Goal: Task Accomplishment & Management: Complete application form

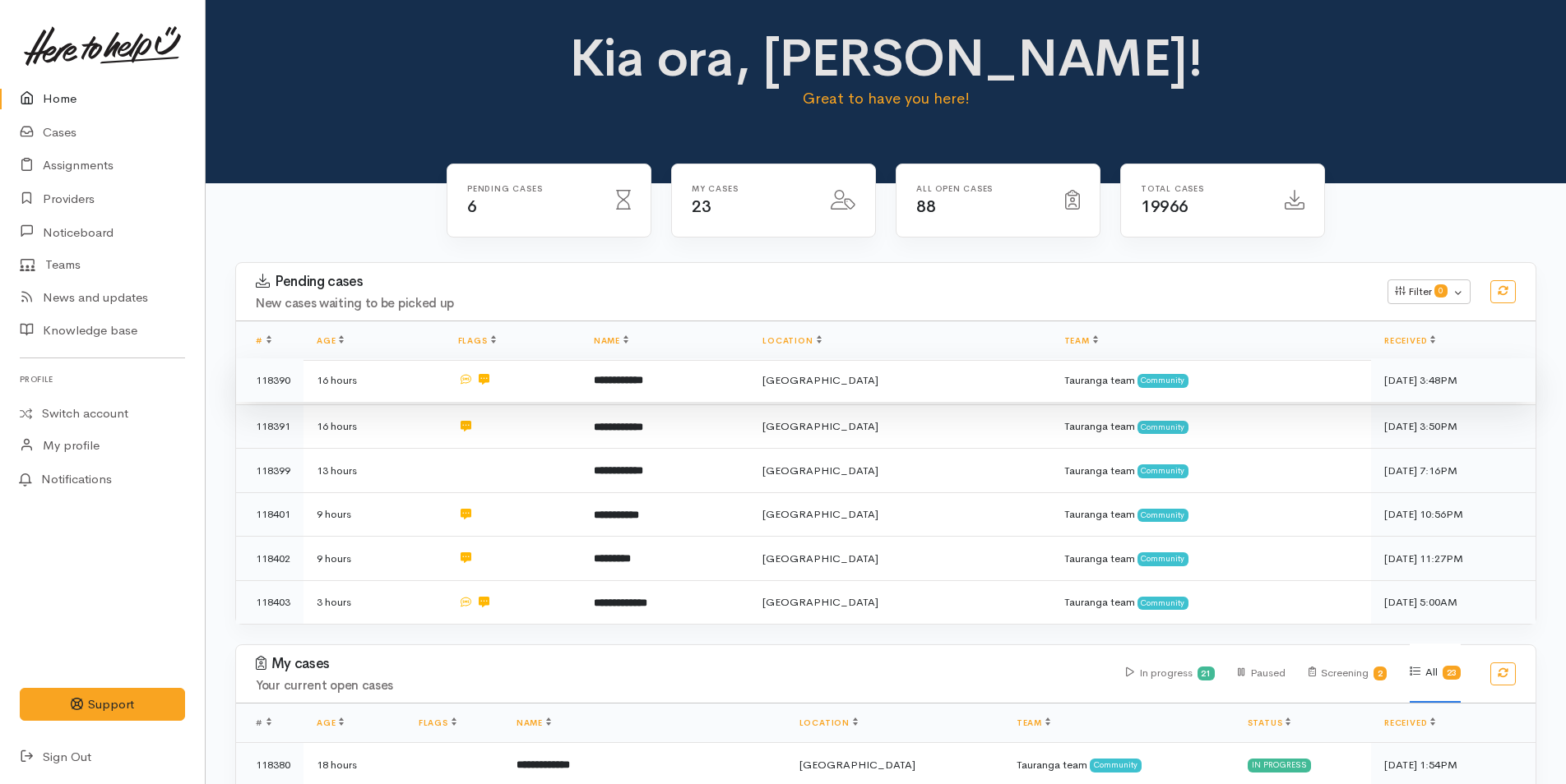
click at [643, 382] on b "**********" at bounding box center [618, 381] width 49 height 11
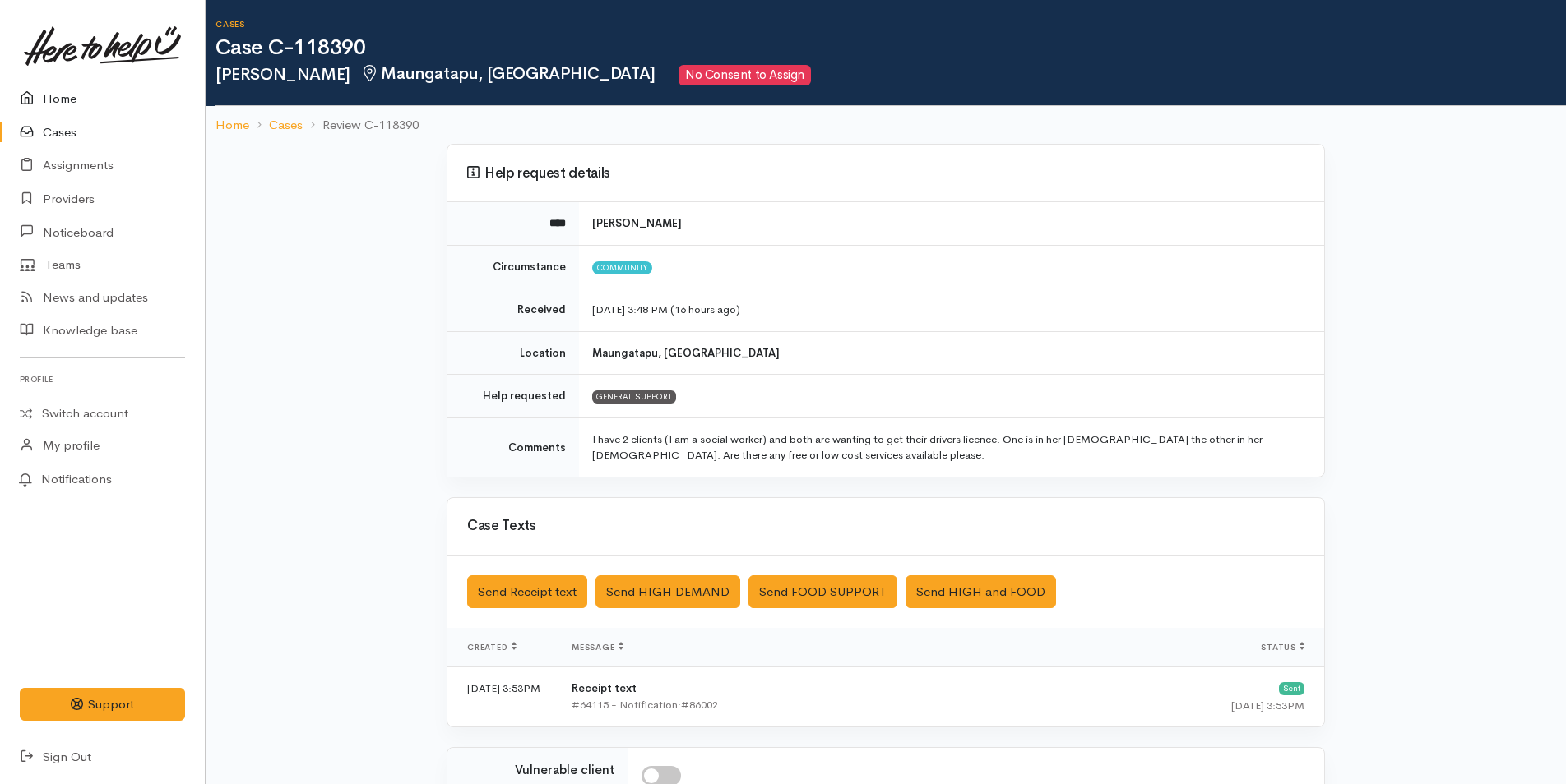
click at [50, 94] on link "Home" at bounding box center [102, 99] width 205 height 34
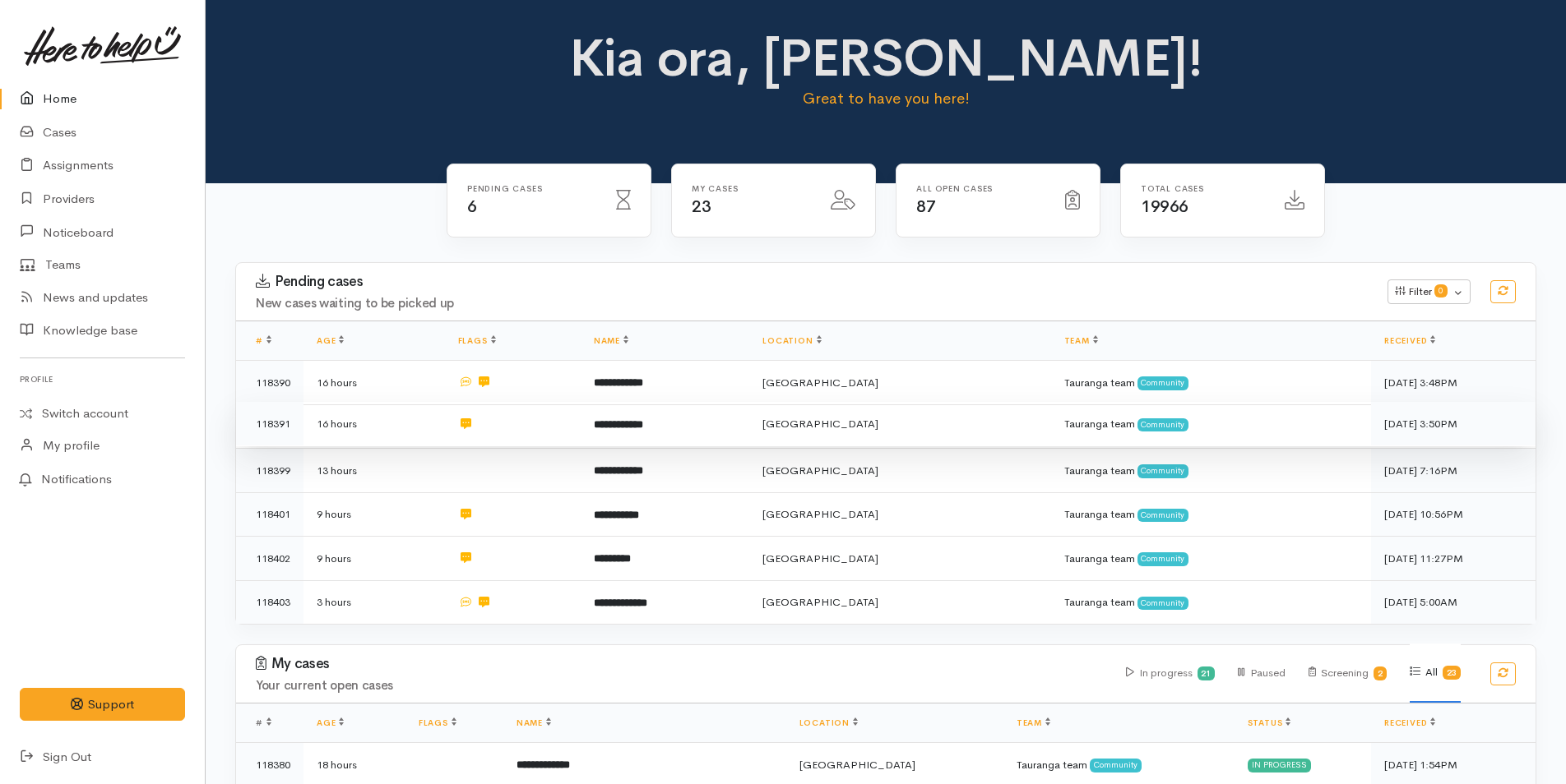
click at [643, 422] on b "**********" at bounding box center [618, 425] width 49 height 11
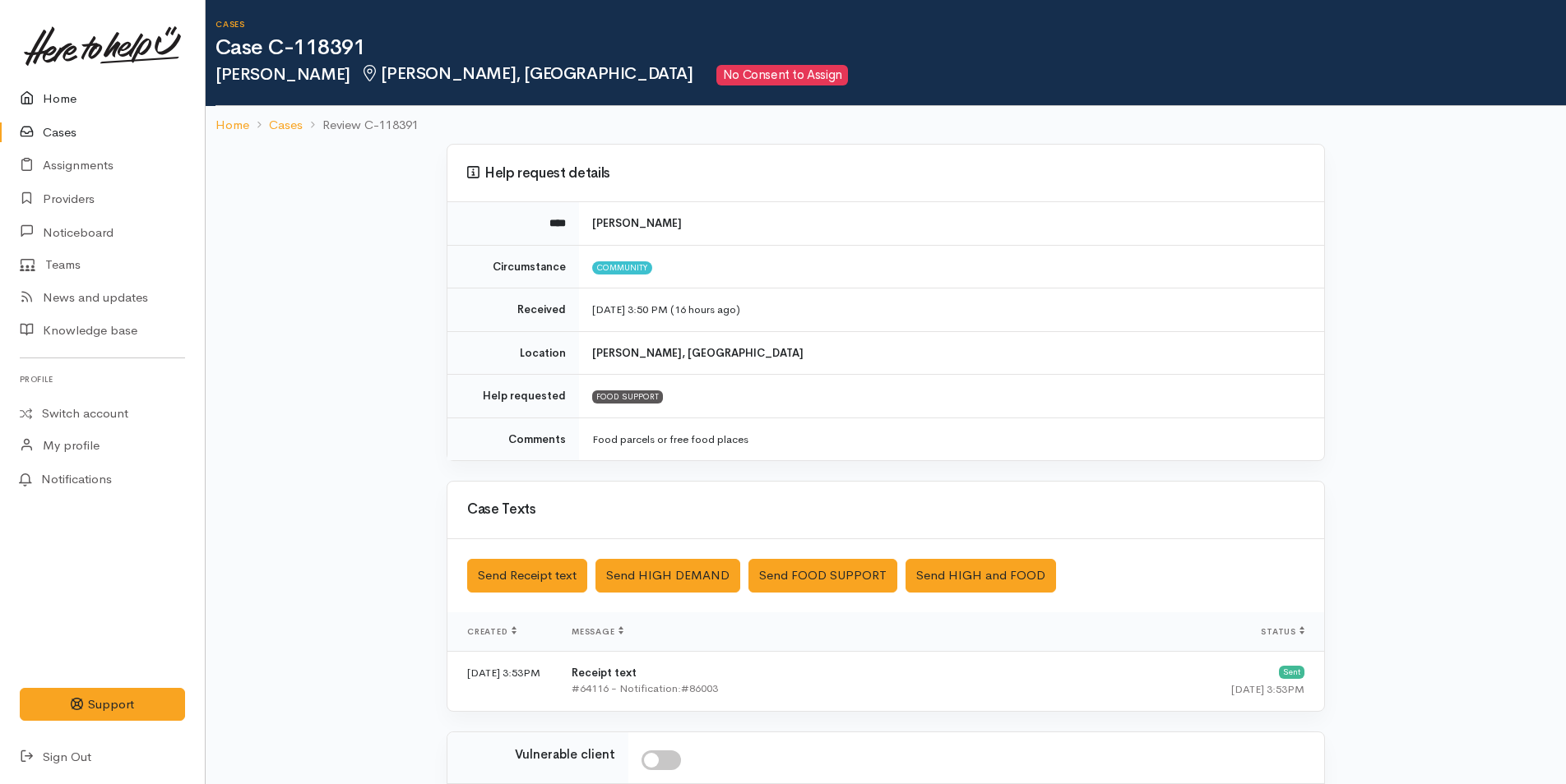
click at [57, 87] on link "Home" at bounding box center [102, 99] width 205 height 34
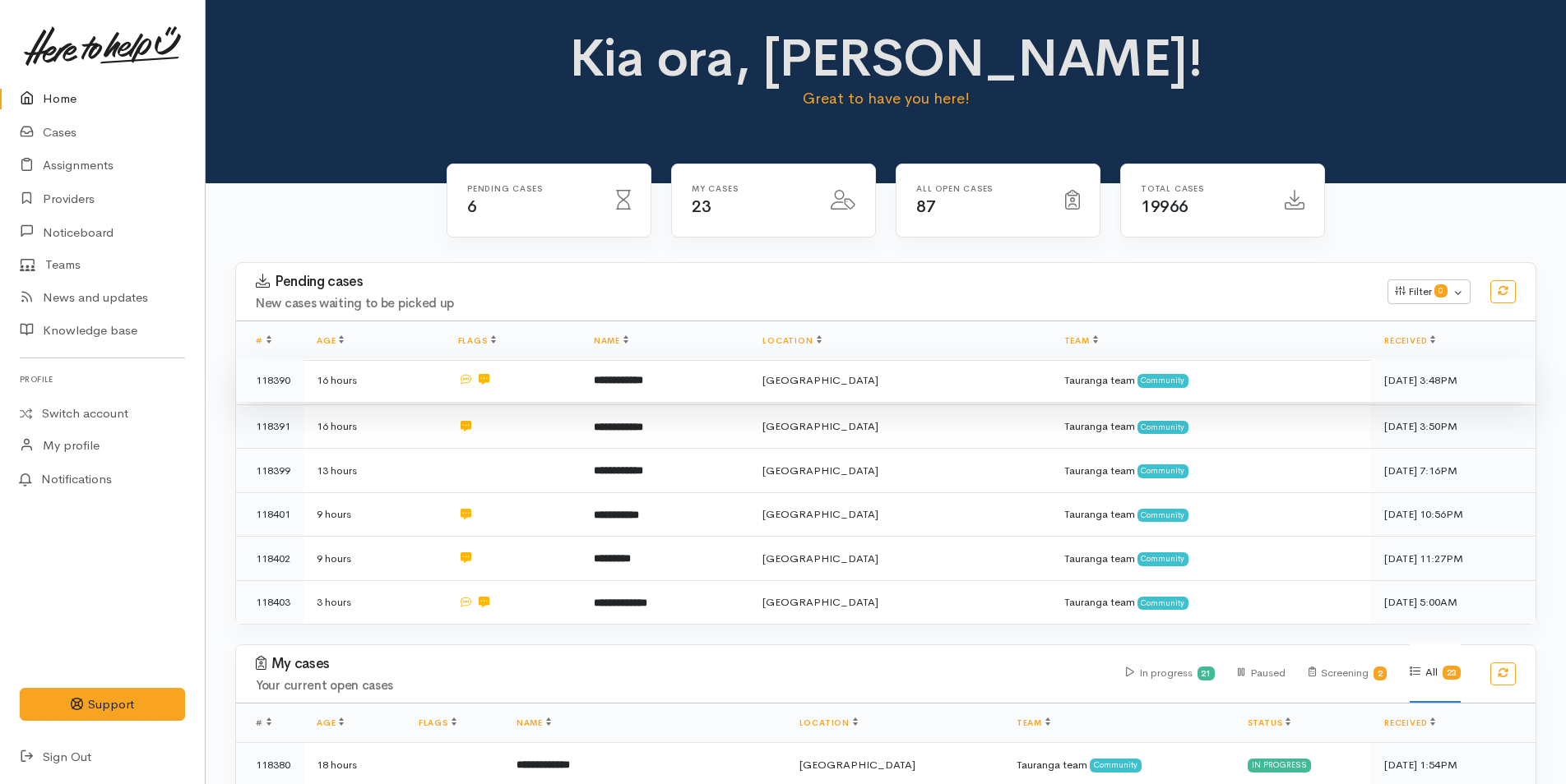
click at [722, 381] on td "**********" at bounding box center [664, 381] width 169 height 44
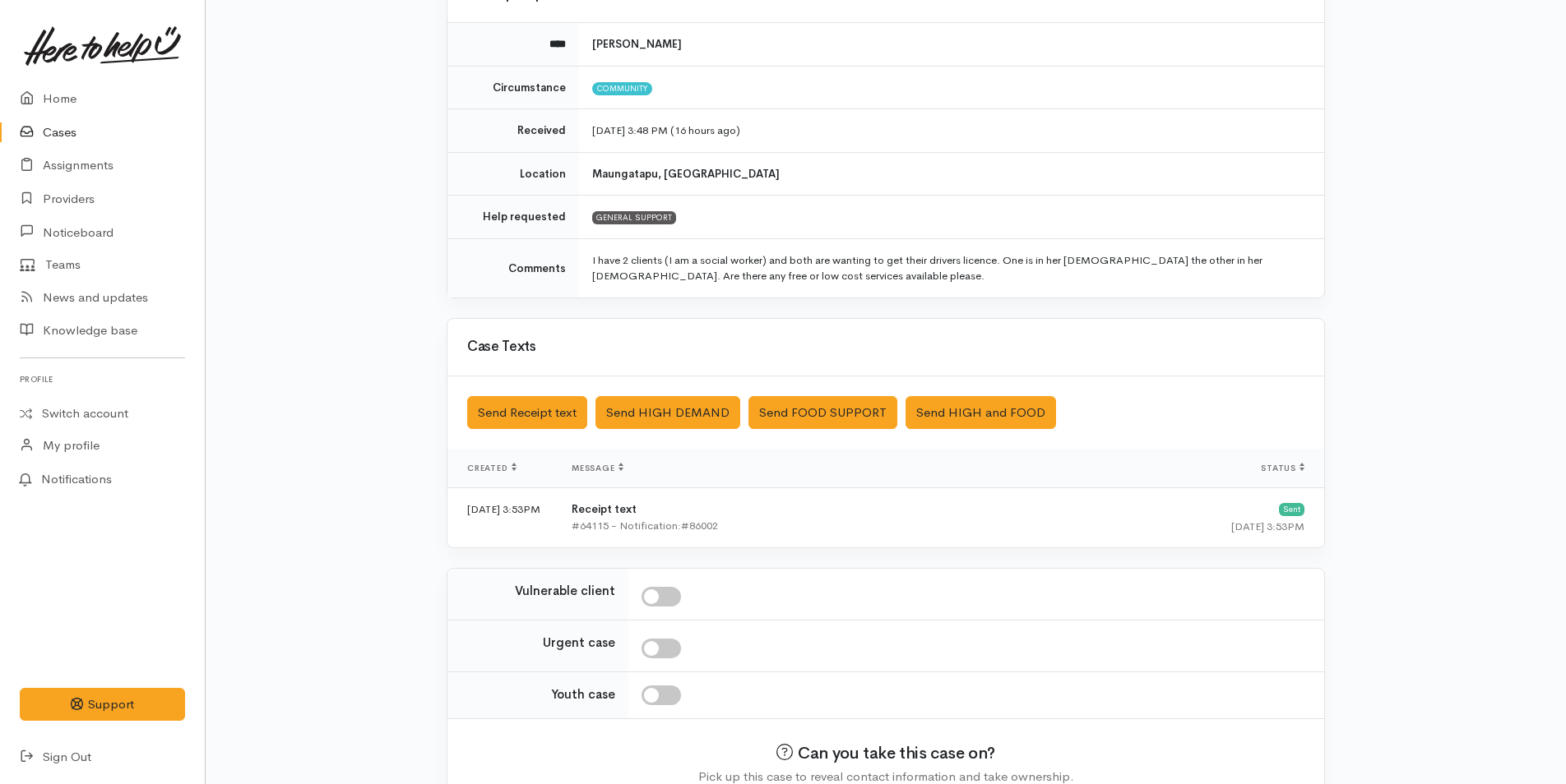
scroll to position [265, 0]
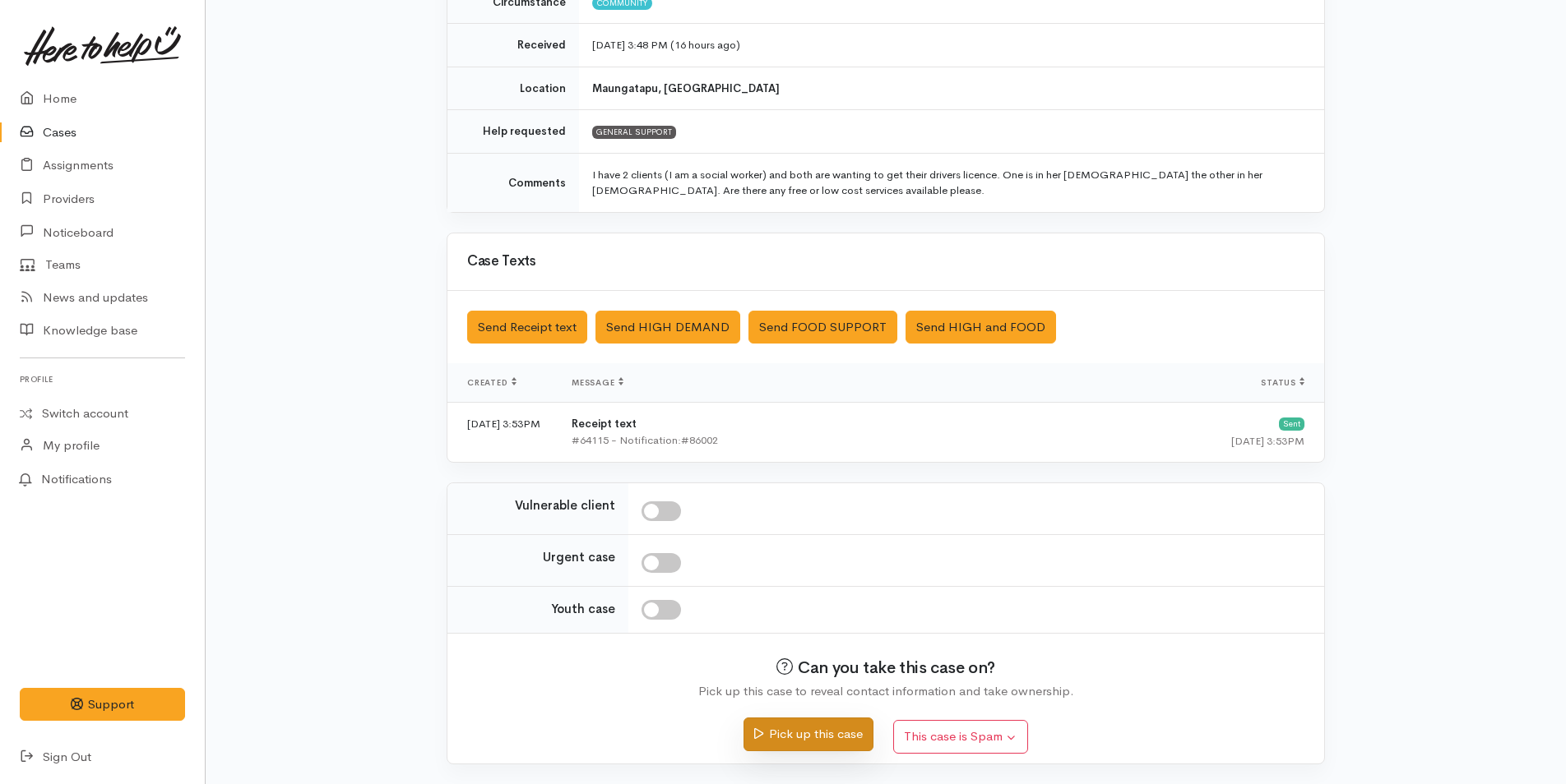
click at [836, 733] on button "Pick up this case" at bounding box center [808, 735] width 129 height 34
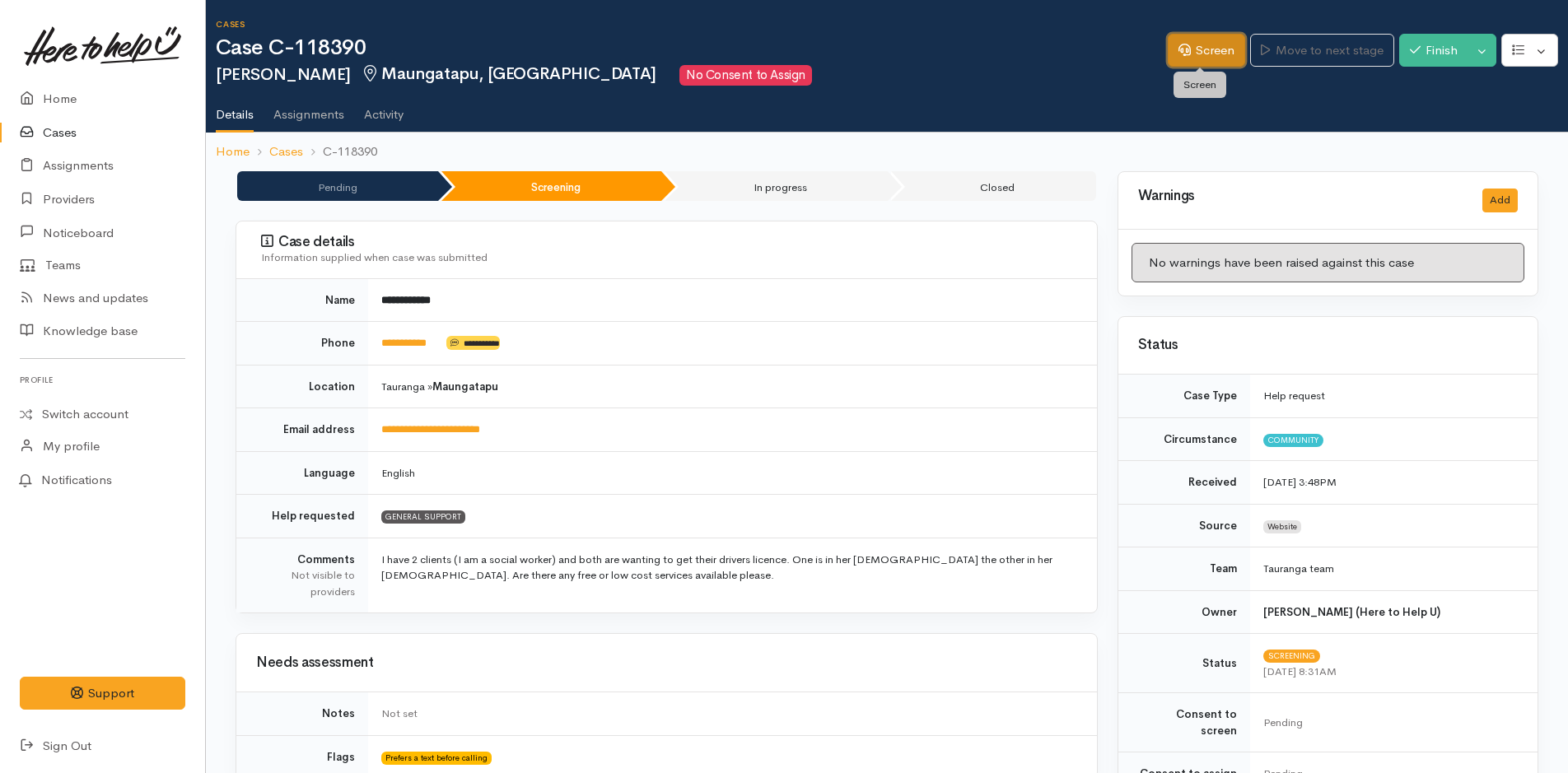
click at [1222, 42] on link "Screen" at bounding box center [1206, 50] width 78 height 34
click at [70, 103] on link "Home" at bounding box center [103, 99] width 205 height 34
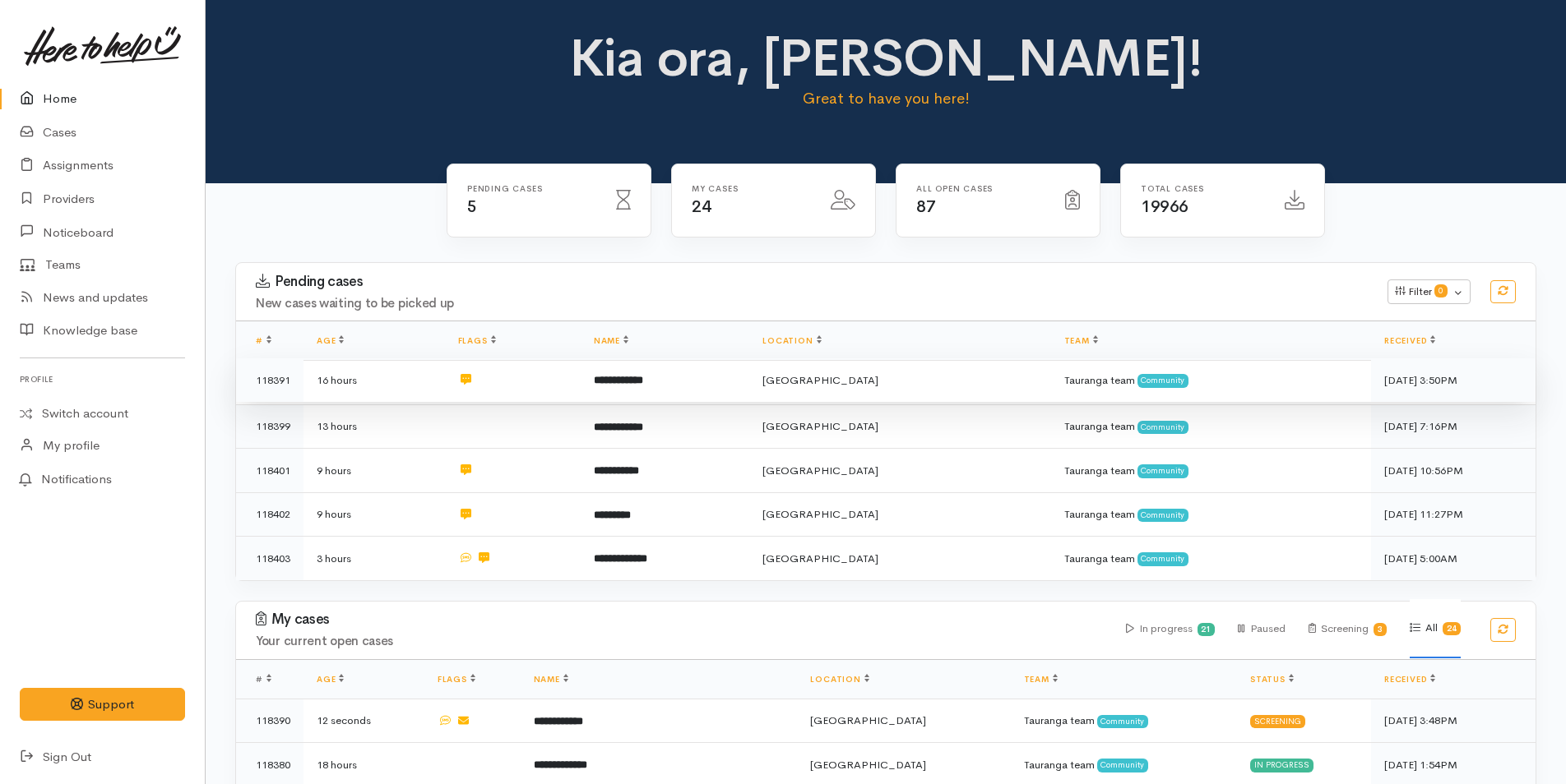
click at [643, 376] on b "**********" at bounding box center [618, 381] width 49 height 11
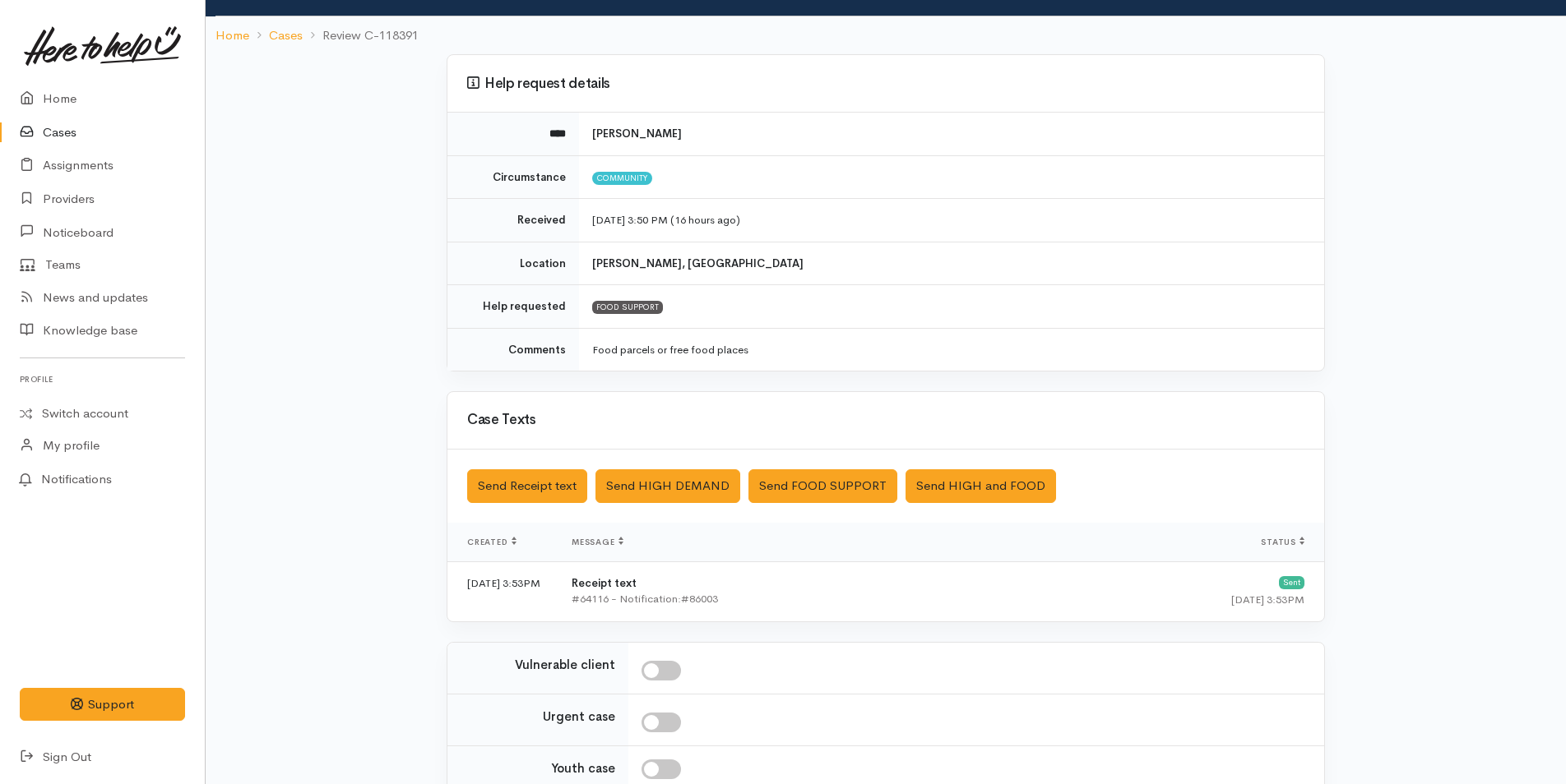
scroll to position [248, 0]
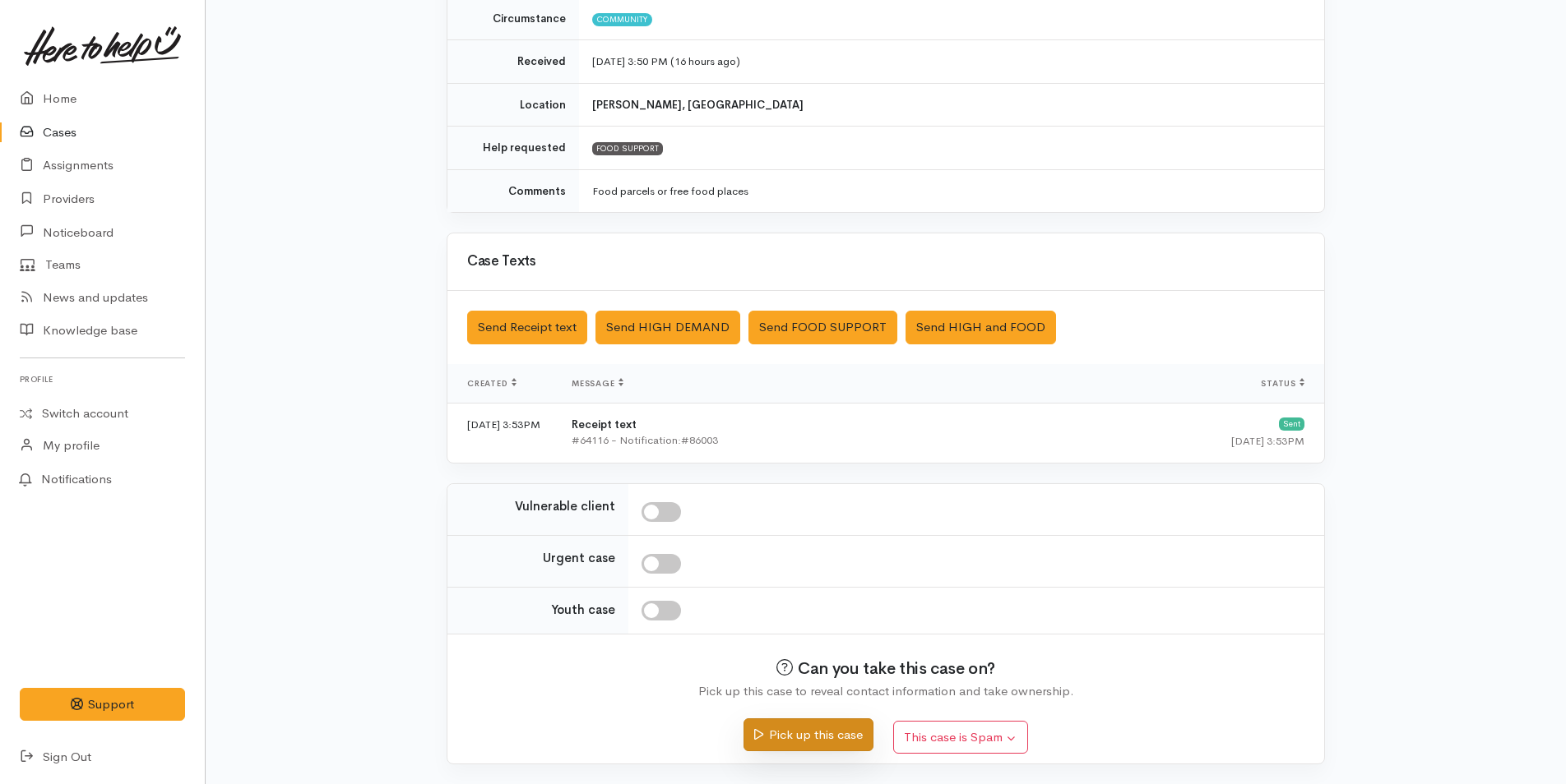
click at [806, 729] on button "Pick up this case" at bounding box center [808, 735] width 129 height 34
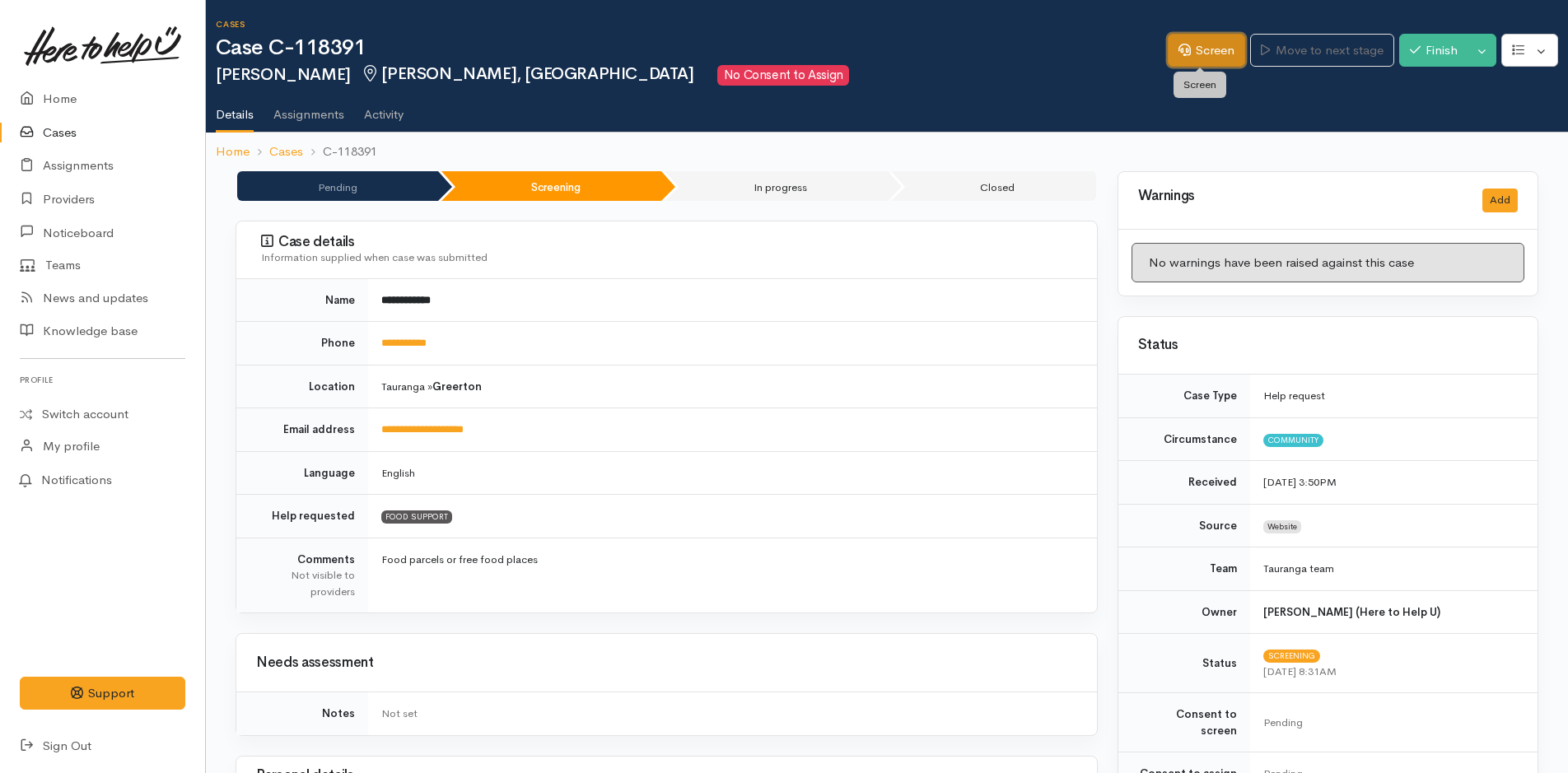
click at [1217, 50] on link "Screen" at bounding box center [1206, 50] width 78 height 34
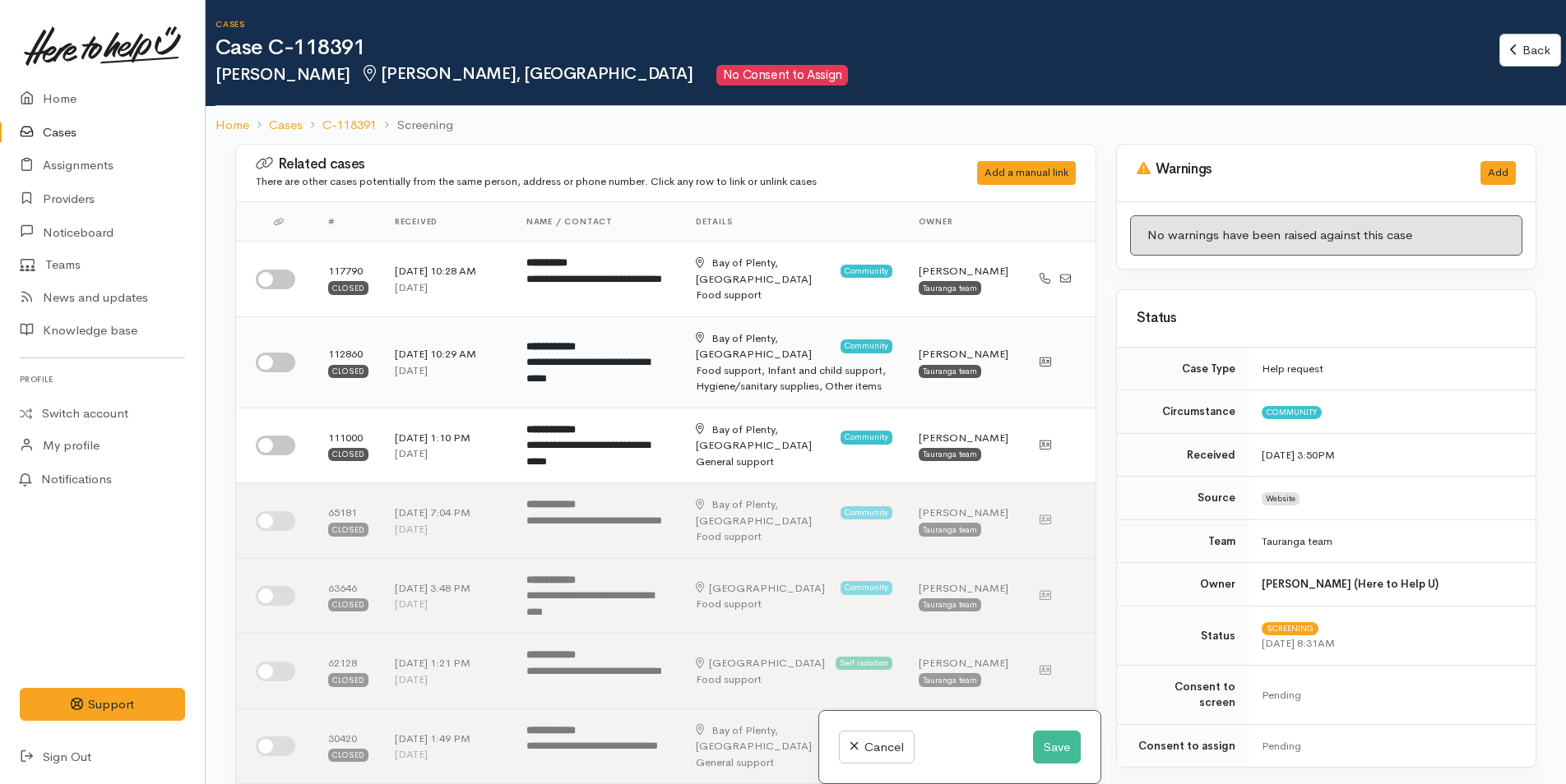
click at [285, 356] on input "checkbox" at bounding box center [276, 362] width 40 height 19
checkbox input "true"
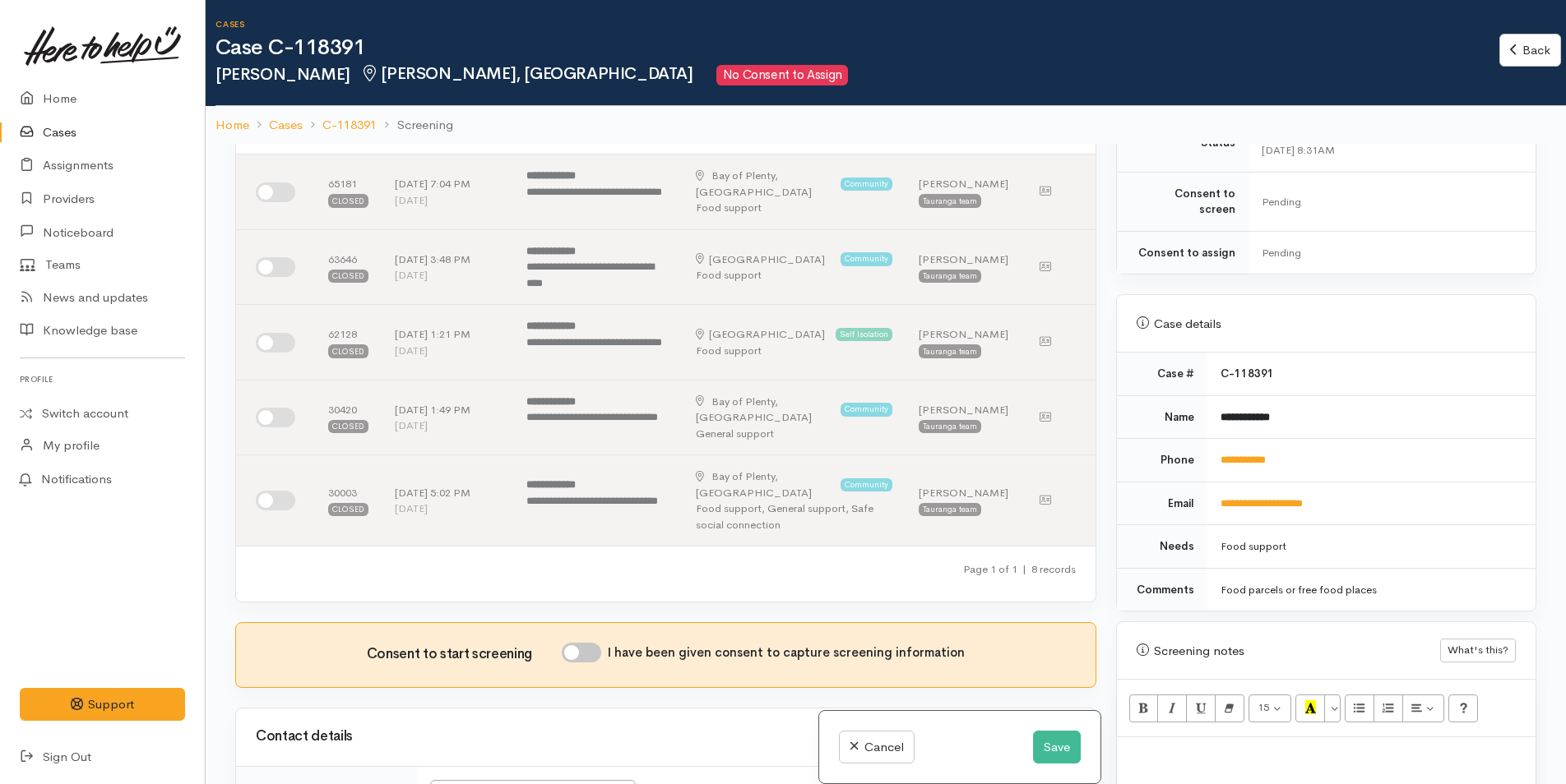
scroll to position [576, 0]
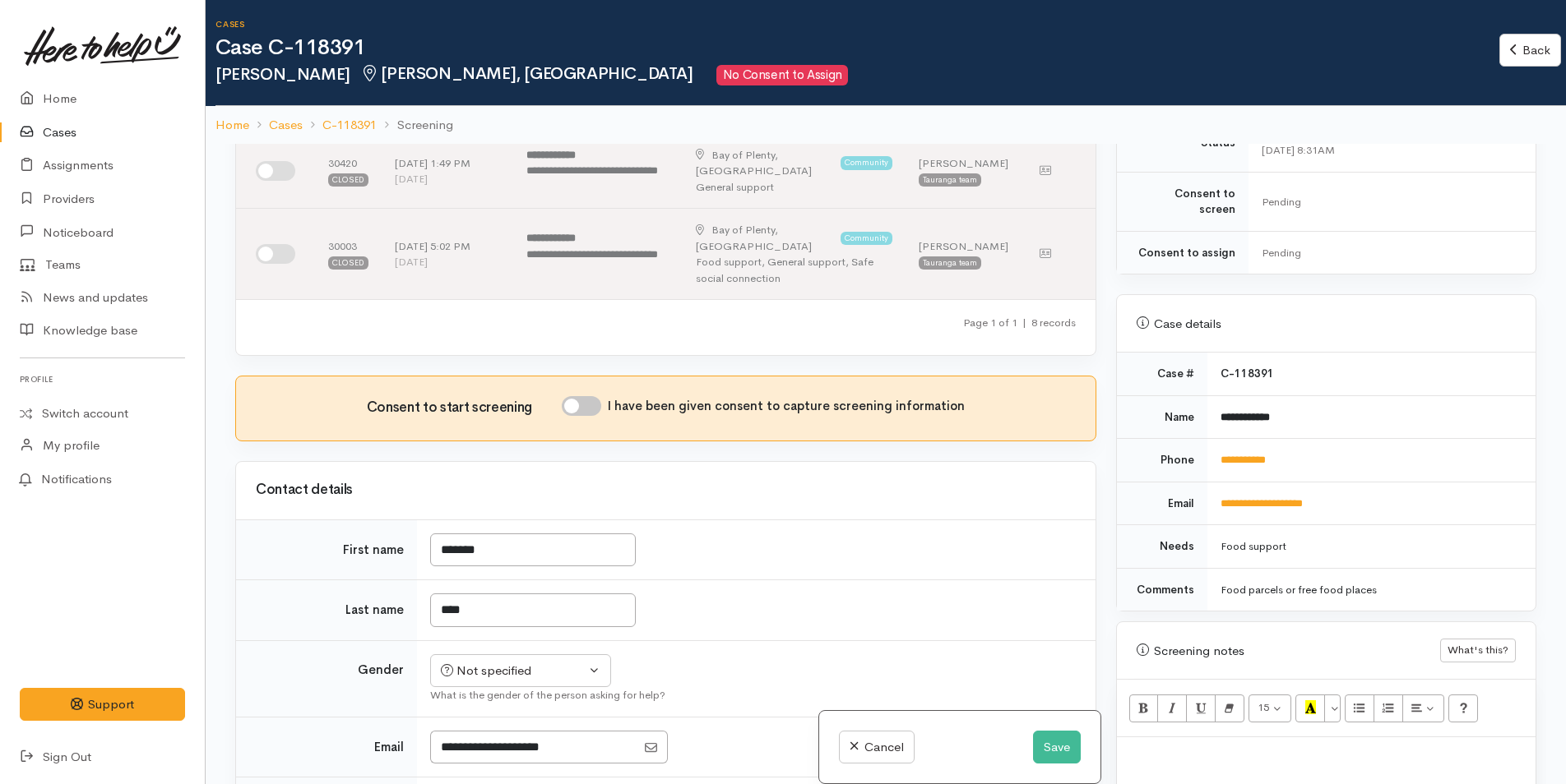
click at [592, 396] on input "I have been given consent to capture screening information" at bounding box center [581, 406] width 40 height 19
checkbox input "true"
click at [521, 662] on div "Not specified" at bounding box center [513, 671] width 145 height 19
drag, startPoint x: 481, startPoint y: 724, endPoint x: 546, endPoint y: 721, distance: 65.1
click at [483, 750] on span "Female" at bounding box center [533, 759] width 140 height 19
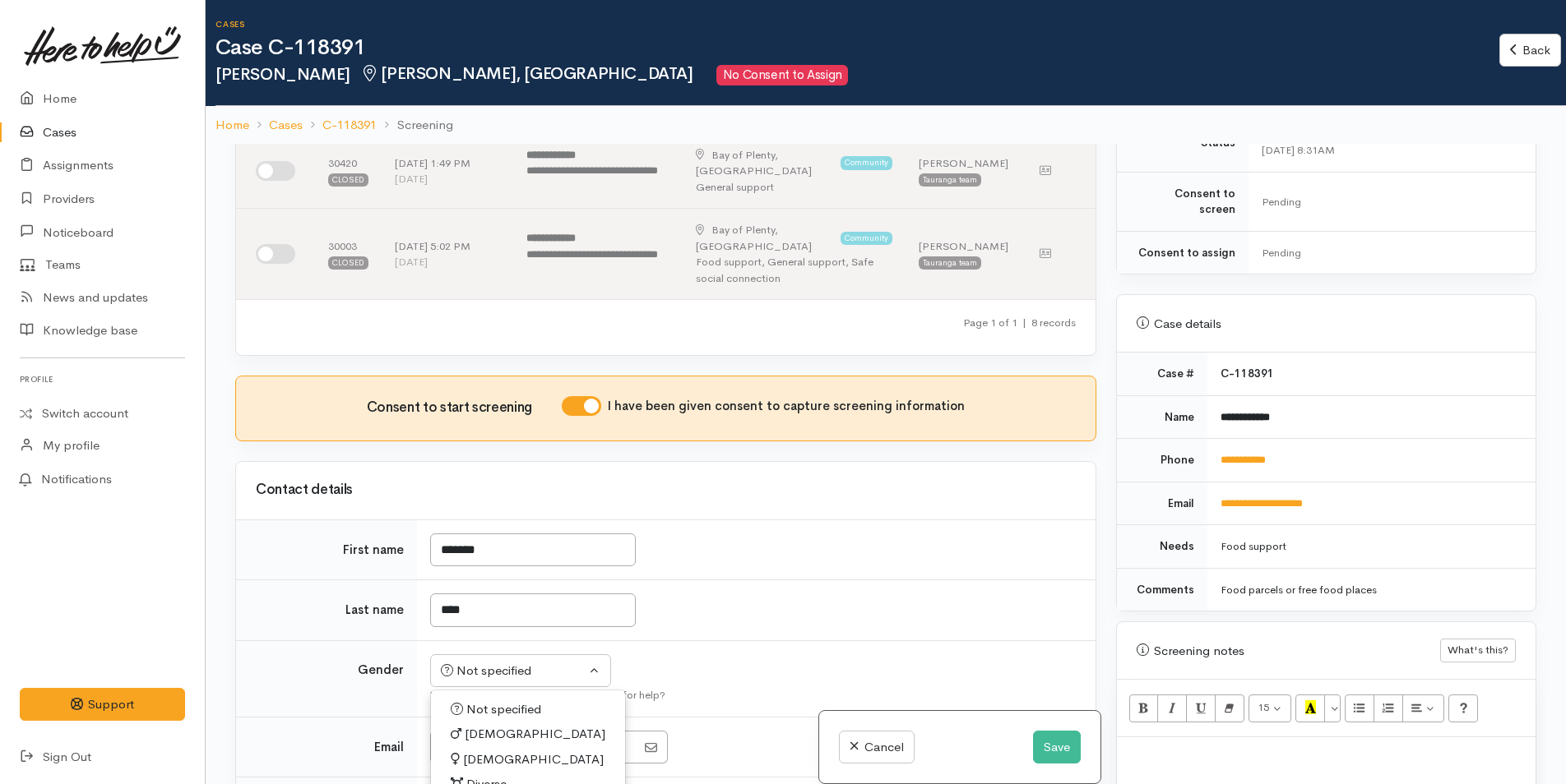
select select "Female"
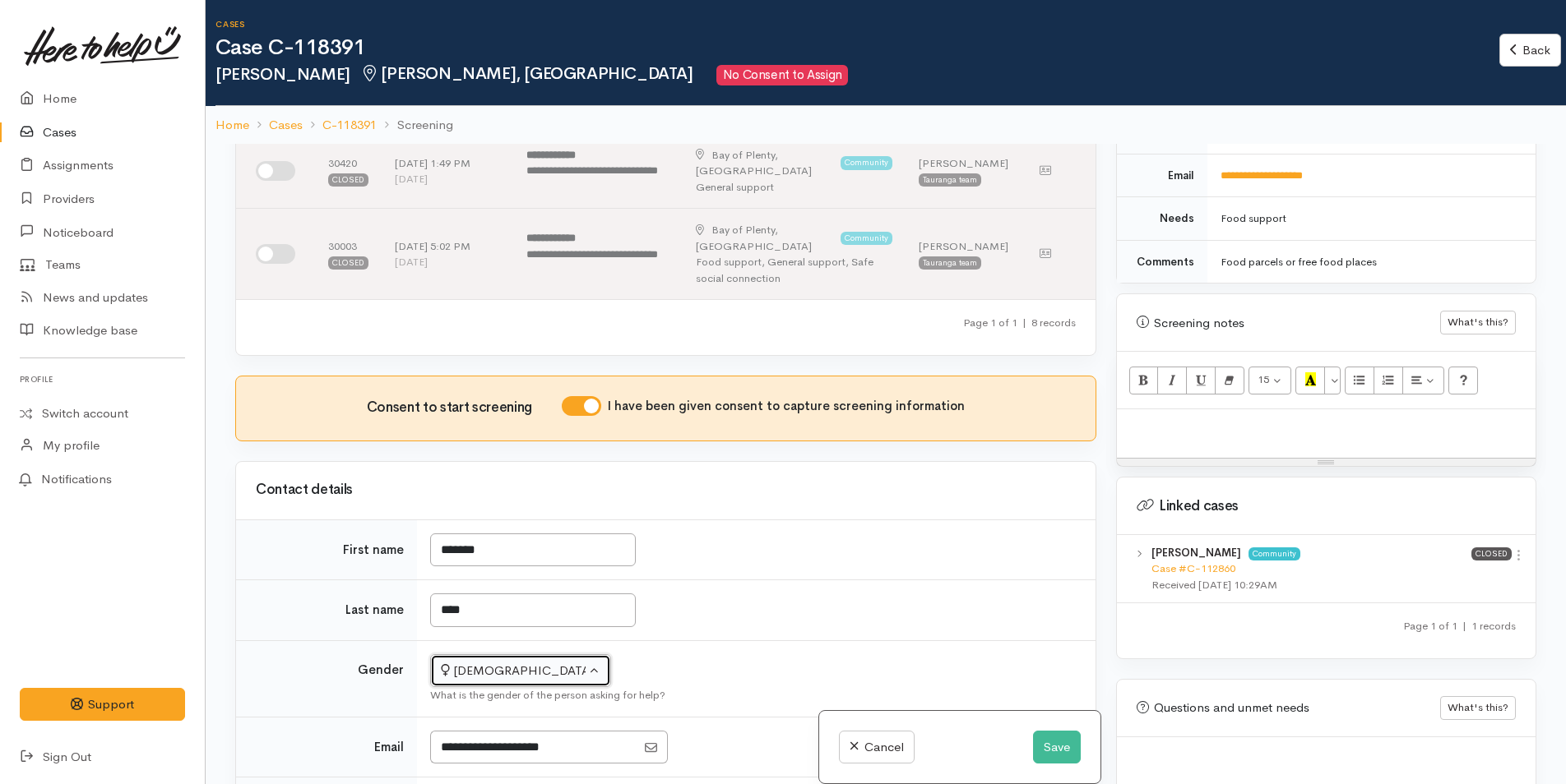
scroll to position [822, 0]
click at [1512, 547] on icon at bounding box center [1519, 554] width 14 height 14
click at [1449, 574] on link "View case" at bounding box center [1459, 586] width 130 height 26
click at [1169, 420] on div at bounding box center [1327, 433] width 419 height 49
paste div
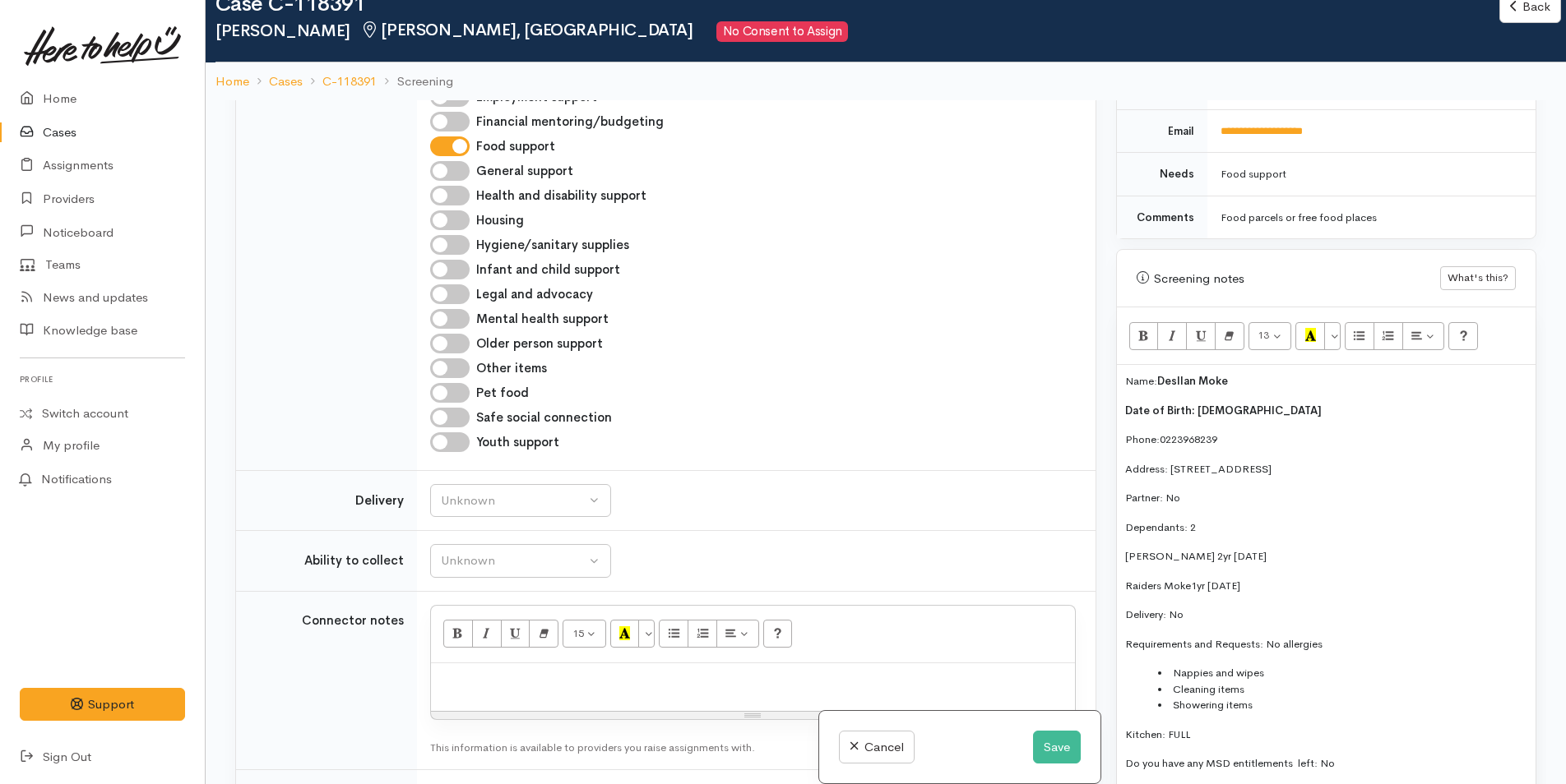
scroll to position [1480, 0]
click at [544, 491] on div "Unknown" at bounding box center [513, 500] width 145 height 19
click at [464, 645] on span "No" at bounding box center [459, 653] width 18 height 19
select select "1"
click at [496, 551] on div "Unknown" at bounding box center [513, 560] width 145 height 19
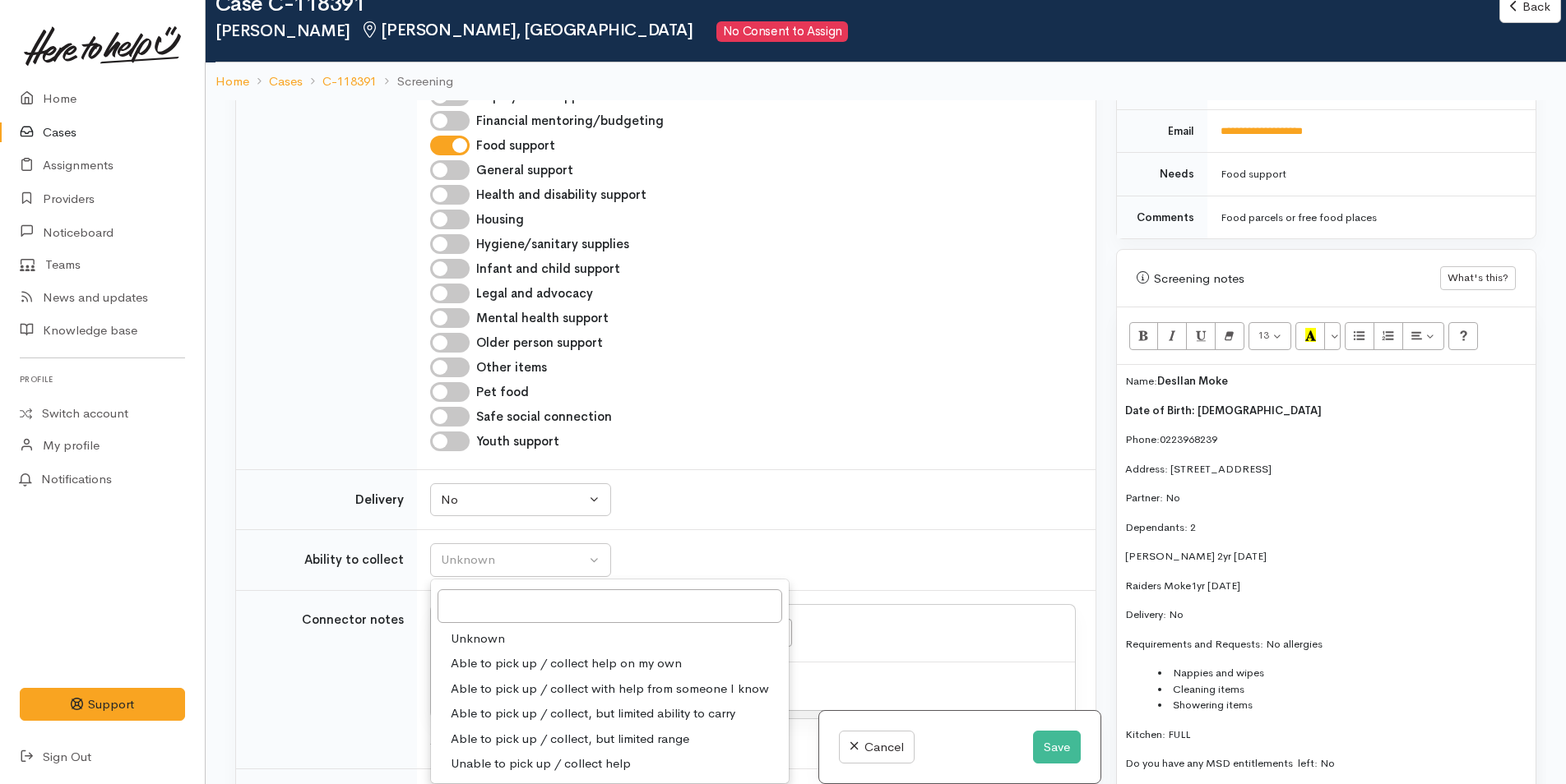
click at [511, 654] on span "Able to pick up / collect help on my own" at bounding box center [566, 663] width 231 height 19
select select "2"
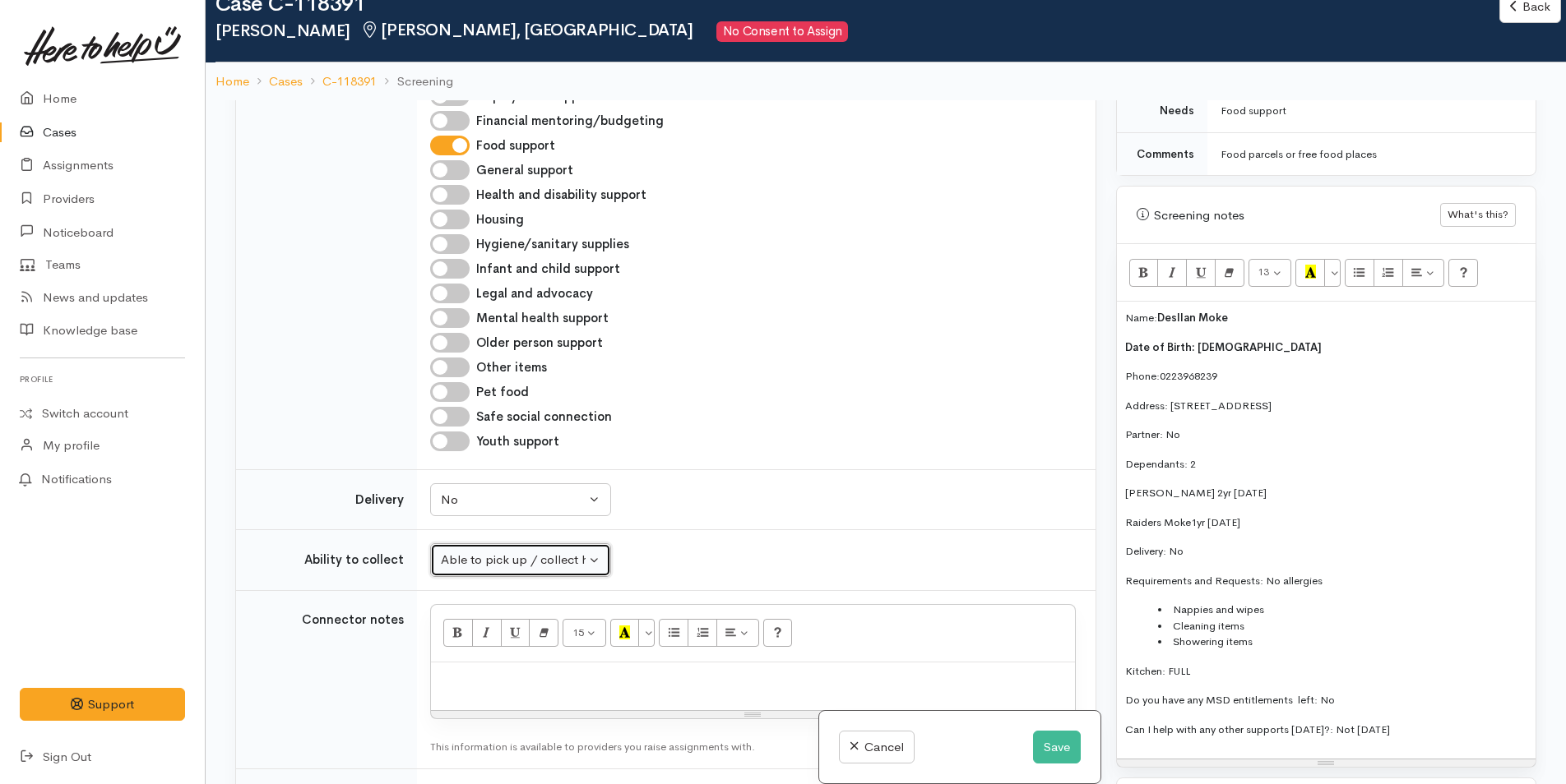
scroll to position [904, 0]
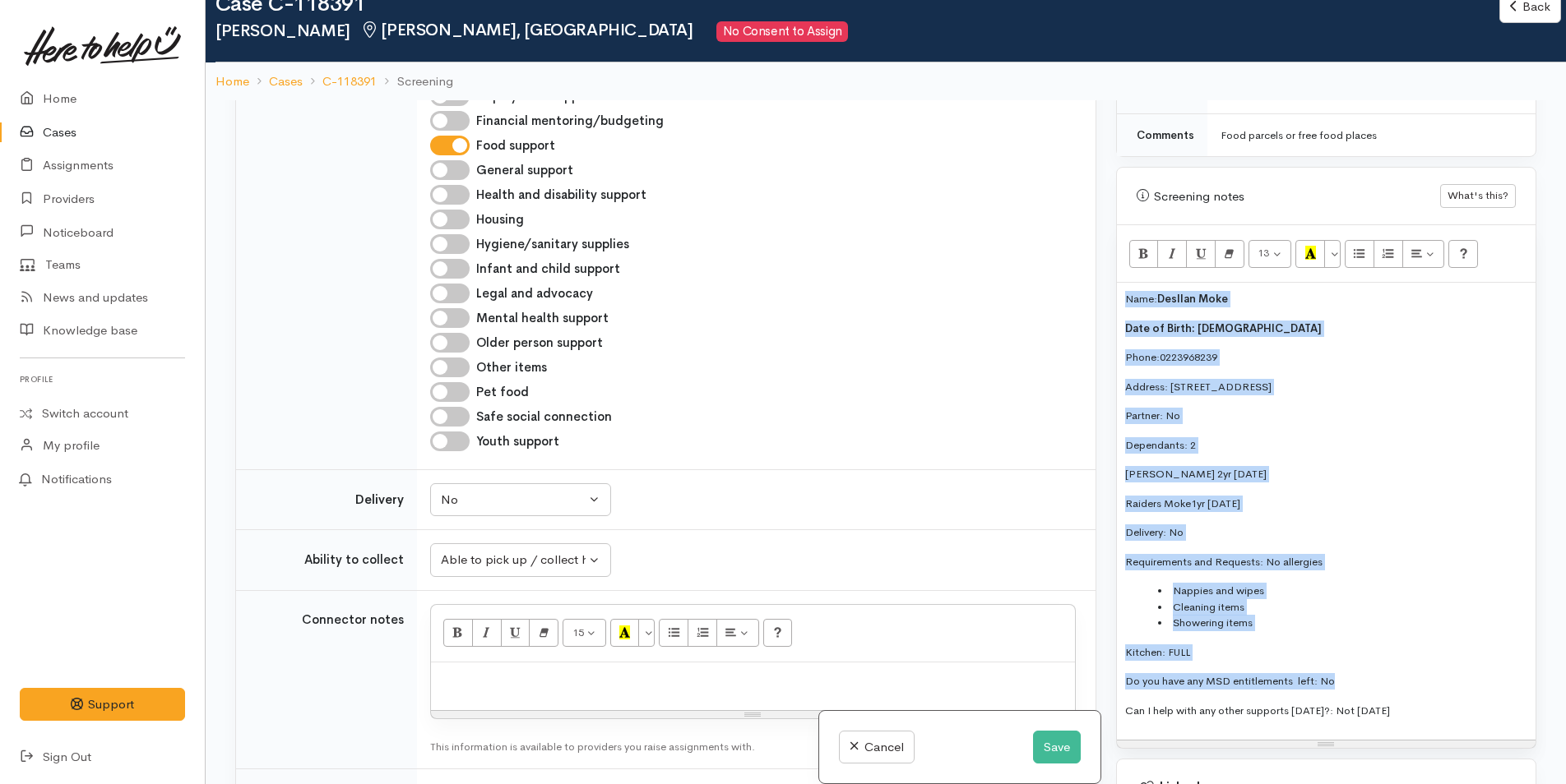
drag, startPoint x: 1352, startPoint y: 658, endPoint x: 1108, endPoint y: 270, distance: 458.3
click at [1108, 270] on div "Warnings Add No warnings have been raised against this case Add Warning Title ●…" at bounding box center [1326, 493] width 440 height 784
copy div "Name: Desllan Moke Date of Birth: 29/05/2005 Phone: 0223968239 Address: 1217a C…"
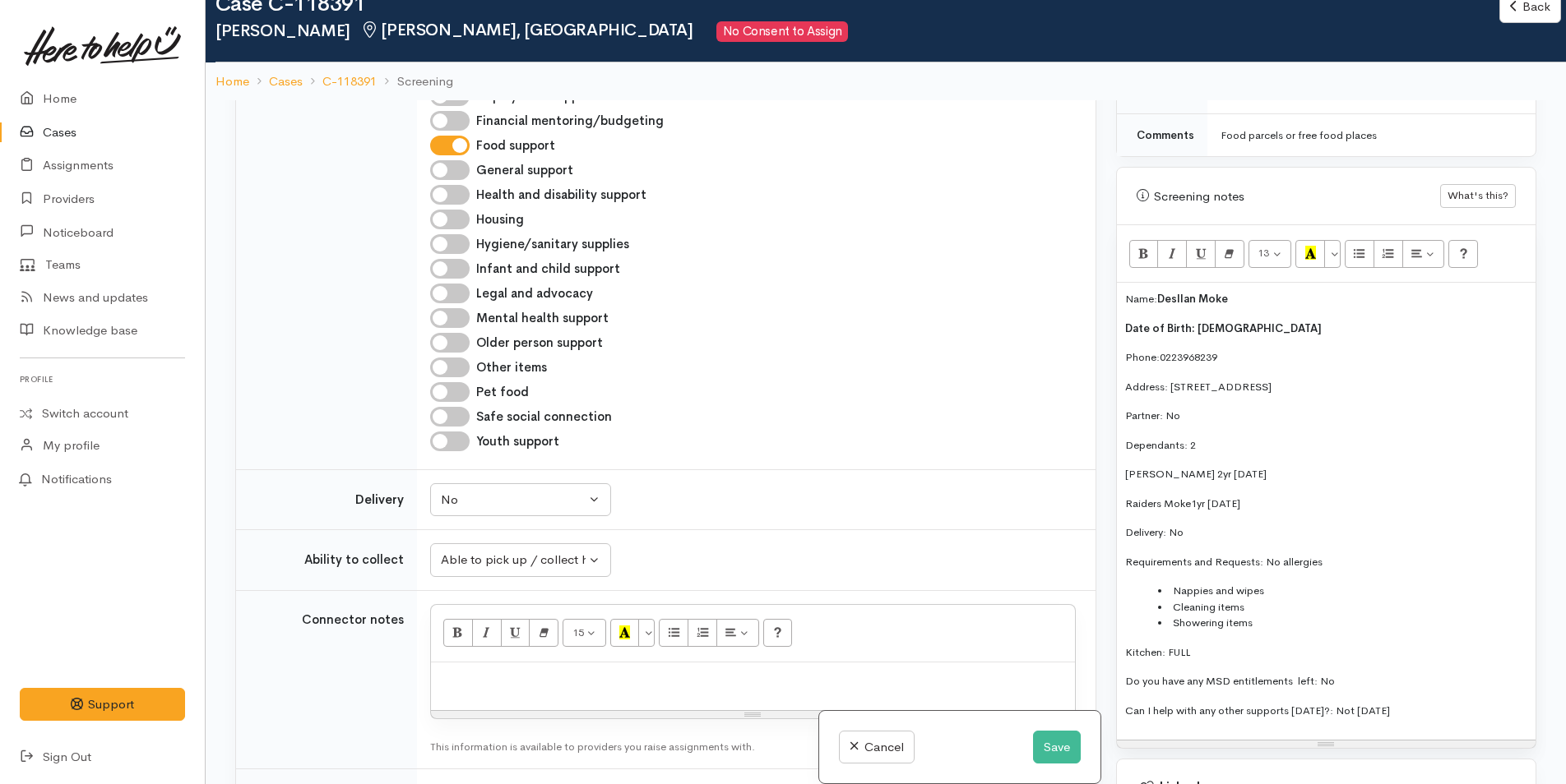
click at [556, 671] on p at bounding box center [753, 680] width 627 height 19
paste div
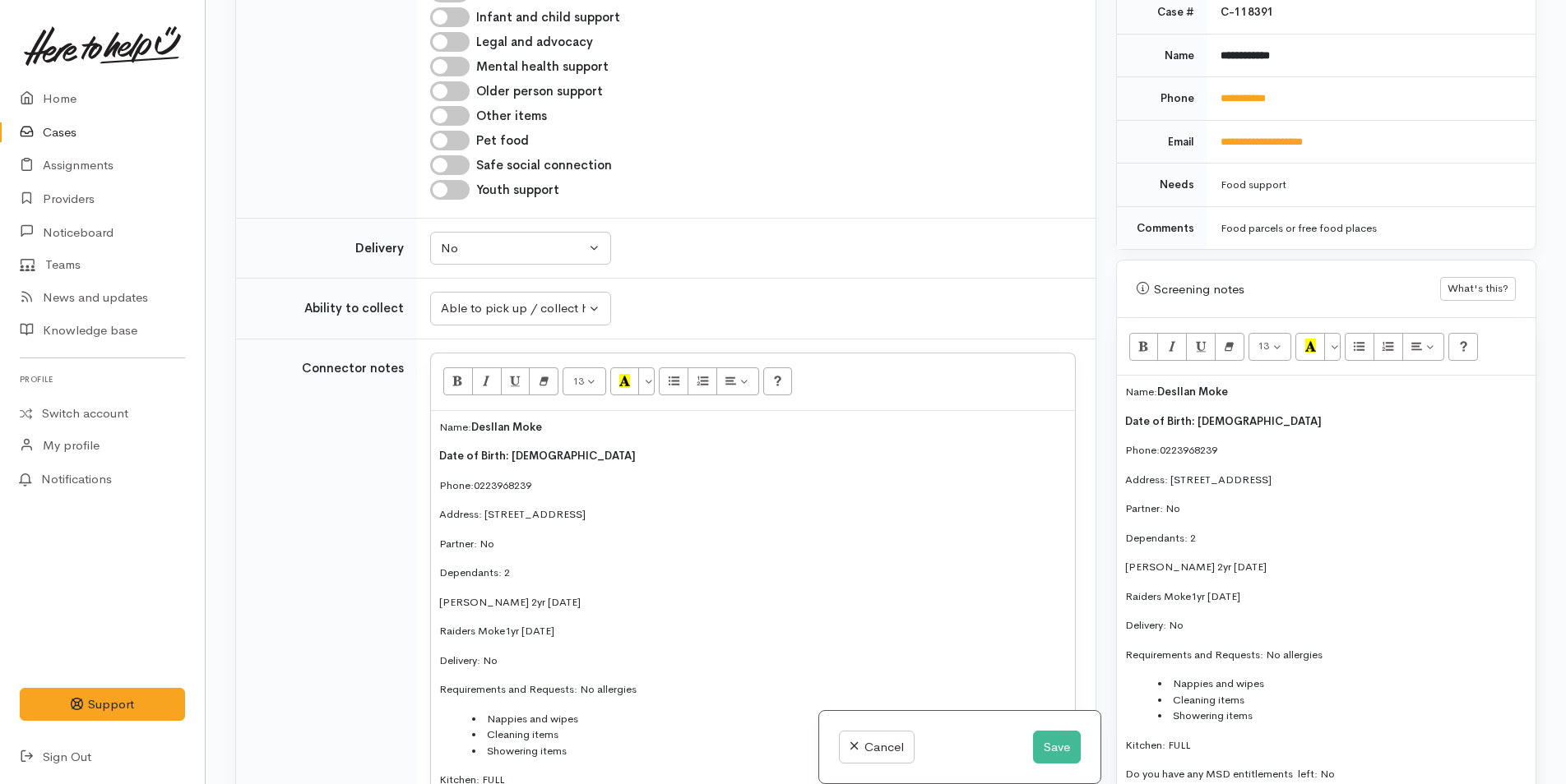
scroll to position [822, 0]
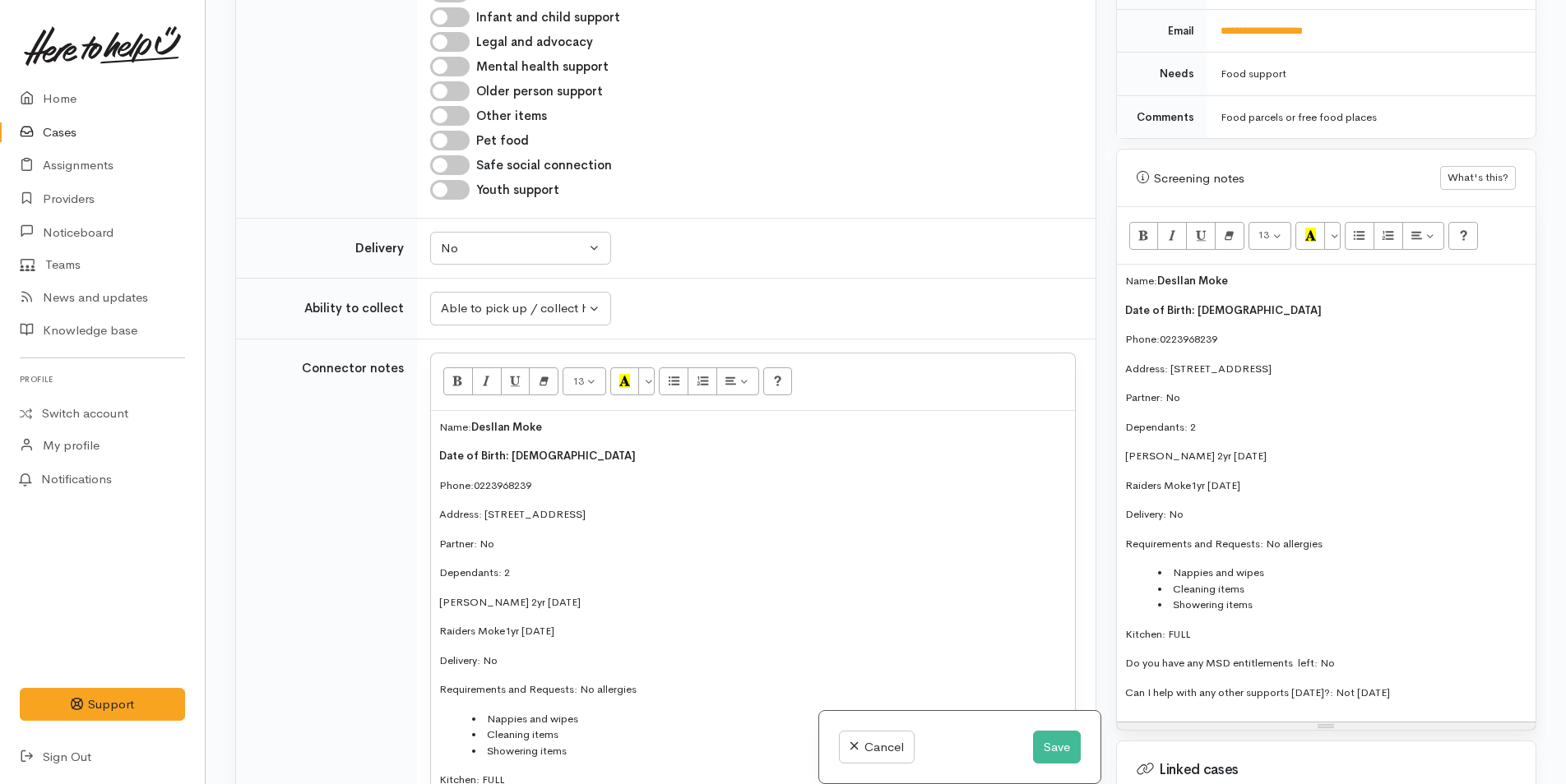
click at [490, 420] on span "Desllan Moke" at bounding box center [507, 427] width 71 height 14
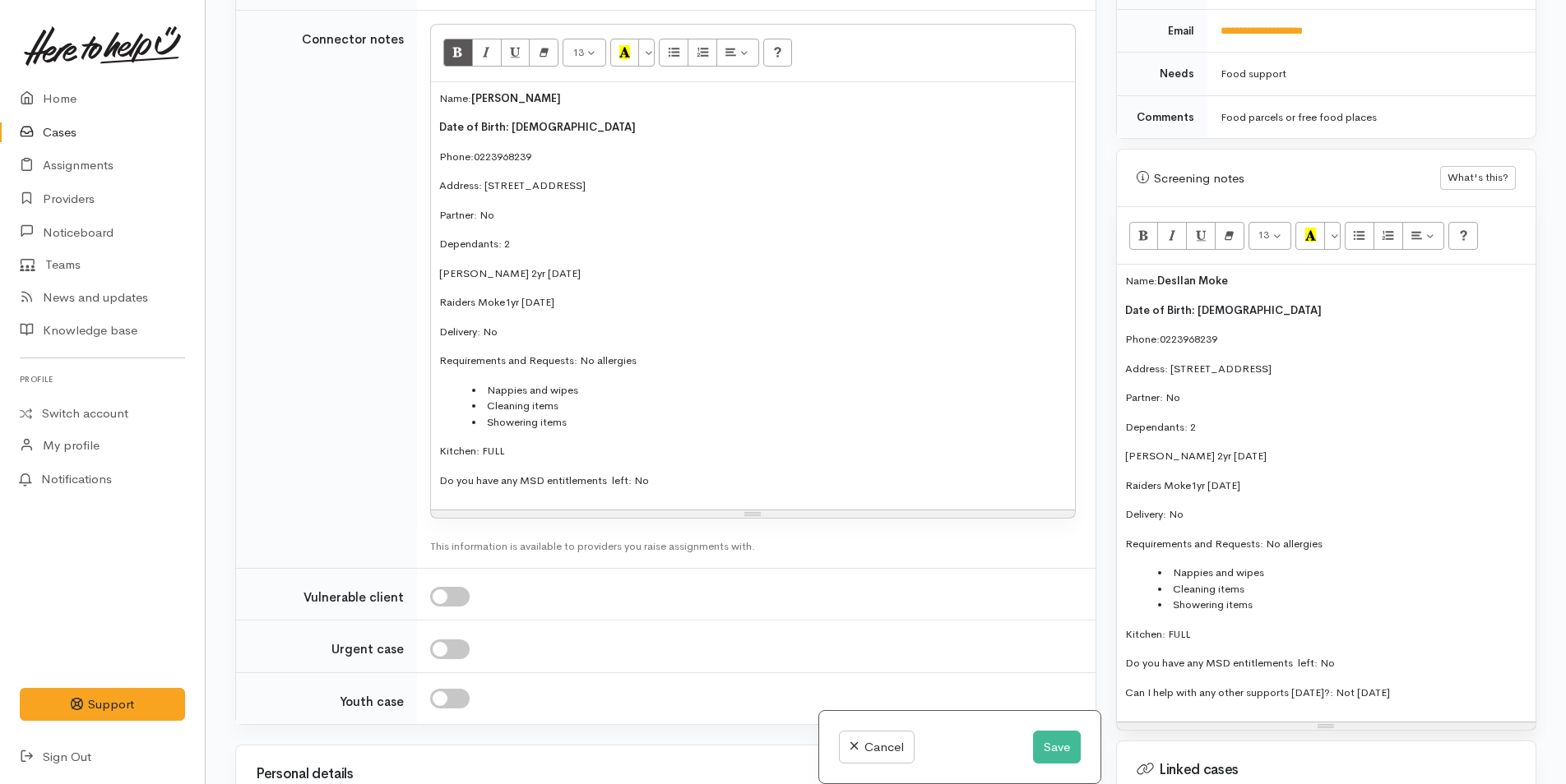
scroll to position [2288, 0]
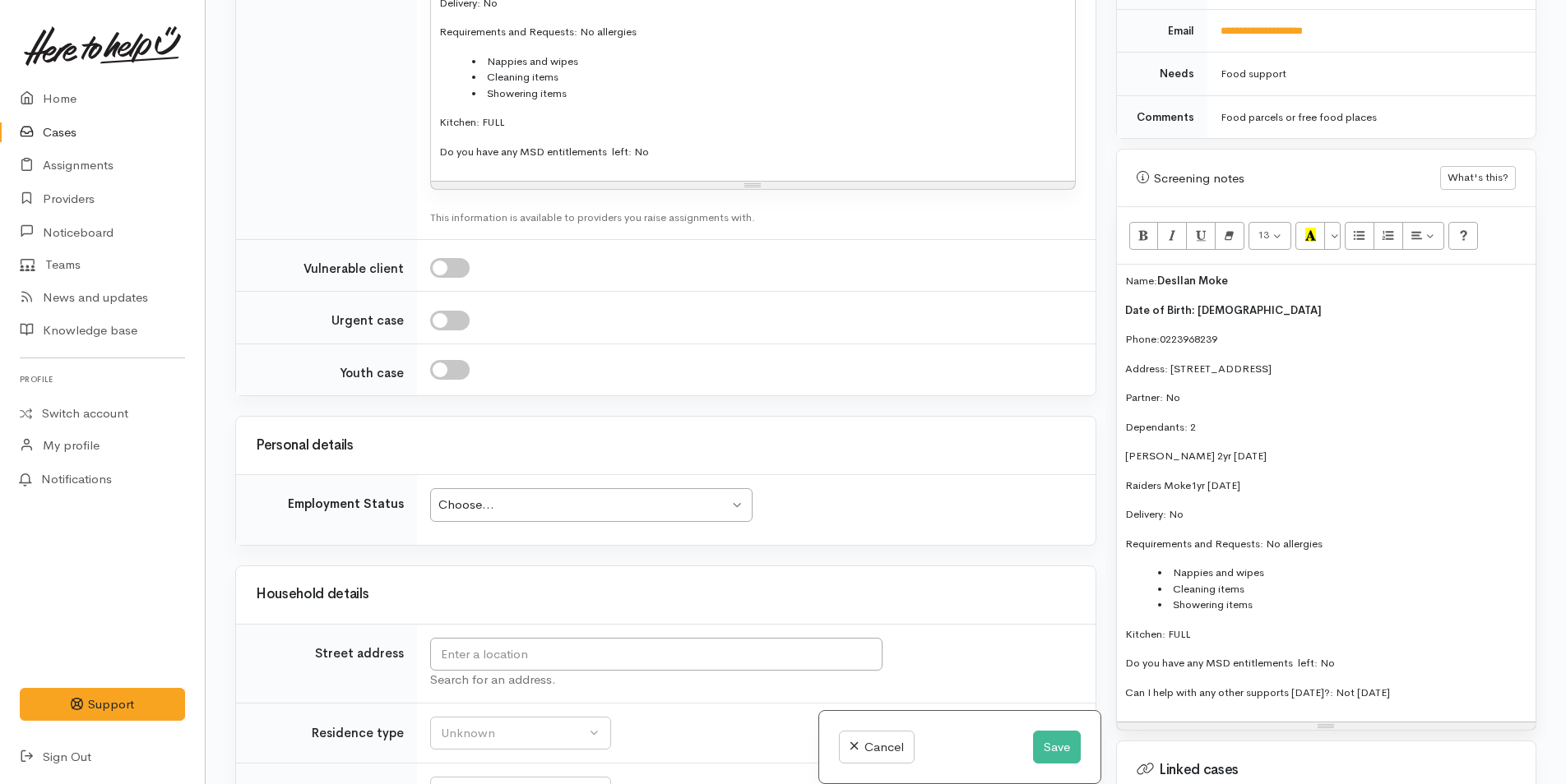
click at [518, 496] on div "Choose..." at bounding box center [583, 505] width 291 height 19
drag, startPoint x: 1456, startPoint y: 352, endPoint x: 1169, endPoint y: 352, distance: 287.0
click at [1169, 361] on p "Address: 1217a Cameron Road, Gate Pa, Tauranga, New Zealand" at bounding box center [1326, 369] width 402 height 17
copy p "1217a Cameron Road, Gate Pa, Tauranga, New Zealand"
click at [771, 638] on input "text" at bounding box center [656, 655] width 452 height 34
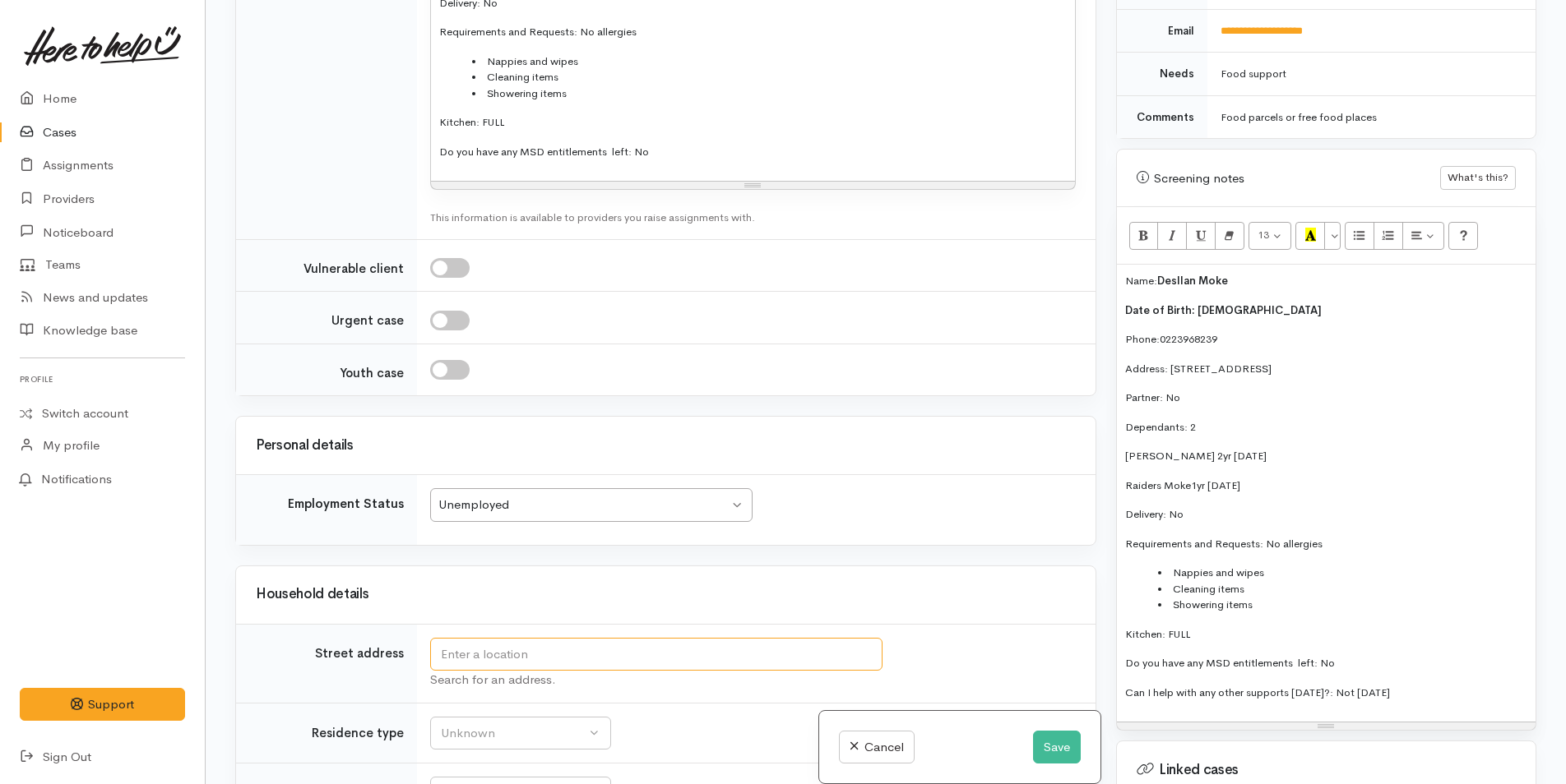
paste input "1217a Cameron Road, Gate Pa, Tauranga, New Zealand"
type input "1217A Cameron Road, Gate Pa, Tauranga, New Zealand"
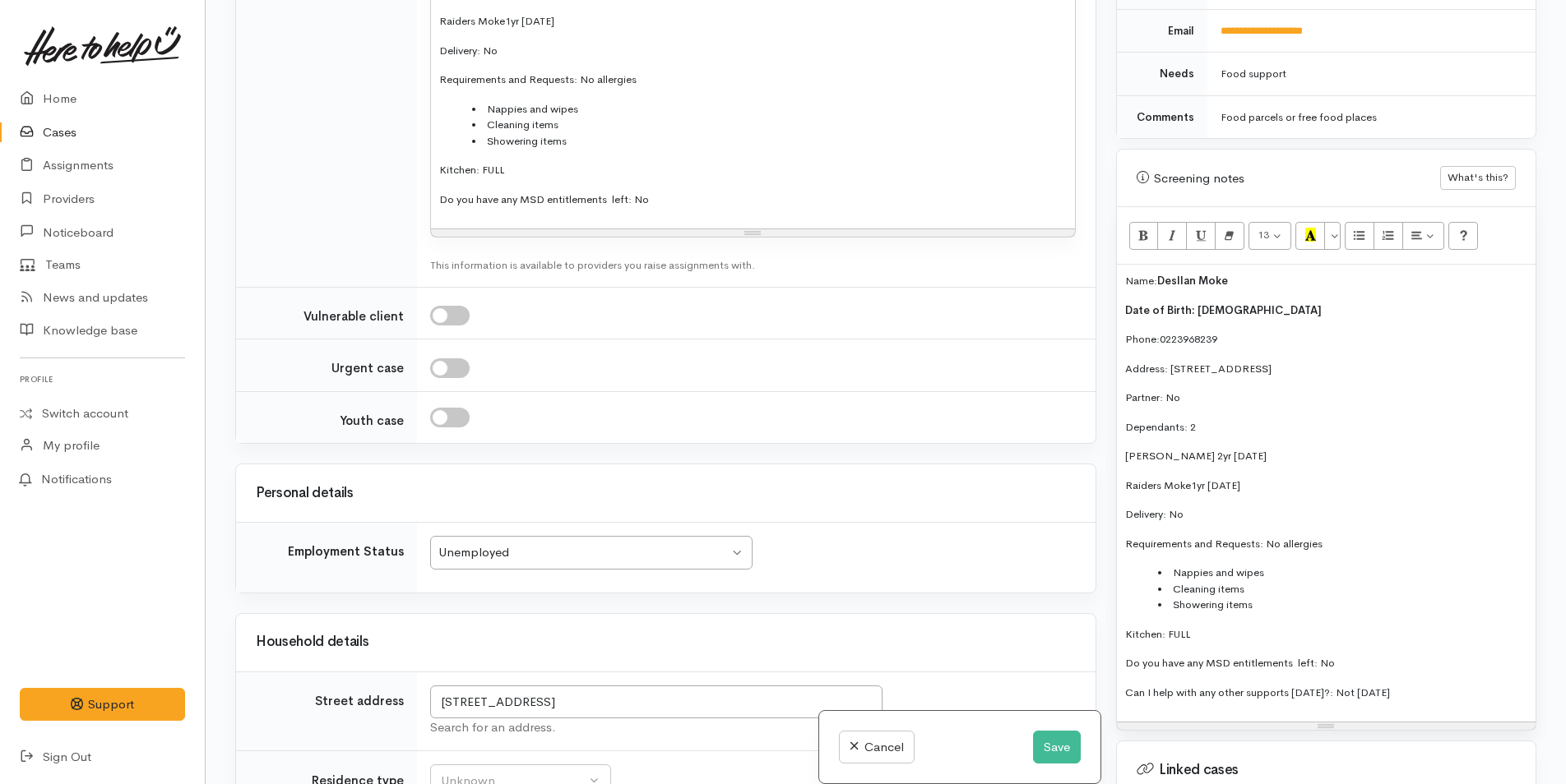
scroll to position [2611, 0]
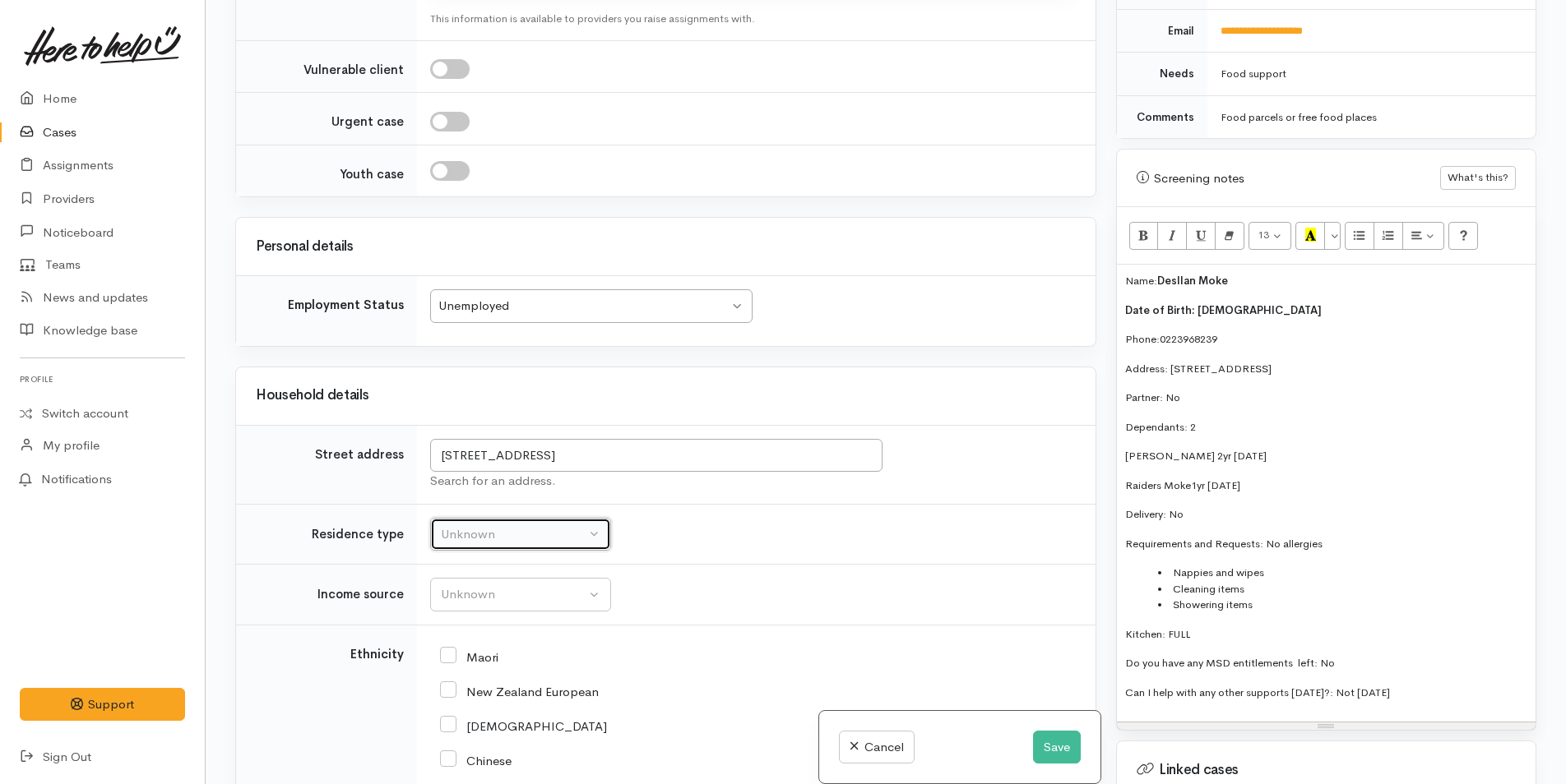
click at [535, 525] on div "Unknown" at bounding box center [513, 534] width 145 height 19
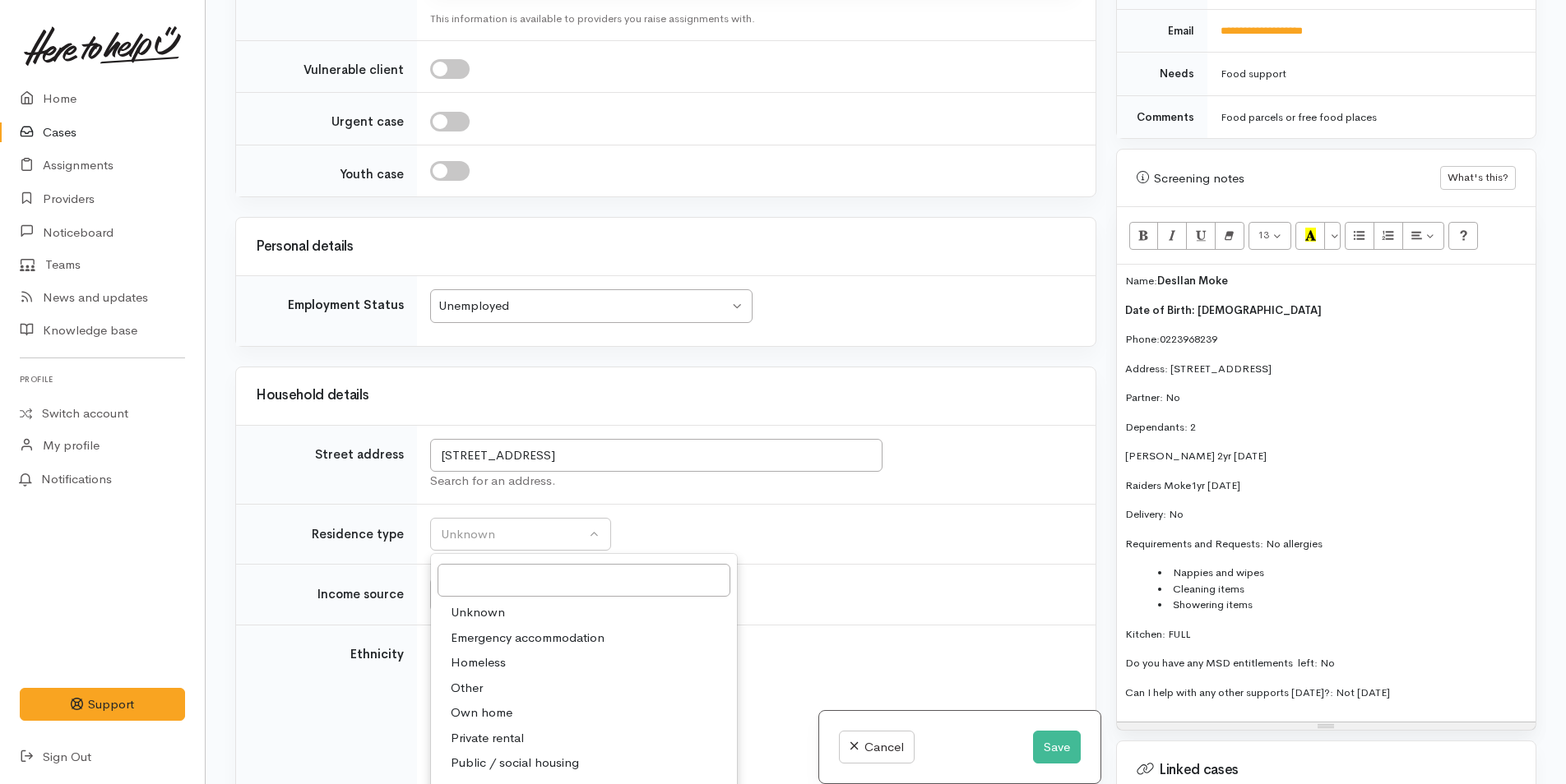
click at [514, 729] on span "Private rental" at bounding box center [487, 738] width 73 height 19
select select "2"
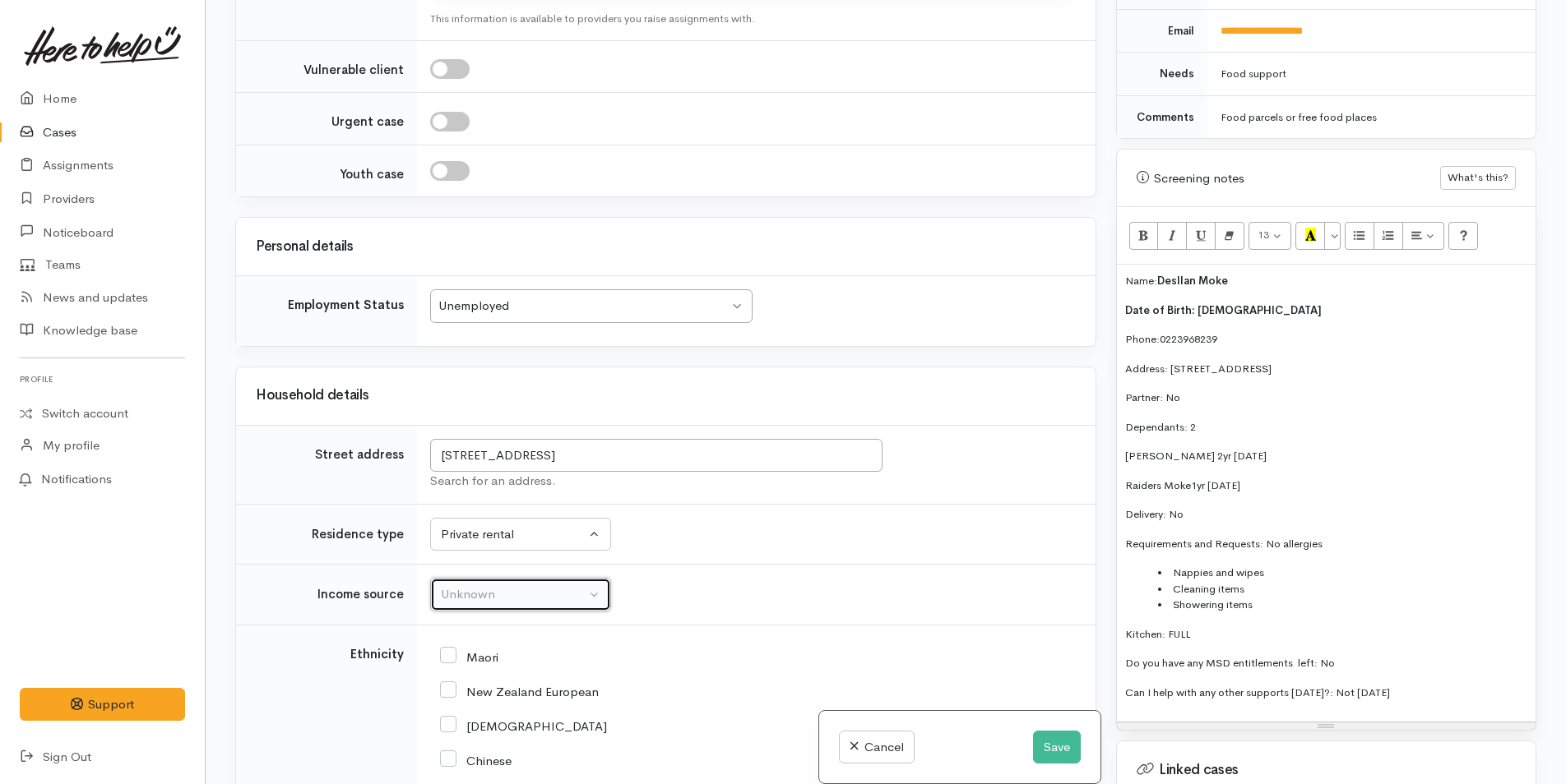
click at [489, 585] on div "Unknown" at bounding box center [513, 594] width 145 height 19
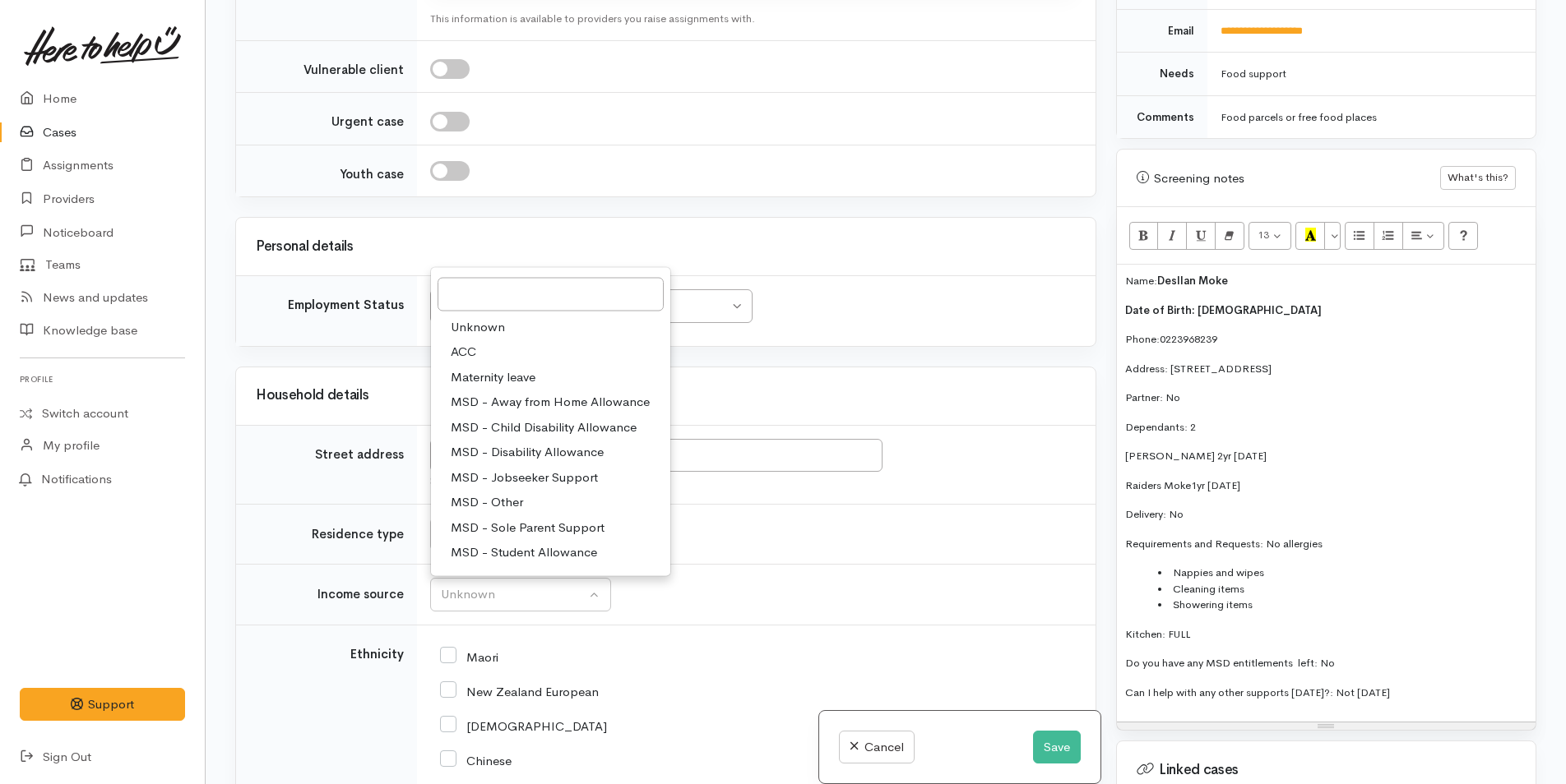
click at [532, 518] on span "MSD - Sole Parent Support" at bounding box center [527, 527] width 154 height 19
select select "7"
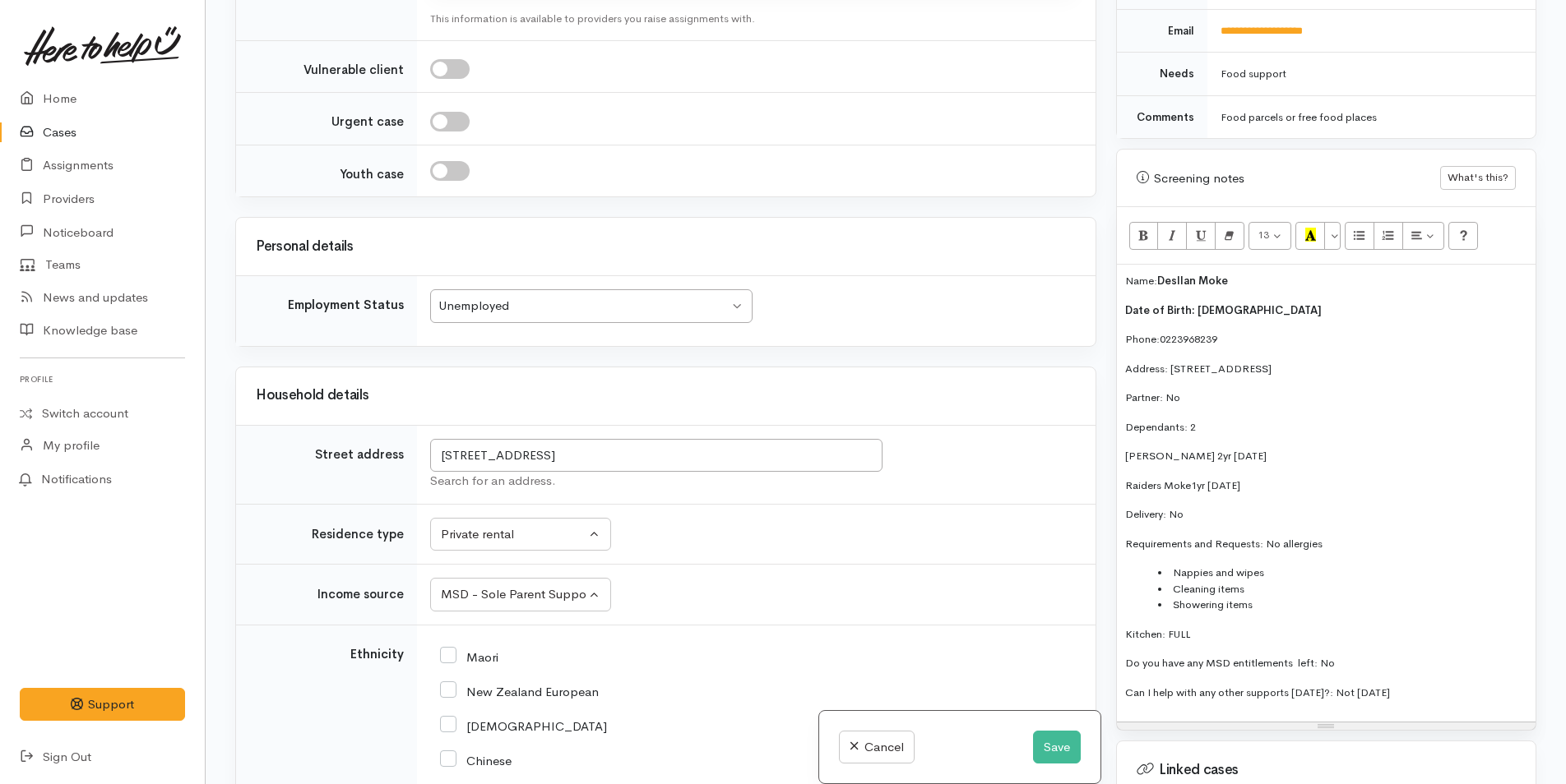
click at [452, 649] on input "Maori" at bounding box center [469, 656] width 58 height 15
checkbox input "true"
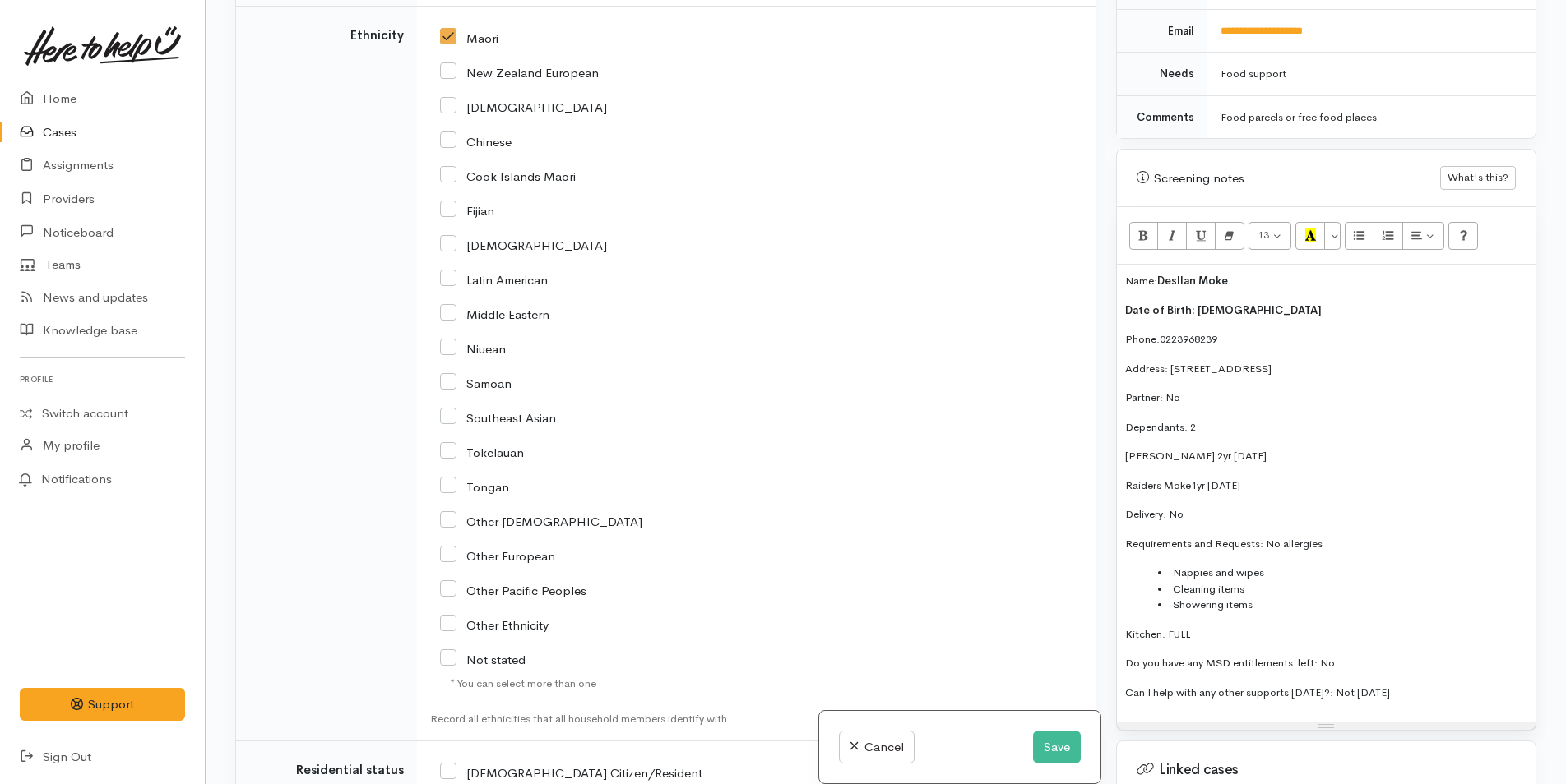
scroll to position [3516, 0]
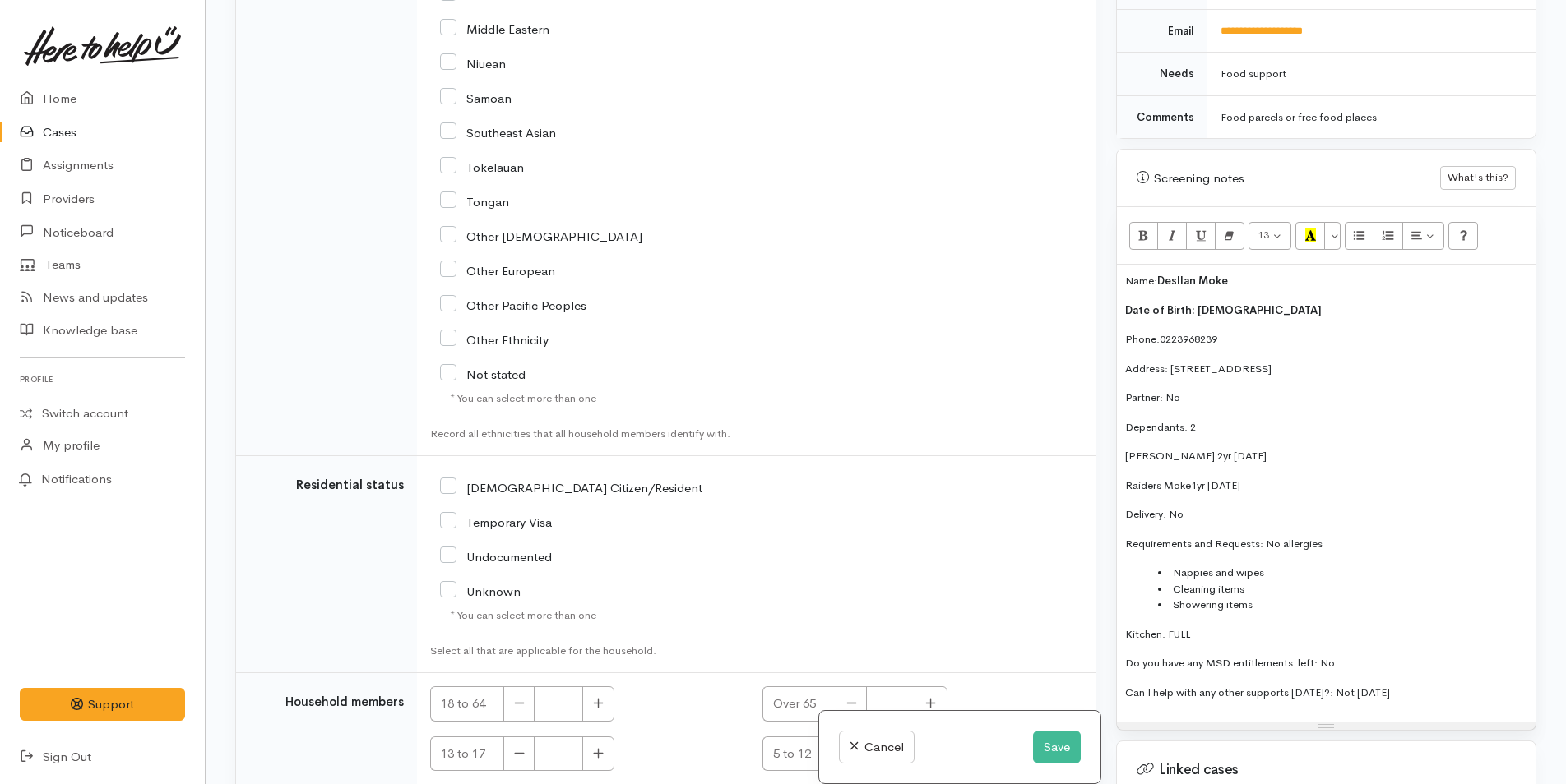
click at [450, 479] on input "[DEMOGRAPHIC_DATA] Citizen/Resident" at bounding box center [571, 486] width 262 height 15
checkbox input "true"
click at [597, 697] on icon "button" at bounding box center [598, 704] width 11 height 12
type input "1"
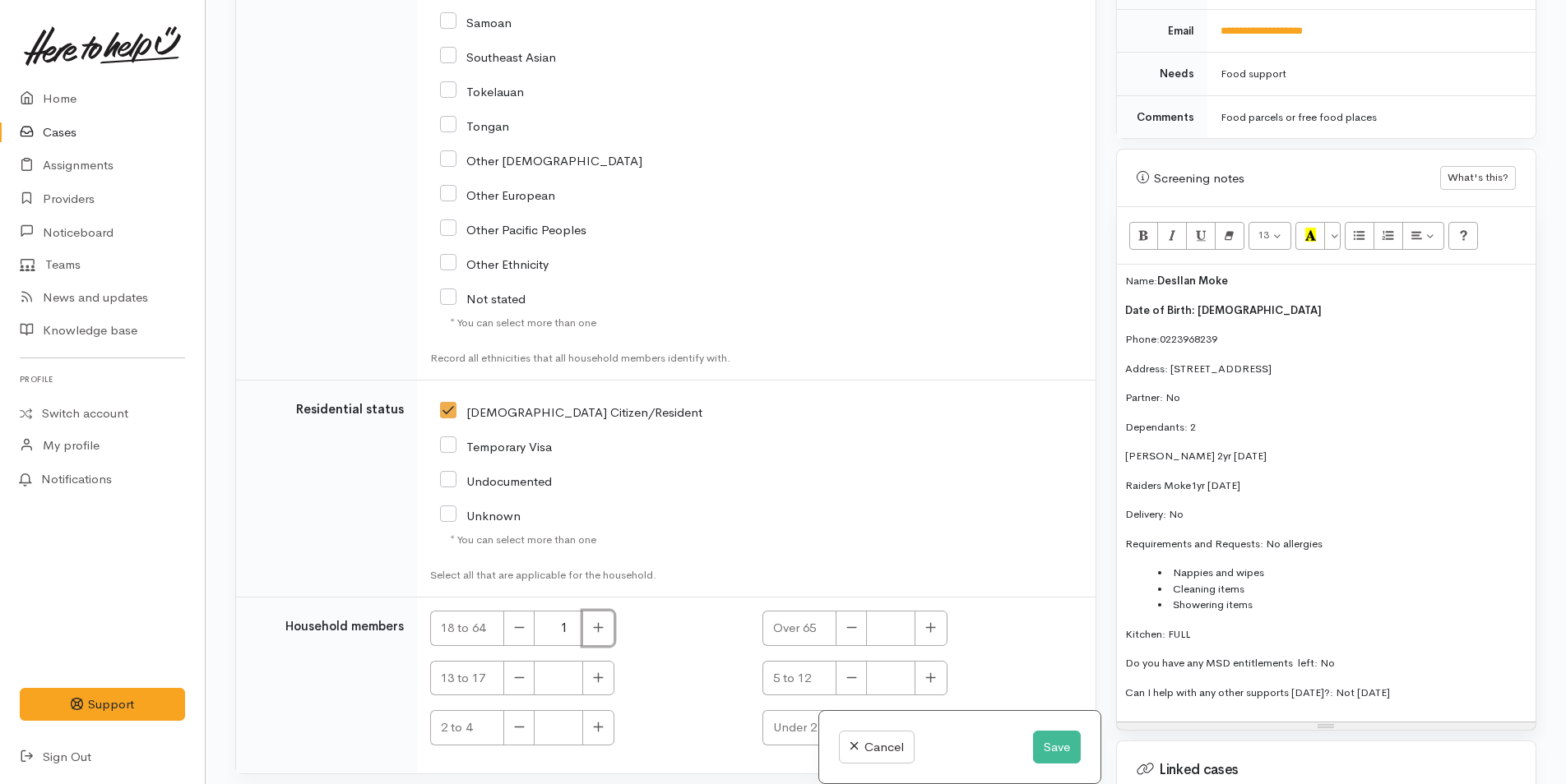
scroll to position [3688, 0]
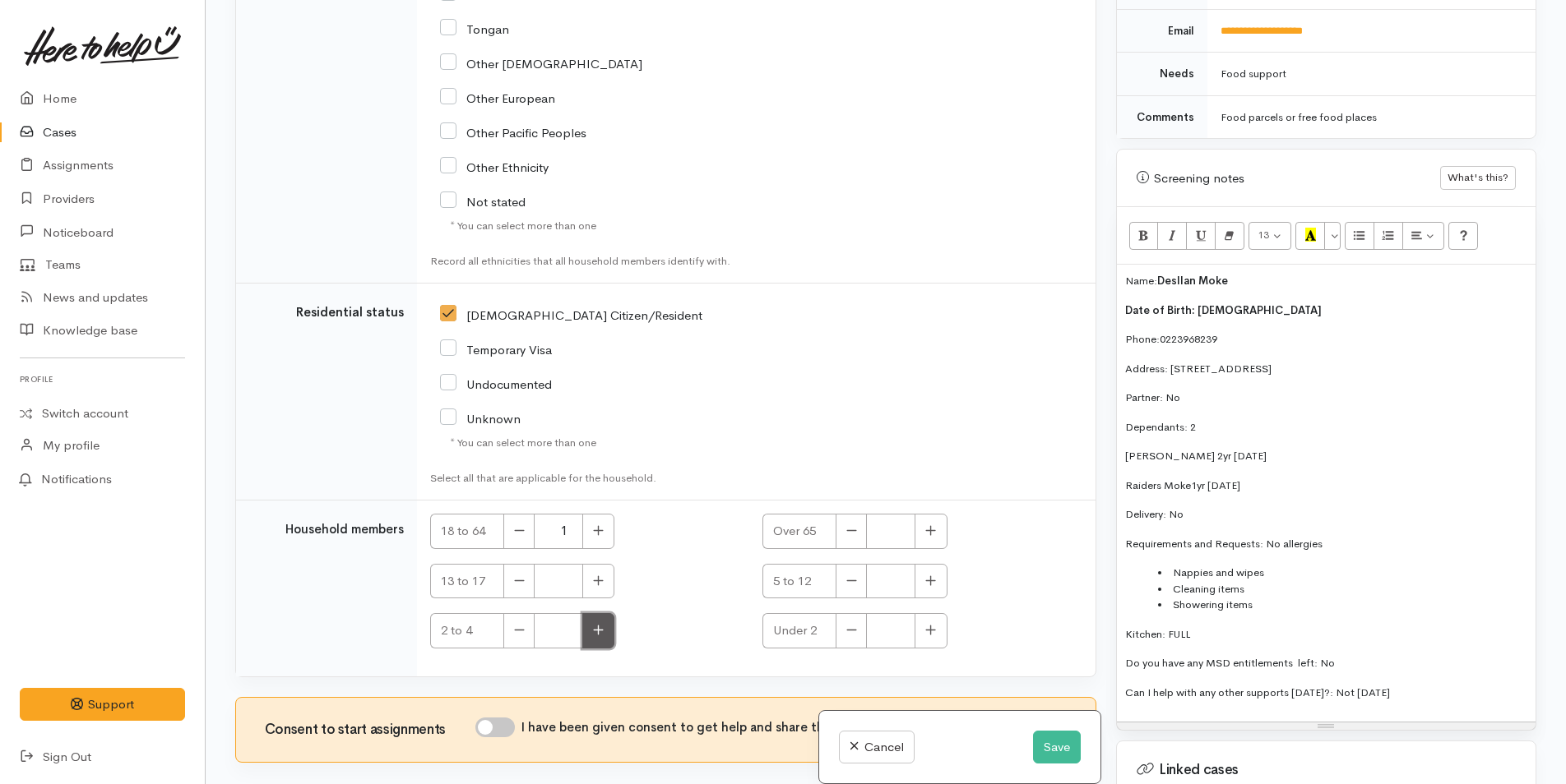
click at [609, 614] on button "button" at bounding box center [598, 631] width 32 height 35
click at [593, 614] on button "button" at bounding box center [598, 631] width 32 height 35
type input "2"
click at [509, 718] on input "I have been given consent to get help and share this information with appropria…" at bounding box center [495, 727] width 40 height 19
checkbox input "true"
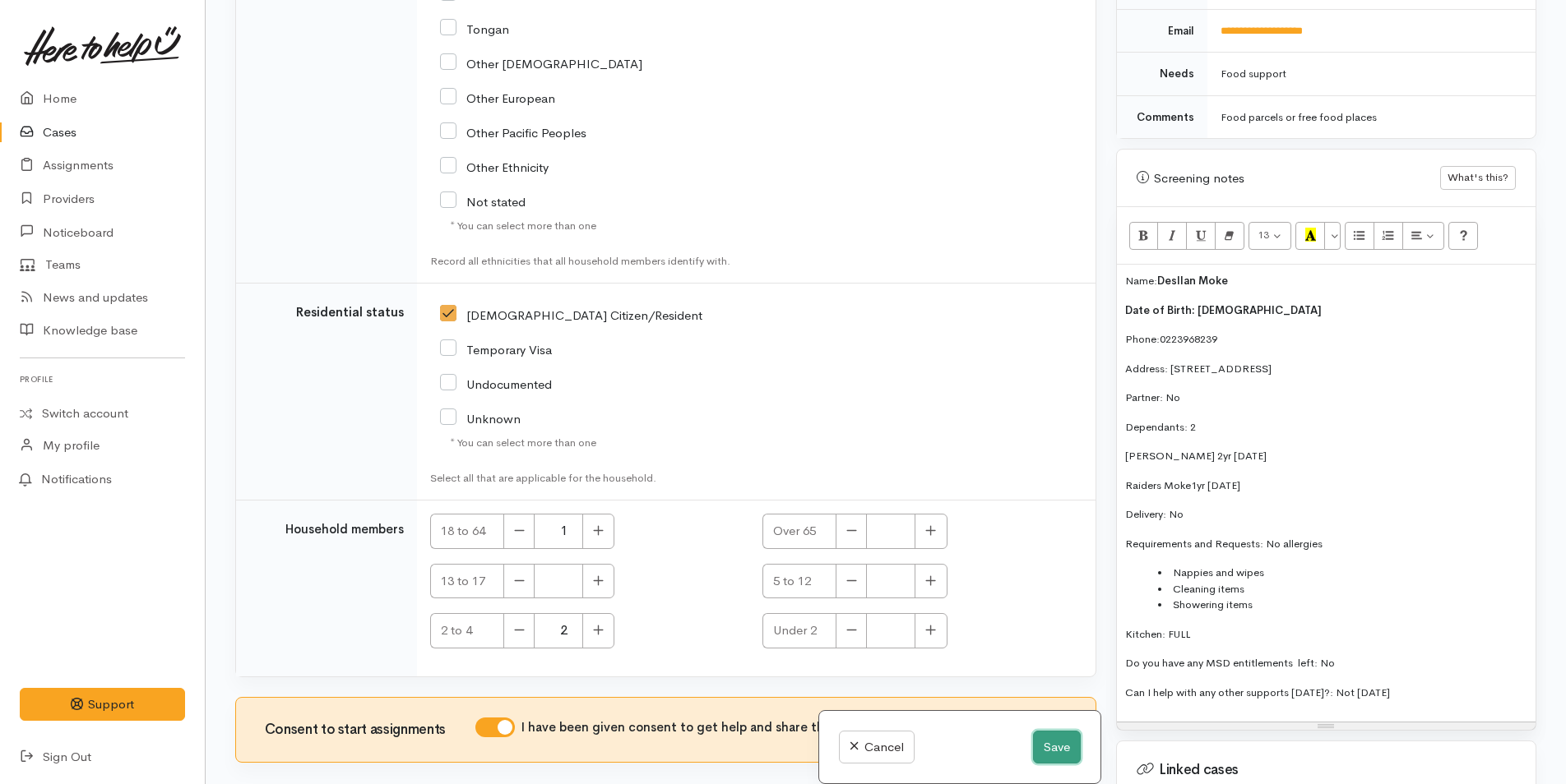
click at [1054, 746] on button "Save" at bounding box center [1057, 748] width 48 height 34
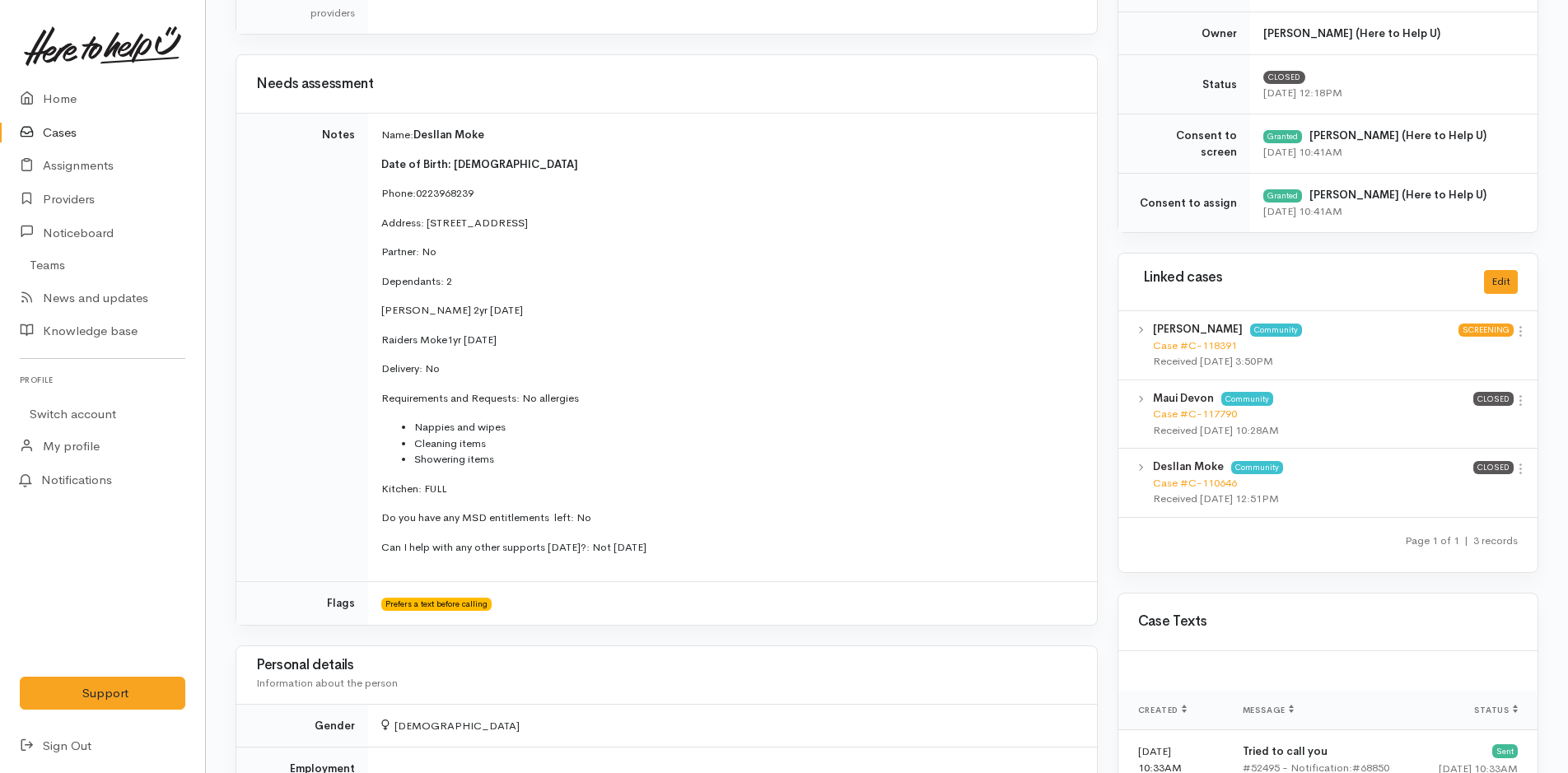
scroll to position [578, 0]
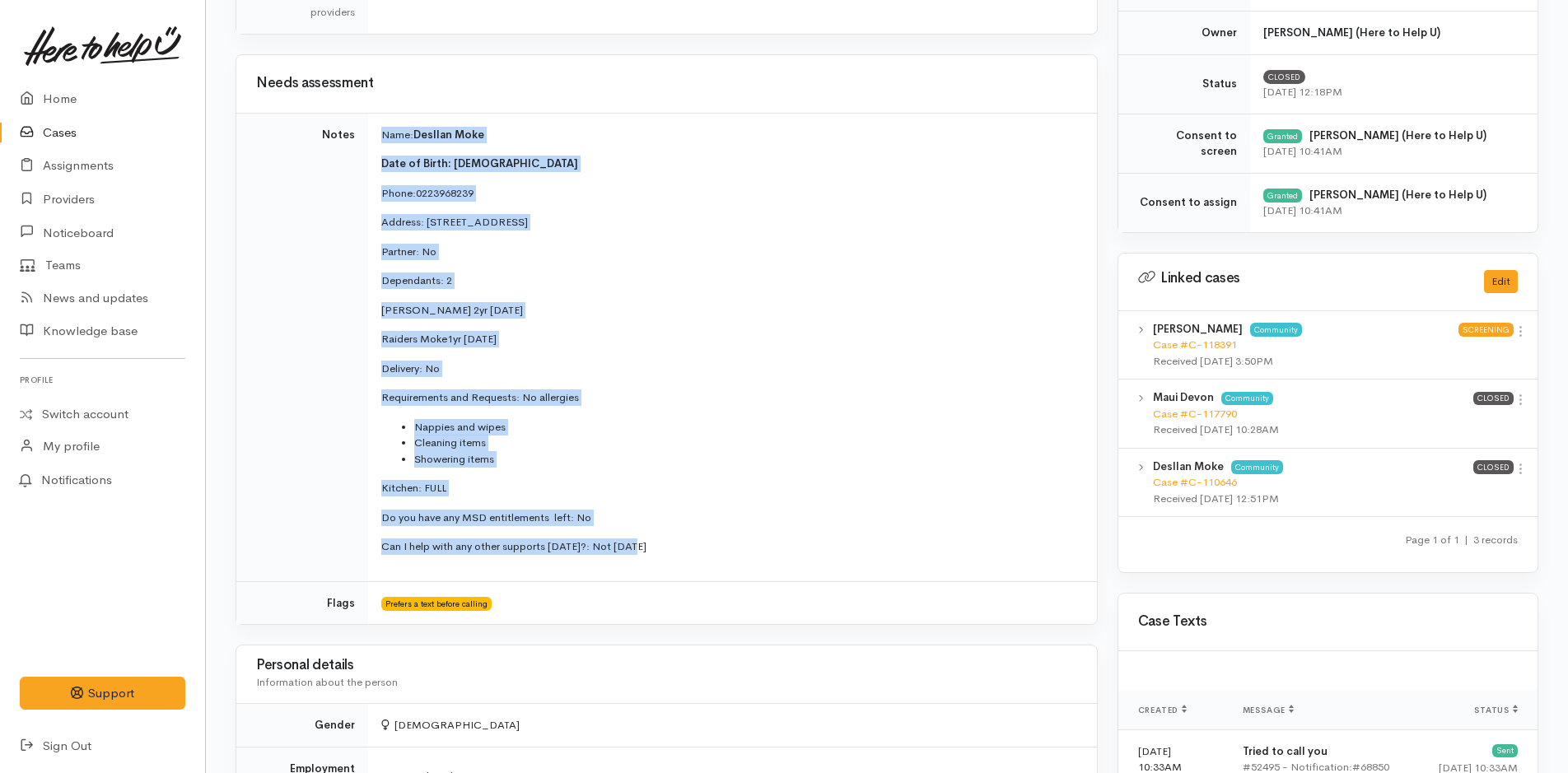
drag, startPoint x: 654, startPoint y: 553, endPoint x: 370, endPoint y: 135, distance: 505.4
click at [370, 135] on td "Name: Desllan Moke Date of Birth: 29/05/2005 Phone: 0223968239 Address: 1217a C…" at bounding box center [732, 348] width 729 height 469
copy td "Name: Desllan Moke Date of Birth: 29/05/2005 Phone: 0223968239 Address: 1217a C…"
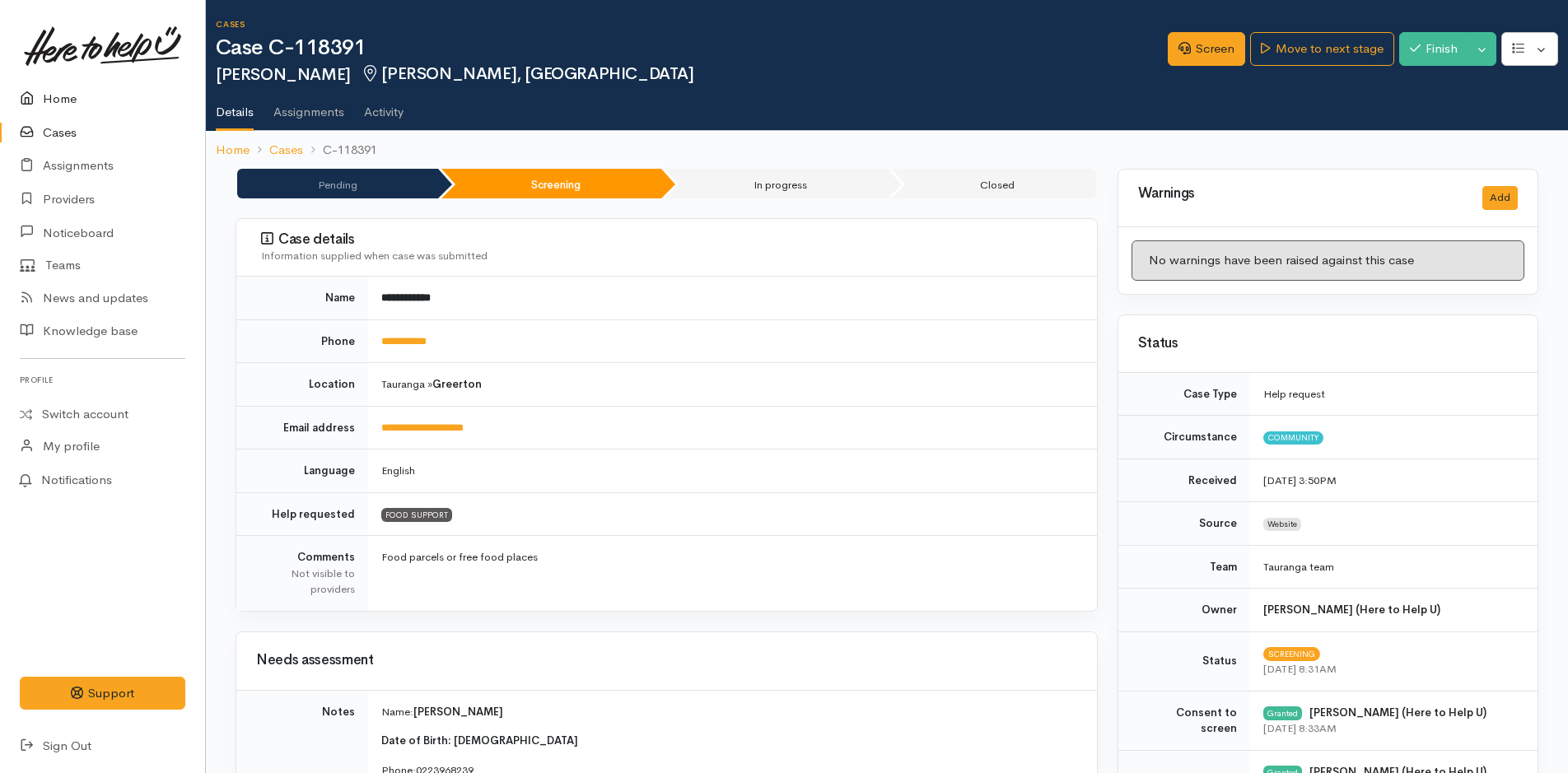
click at [68, 98] on link "Home" at bounding box center [103, 99] width 205 height 34
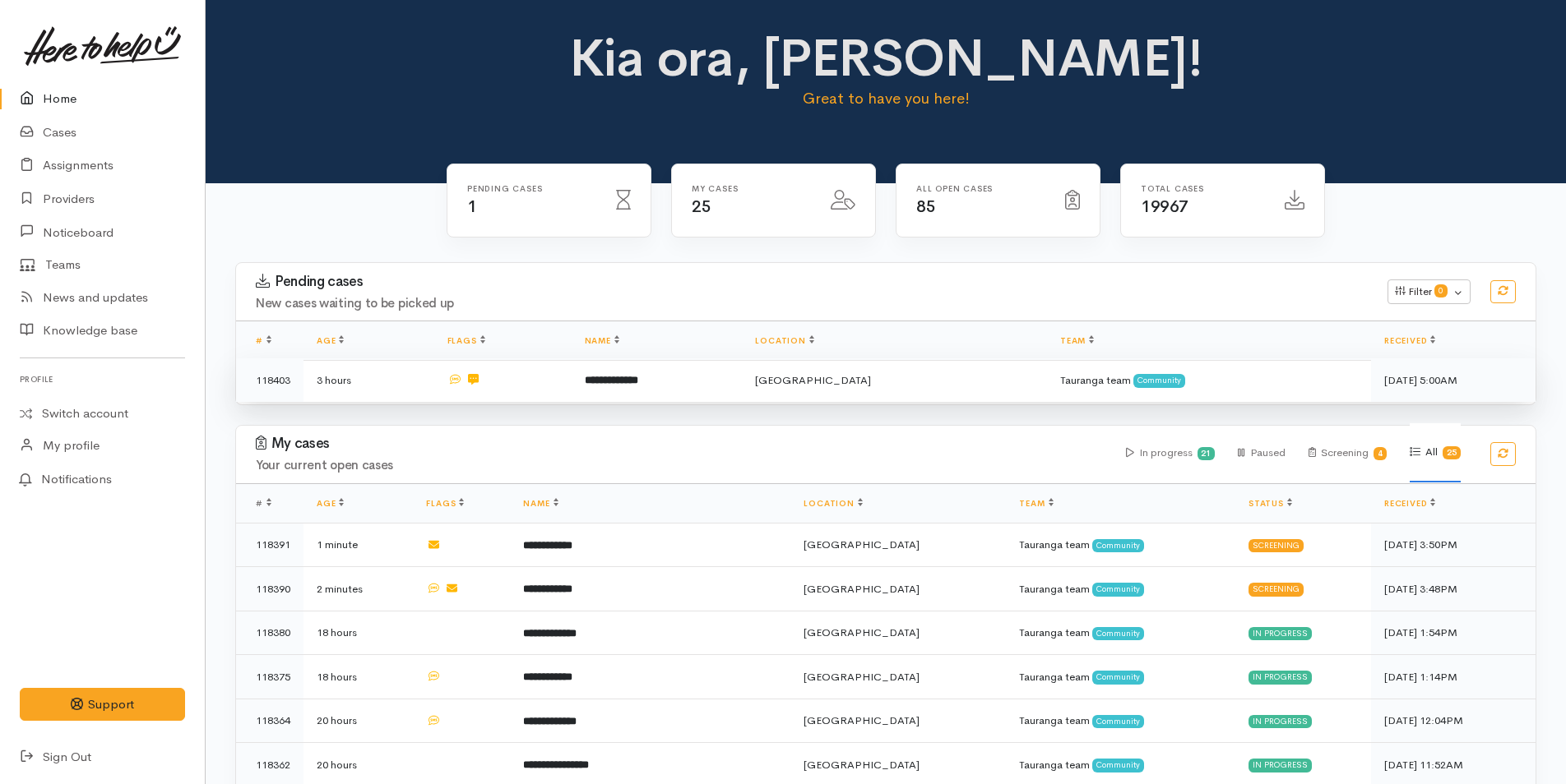
click at [701, 374] on td "**********" at bounding box center [657, 380] width 171 height 43
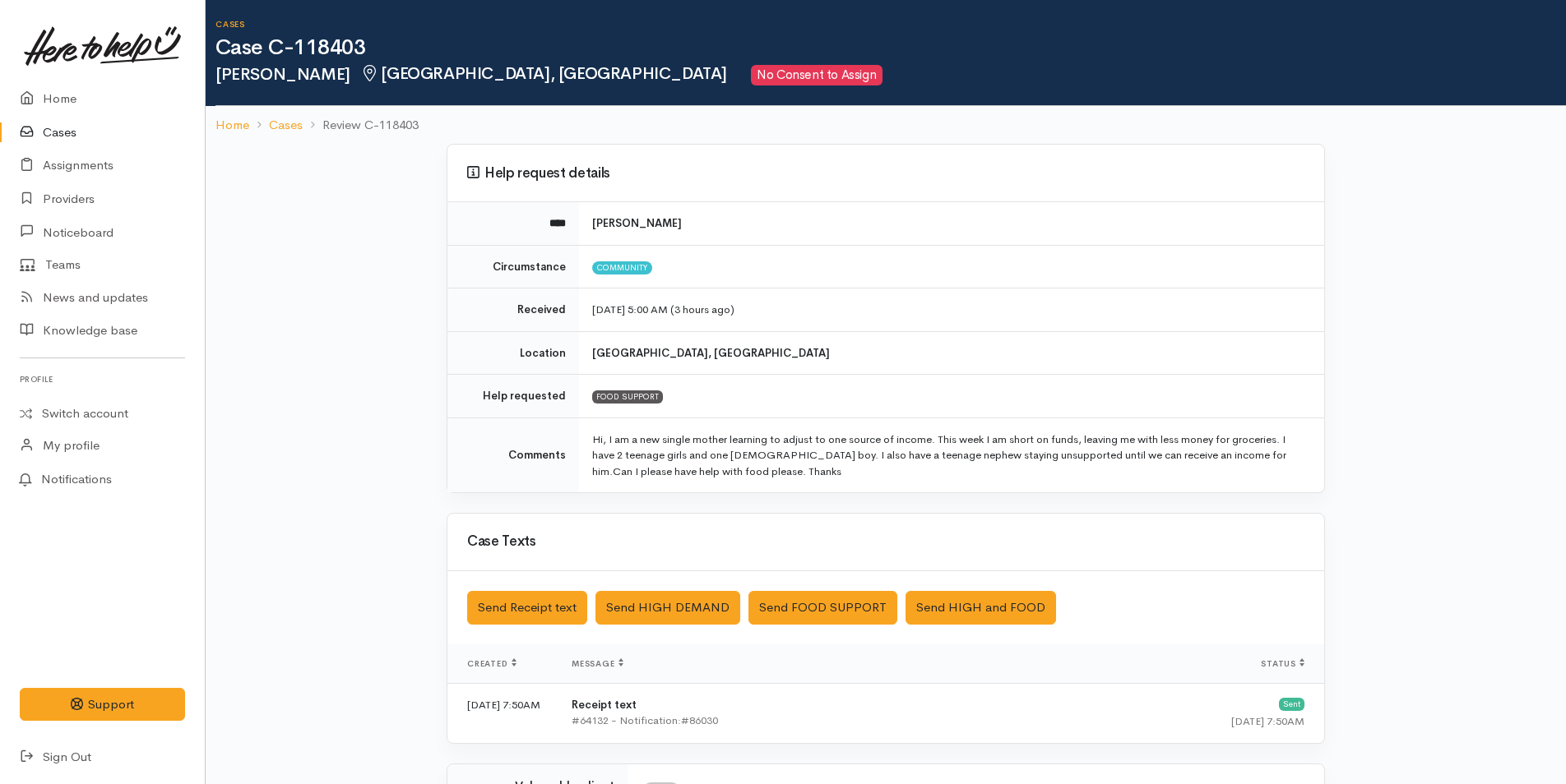
scroll to position [281, 0]
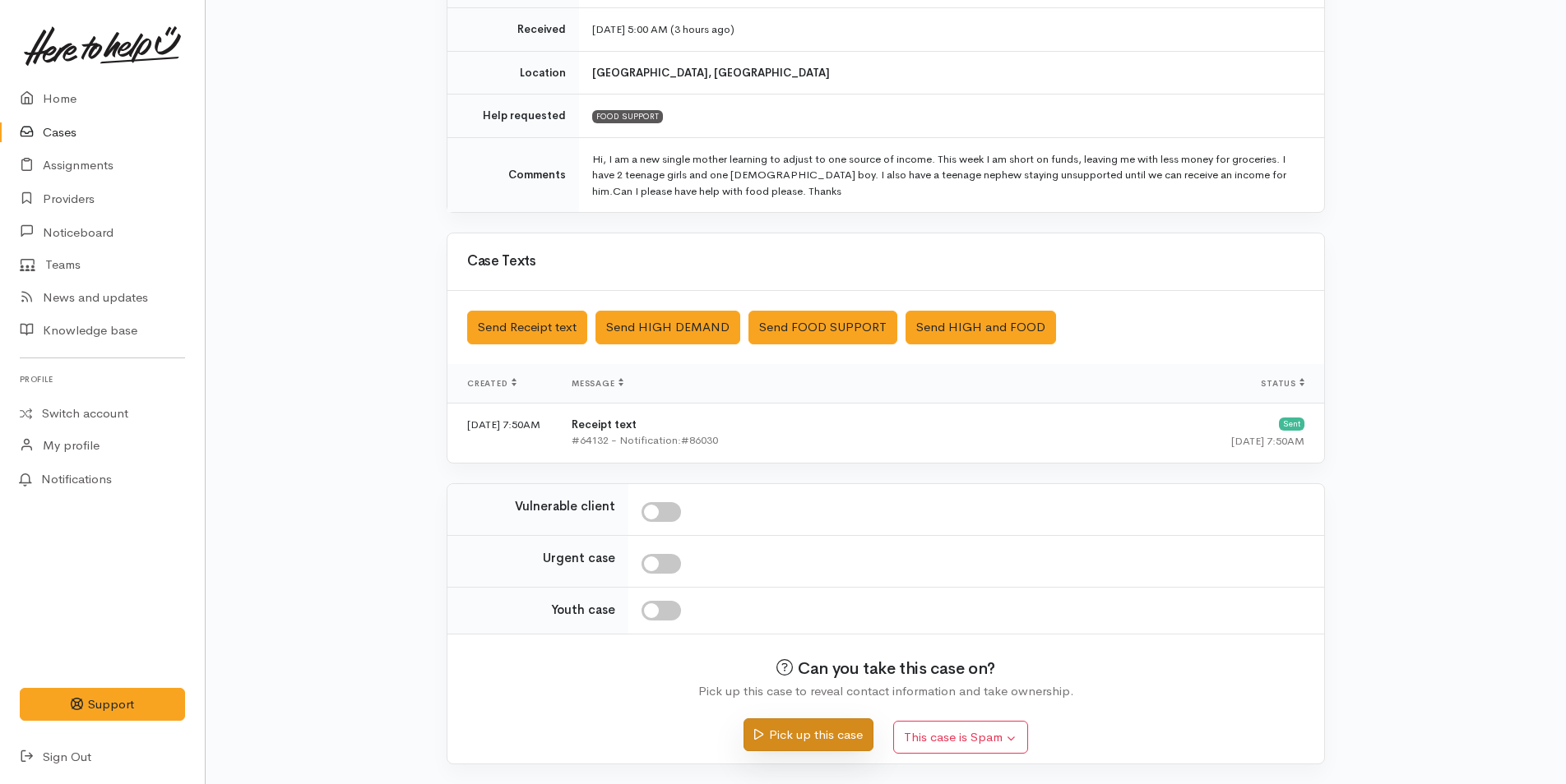
click at [807, 738] on button "Pick up this case" at bounding box center [808, 735] width 129 height 34
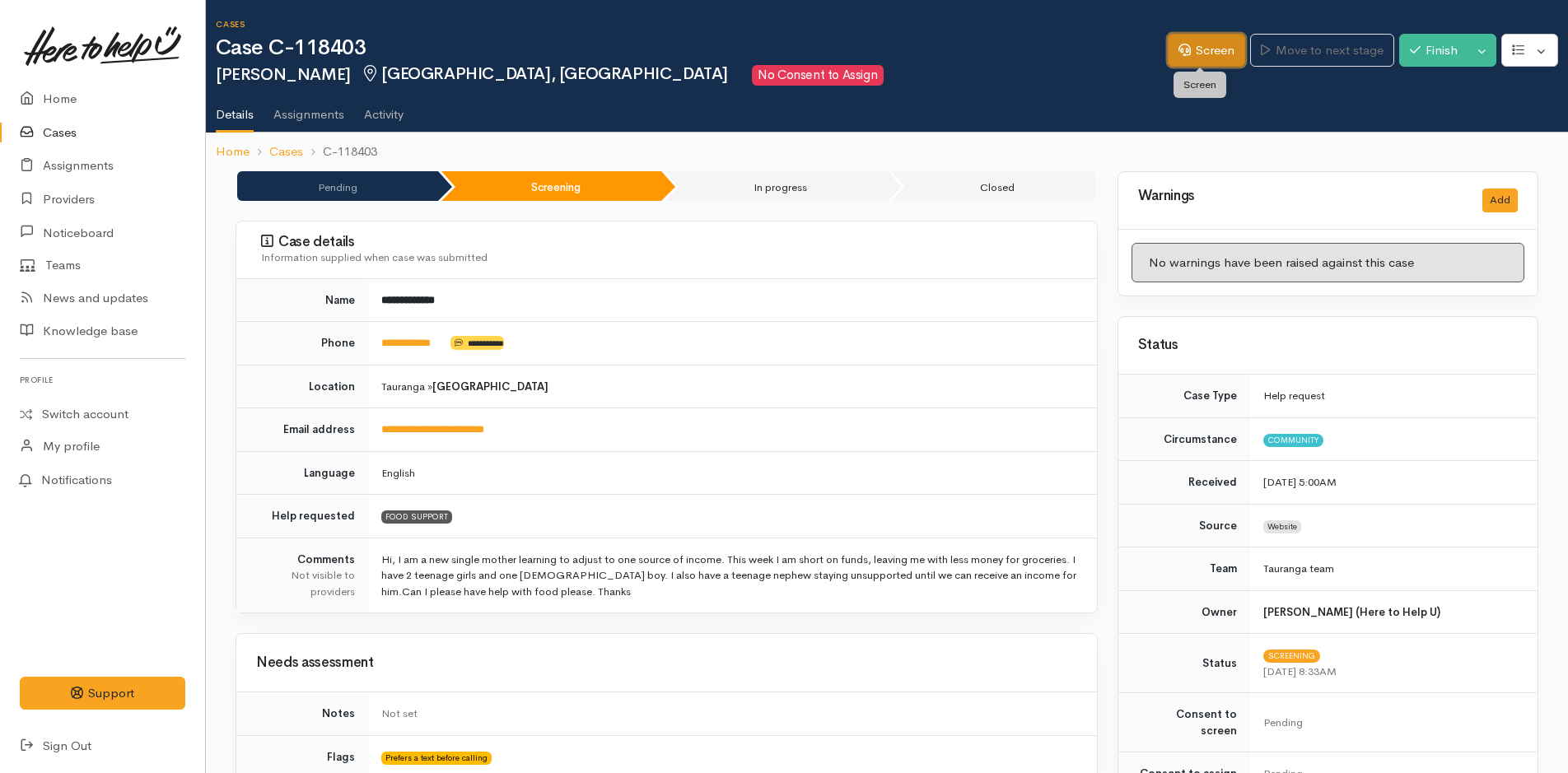
click at [1198, 43] on link "Screen" at bounding box center [1206, 50] width 78 height 34
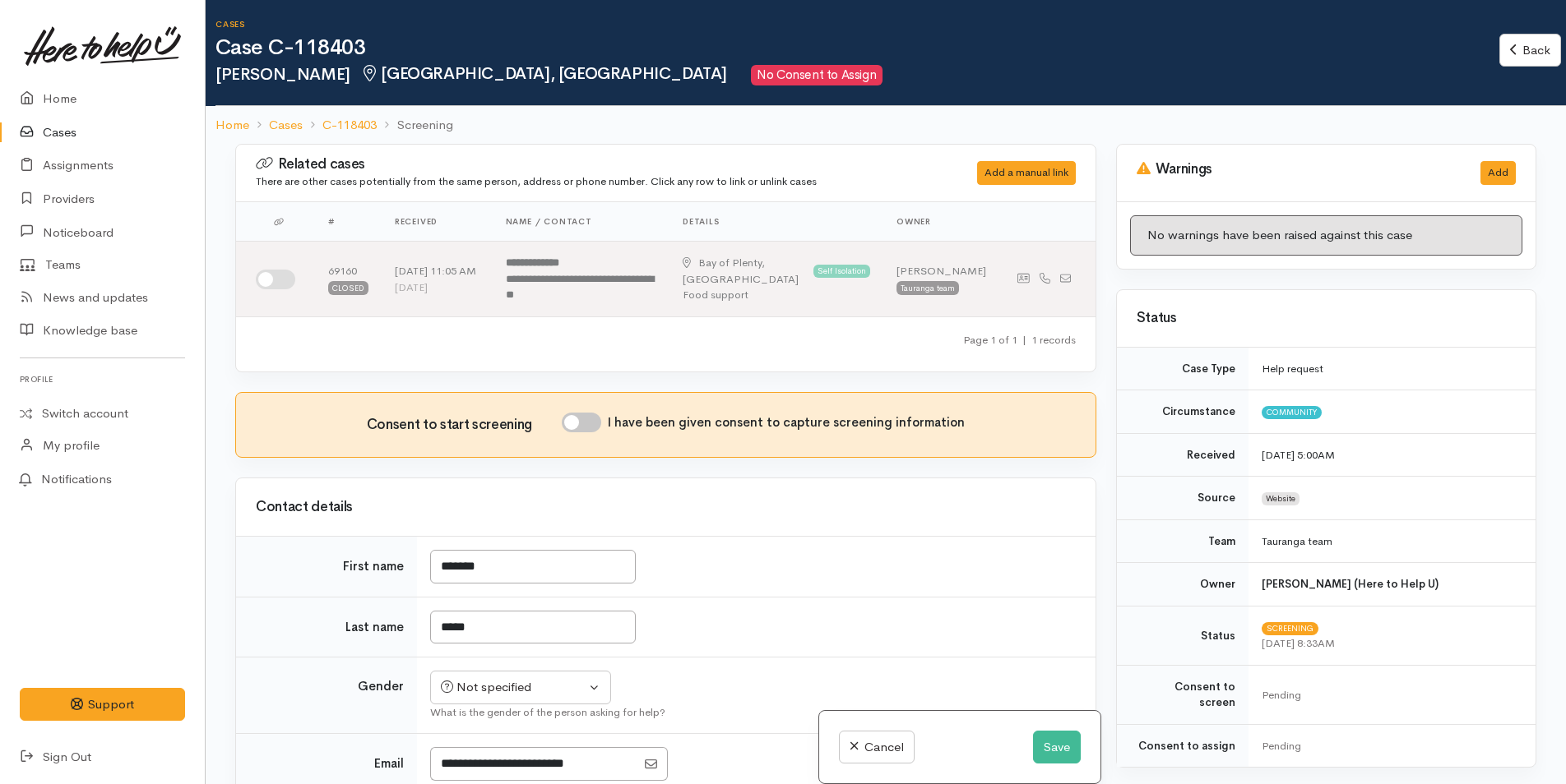
click at [591, 421] on input "I have been given consent to capture screening information" at bounding box center [581, 422] width 40 height 19
checkbox input "true"
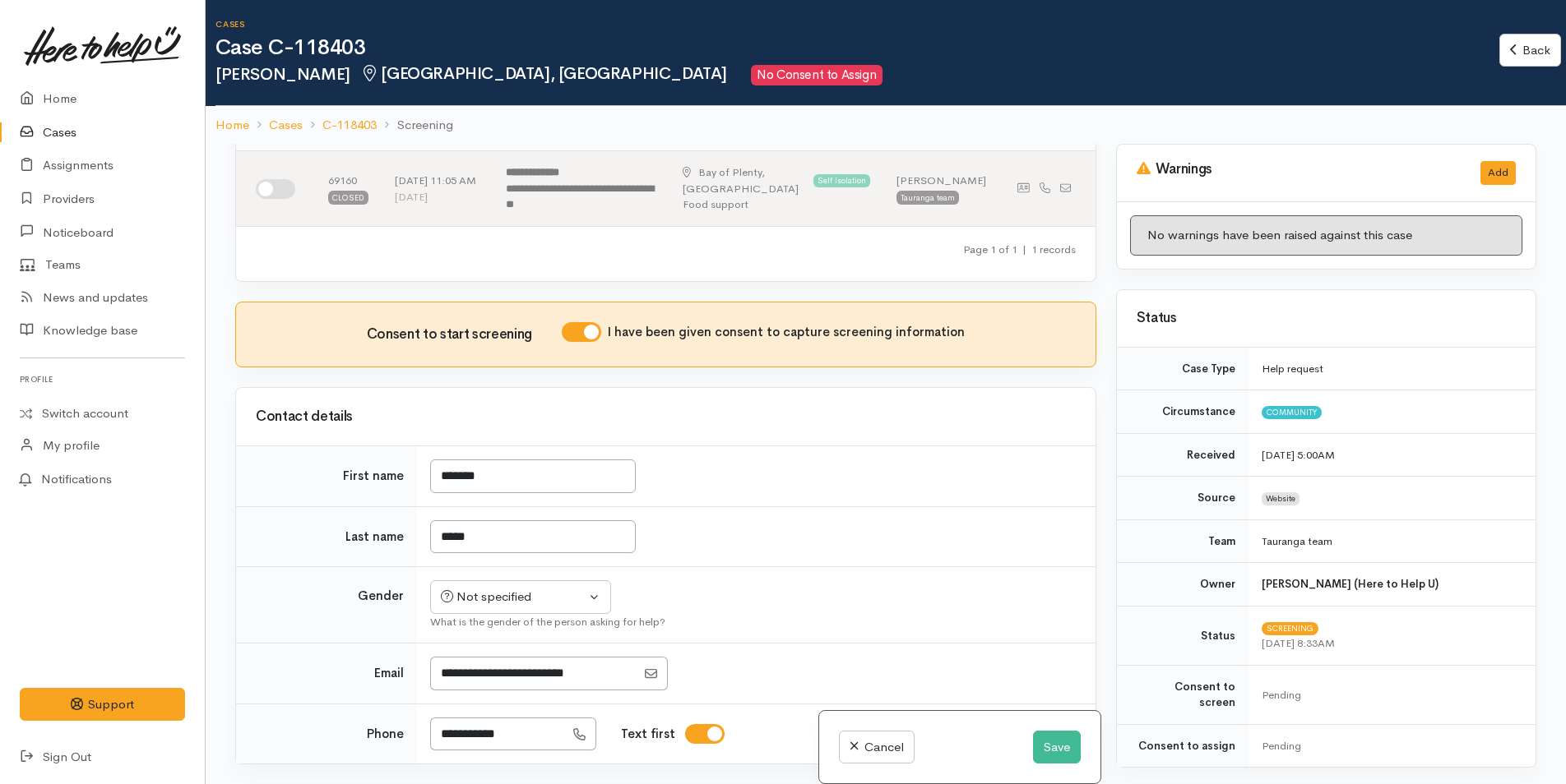
scroll to position [246, 0]
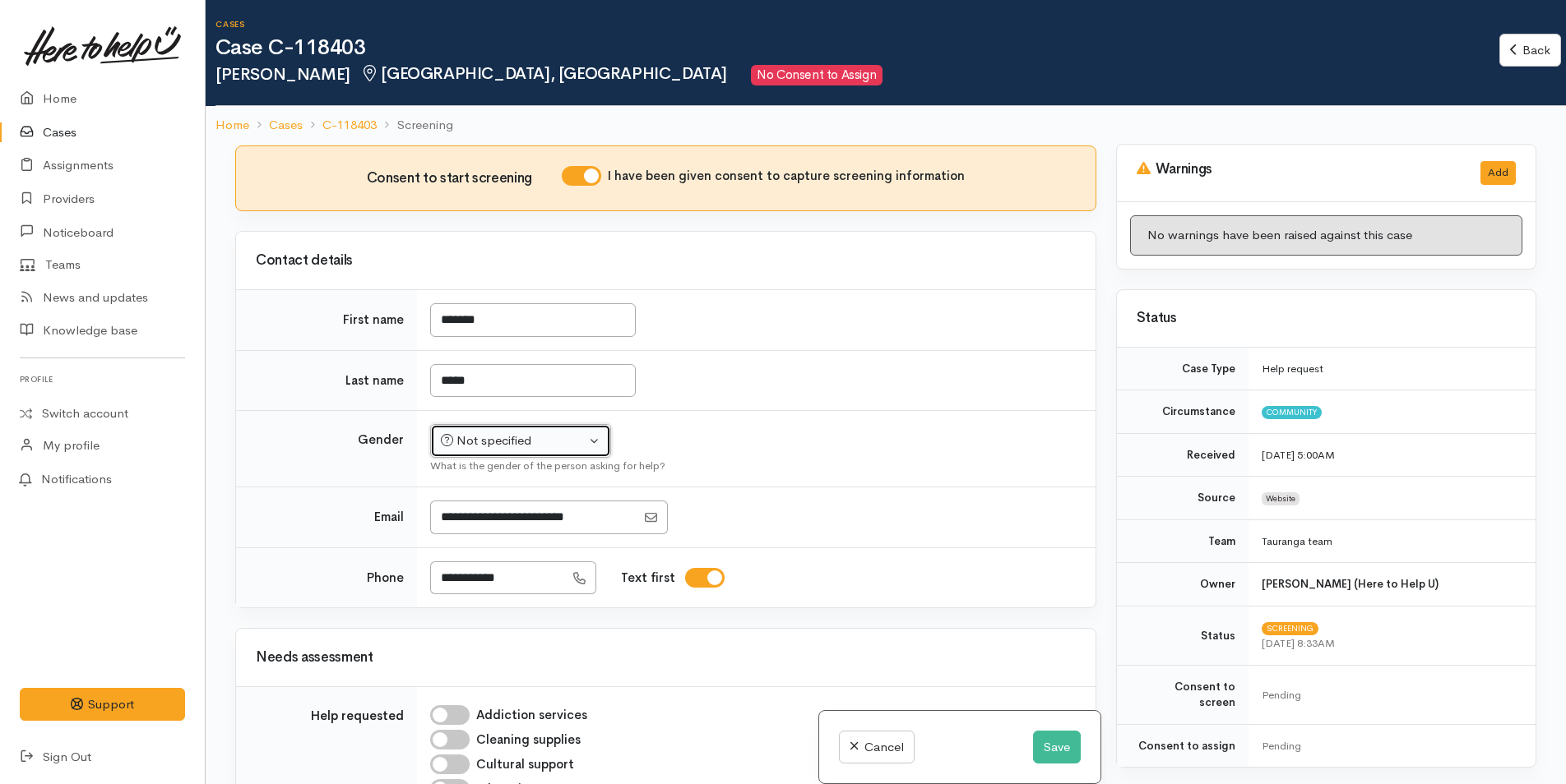
click at [526, 440] on div "Not specified" at bounding box center [513, 441] width 145 height 19
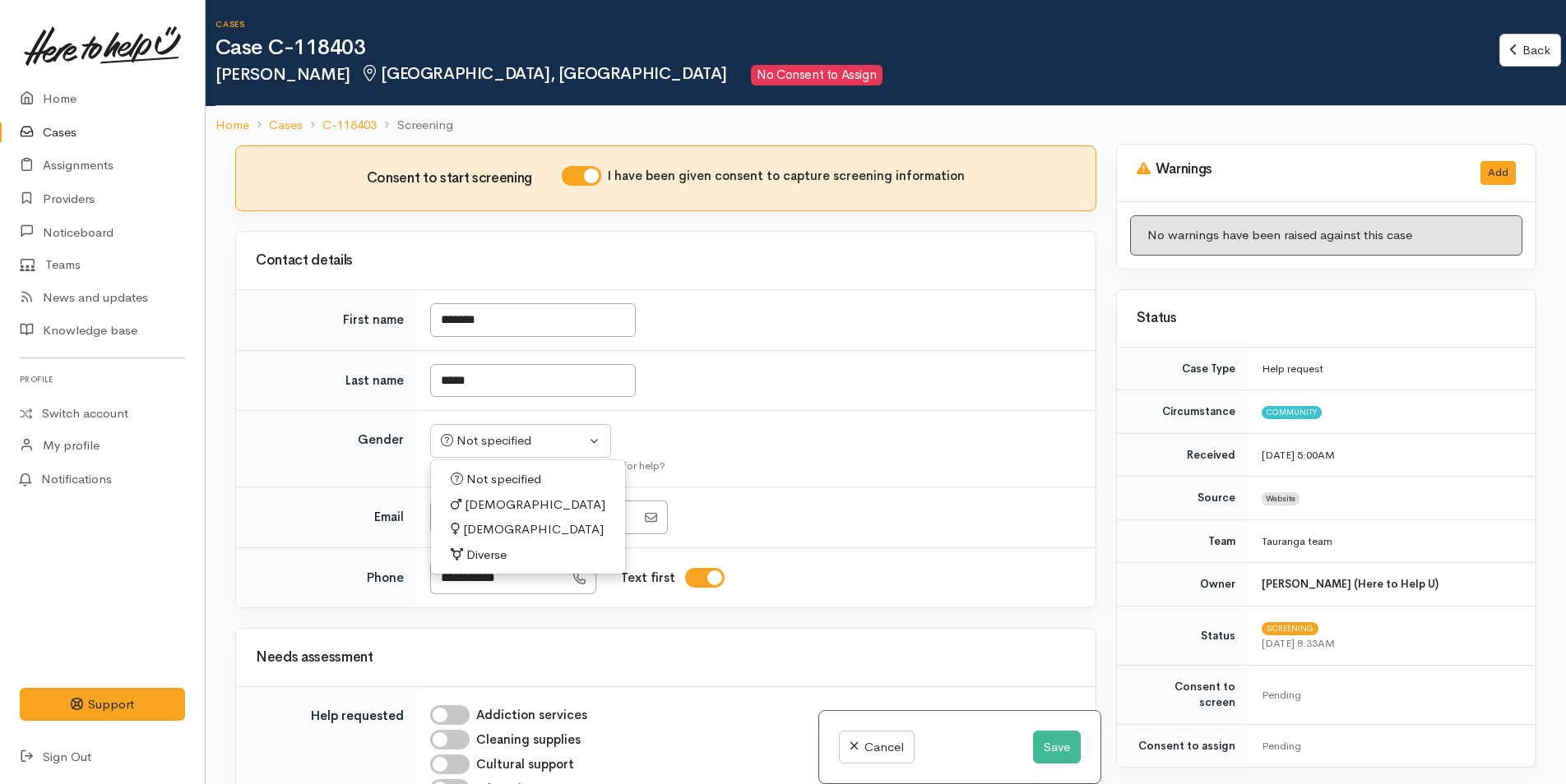
click at [485, 531] on span "Female" at bounding box center [533, 529] width 140 height 19
select select "Female"
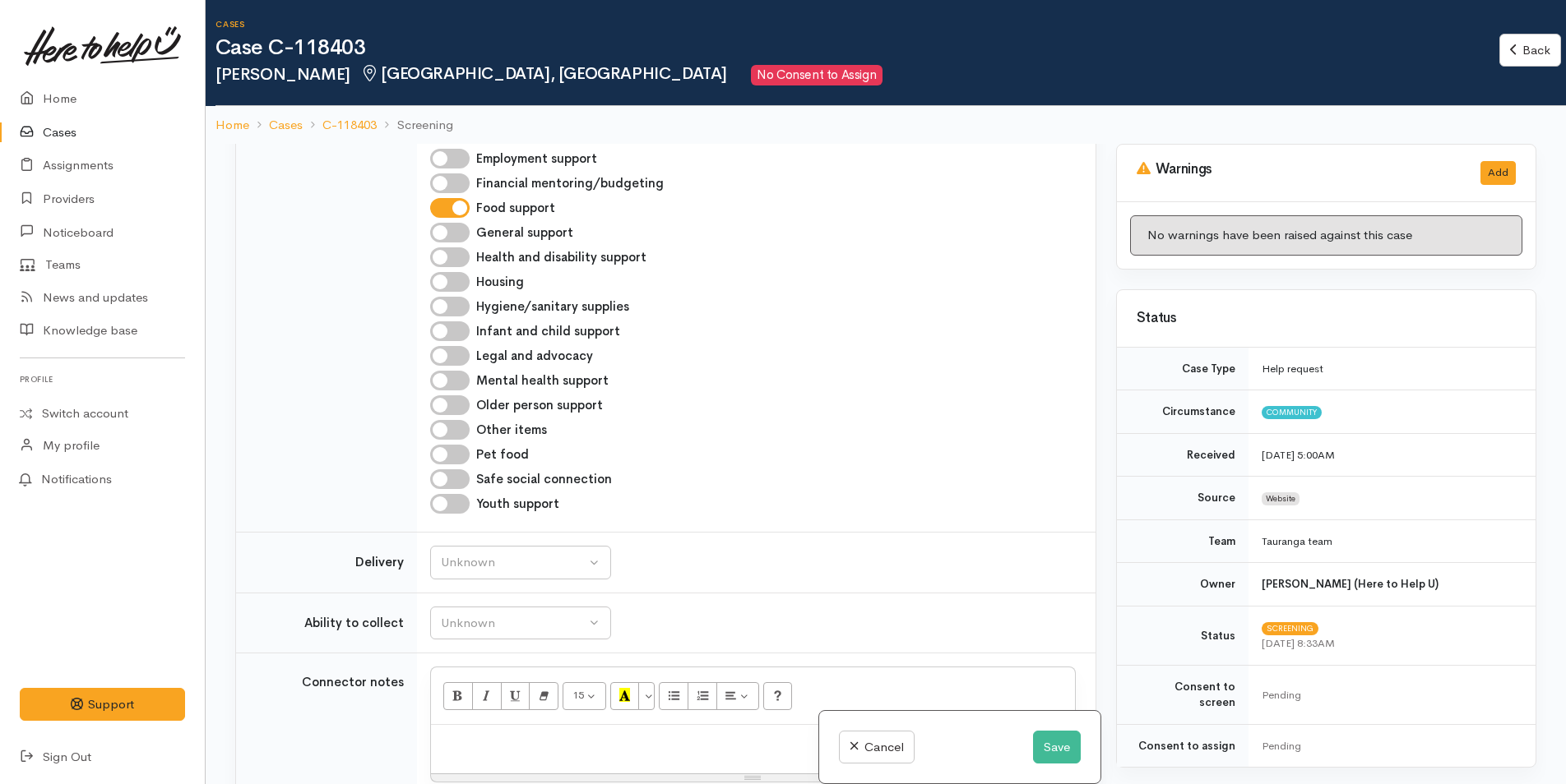
scroll to position [904, 0]
click at [490, 554] on div "Unknown" at bounding box center [513, 560] width 145 height 19
click at [465, 711] on span "No" at bounding box center [459, 713] width 18 height 19
select select "1"
drag, startPoint x: 484, startPoint y: 618, endPoint x: 488, endPoint y: 635, distance: 17.5
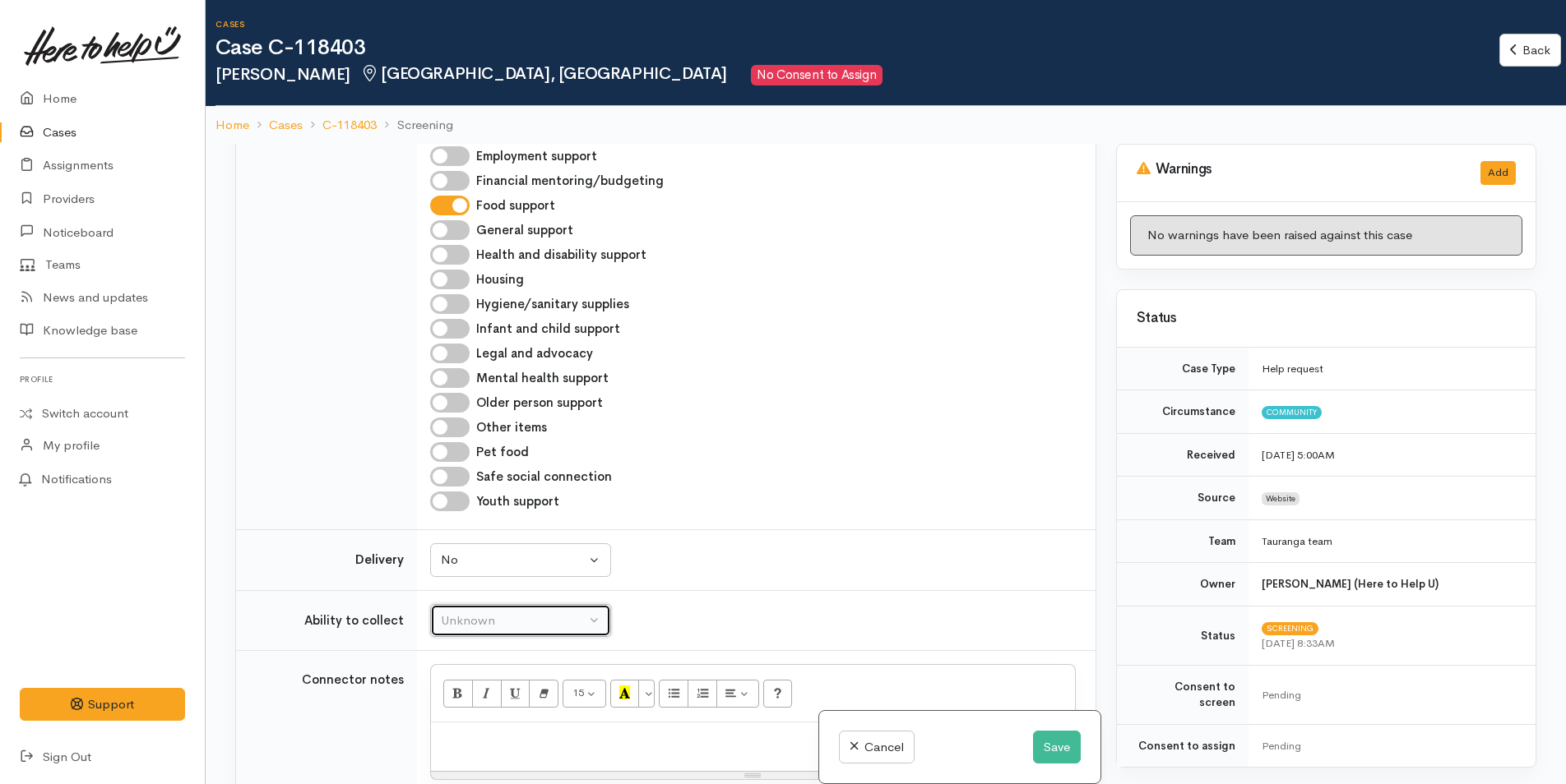
click at [485, 617] on div "Unknown" at bounding box center [513, 621] width 145 height 19
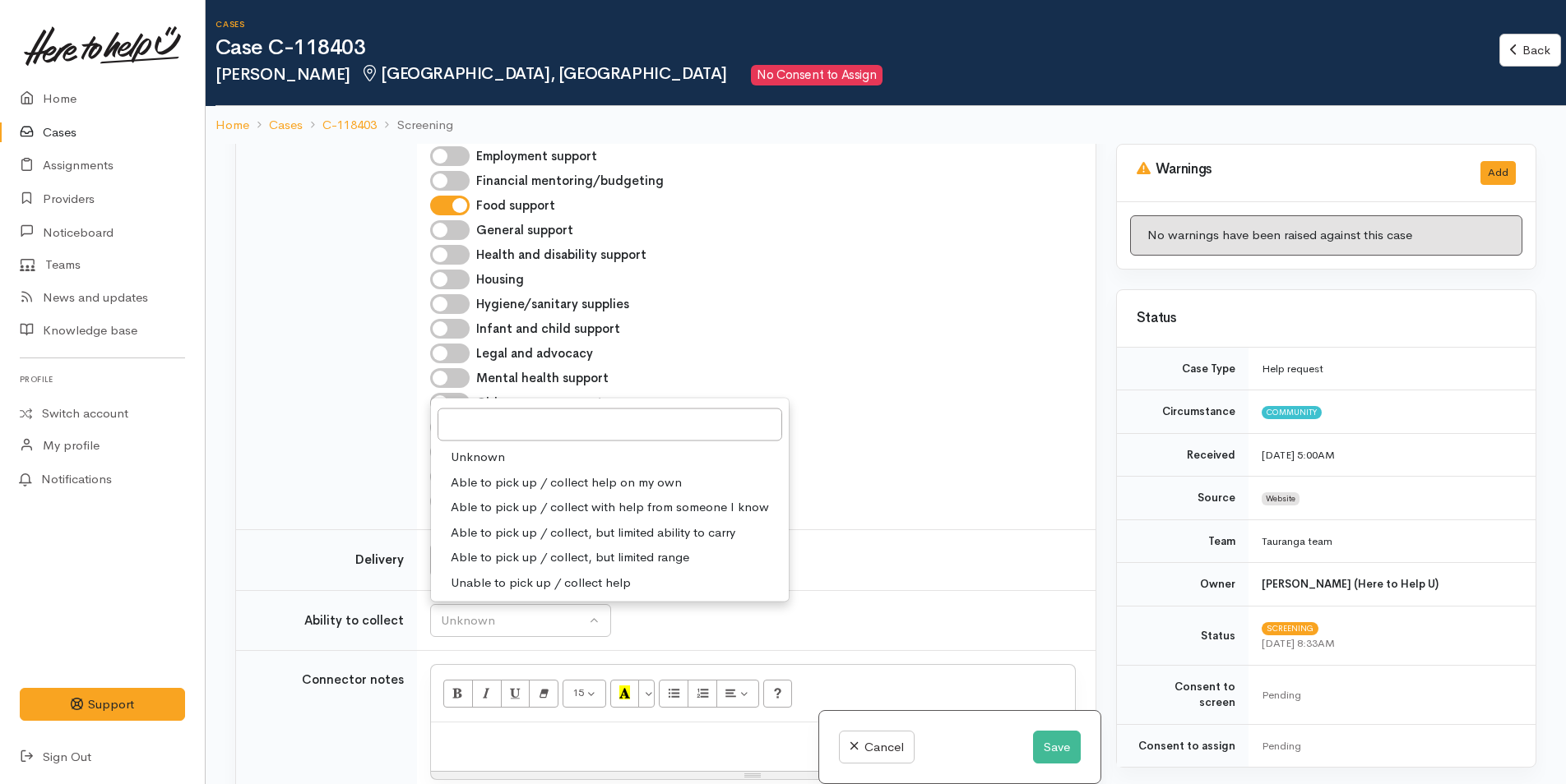
click at [498, 480] on span "Able to pick up / collect help on my own" at bounding box center [566, 481] width 231 height 19
select select "2"
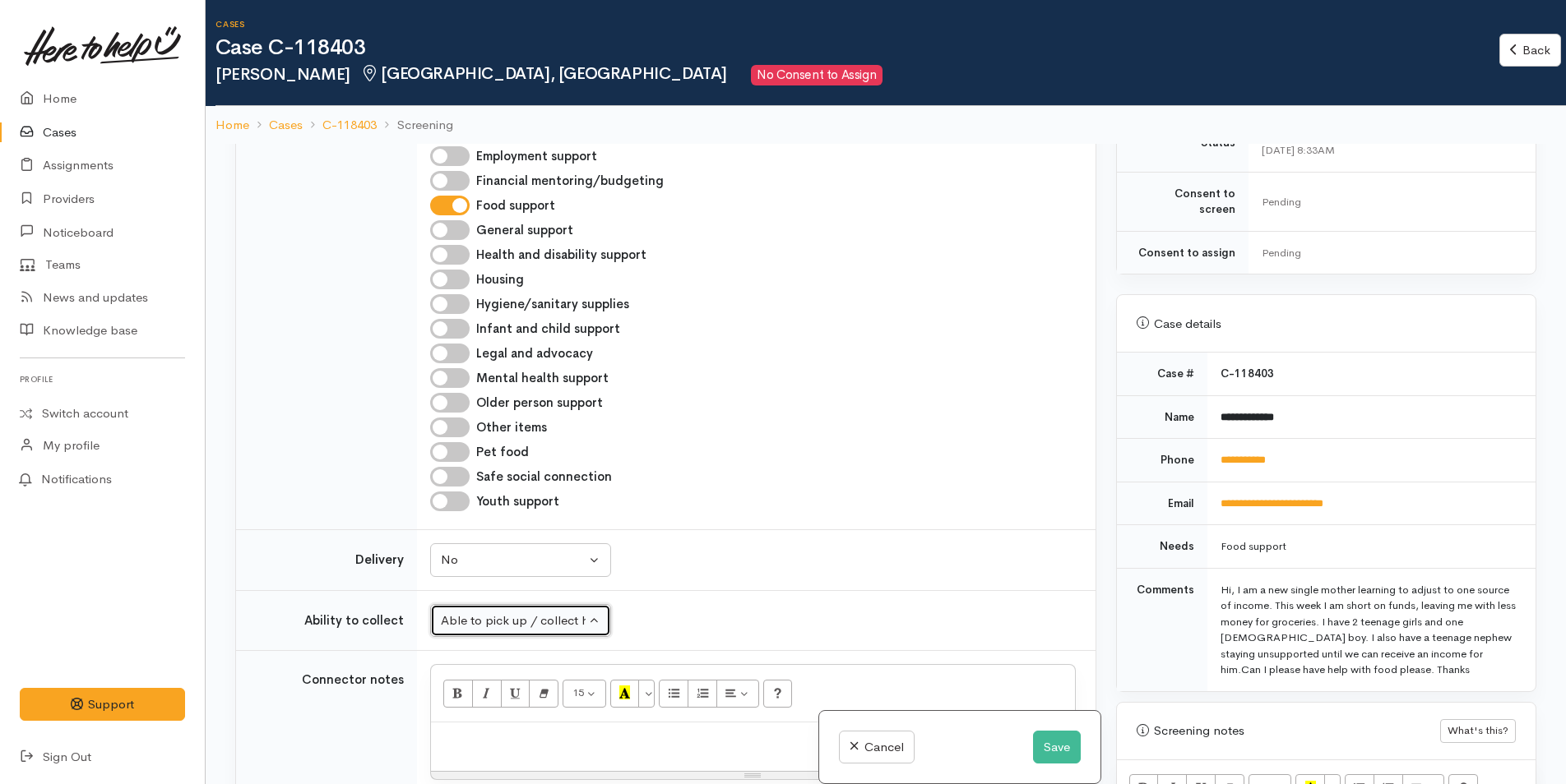
scroll to position [822, 0]
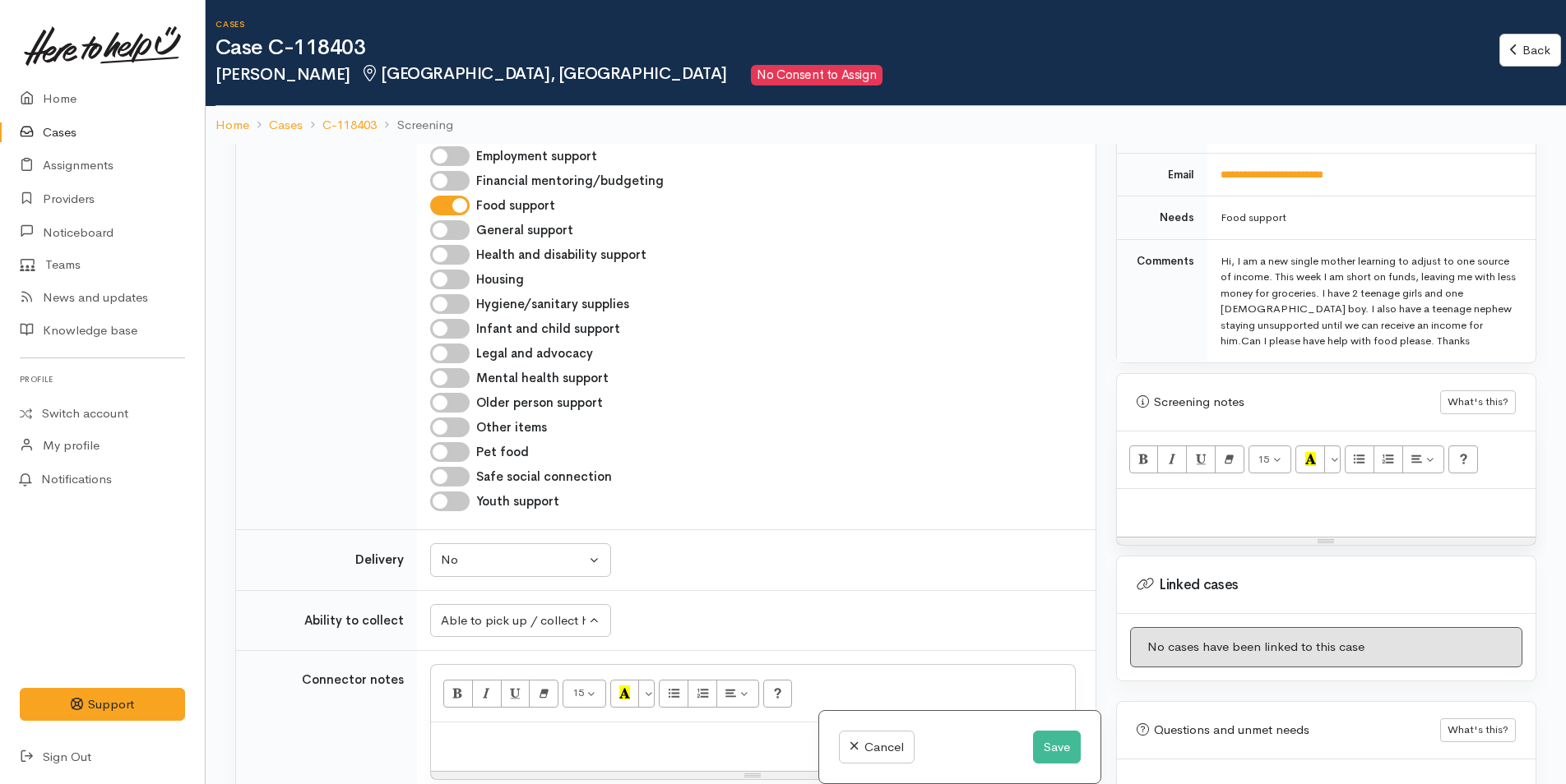
click at [1142, 502] on div at bounding box center [1327, 513] width 419 height 49
paste div
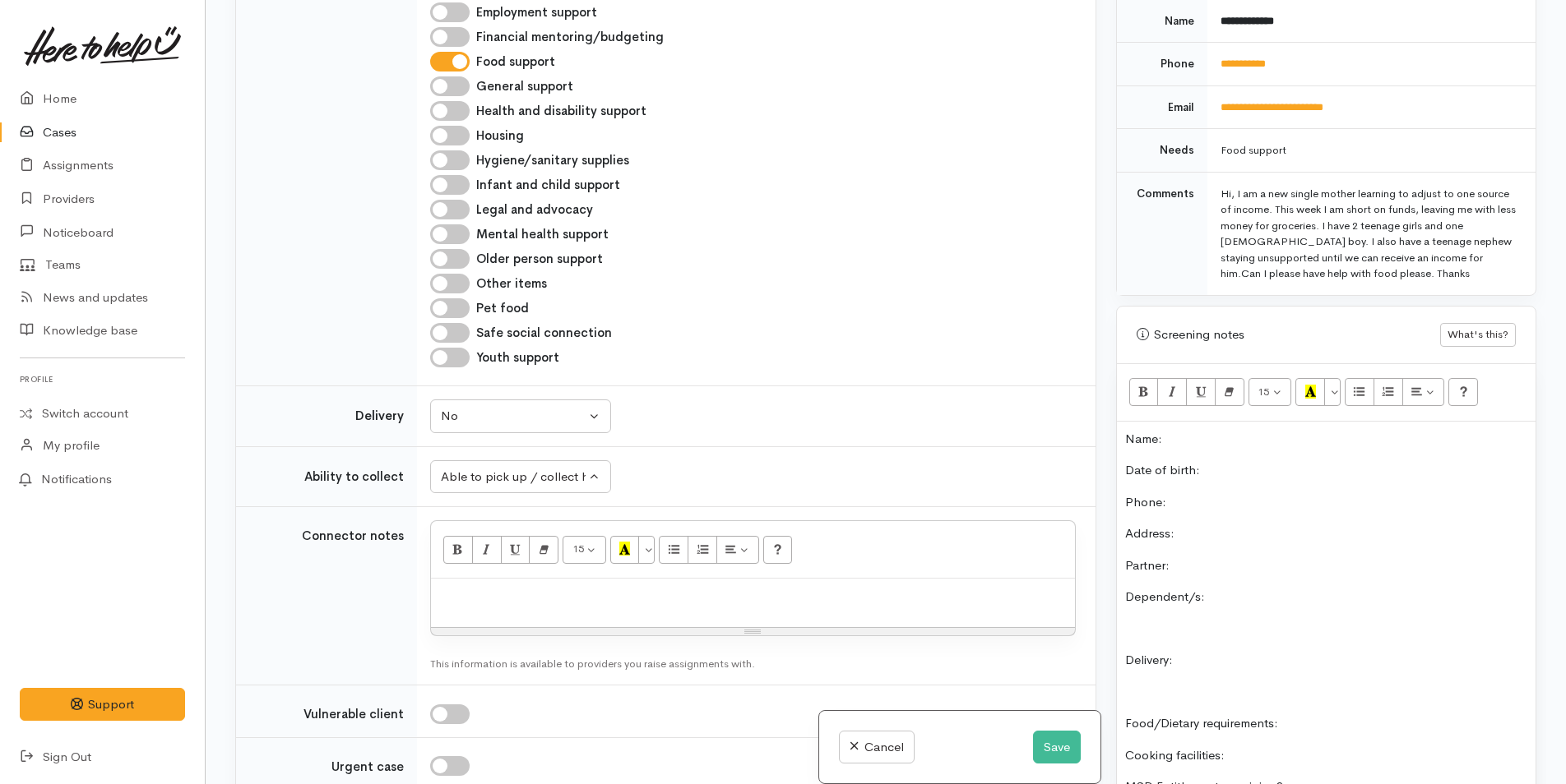
scroll to position [620, 0]
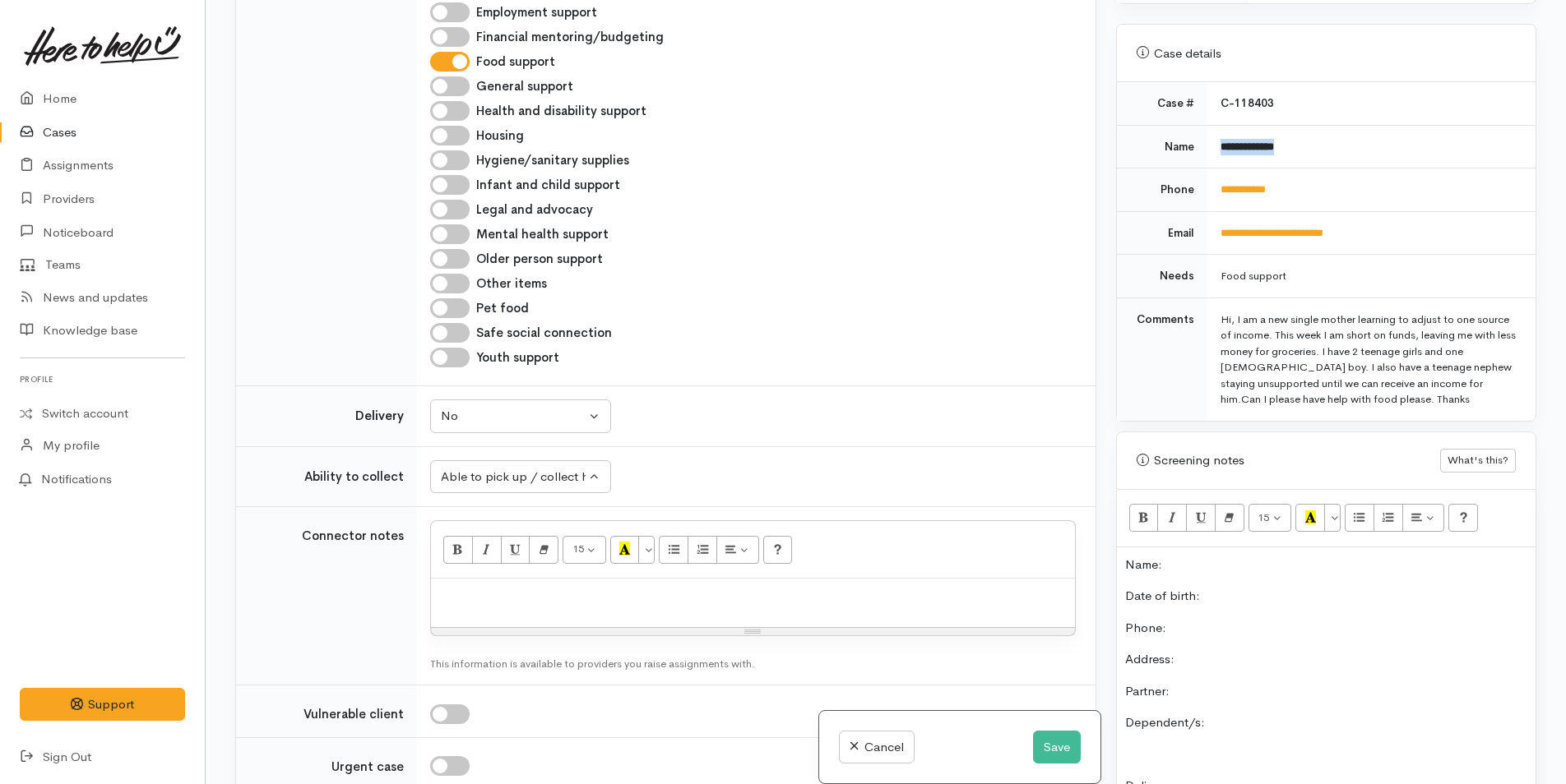
drag, startPoint x: 1306, startPoint y: 127, endPoint x: 1190, endPoint y: 128, distance: 116.0
click at [1190, 128] on tr "**********" at bounding box center [1327, 147] width 419 height 43
copy tr "**********"
click at [1216, 555] on p "Name:" at bounding box center [1326, 564] width 402 height 19
drag, startPoint x: 1294, startPoint y: 166, endPoint x: 1209, endPoint y: 178, distance: 85.8
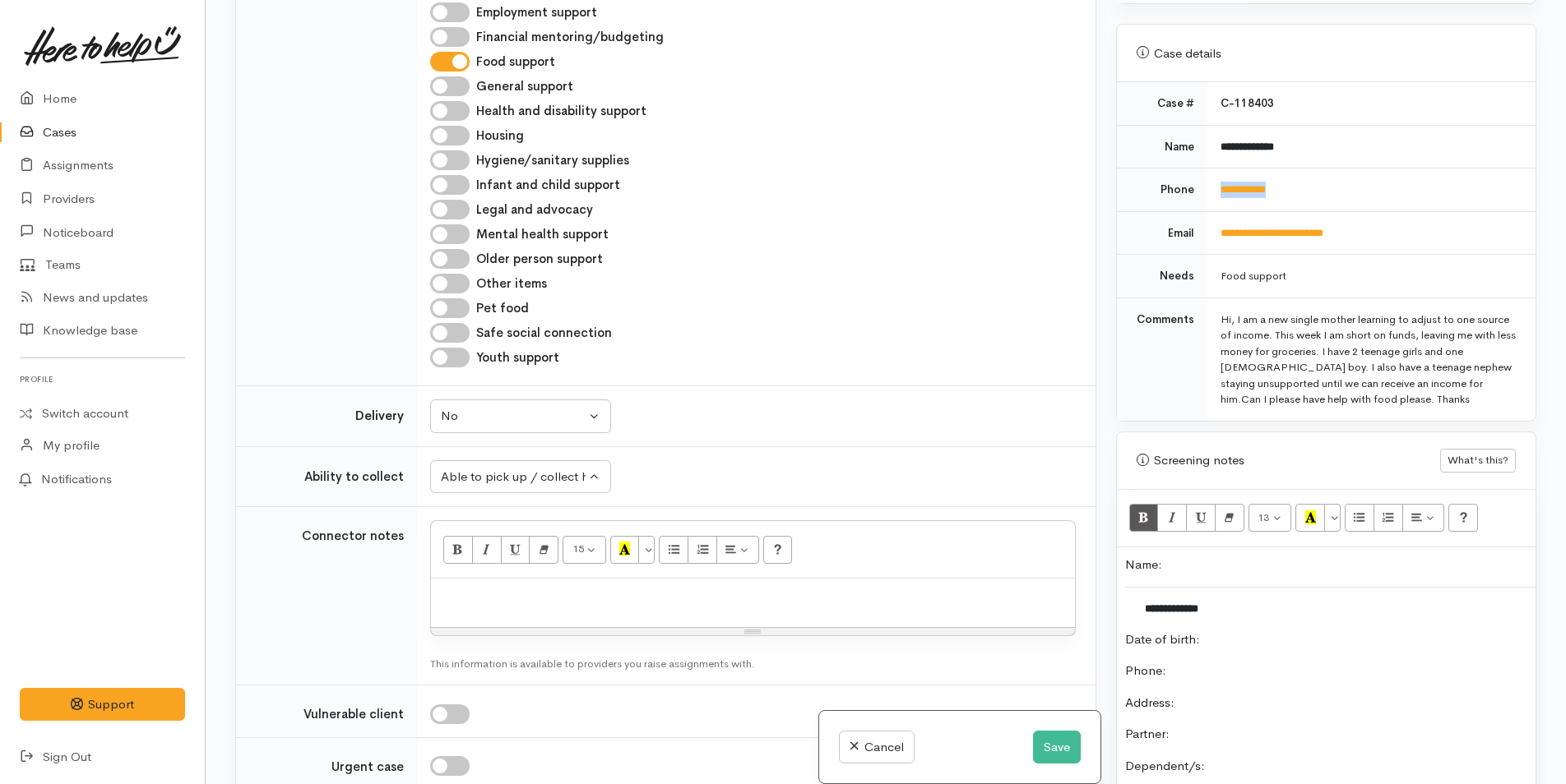
click at [1209, 178] on td "**********" at bounding box center [1372, 190] width 329 height 43
copy link "**********"
click at [1213, 662] on p "Phone:" at bounding box center [1326, 671] width 402 height 19
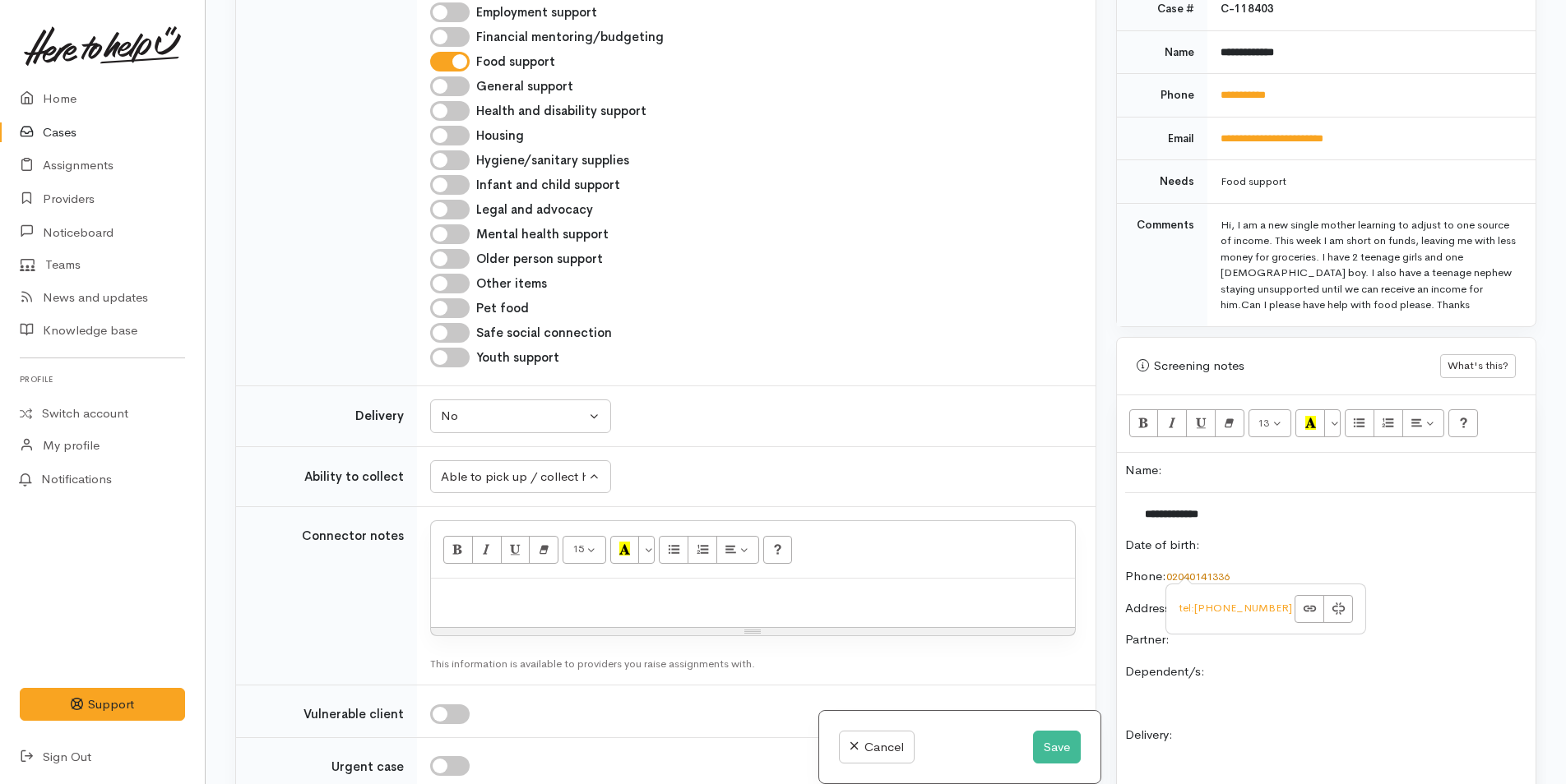
scroll to position [866, 0]
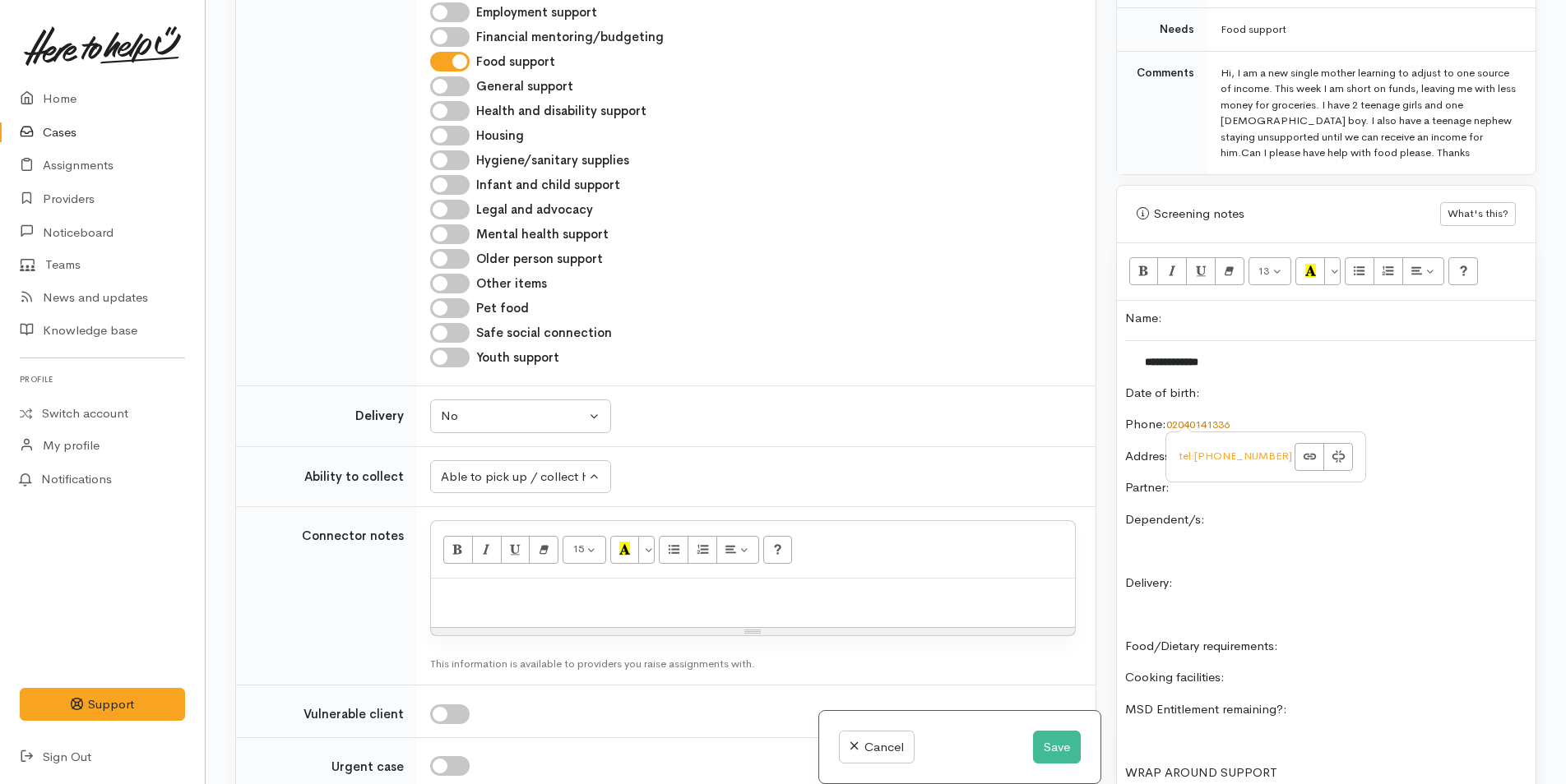
click at [1245, 510] on p "Dependent/s:" at bounding box center [1326, 519] width 402 height 19
click at [1054, 750] on button "Save" at bounding box center [1057, 748] width 48 height 34
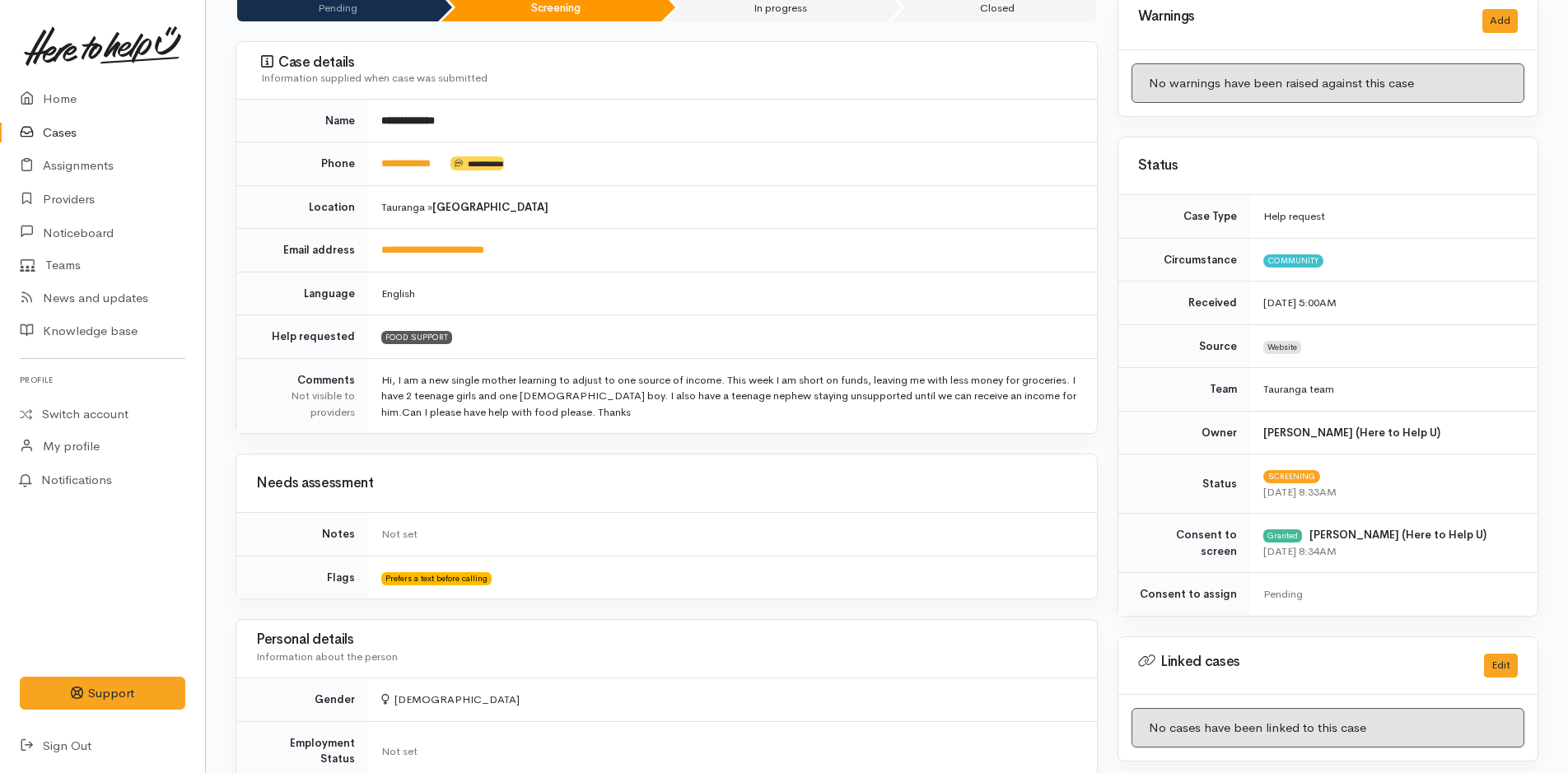
scroll to position [494, 0]
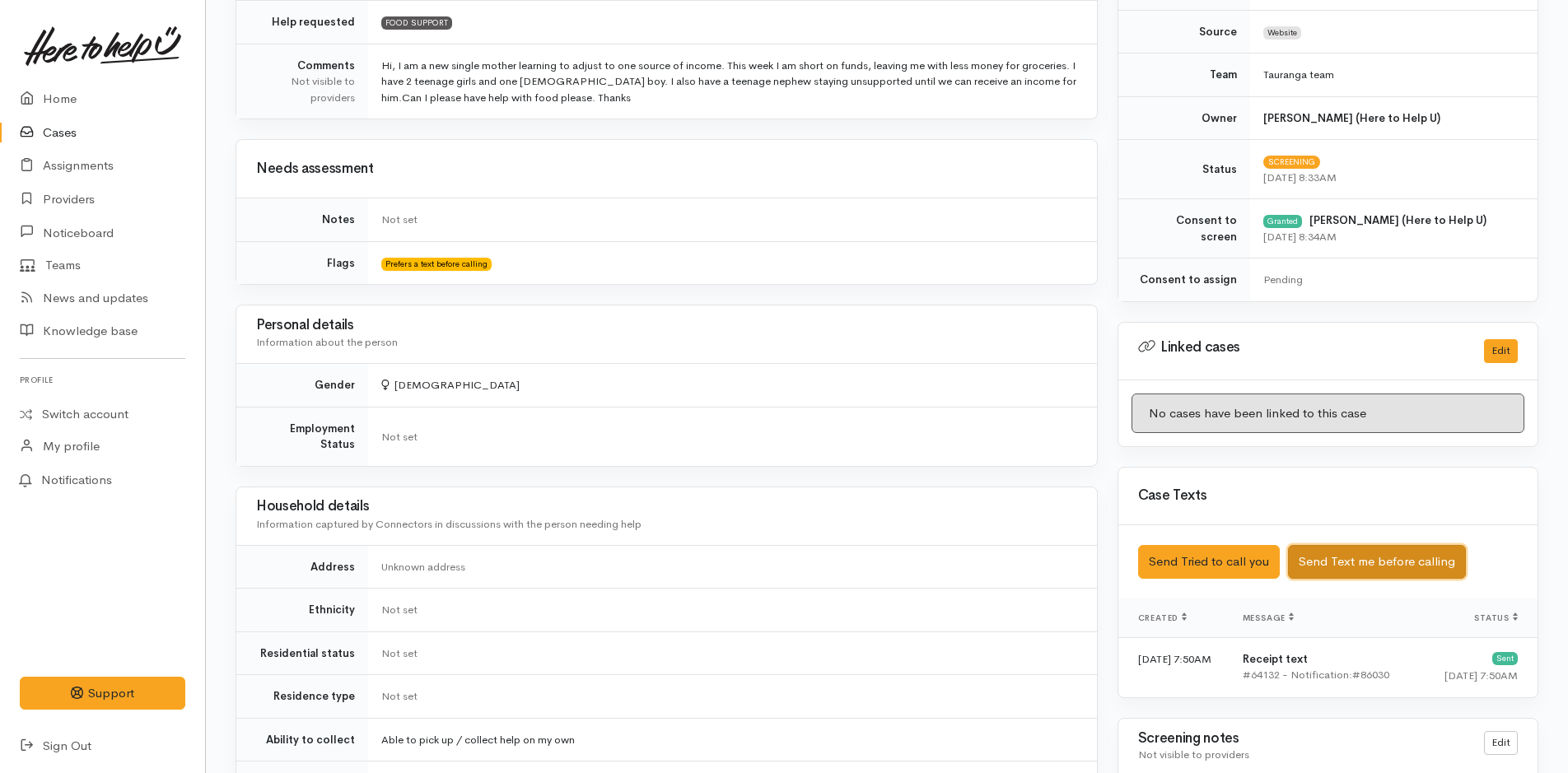
click at [1409, 550] on button "Send Text me before calling" at bounding box center [1376, 562] width 178 height 34
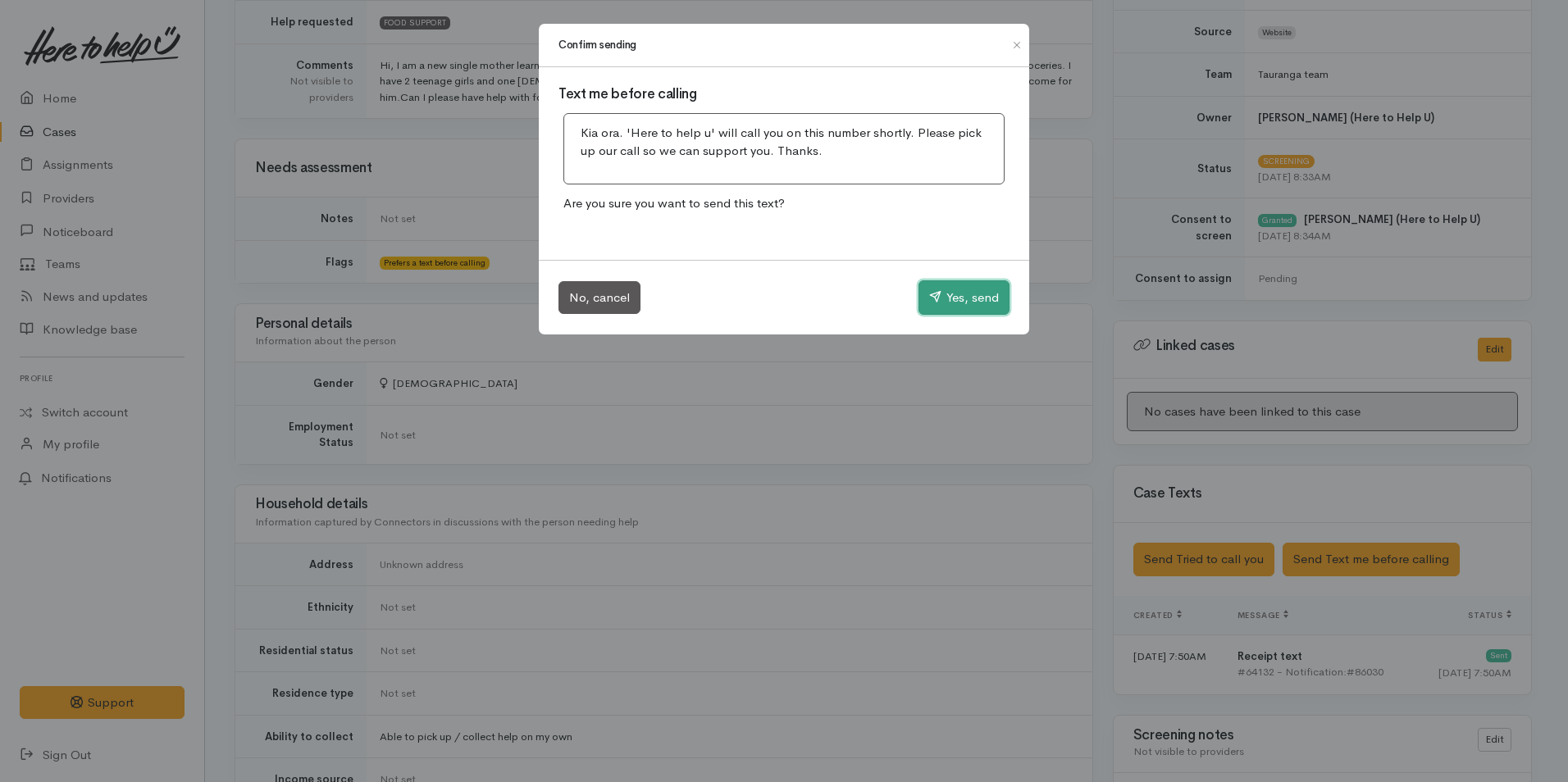
click at [986, 291] on button "Yes, send" at bounding box center [964, 297] width 91 height 34
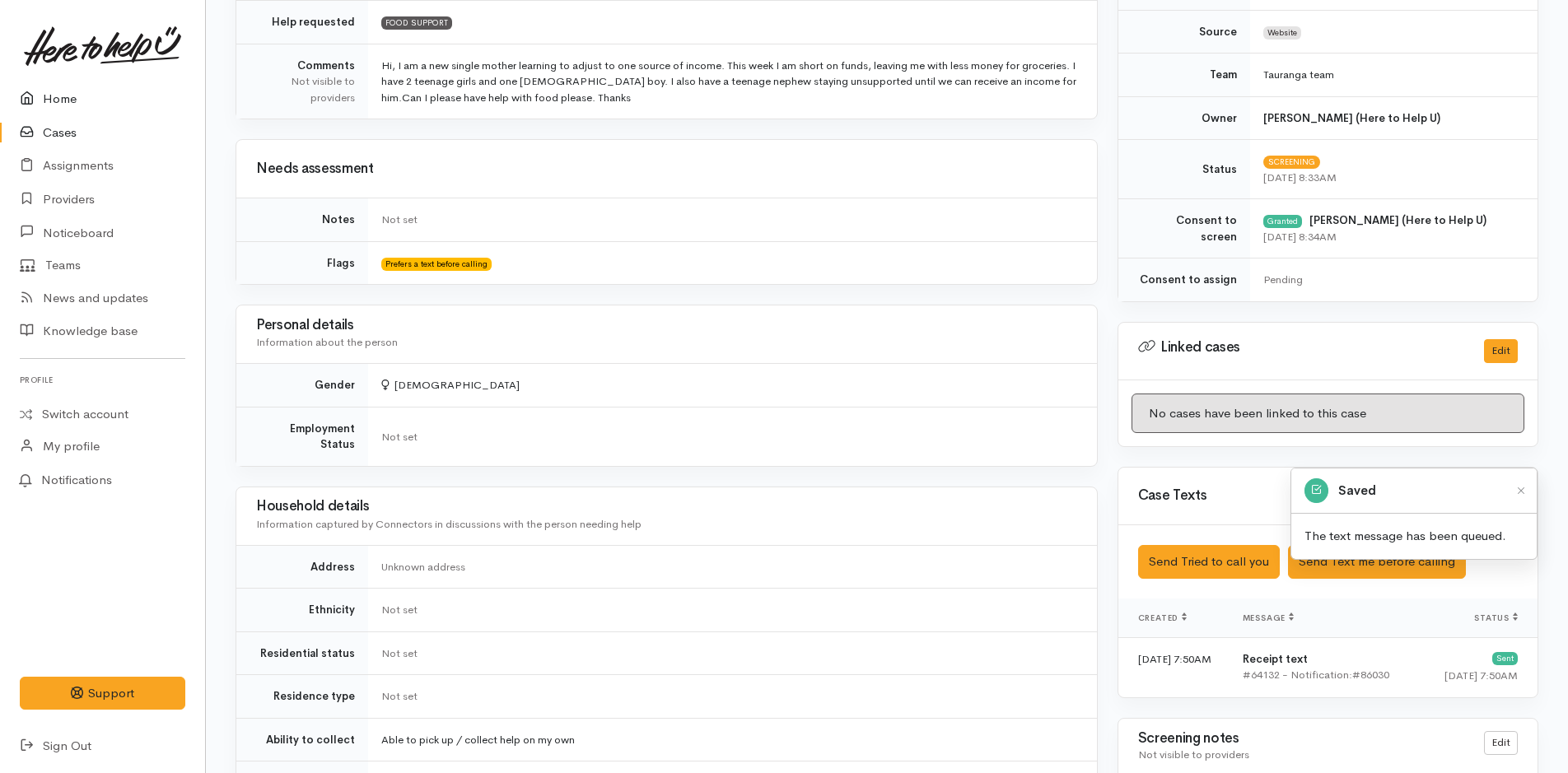
click at [51, 95] on link "Home" at bounding box center [103, 99] width 205 height 34
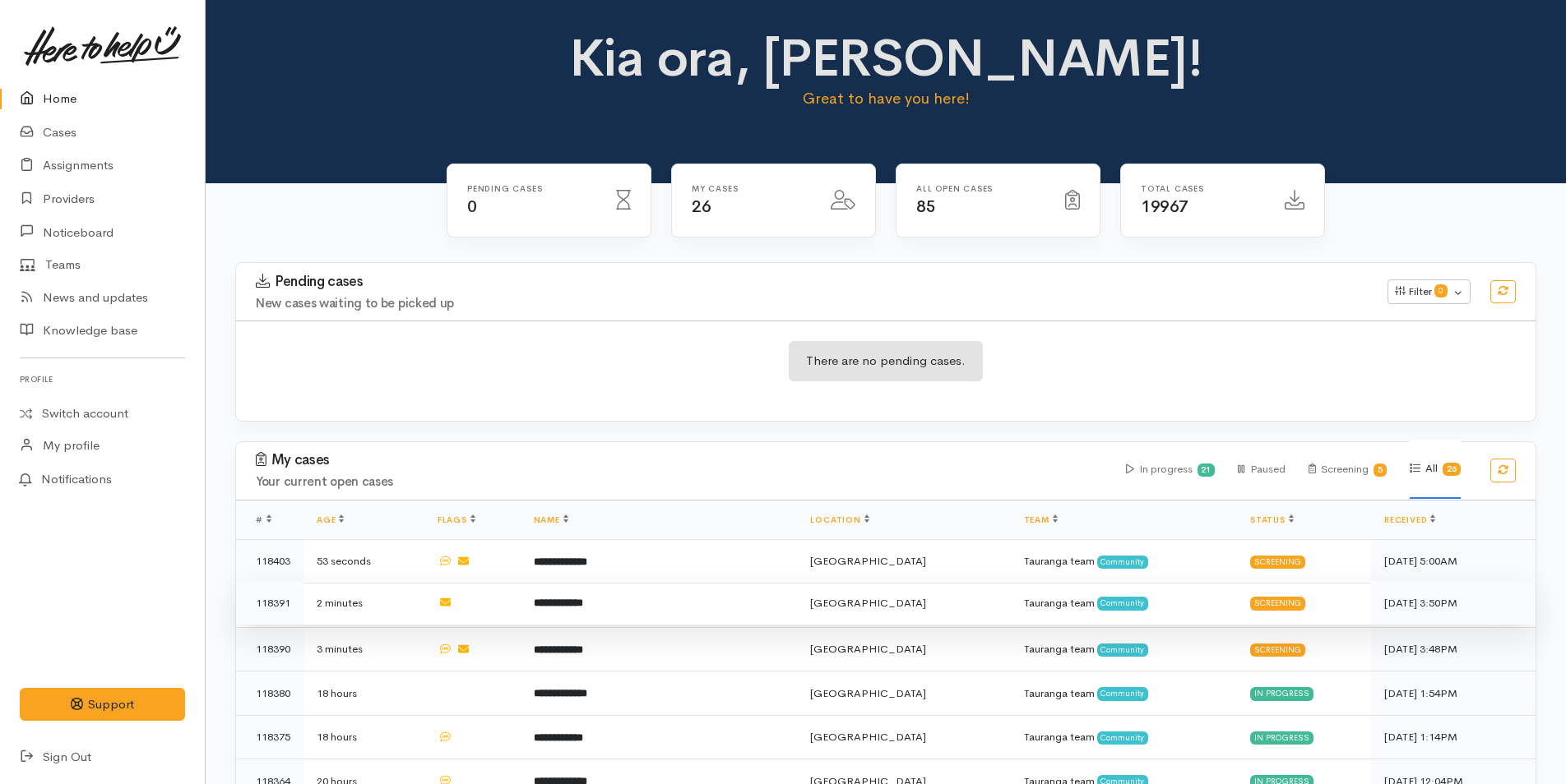
click at [583, 600] on b "**********" at bounding box center [558, 603] width 49 height 11
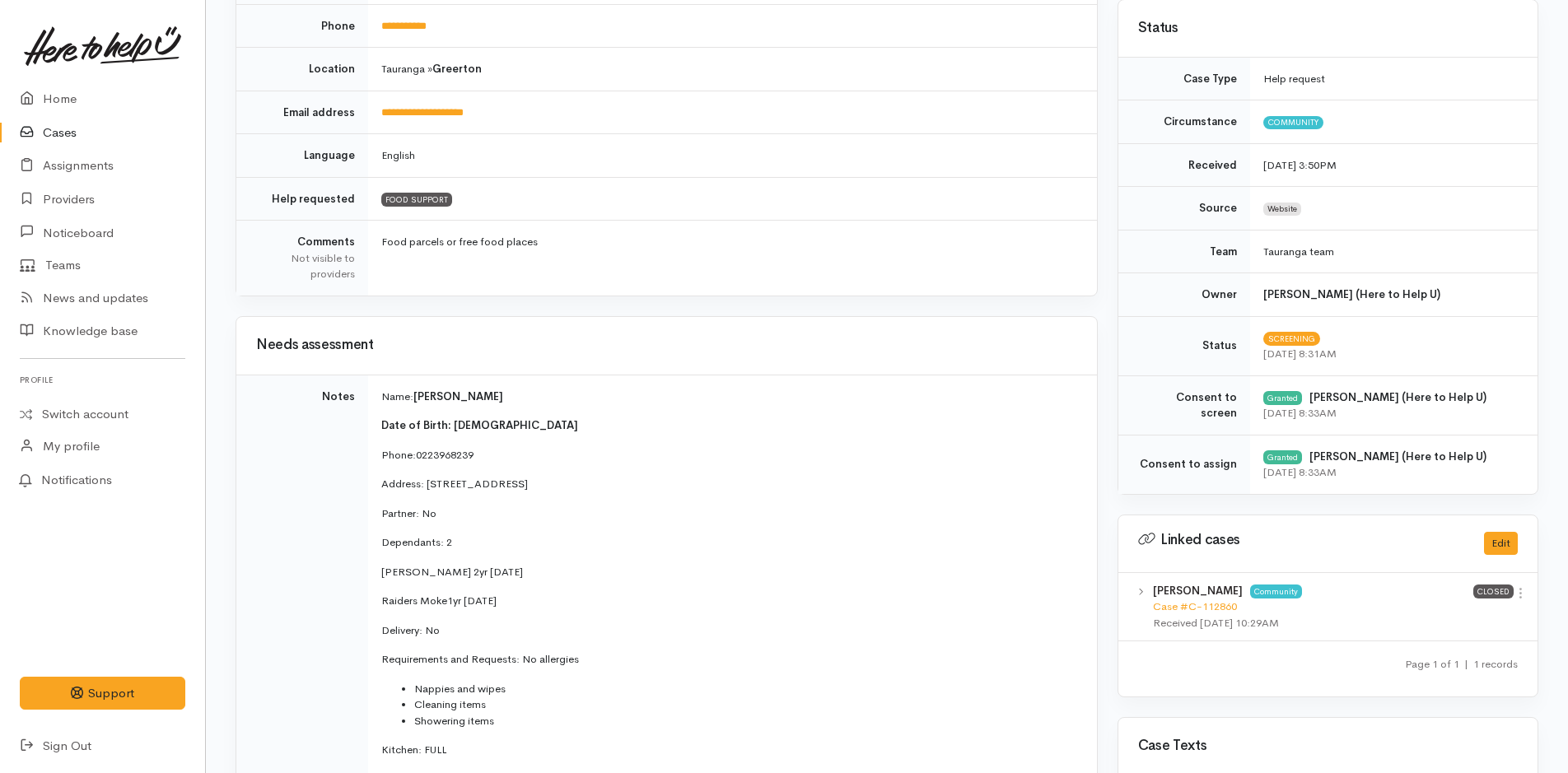
scroll to position [494, 0]
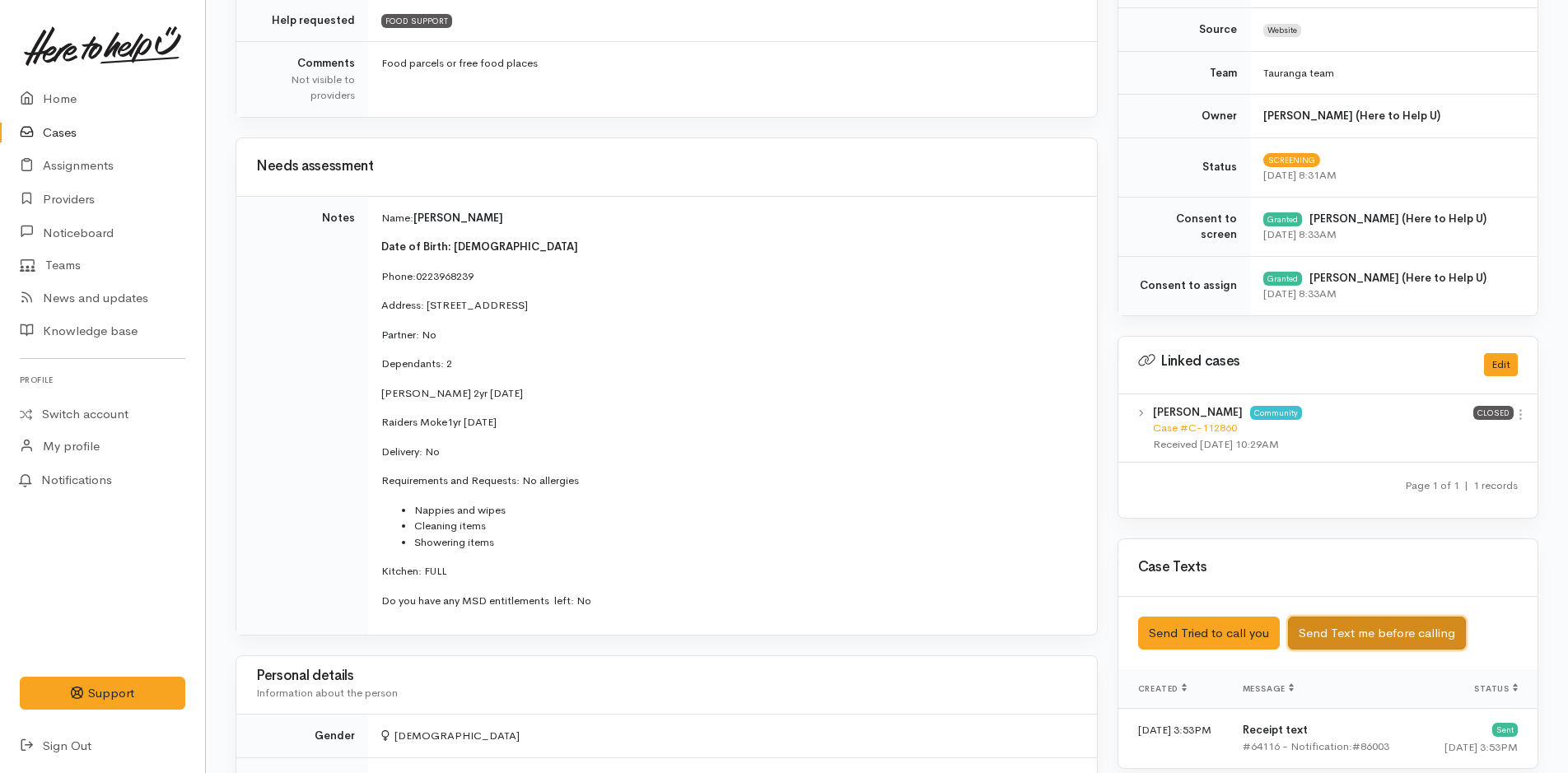
click at [1342, 632] on button "Send Text me before calling" at bounding box center [1376, 633] width 178 height 34
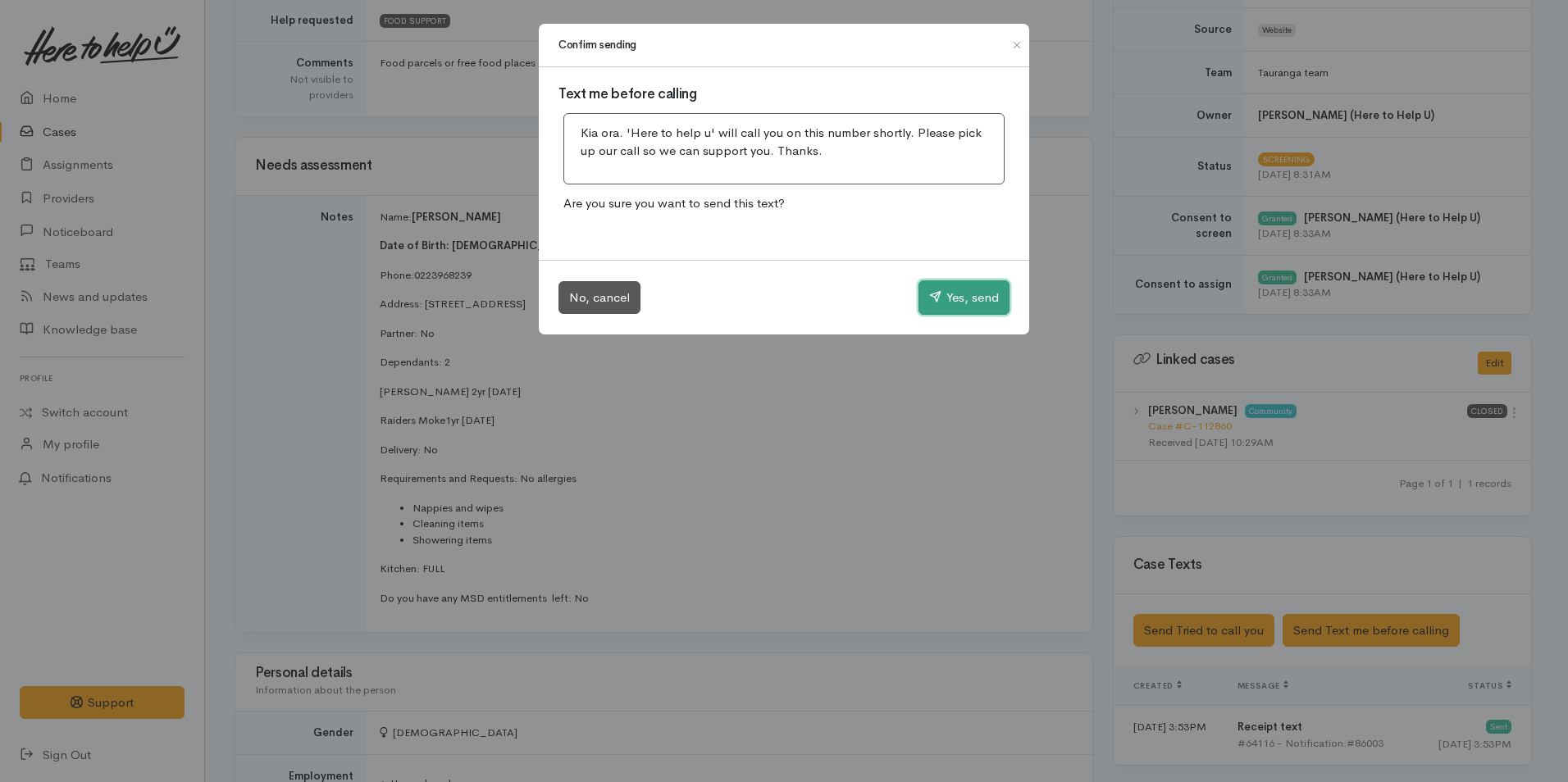
click at [980, 299] on button "Yes, send" at bounding box center [964, 297] width 91 height 34
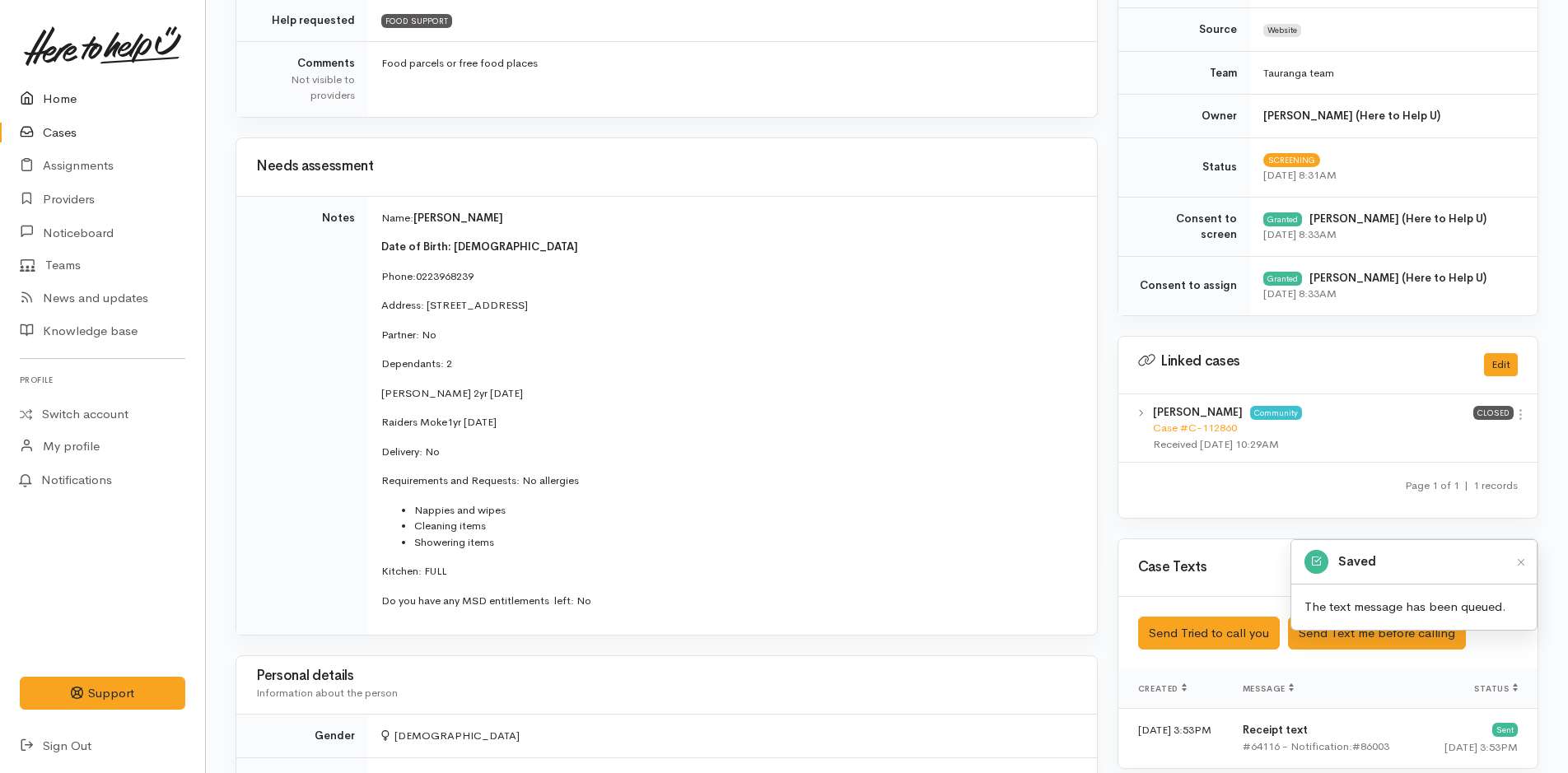
click at [54, 94] on link "Home" at bounding box center [103, 99] width 205 height 34
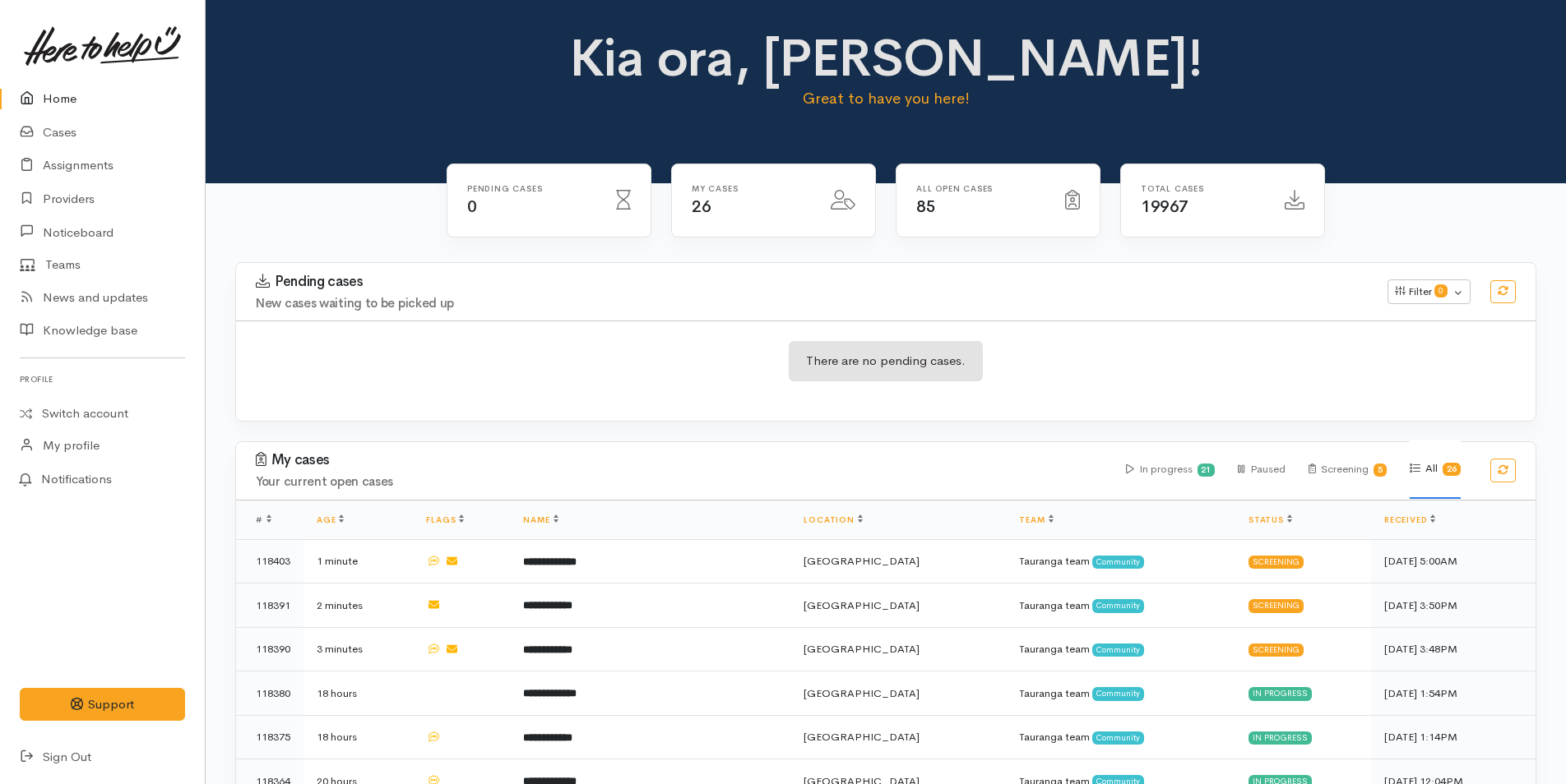
scroll to position [246, 0]
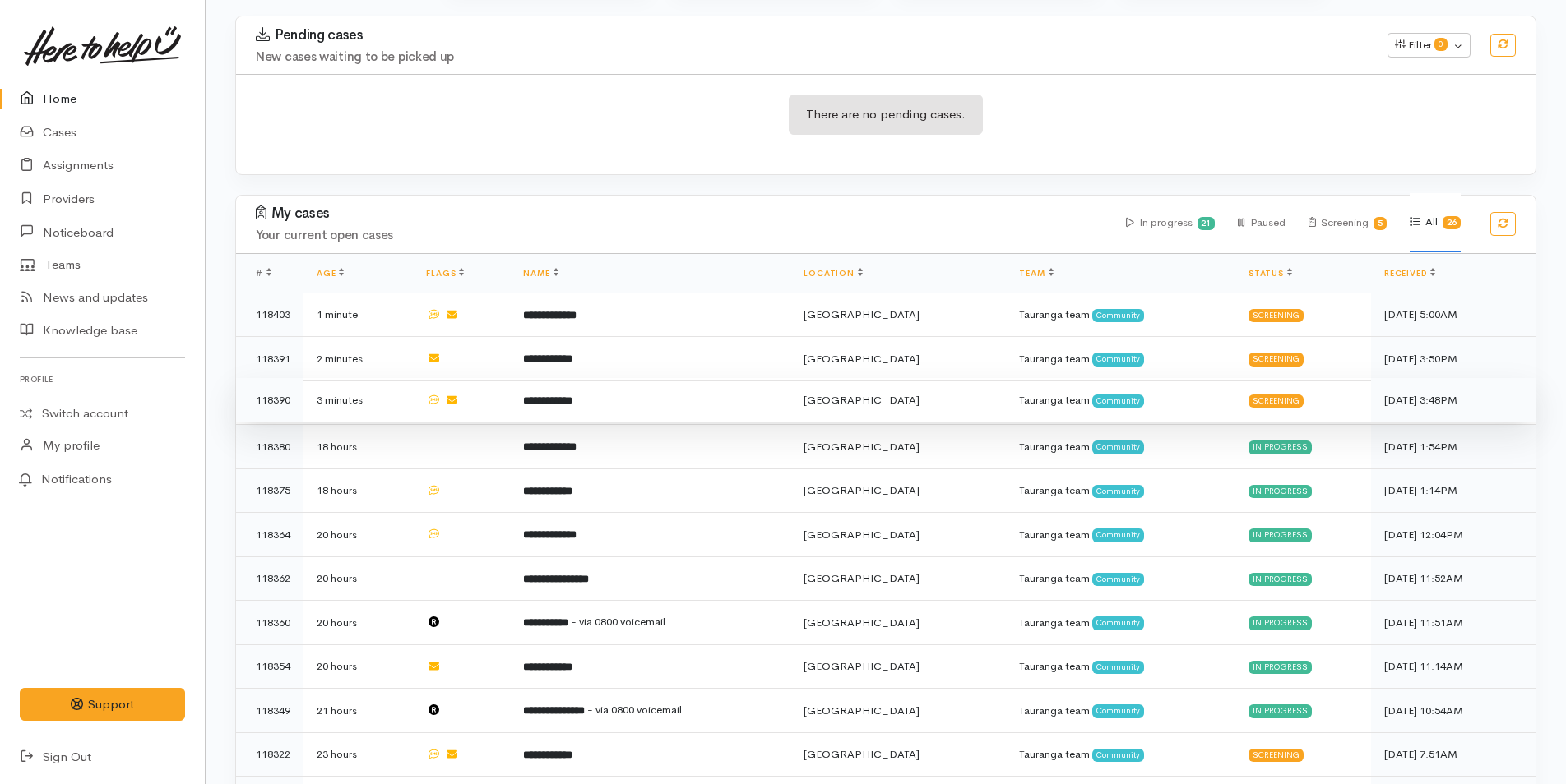
click at [566, 397] on b "**********" at bounding box center [548, 401] width 49 height 11
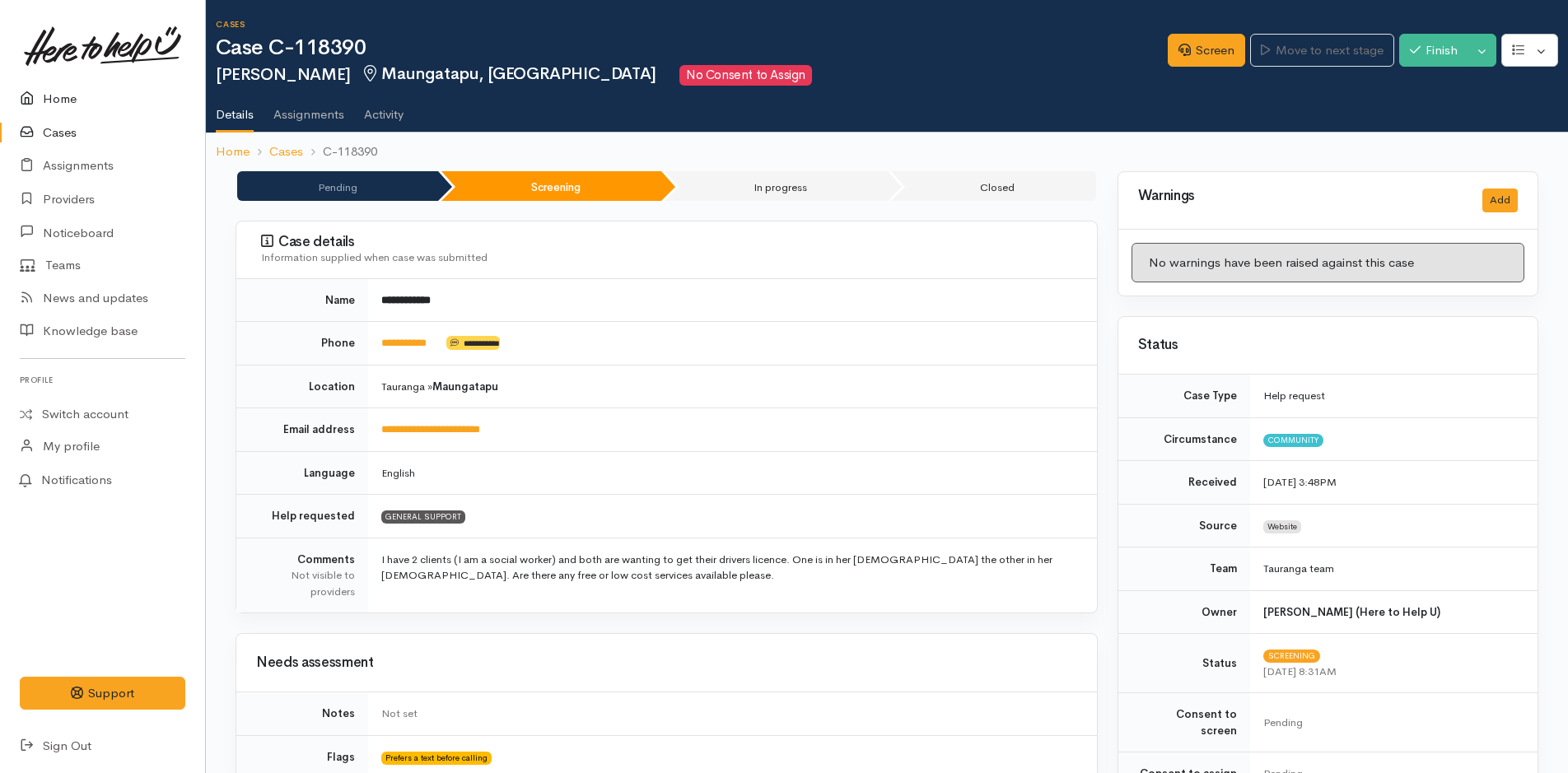
click at [62, 97] on link "Home" at bounding box center [103, 99] width 205 height 34
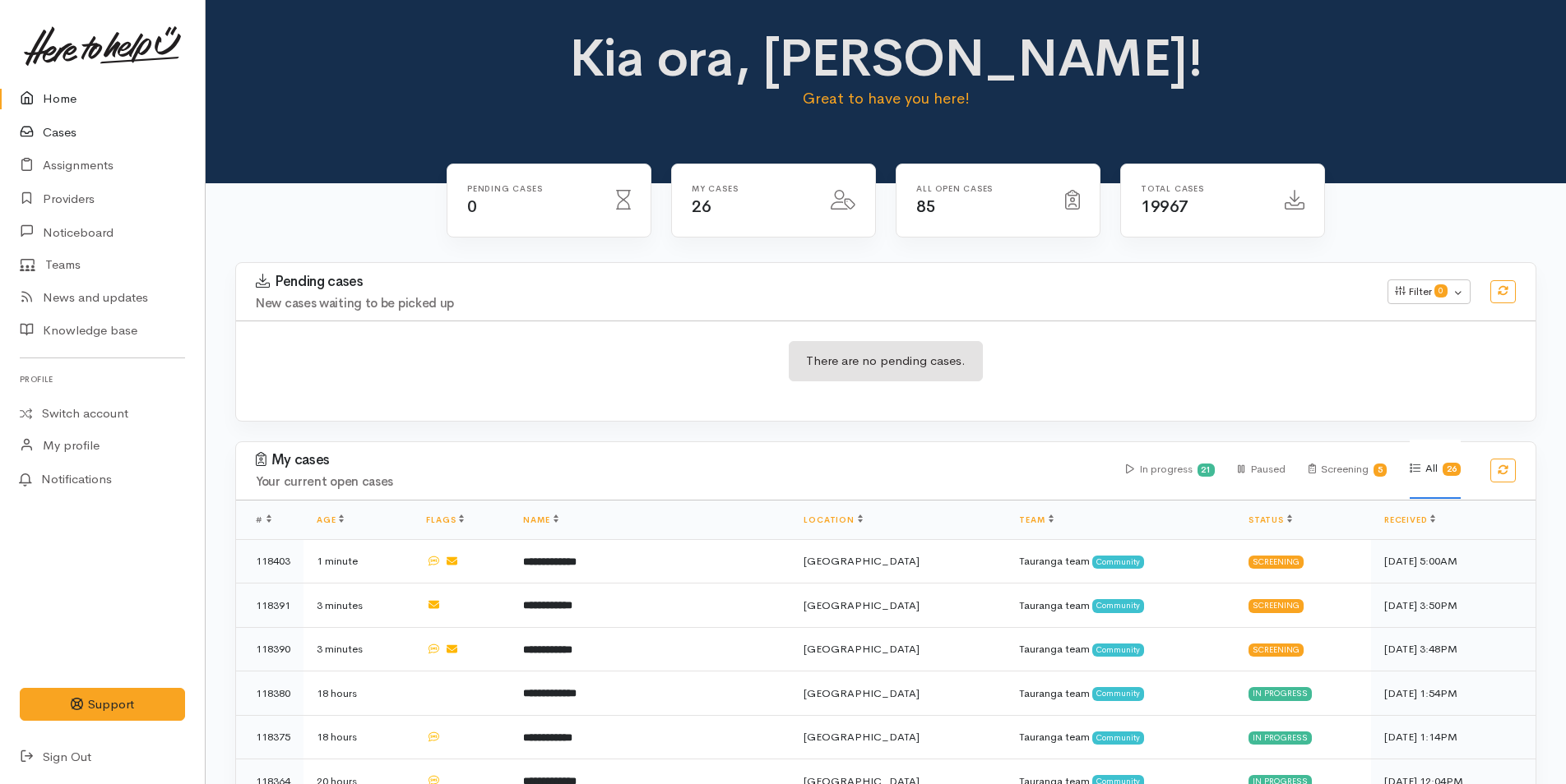
click at [66, 129] on link "Cases" at bounding box center [102, 132] width 205 height 34
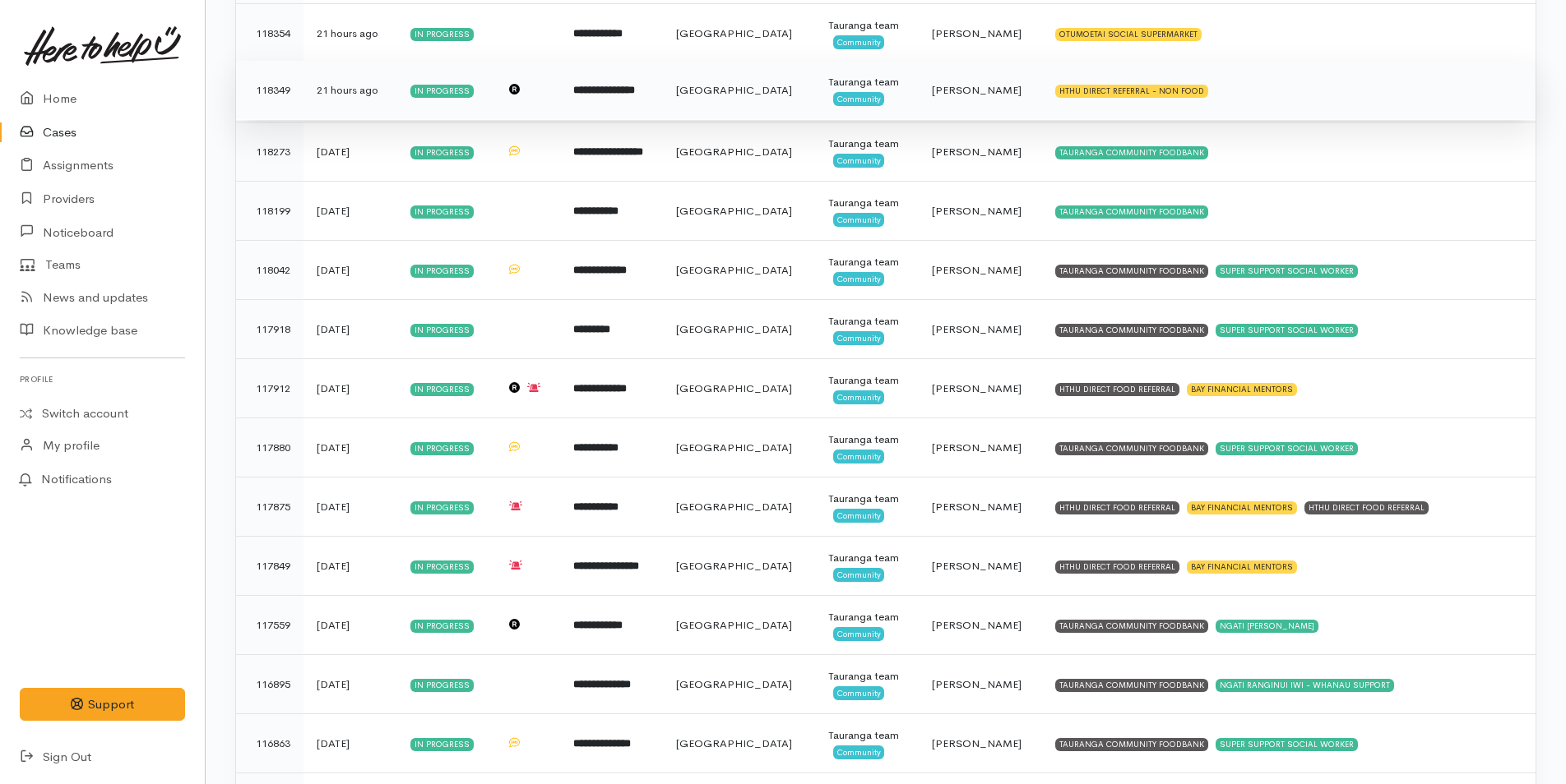
scroll to position [791, 0]
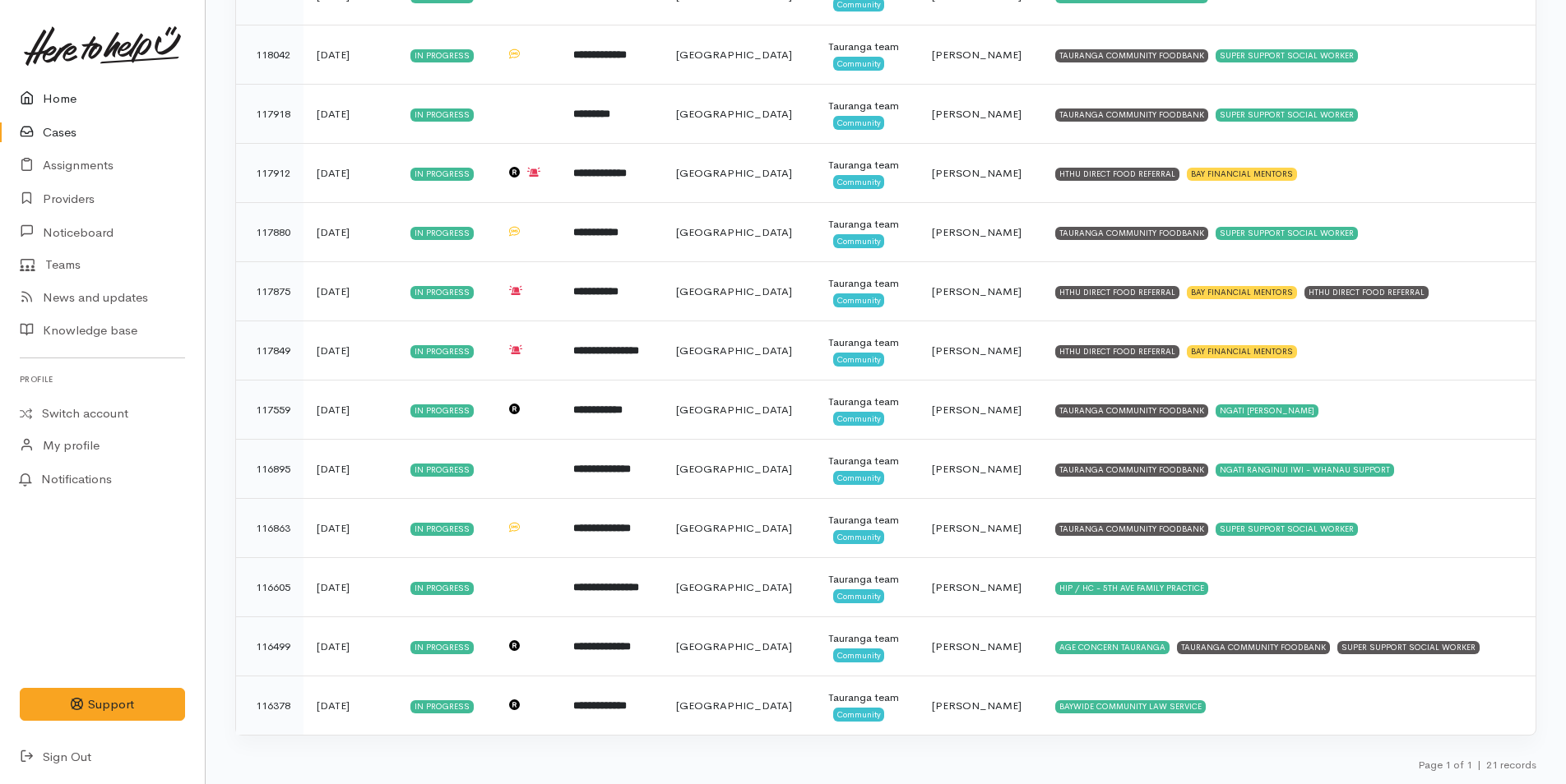
click at [51, 90] on link "Home" at bounding box center [102, 99] width 205 height 34
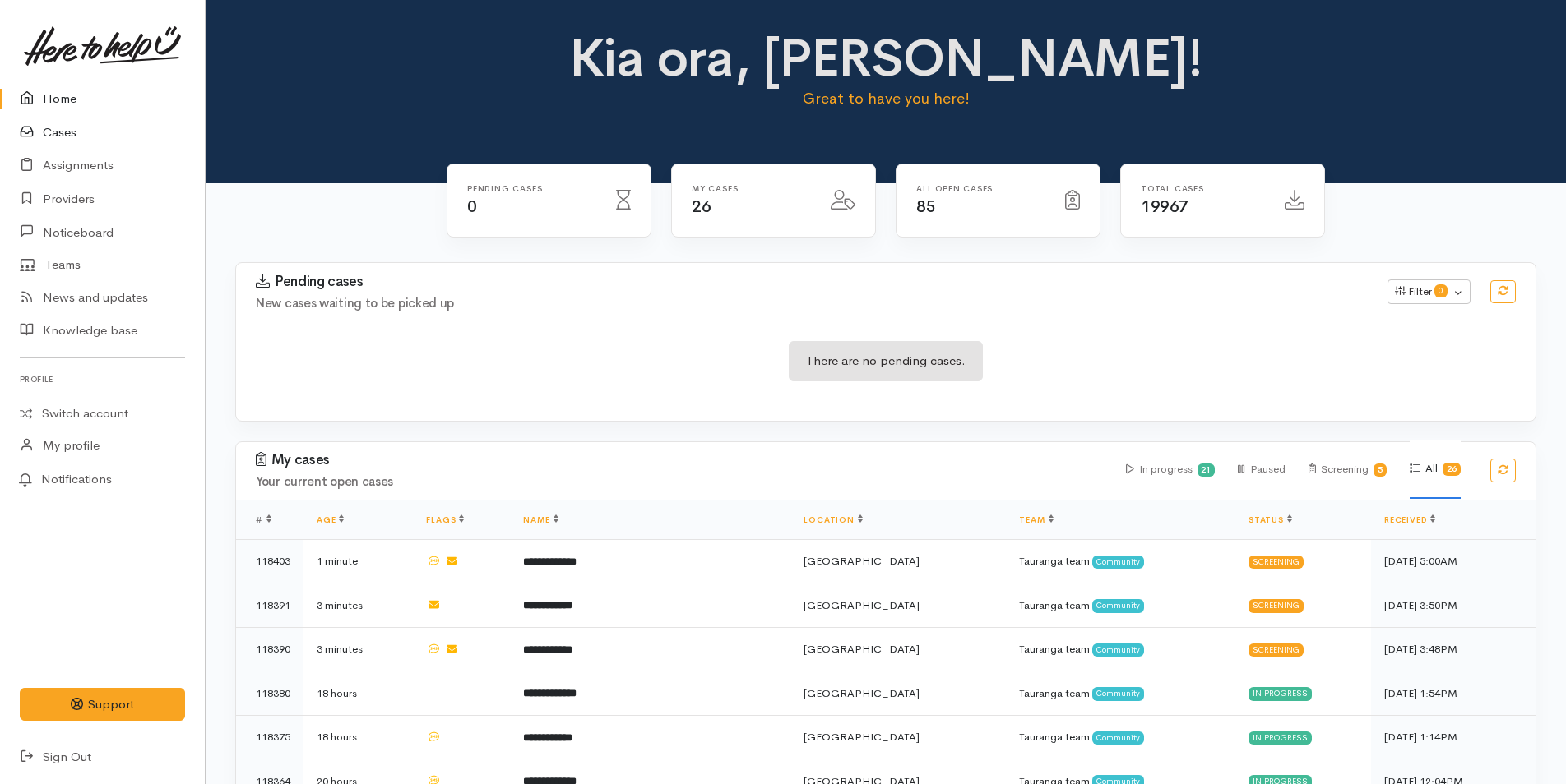
click at [68, 137] on link "Cases" at bounding box center [102, 132] width 205 height 34
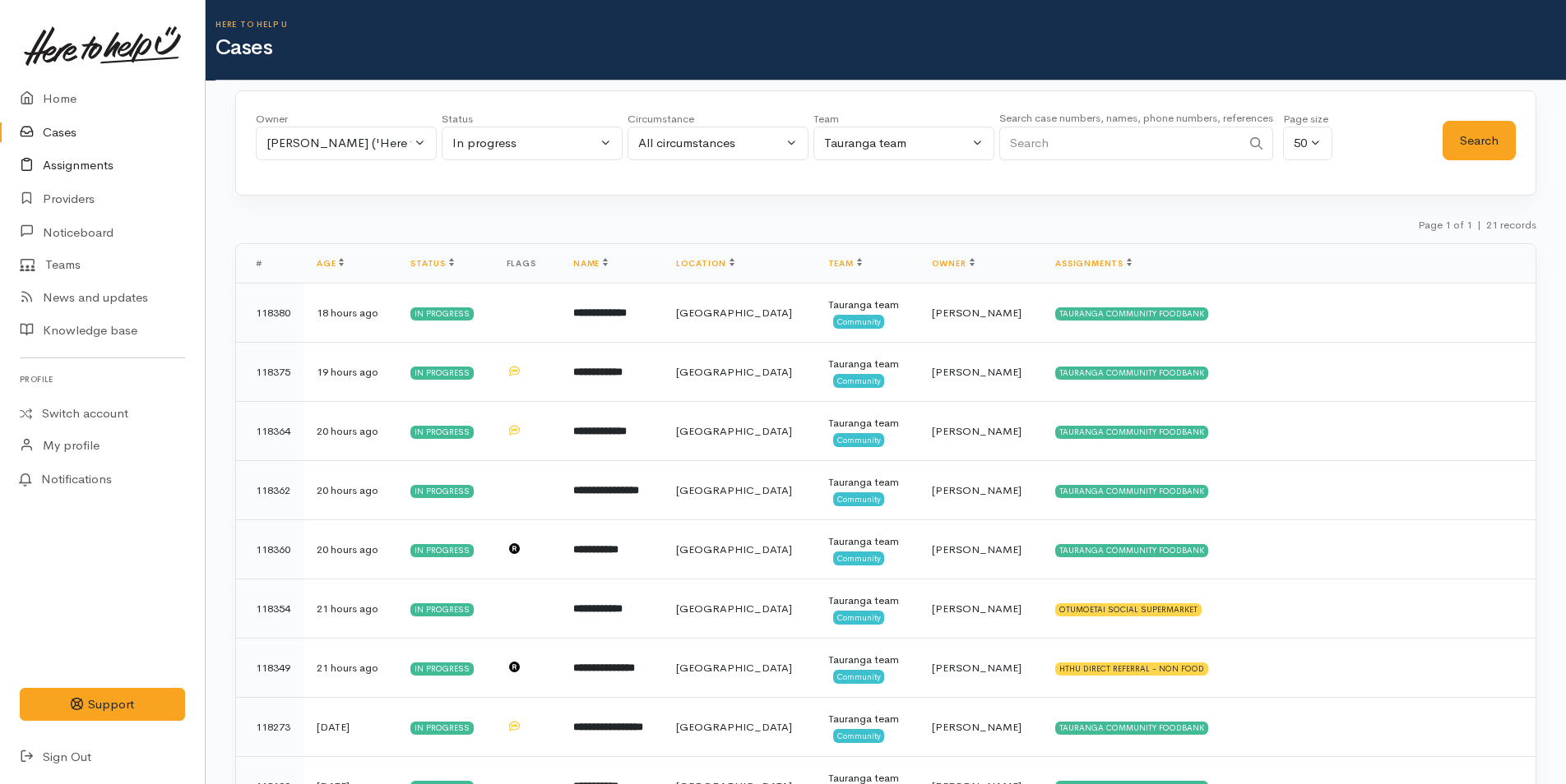
click at [68, 162] on link "Assignments" at bounding box center [102, 166] width 205 height 34
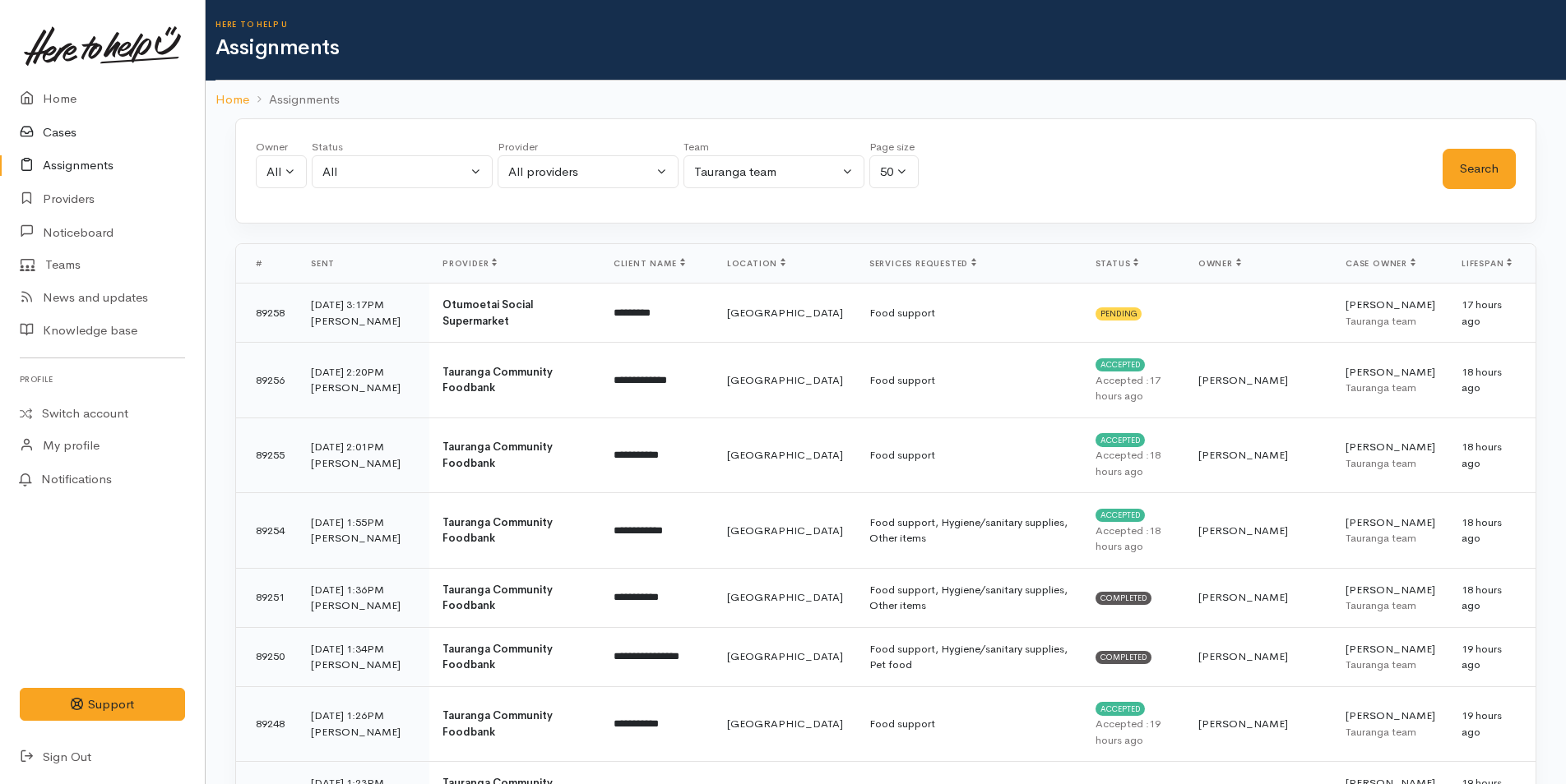
click at [58, 132] on link "Cases" at bounding box center [102, 132] width 205 height 34
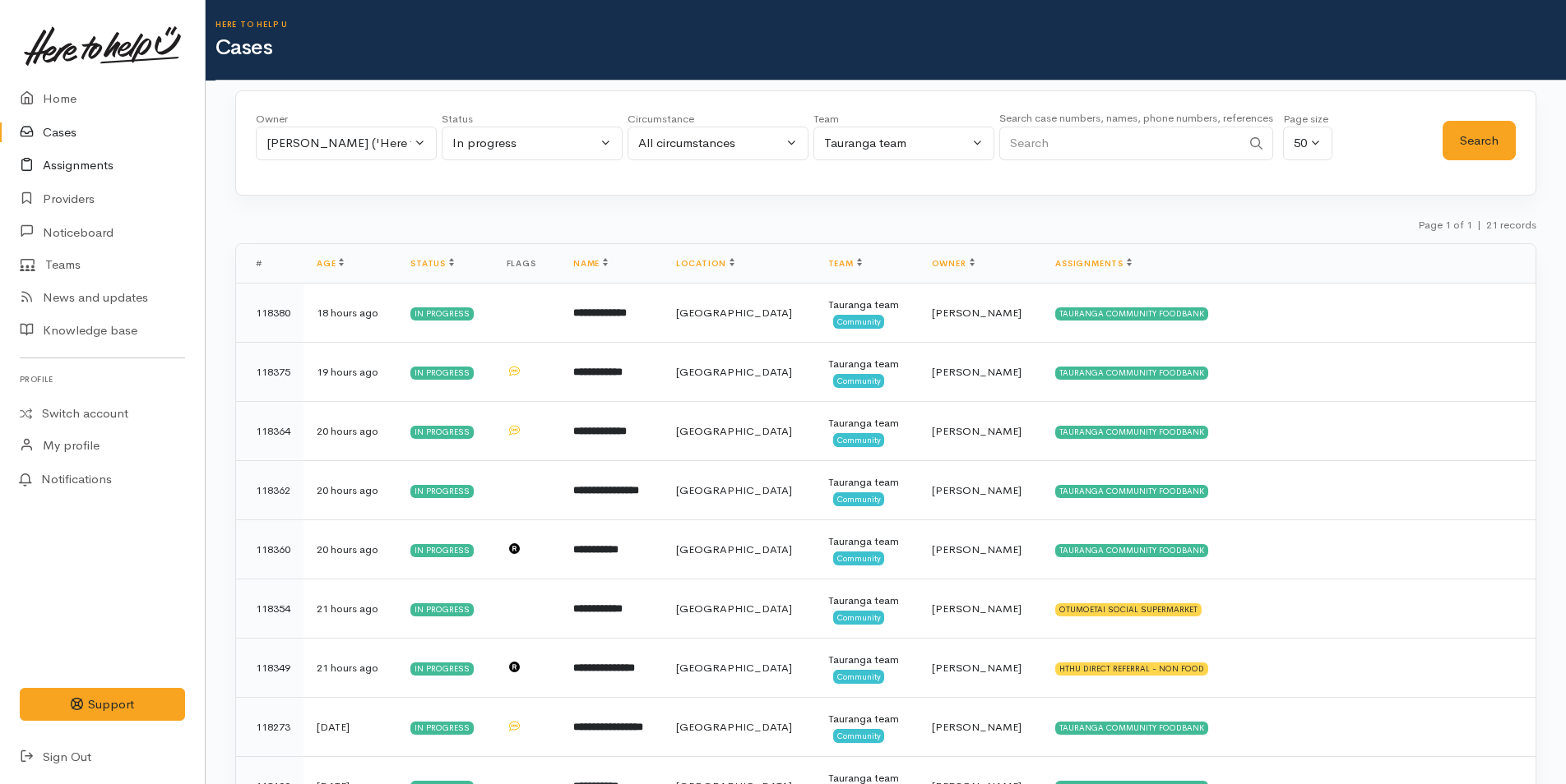
click at [74, 162] on link "Assignments" at bounding box center [102, 166] width 205 height 34
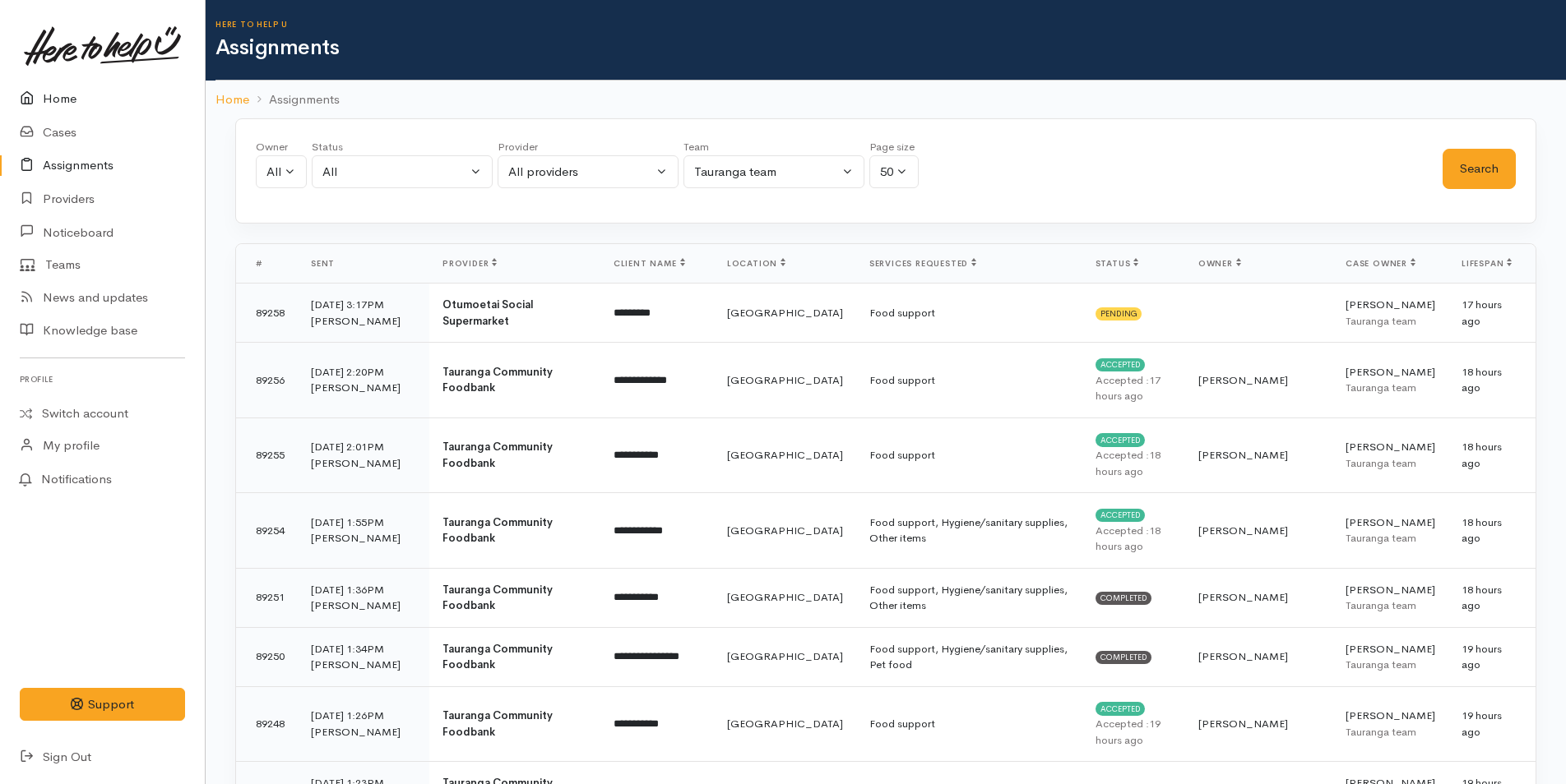
click at [57, 96] on link "Home" at bounding box center [102, 99] width 205 height 34
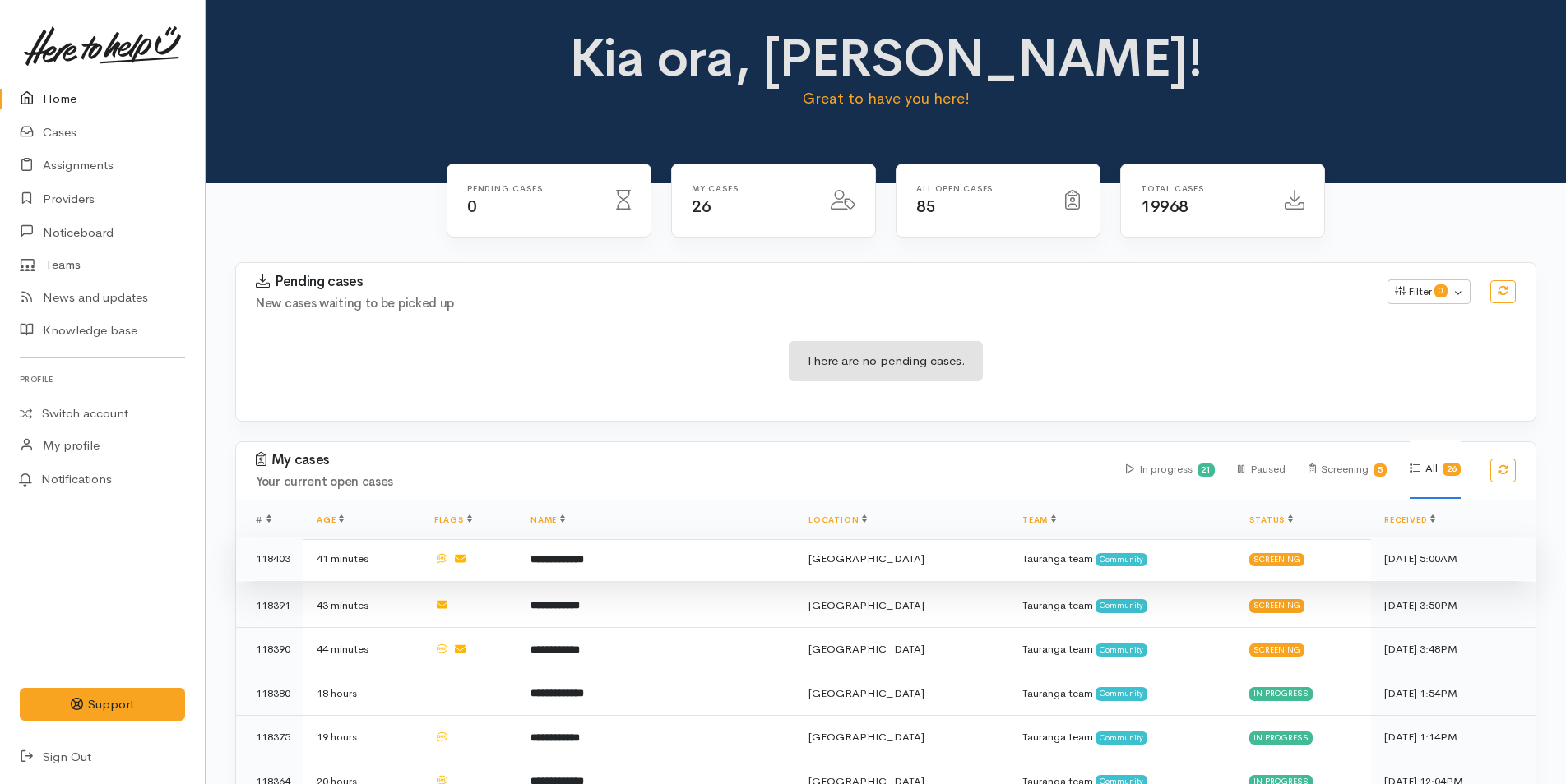
click at [579, 560] on b "**********" at bounding box center [557, 560] width 54 height 11
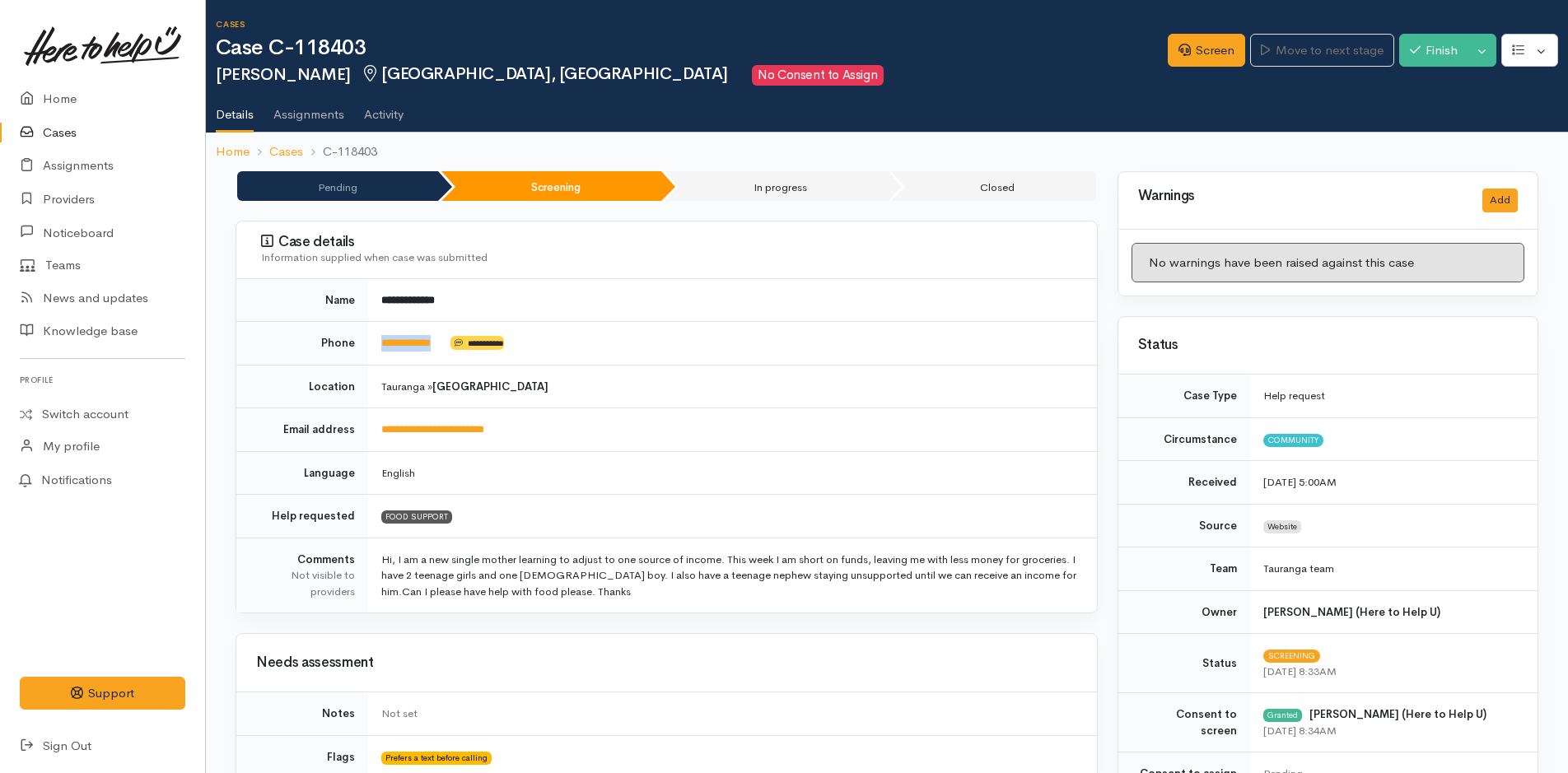
drag, startPoint x: 455, startPoint y: 348, endPoint x: 373, endPoint y: 356, distance: 82.4
click at [373, 356] on td "**********" at bounding box center [732, 343] width 729 height 43
copy td "**********"
click at [1202, 43] on link "Screen" at bounding box center [1206, 50] width 78 height 34
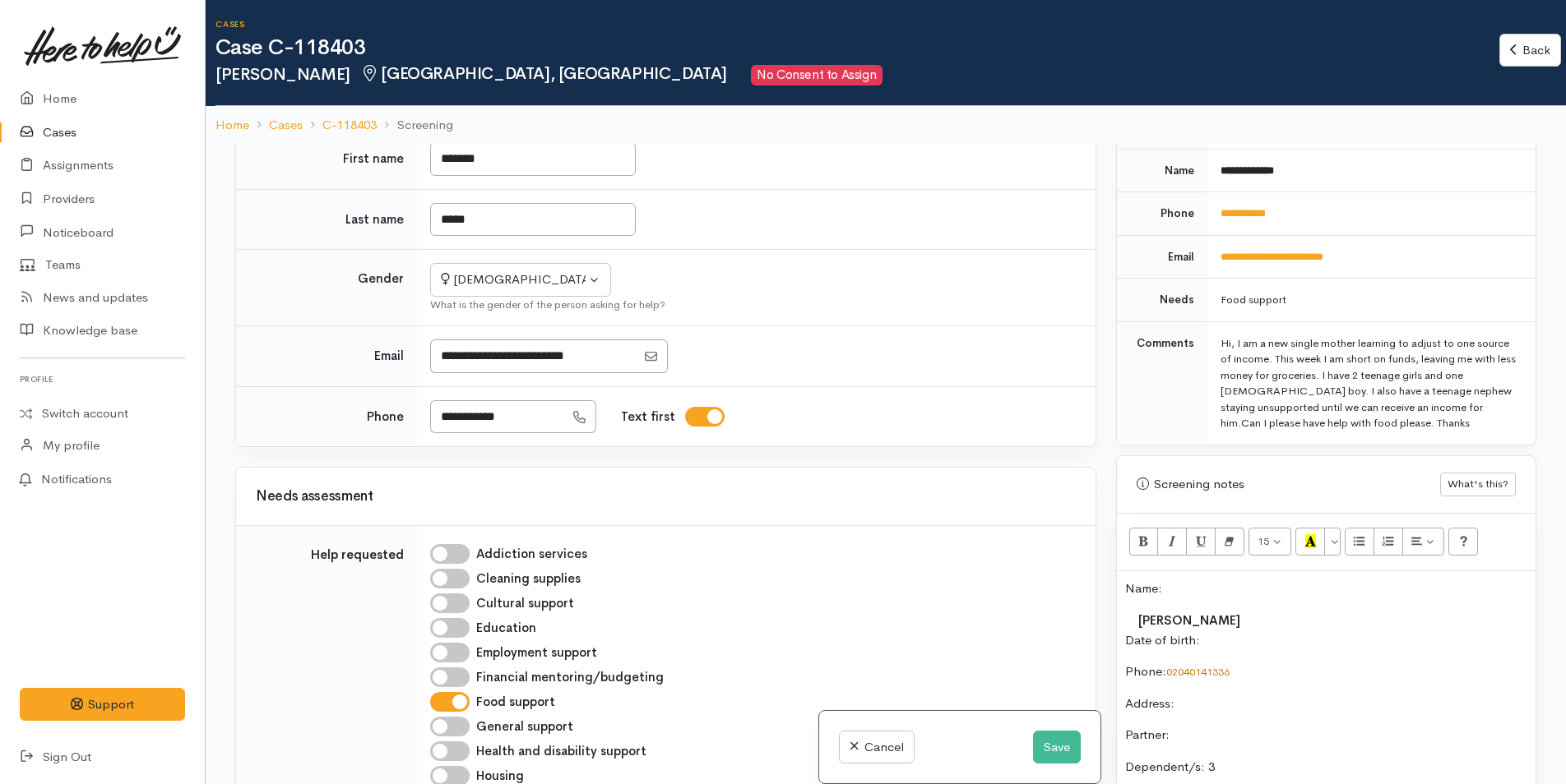
scroll to position [576, 0]
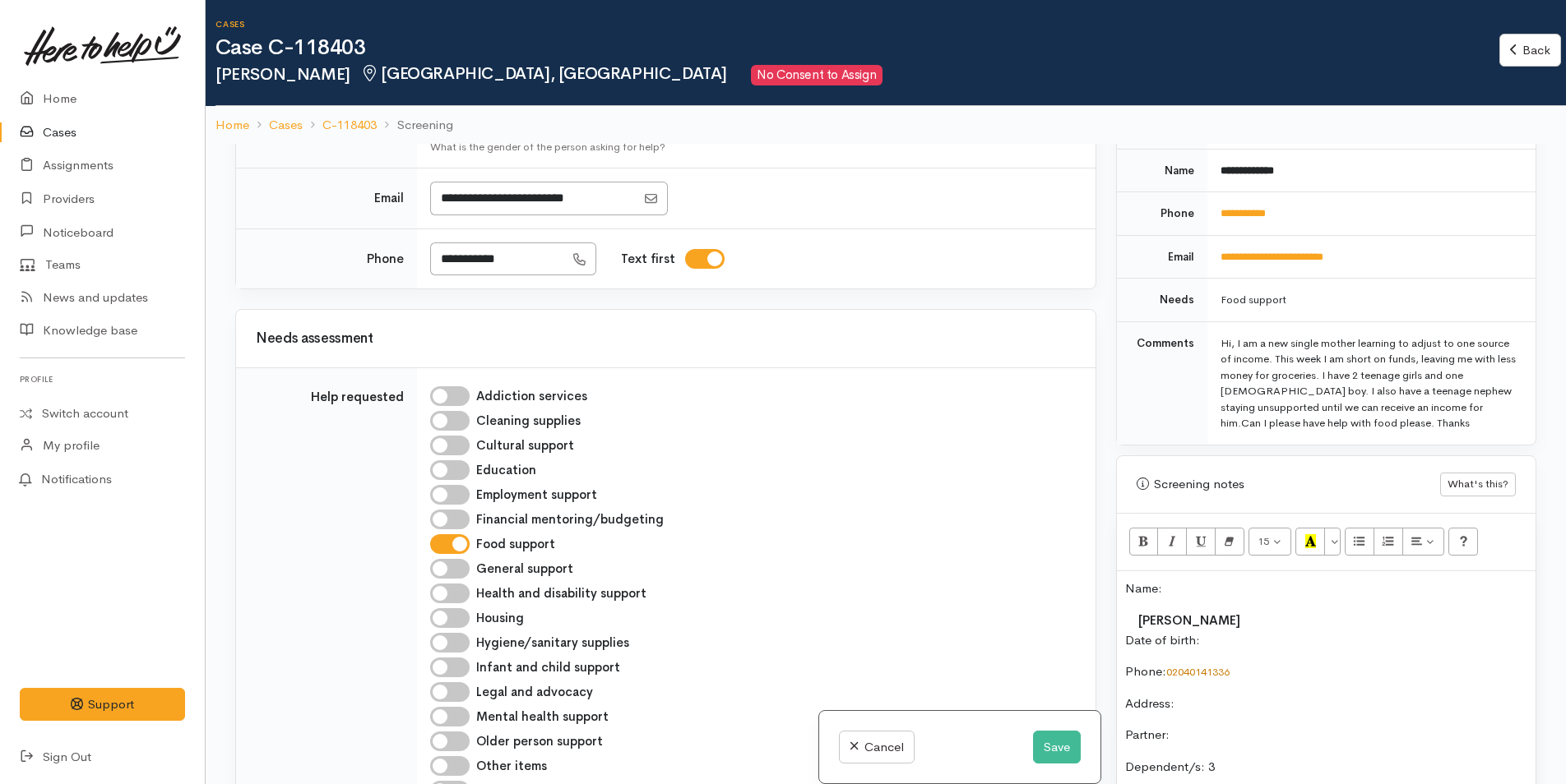
click at [1280, 641] on p "Date of birth:" at bounding box center [1326, 640] width 402 height 19
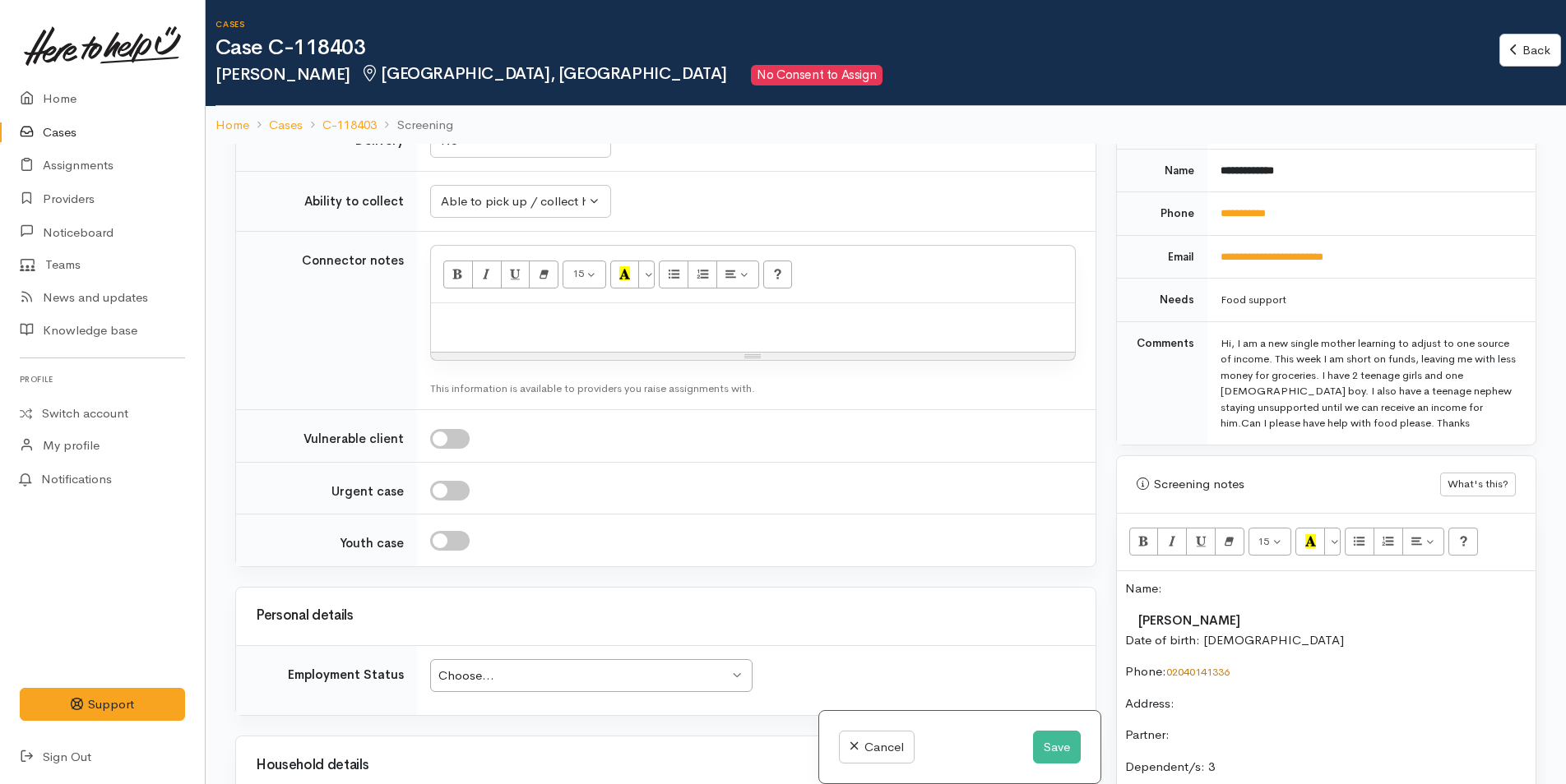
scroll to position [1480, 0]
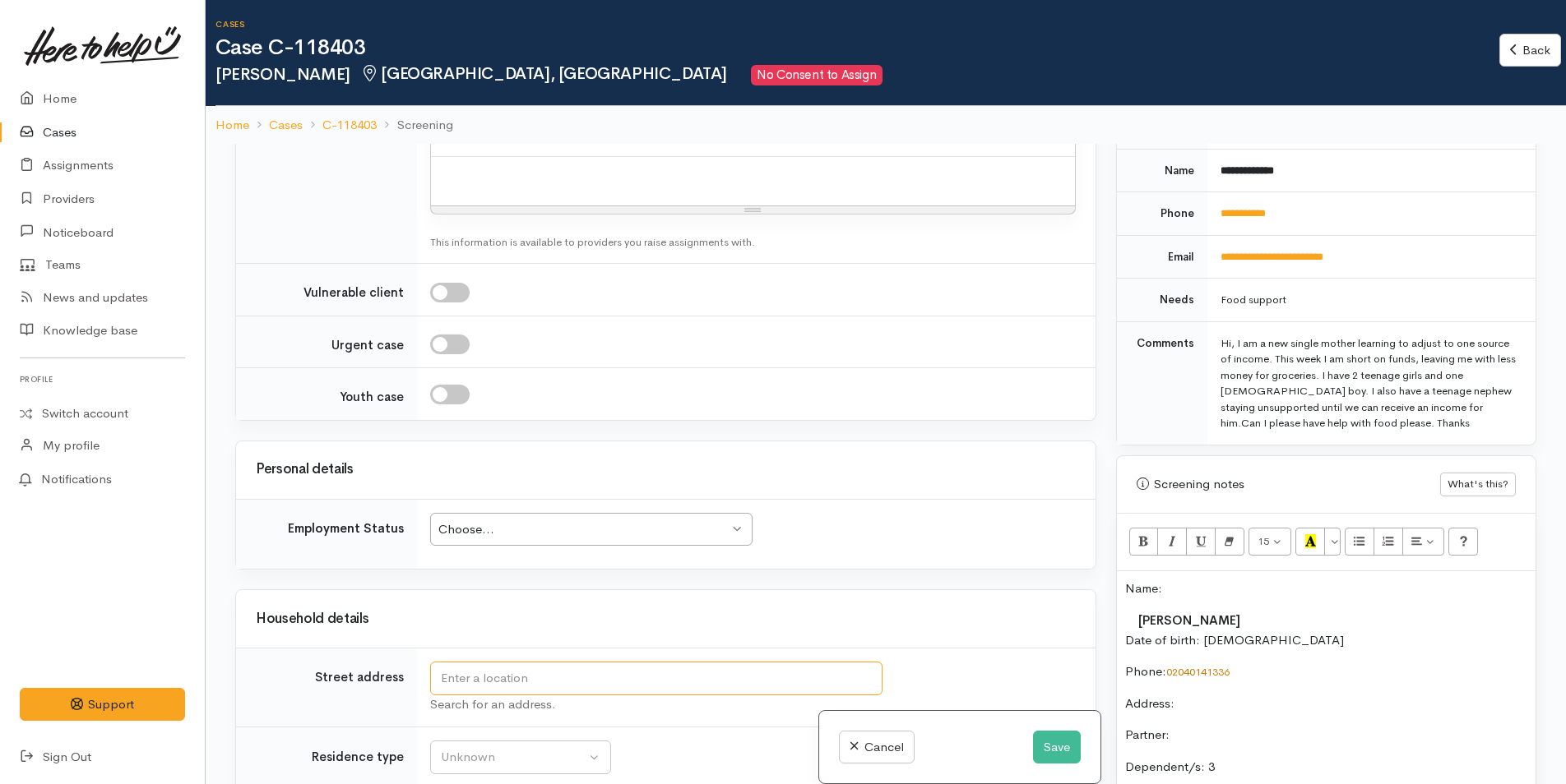
click at [586, 684] on input "text" at bounding box center [656, 679] width 452 height 34
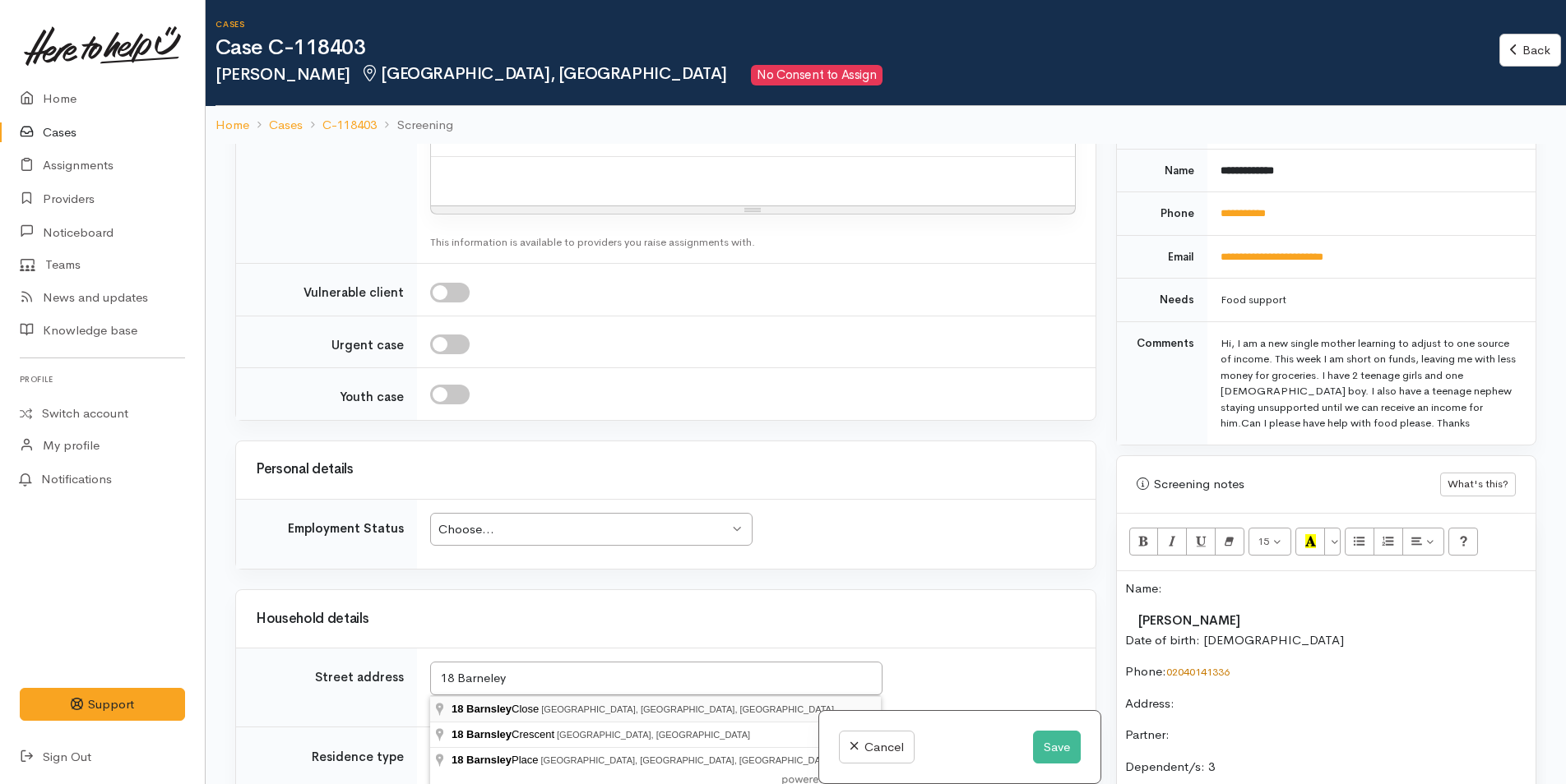
type input "18 Barnsley Close, Bethlehem, Tauranga, New Zealand"
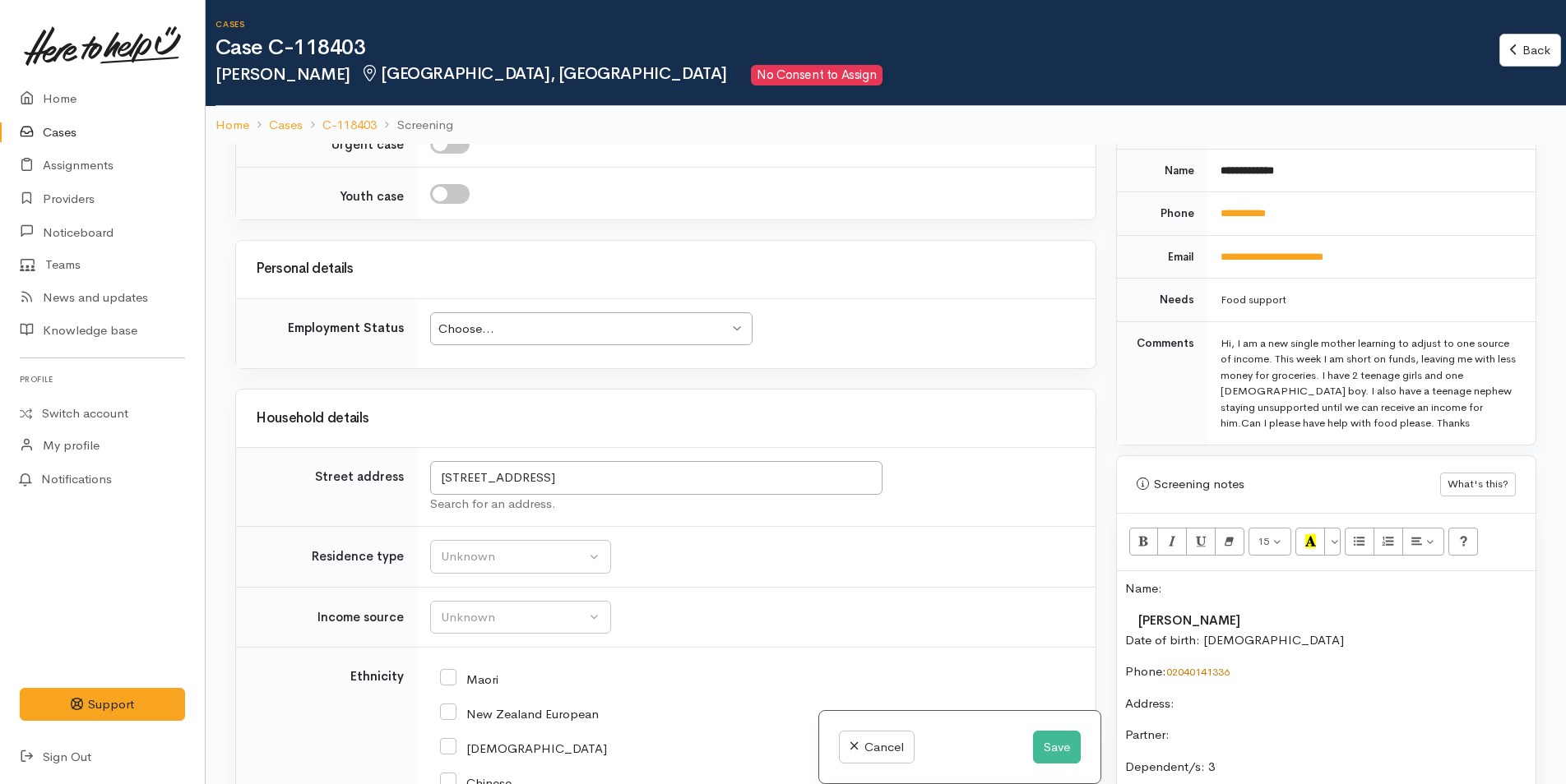
scroll to position [1809, 0]
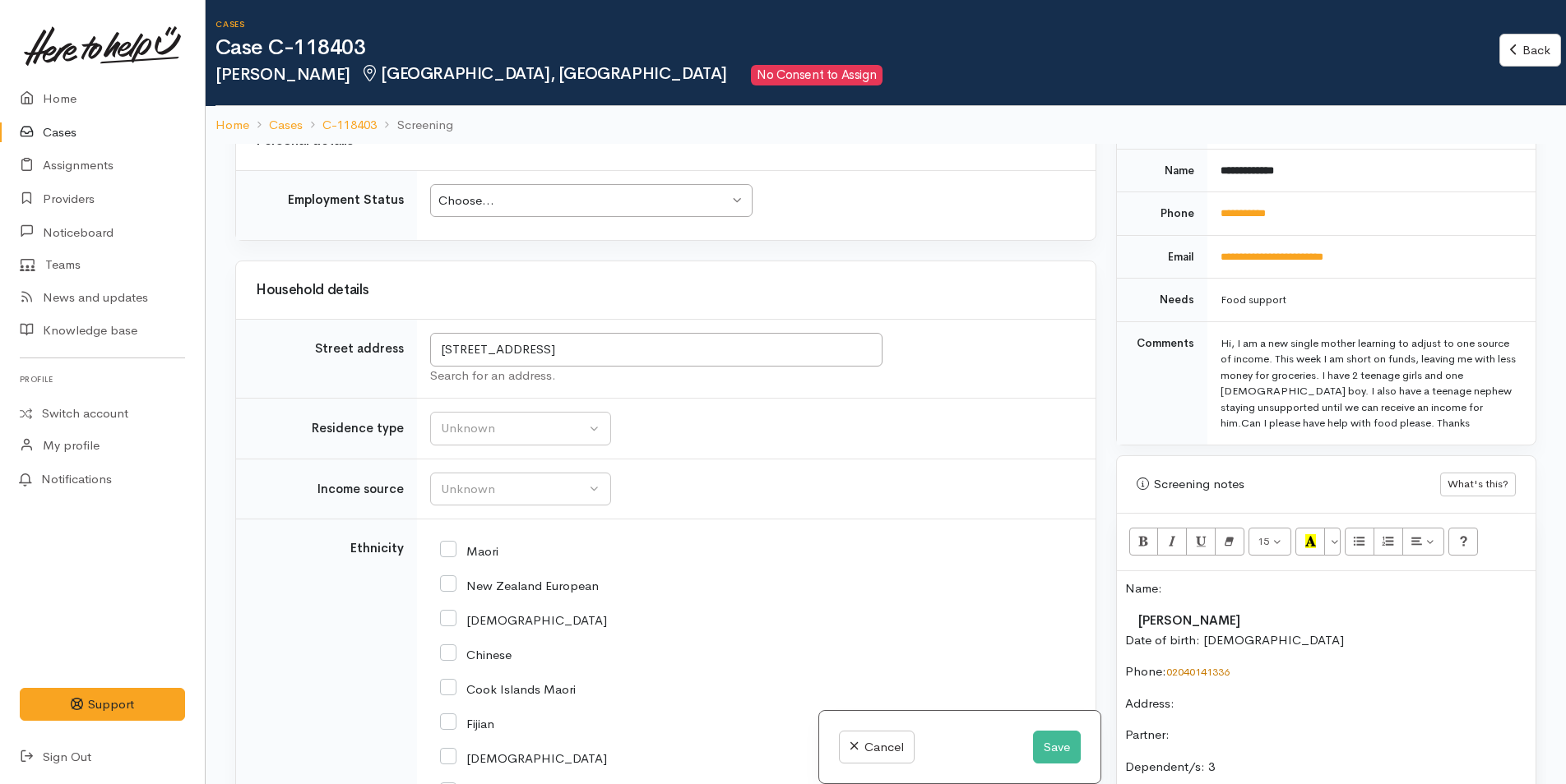
click at [652, 209] on div "Choose..." at bounding box center [583, 200] width 291 height 19
click at [484, 427] on div "Unknown" at bounding box center [513, 428] width 145 height 19
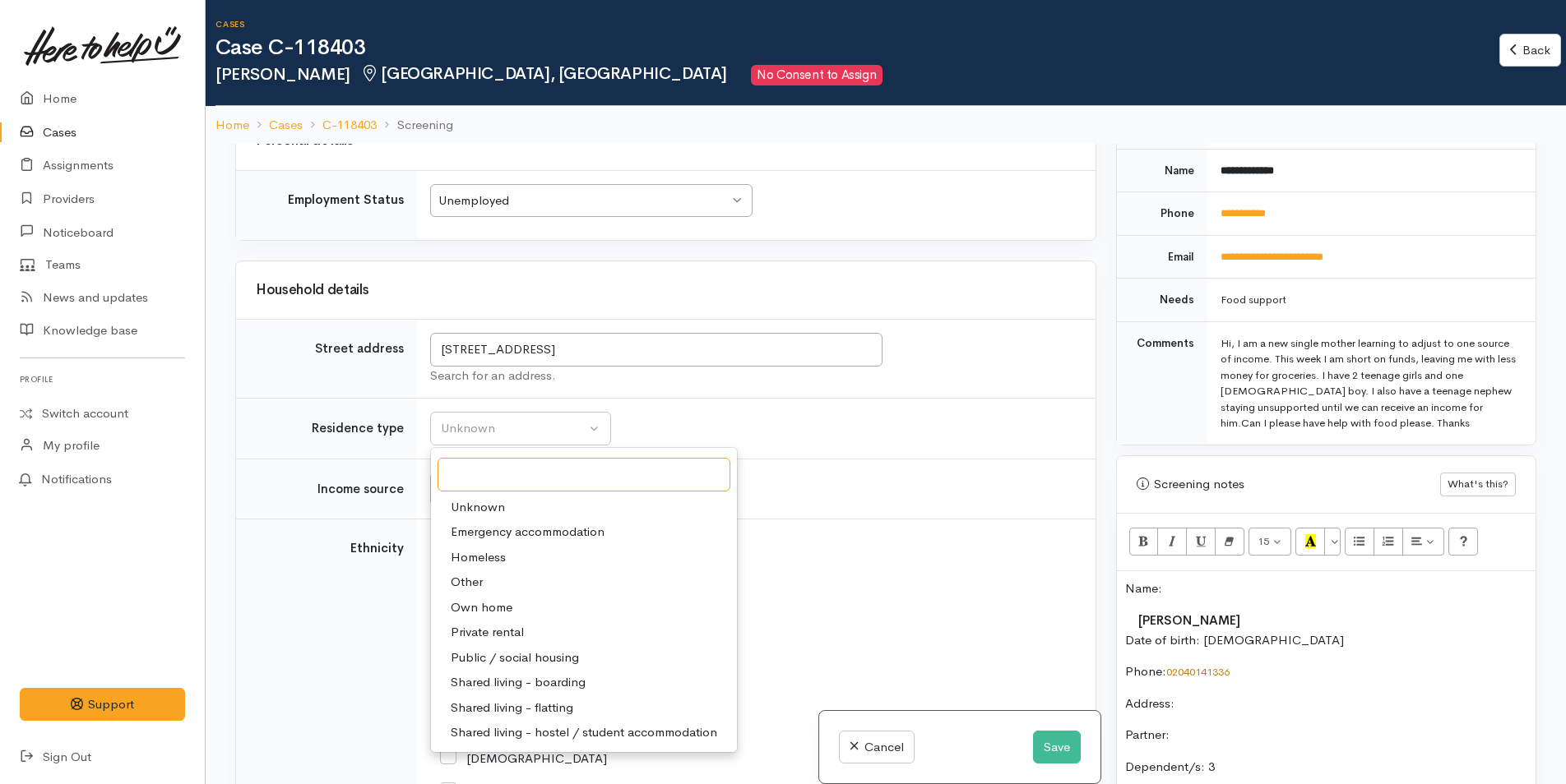
click at [562, 200] on div "Unemployed" at bounding box center [583, 200] width 291 height 19
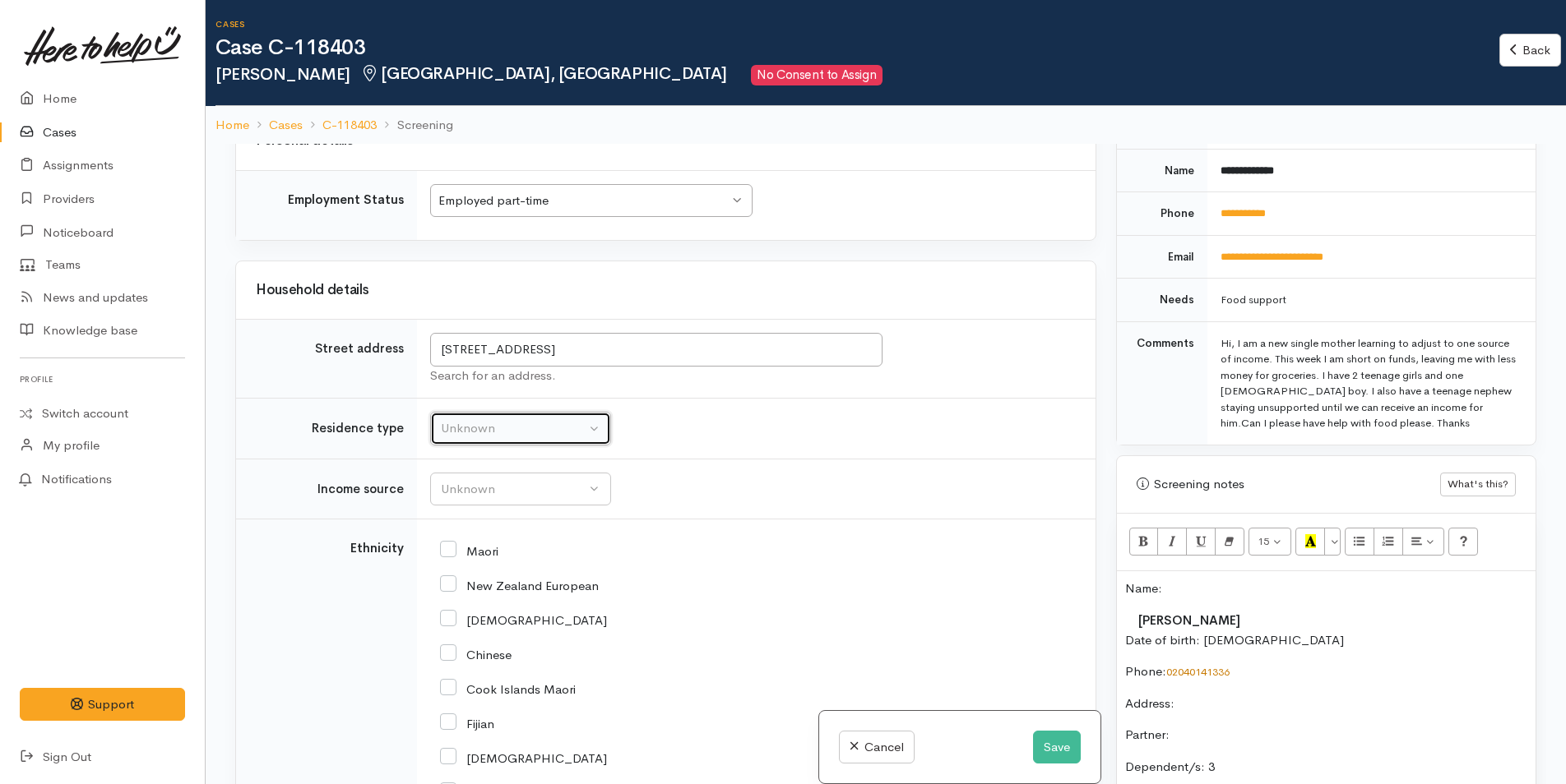
click at [517, 435] on div "Unknown" at bounding box center [513, 428] width 145 height 19
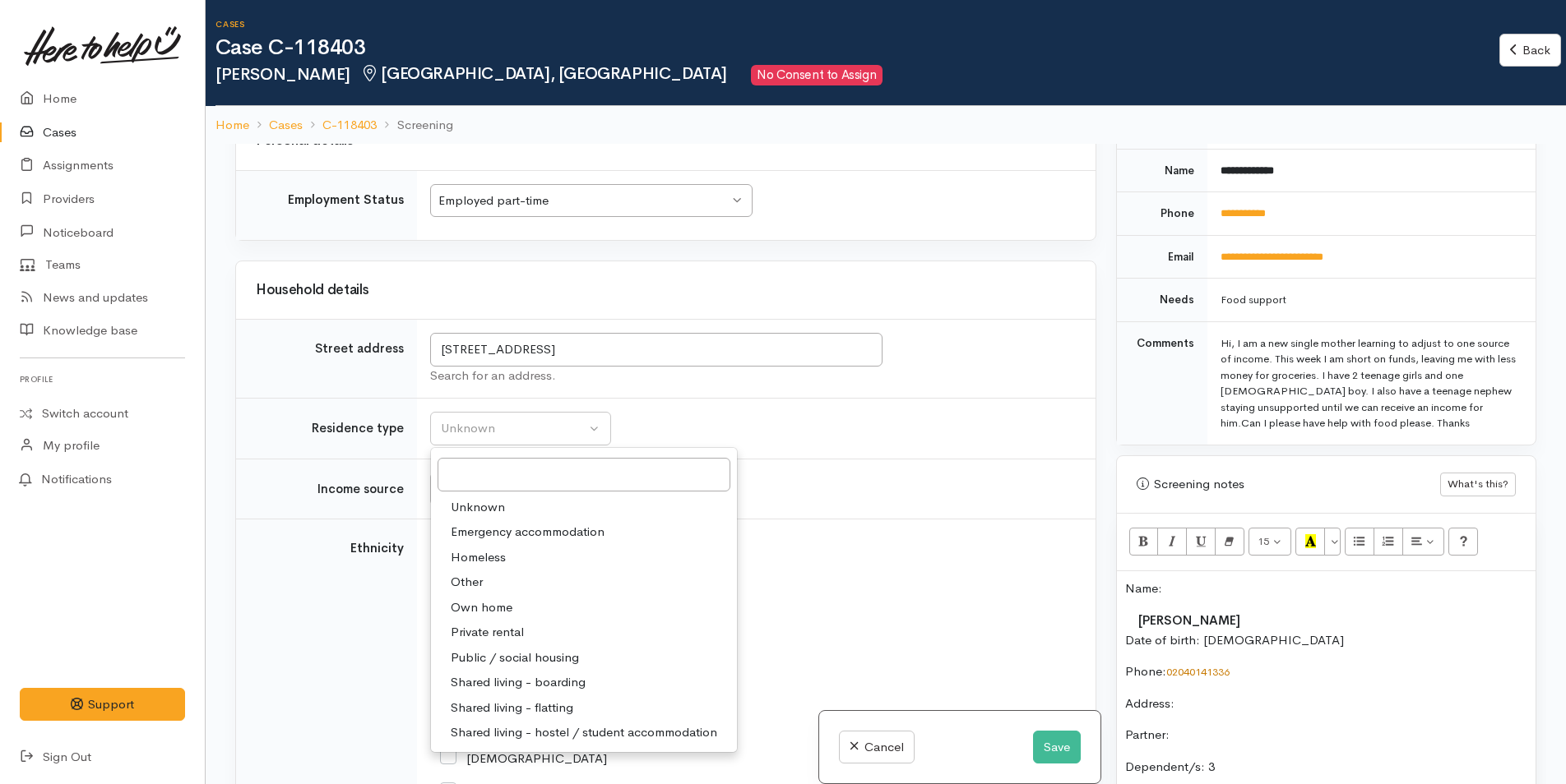
click at [500, 622] on link "Private rental" at bounding box center [584, 632] width 306 height 26
select select "2"
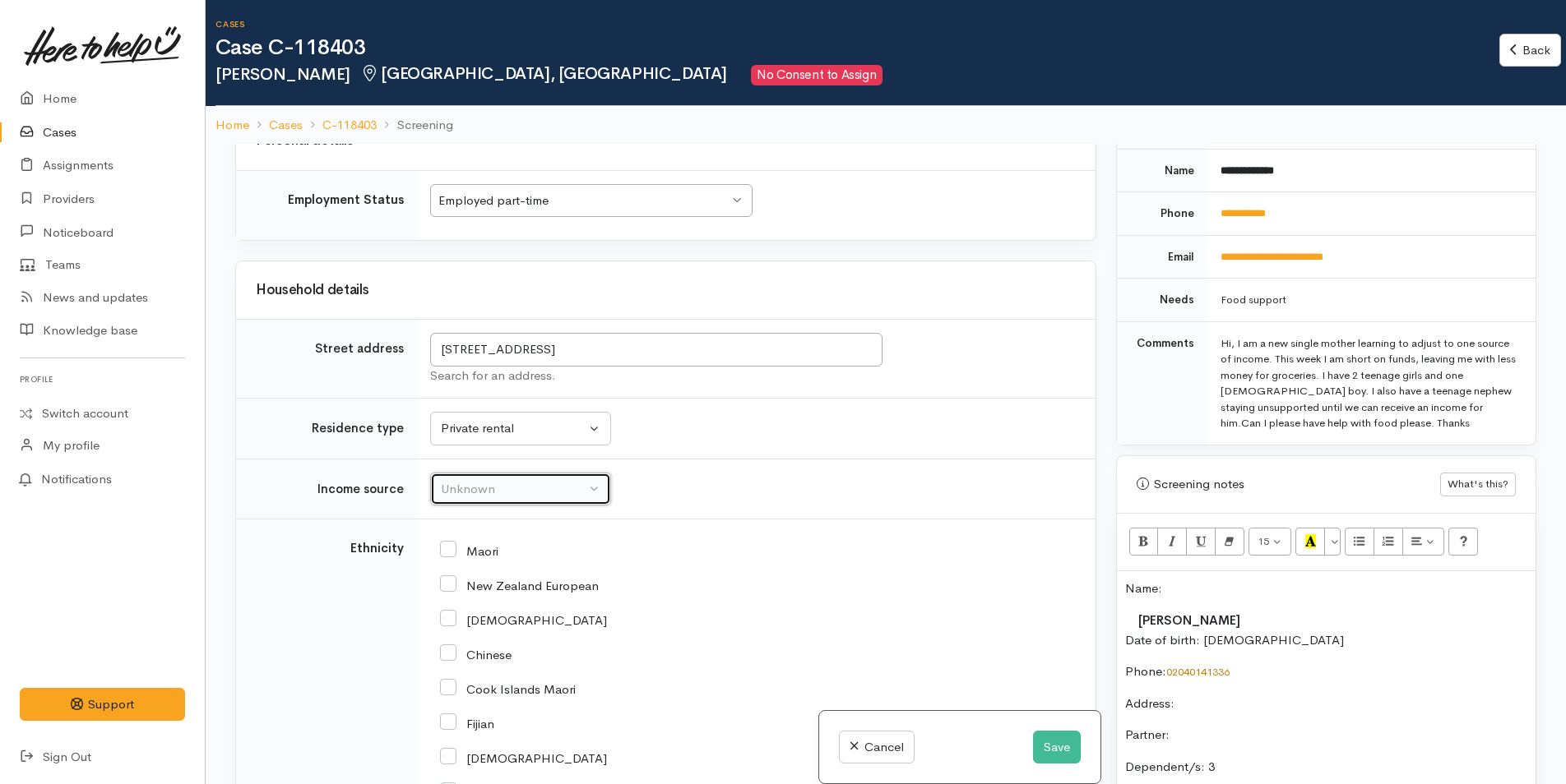
click at [468, 487] on div "Unknown" at bounding box center [513, 489] width 145 height 19
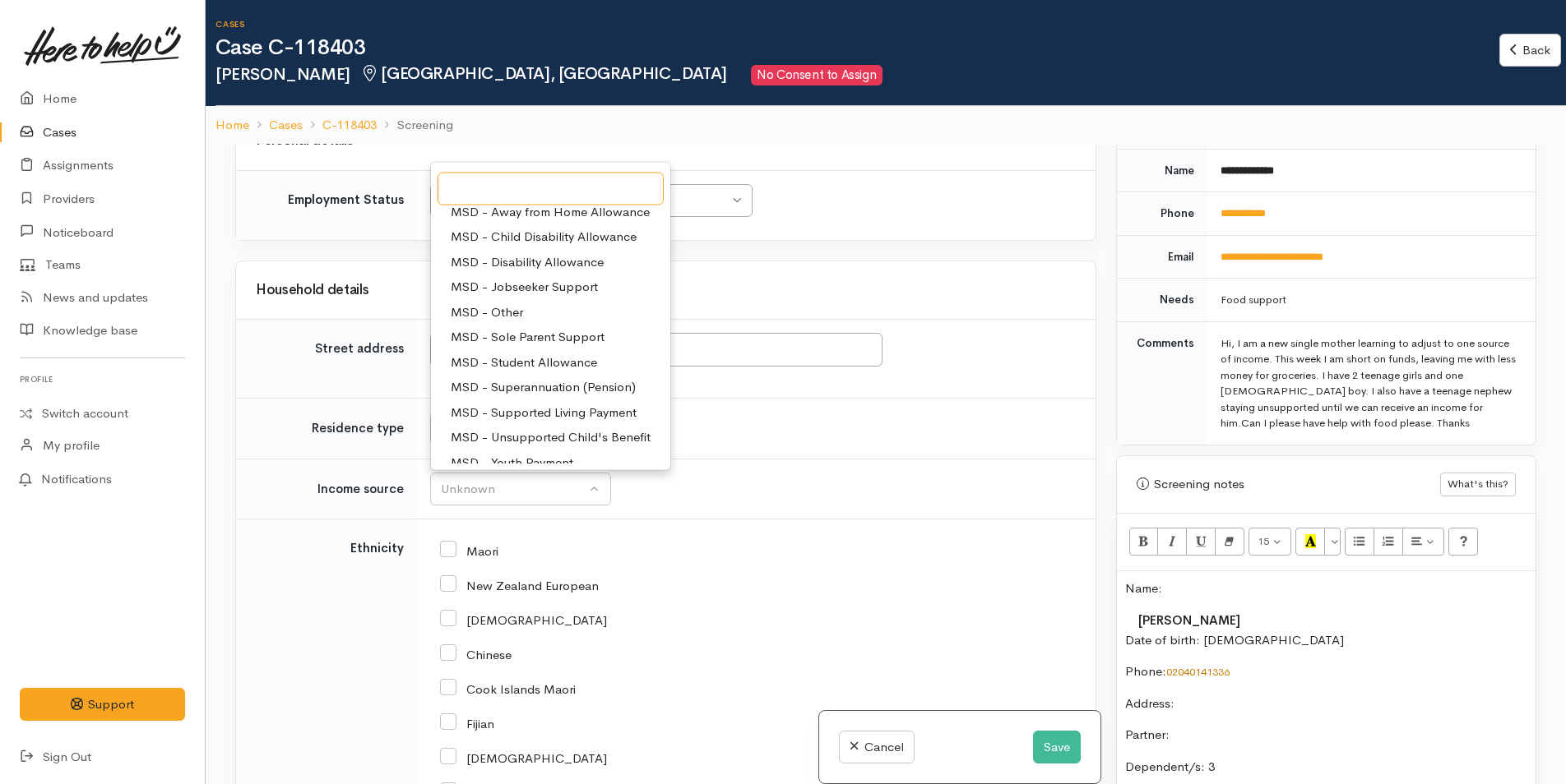
scroll to position [164, 0]
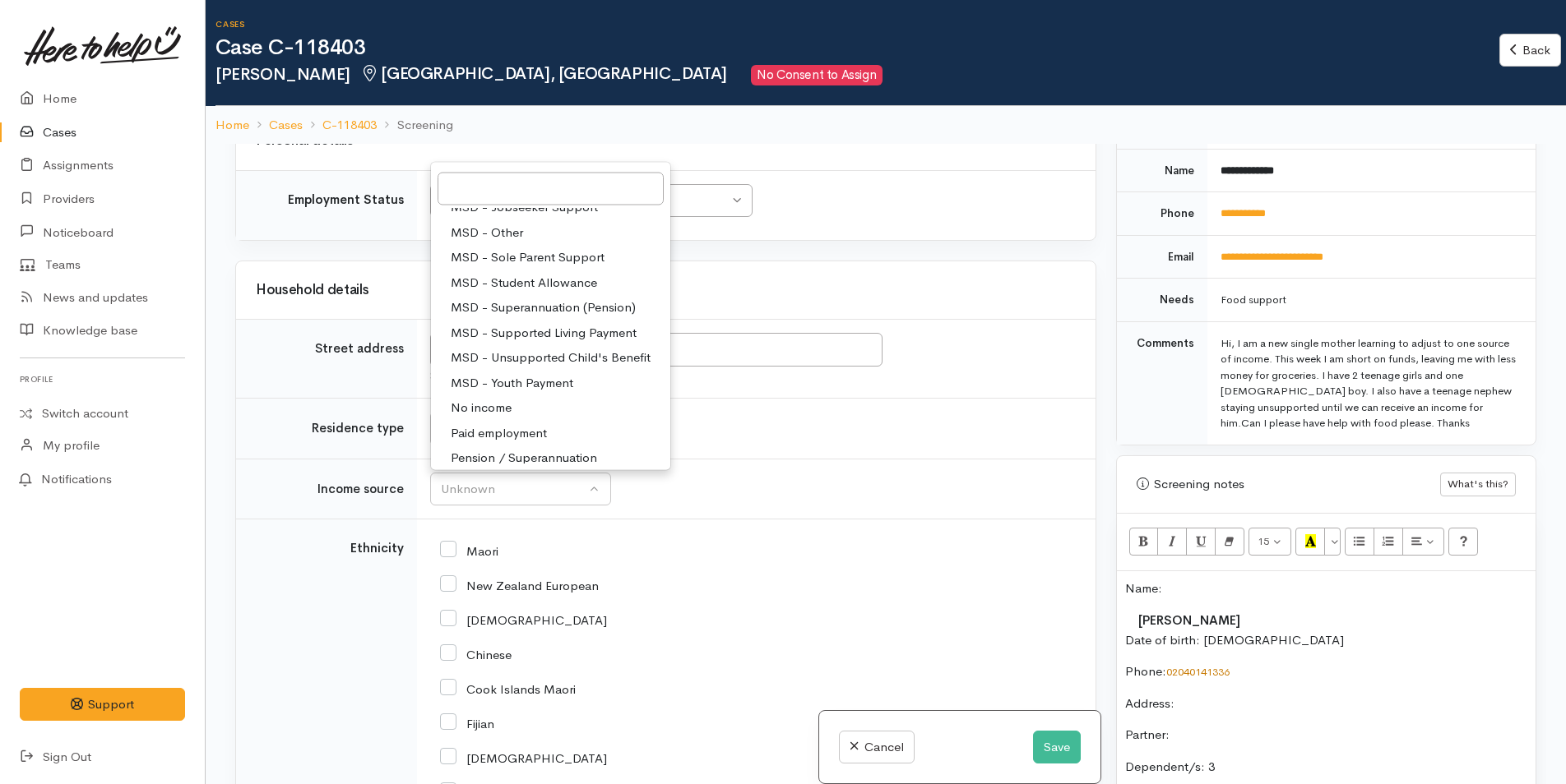
click at [539, 436] on span "Paid employment" at bounding box center [498, 433] width 96 height 19
select select "1"
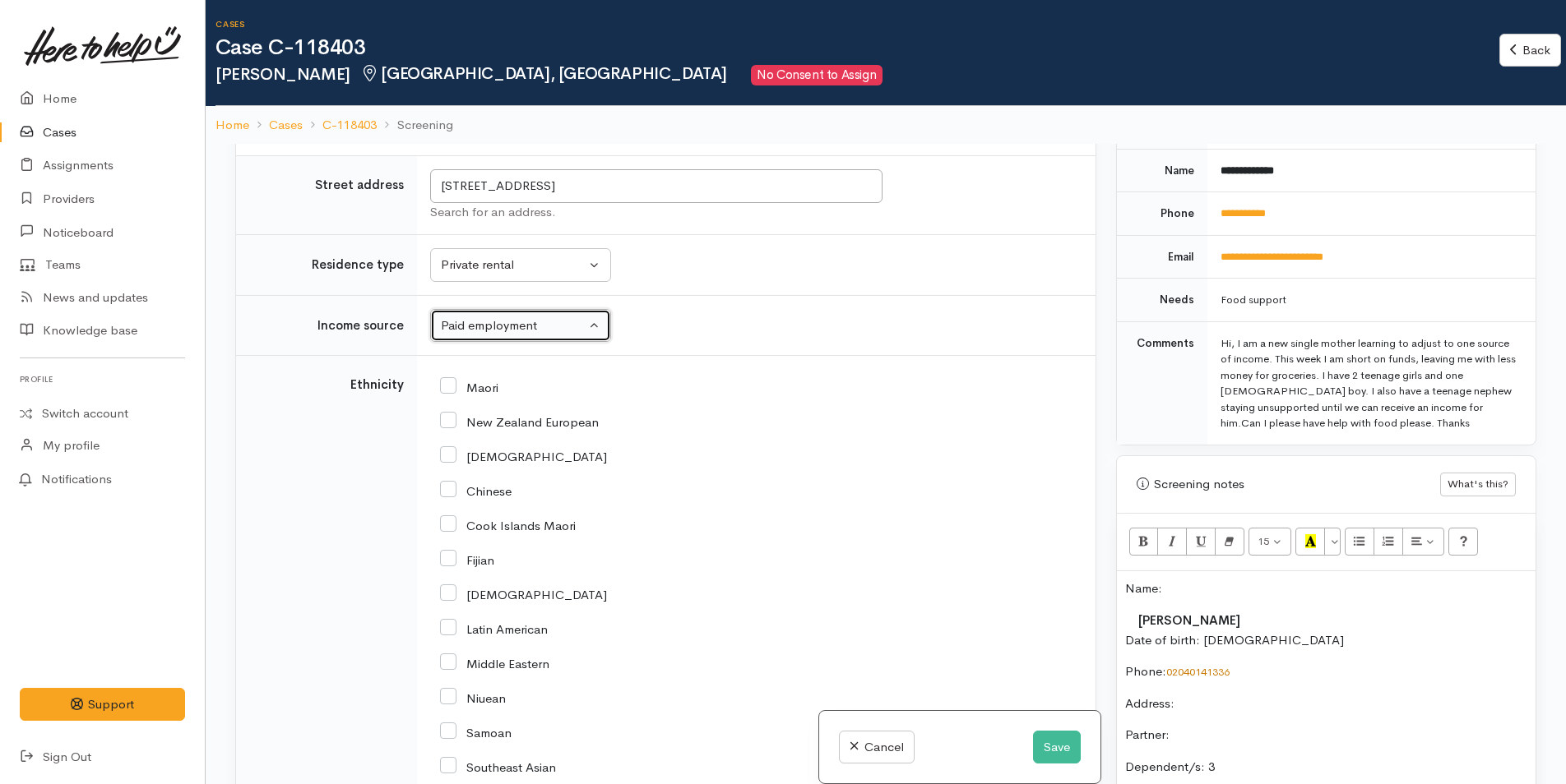
scroll to position [1973, 0]
drag, startPoint x: 448, startPoint y: 388, endPoint x: 485, endPoint y: 397, distance: 38.1
click at [448, 388] on input "Maori" at bounding box center [469, 385] width 58 height 15
checkbox input "true"
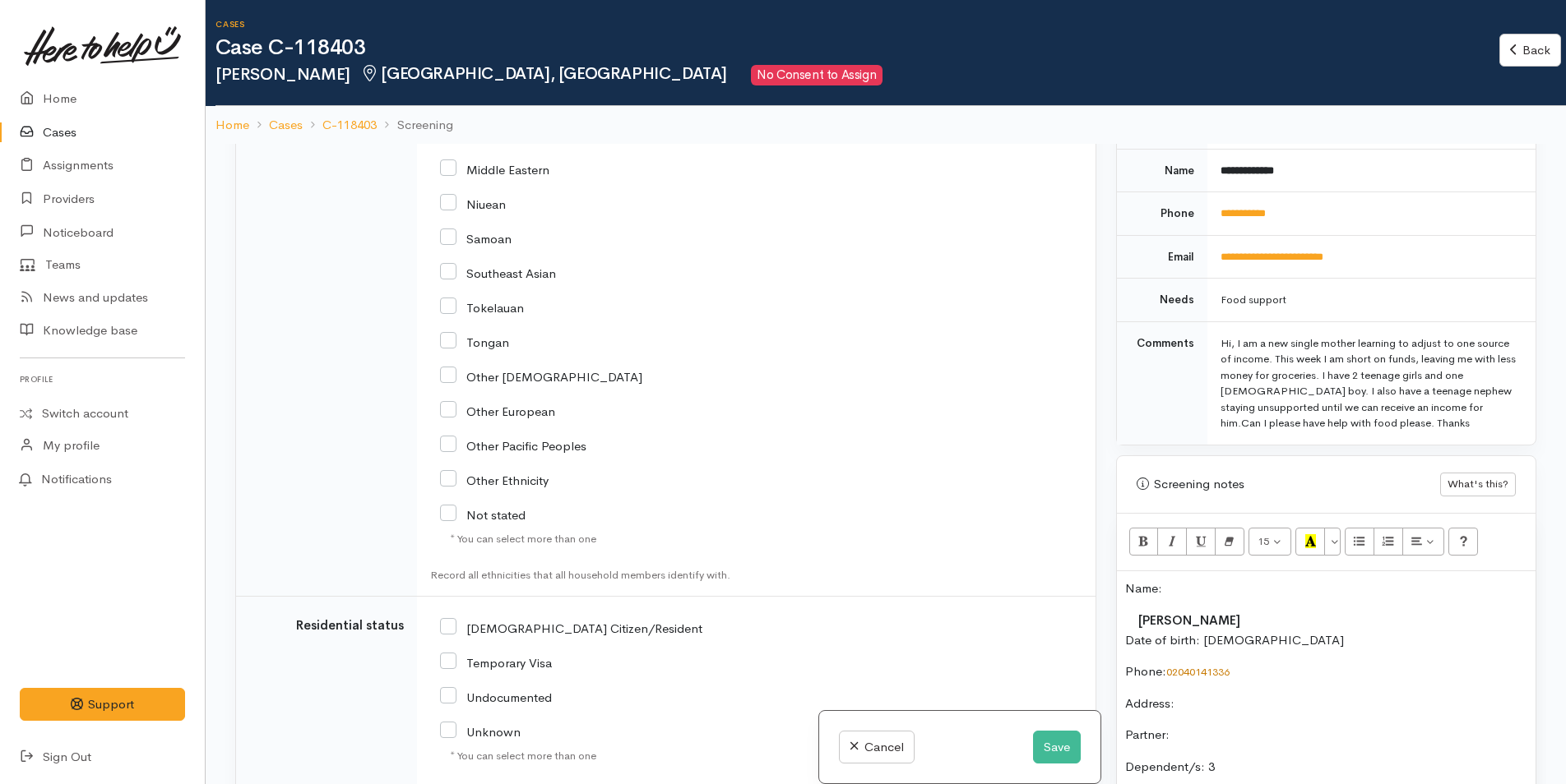
scroll to position [2717, 0]
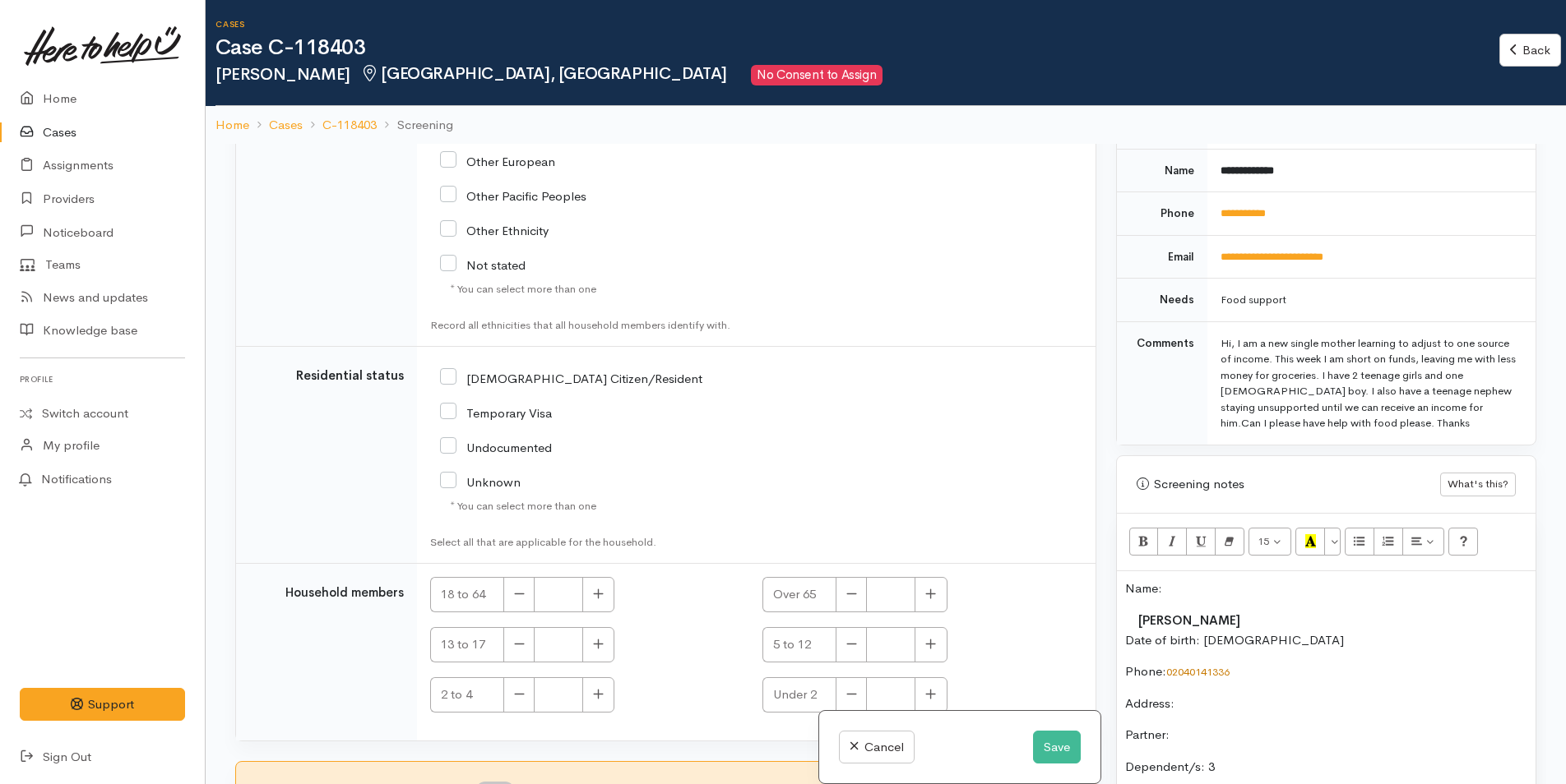
click at [448, 383] on input "[DEMOGRAPHIC_DATA] Citizen/Resident" at bounding box center [571, 377] width 262 height 15
checkbox input "true"
click at [604, 609] on button "button" at bounding box center [598, 595] width 32 height 35
type input "1"
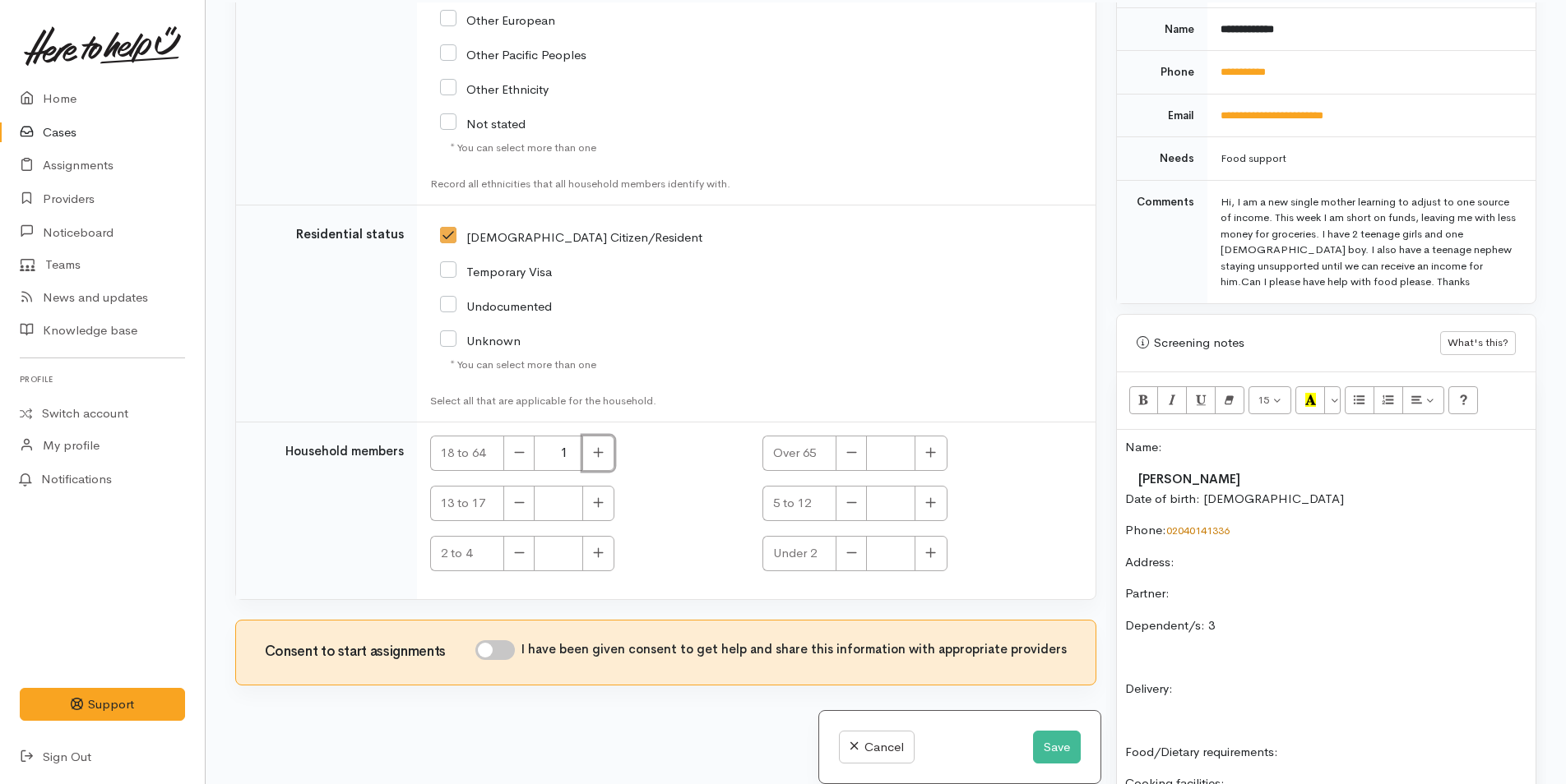
scroll to position [144, 0]
click at [506, 651] on input "I have been given consent to get help and share this information with appropria…" at bounding box center [495, 648] width 40 height 19
checkbox input "true"
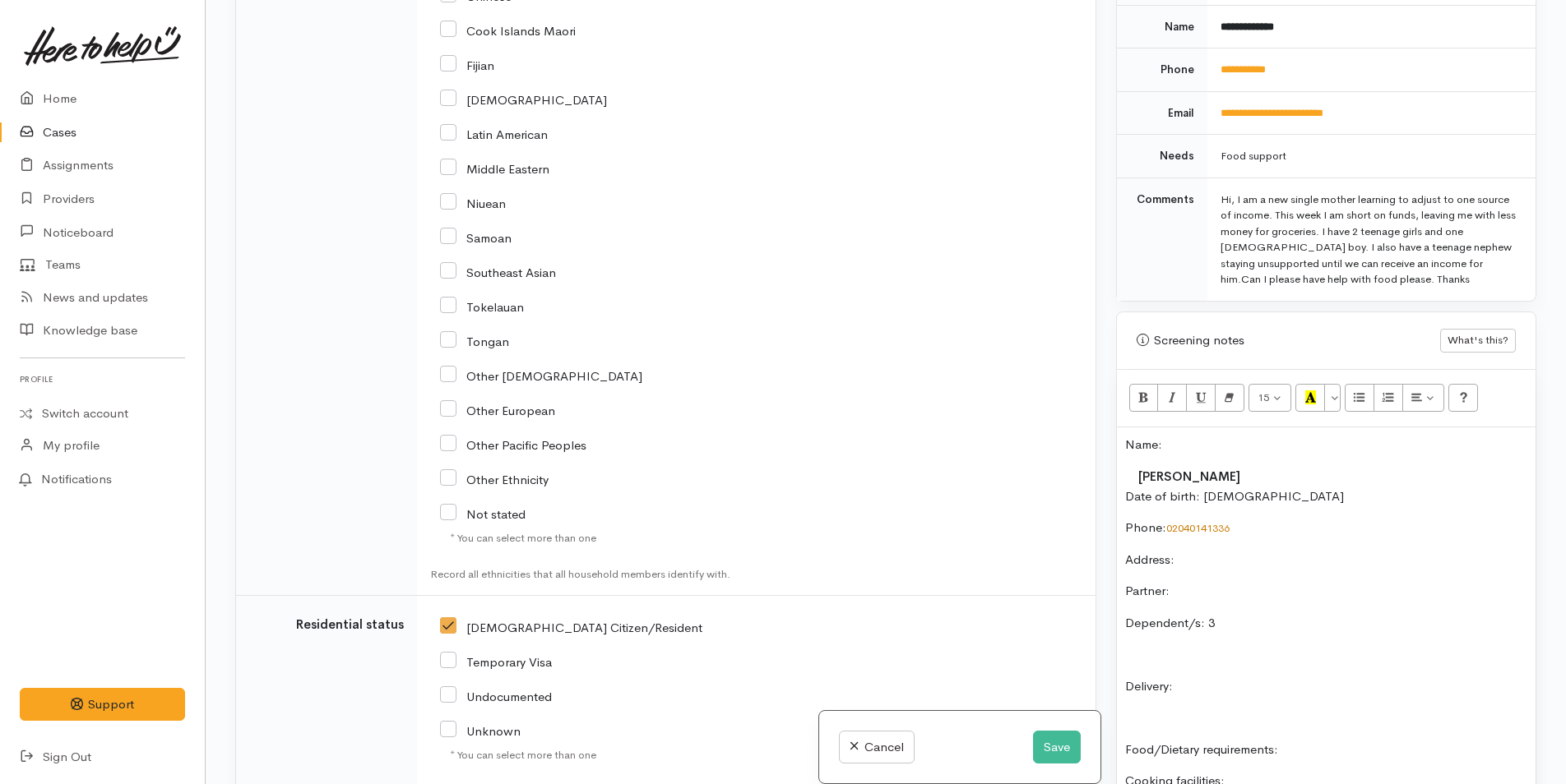
scroll to position [2223, 0]
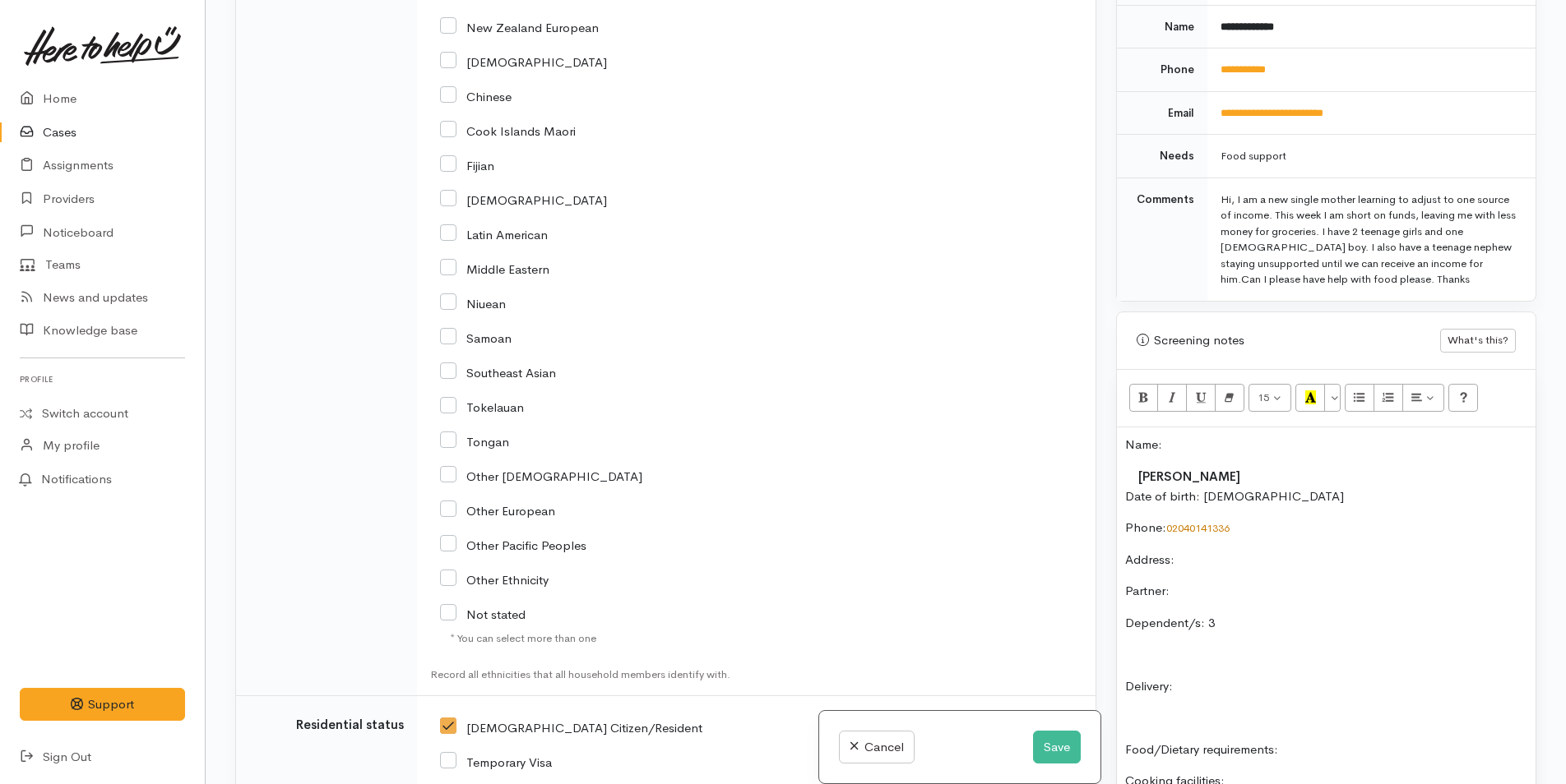
click at [1258, 600] on p "Partner:" at bounding box center [1326, 591] width 402 height 19
click at [1267, 612] on div "Name: Krystal Masoe Date of birth: 28/3/1985 Phone:  02040141336 Address:  Part…" at bounding box center [1327, 699] width 419 height 544
click at [1193, 659] on p "Jizelle Mascoe 15yr" at bounding box center [1326, 654] width 402 height 19
click at [1290, 663] on p "Jizelle Masoe 15yr" at bounding box center [1326, 654] width 402 height 19
click at [1201, 674] on p "Jizelle Masoe 15yr 16/9/10 Malia Masoe 9/11/11" at bounding box center [1326, 664] width 402 height 37
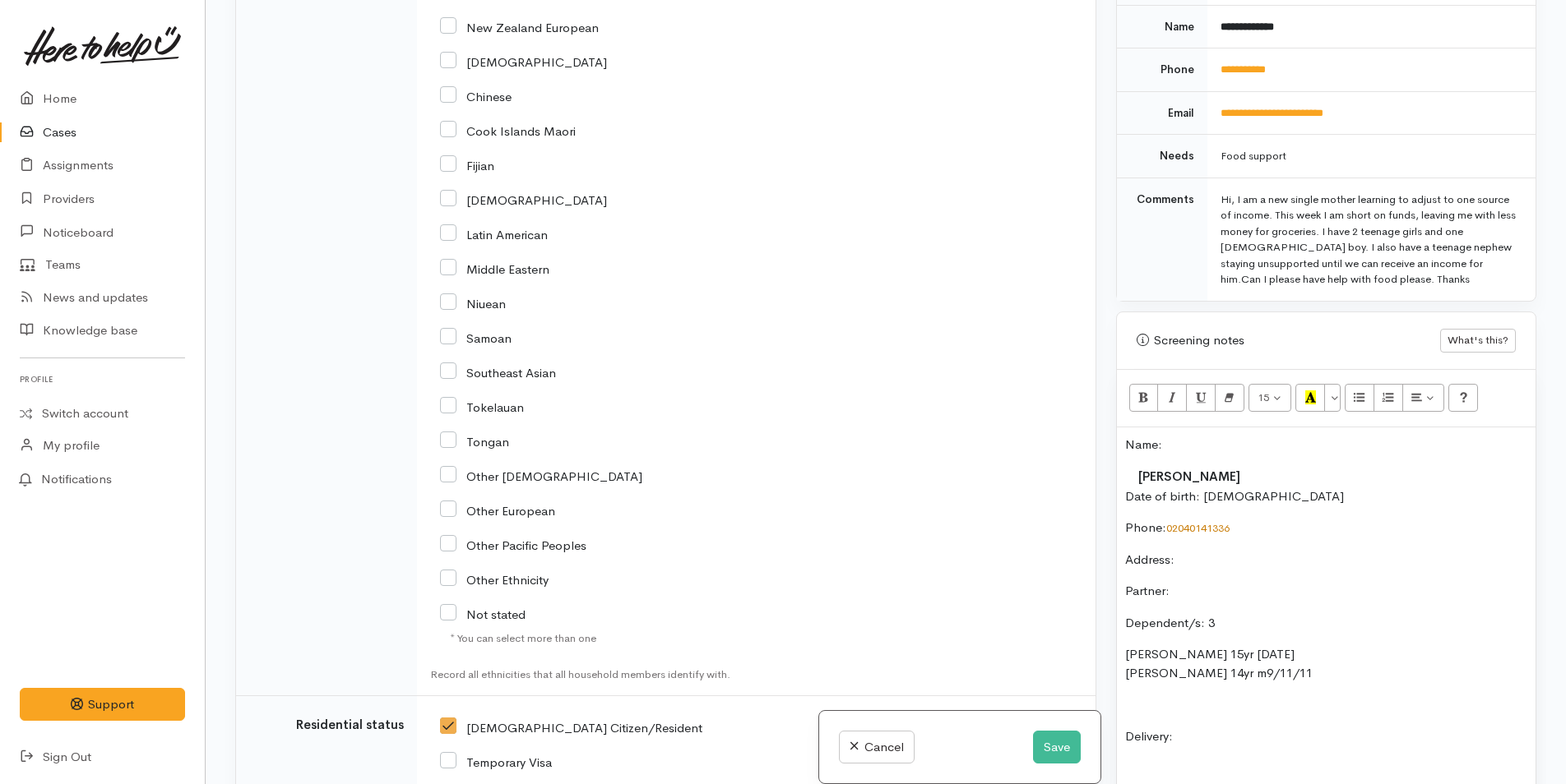
click at [1343, 667] on p "Jizelle Masoe 15yr 16/9/10 Malia Masoe 14yr m9/11/11" at bounding box center [1326, 664] width 402 height 37
click at [1236, 678] on p "Jizelle Masoe 15yr 16/9/10 Malia Masoe 14yr m9/11/11" at bounding box center [1326, 664] width 402 height 37
click at [1303, 672] on p "Jizelle Masoe 15yr 16/9/10 Malia Masoe 14yr 9/11/11" at bounding box center [1326, 664] width 402 height 37
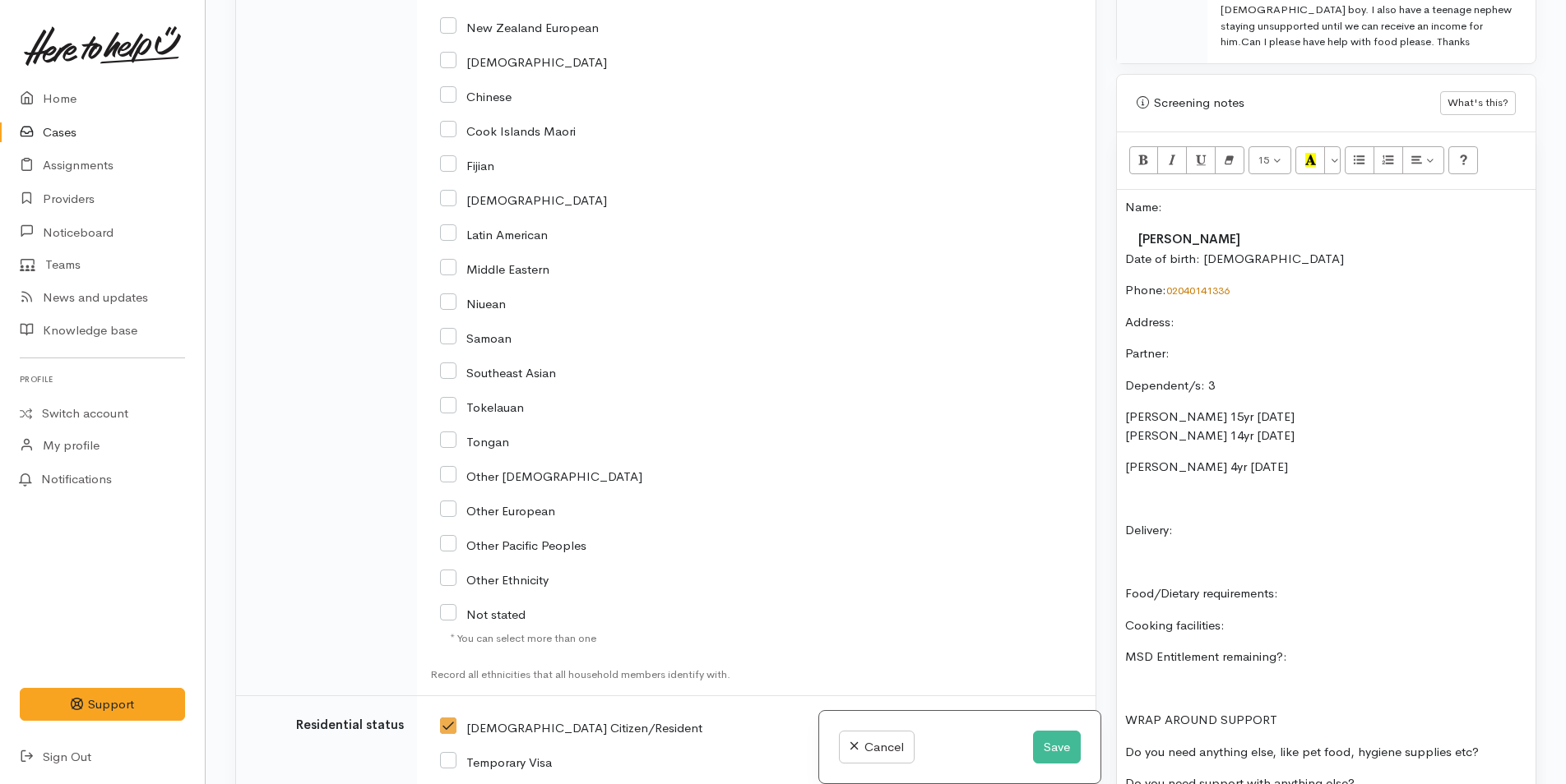
scroll to position [986, 0]
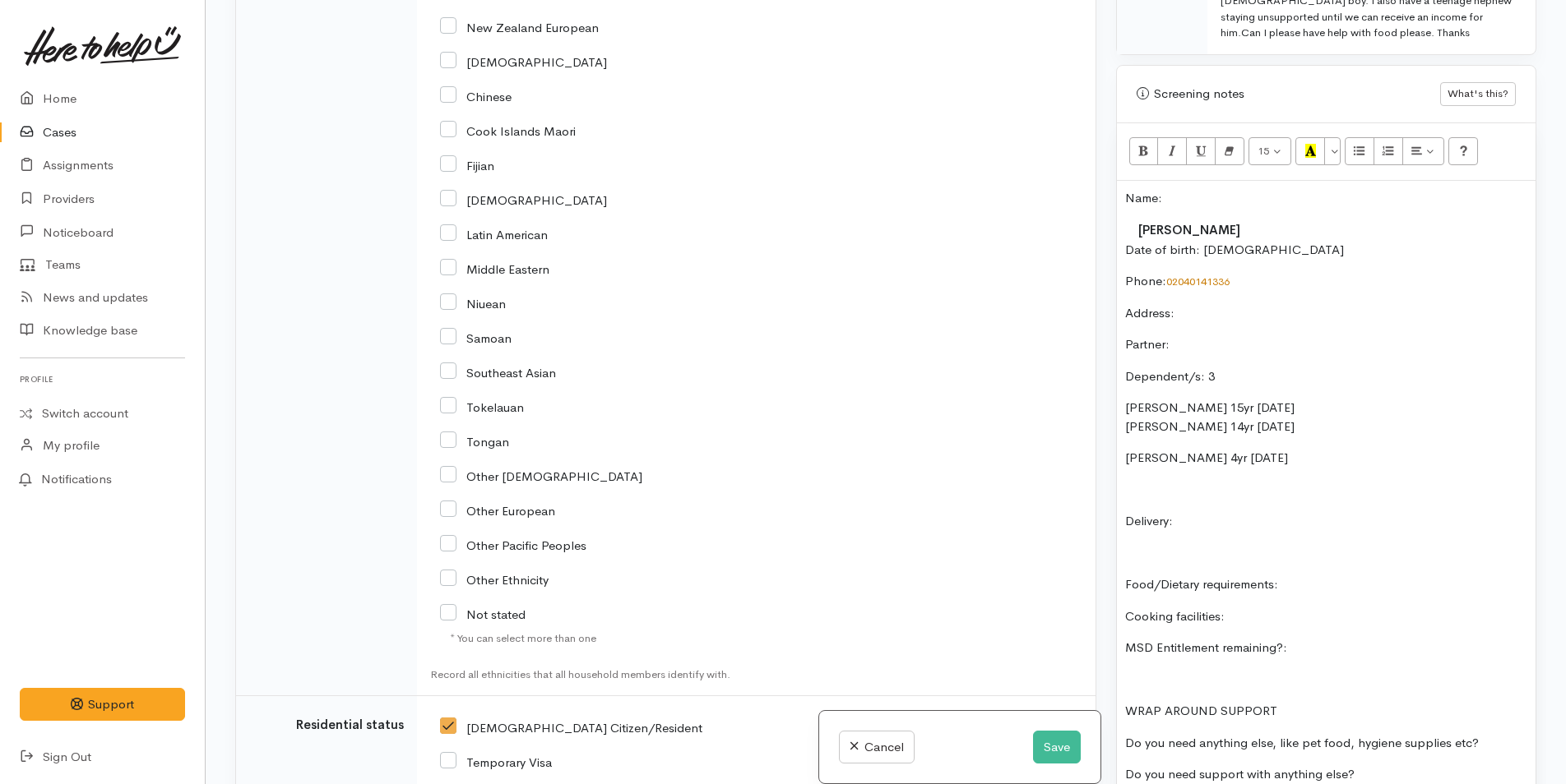
click at [1230, 515] on p "Delivery:" at bounding box center [1326, 521] width 402 height 19
click at [1350, 577] on p "Food/Dietary requirements:" at bounding box center [1326, 584] width 402 height 19
click at [1270, 459] on p "Julius Masoe 4yr 5/12/21" at bounding box center [1326, 457] width 402 height 19
click at [1328, 578] on p "Food/Dietary requirements:" at bounding box center [1326, 584] width 402 height 19
click at [1256, 612] on p "Cooking facilities:" at bounding box center [1326, 616] width 402 height 19
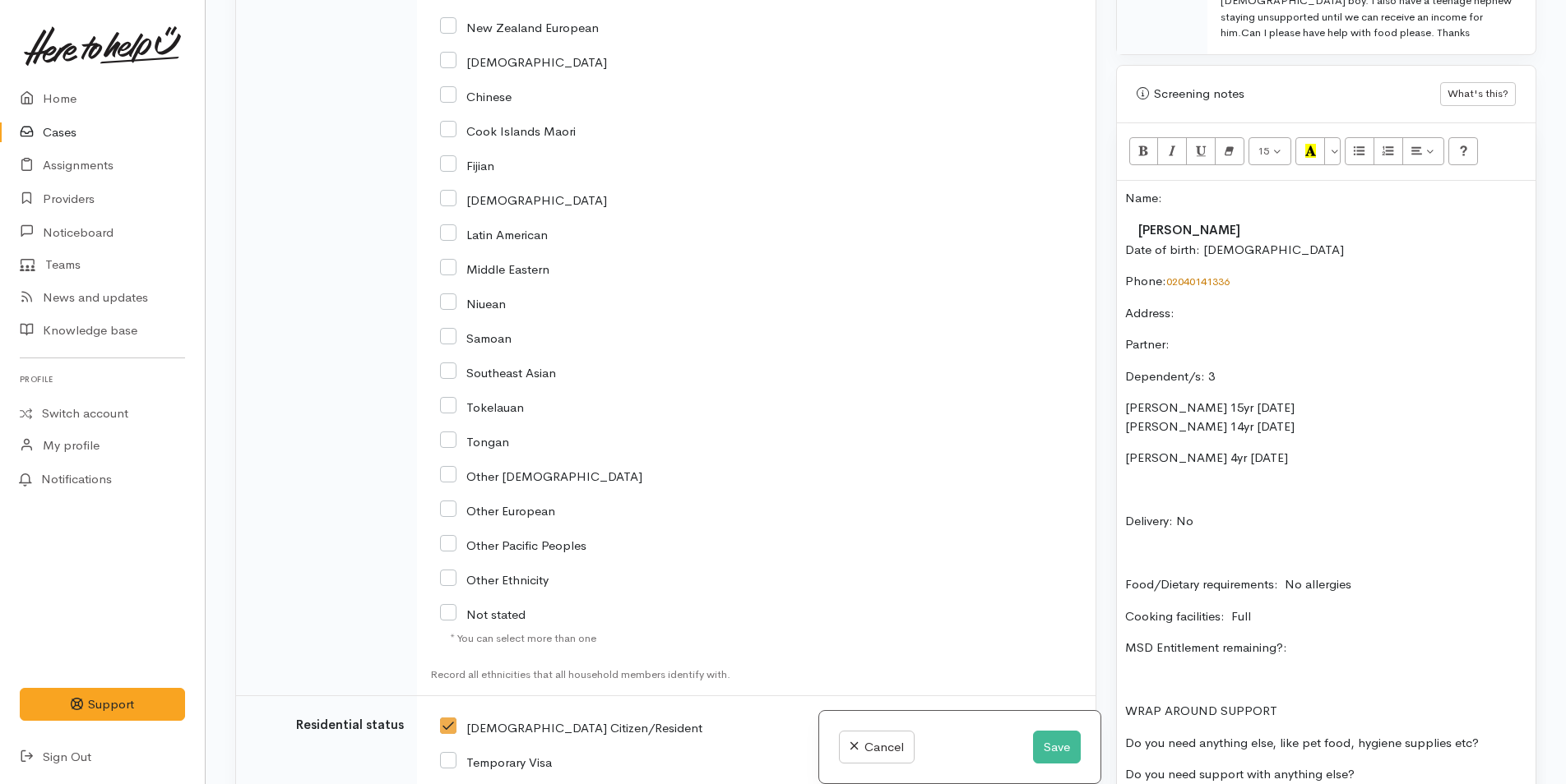
click at [1346, 636] on div "Name: Krystal Masoe Date of birth: 28/3/1985 Phone:  02040141336 Address:  Part…" at bounding box center [1327, 494] width 419 height 625
click at [1228, 328] on div "Name: Krystal Masoe Date of birth: 28/3/1985 Phone:  02040141336 Address:  Part…" at bounding box center [1327, 494] width 419 height 625
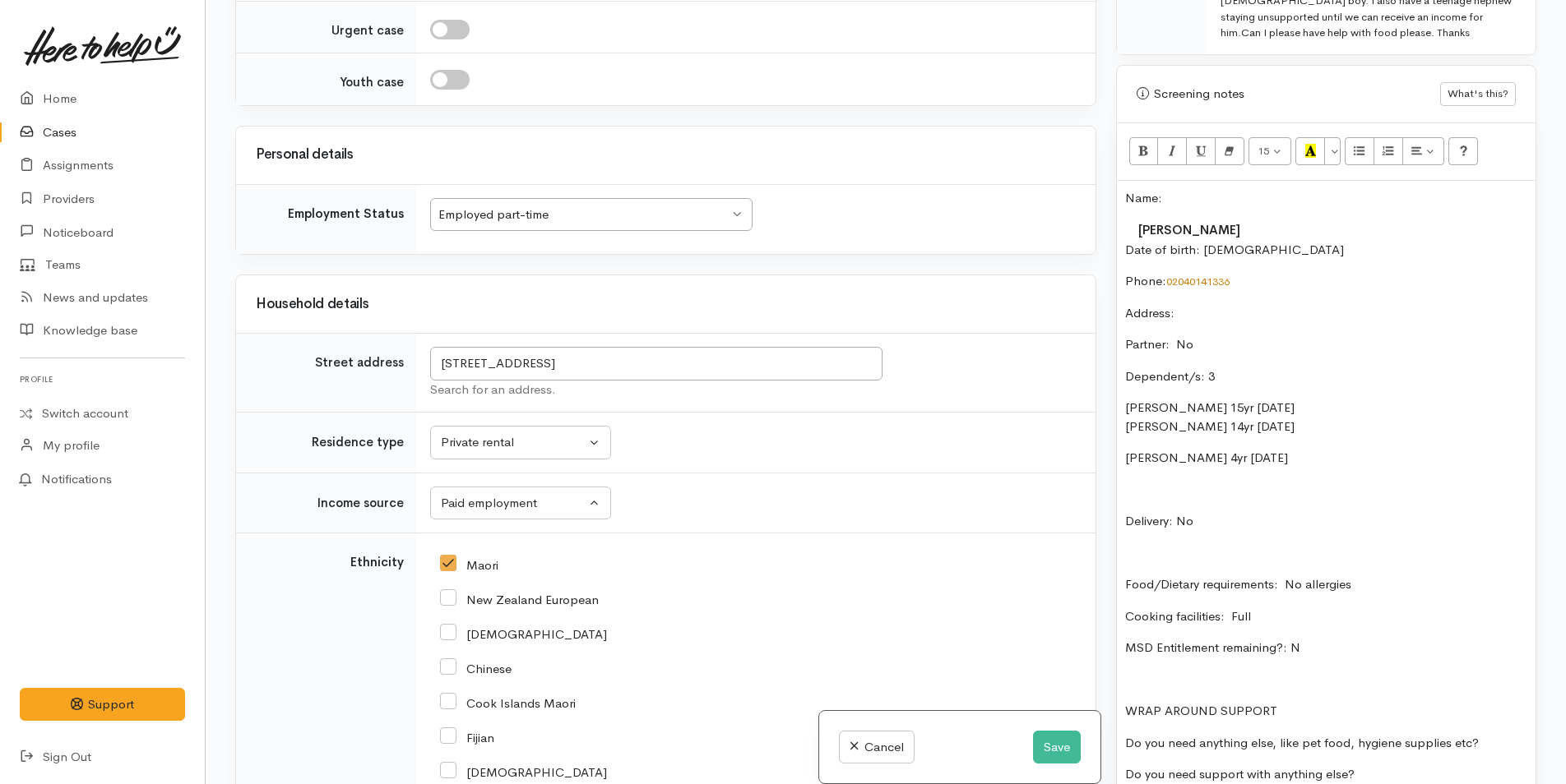
scroll to position [1647, 0]
click at [1385, 577] on p "Food/Dietary requirements: No allergies" at bounding box center [1326, 584] width 402 height 19
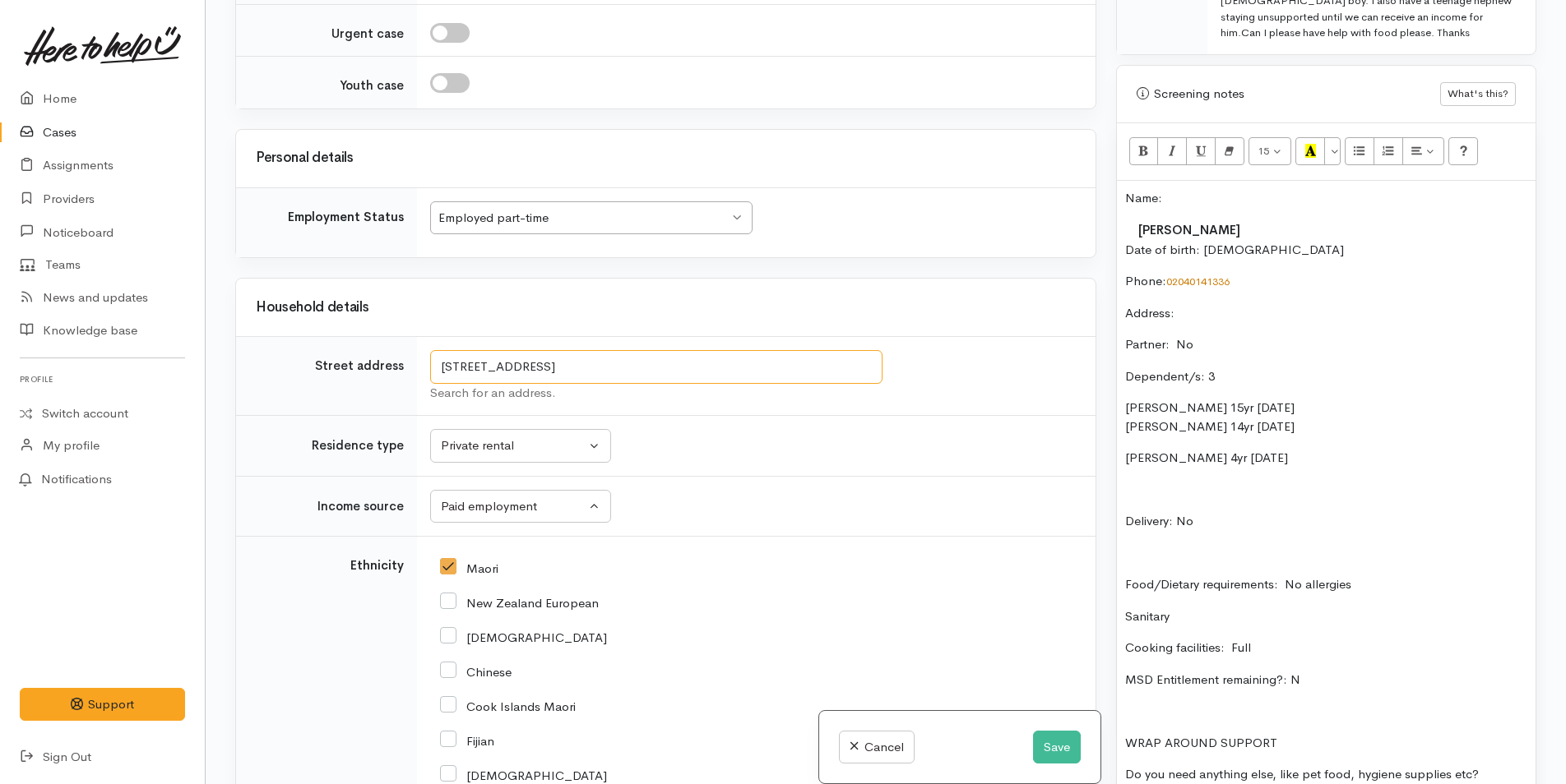
drag, startPoint x: 756, startPoint y: 366, endPoint x: 423, endPoint y: 388, distance: 333.7
click at [405, 396] on tr "Street address 18 Barnsley Close, Bethlehem, Tauranga, New Zealand Search for a…" at bounding box center [665, 376] width 859 height 79
click at [1263, 311] on p "Address:" at bounding box center [1326, 313] width 402 height 19
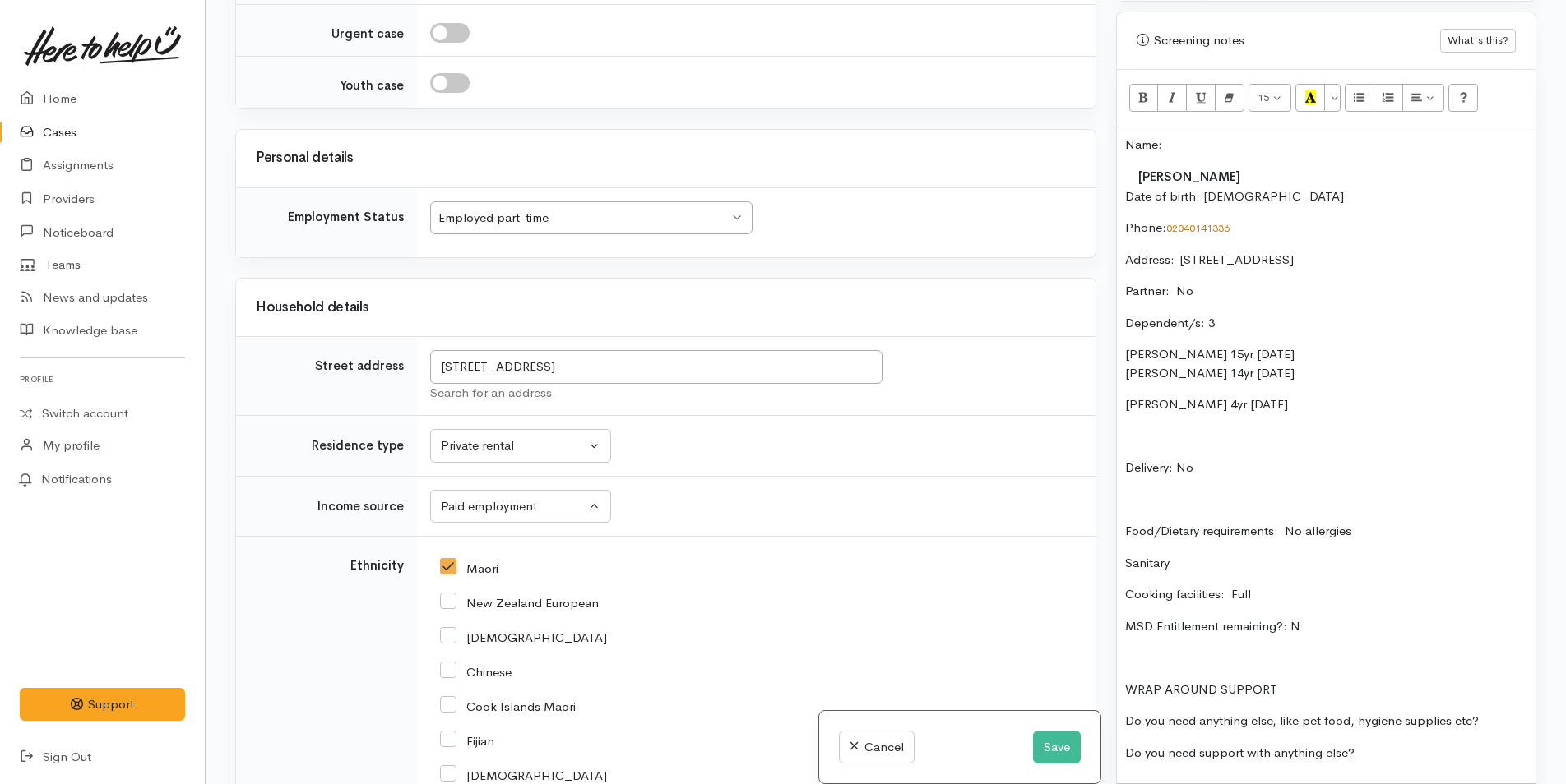
scroll to position [1069, 0]
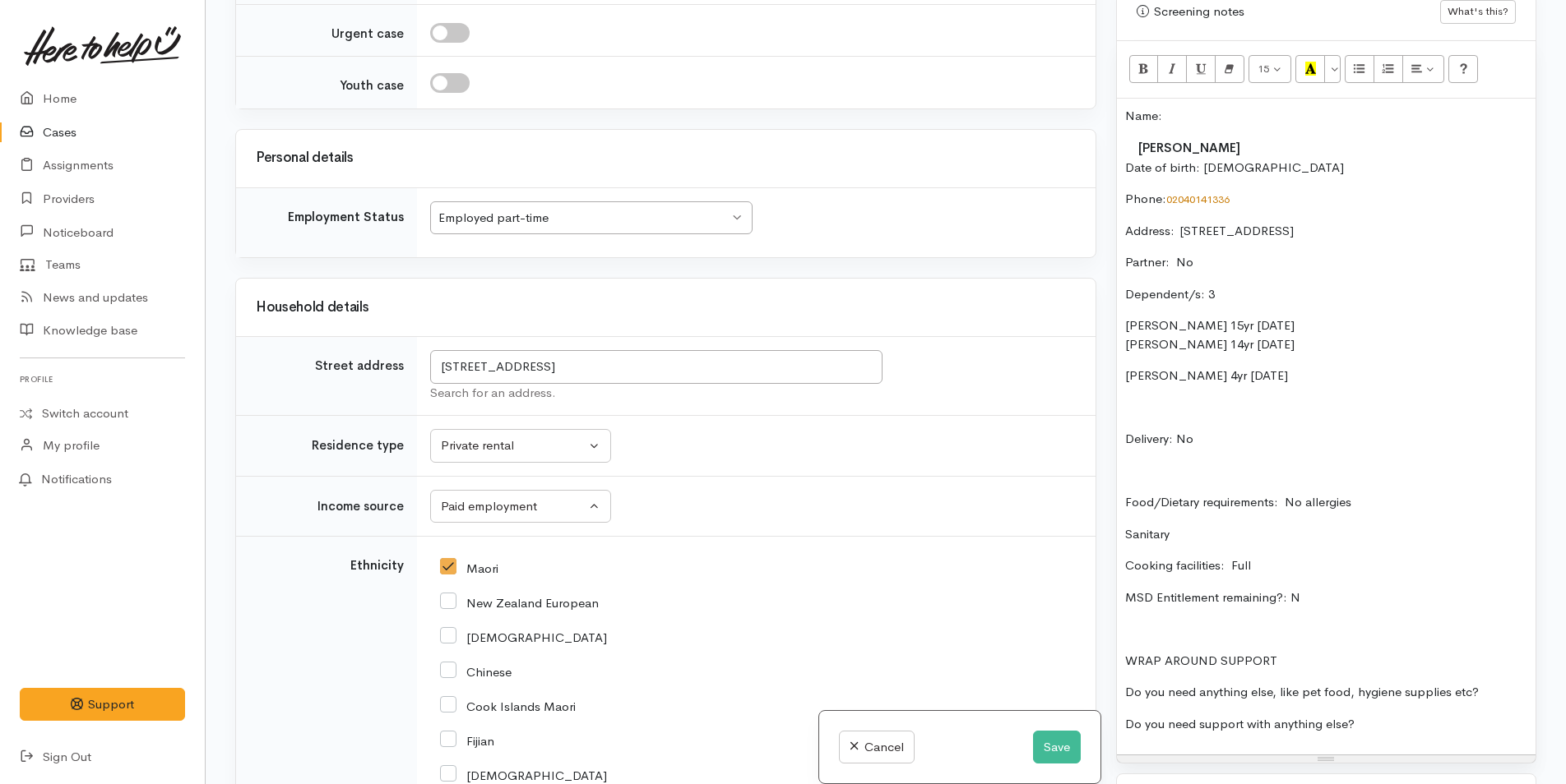
click at [1506, 682] on div "Name: Krystal Masoe Date of birth: 28/3/1985 Phone:  02040141336 Address:  18 B…" at bounding box center [1327, 427] width 419 height 657
click at [1434, 720] on p "Do you need support with anything else?" at bounding box center [1326, 724] width 402 height 19
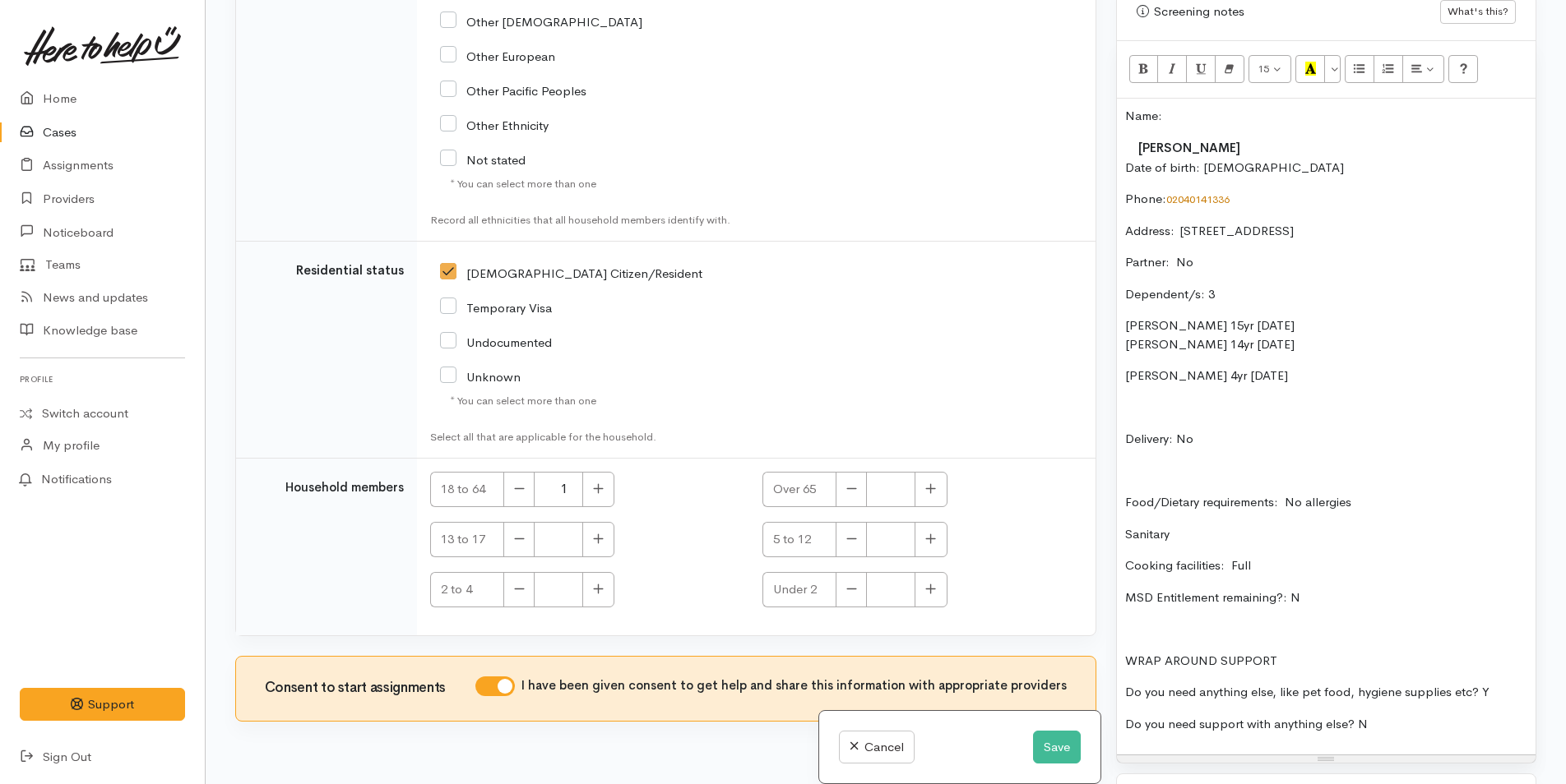
scroll to position [2717, 0]
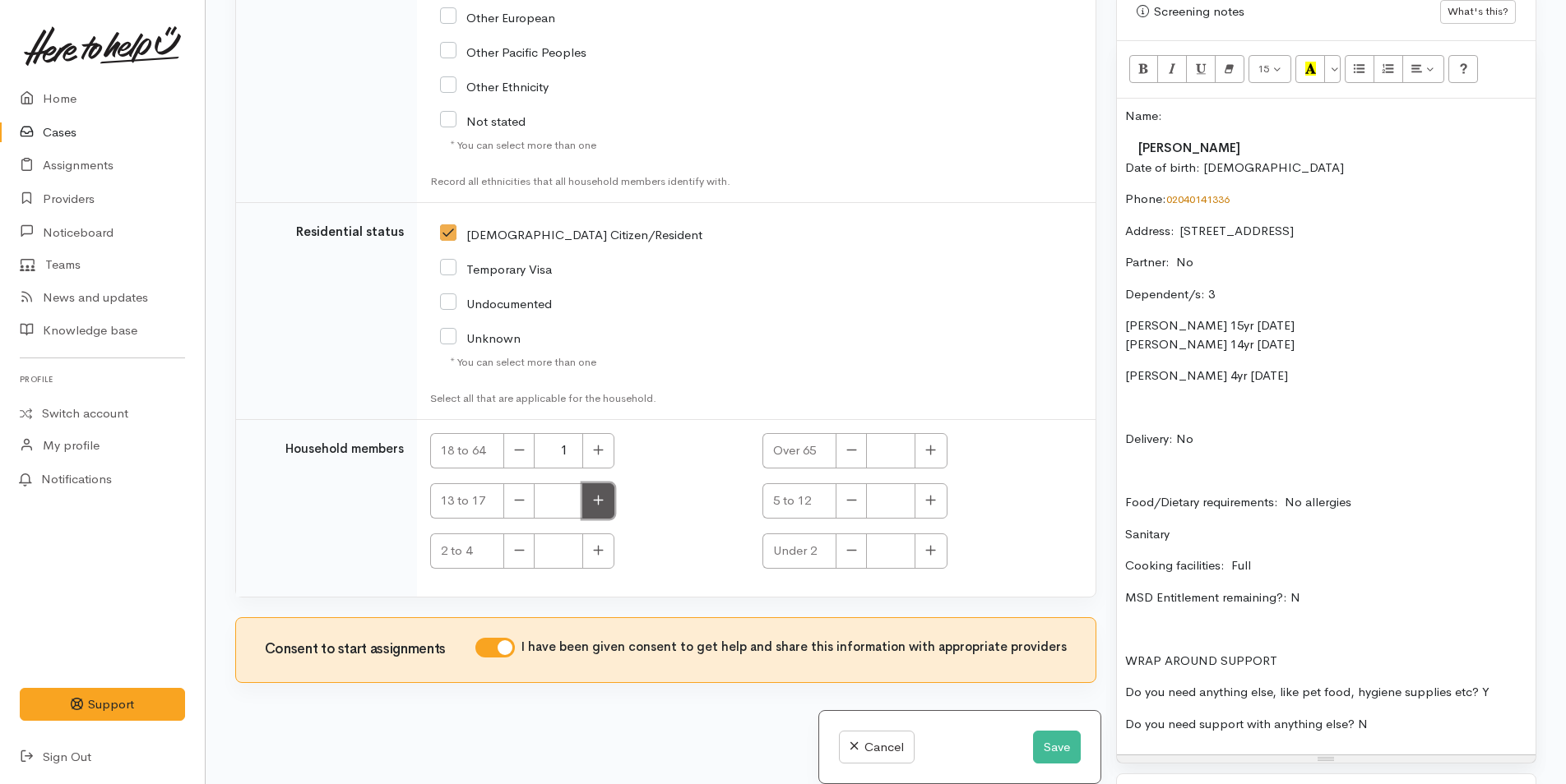
click at [594, 505] on icon "button" at bounding box center [598, 501] width 11 height 12
type input "2"
click at [595, 555] on icon "button" at bounding box center [598, 550] width 11 height 12
type input "1"
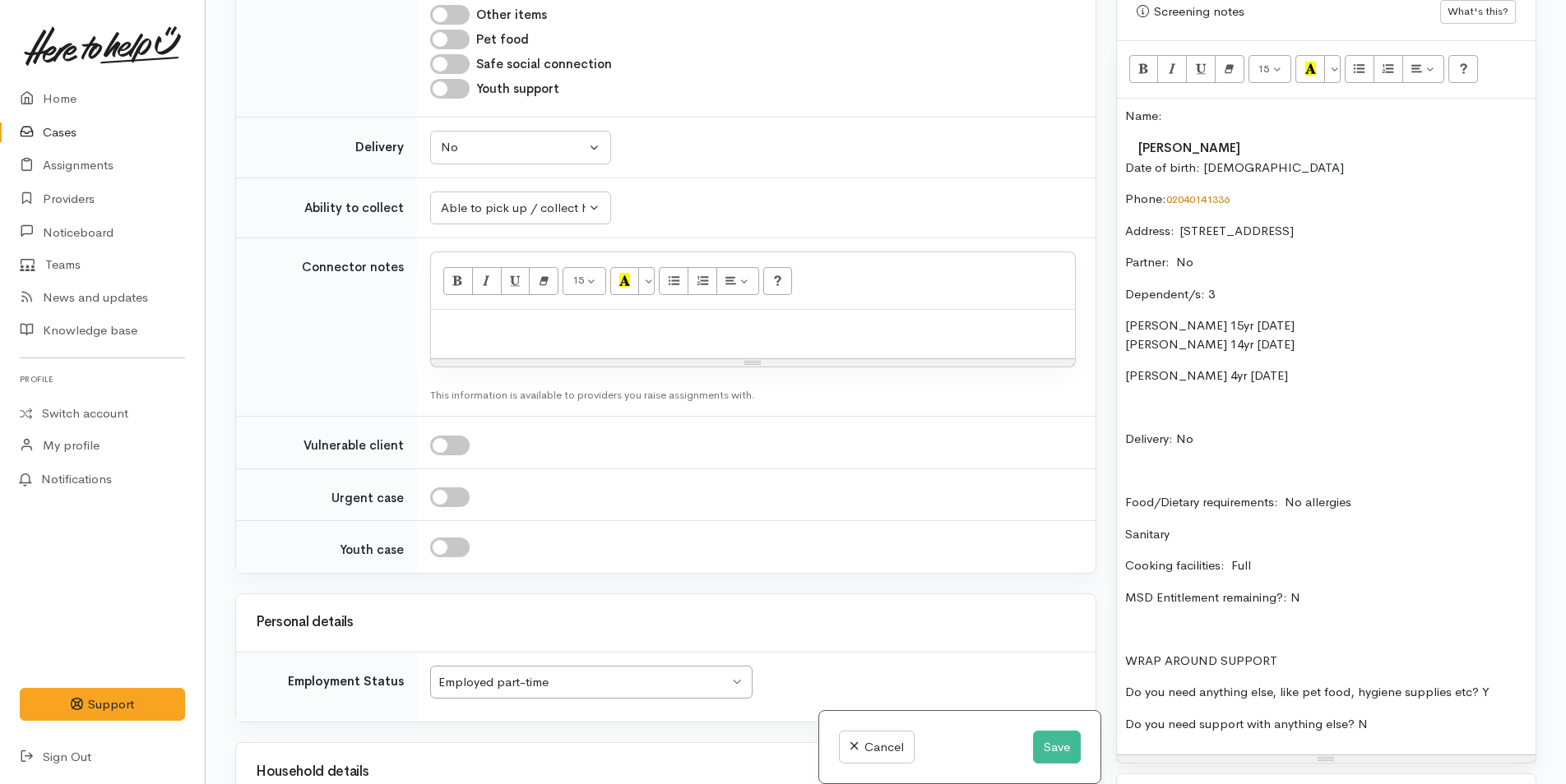
scroll to position [1154, 0]
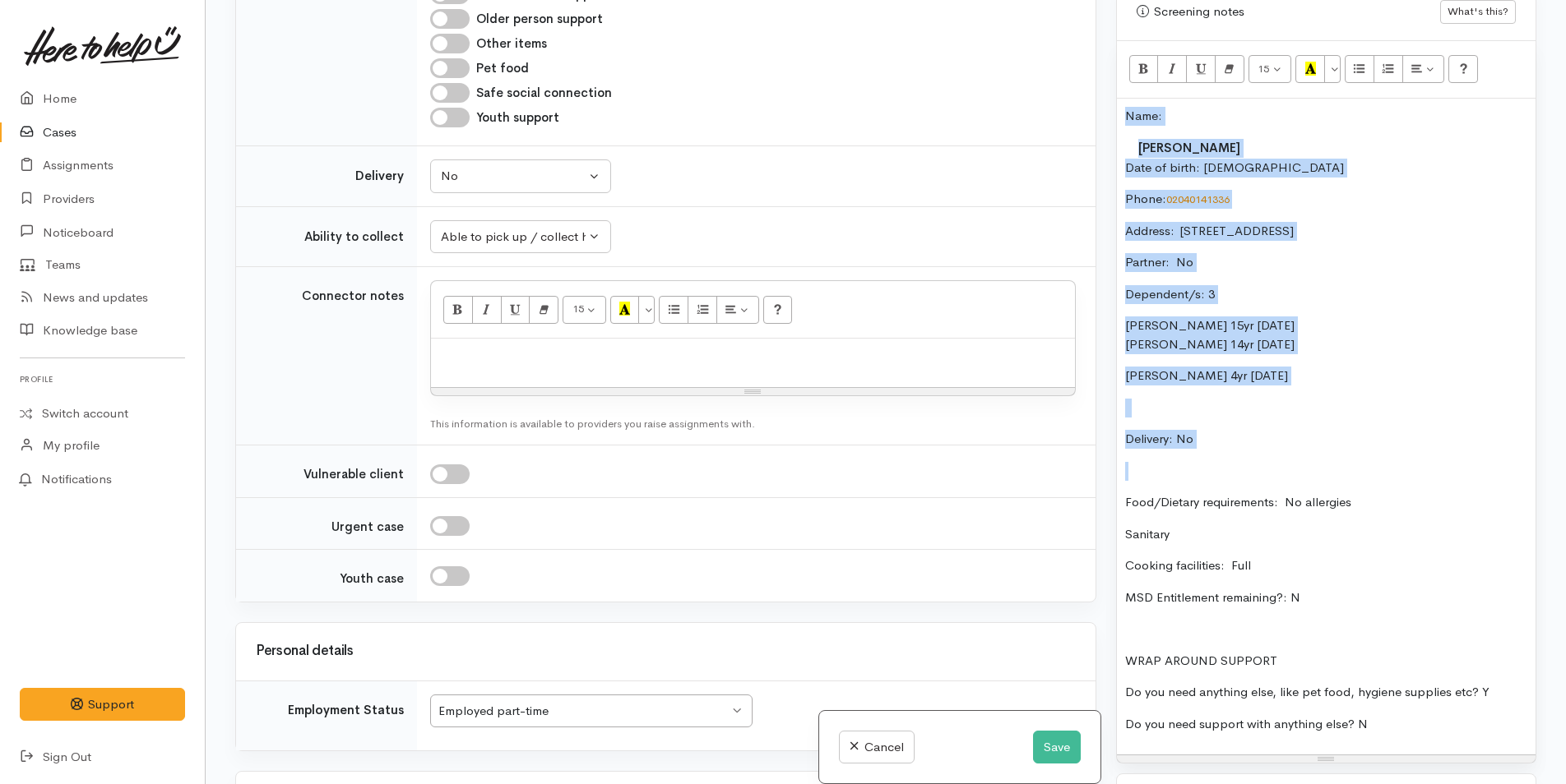
drag, startPoint x: 1230, startPoint y: 457, endPoint x: 1079, endPoint y: 122, distance: 367.5
click at [1079, 122] on div "Related cases There are other cases potentially from the same person, address o…" at bounding box center [885, 392] width 1320 height 784
copy div "Name: Krystal Masoe Date of birth: 28/3/1985 Phone:  02040141336 Address:  18 B…"
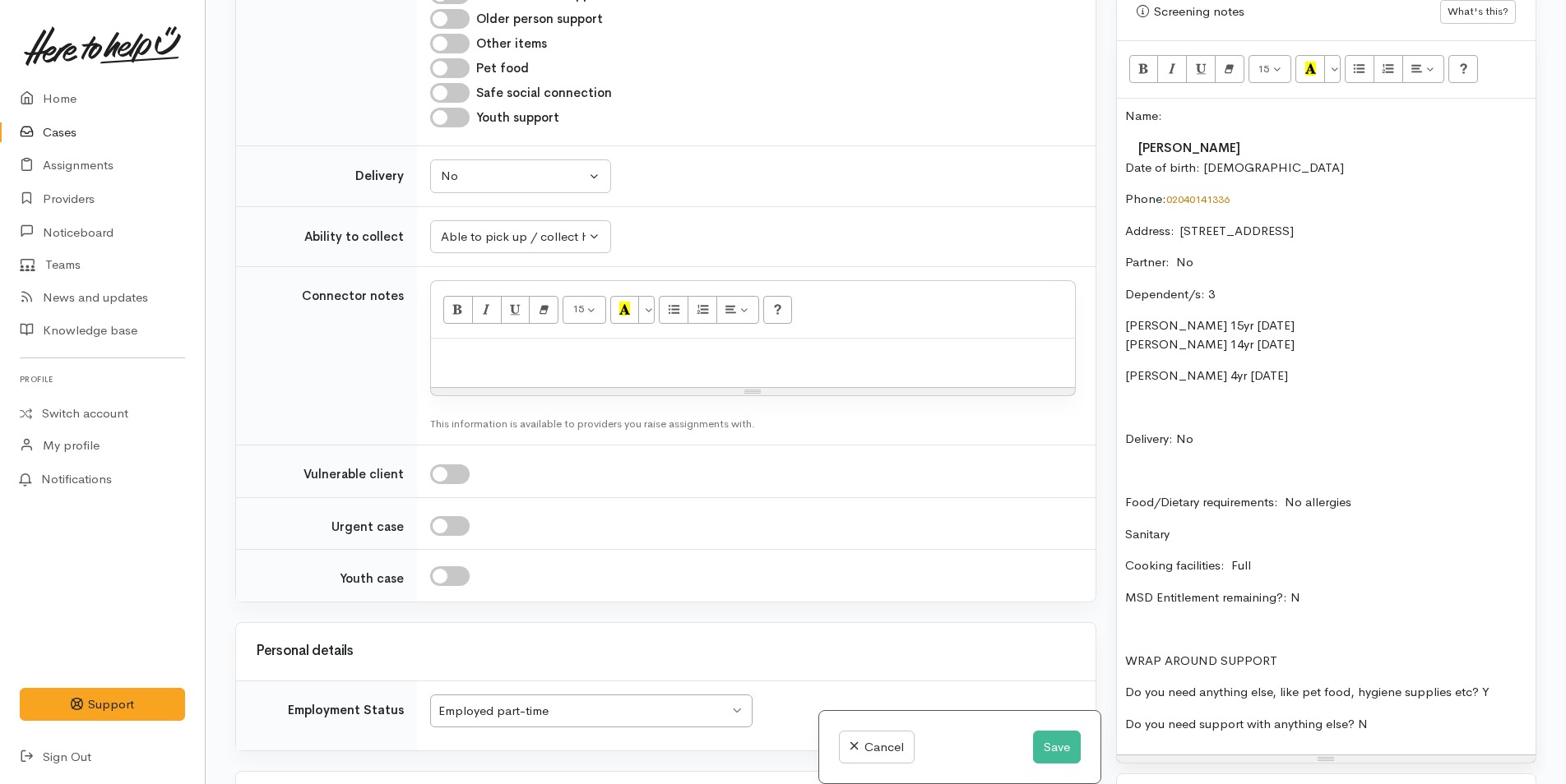
click at [472, 373] on div at bounding box center [753, 363] width 644 height 49
paste div
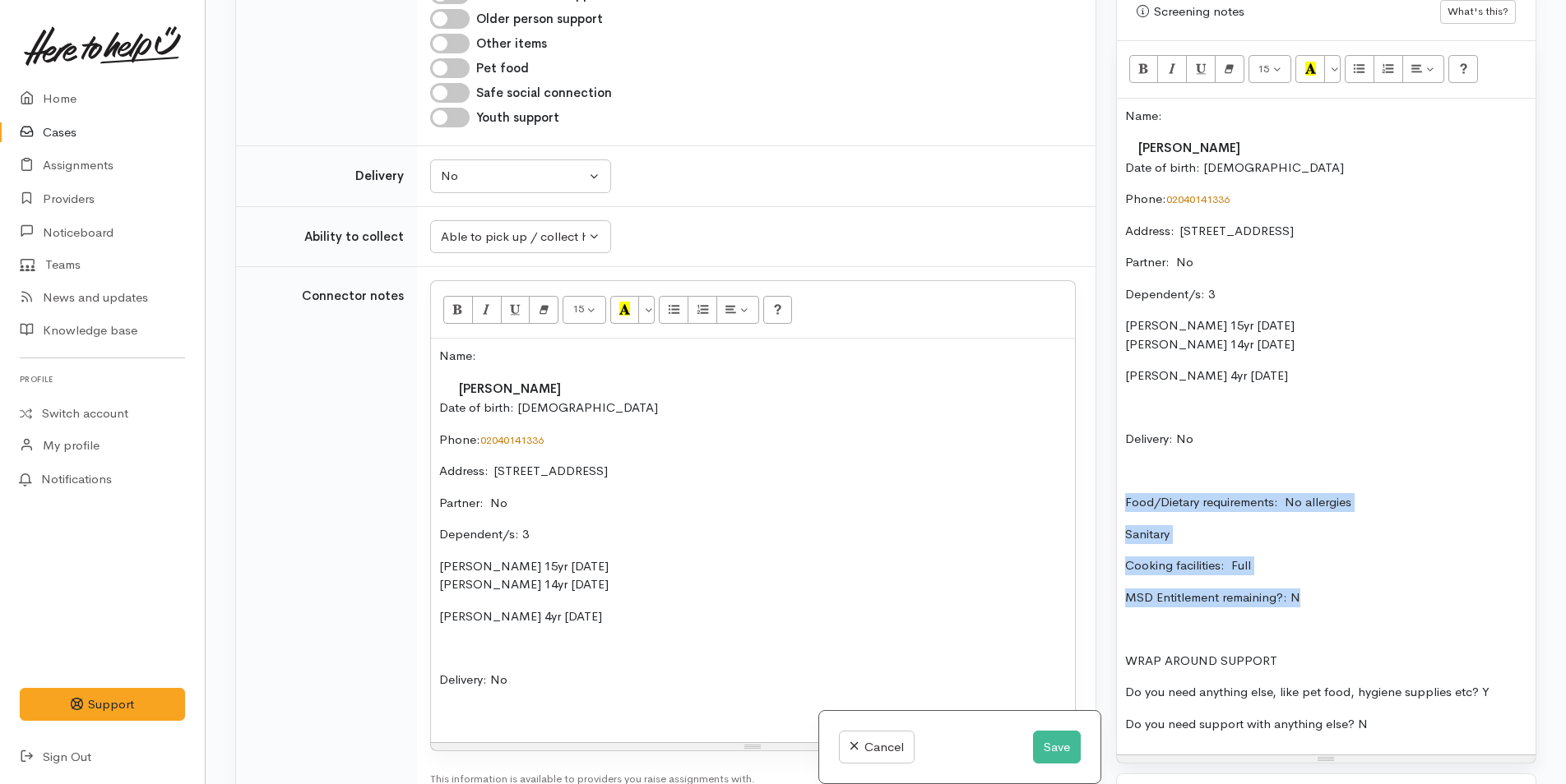
drag, startPoint x: 1332, startPoint y: 597, endPoint x: 1099, endPoint y: 509, distance: 249.1
click at [1099, 509] on div "Related cases There are other cases potentially from the same person, address o…" at bounding box center [885, 392] width 1320 height 784
copy div "Food/Dietary requirements: No allergies Sanitary Cooking facilities: Full MSD E…"
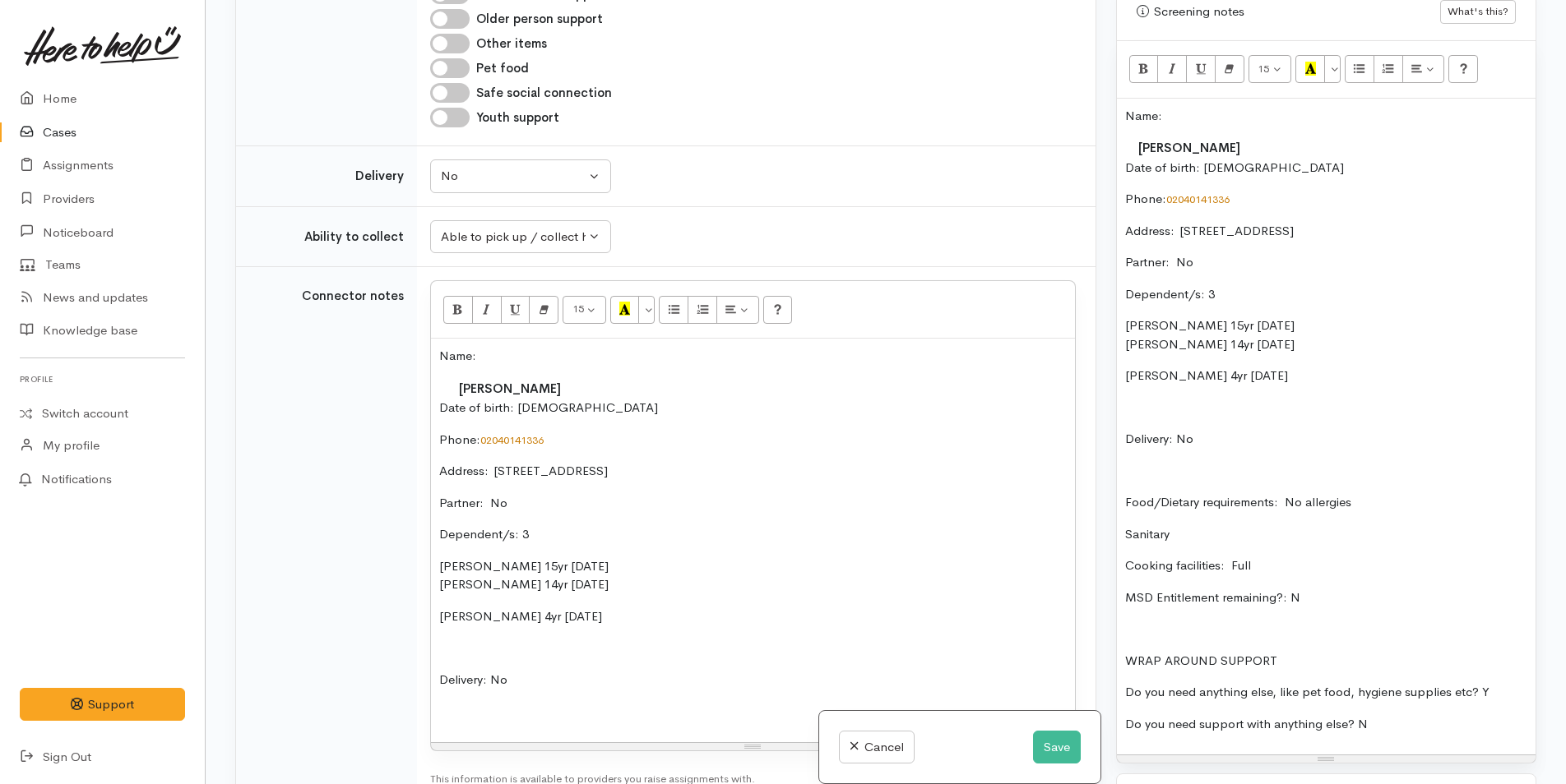
click at [511, 706] on p at bounding box center [753, 711] width 627 height 19
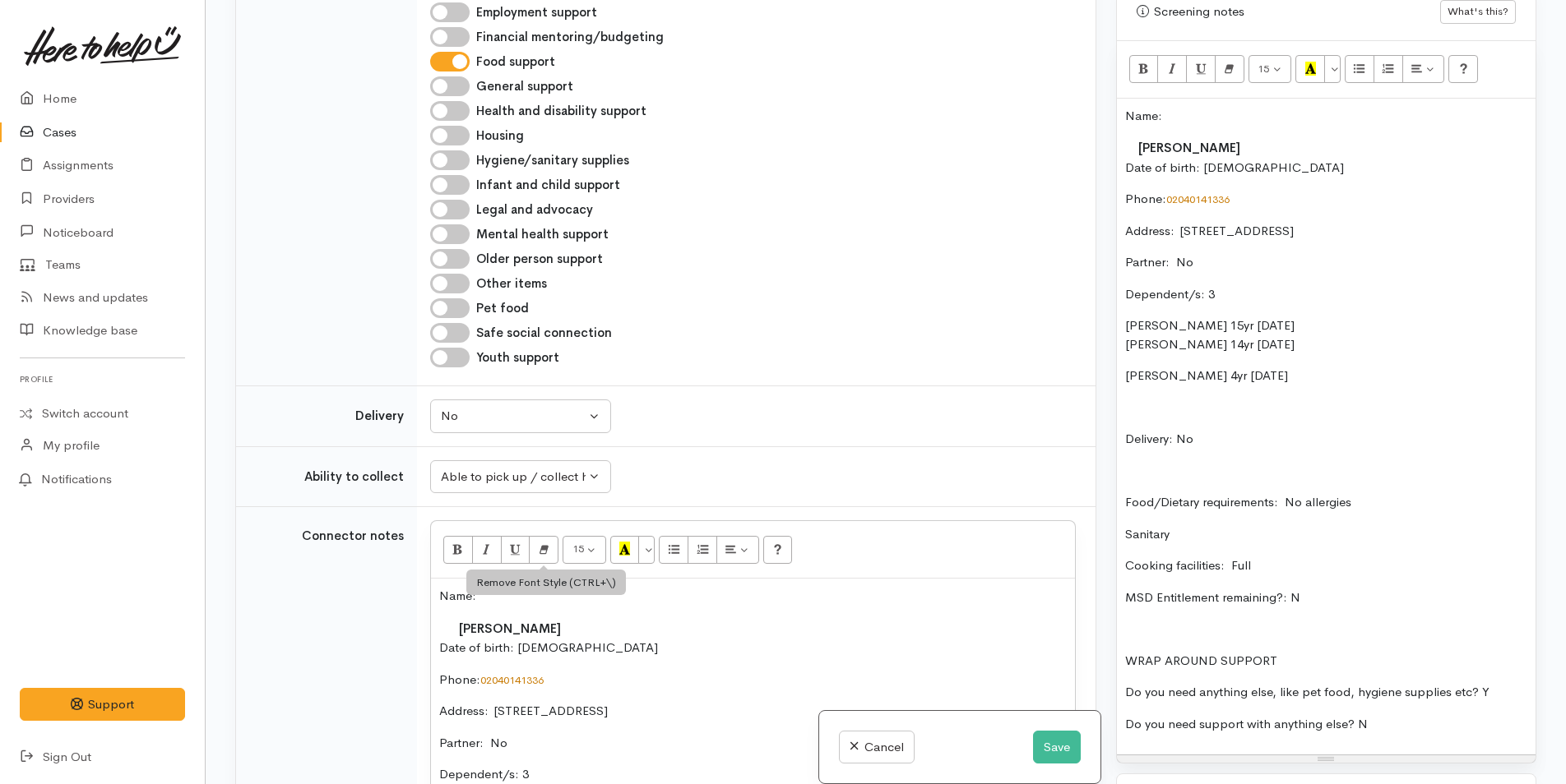
scroll to position [773, 0]
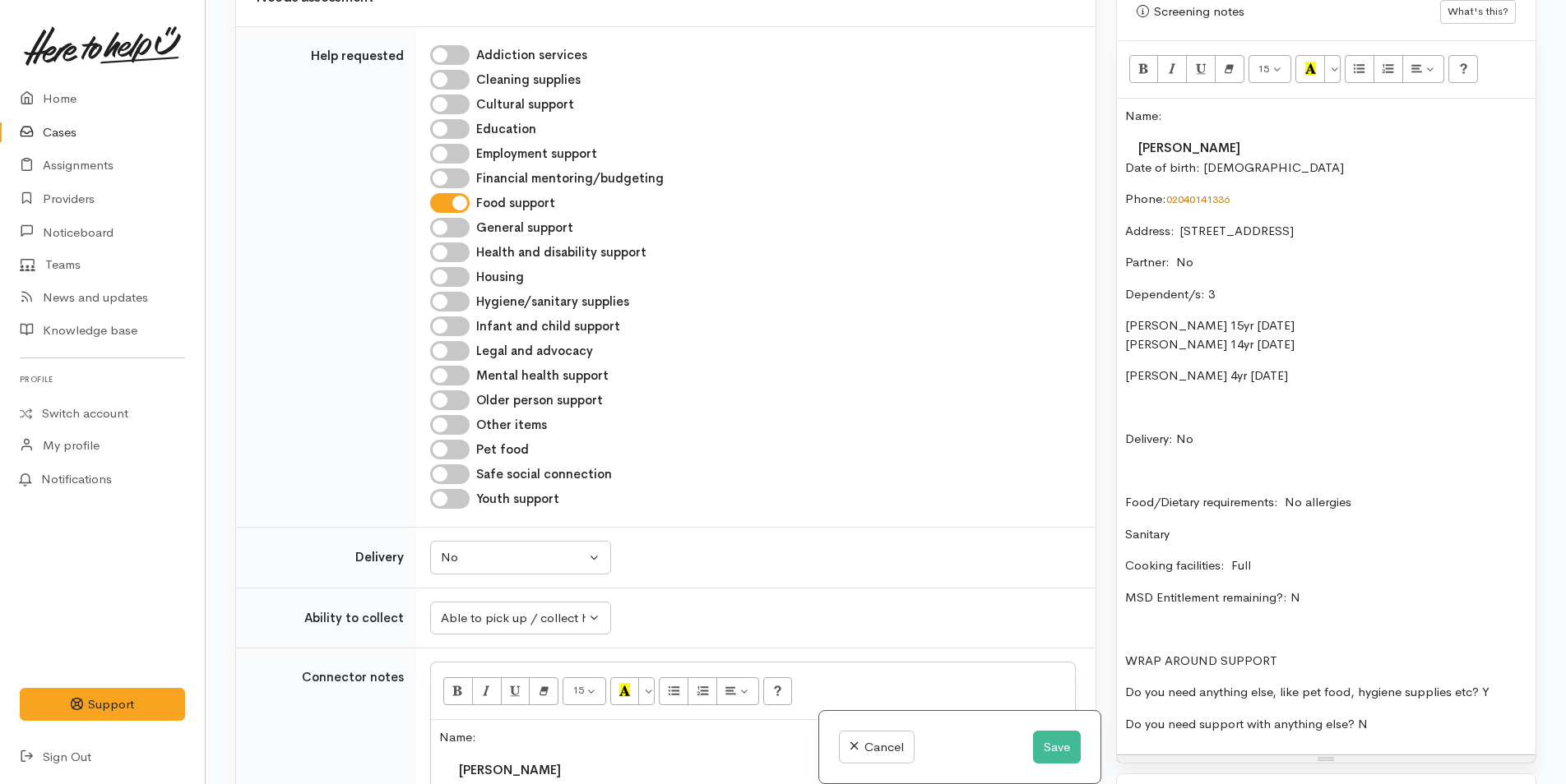
click at [446, 297] on input "Hygiene/sanitary supplies" at bounding box center [450, 302] width 40 height 19
checkbox input "true"
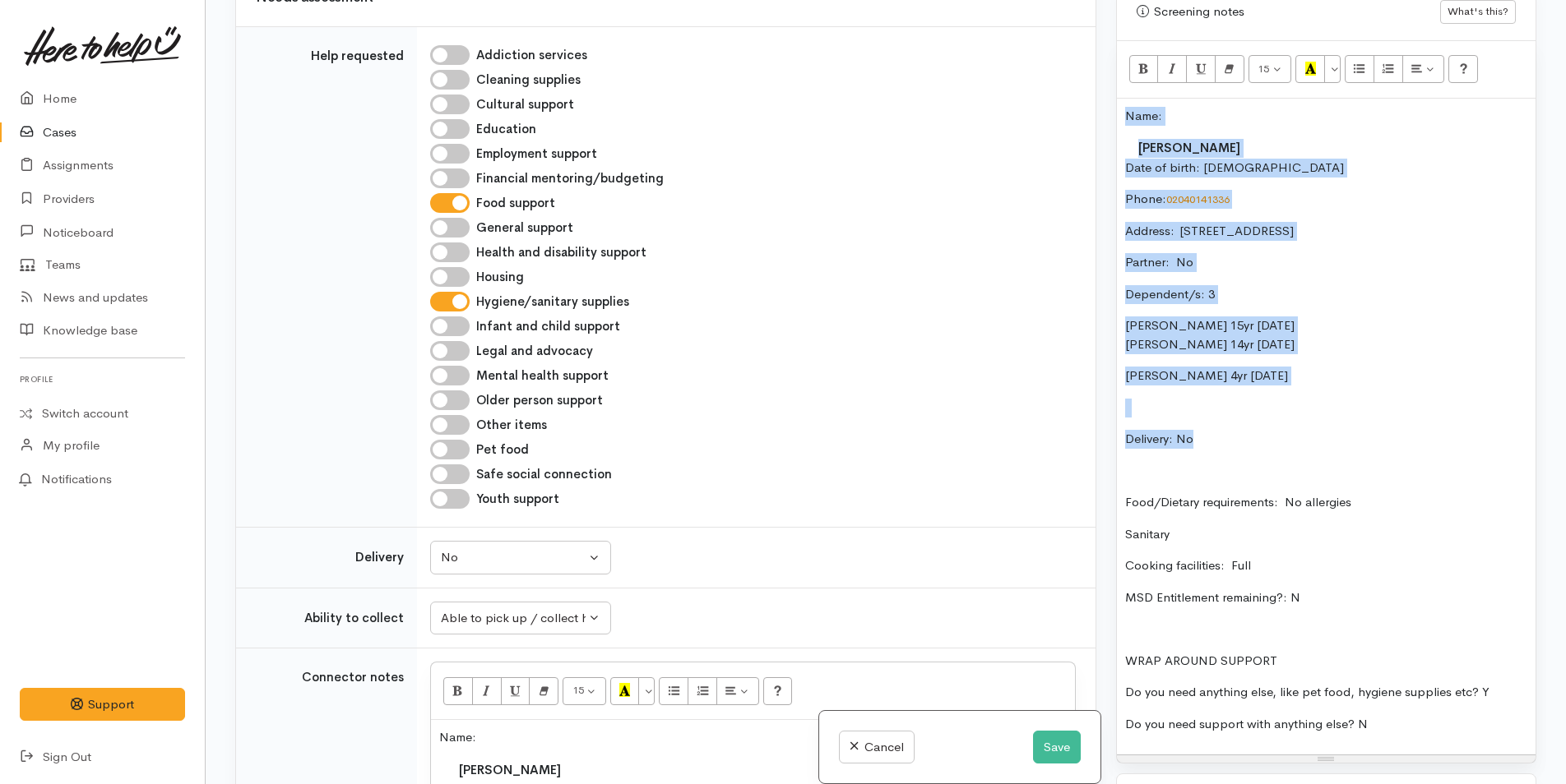
drag, startPoint x: 1213, startPoint y: 443, endPoint x: 1082, endPoint y: 109, distance: 358.8
click at [1082, 109] on div "Related cases There are other cases potentially from the same person, address o…" at bounding box center [885, 392] width 1320 height 784
copy div "Name: Krystal Masoe Date of birth: 28/3/1985 Phone:  02040141336 Address:  18 B…"
click at [1125, 114] on p "Name:" at bounding box center [1326, 116] width 402 height 19
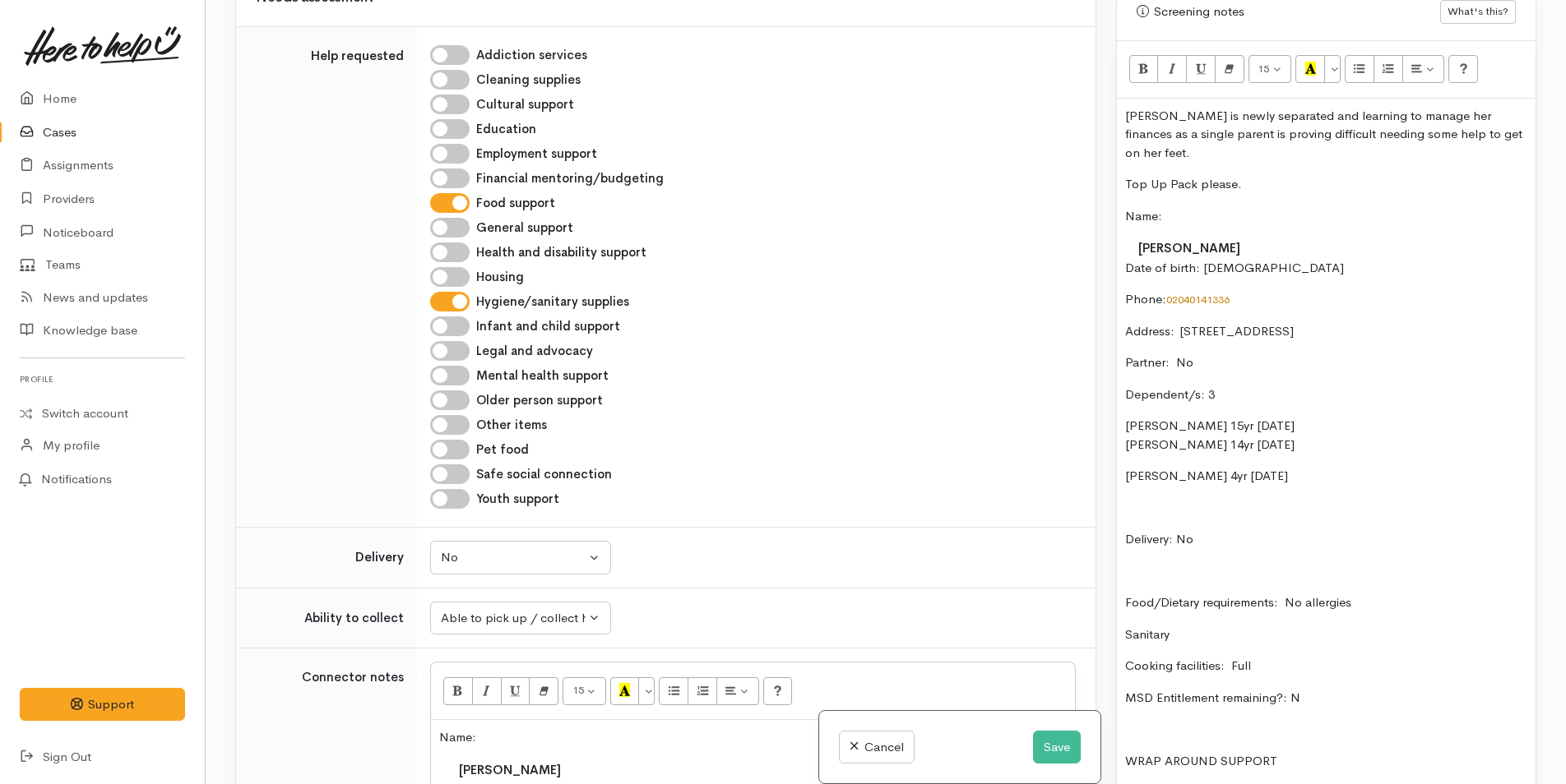
click at [1154, 115] on p "Krysatl is newly separated and learning to manage her finances as a single pare…" at bounding box center [1326, 134] width 402 height 56
click at [1057, 748] on button "Save" at bounding box center [1057, 748] width 48 height 34
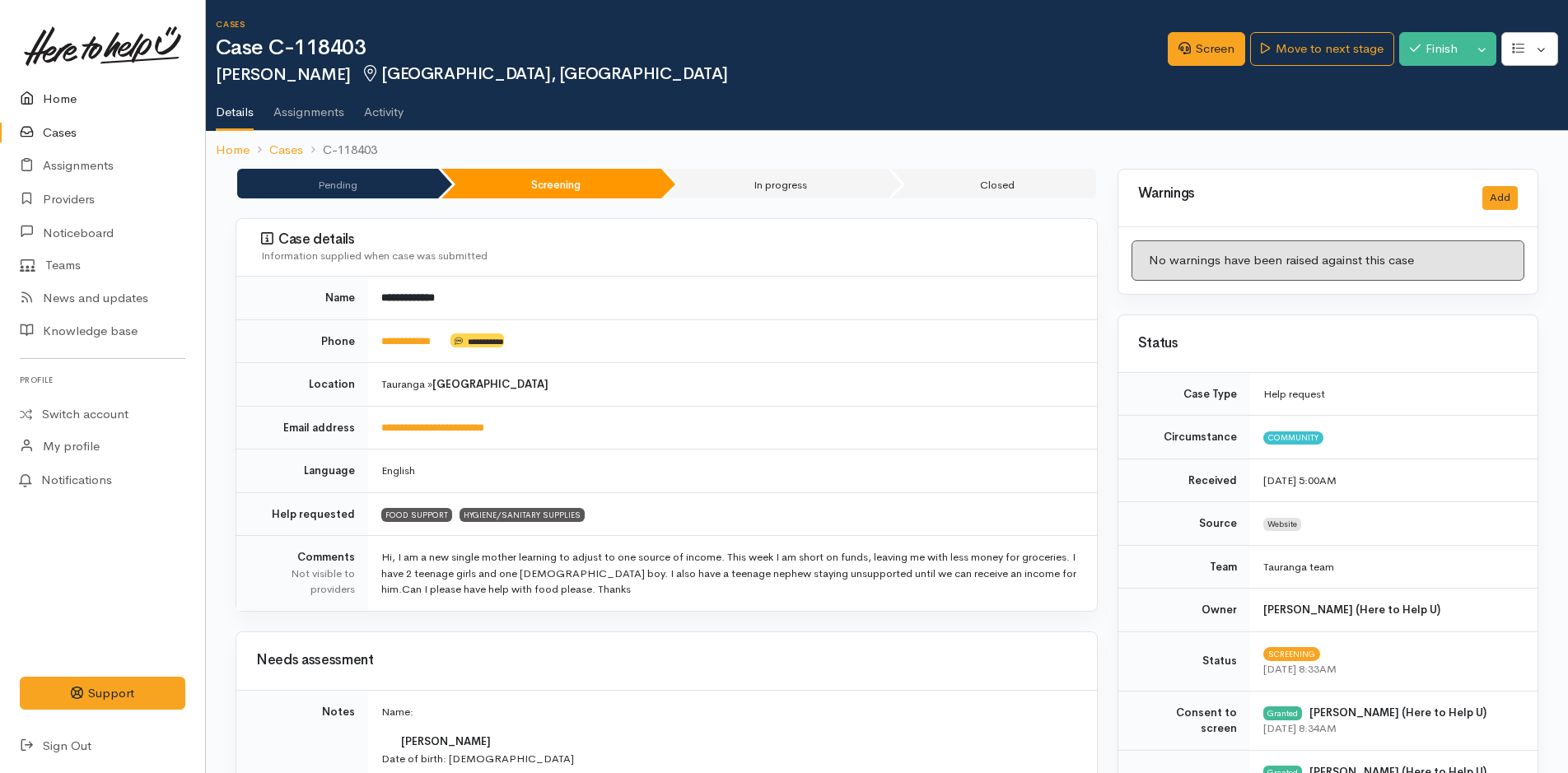
click at [63, 98] on link "Home" at bounding box center [103, 99] width 205 height 34
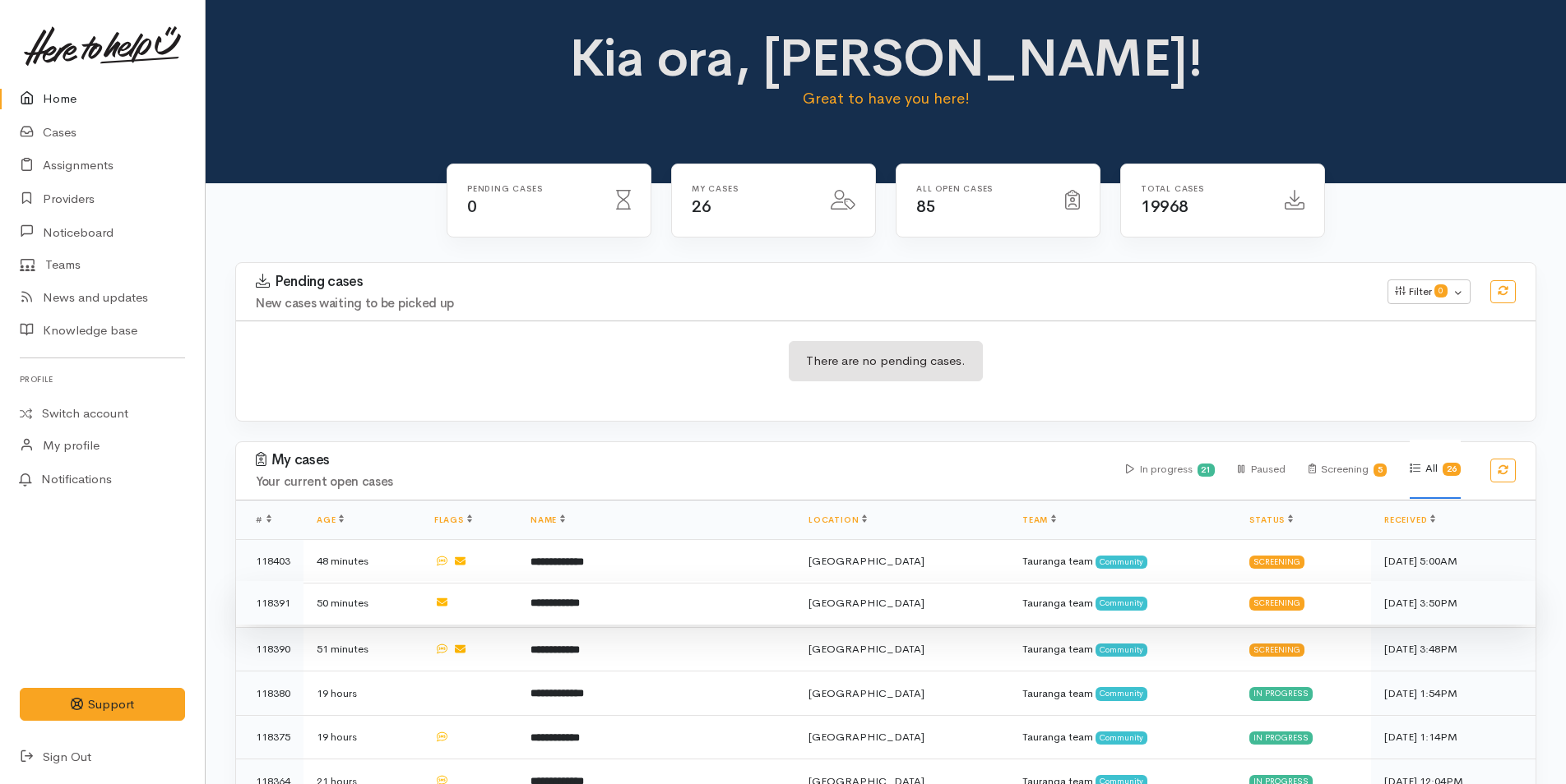
click at [578, 599] on b "**********" at bounding box center [556, 603] width 49 height 11
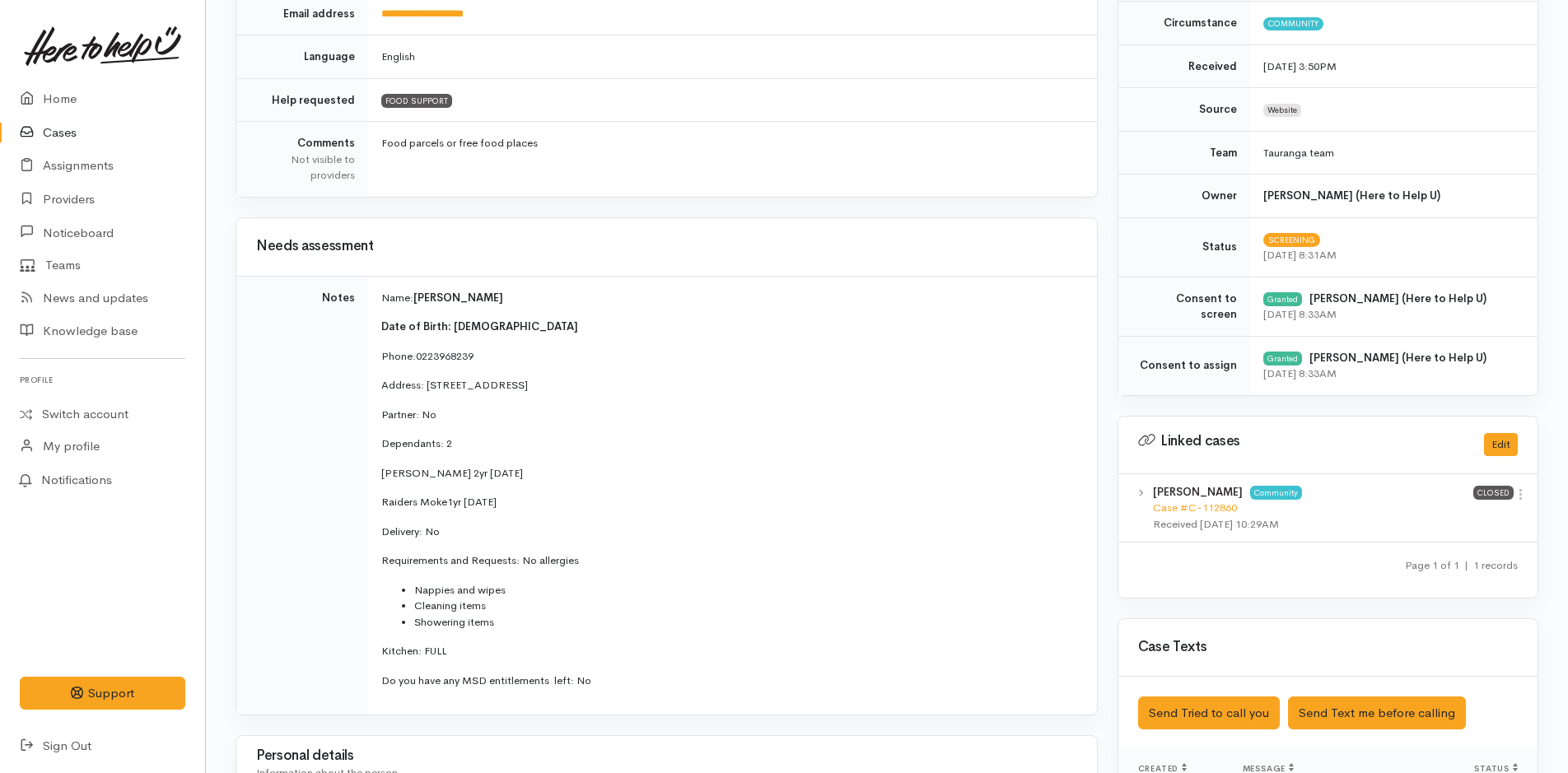
scroll to position [412, 0]
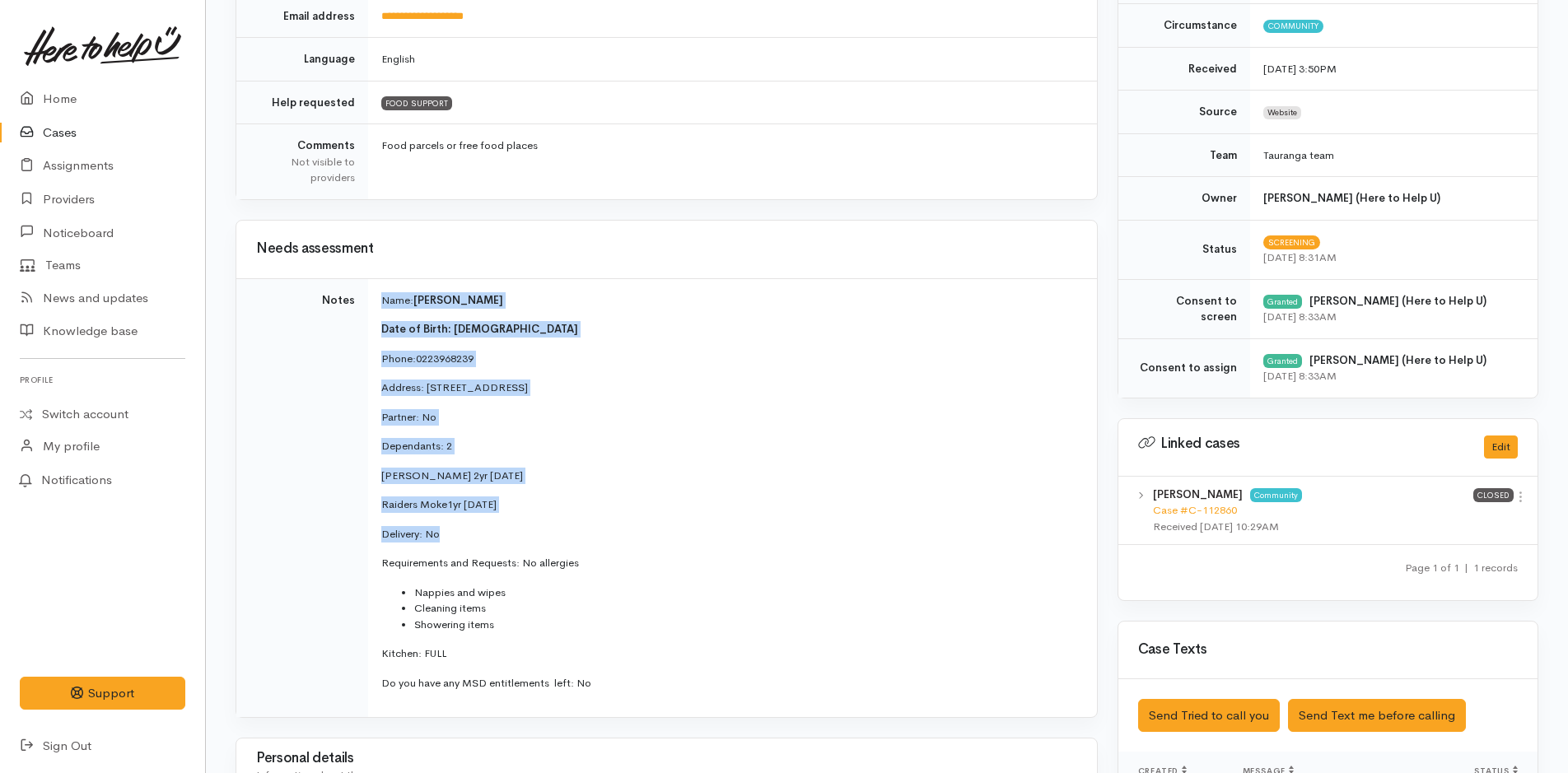
drag, startPoint x: 457, startPoint y: 533, endPoint x: 365, endPoint y: 307, distance: 244.0
click at [365, 307] on tr "Notes Name: [PERSON_NAME] Date of Birth: [DEMOGRAPHIC_DATA] Phone: 0223968239 A…" at bounding box center [666, 498] width 860 height 439
copy tr "Name: [PERSON_NAME] Date of Birth: [DEMOGRAPHIC_DATA] Phone: 0223968239 Address…"
click at [57, 96] on link "Home" at bounding box center [103, 99] width 205 height 34
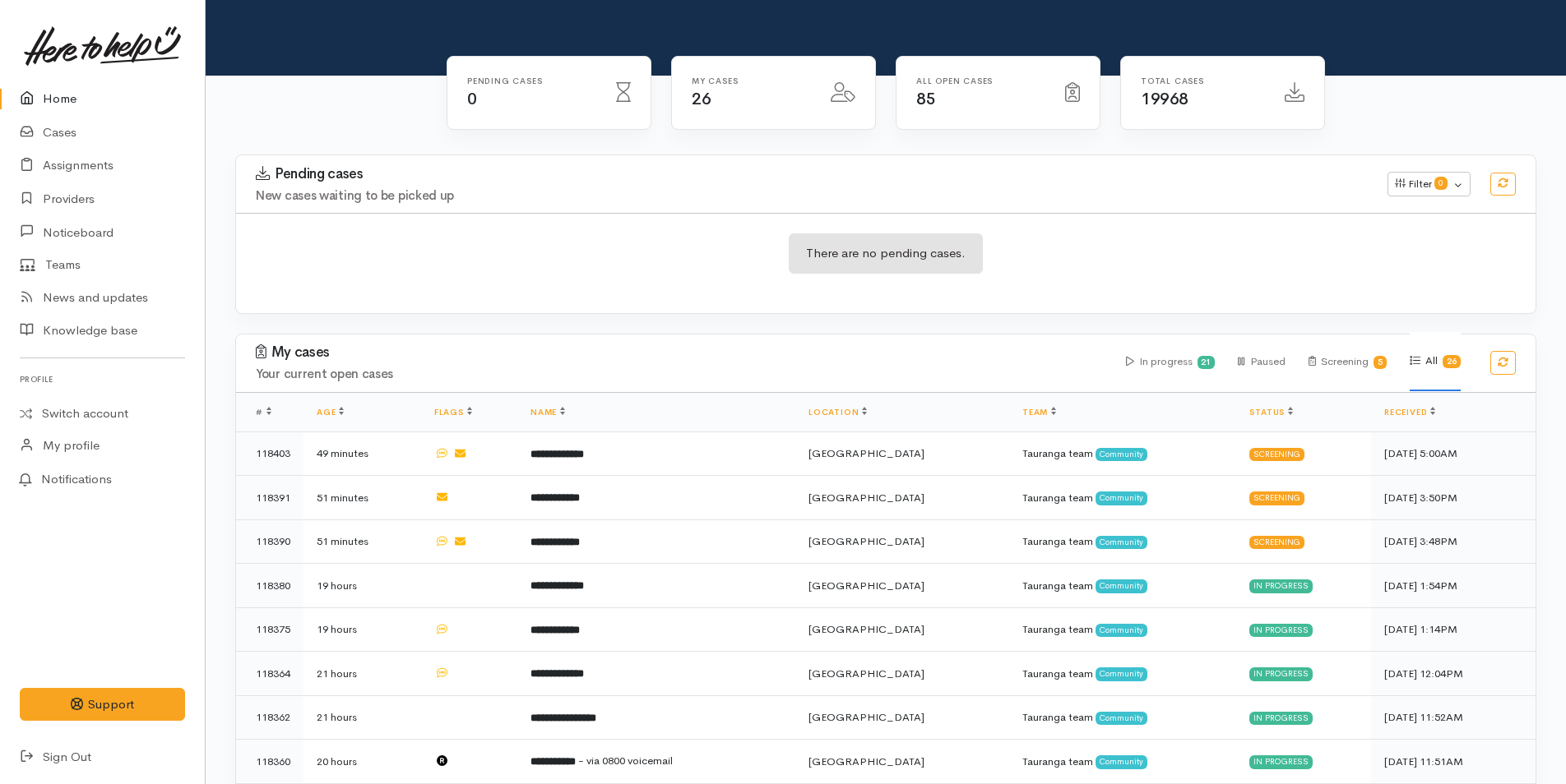
scroll to position [246, 0]
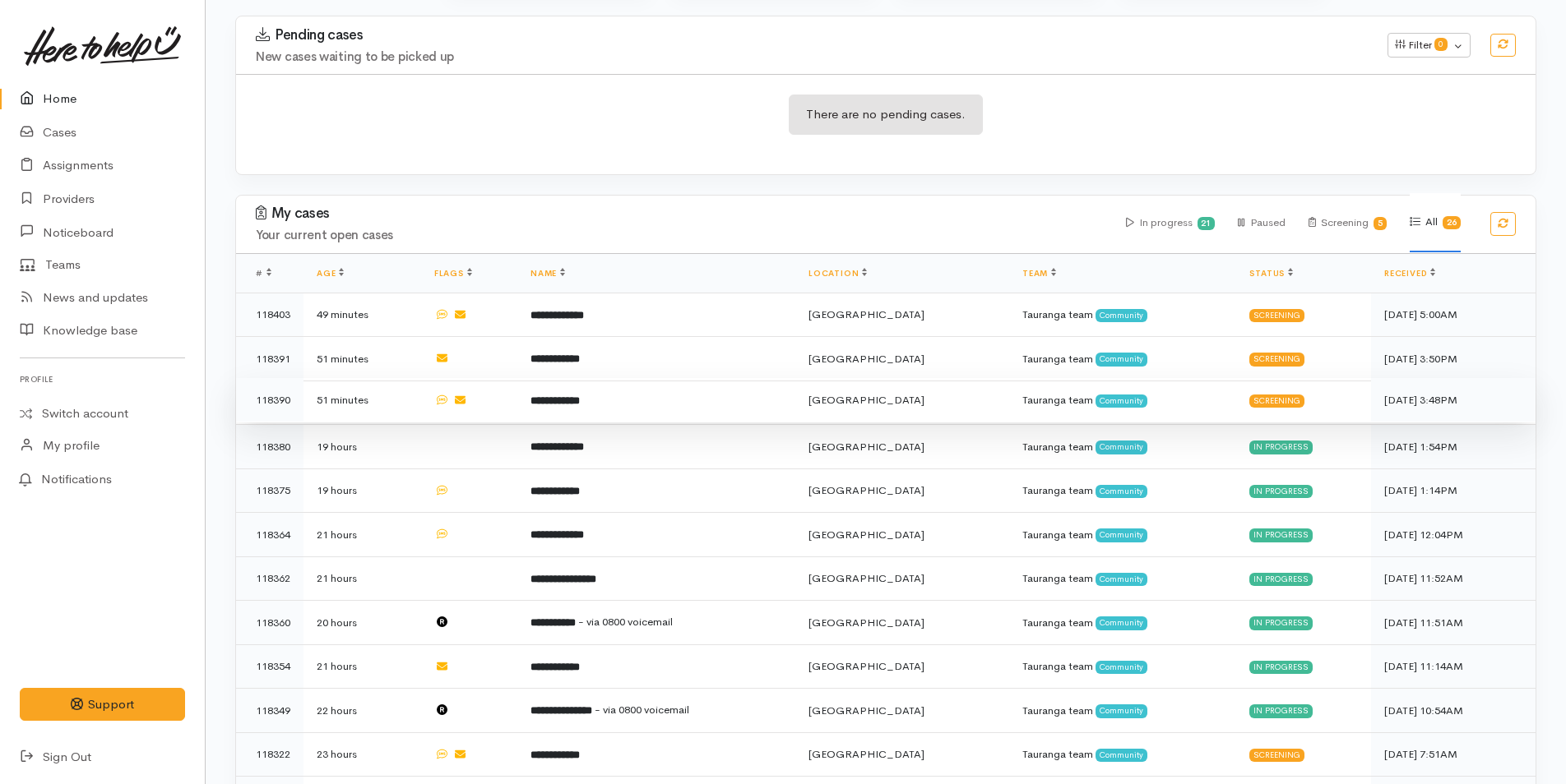
click at [579, 400] on b "**********" at bounding box center [556, 401] width 49 height 11
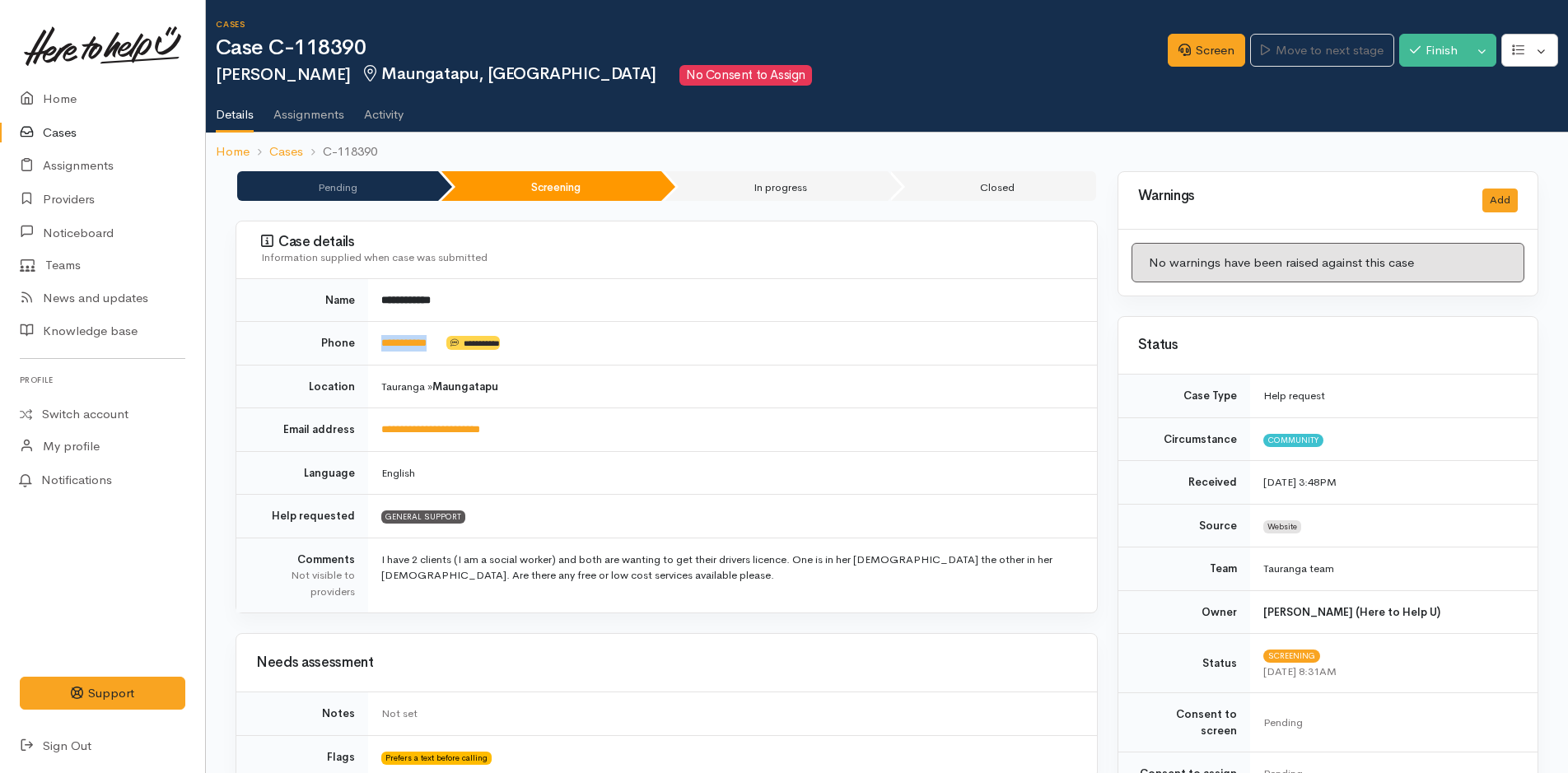
drag, startPoint x: 457, startPoint y: 344, endPoint x: 367, endPoint y: 341, distance: 90.0
click at [367, 341] on tr "**********" at bounding box center [666, 343] width 860 height 43
copy tr "**********"
click at [1210, 42] on link "Screen" at bounding box center [1206, 50] width 78 height 34
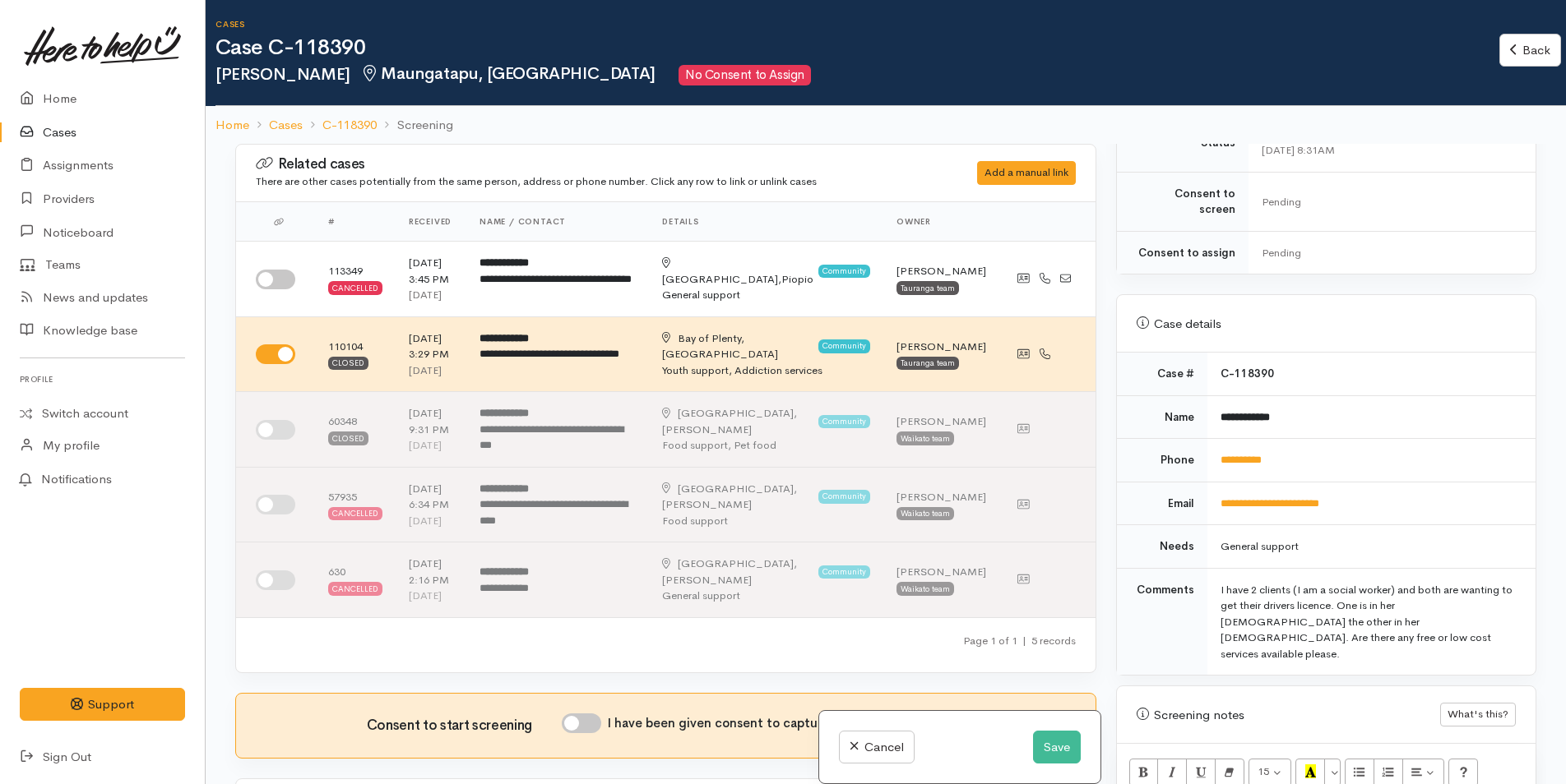
scroll to position [822, 0]
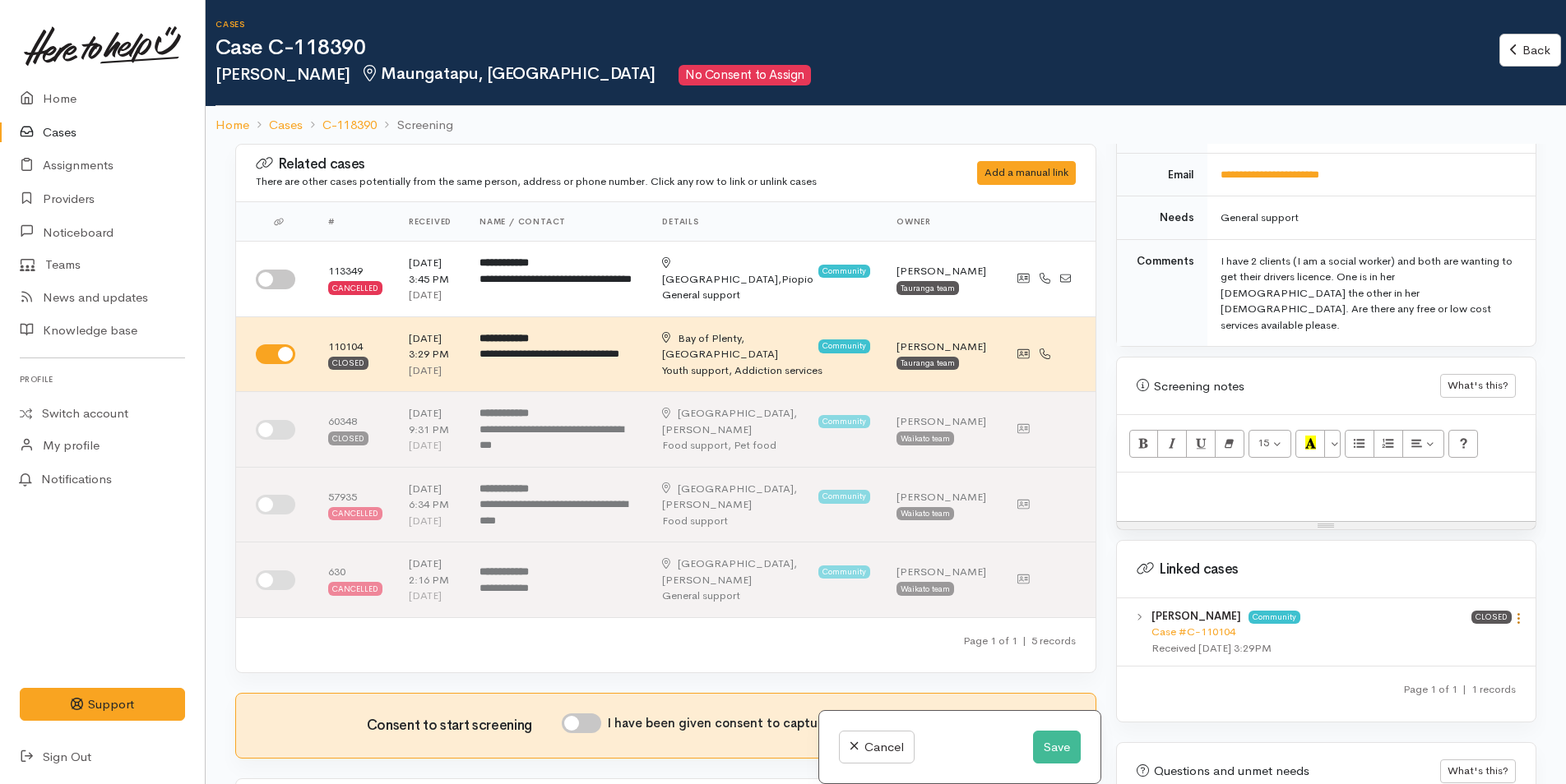
click at [1512, 612] on icon at bounding box center [1519, 619] width 14 height 14
click at [1452, 638] on link "View case" at bounding box center [1459, 651] width 130 height 26
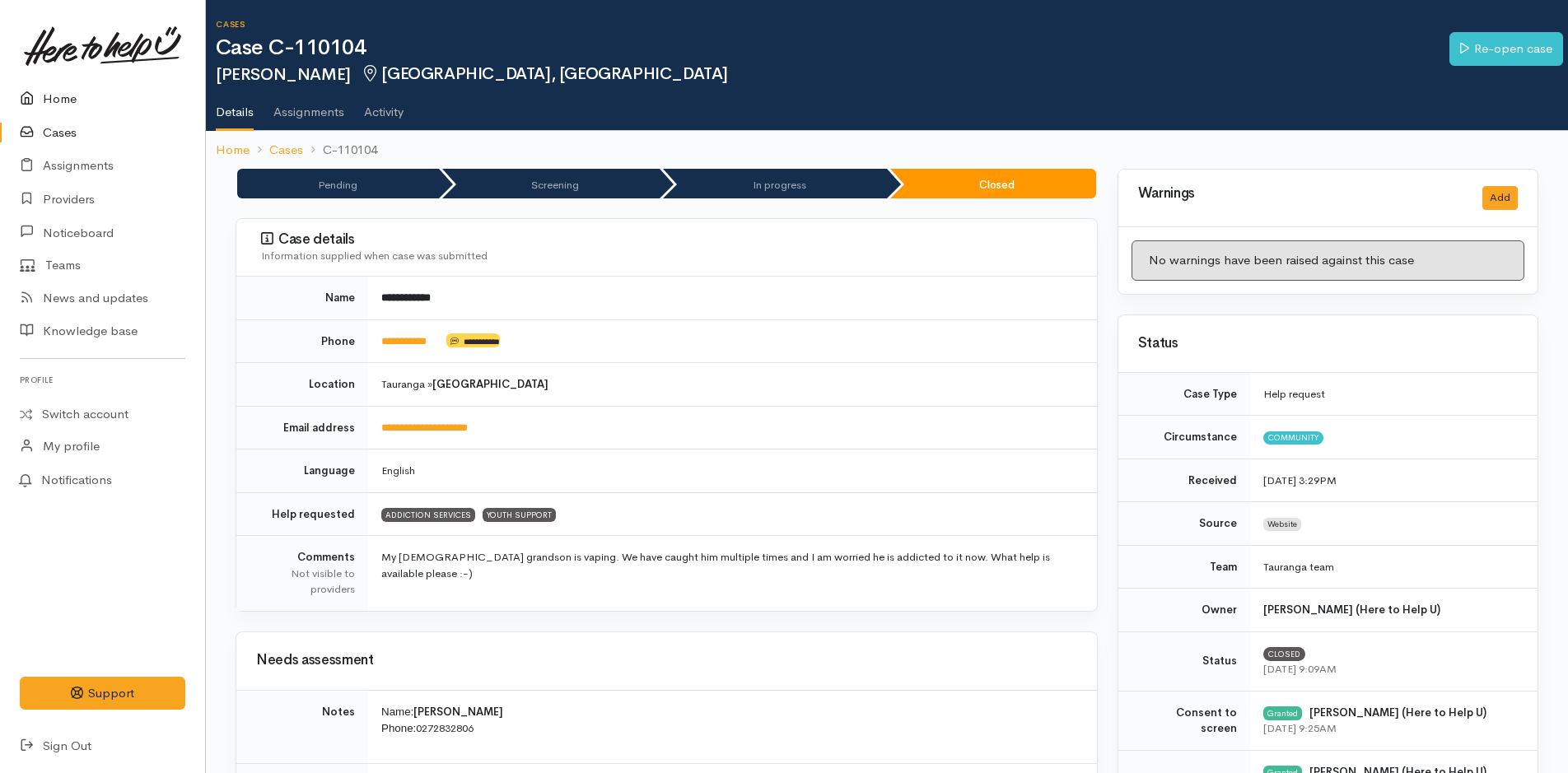
click at [69, 93] on link "Home" at bounding box center [103, 99] width 205 height 34
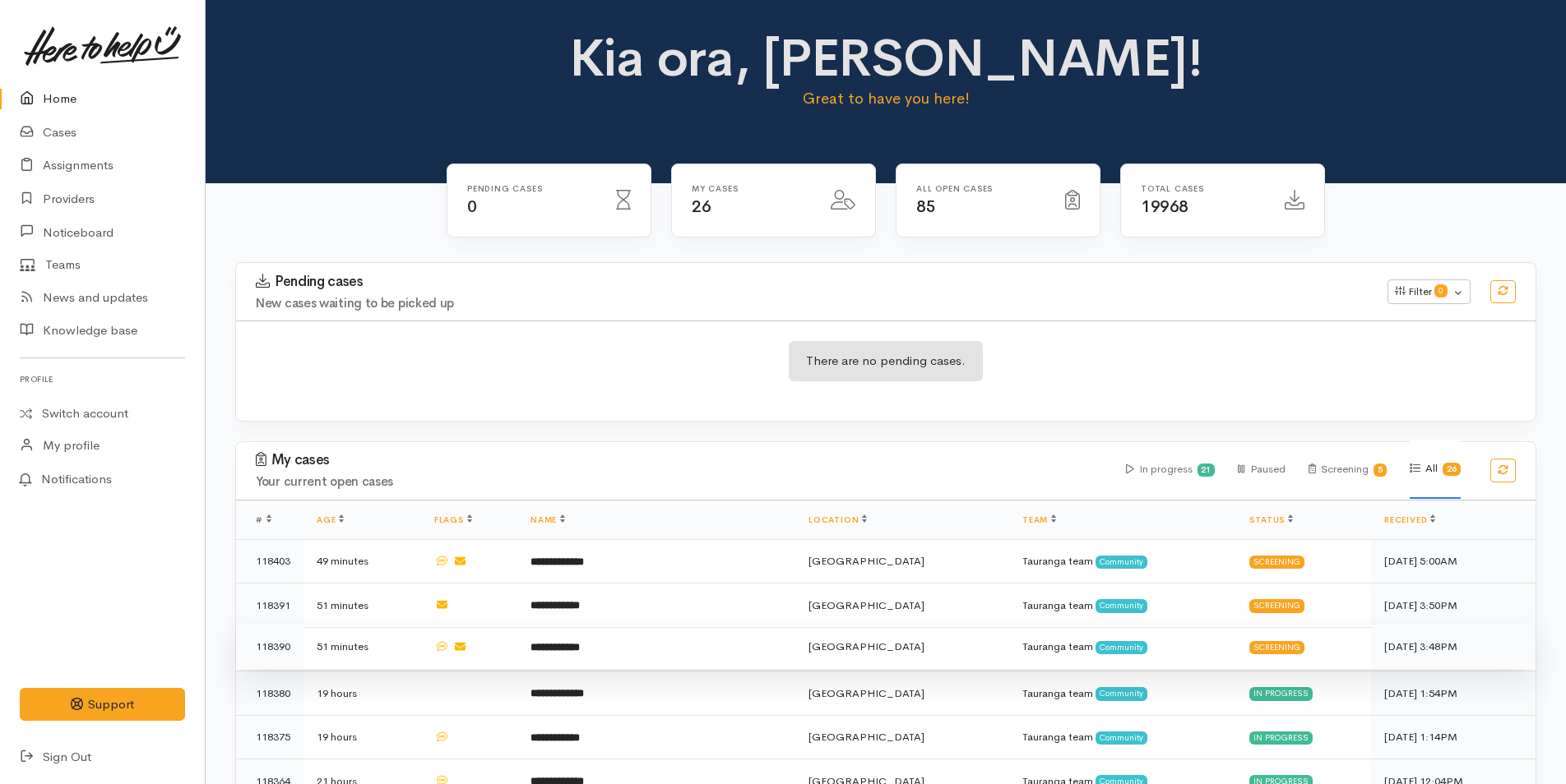
click at [579, 645] on b "**********" at bounding box center [556, 647] width 49 height 11
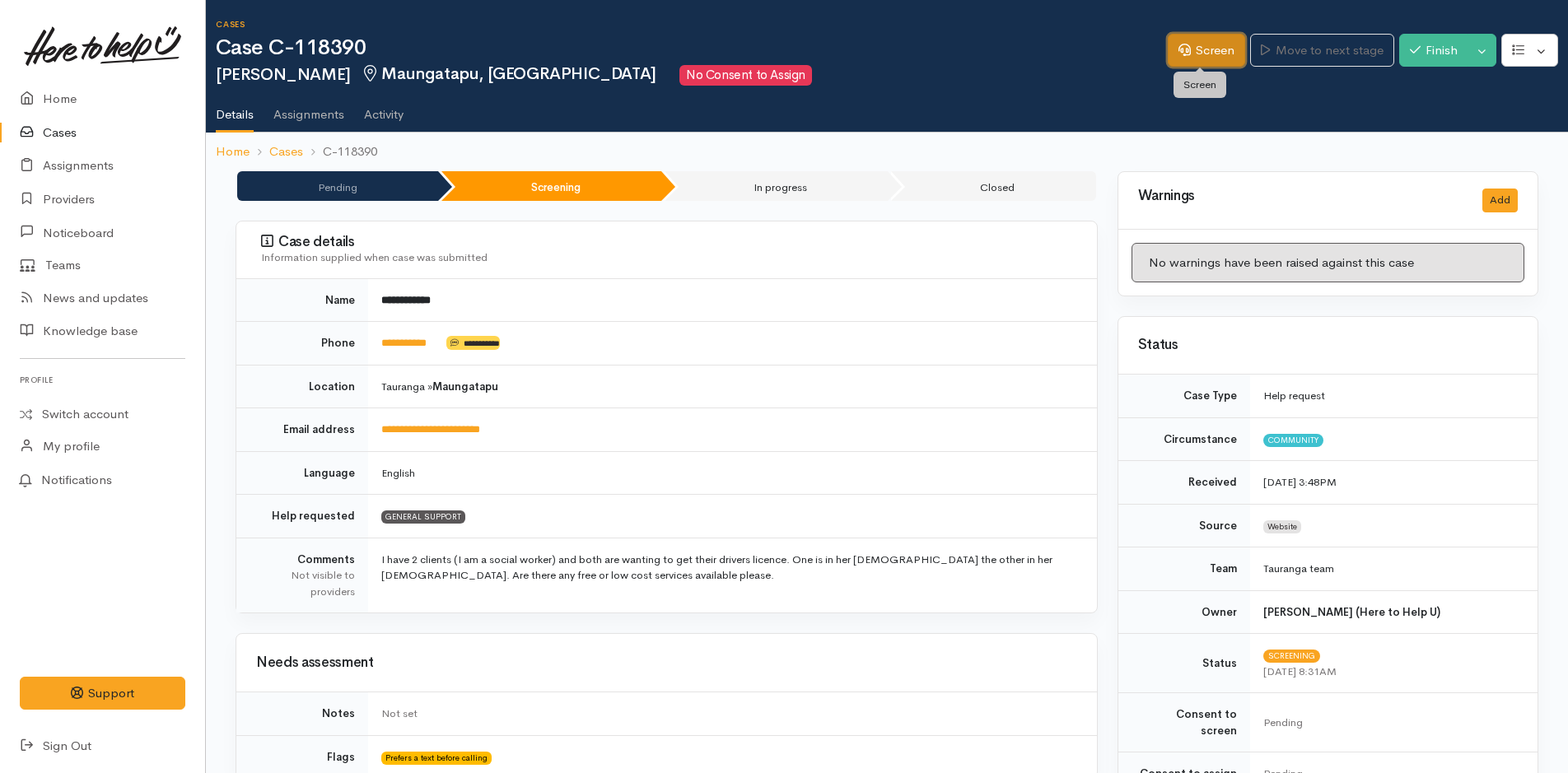
click at [1204, 57] on link "Screen" at bounding box center [1206, 50] width 78 height 34
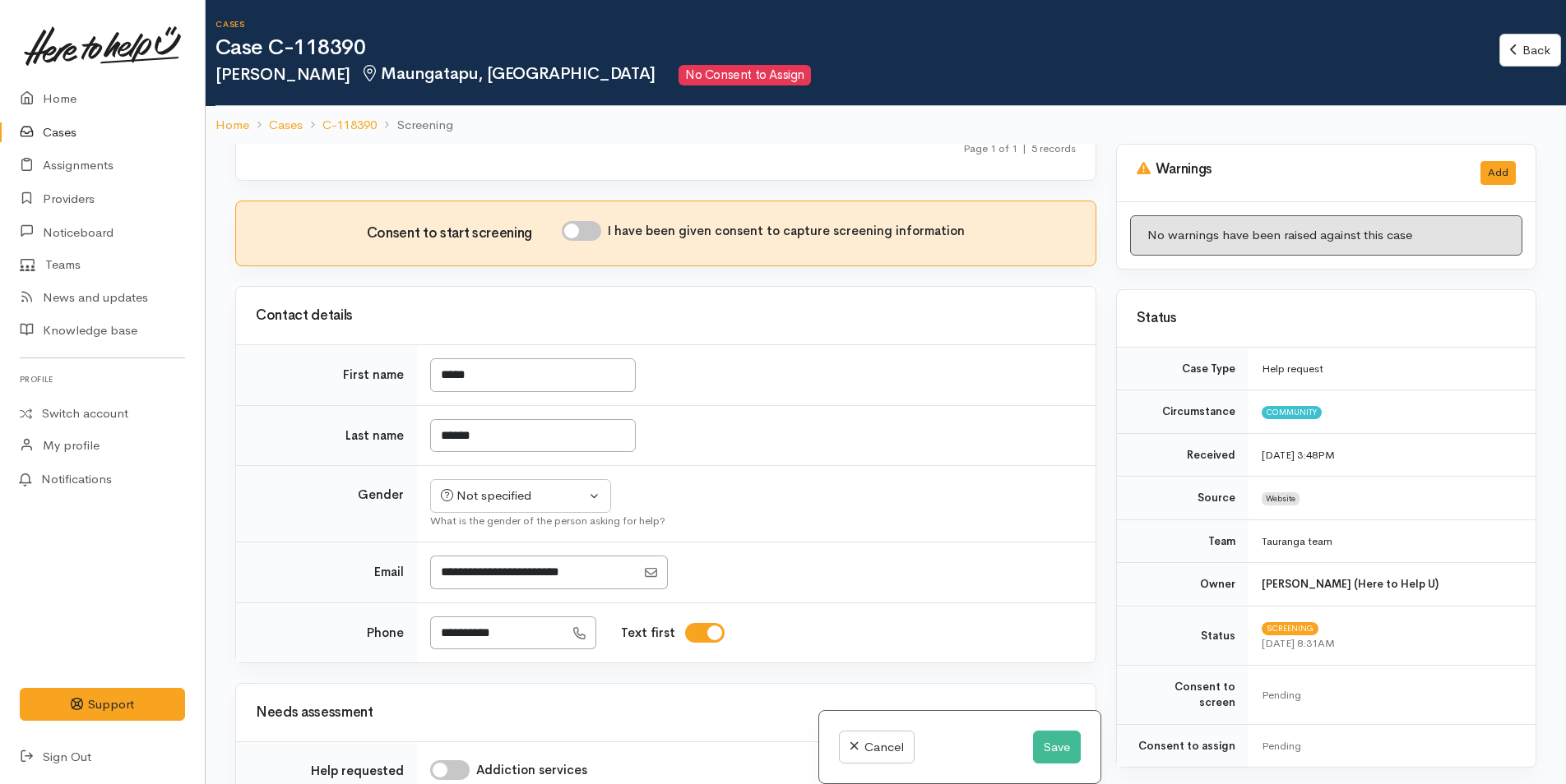
scroll to position [494, 0]
click at [588, 222] on input "I have been given consent to capture screening information" at bounding box center [581, 230] width 40 height 19
checkbox input "true"
click at [526, 492] on div "Not specified" at bounding box center [513, 494] width 145 height 19
click at [494, 580] on span "[DEMOGRAPHIC_DATA]" at bounding box center [533, 584] width 140 height 19
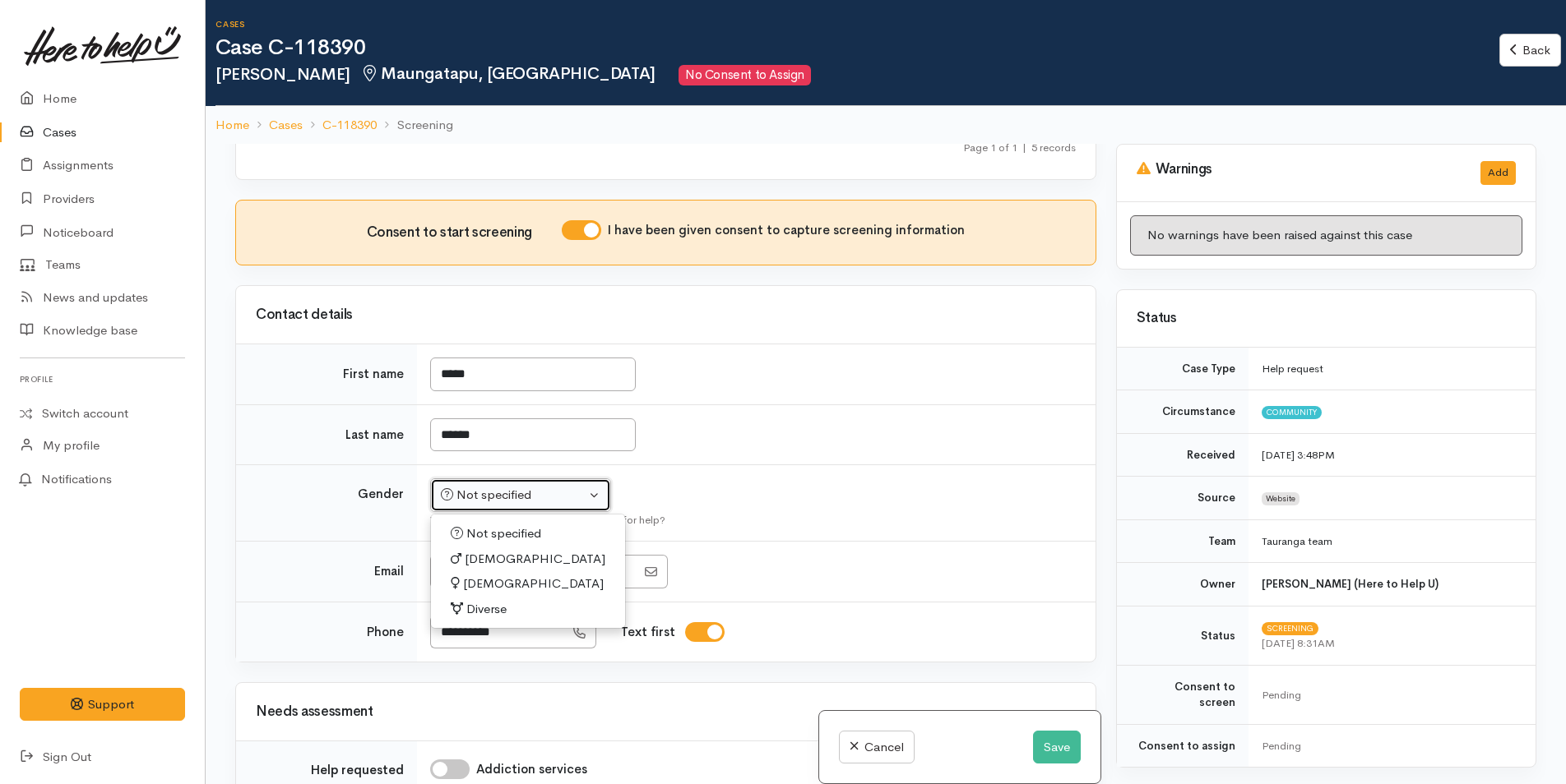
select select "[DEMOGRAPHIC_DATA]"
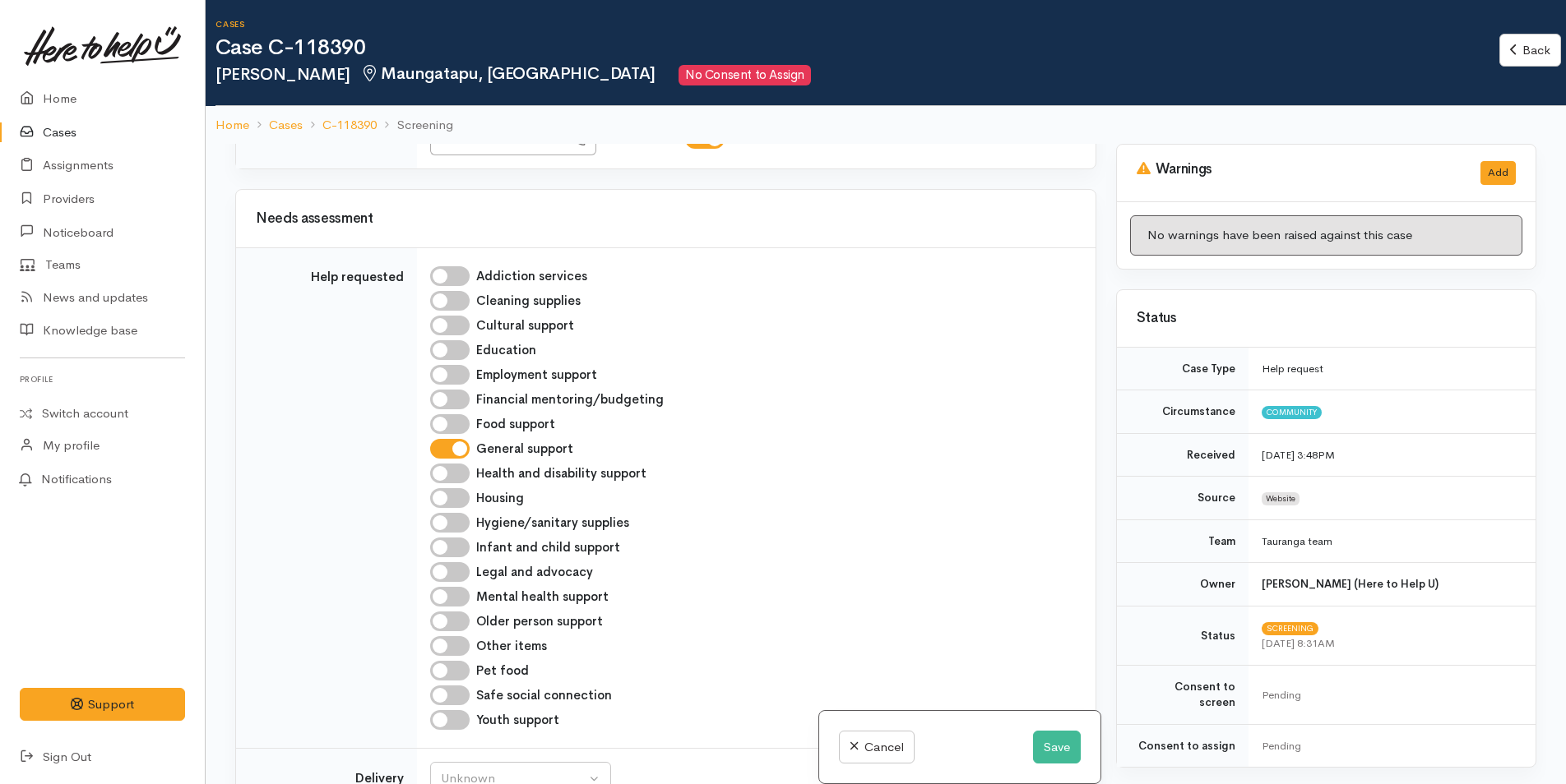
scroll to position [1398, 0]
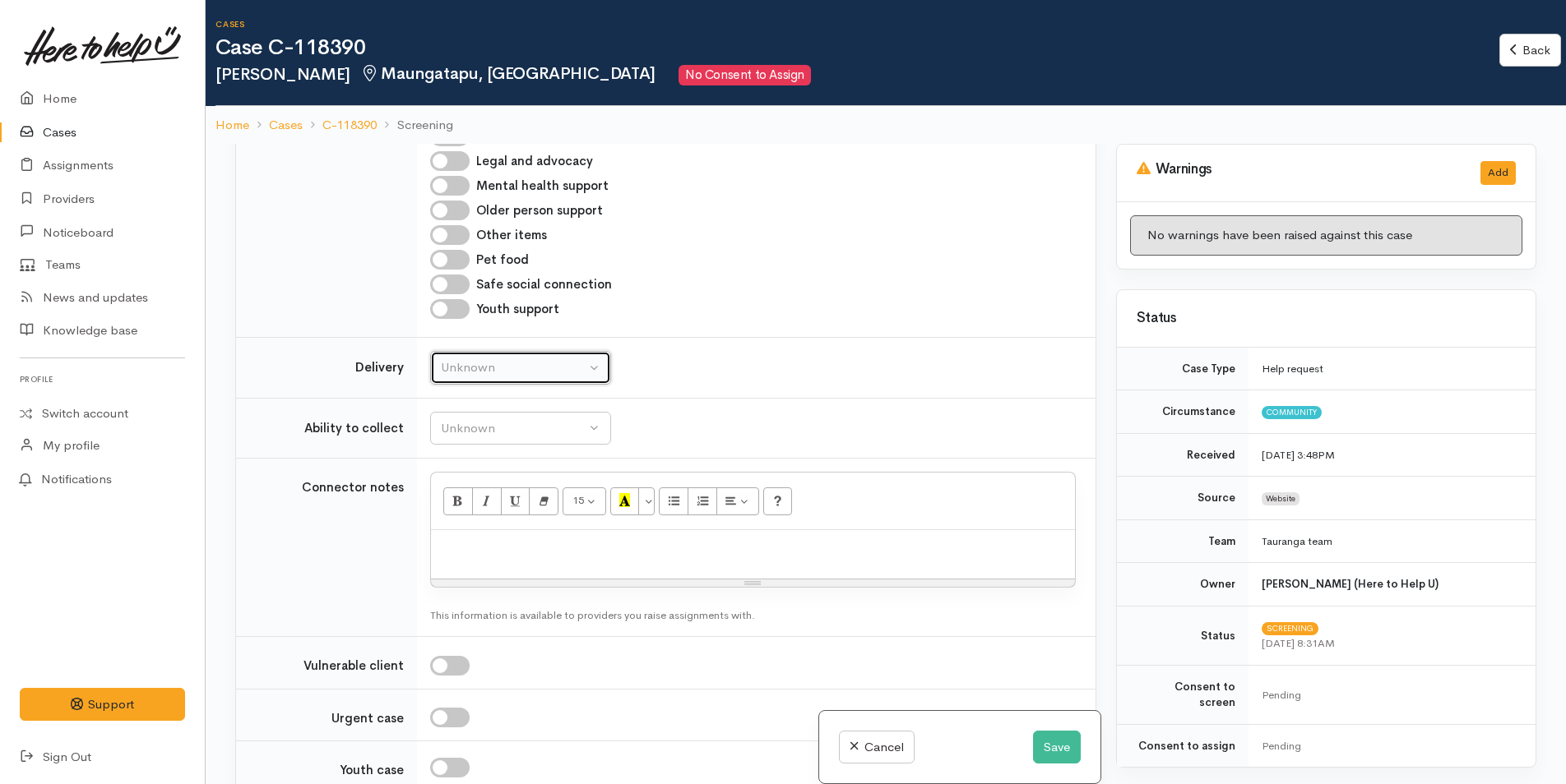
click at [502, 366] on div "Unknown" at bounding box center [513, 367] width 145 height 19
click at [471, 518] on link "No" at bounding box center [520, 521] width 179 height 26
select select "1"
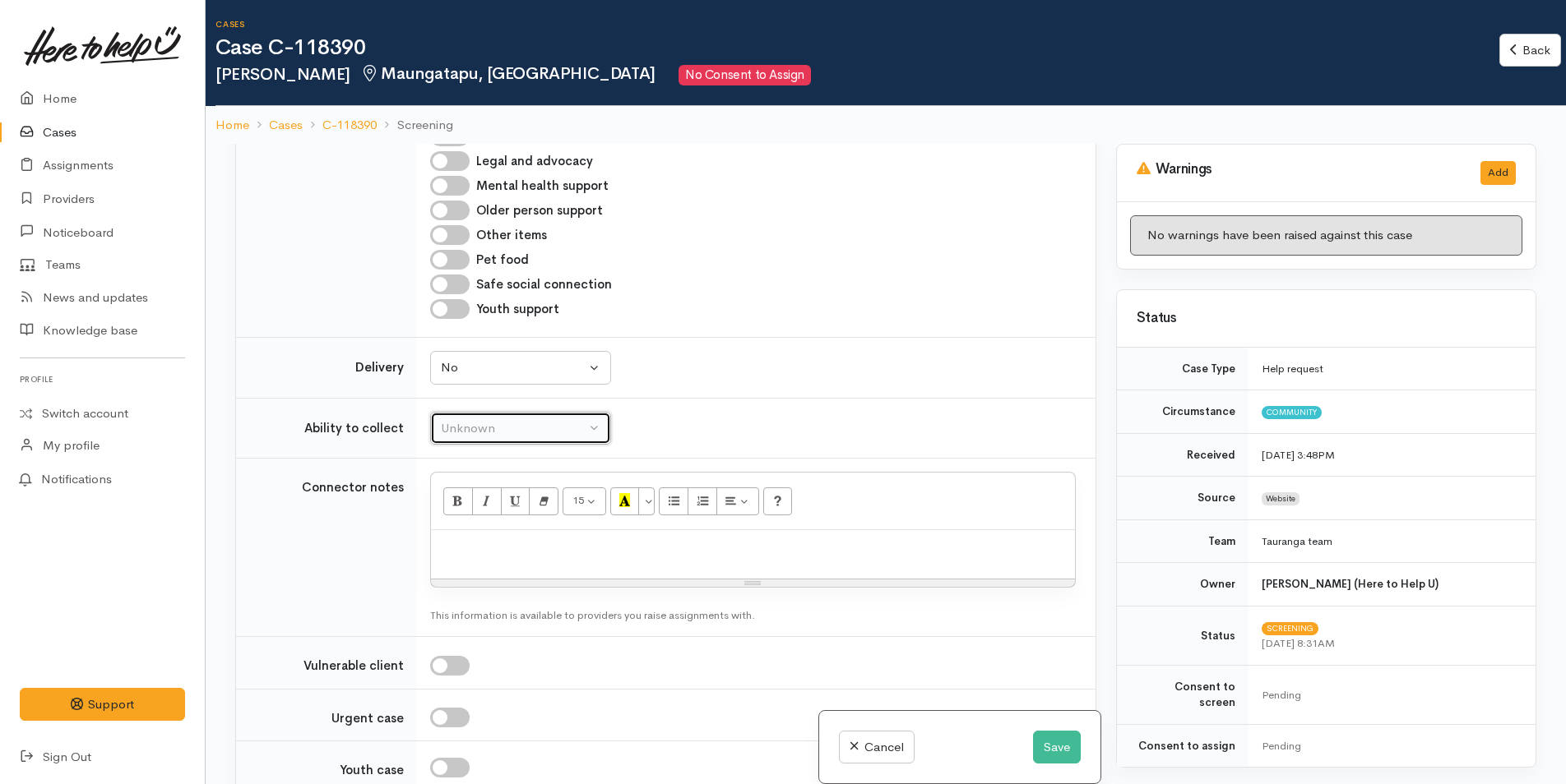
click at [480, 413] on button "Unknown" at bounding box center [520, 429] width 181 height 34
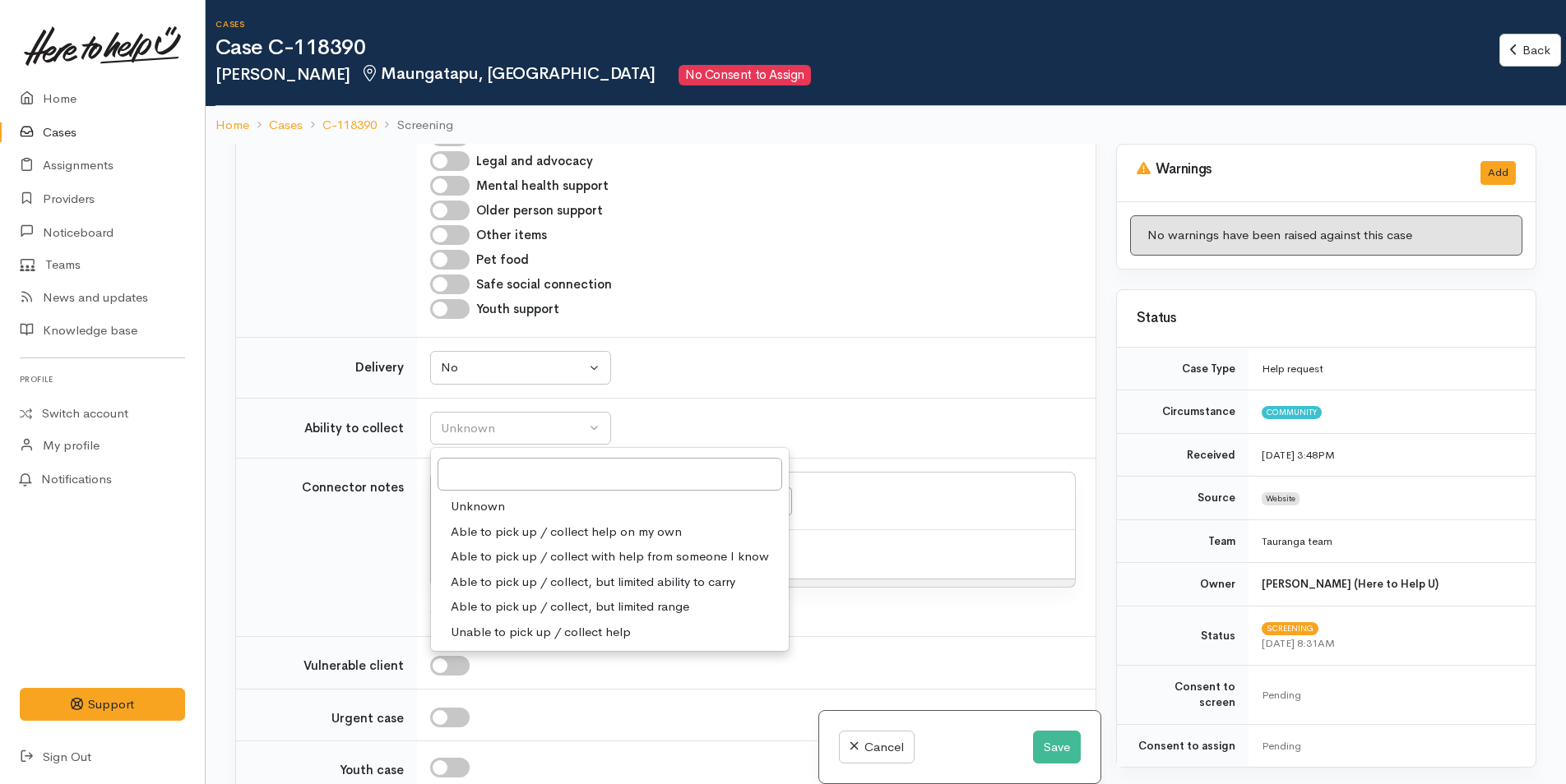
click at [496, 532] on span "Able to pick up / collect help on my own" at bounding box center [566, 531] width 231 height 19
select select "2"
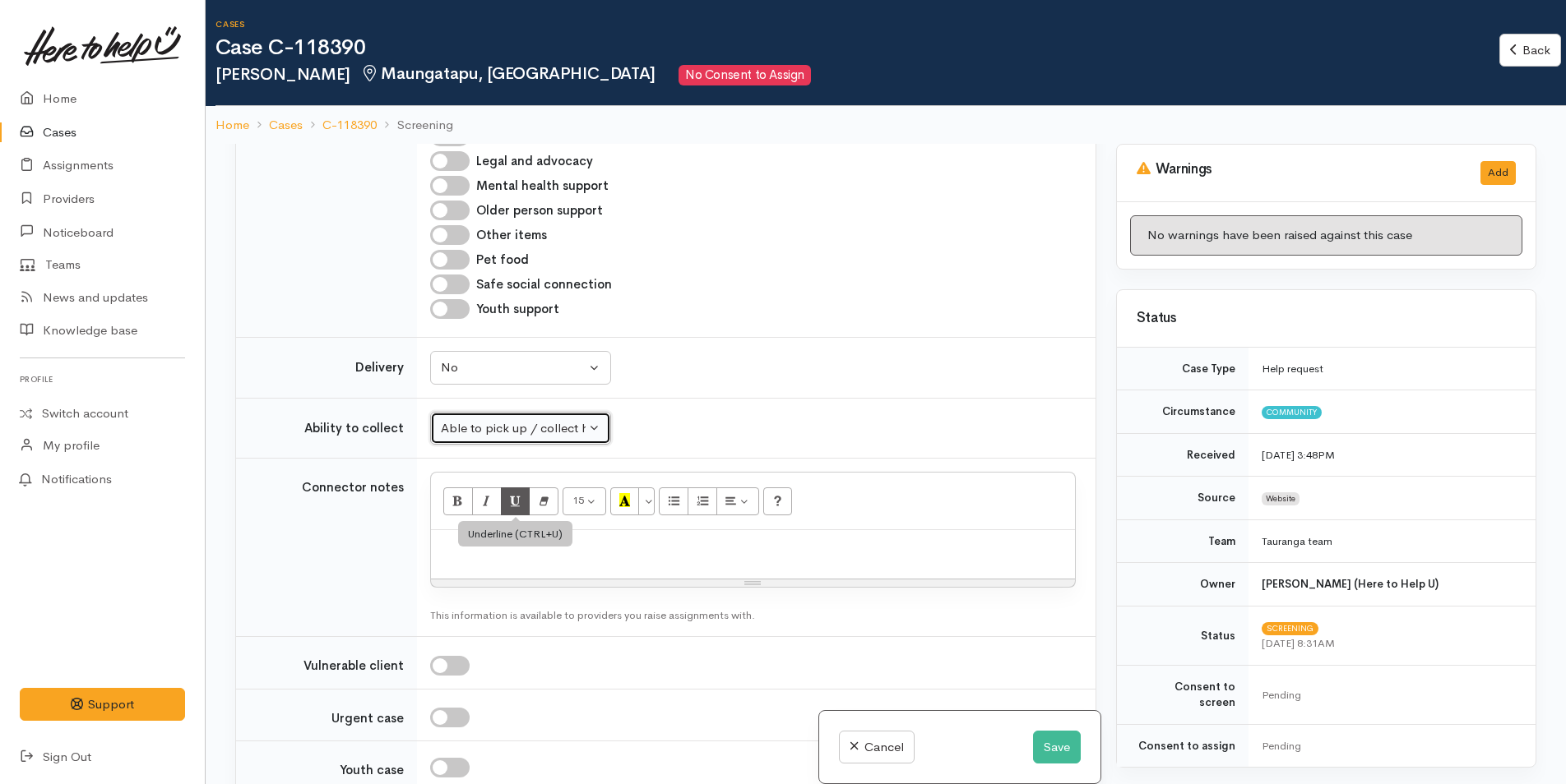
scroll to position [1726, 0]
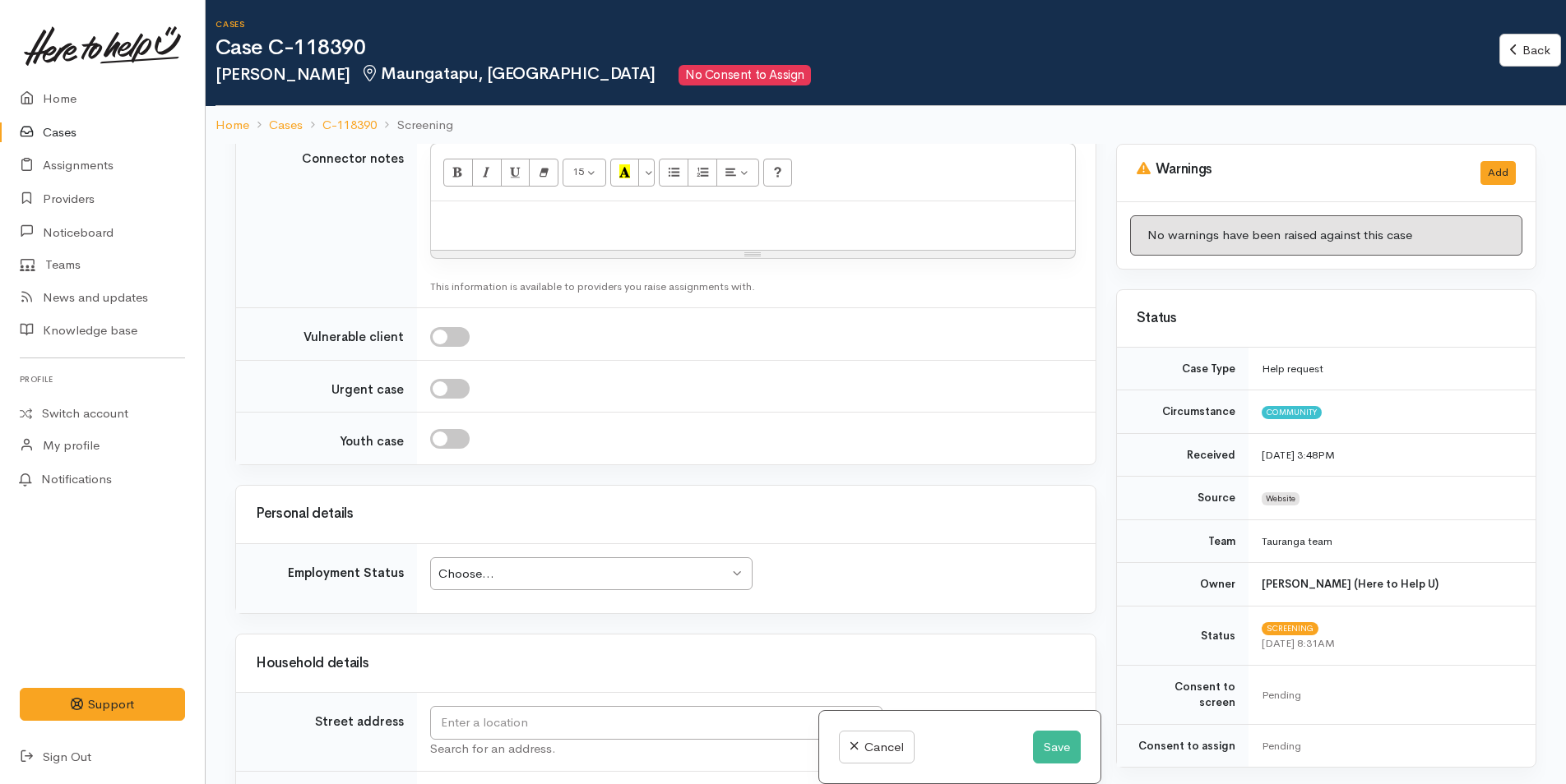
click at [522, 571] on div "Choose..." at bounding box center [583, 574] width 291 height 19
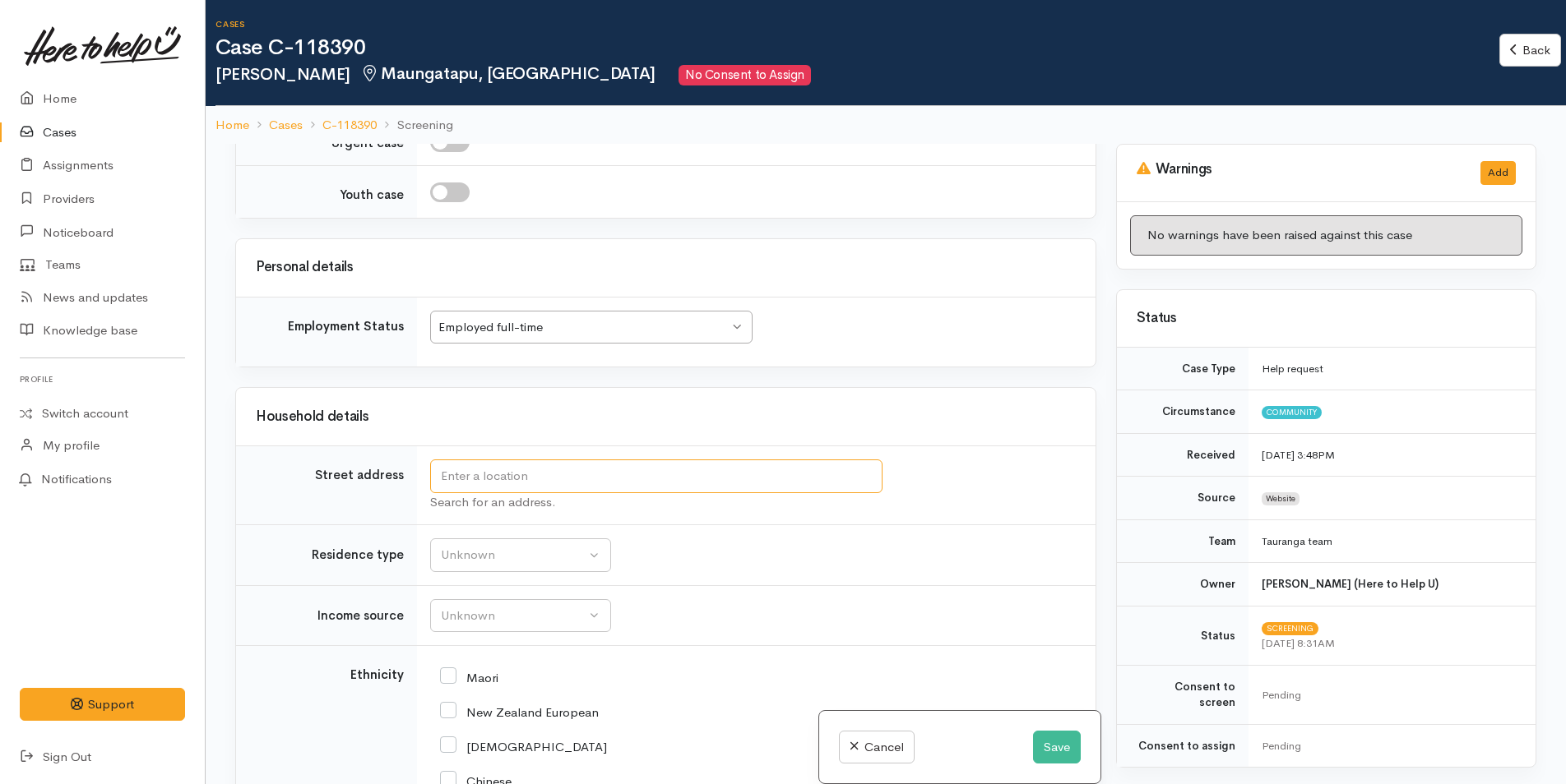
click at [538, 465] on input "text" at bounding box center [656, 477] width 452 height 34
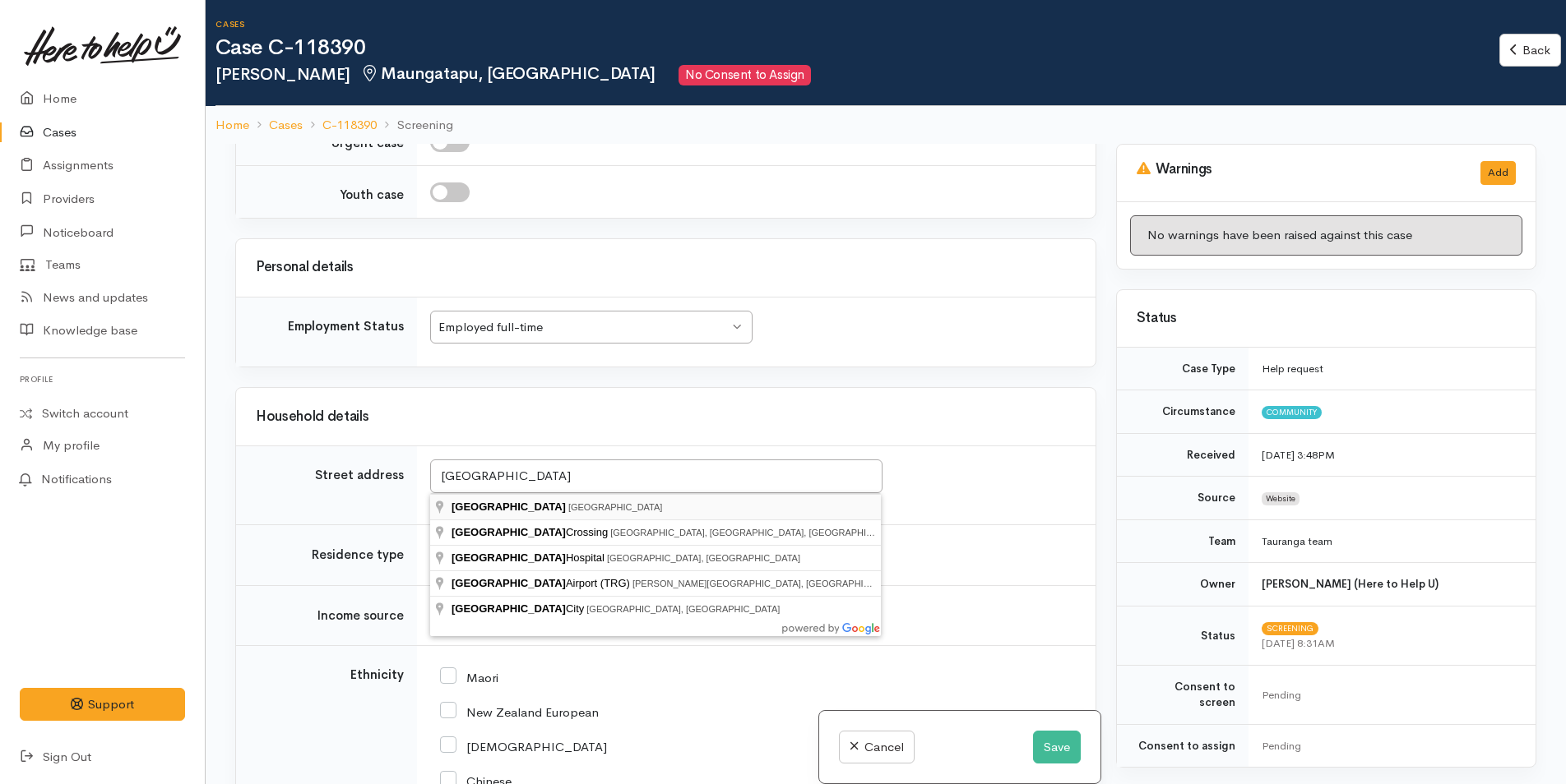
type input "Tauranga, New Zealand"
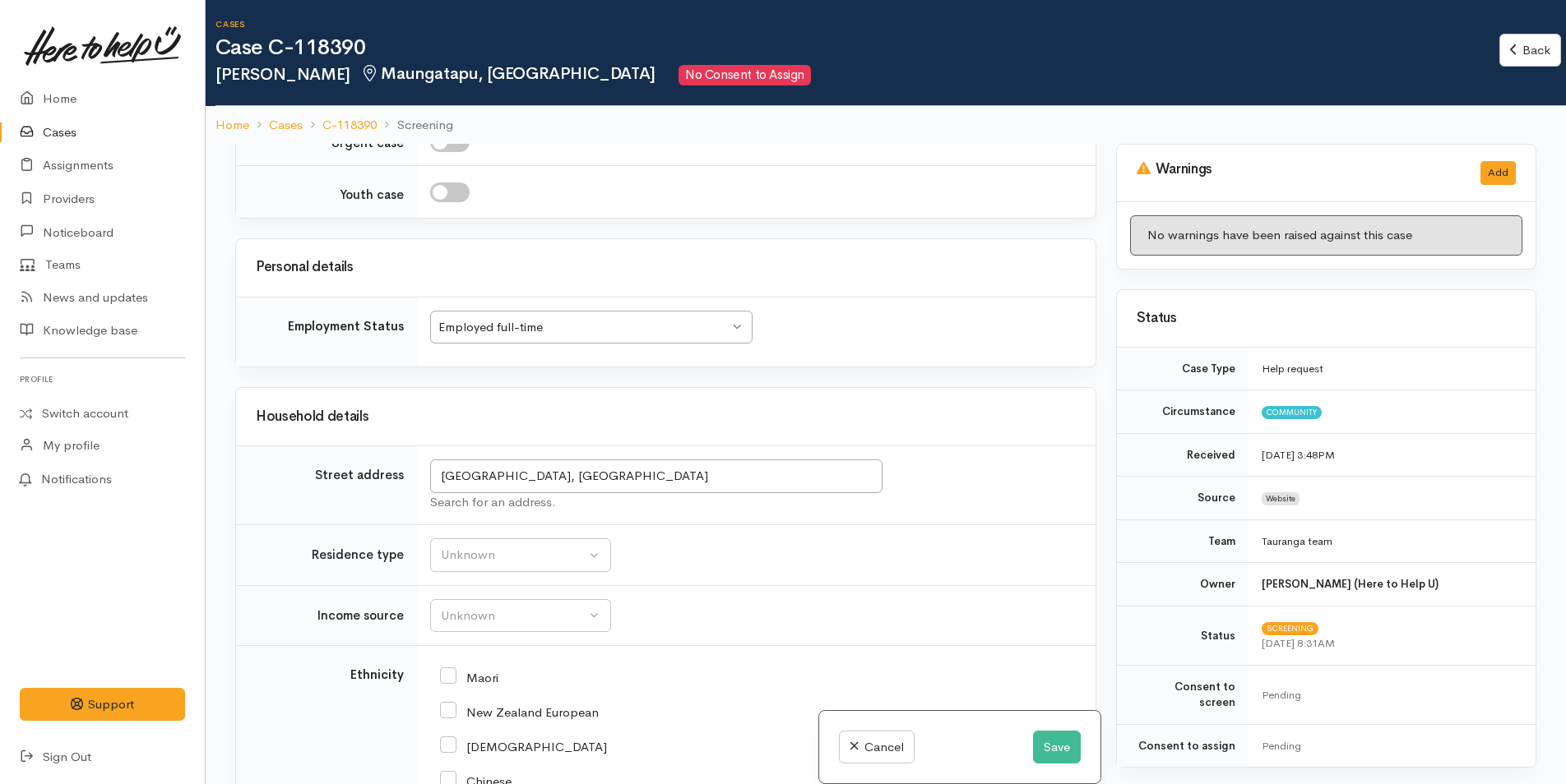
scroll to position [2220, 0]
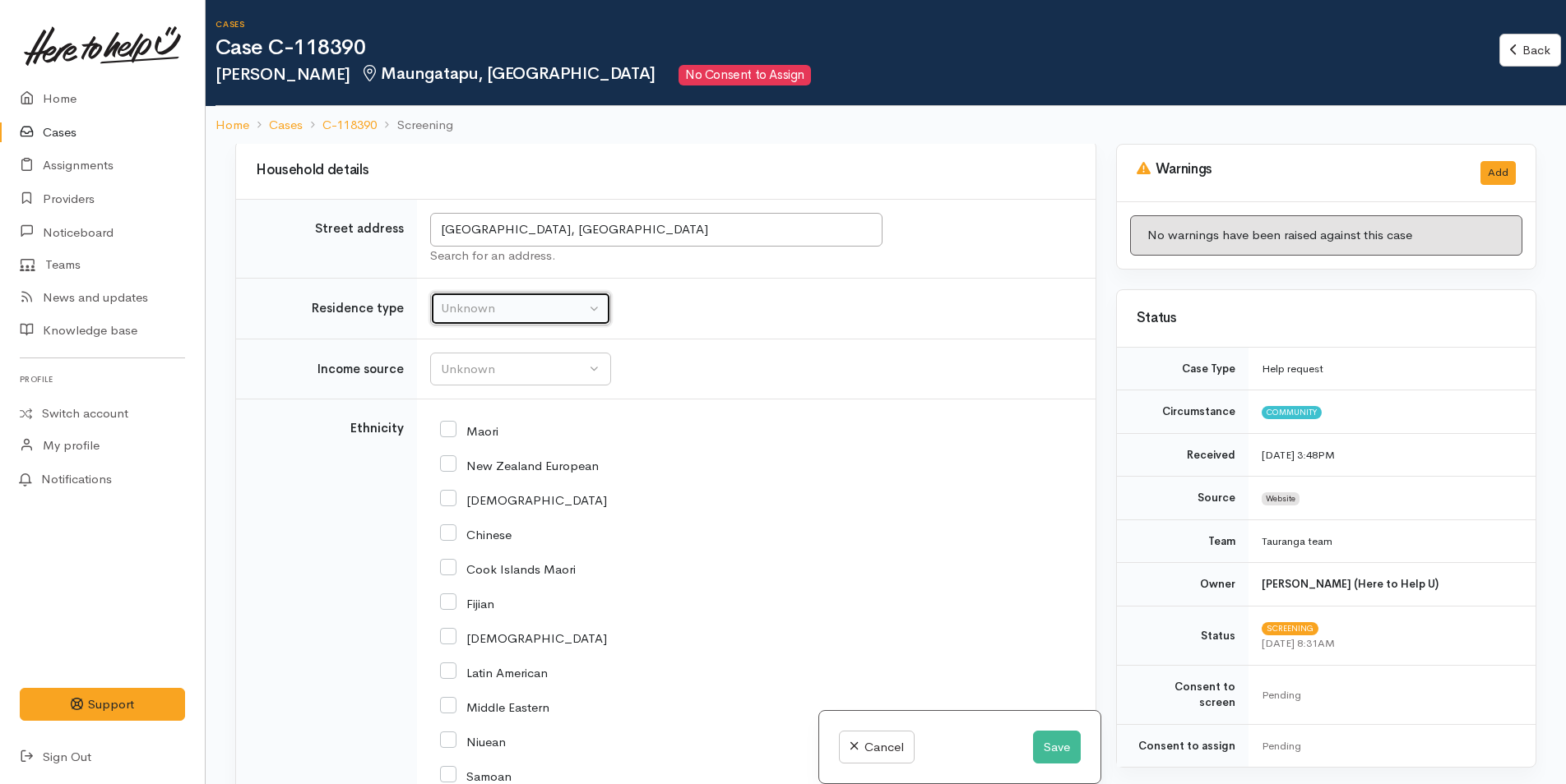
click at [458, 302] on div "Unknown" at bounding box center [513, 308] width 145 height 19
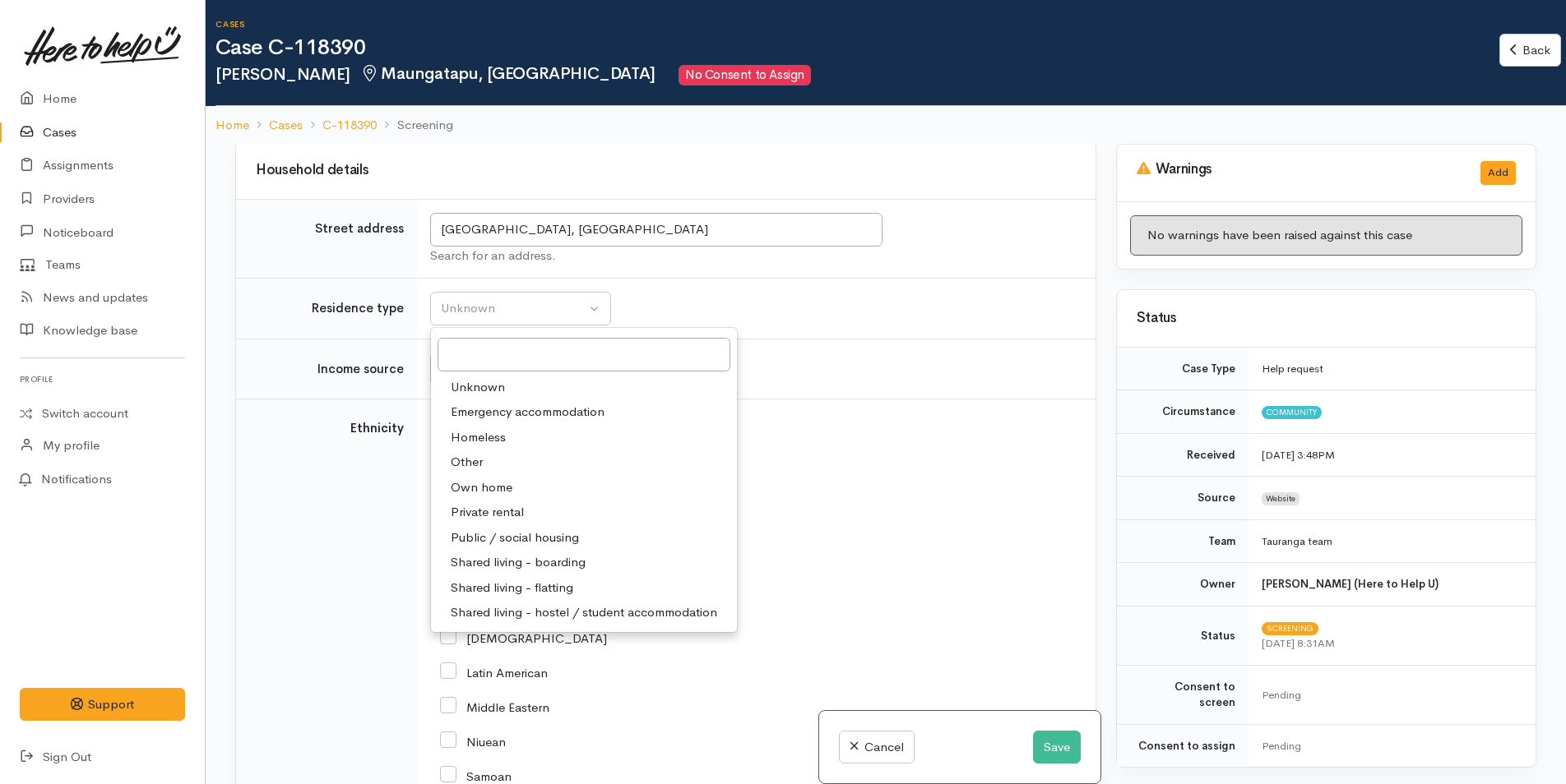
click at [493, 477] on link "Own home" at bounding box center [584, 487] width 306 height 26
select select "1"
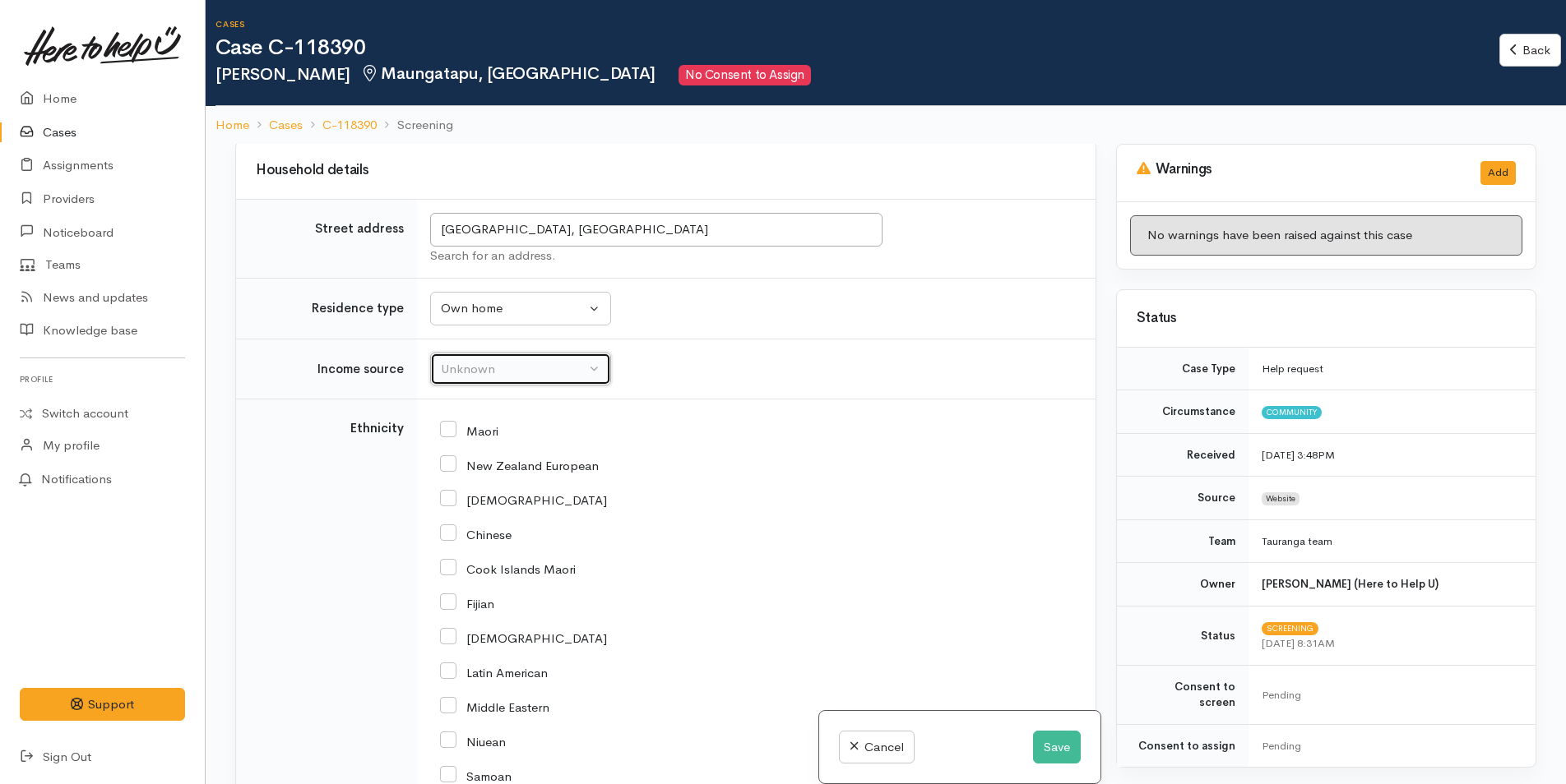
click at [484, 369] on div "Unknown" at bounding box center [513, 369] width 145 height 19
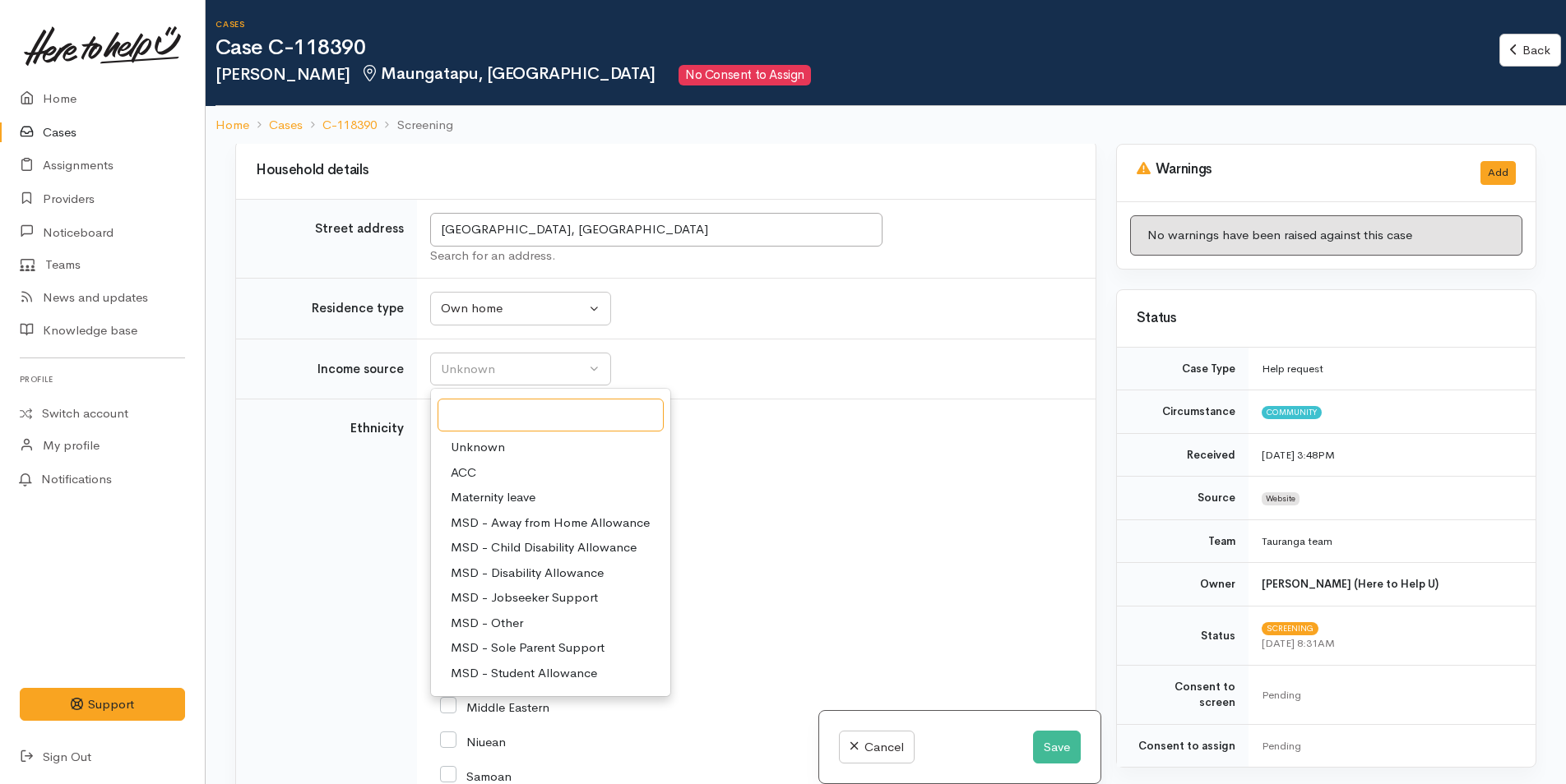
scroll to position [246, 0]
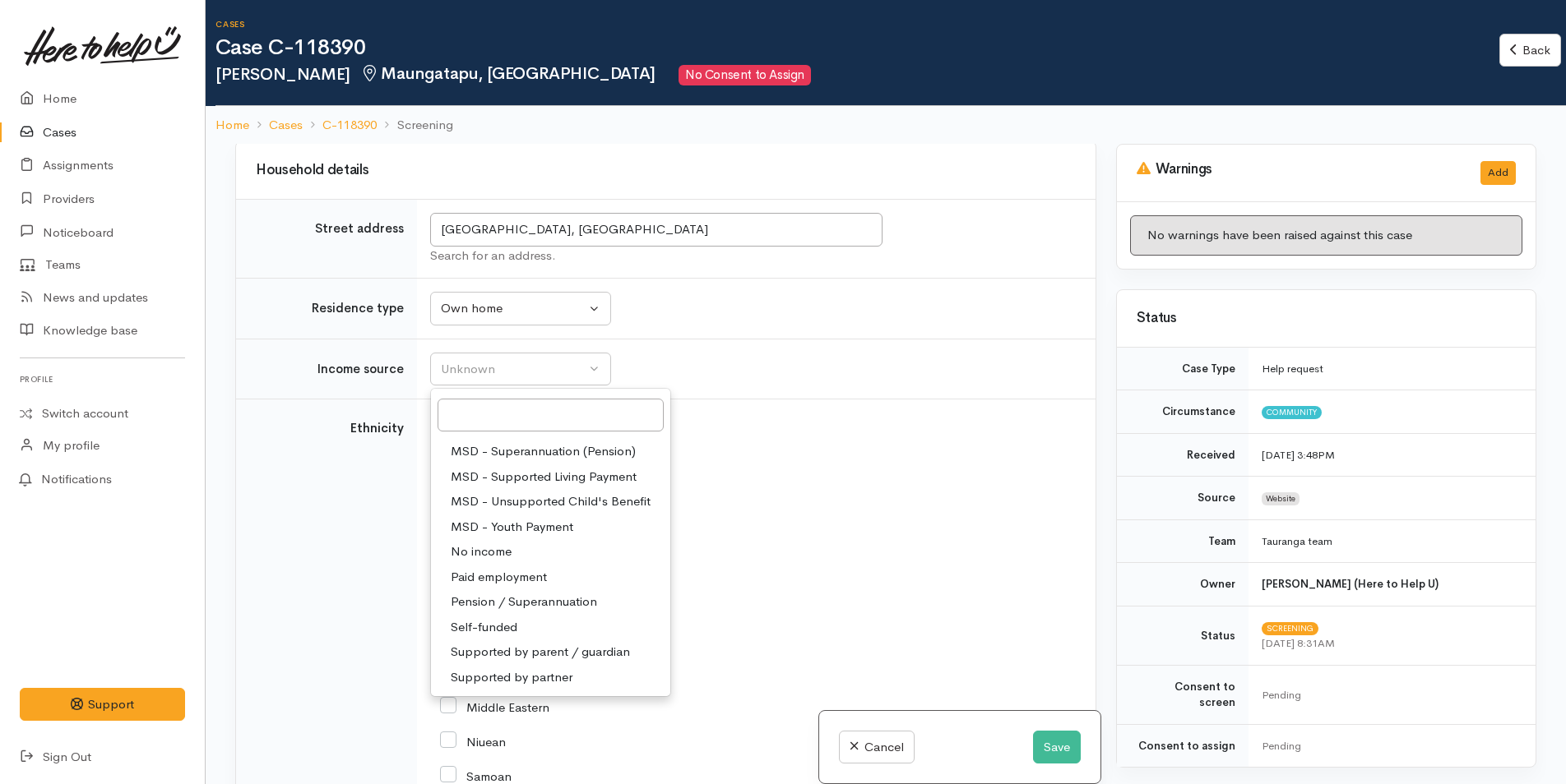
click at [508, 570] on span "Paid employment" at bounding box center [498, 577] width 96 height 19
select select "1"
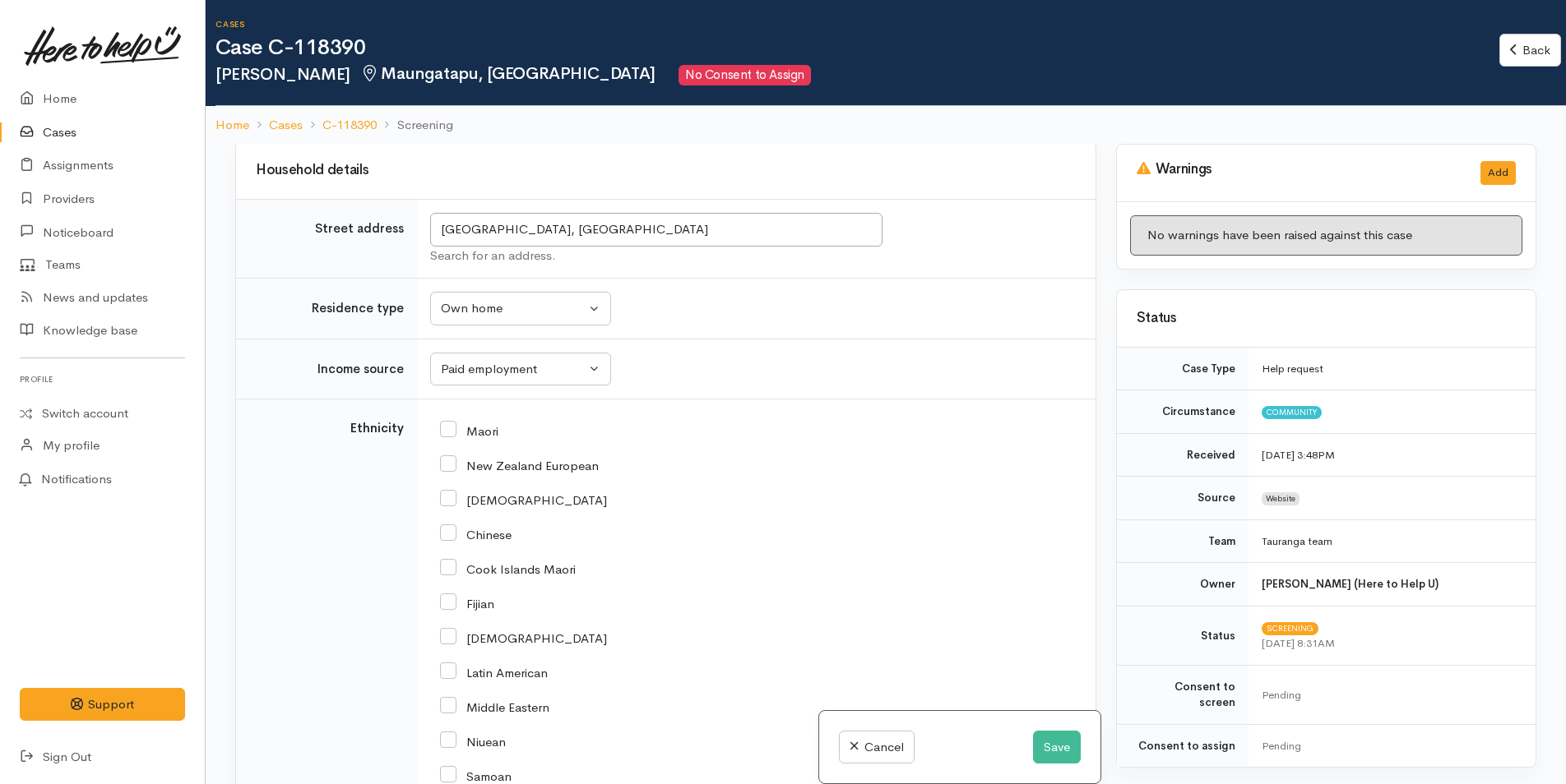
click at [448, 465] on input "New Zealand European" at bounding box center [519, 464] width 159 height 15
checkbox input "true"
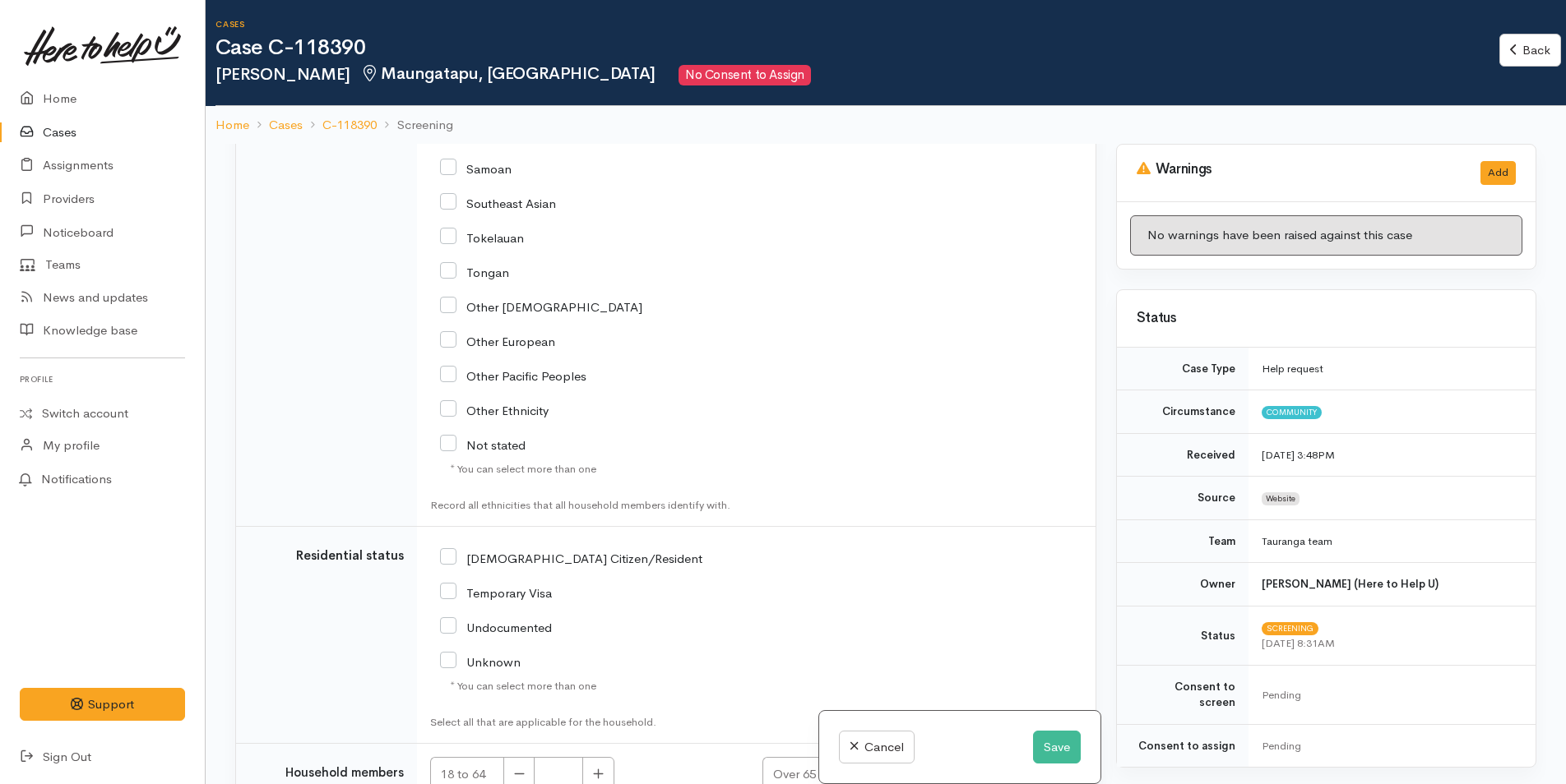
scroll to position [3007, 0]
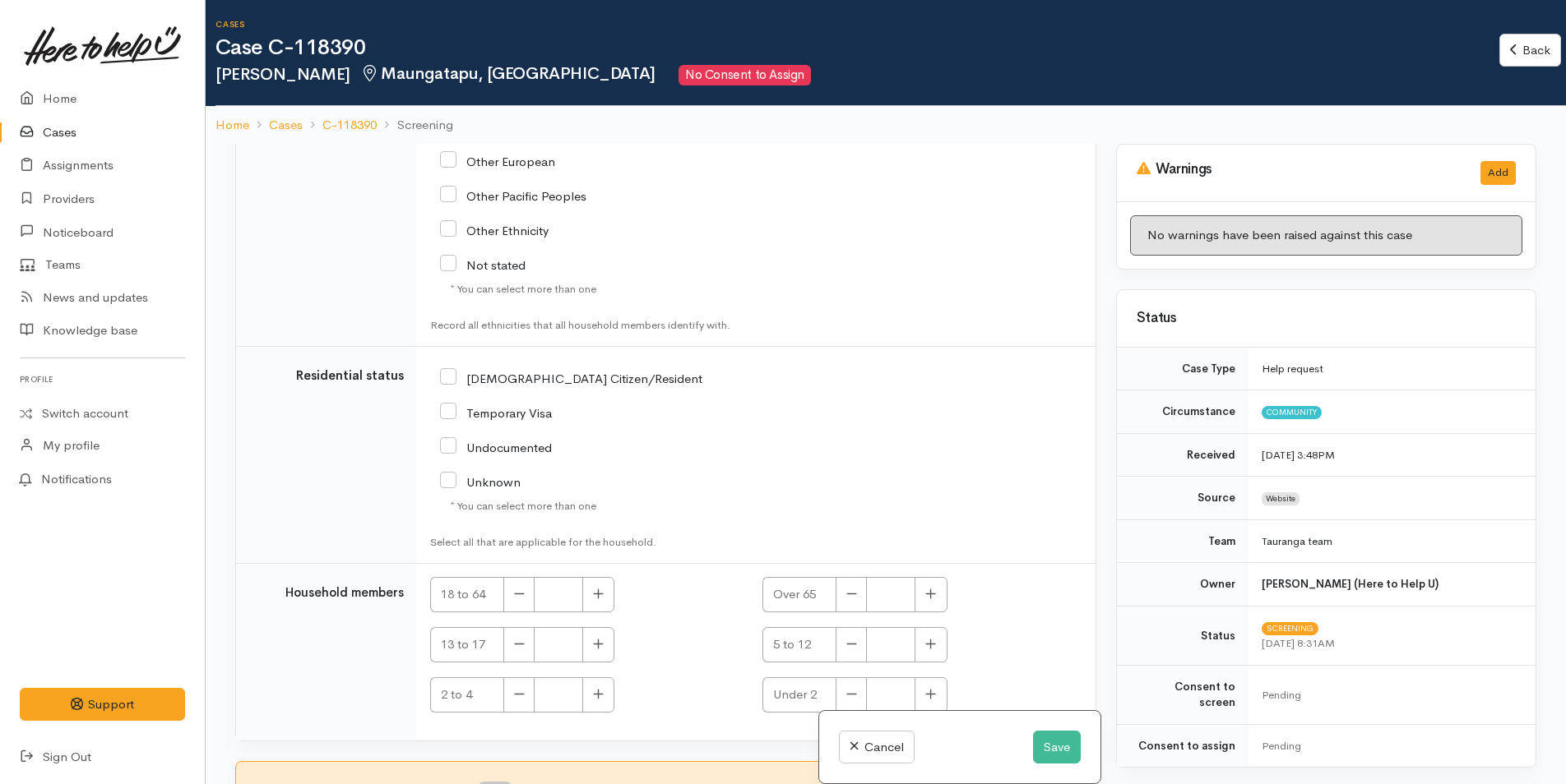
click at [449, 376] on input "NZ Citizen/Resident" at bounding box center [571, 377] width 262 height 15
checkbox input "true"
click at [595, 590] on icon "button" at bounding box center [598, 594] width 11 height 12
type input "1"
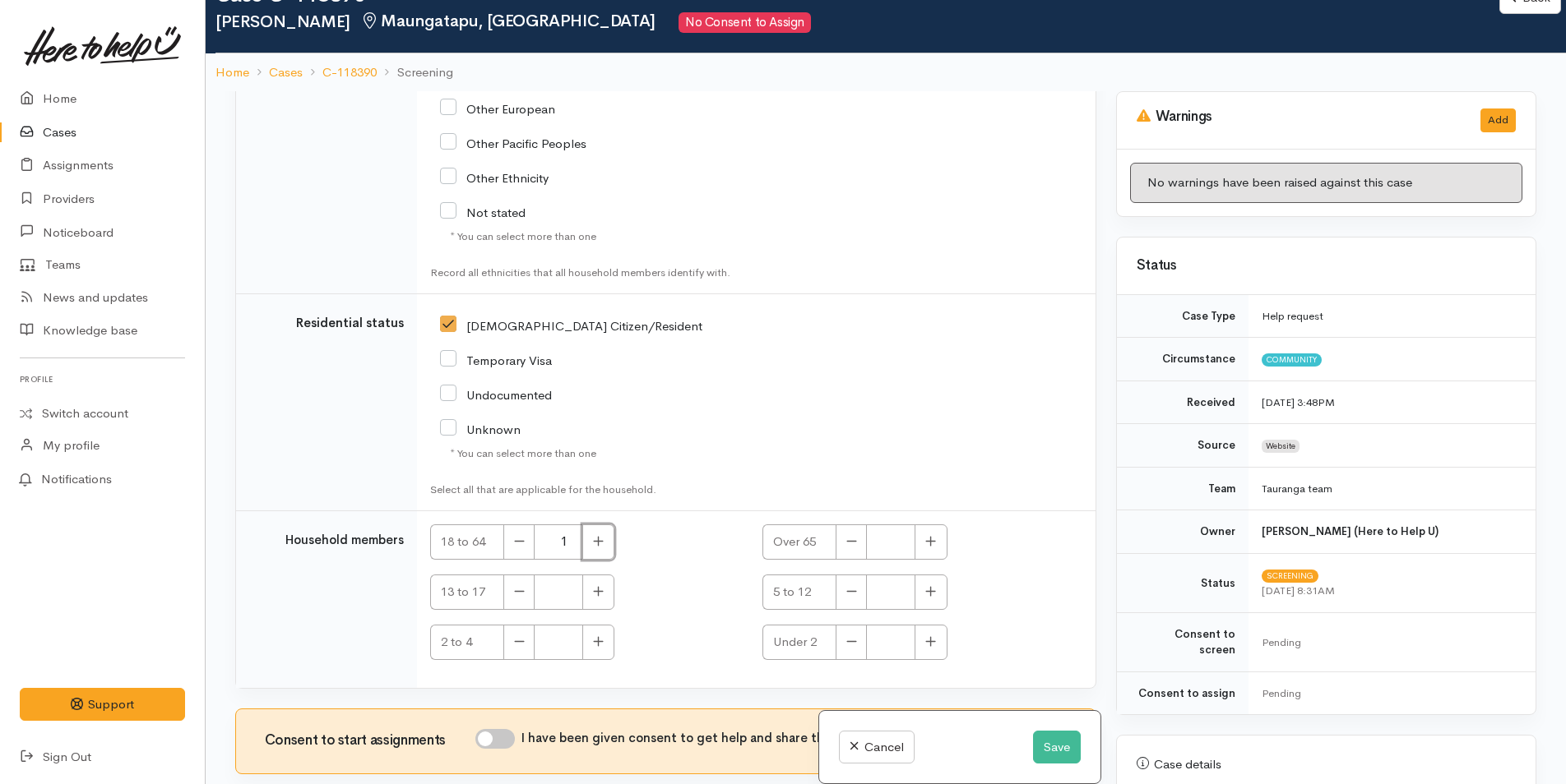
scroll to position [144, 0]
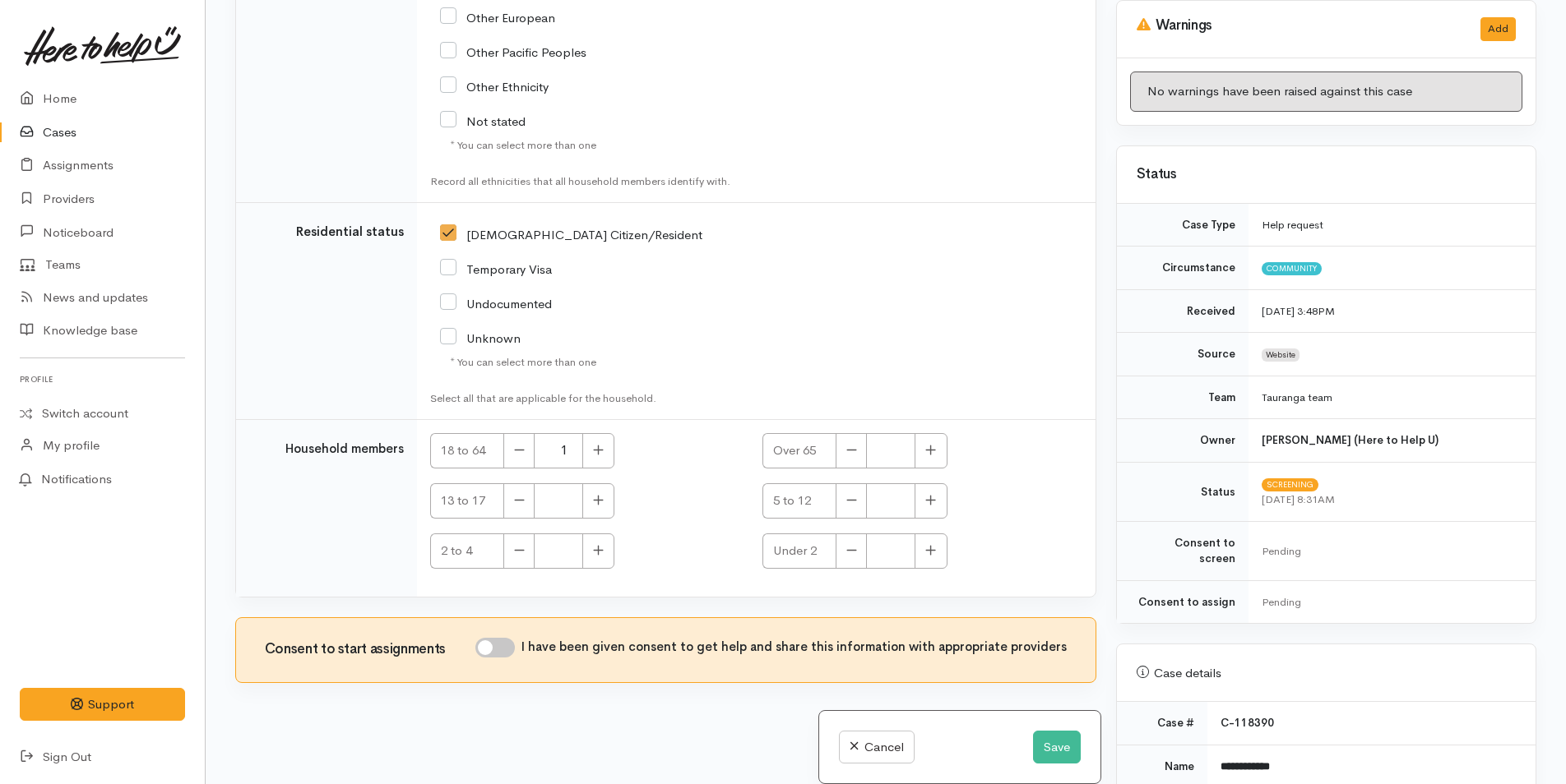
click at [511, 636] on div "Consent to start assignments I have been given consent to get help and share th…" at bounding box center [665, 650] width 859 height 64
click at [508, 647] on input "I have been given consent to get help and share this information with appropria…" at bounding box center [495, 648] width 40 height 19
checkbox input "true"
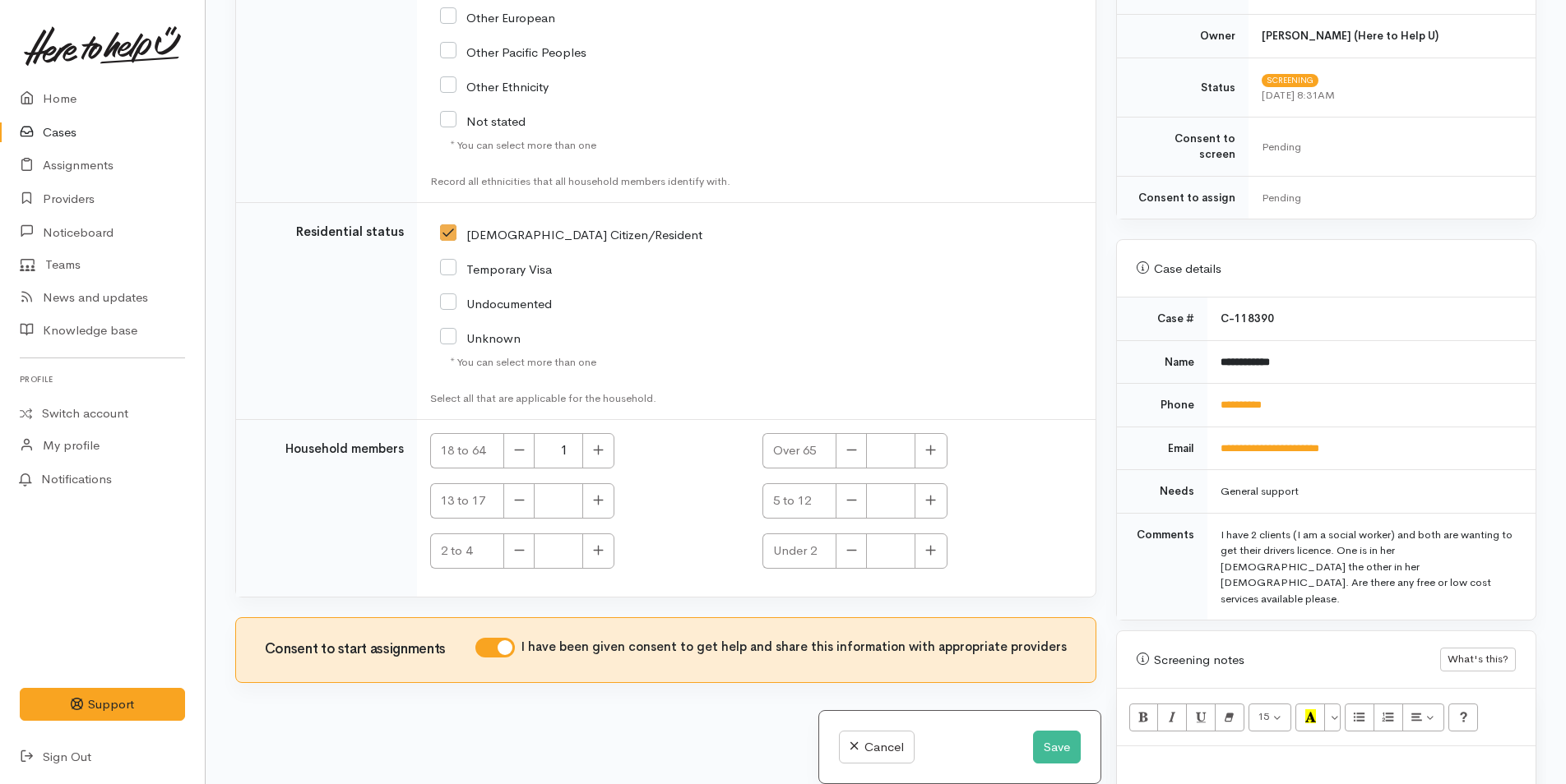
scroll to position [494, 0]
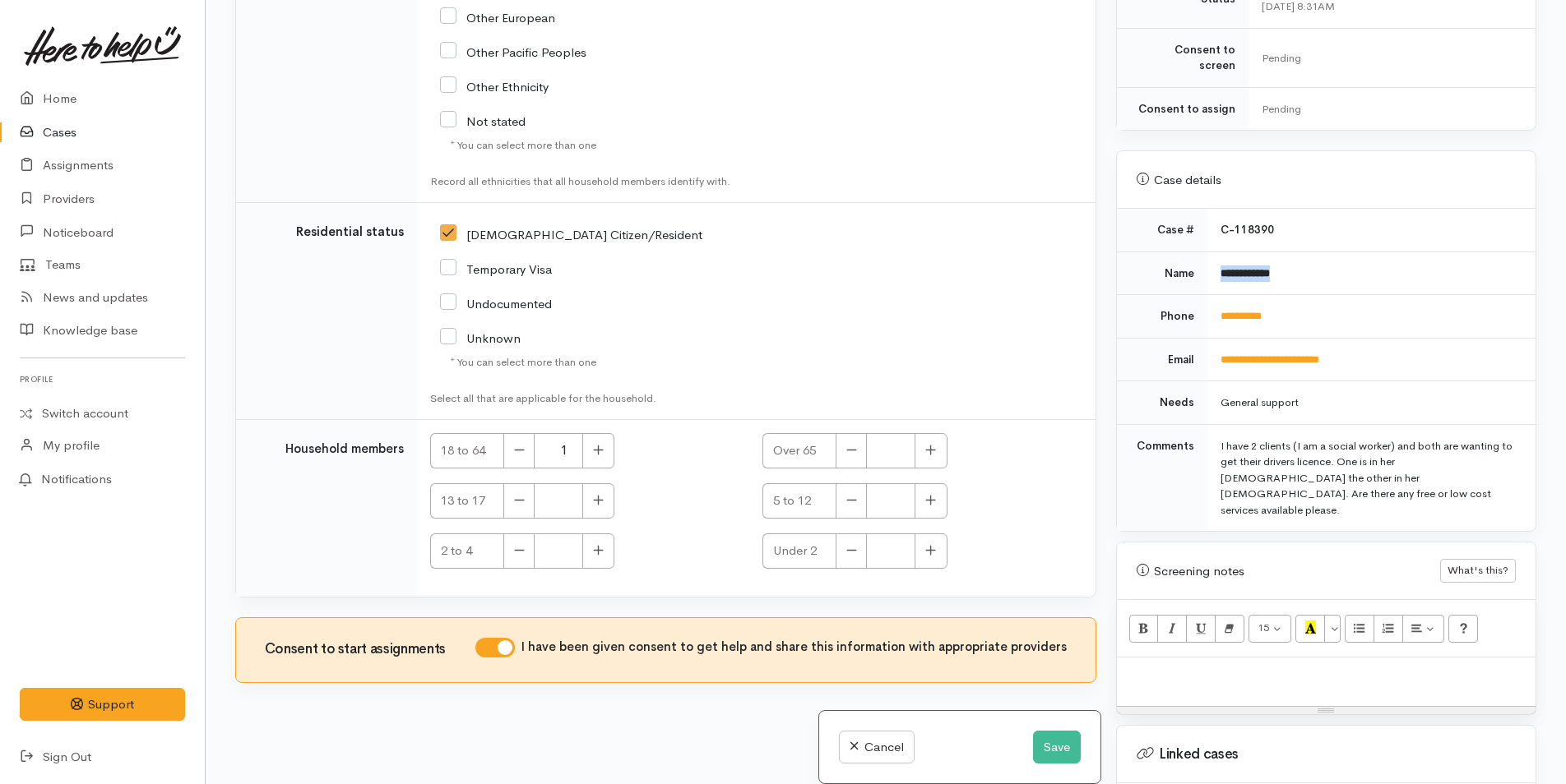
drag, startPoint x: 1296, startPoint y: 253, endPoint x: 1218, endPoint y: 256, distance: 78.1
click at [1218, 256] on td "**********" at bounding box center [1372, 273] width 329 height 43
copy b "**********"
click at [1237, 666] on p at bounding box center [1326, 675] width 402 height 19
paste div
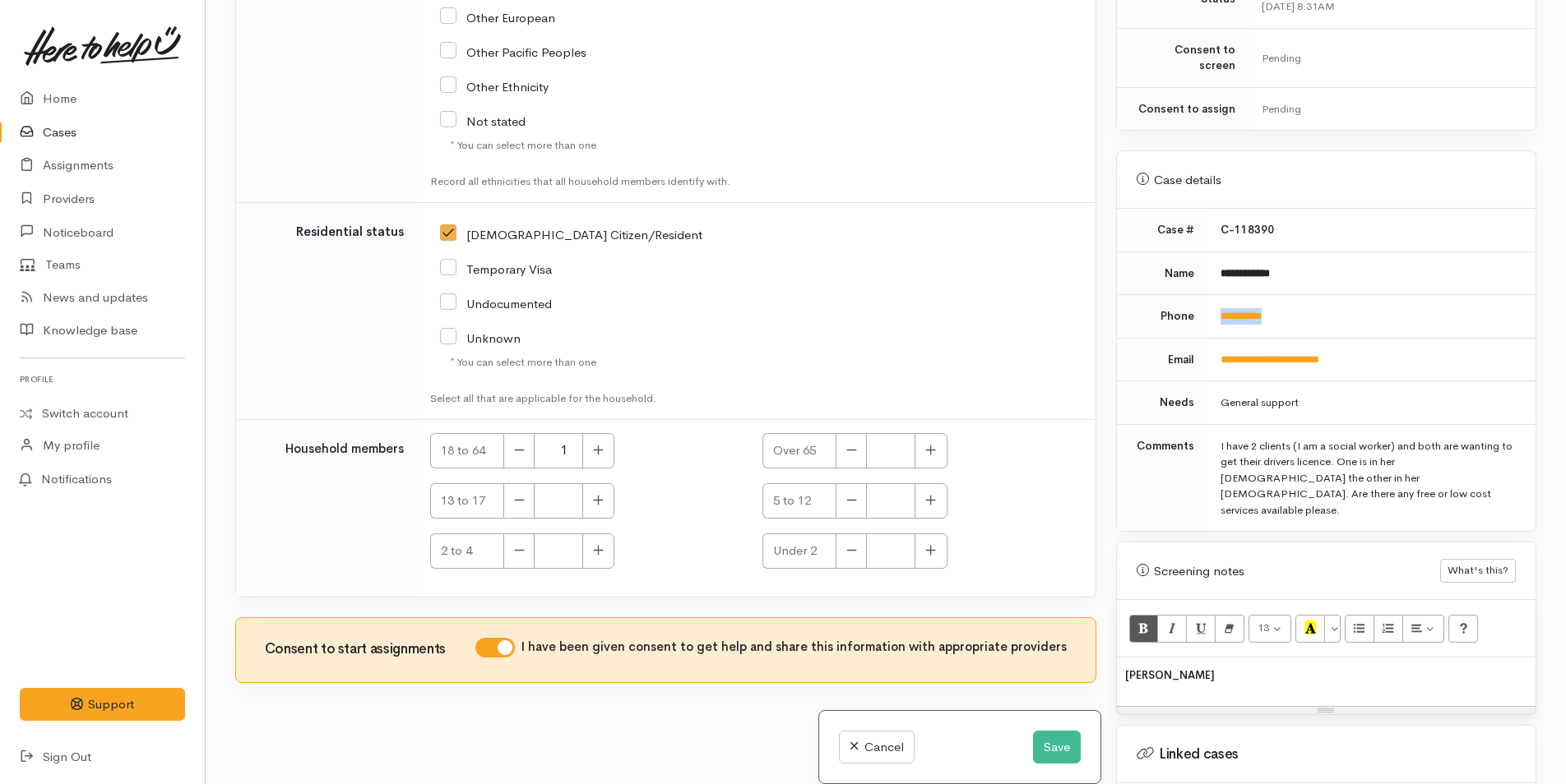
drag, startPoint x: 1232, startPoint y: 303, endPoint x: 1190, endPoint y: 305, distance: 42.0
click at [1190, 305] on tr "**********" at bounding box center [1327, 316] width 419 height 43
copy tr "**********"
click at [1206, 666] on p "Robyn Wilson" at bounding box center [1326, 675] width 402 height 19
drag, startPoint x: 1348, startPoint y: 337, endPoint x: 1205, endPoint y: 343, distance: 143.1
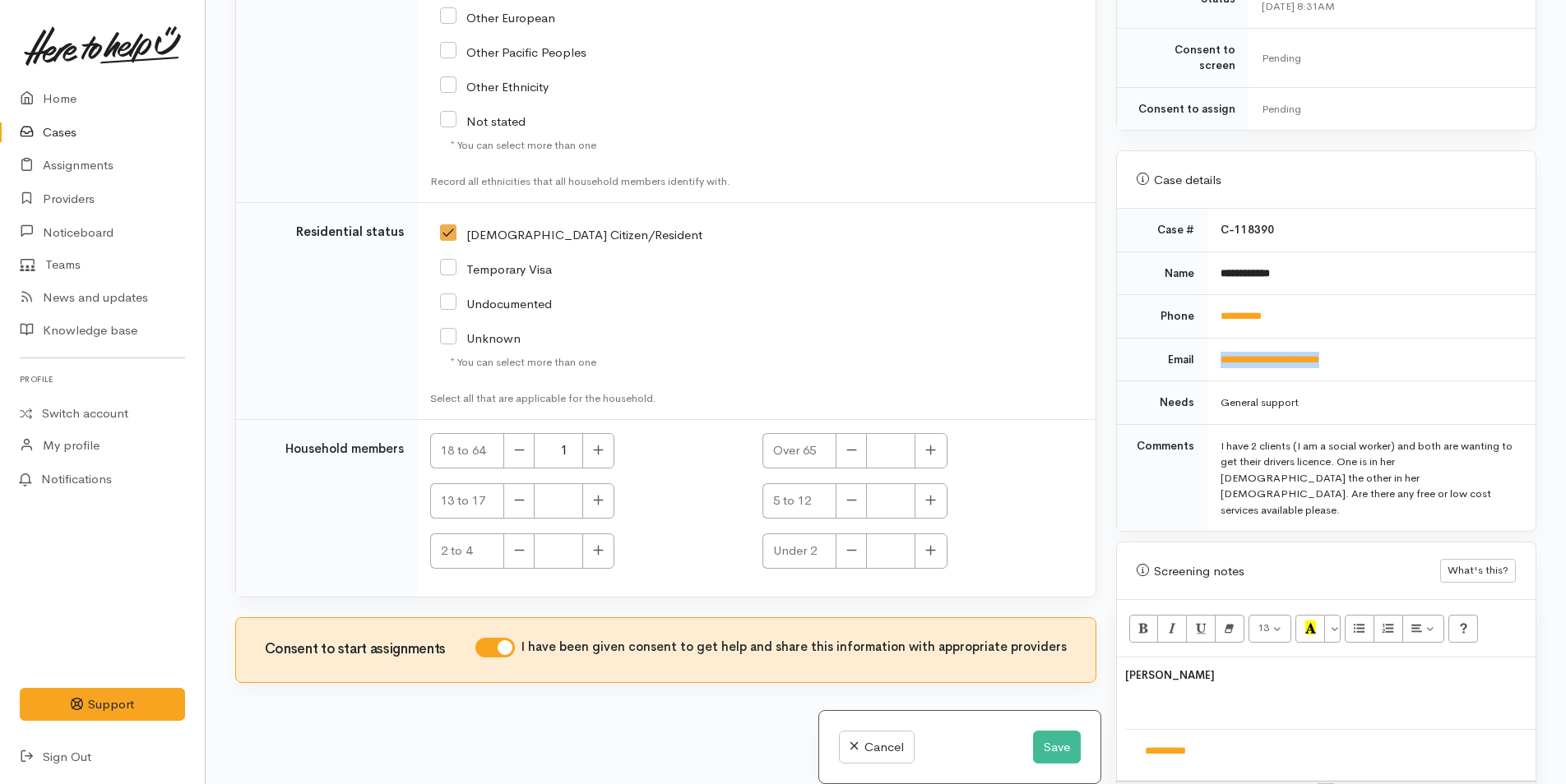
click at [1207, 343] on td "**********" at bounding box center [1372, 359] width 329 height 43
copy link "**********"
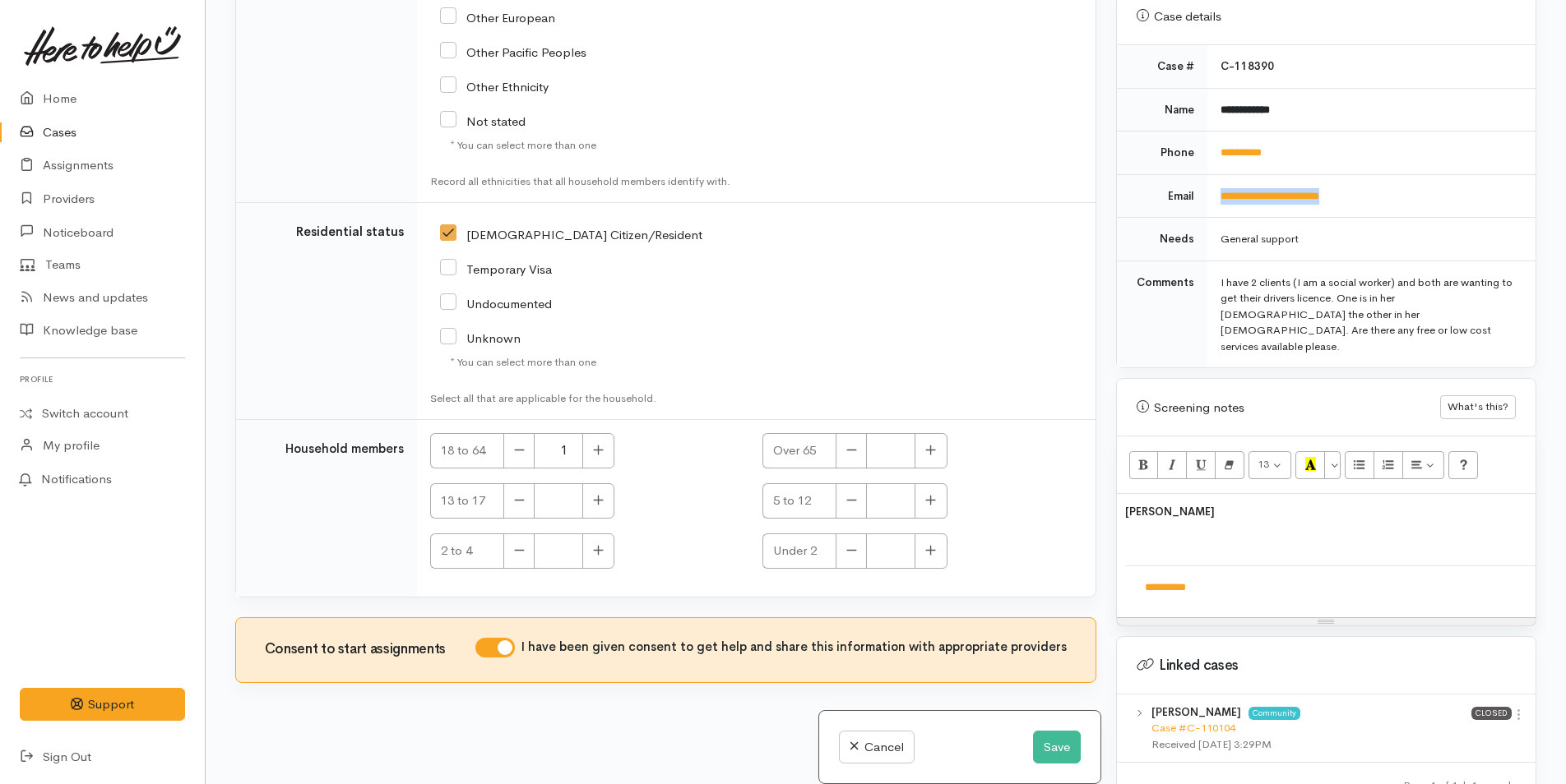
scroll to position [658, 0]
click at [1212, 566] on td "**********" at bounding box center [1331, 587] width 412 height 42
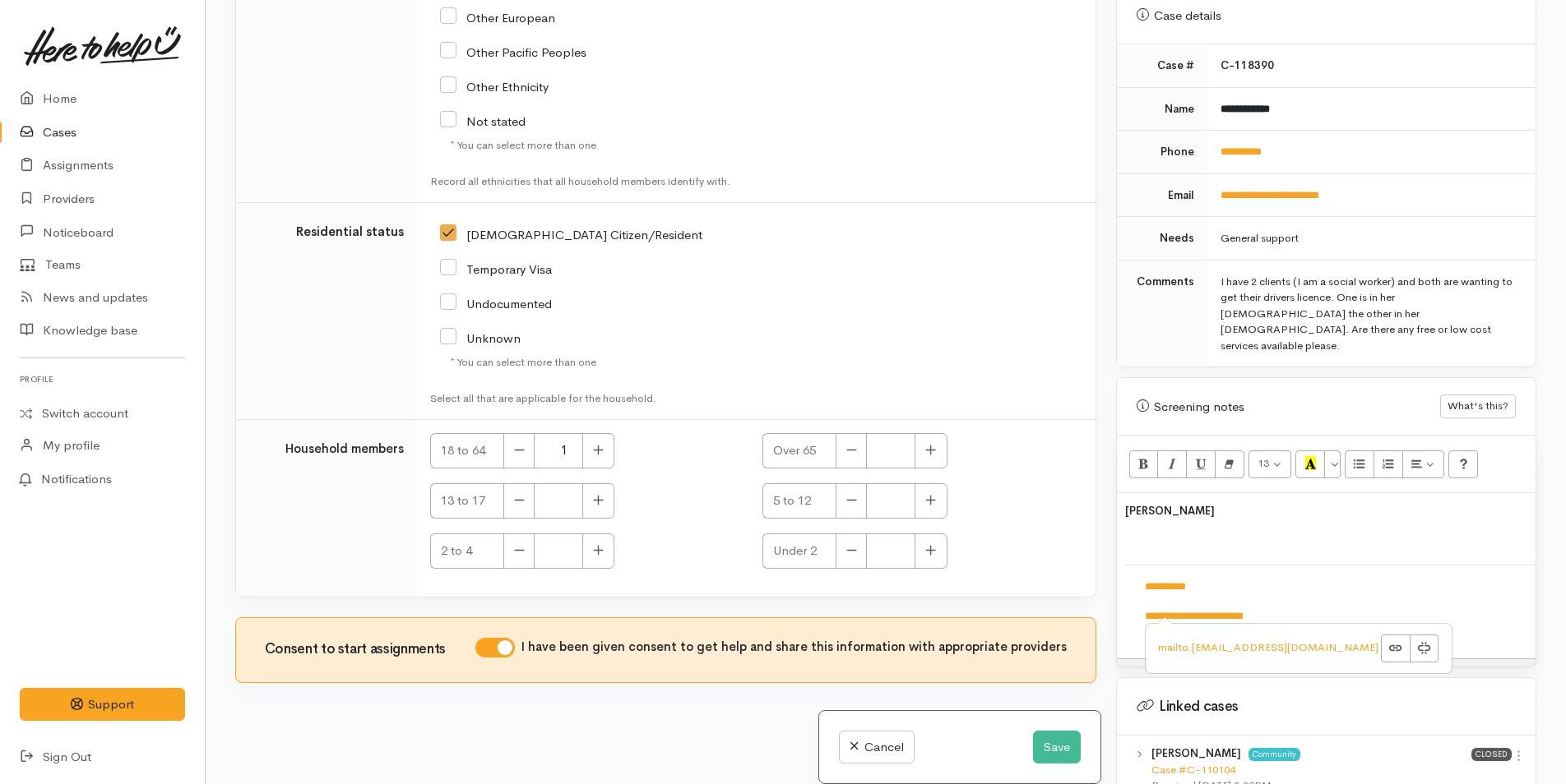
click at [1314, 566] on td "**********" at bounding box center [1331, 608] width 412 height 86
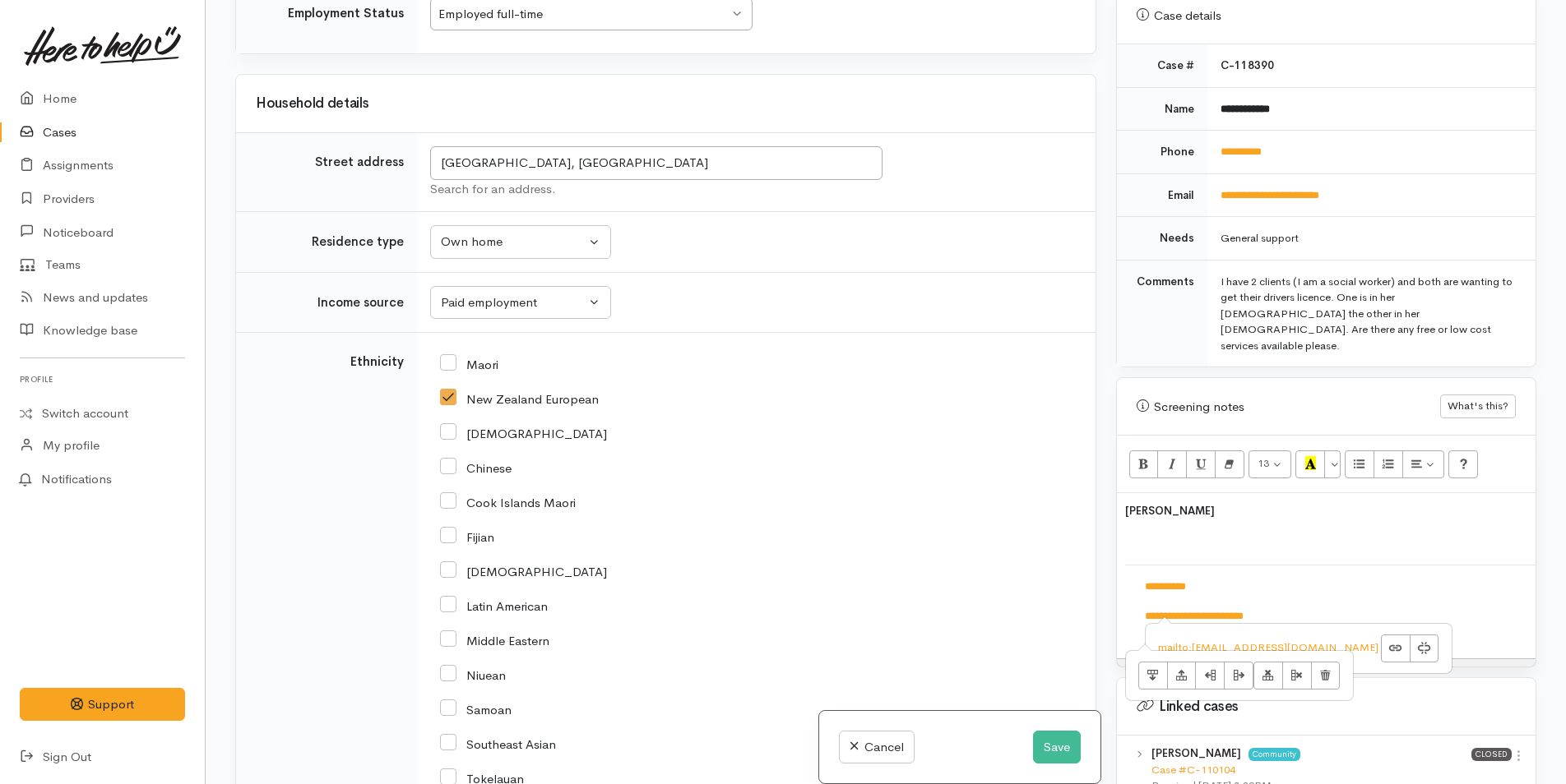
scroll to position [2267, 0]
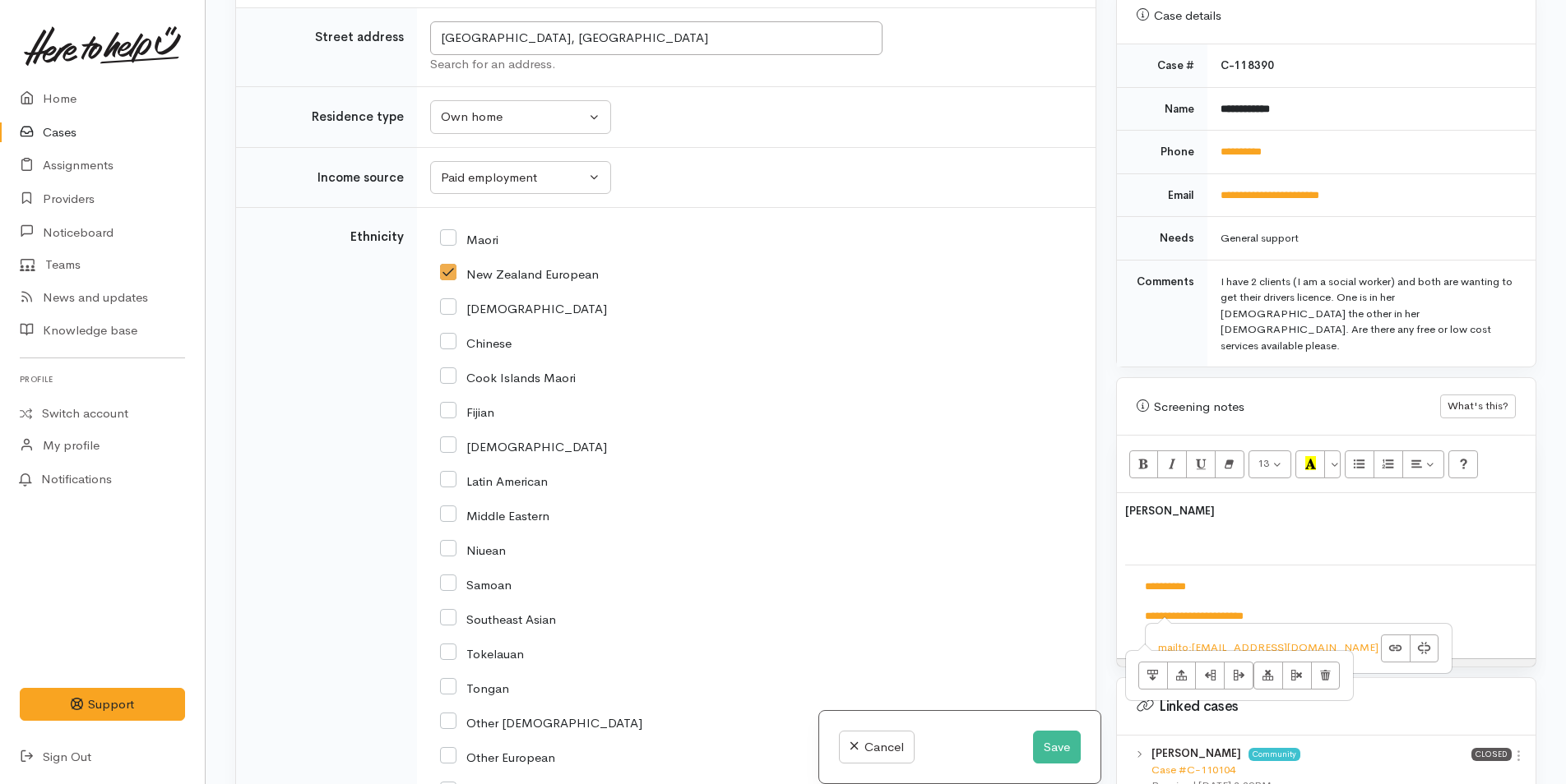
click at [1241, 501] on p "Robyn Wilson" at bounding box center [1326, 510] width 402 height 19
click at [1123, 494] on div "**********" at bounding box center [1327, 576] width 419 height 165
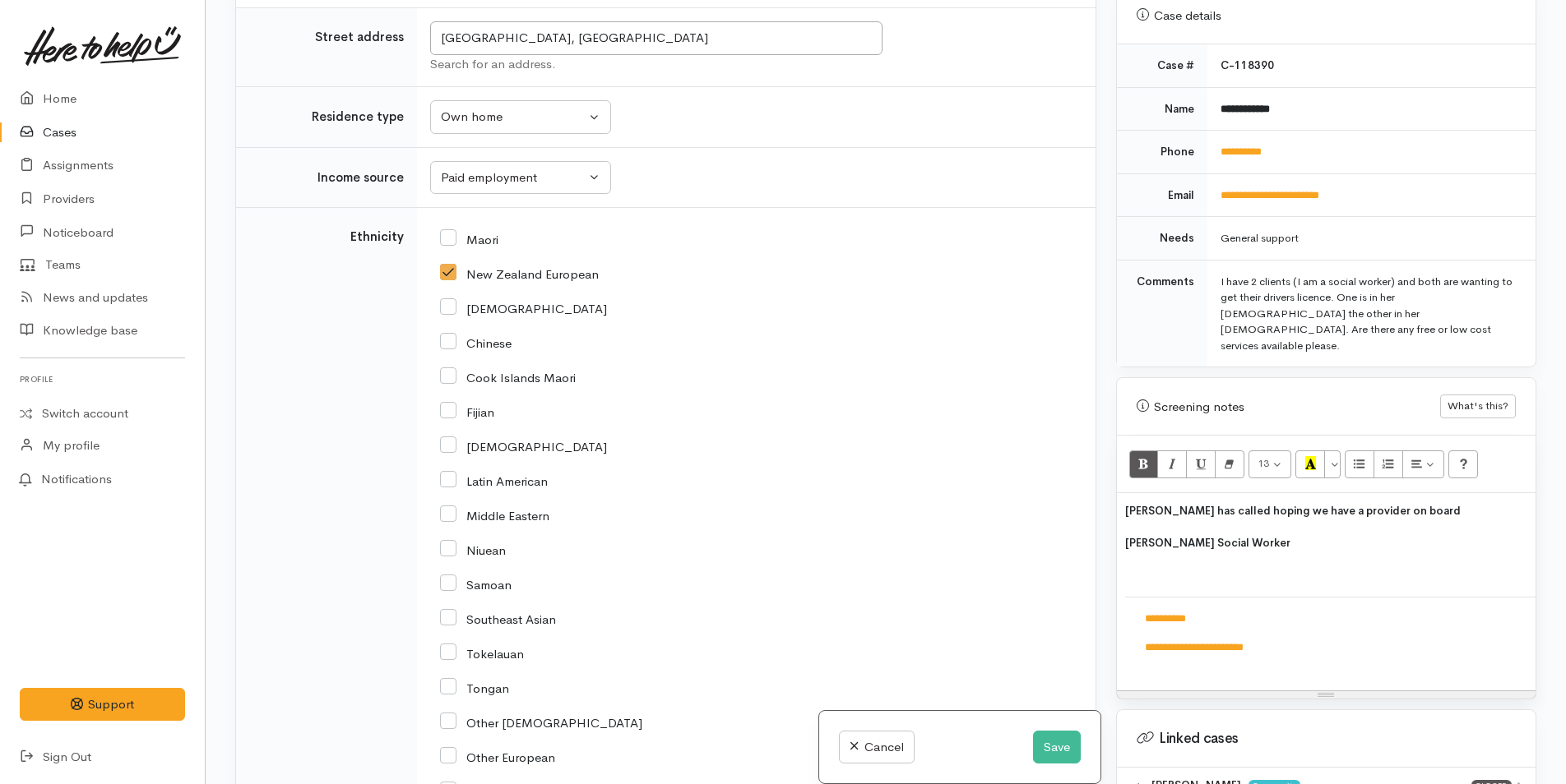
click at [1365, 504] on span "Robyn has called hoping we have a provider on board" at bounding box center [1293, 511] width 336 height 14
click at [1419, 501] on p "Robyn has called hoping we have a provider onboard" at bounding box center [1326, 510] width 402 height 19
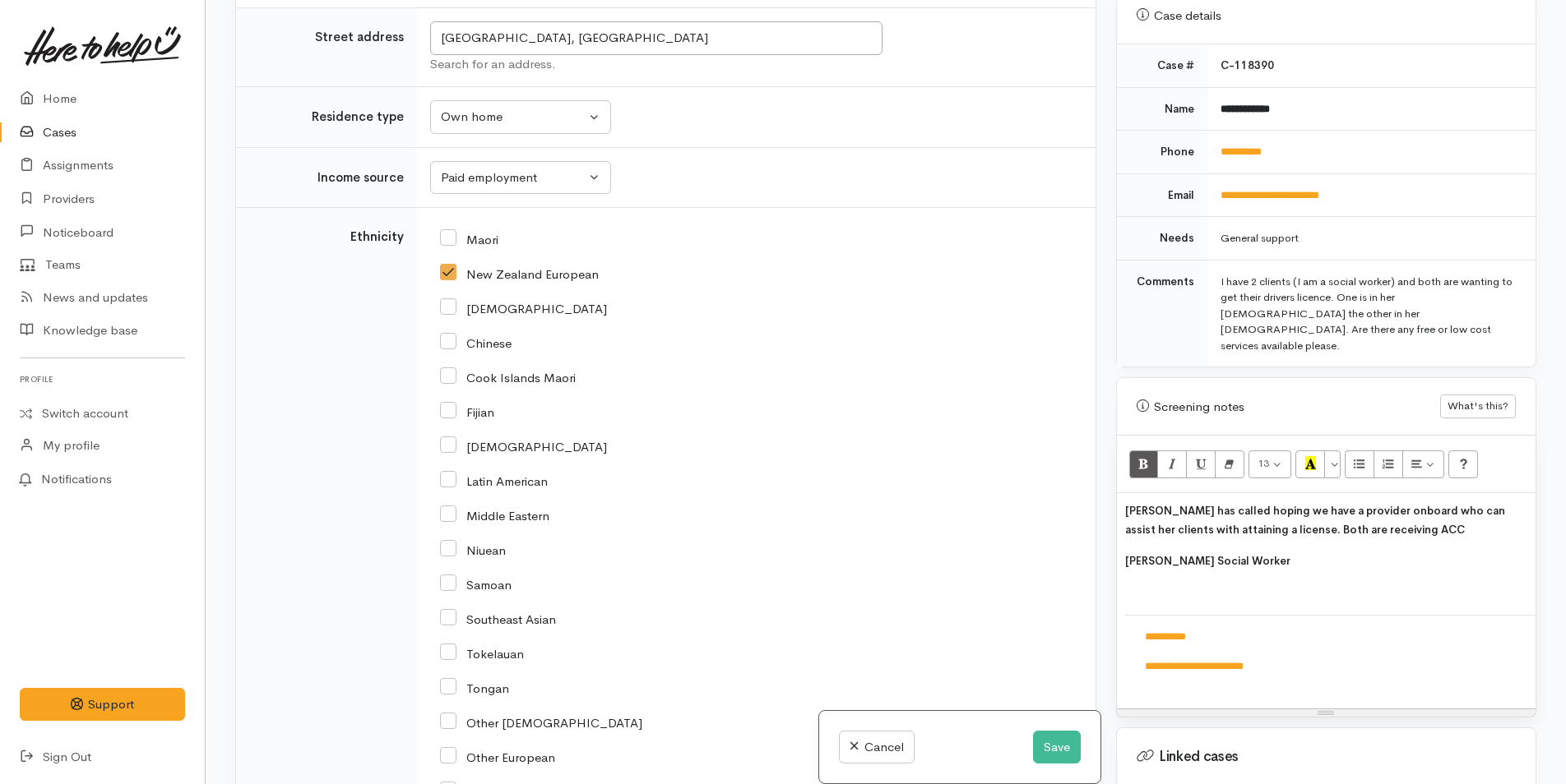
click at [1424, 501] on p "Robyn has called hoping we have a provider onboard who can assist her clients w…" at bounding box center [1326, 520] width 402 height 37
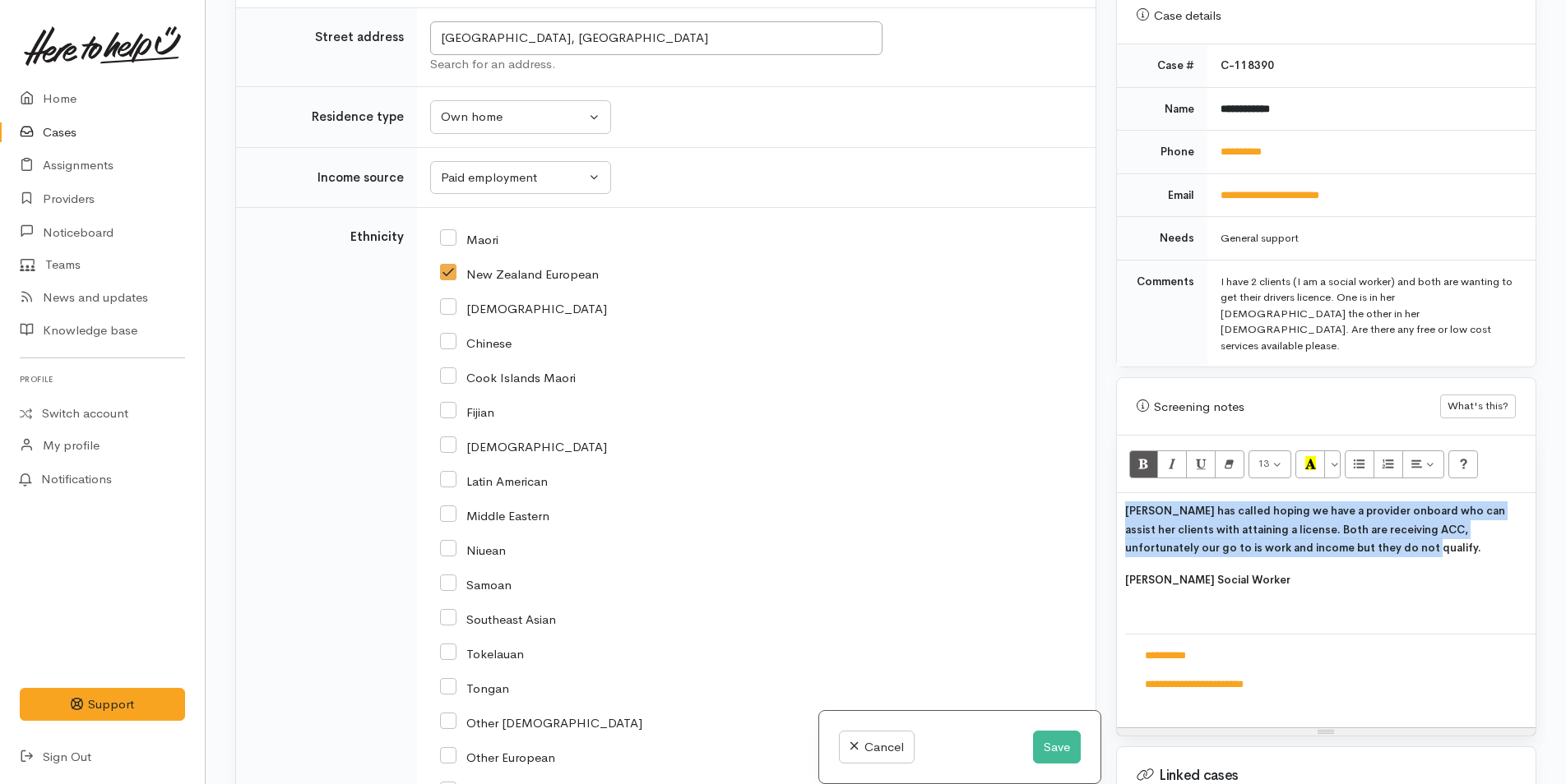
drag, startPoint x: 1368, startPoint y: 516, endPoint x: 1106, endPoint y: 471, distance: 265.8
click at [1106, 471] on div "Related cases There are other cases potentially from the same person, address o…" at bounding box center [885, 392] width 1320 height 784
drag, startPoint x: 1302, startPoint y: 665, endPoint x: 1104, endPoint y: 455, distance: 288.6
click at [1104, 455] on div "Related cases There are other cases potentially from the same person, address o…" at bounding box center [885, 392] width 1320 height 784
copy div "**********"
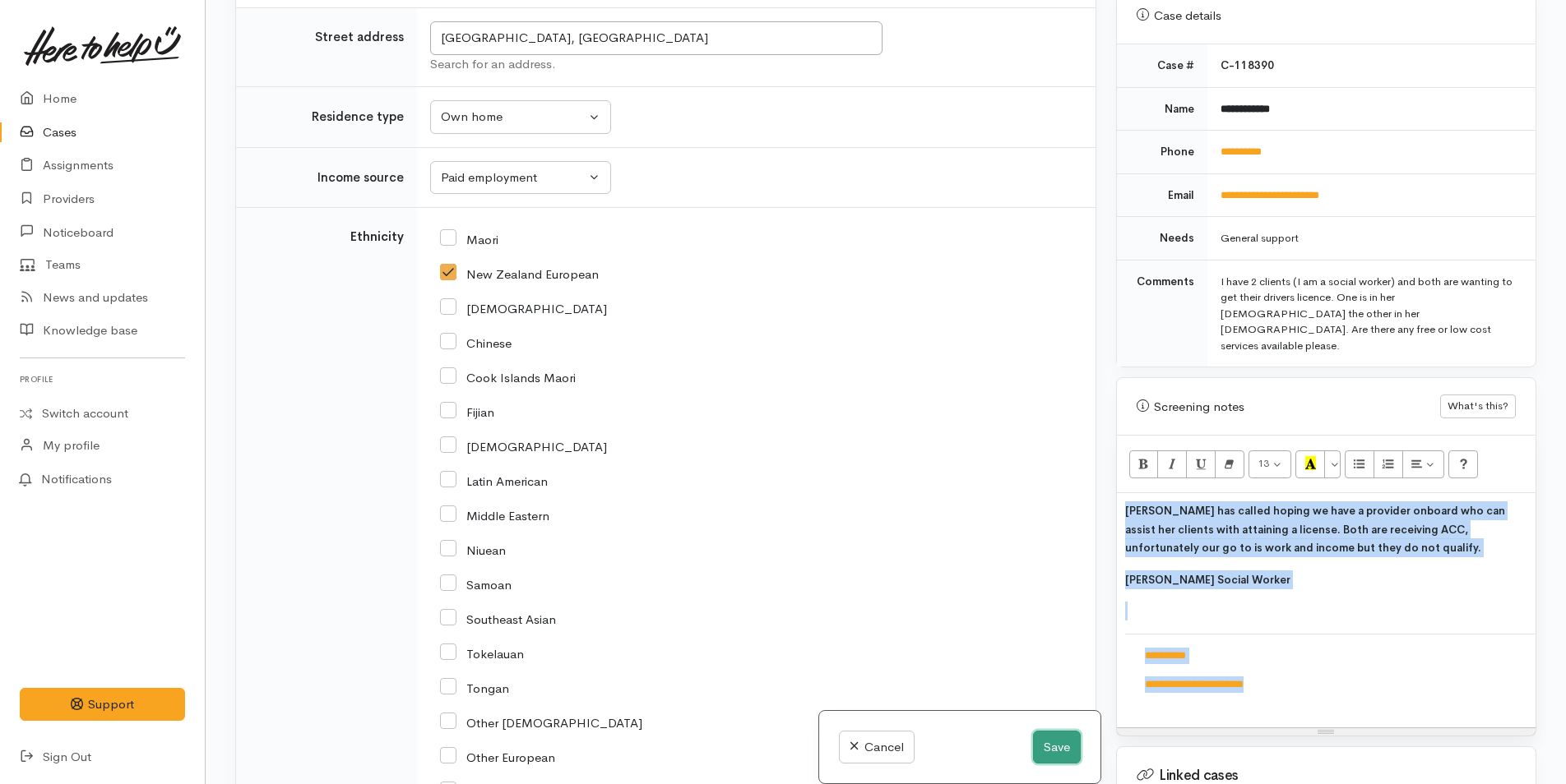
click at [1056, 750] on button "Save" at bounding box center [1057, 748] width 48 height 34
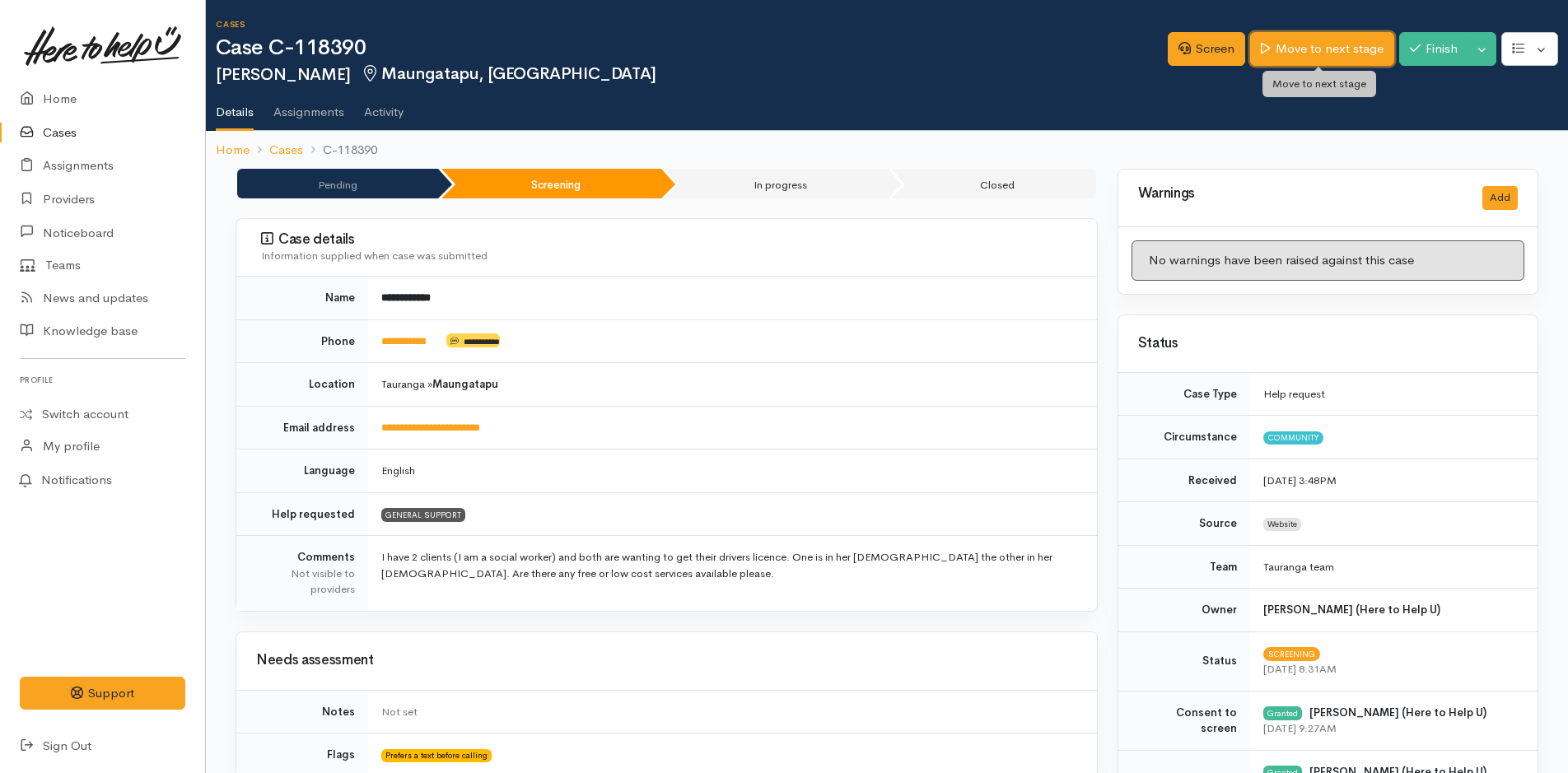
click at [1337, 42] on link "Move to next stage" at bounding box center [1322, 49] width 143 height 34
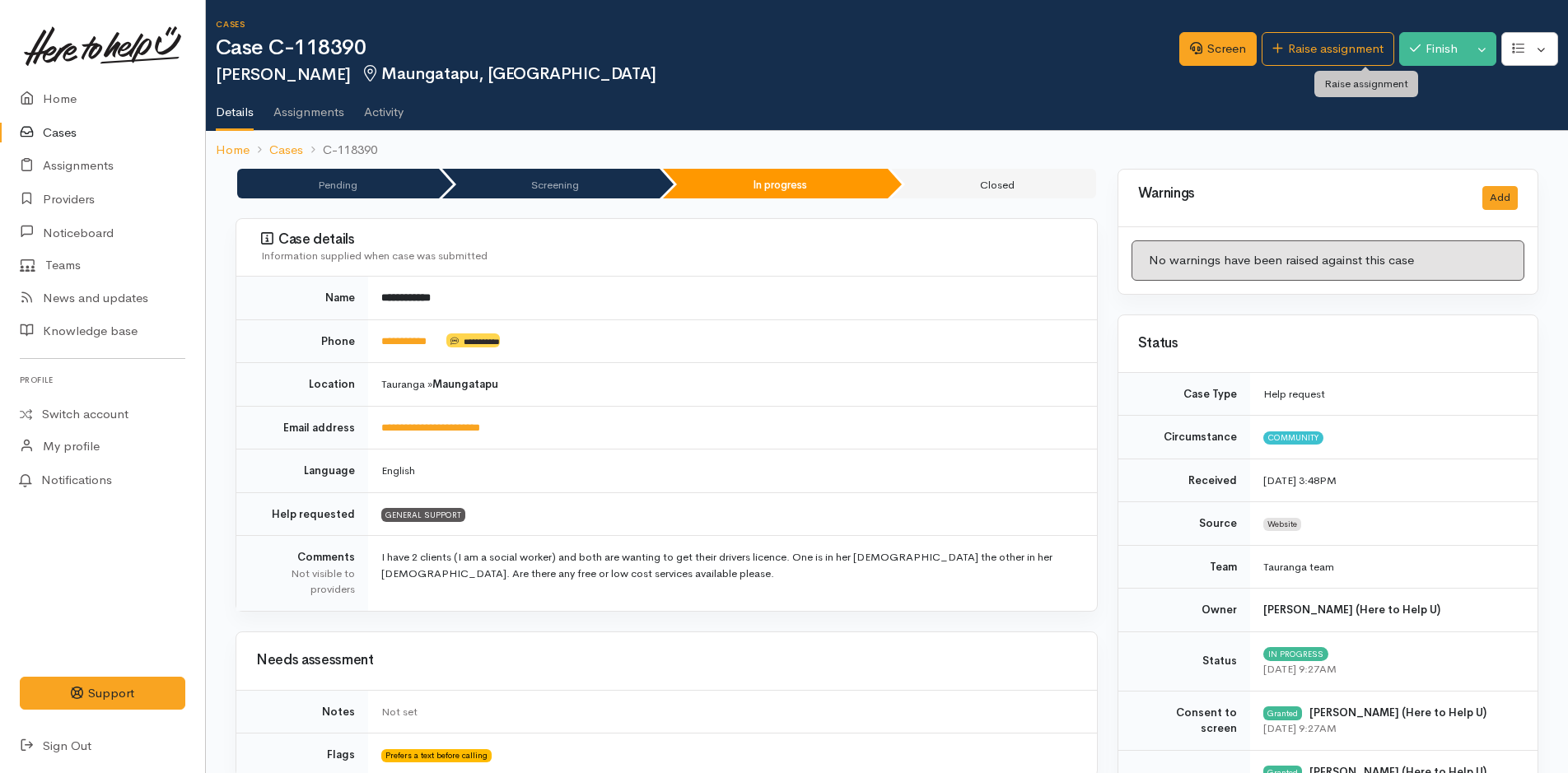
click at [1337, 42] on link "Raise assignment" at bounding box center [1328, 49] width 133 height 34
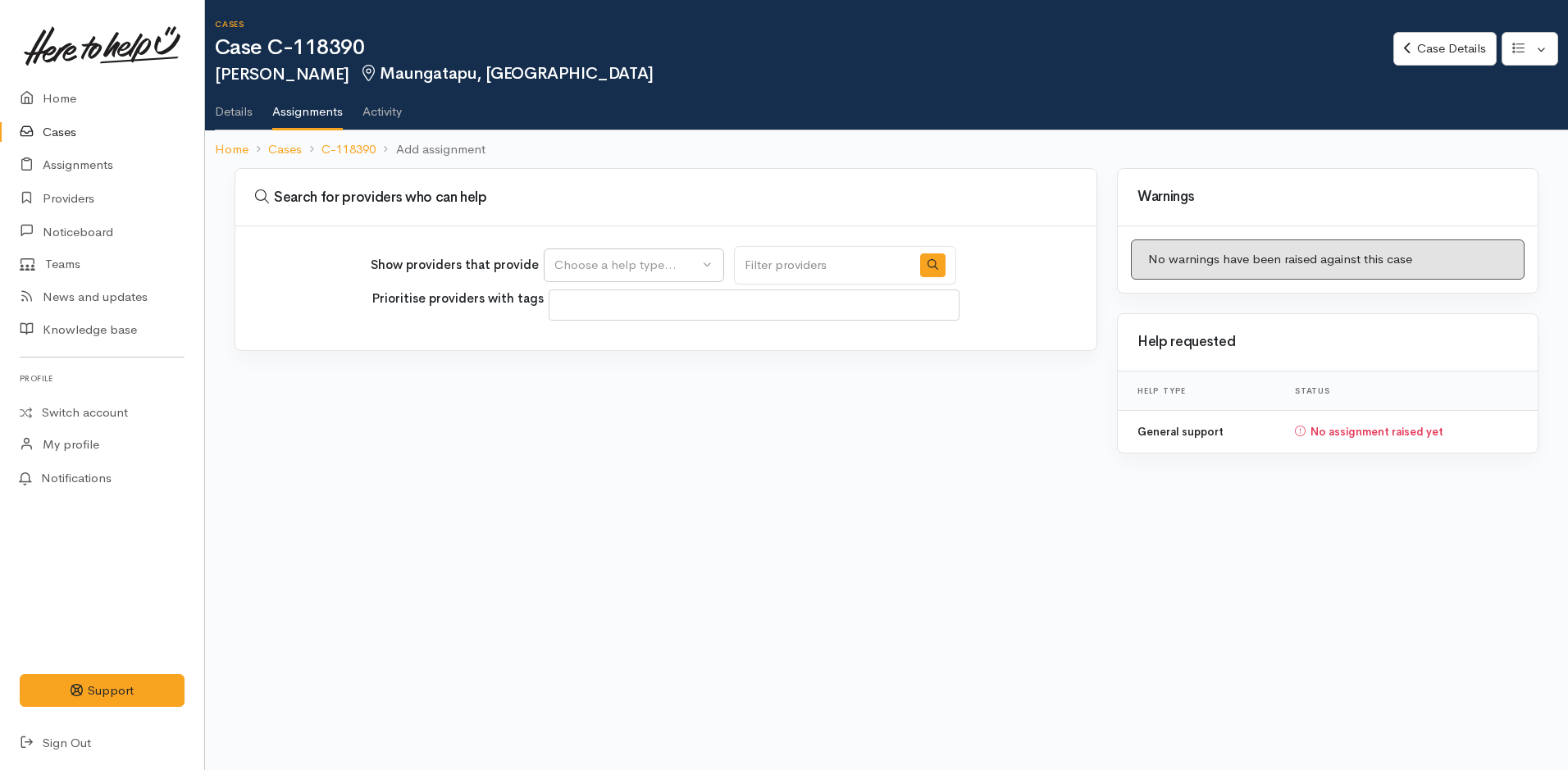
select select
click at [638, 268] on div "Choose a help type..." at bounding box center [626, 265] width 144 height 19
click at [623, 346] on span "General support" at bounding box center [610, 344] width 92 height 19
select select "4"
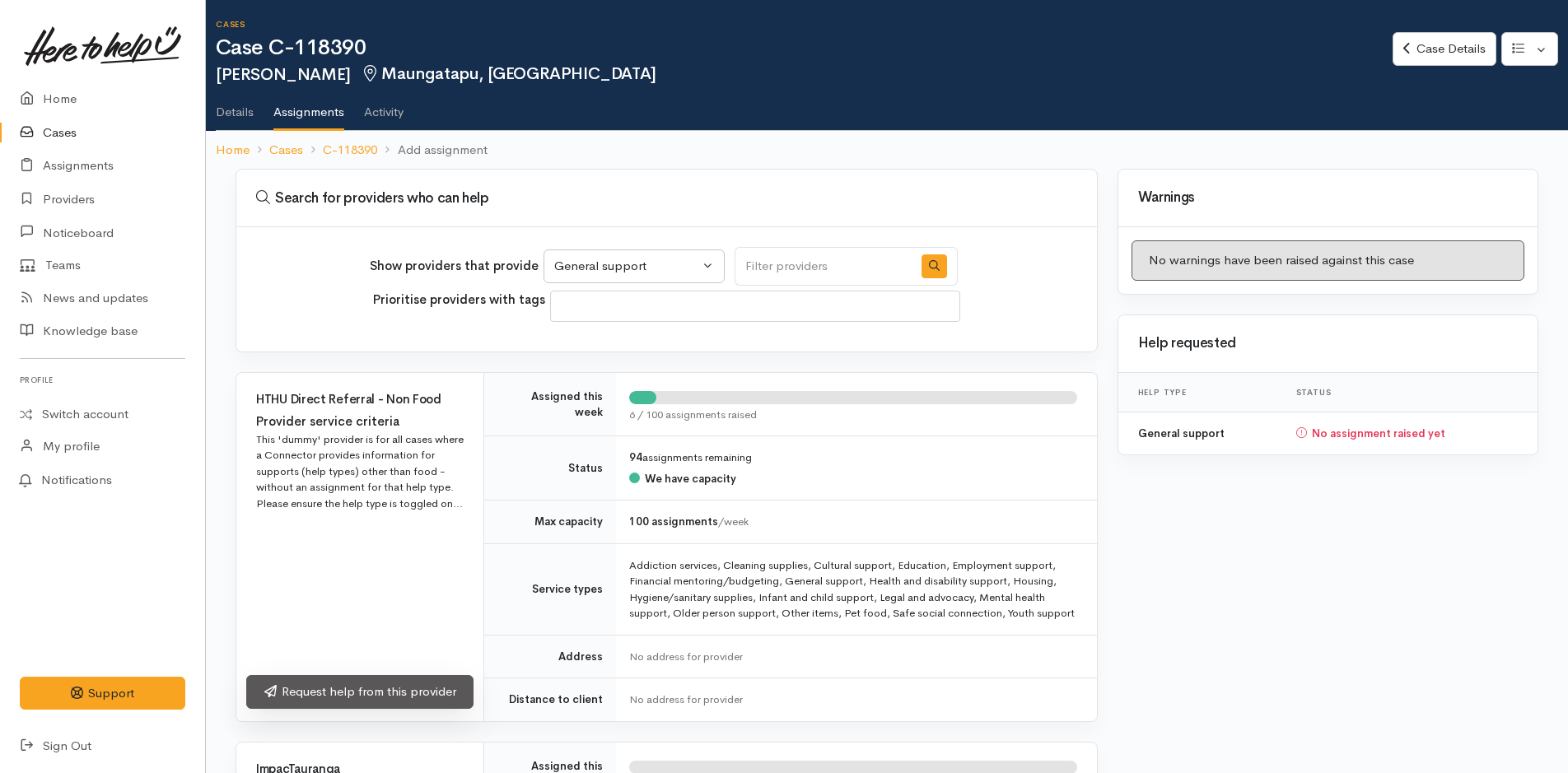
click at [436, 693] on link "Request help from this provider" at bounding box center [359, 693] width 227 height 34
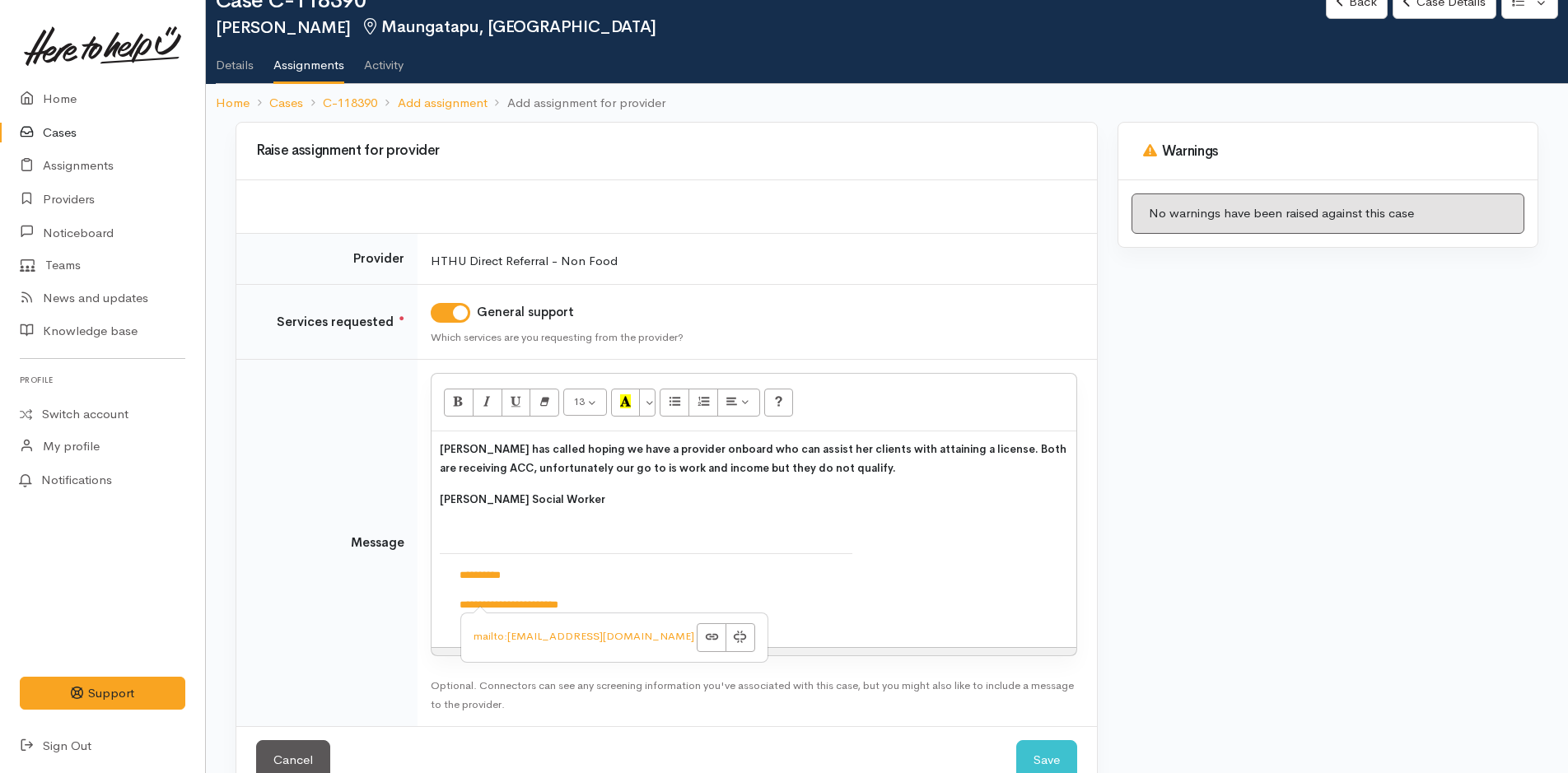
scroll to position [88, 0]
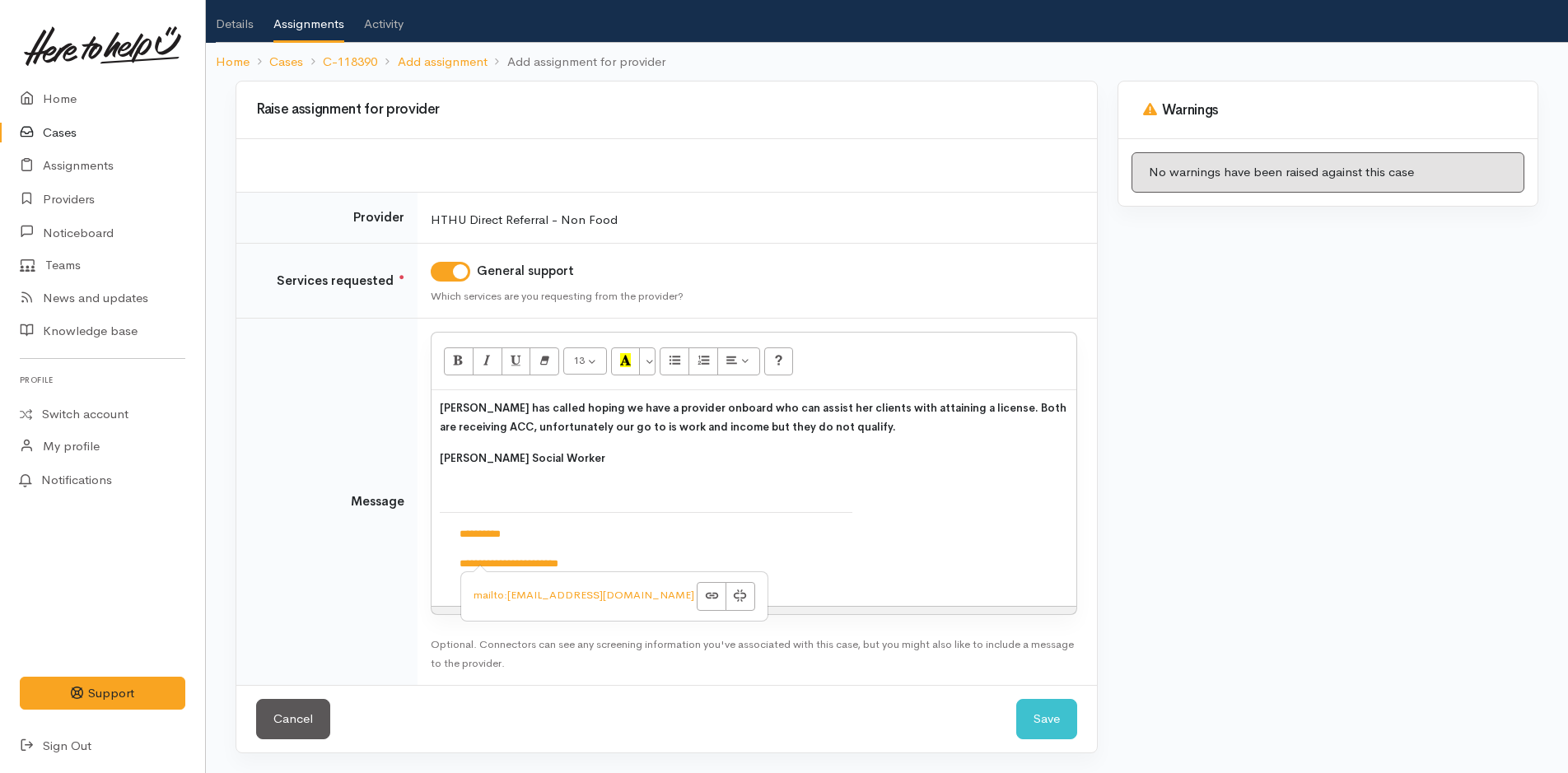
click at [784, 577] on td "**********" at bounding box center [646, 555] width 413 height 86
click at [822, 564] on p "**********" at bounding box center [646, 564] width 373 height 17
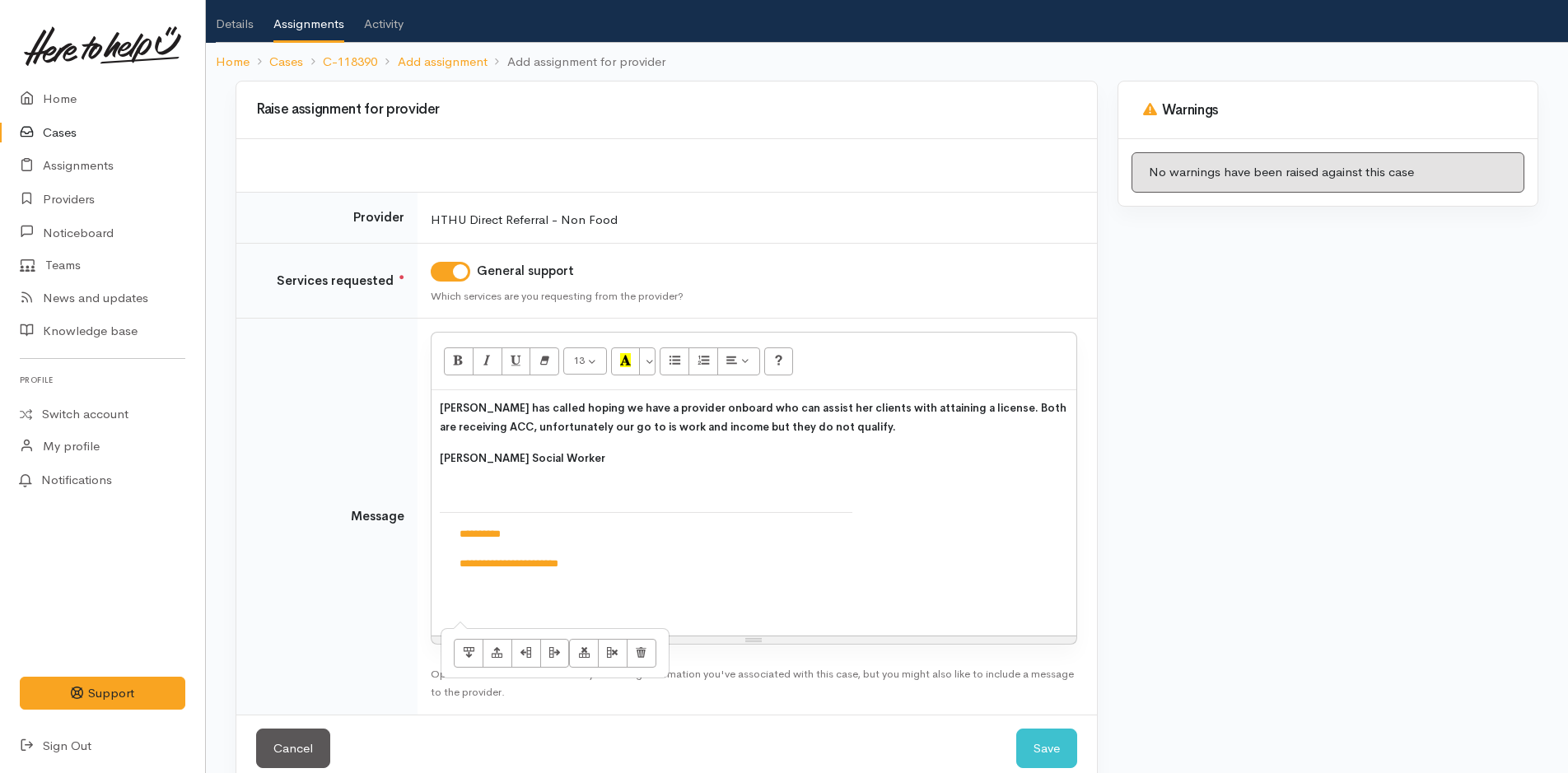
click at [509, 616] on td "**********" at bounding box center [646, 570] width 413 height 114
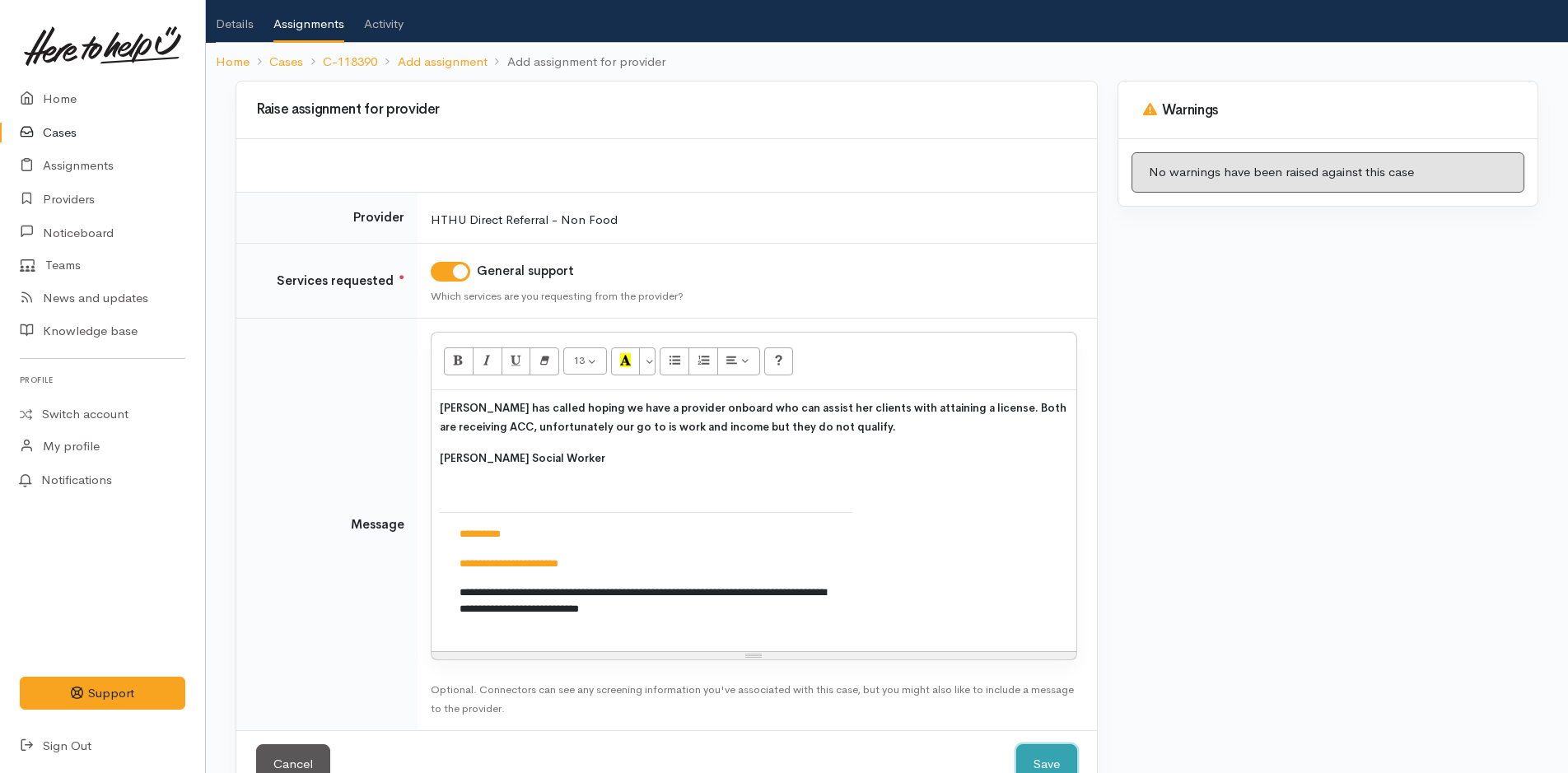
click at [1048, 759] on button "Save" at bounding box center [1046, 765] width 61 height 41
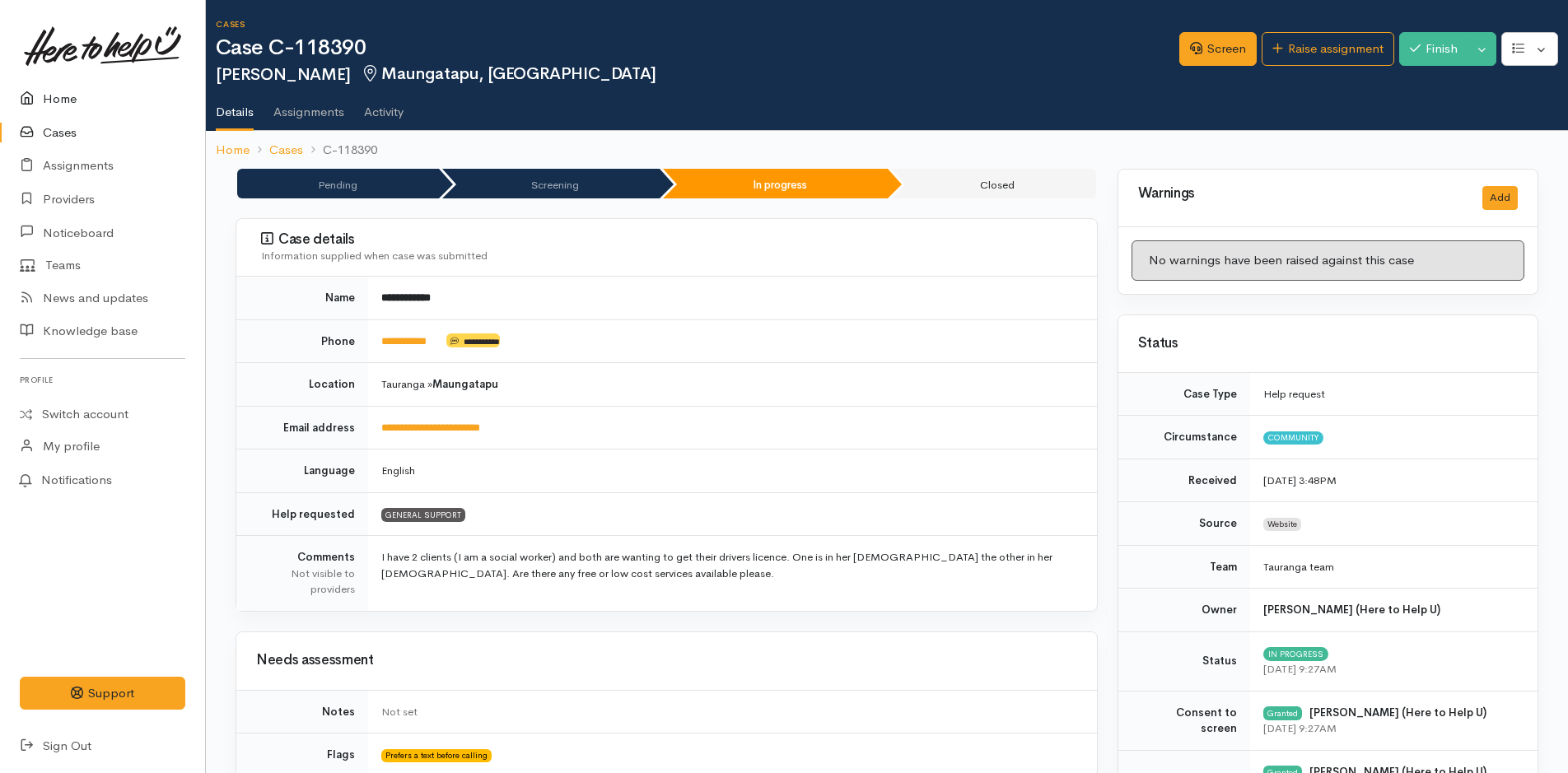
click at [49, 91] on link "Home" at bounding box center [103, 99] width 205 height 34
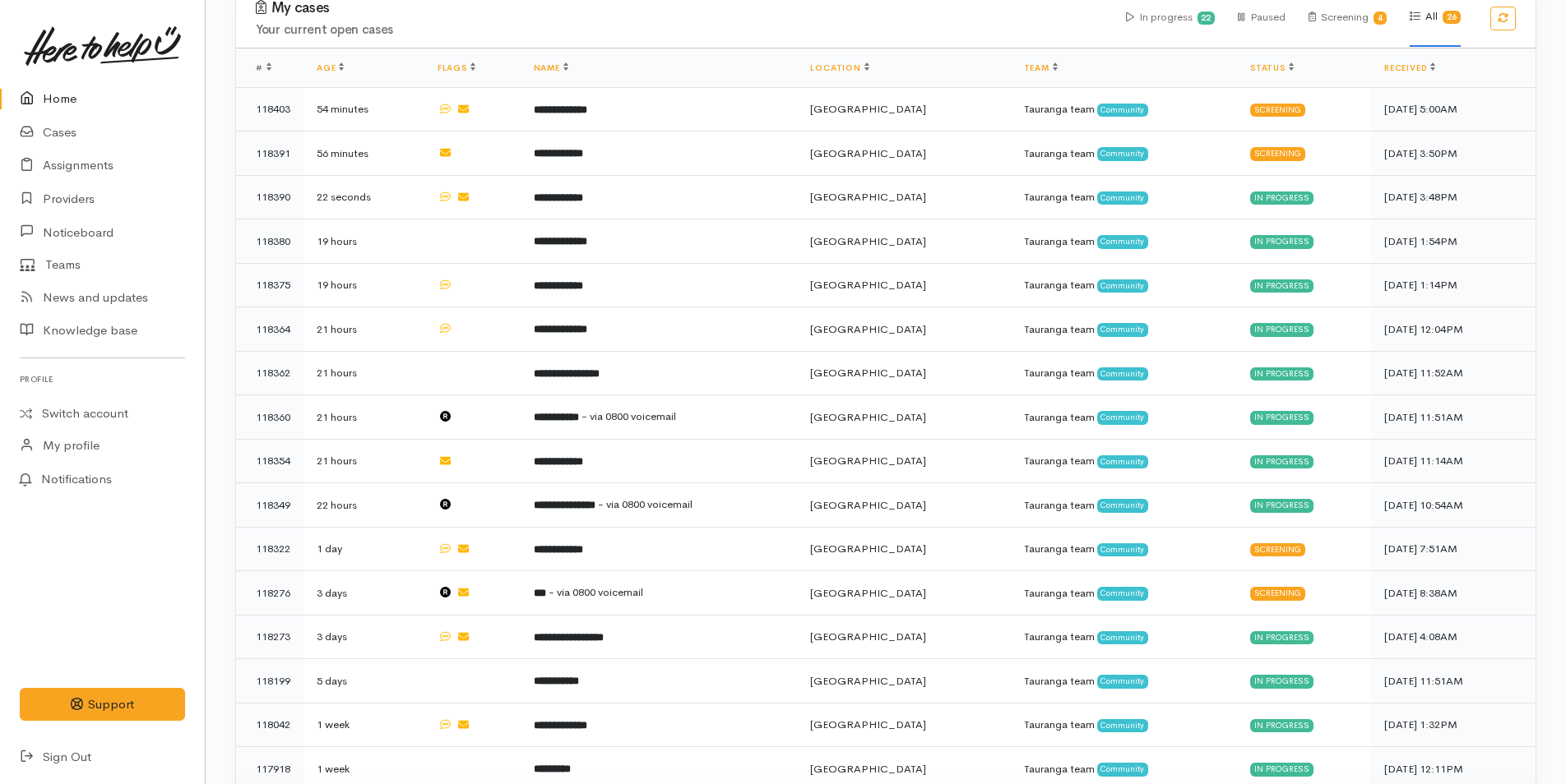
scroll to position [576, 0]
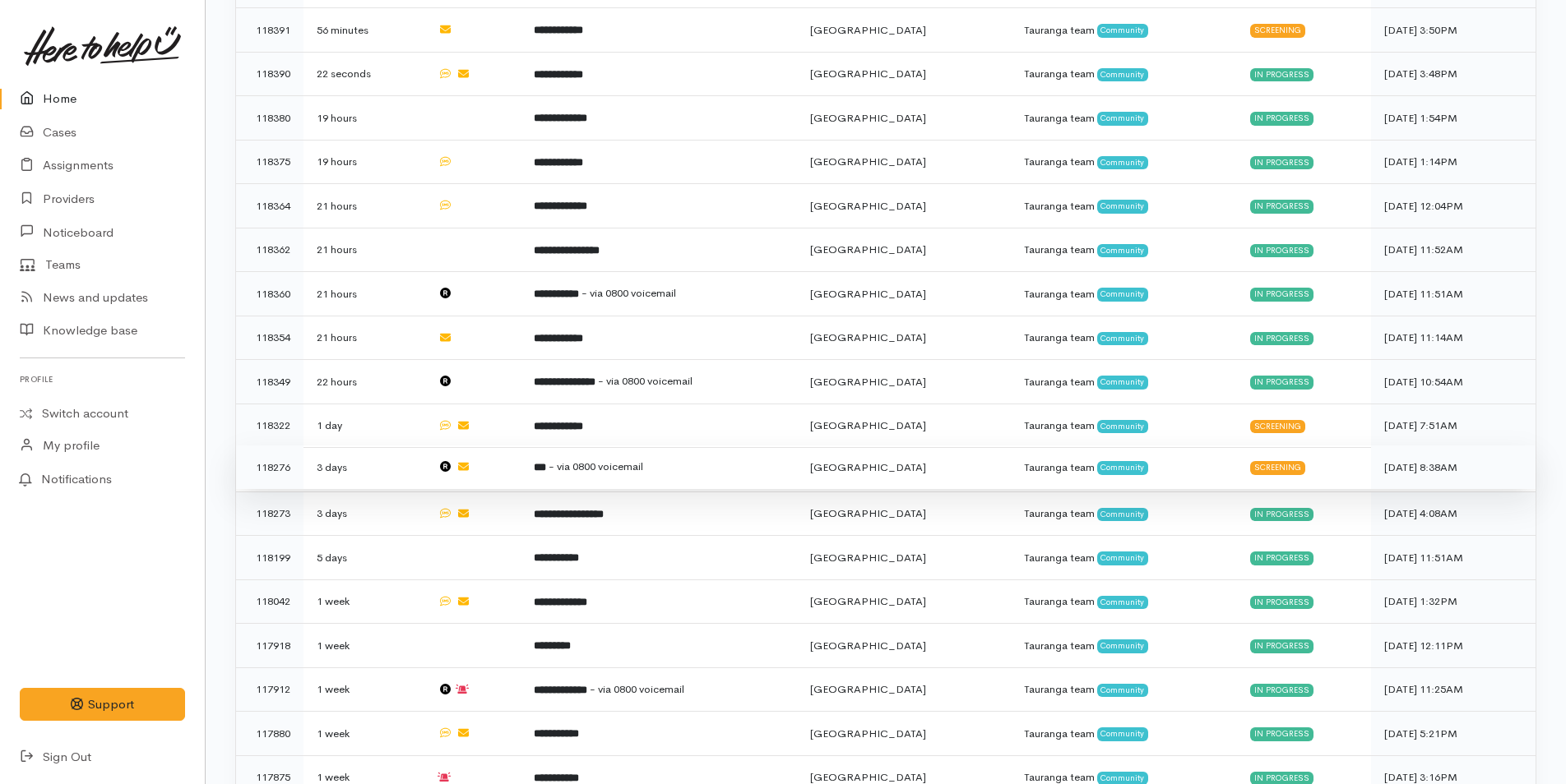
click at [667, 459] on td "*** - via 0800 voicemail" at bounding box center [659, 468] width 277 height 44
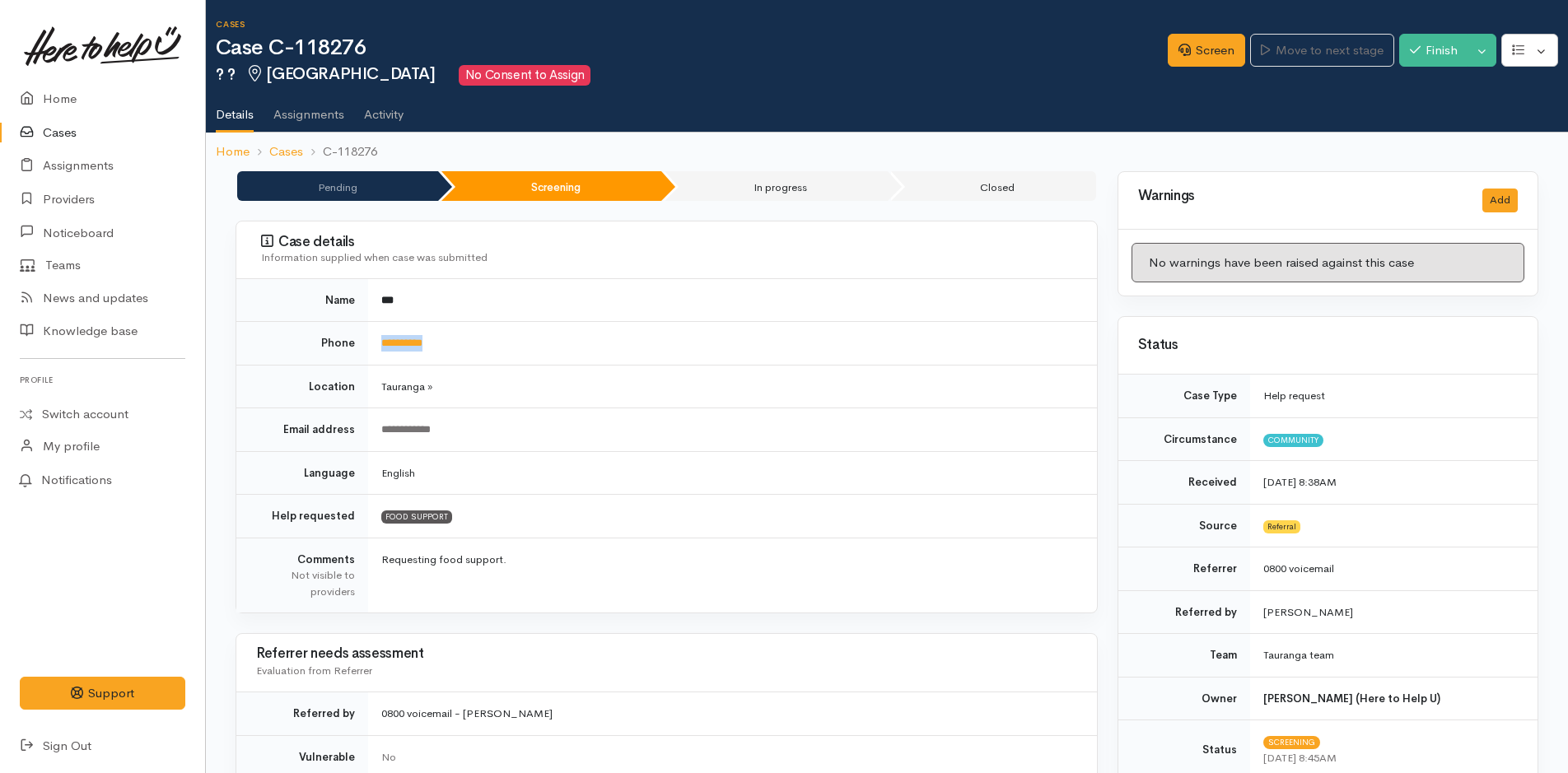
drag, startPoint x: 455, startPoint y: 346, endPoint x: 377, endPoint y: 345, distance: 78.0
click at [377, 347] on td "**********" at bounding box center [732, 343] width 729 height 43
copy link "**********"
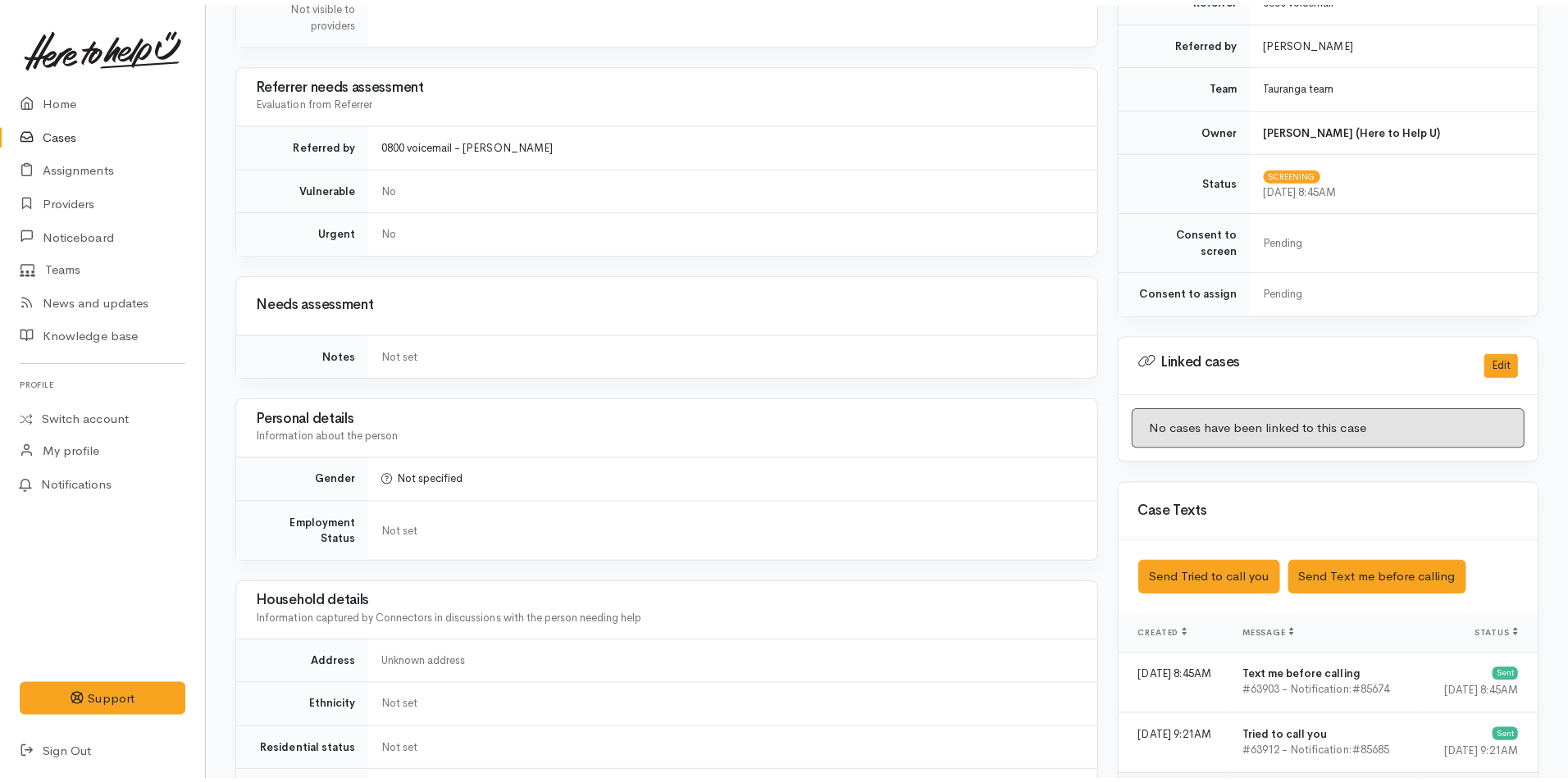
scroll to position [1066, 0]
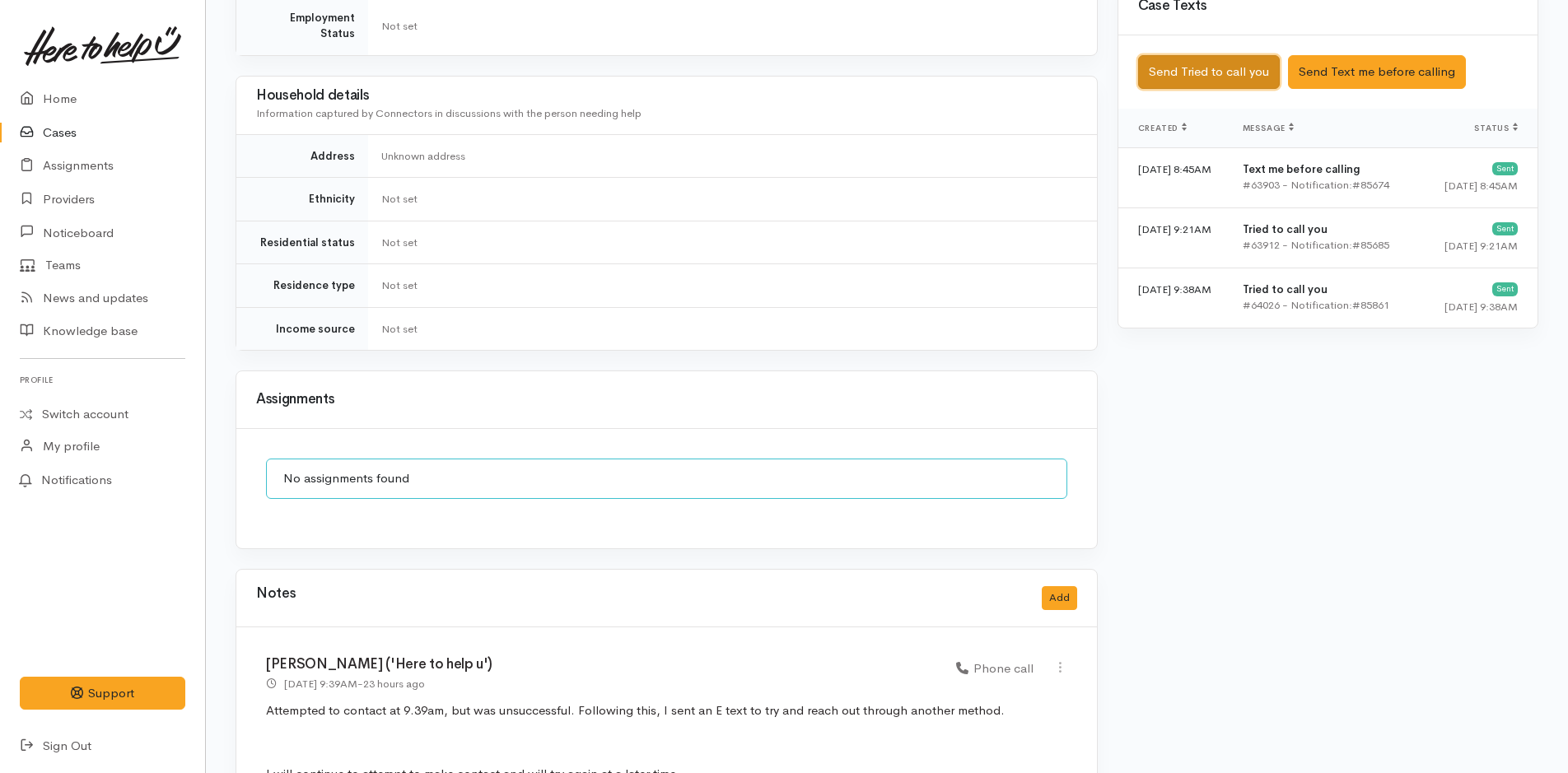
click at [1209, 55] on button "Send Tried to call you" at bounding box center [1209, 72] width 142 height 34
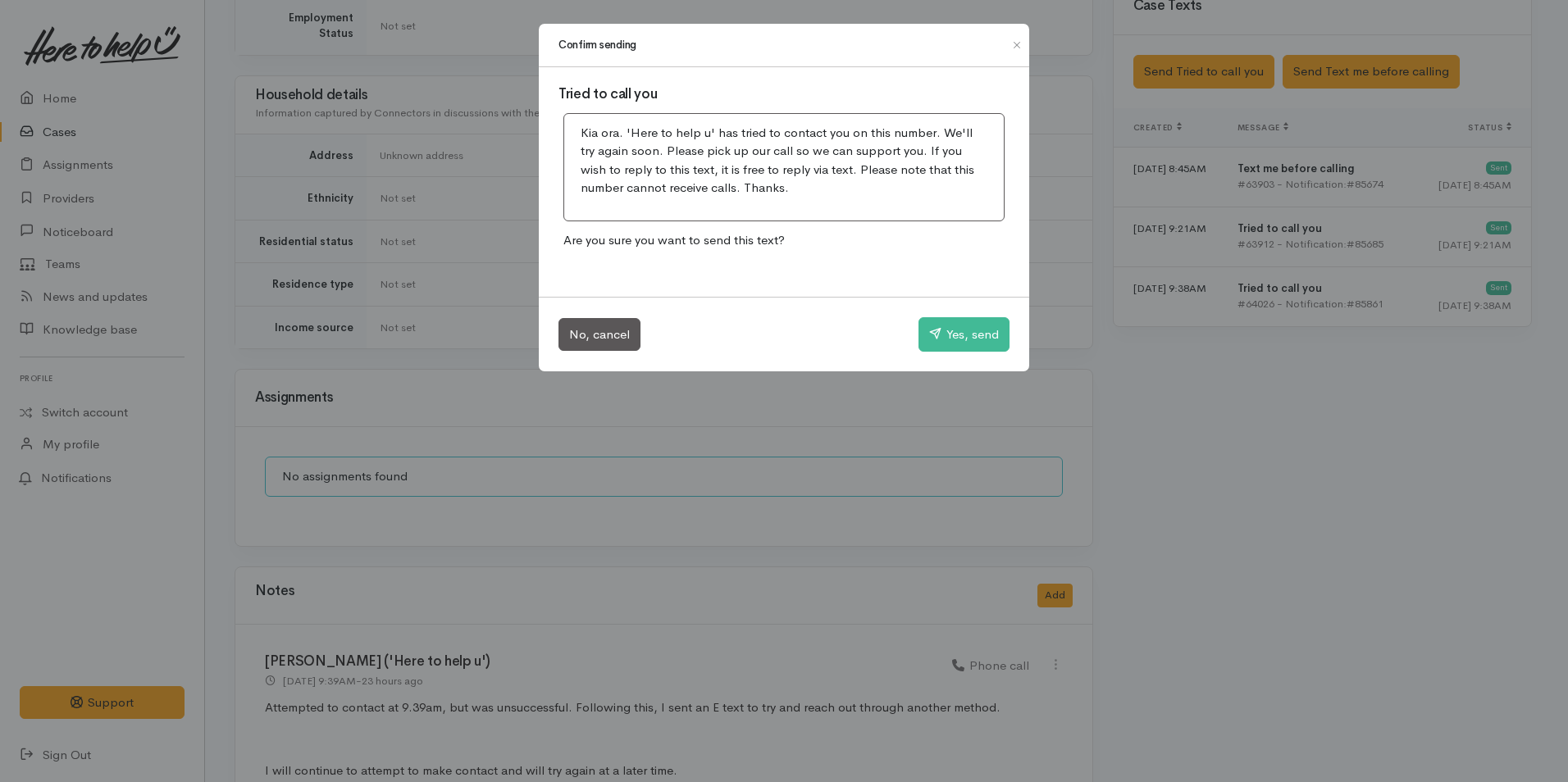
click at [1230, 475] on div "Confirm sending Tried to call you Kia ora. 'Here to help u' has tried to contac…" at bounding box center [784, 391] width 1568 height 782
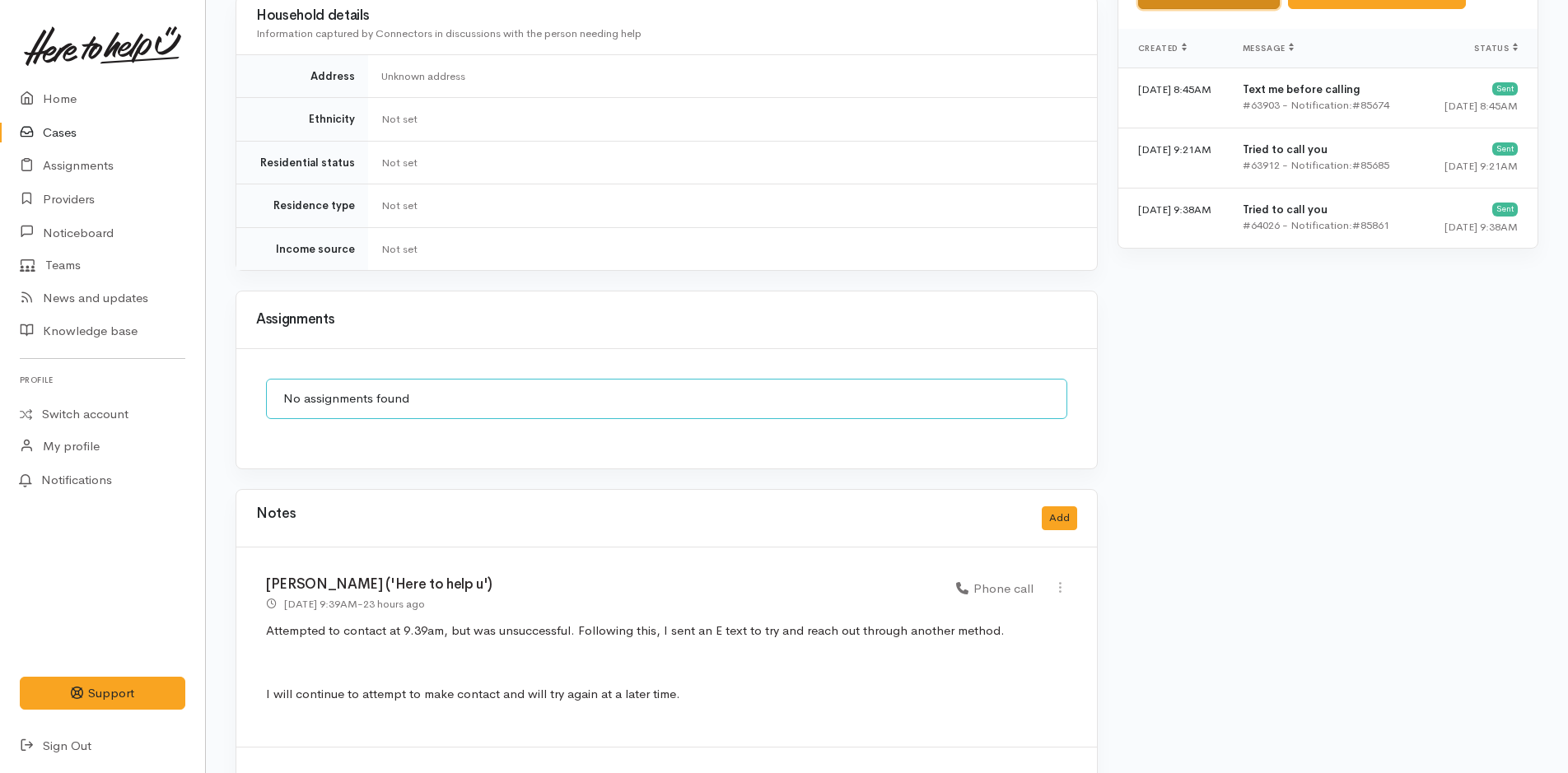
scroll to position [1297, 0]
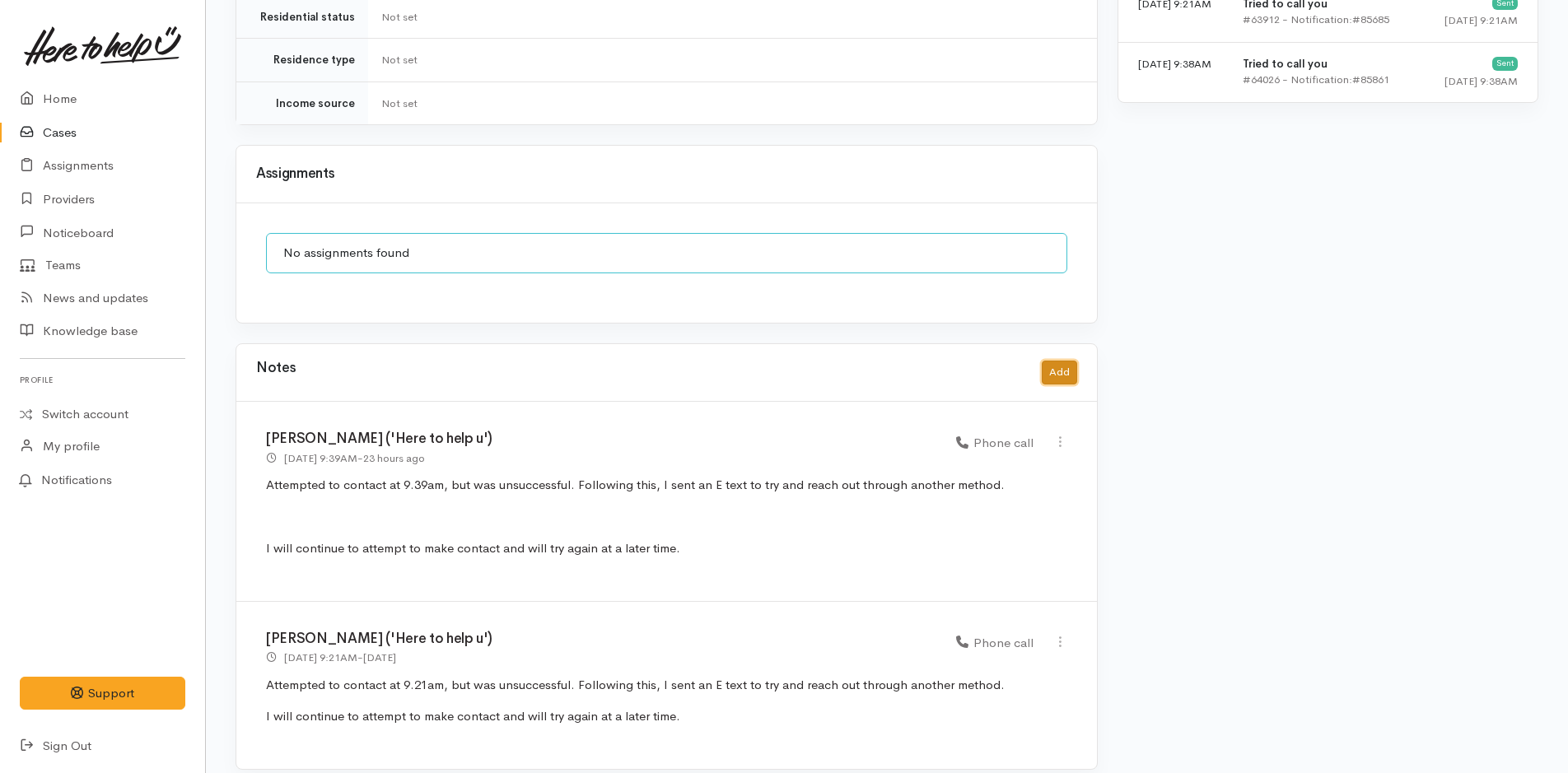
click at [1057, 361] on button "Add" at bounding box center [1059, 372] width 35 height 24
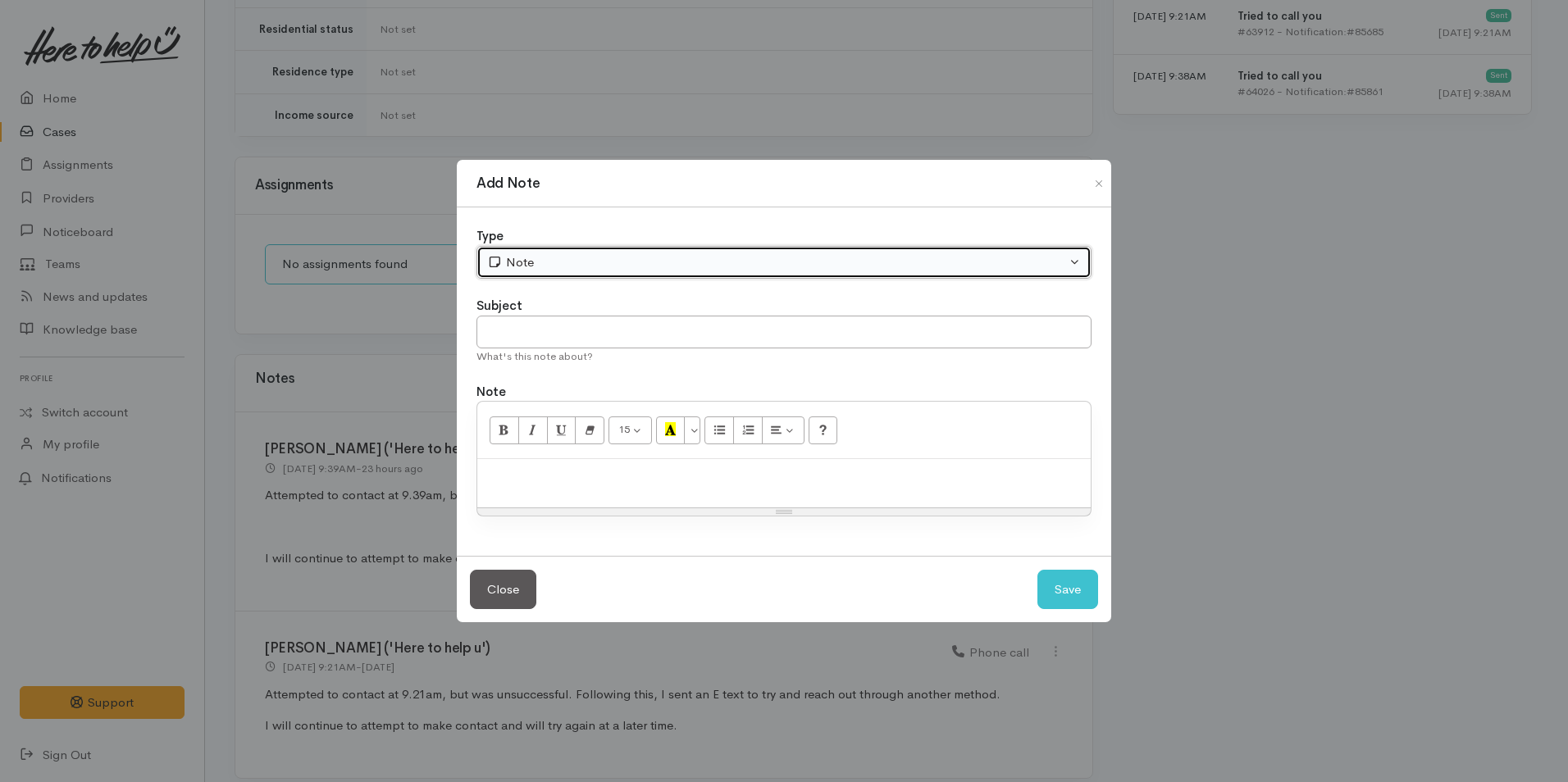
click at [547, 265] on div "Note" at bounding box center [776, 262] width 579 height 18
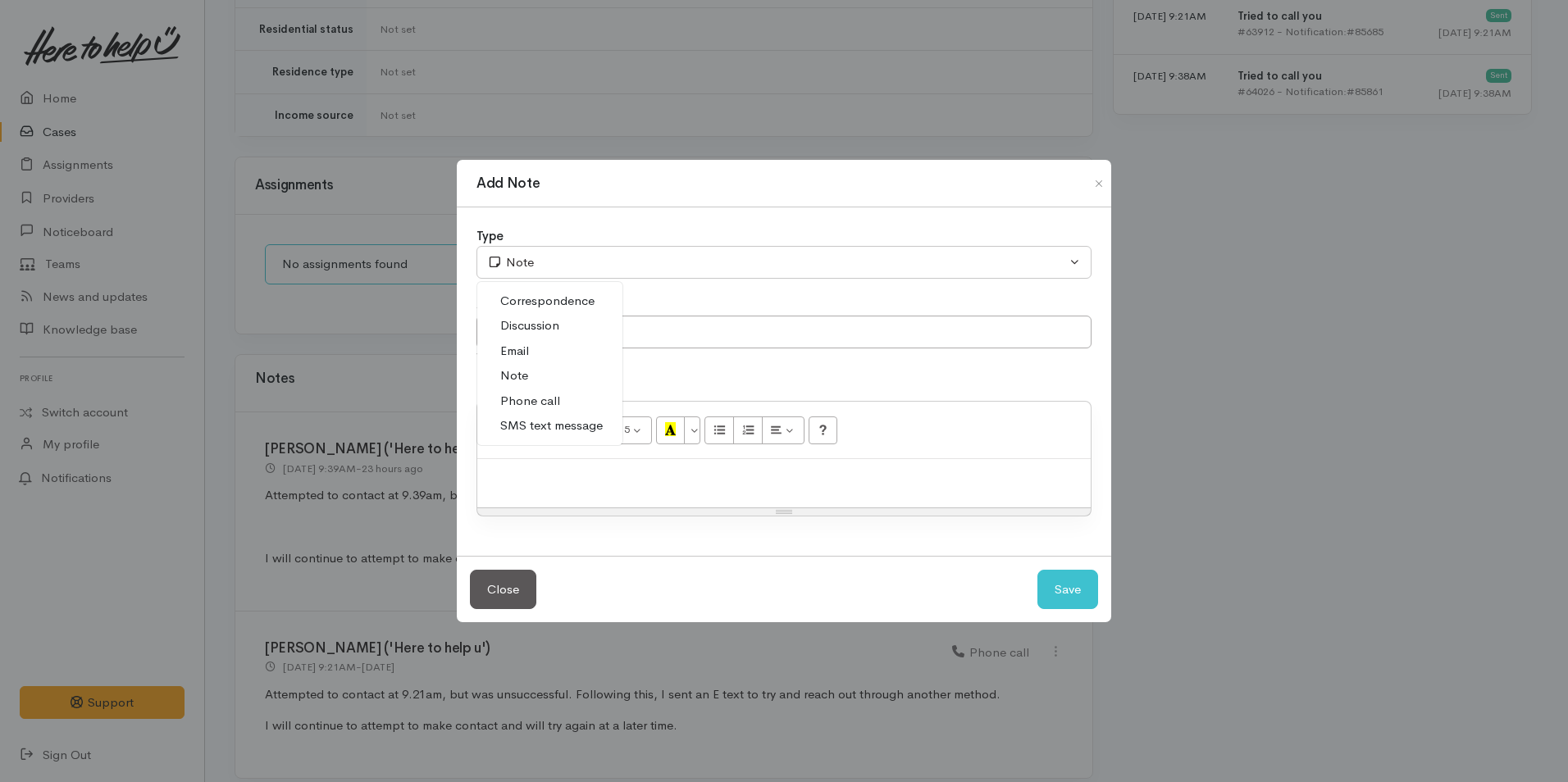
click at [554, 401] on span "Phone call" at bounding box center [530, 401] width 60 height 18
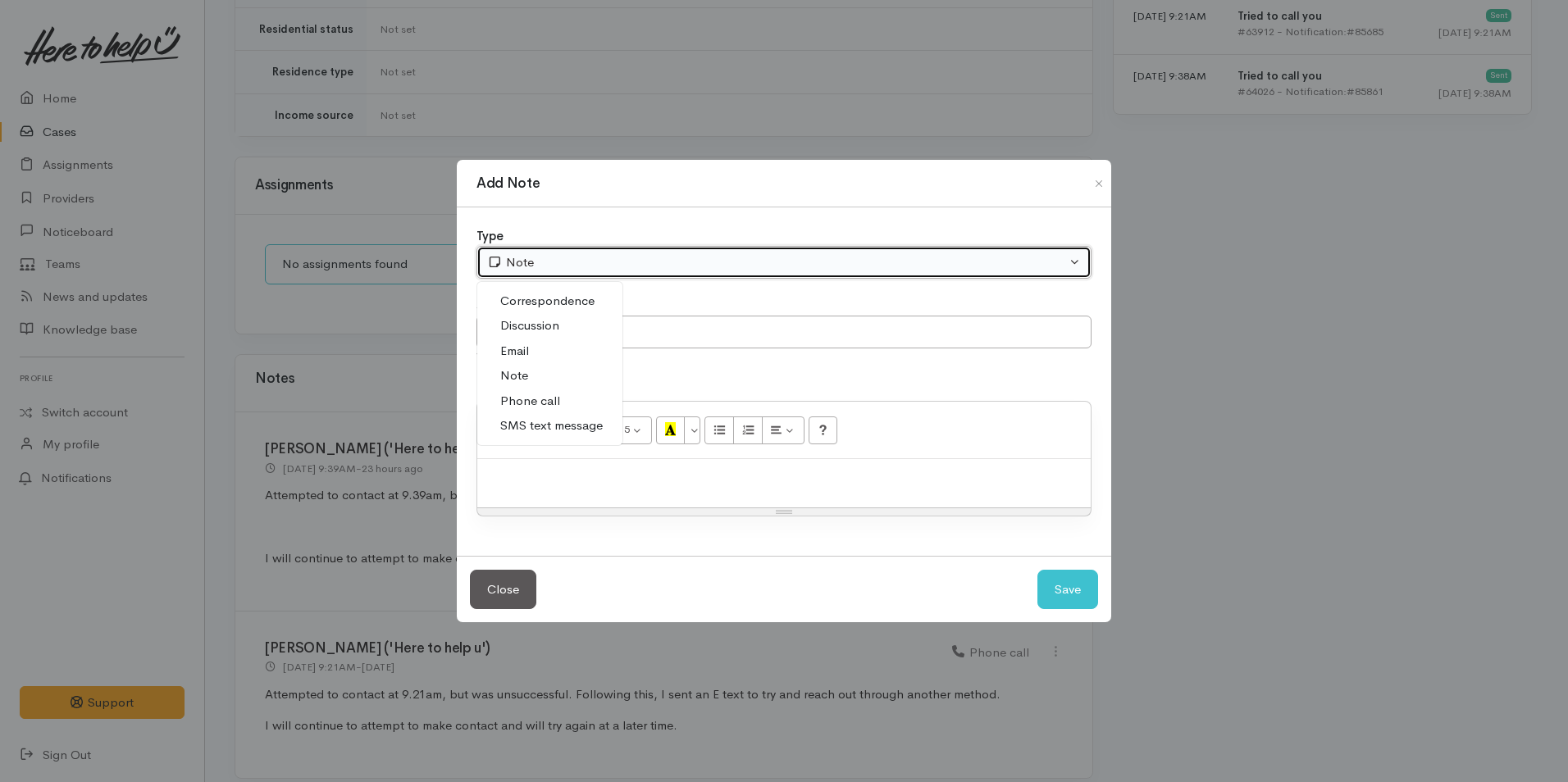
select select "3"
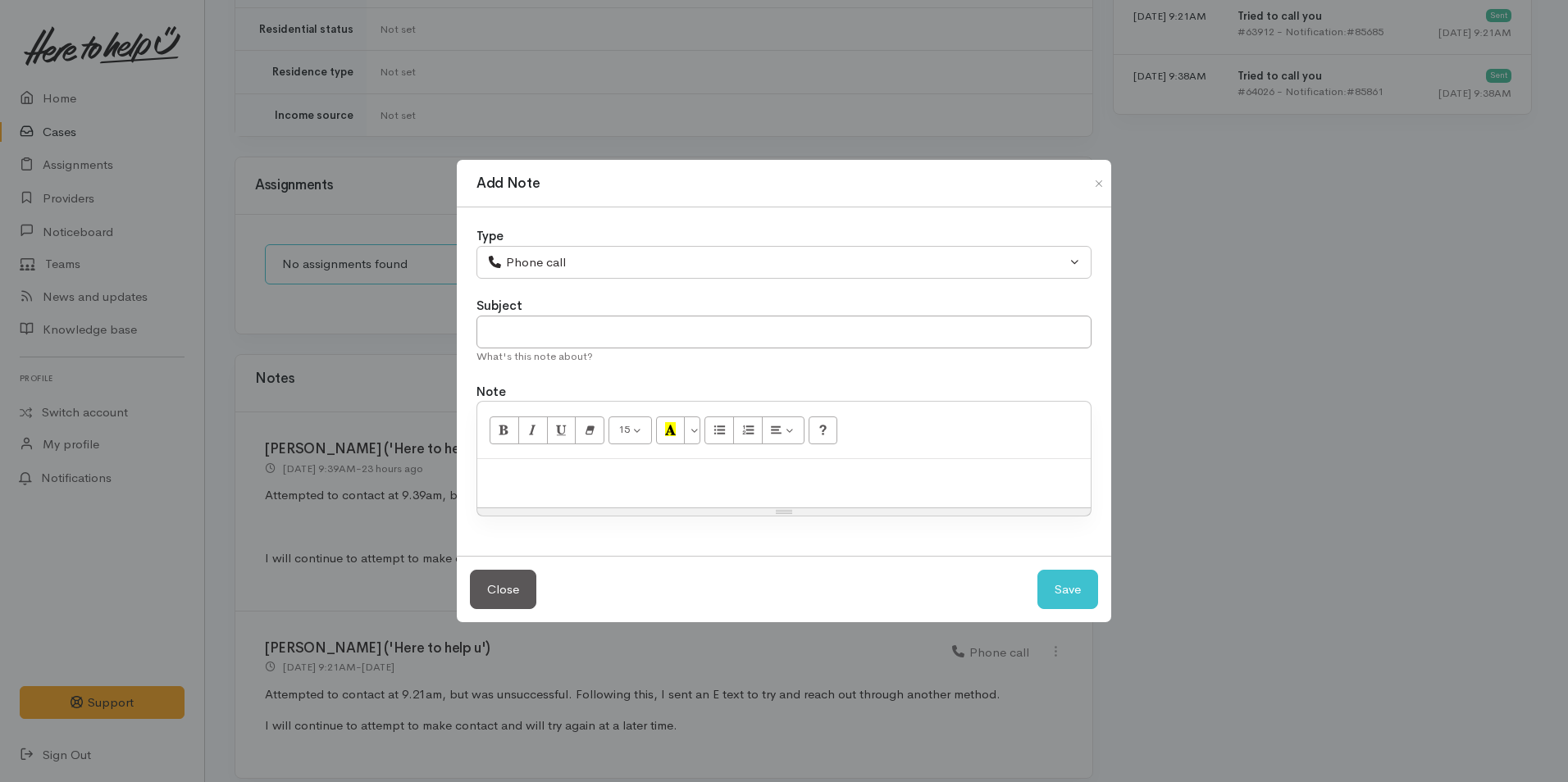
click at [590, 485] on p at bounding box center [784, 476] width 597 height 18
paste div
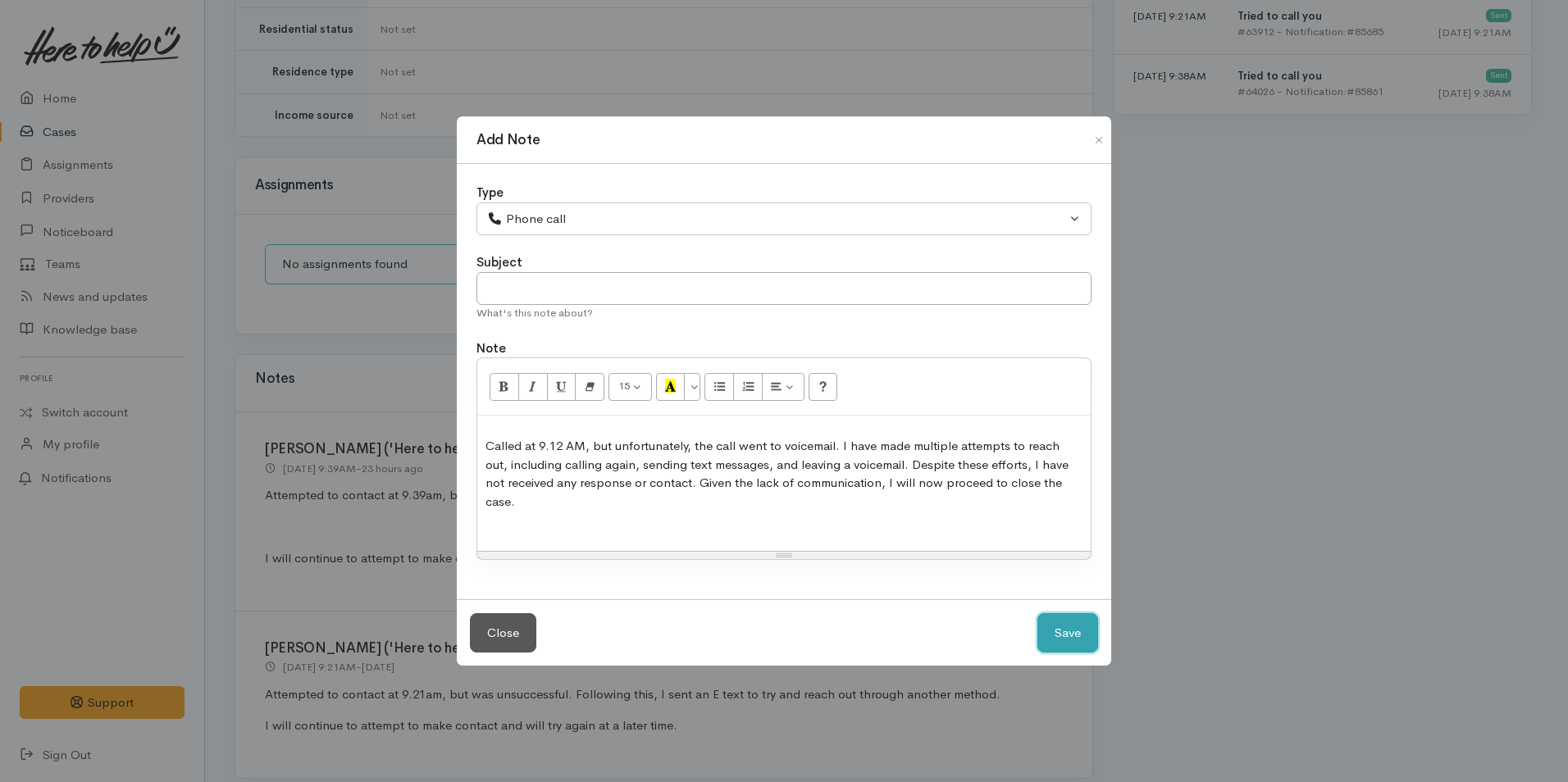
click at [1053, 614] on button "Save" at bounding box center [1068, 634] width 61 height 41
select select "1"
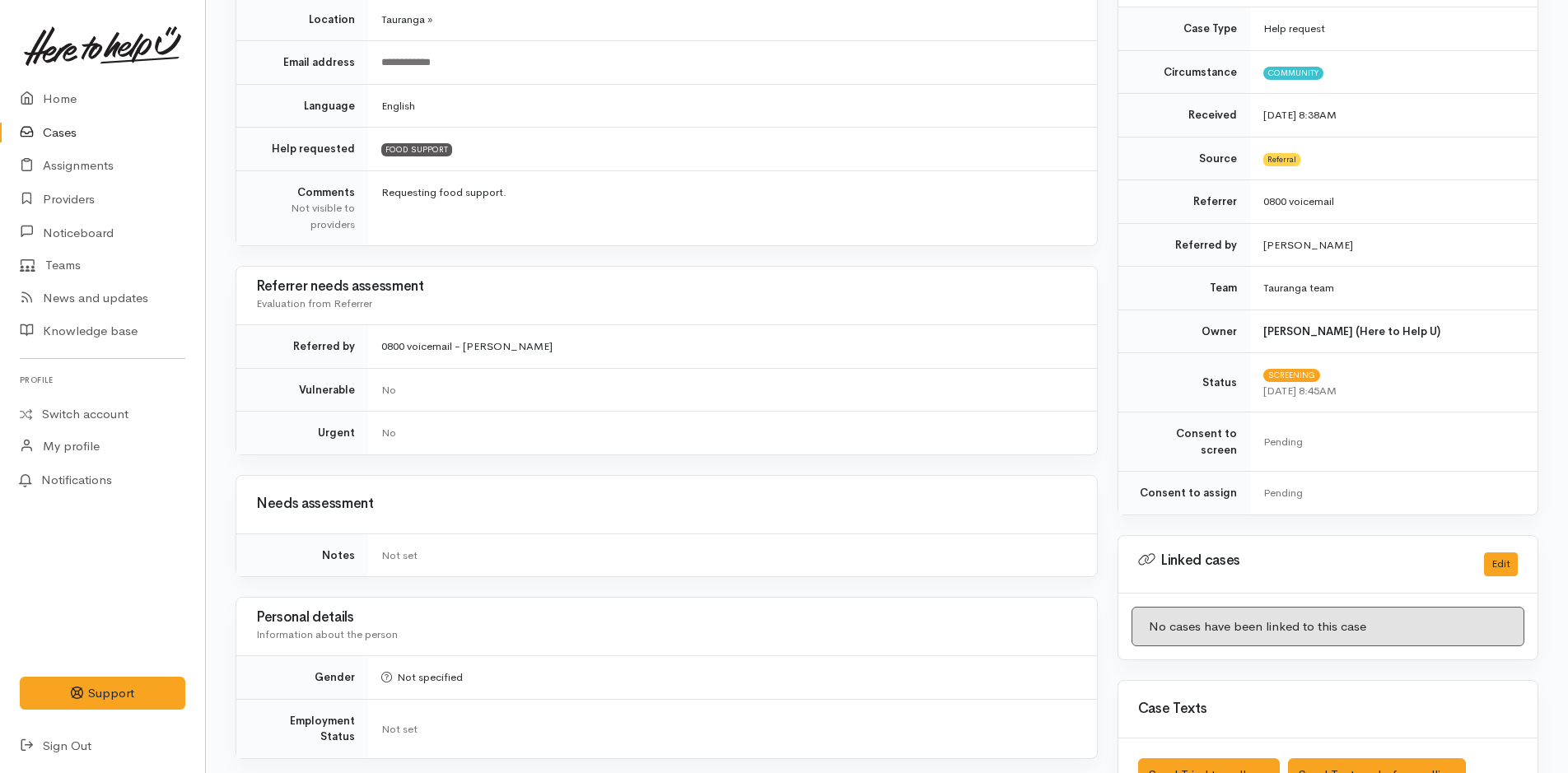
scroll to position [0, 0]
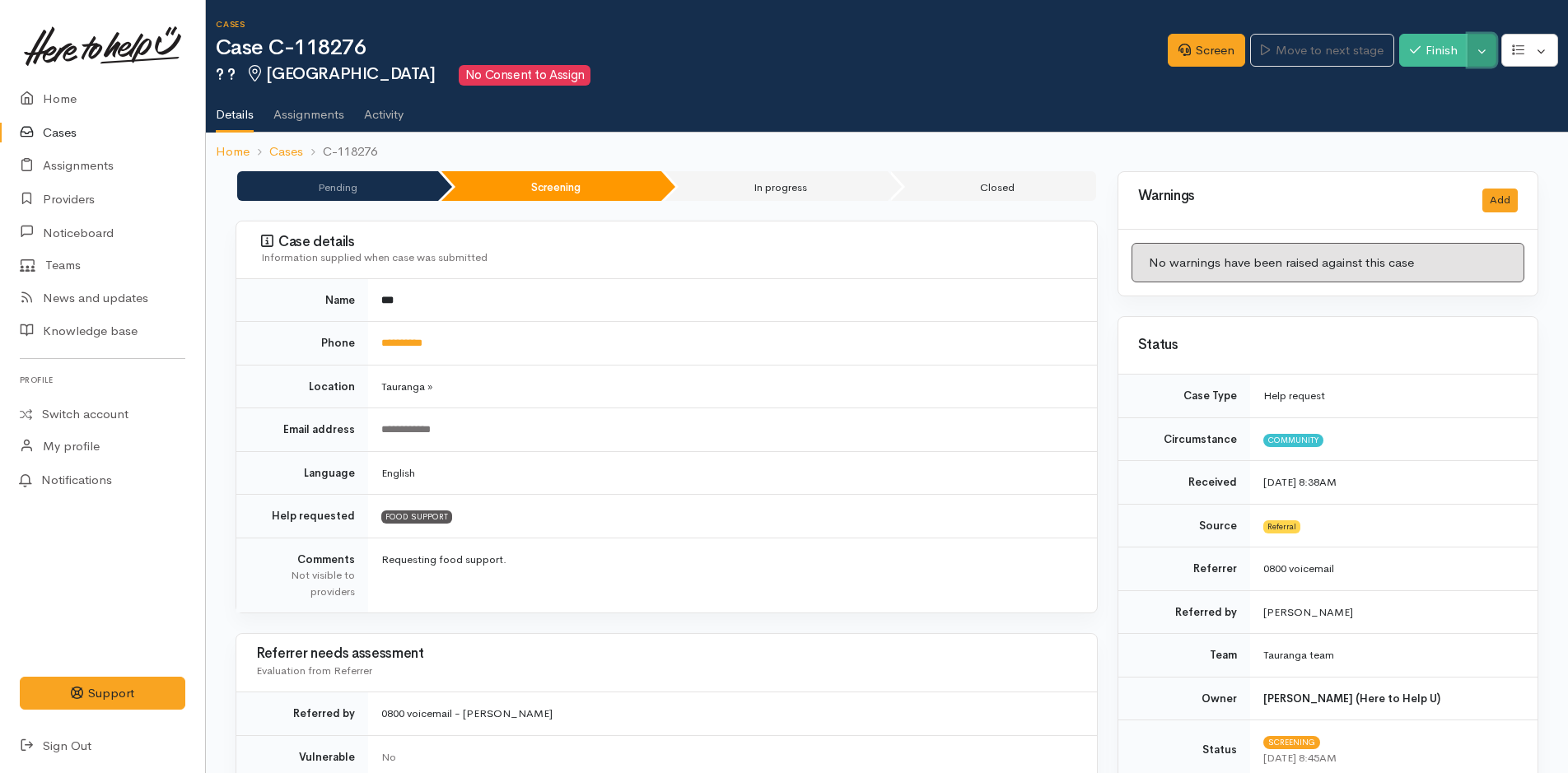
click at [1479, 48] on button "Toggle Dropdown" at bounding box center [1481, 50] width 29 height 34
click at [1427, 114] on link "Cancel" at bounding box center [1430, 114] width 130 height 26
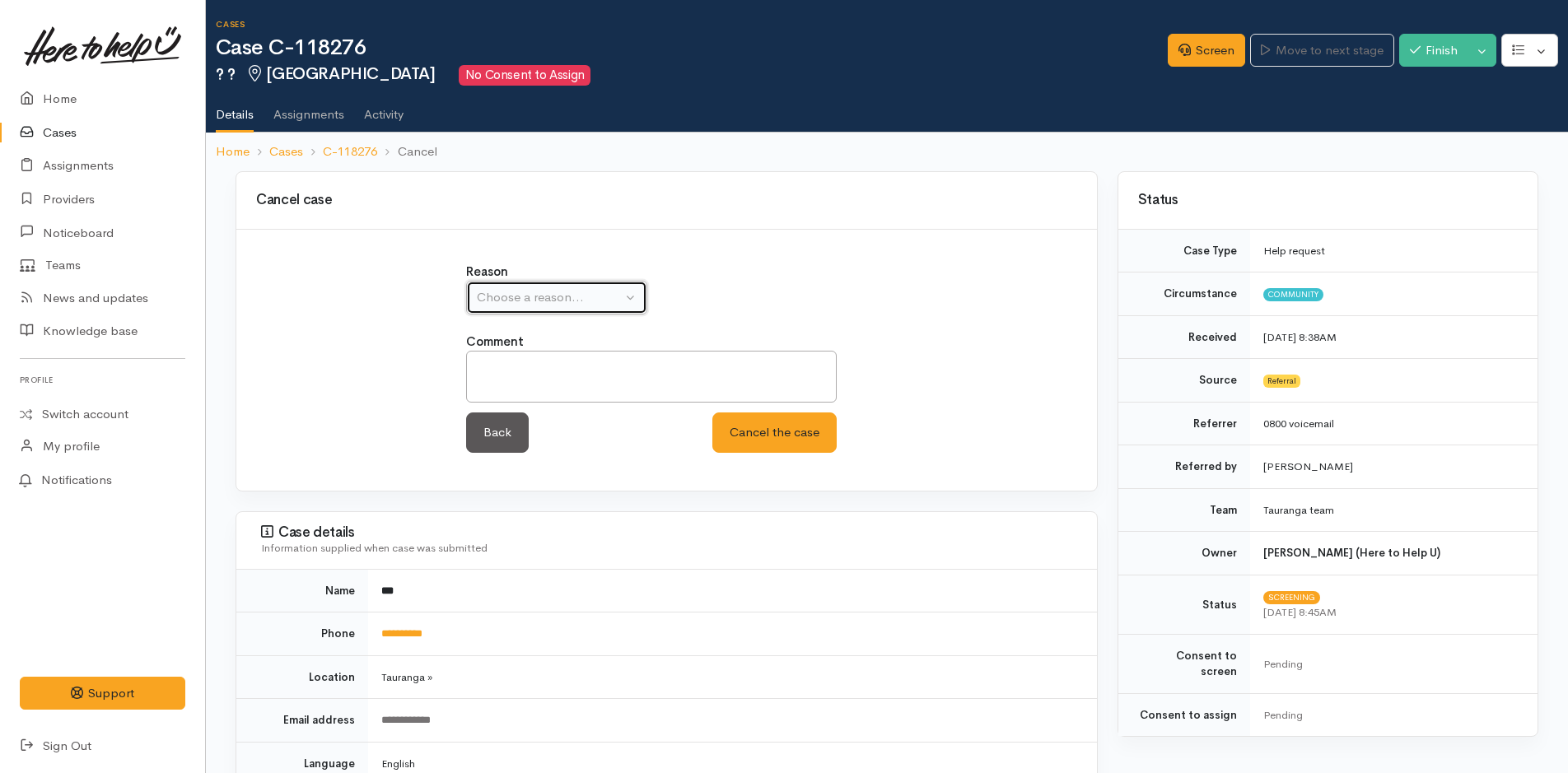
click at [567, 295] on div "Choose a reason..." at bounding box center [549, 297] width 145 height 19
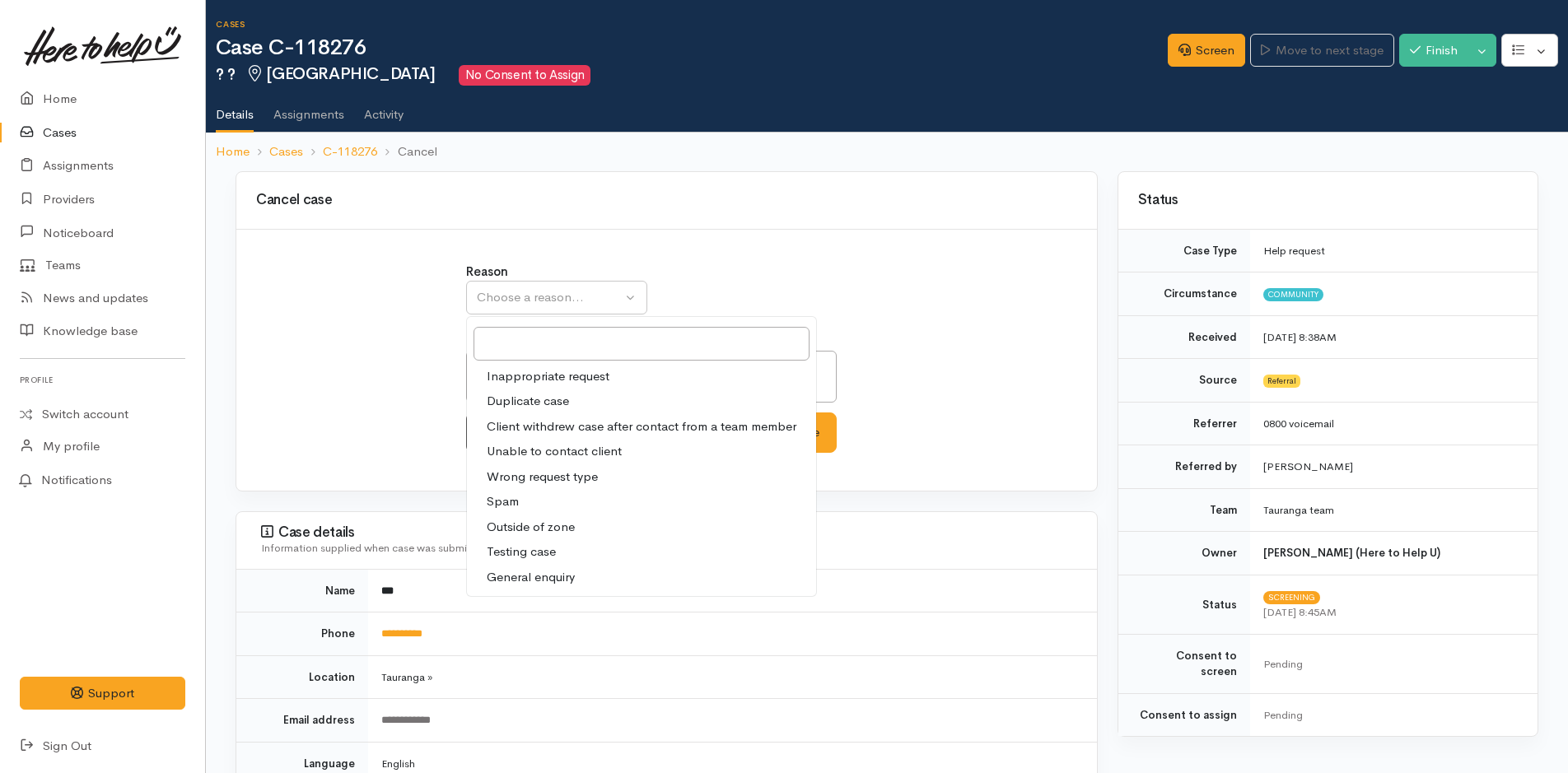
click at [577, 448] on span "Unable to contact client" at bounding box center [554, 451] width 135 height 19
select select "4"
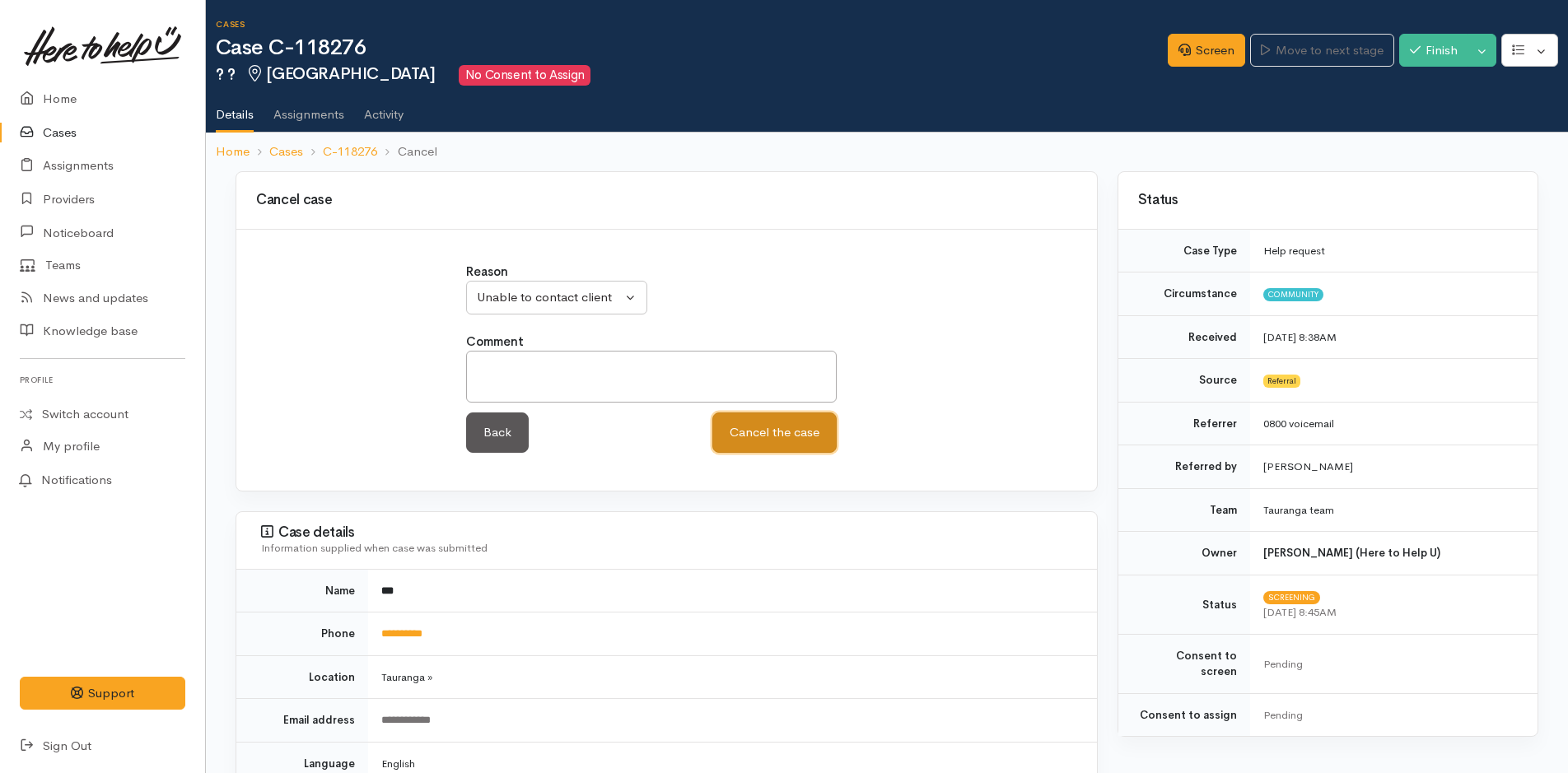
click at [802, 427] on button "Cancel the case" at bounding box center [774, 433] width 125 height 41
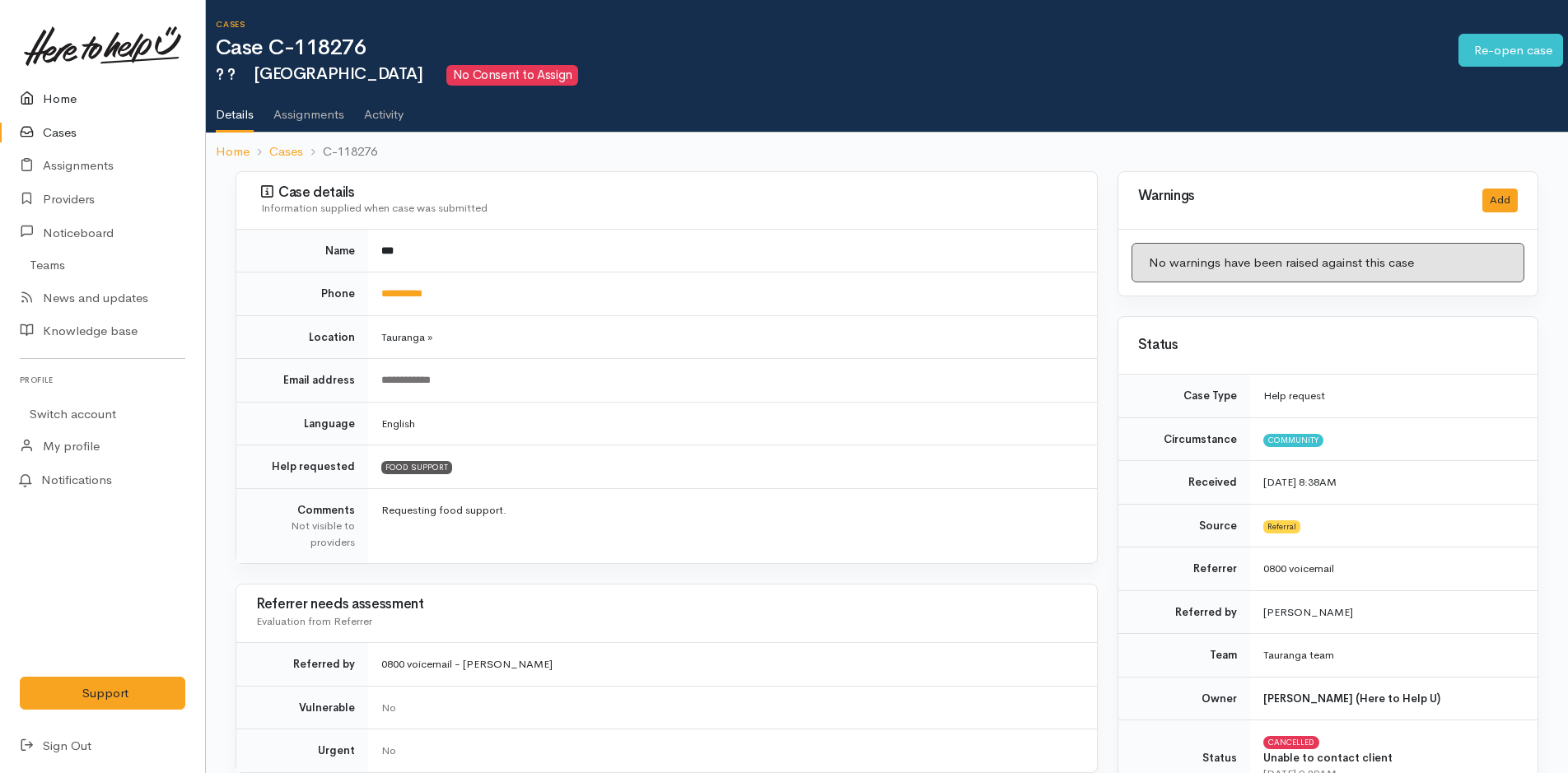
click at [54, 93] on link "Home" at bounding box center [103, 99] width 205 height 34
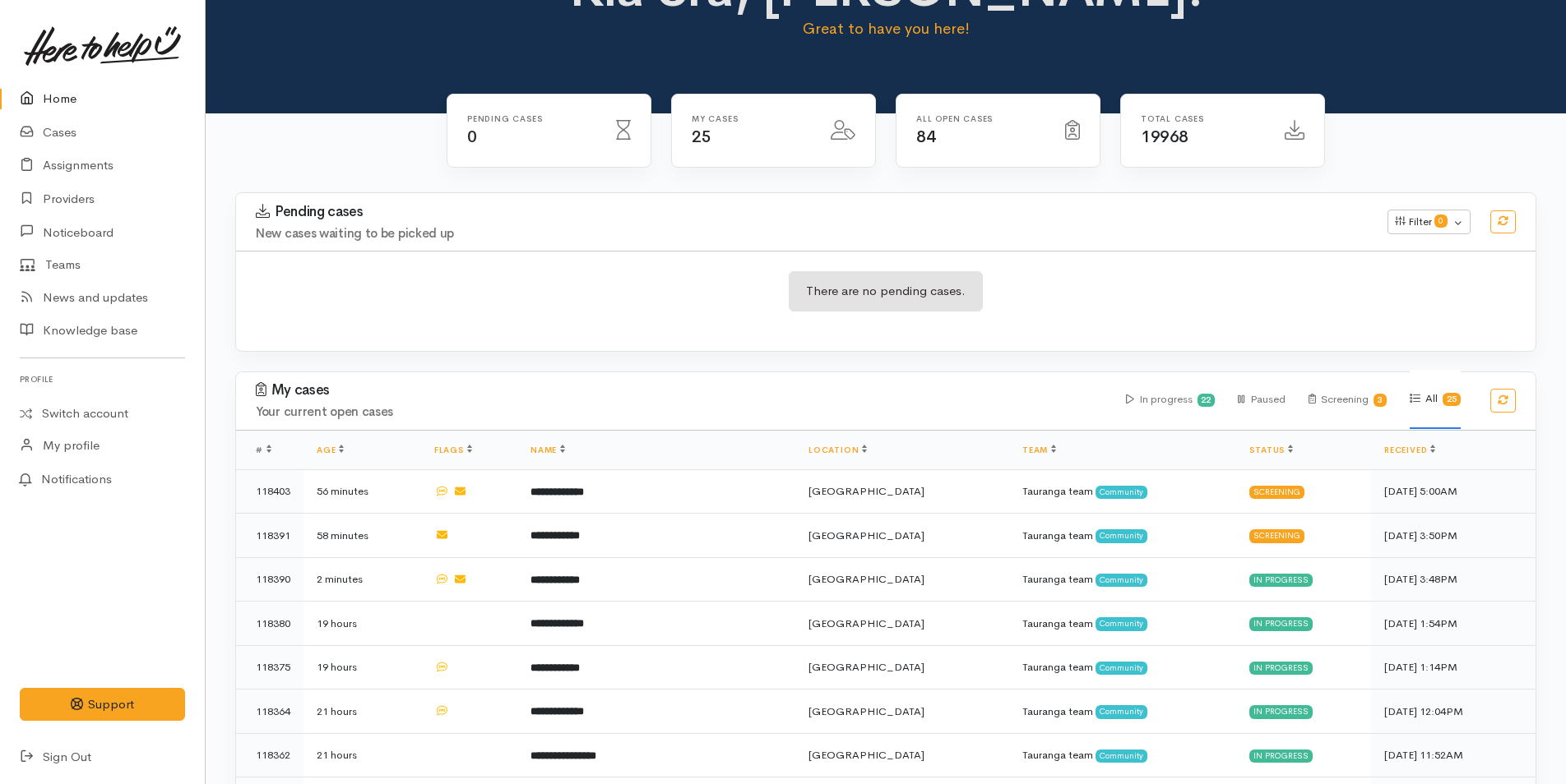
scroll to position [576, 0]
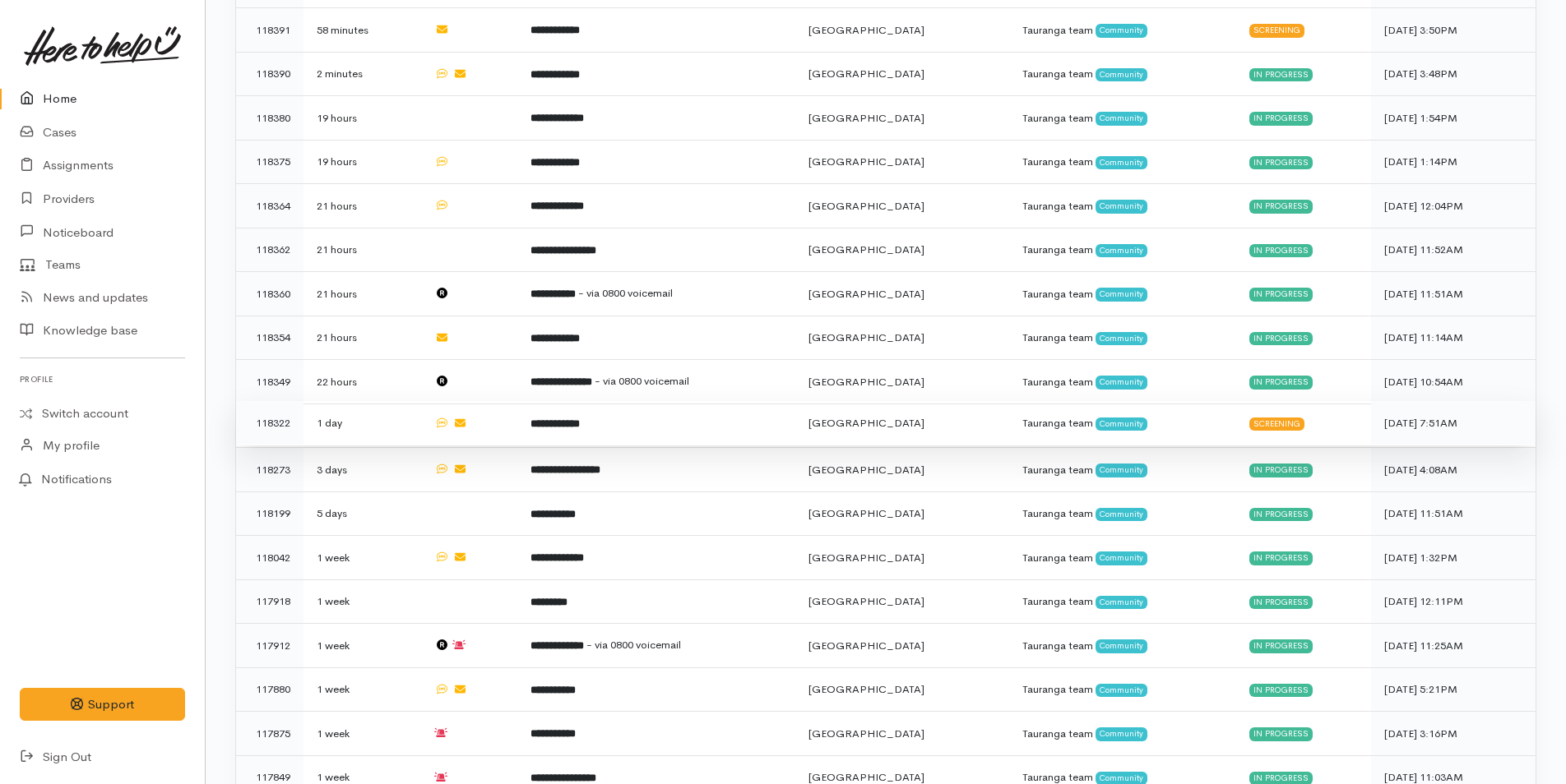
click at [579, 418] on b "**********" at bounding box center [556, 424] width 49 height 11
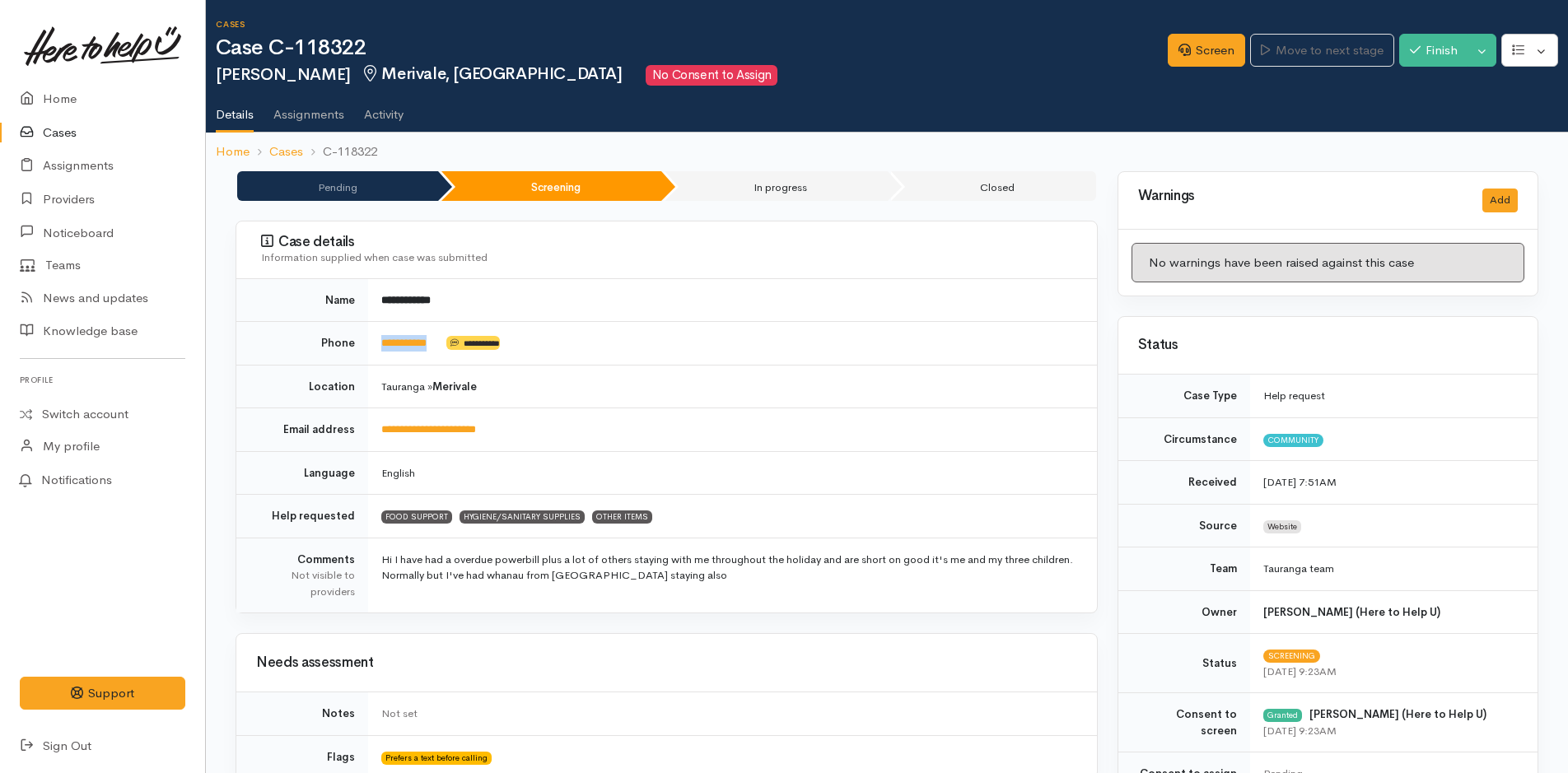
drag, startPoint x: 454, startPoint y: 343, endPoint x: 376, endPoint y: 353, distance: 78.6
click at [376, 353] on td "**********" at bounding box center [732, 343] width 729 height 43
copy td "**********"
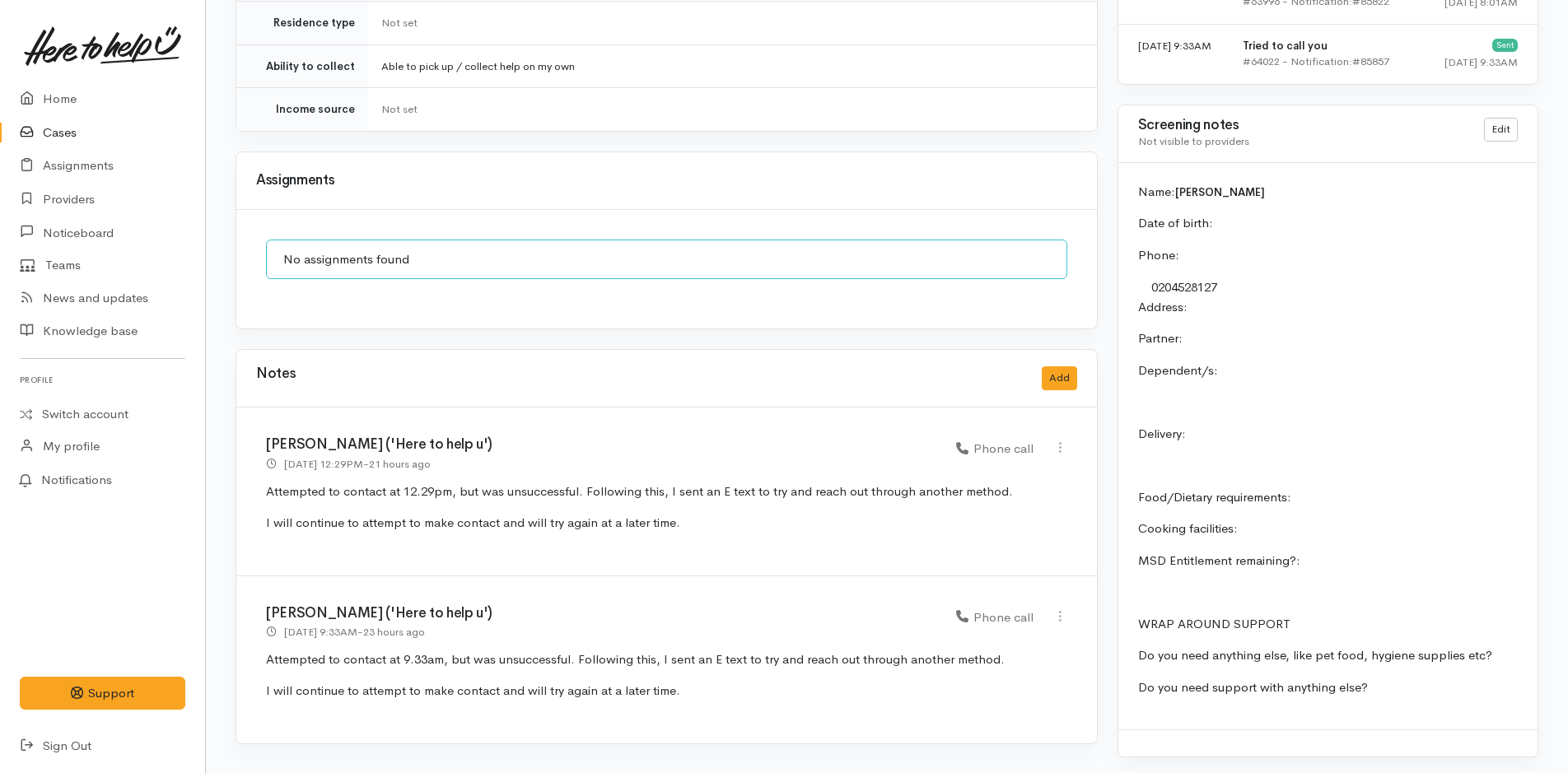
scroll to position [1172, 0]
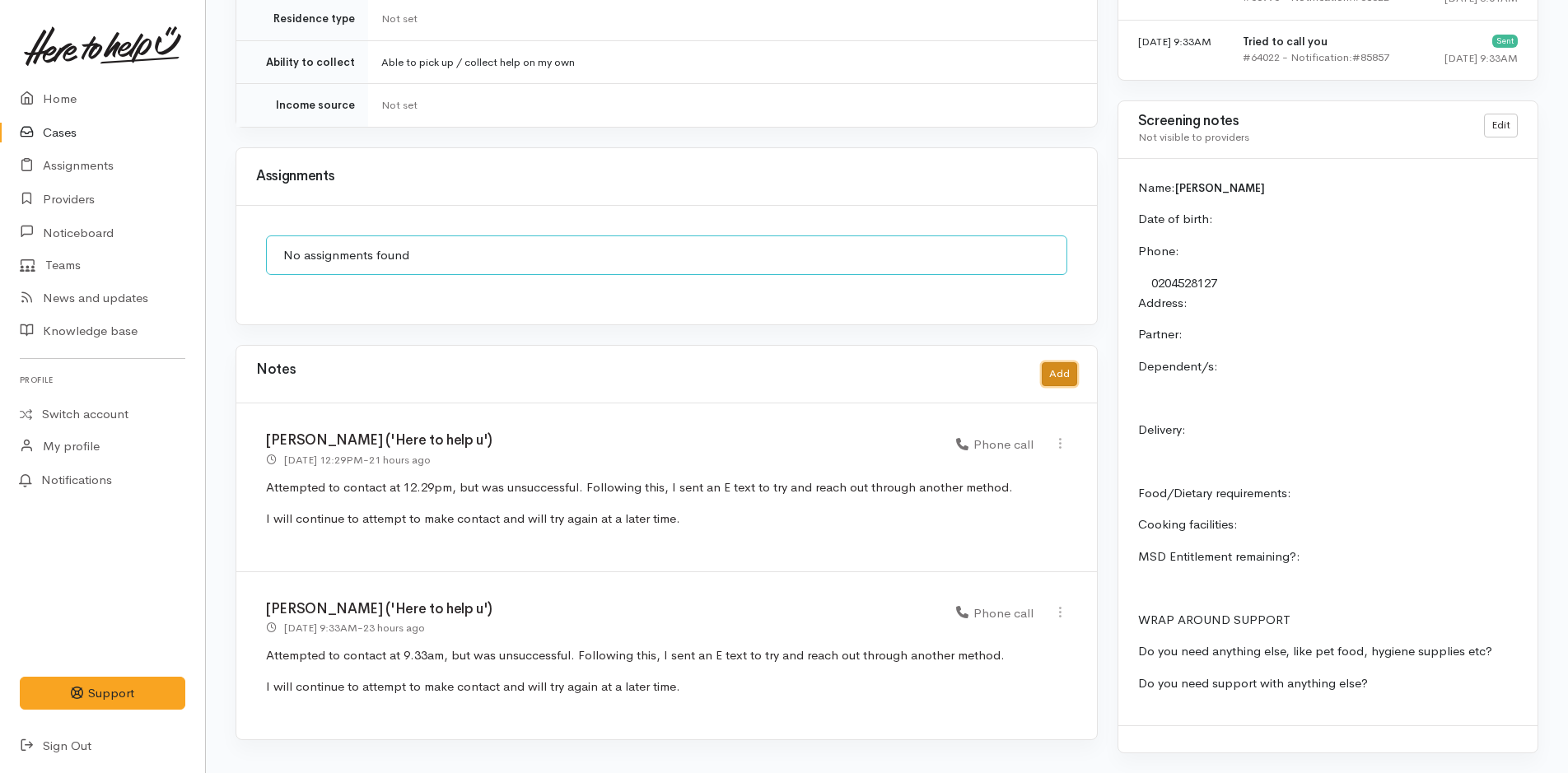
click at [1053, 363] on button "Add" at bounding box center [1059, 374] width 35 height 24
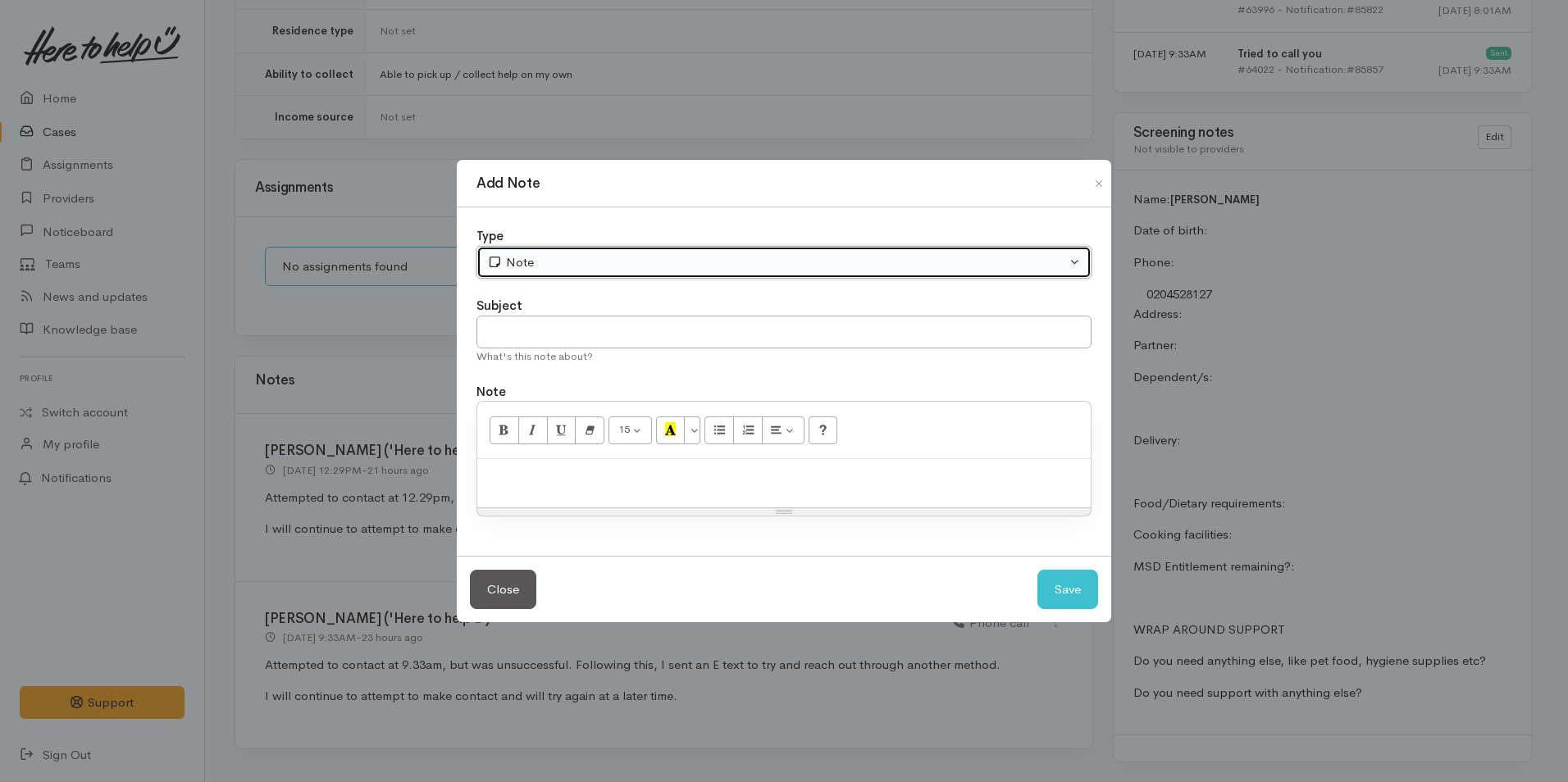
click at [590, 267] on div "Note" at bounding box center [776, 262] width 579 height 18
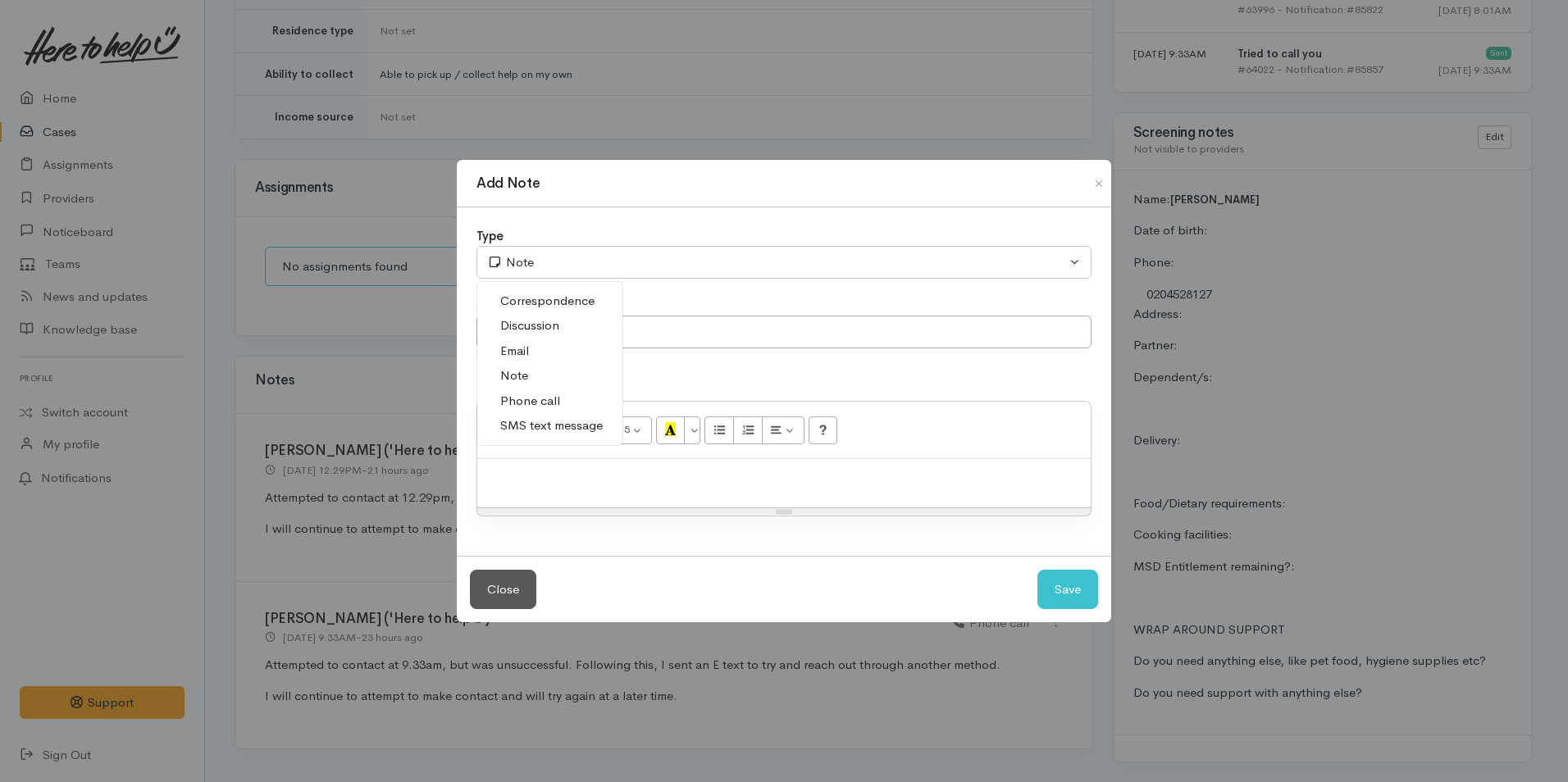
click at [551, 398] on span "Phone call" at bounding box center [530, 401] width 60 height 18
select select "3"
click at [632, 494] on div at bounding box center [784, 483] width 614 height 48
click at [536, 459] on div "15 8 9 10 11 12 14 18 24 36 Background Color Transparent Select #ffff00 Text Co…" at bounding box center [784, 430] width 614 height 57
click at [533, 470] on p at bounding box center [784, 476] width 597 height 18
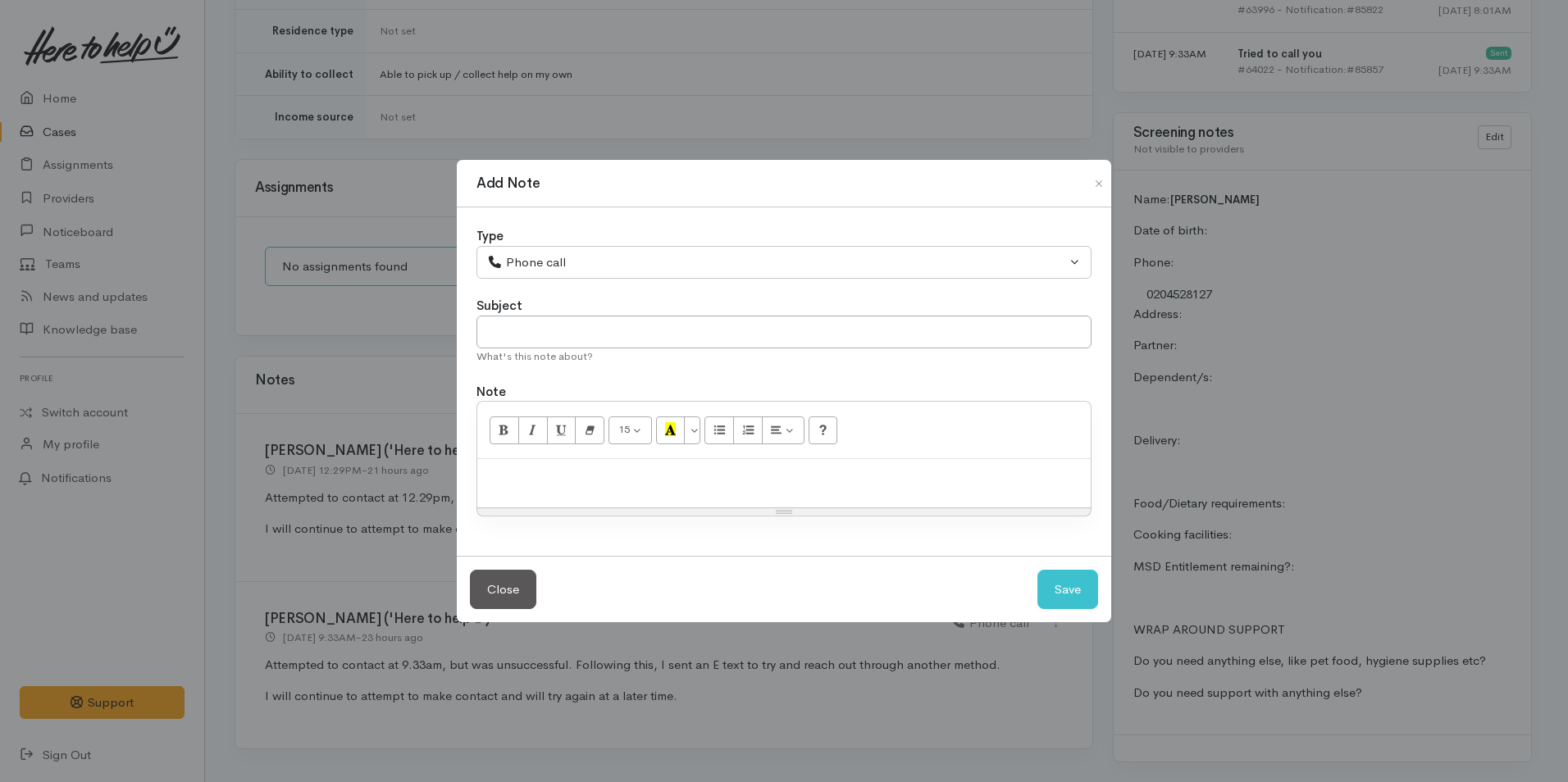
paste div
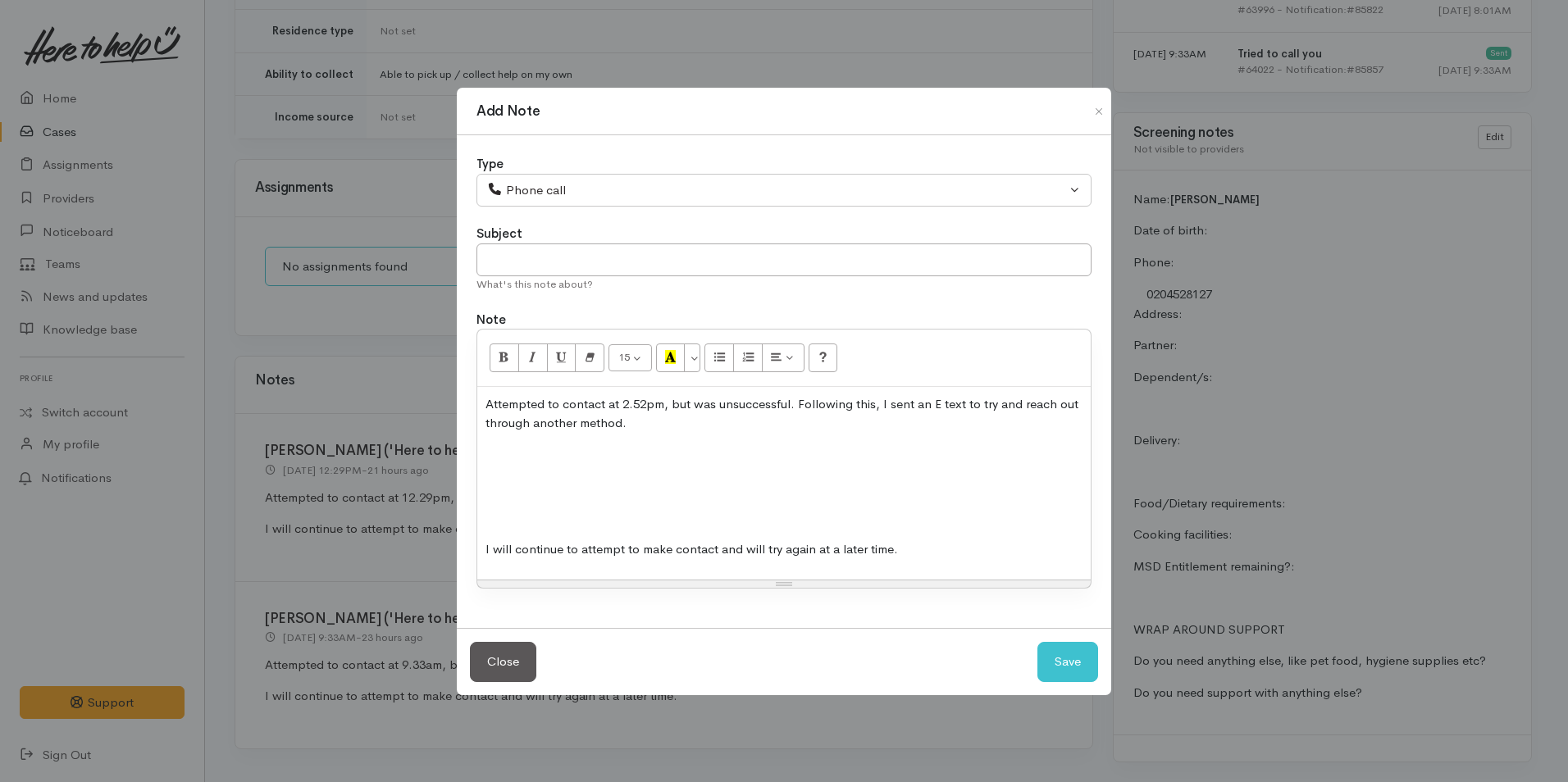
click at [543, 523] on p at bounding box center [784, 517] width 597 height 18
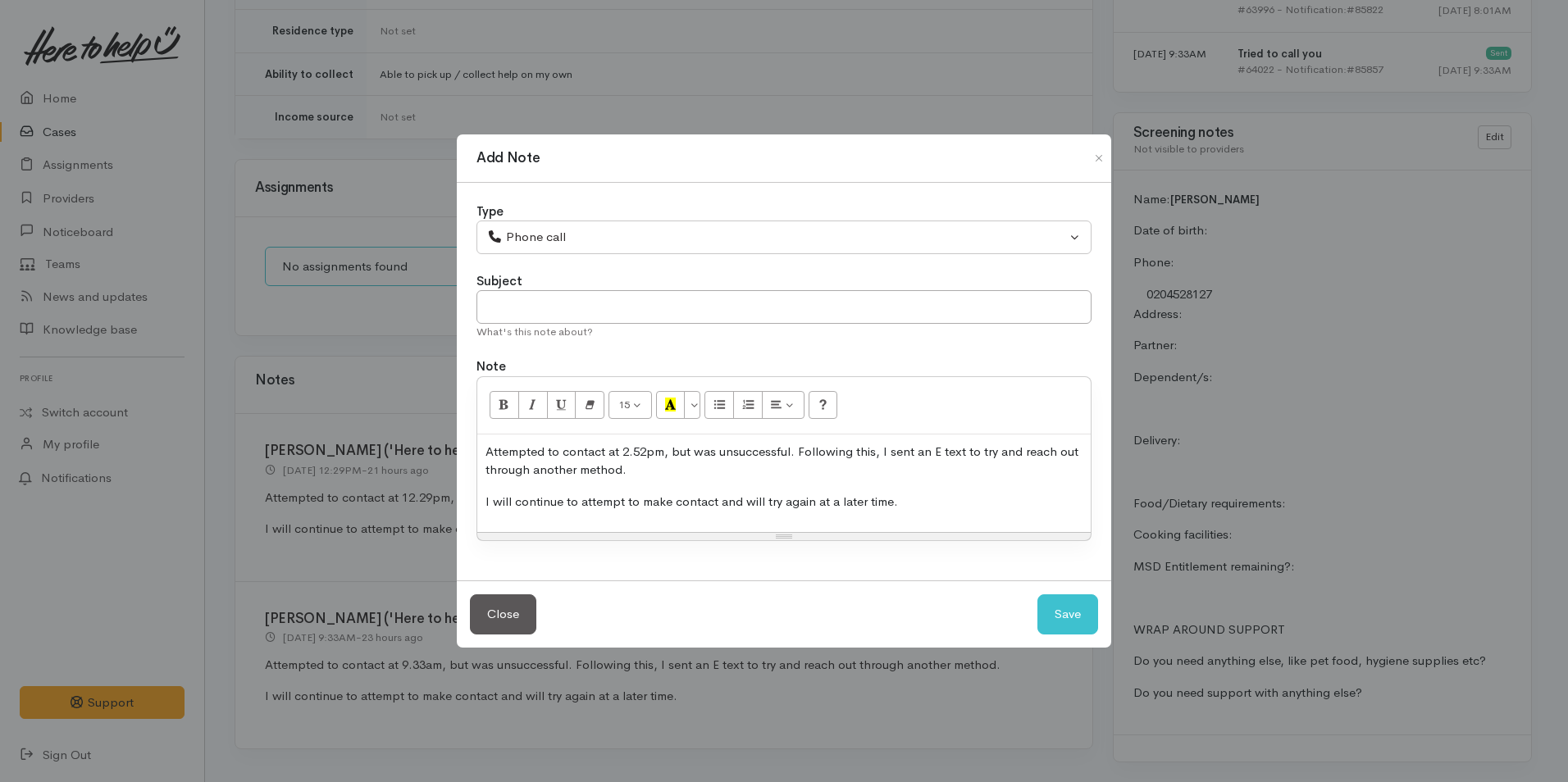
click at [654, 453] on p "Attempted to contact at 2.52pm, but was unsuccessful. Following this, I sent an…" at bounding box center [784, 461] width 597 height 37
click at [1071, 614] on button "Save" at bounding box center [1068, 615] width 61 height 41
select select "1"
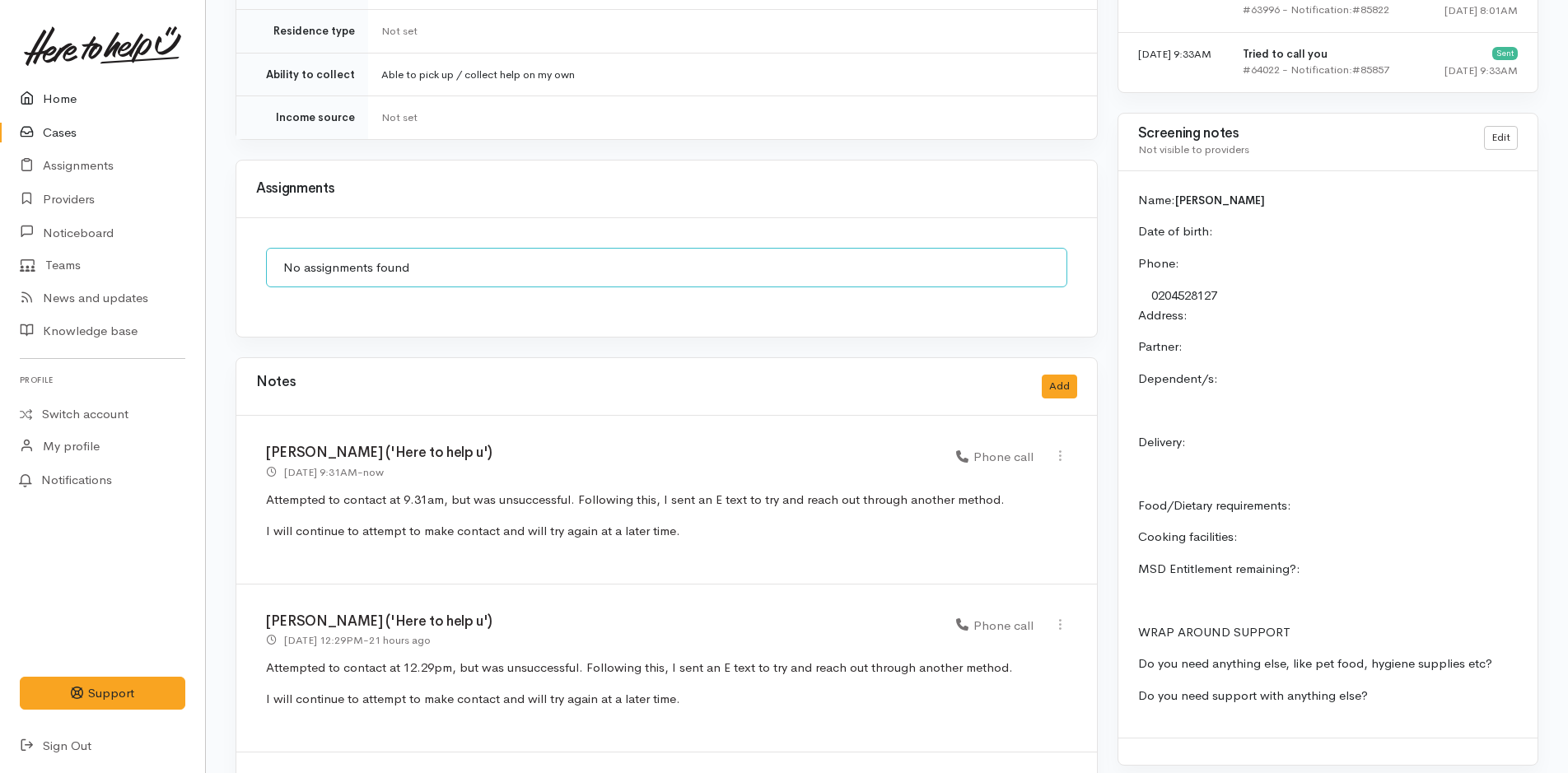
click at [55, 94] on link "Home" at bounding box center [103, 99] width 205 height 34
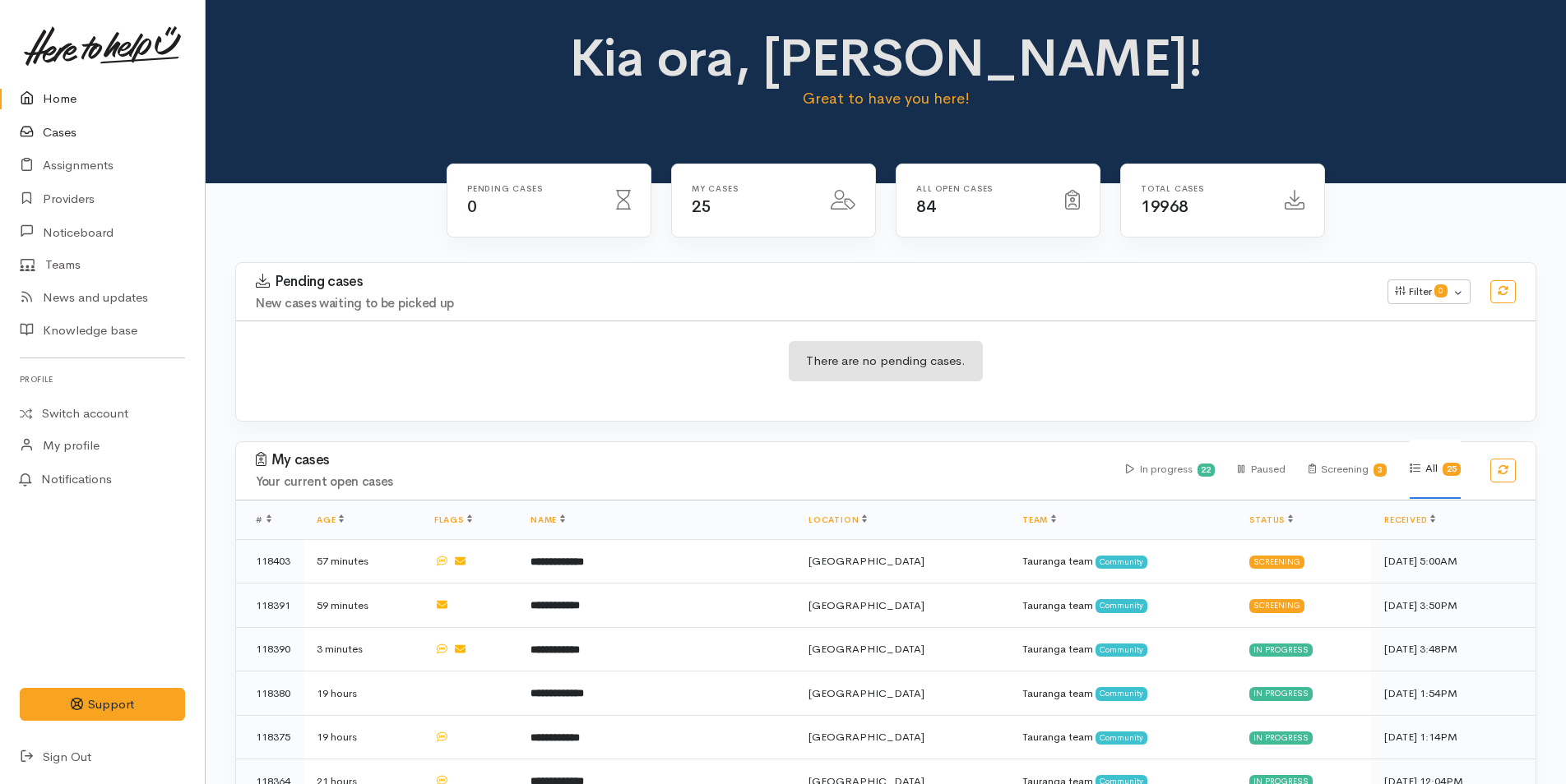
click at [60, 124] on link "Cases" at bounding box center [102, 132] width 205 height 34
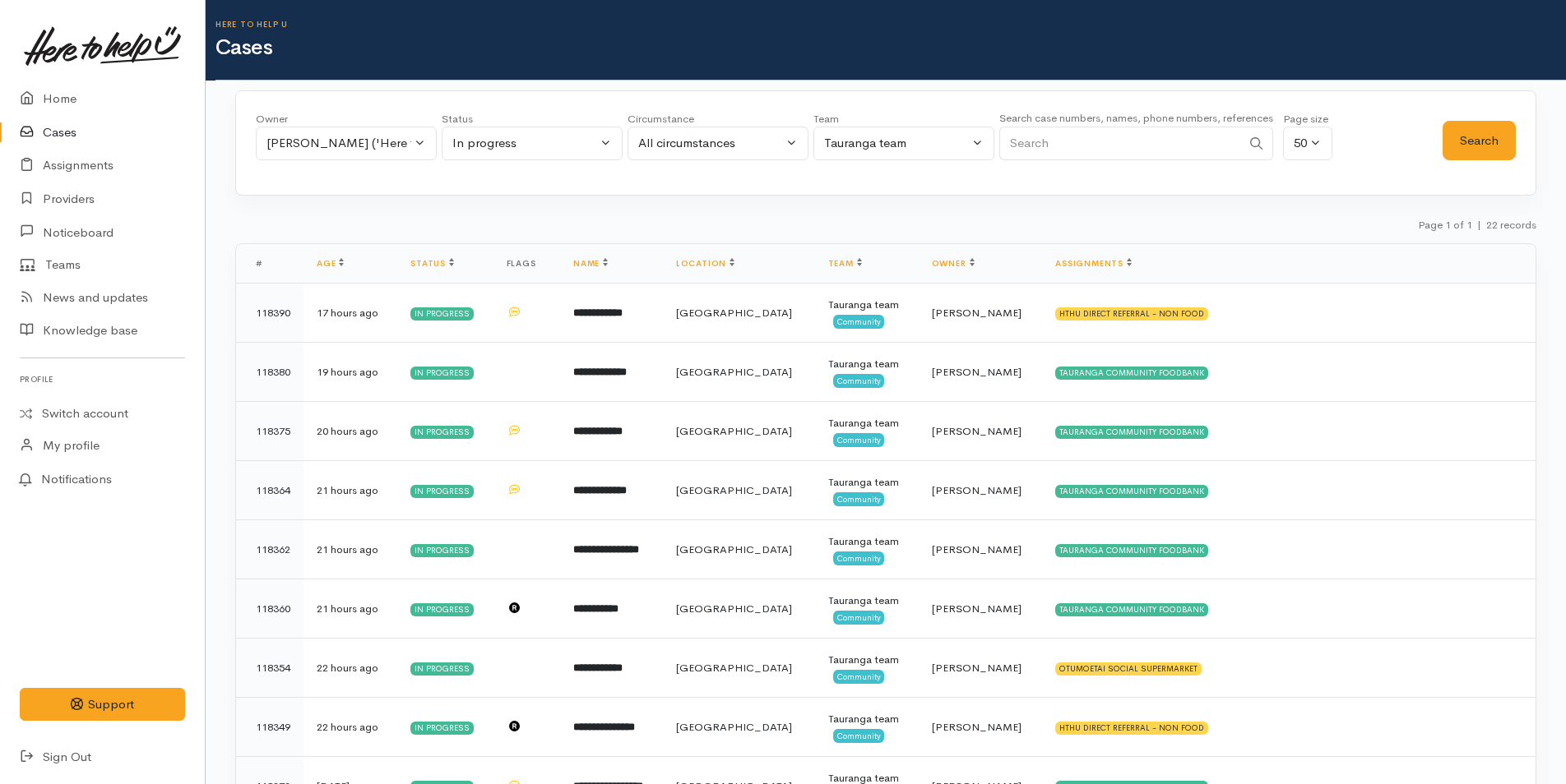
click at [64, 127] on link "Cases" at bounding box center [102, 132] width 205 height 34
click at [79, 170] on link "Assignments" at bounding box center [102, 166] width 205 height 34
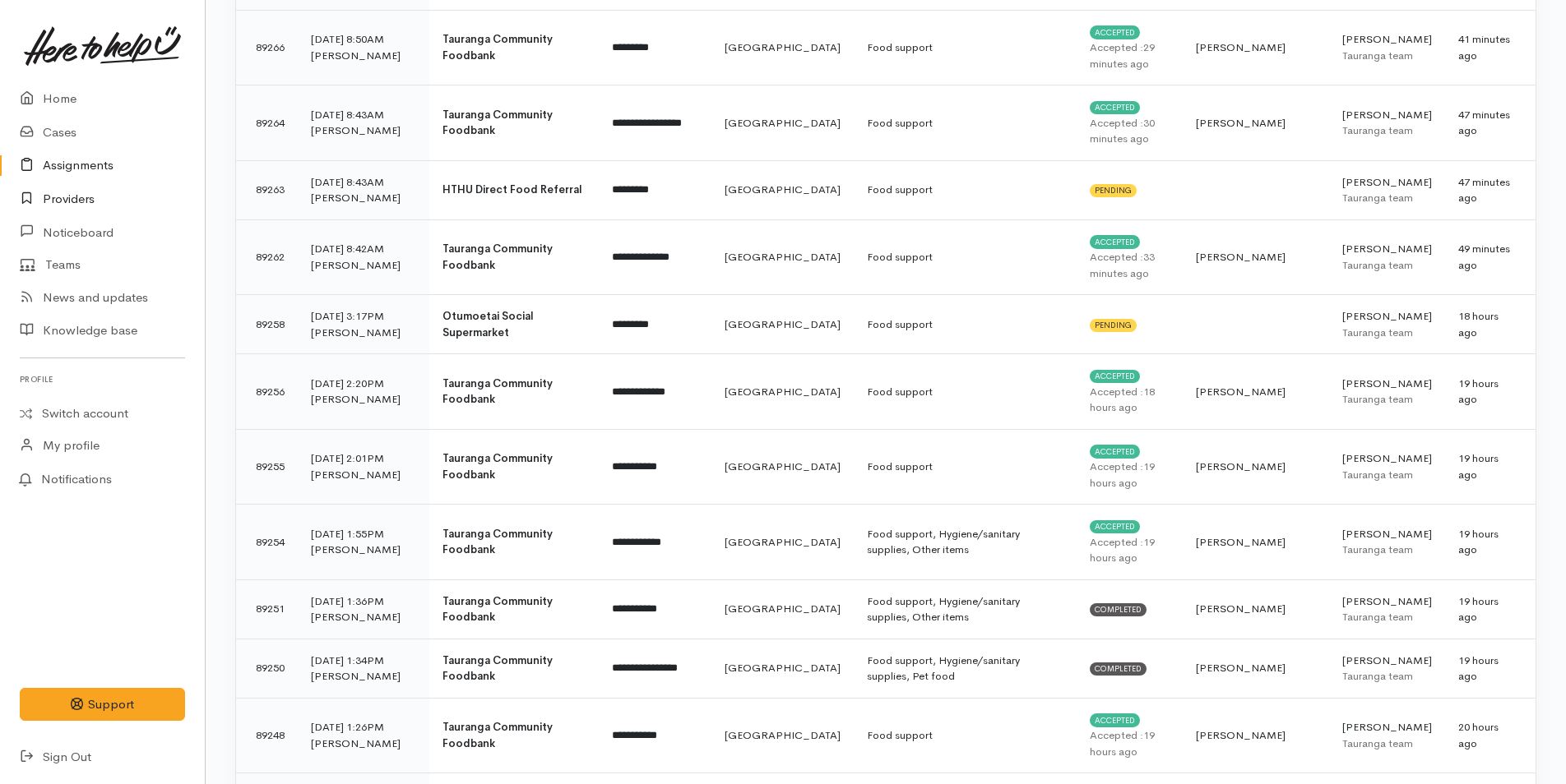
scroll to position [411, 0]
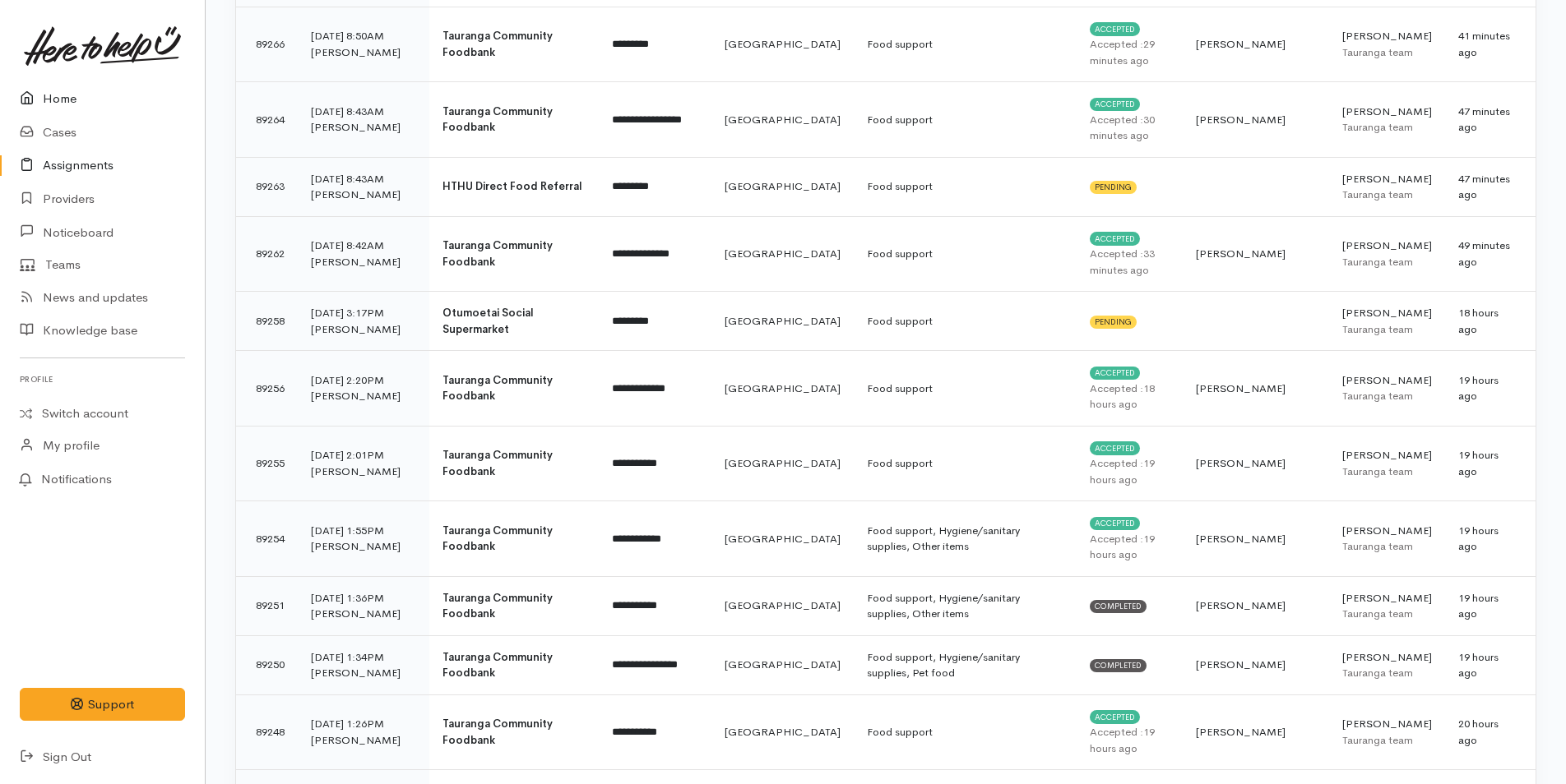
click at [69, 99] on link "Home" at bounding box center [102, 99] width 205 height 34
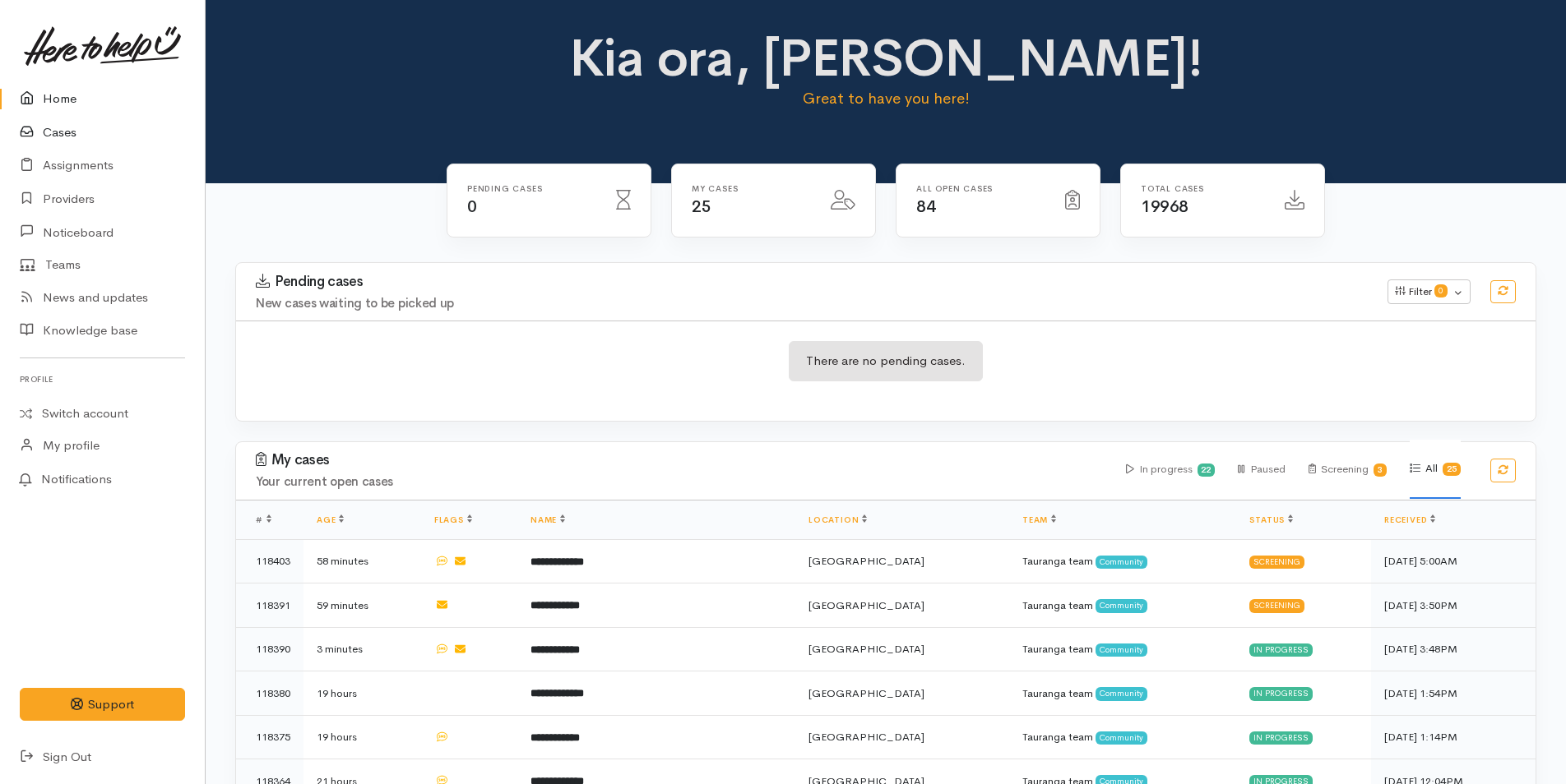
click at [67, 128] on link "Cases" at bounding box center [102, 132] width 205 height 34
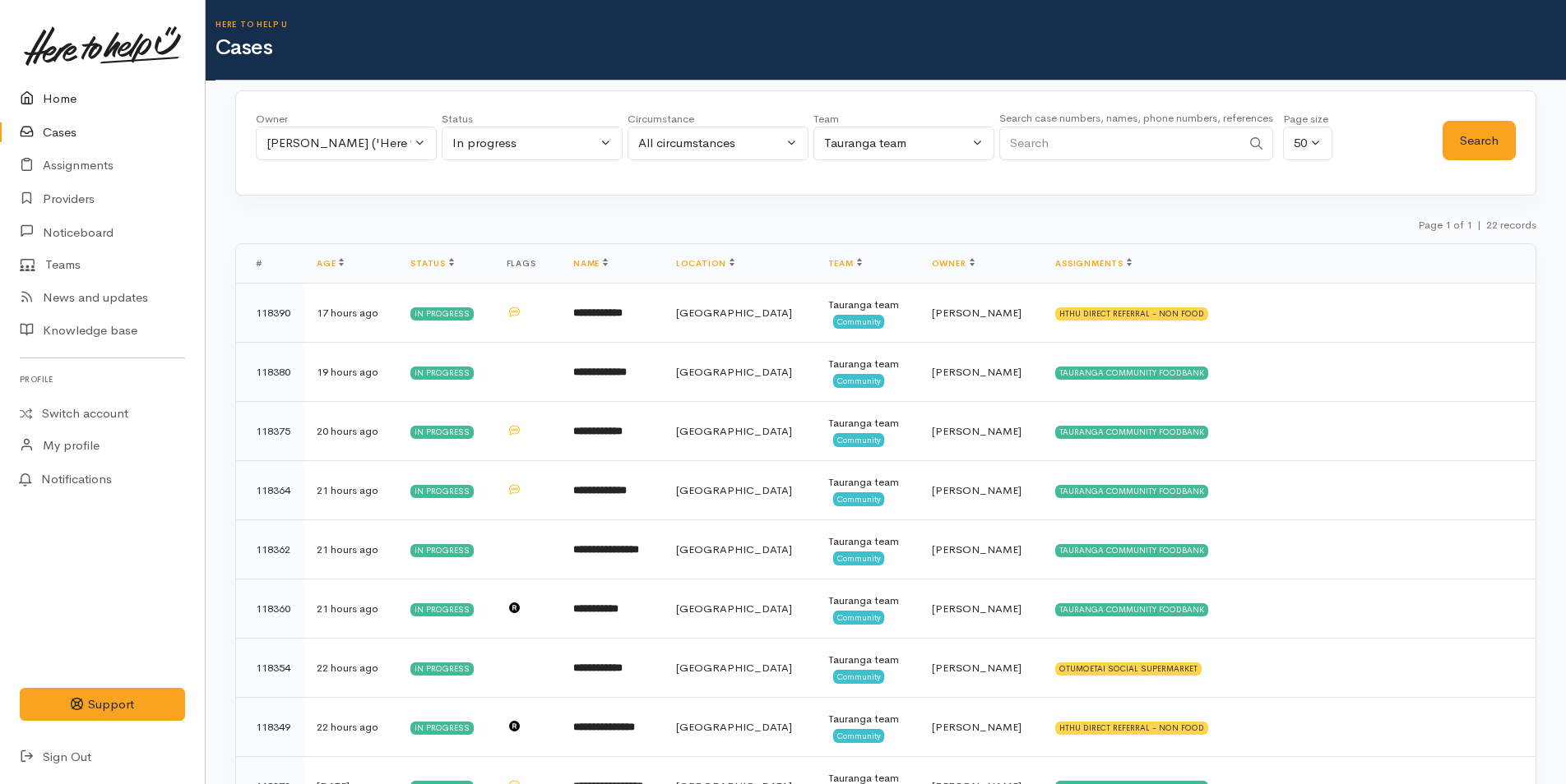
click at [67, 94] on link "Home" at bounding box center [102, 99] width 205 height 34
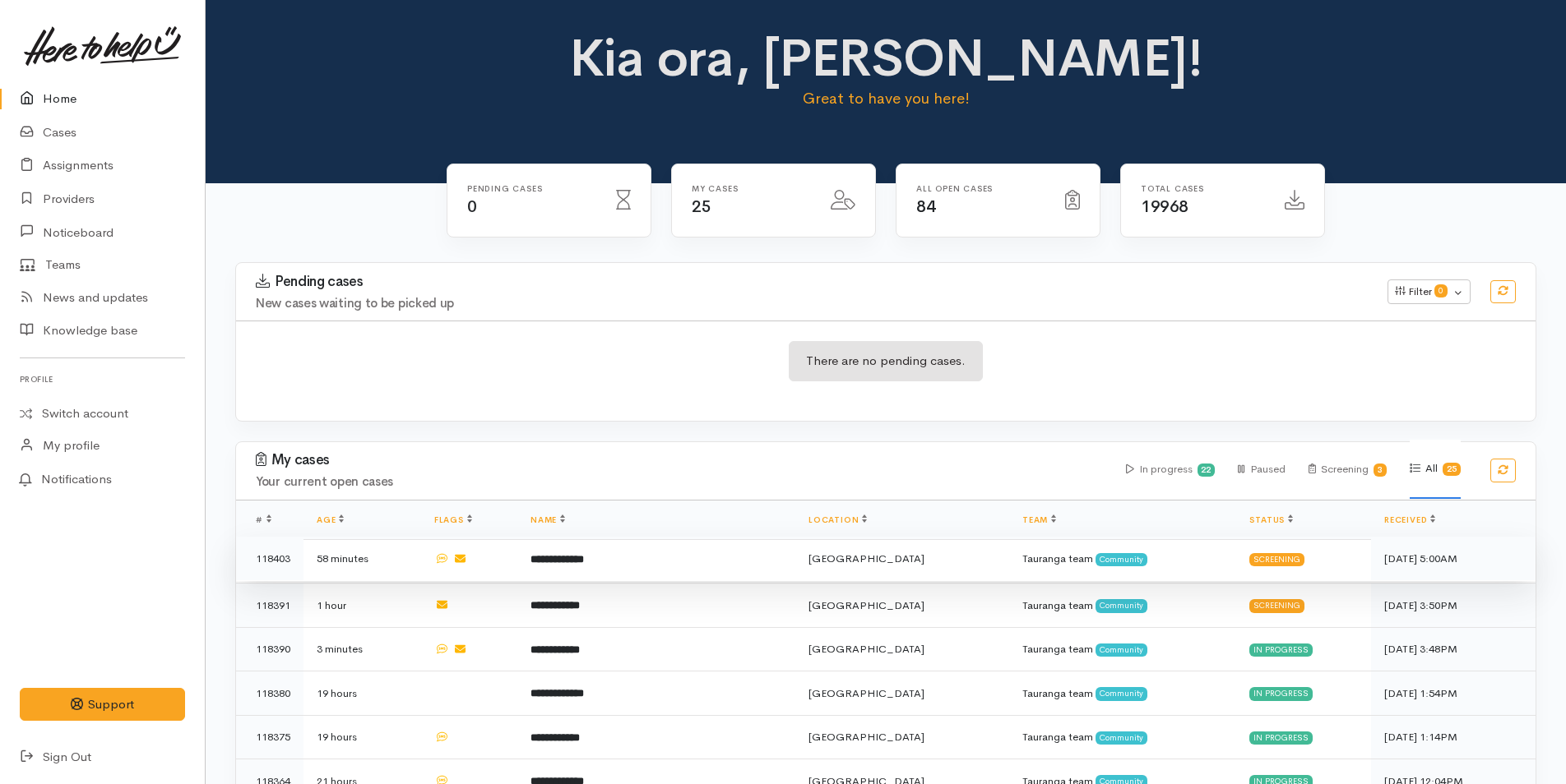
click at [618, 555] on td "**********" at bounding box center [656, 559] width 278 height 44
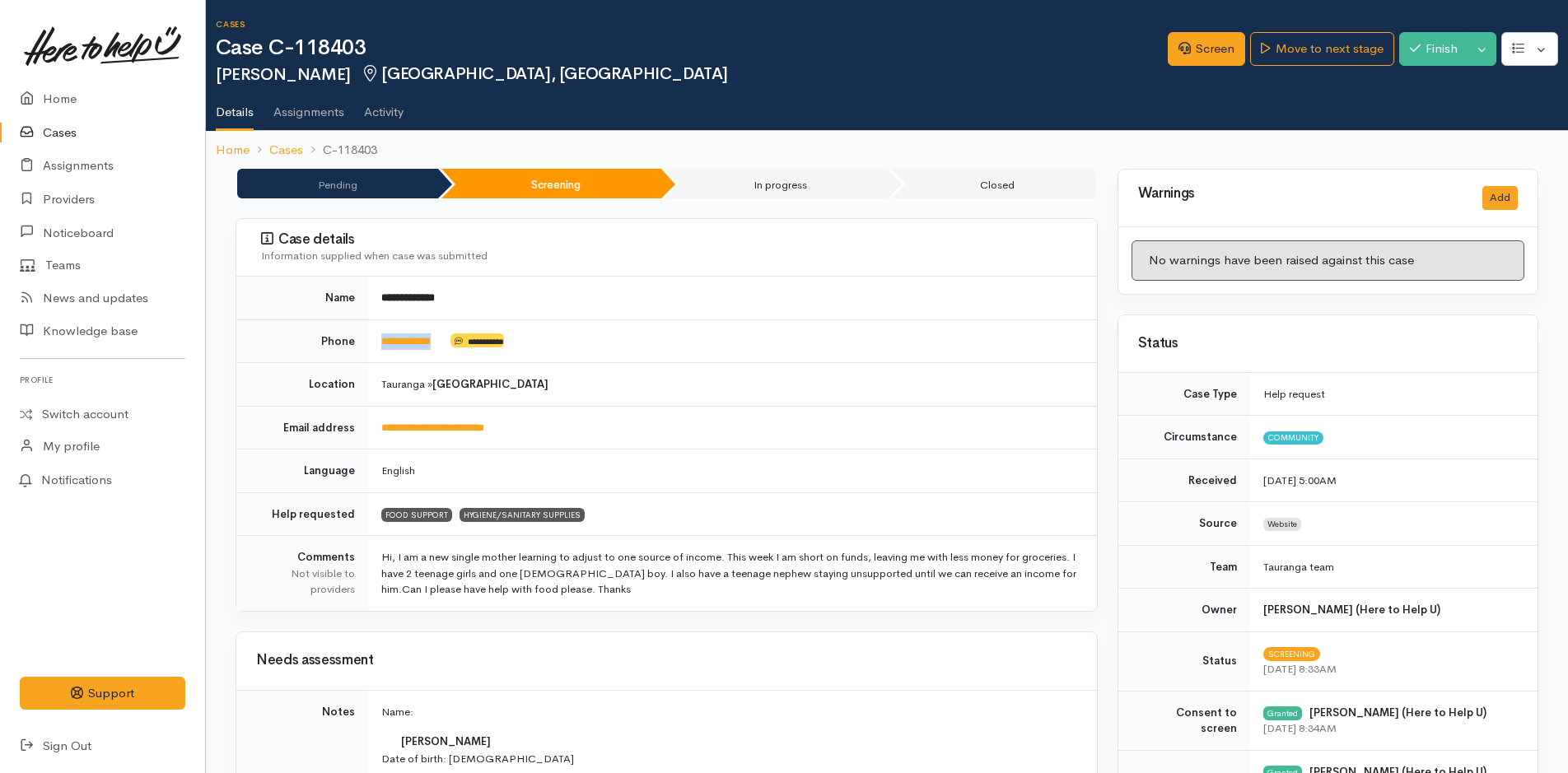
drag, startPoint x: 452, startPoint y: 338, endPoint x: 377, endPoint y: 337, distance: 75.0
click at [377, 337] on td "**********" at bounding box center [732, 341] width 729 height 43
copy td "**********"
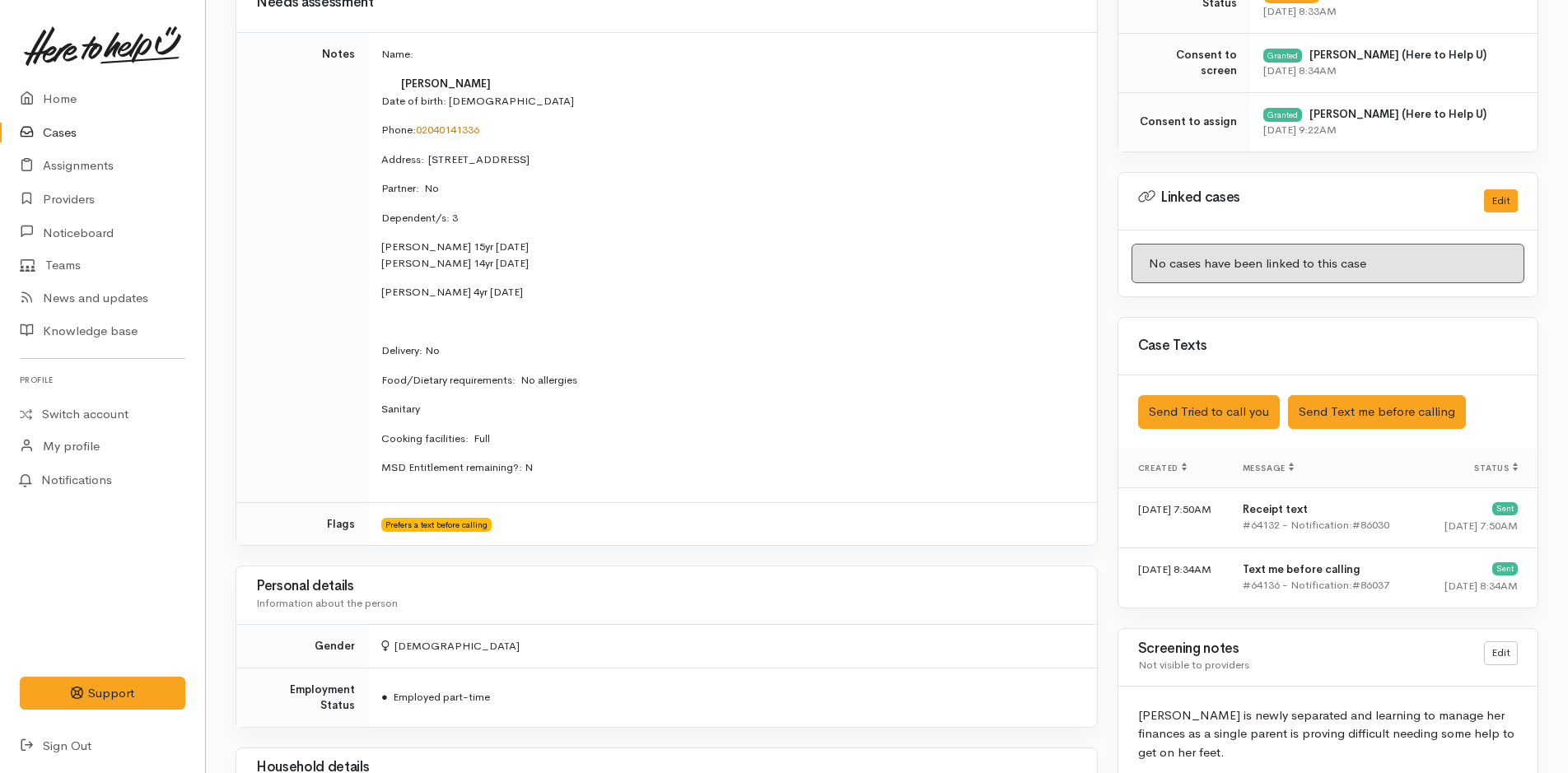
scroll to position [823, 0]
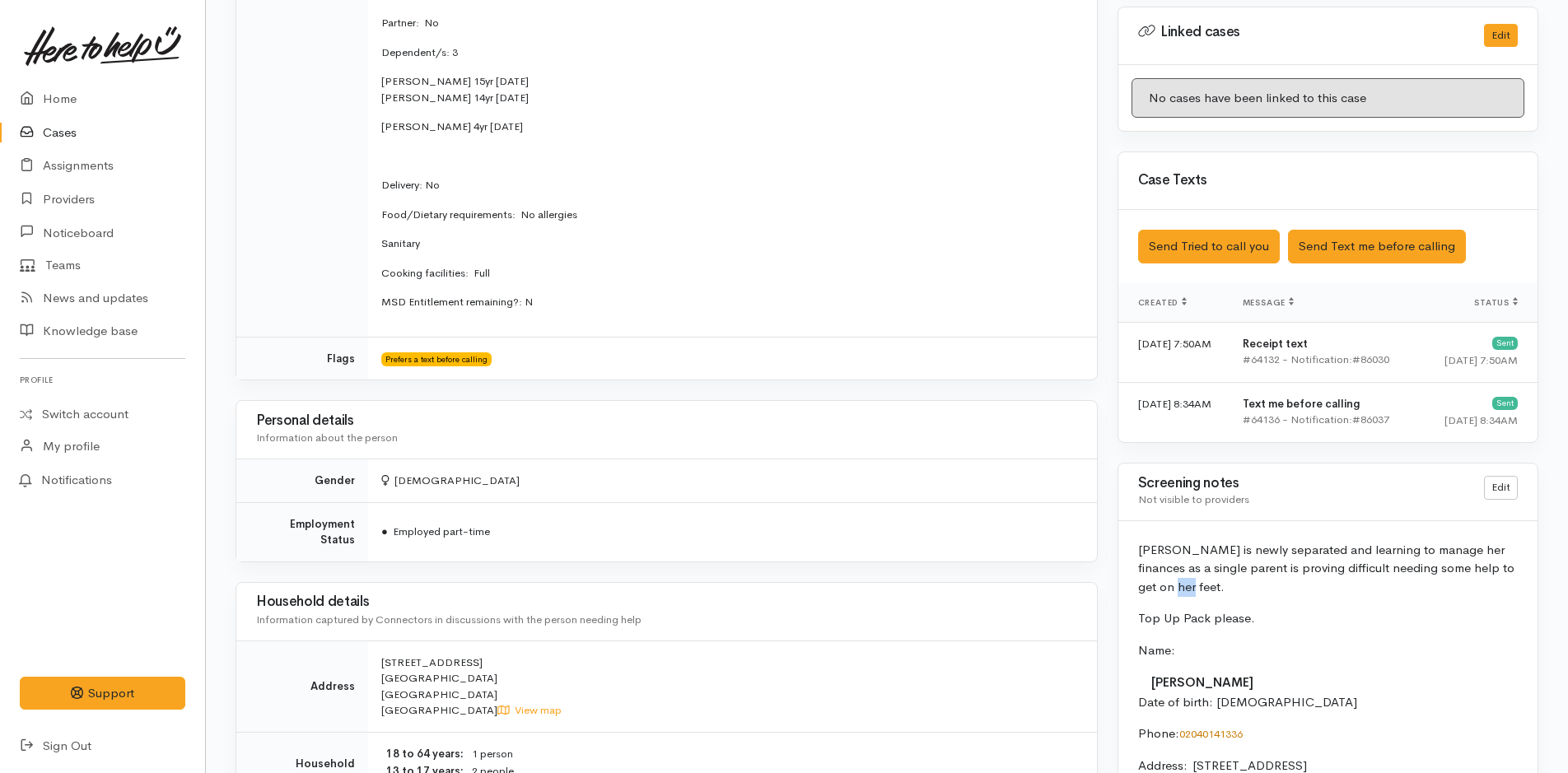
drag, startPoint x: 1169, startPoint y: 592, endPoint x: 1151, endPoint y: 587, distance: 18.7
click at [1151, 587] on p "[PERSON_NAME] is newly separated and learning to manage her finances as a singl…" at bounding box center [1327, 569] width 379 height 56
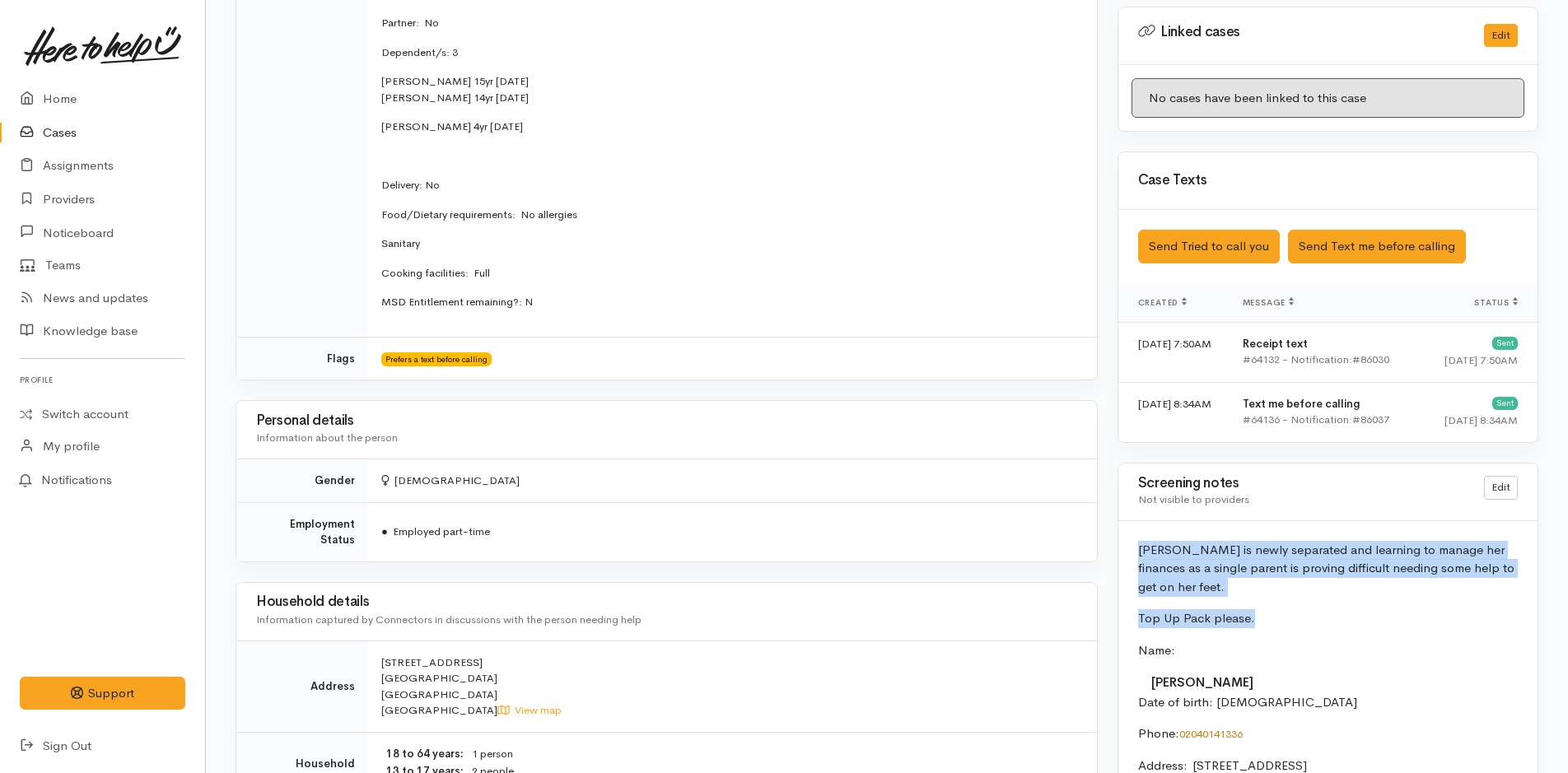
drag, startPoint x: 1273, startPoint y: 623, endPoint x: 1117, endPoint y: 551, distance: 171.8
copy div "Krystal is newly separated and learning to manage her finances as a single pare…"
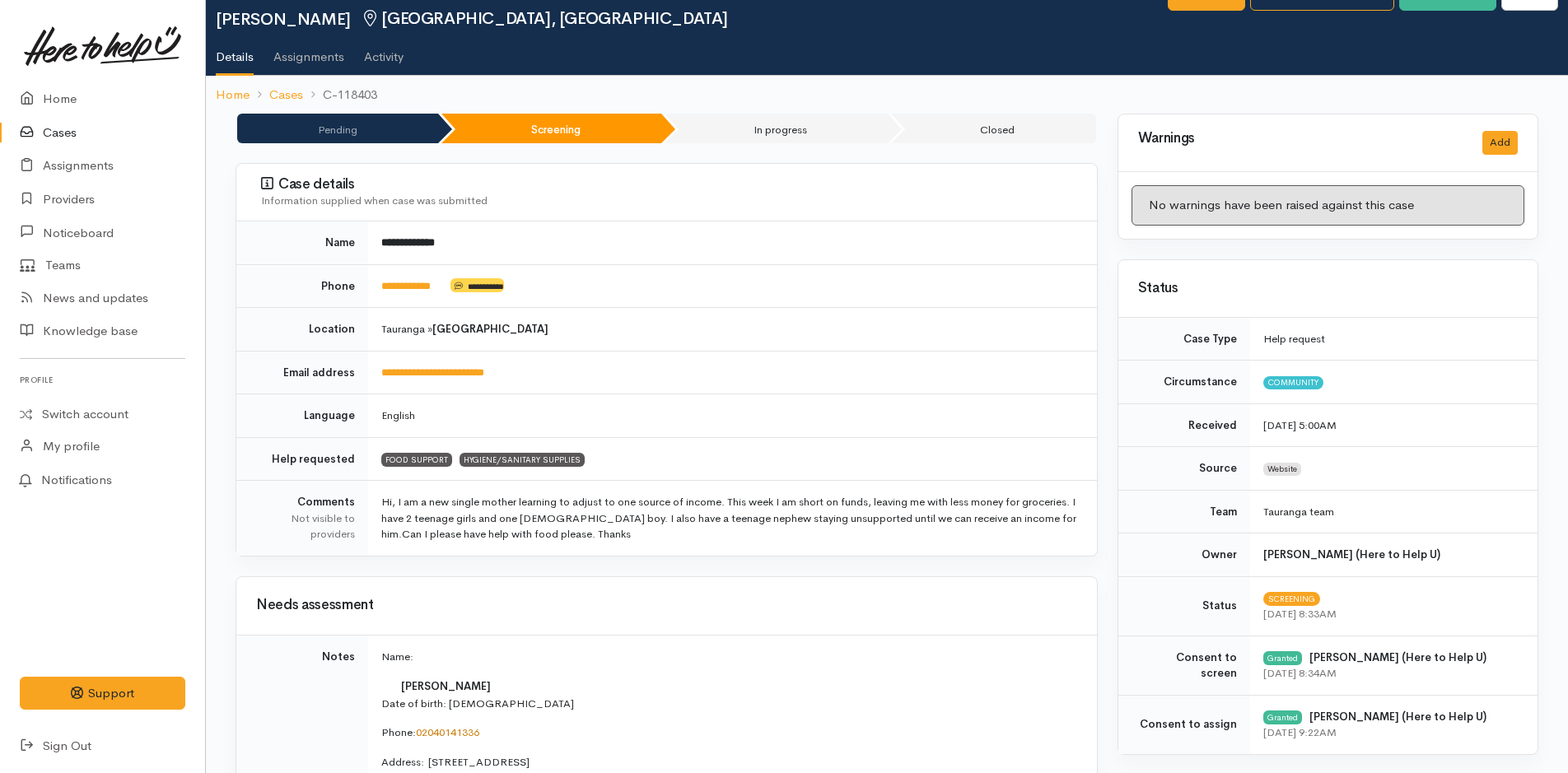
scroll to position [0, 0]
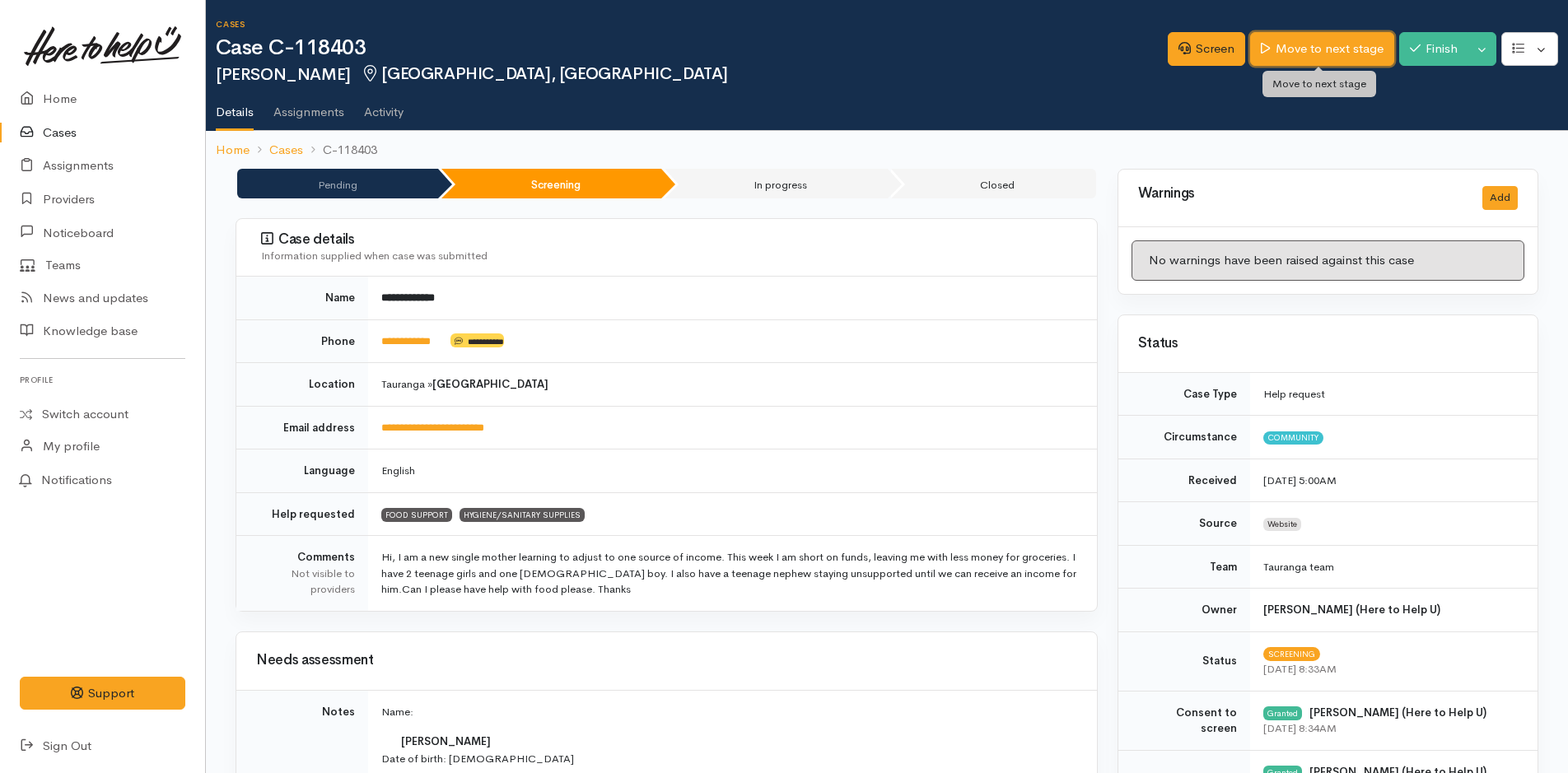
click at [1317, 50] on link "Move to next stage" at bounding box center [1322, 49] width 143 height 34
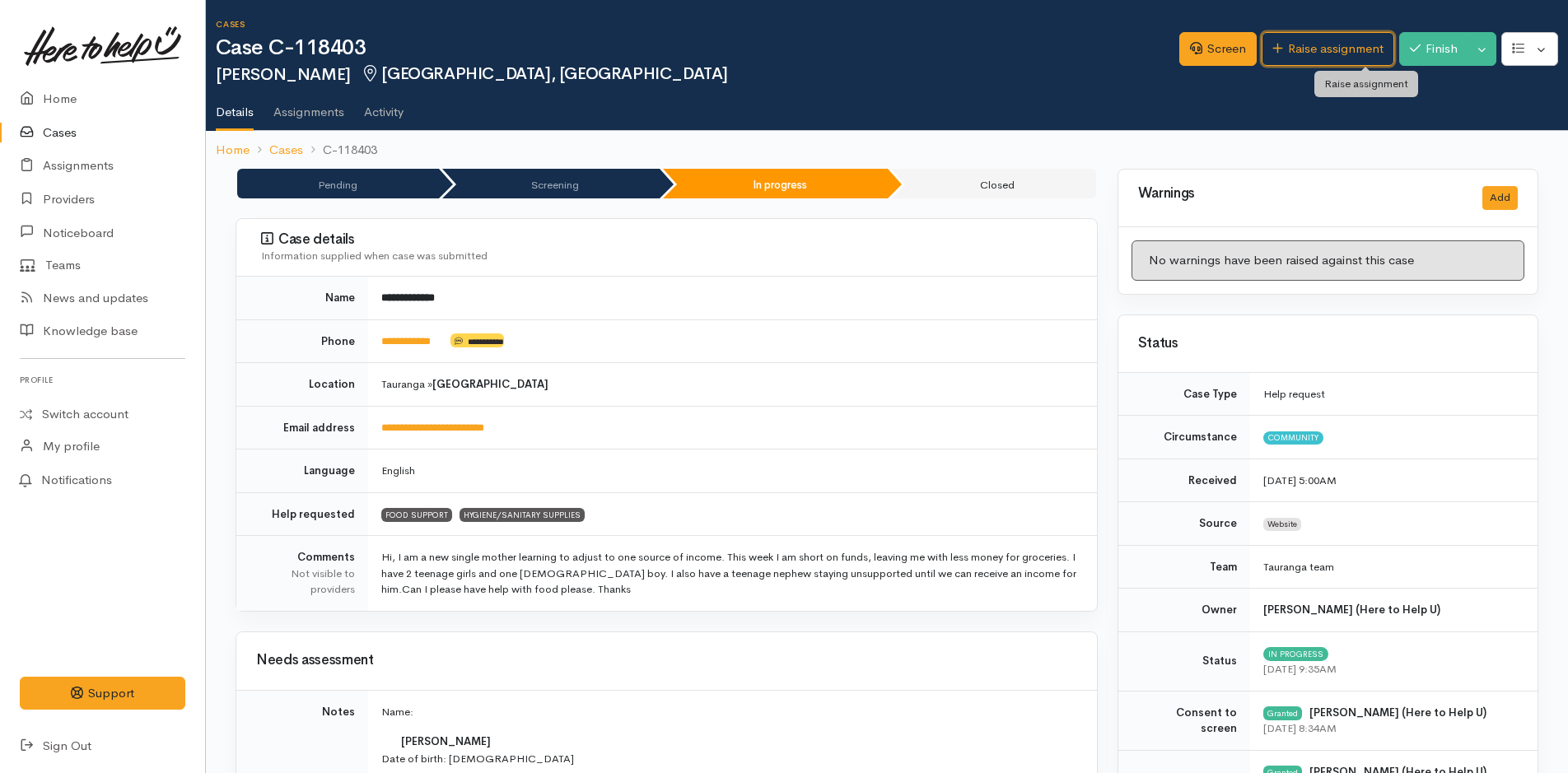
click at [1316, 50] on link "Raise assignment" at bounding box center [1328, 49] width 133 height 34
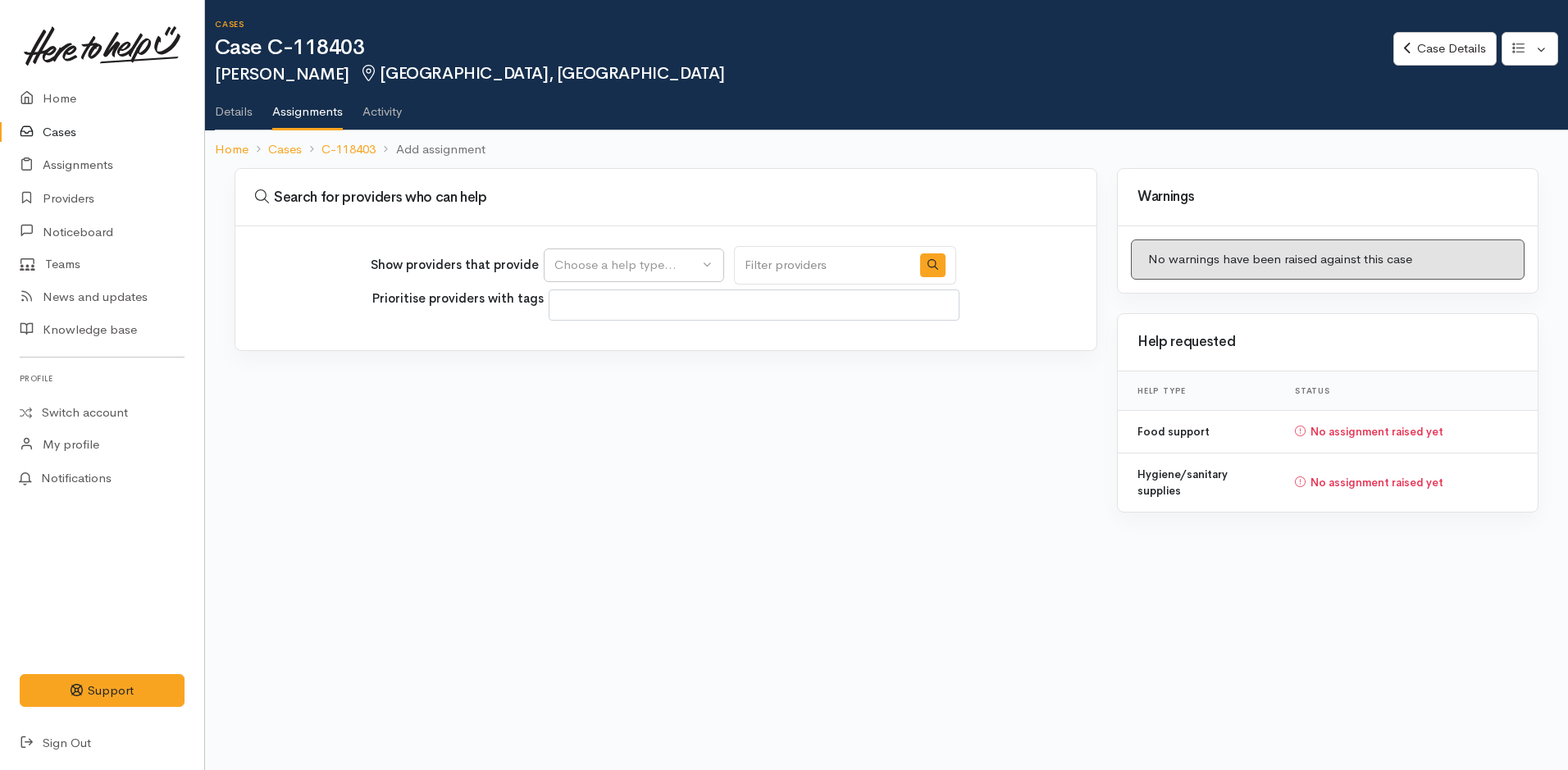
select select
click at [621, 266] on div "Choose a help type..." at bounding box center [626, 265] width 144 height 19
click at [632, 339] on span "Food support" at bounding box center [603, 344] width 77 height 19
select select "3"
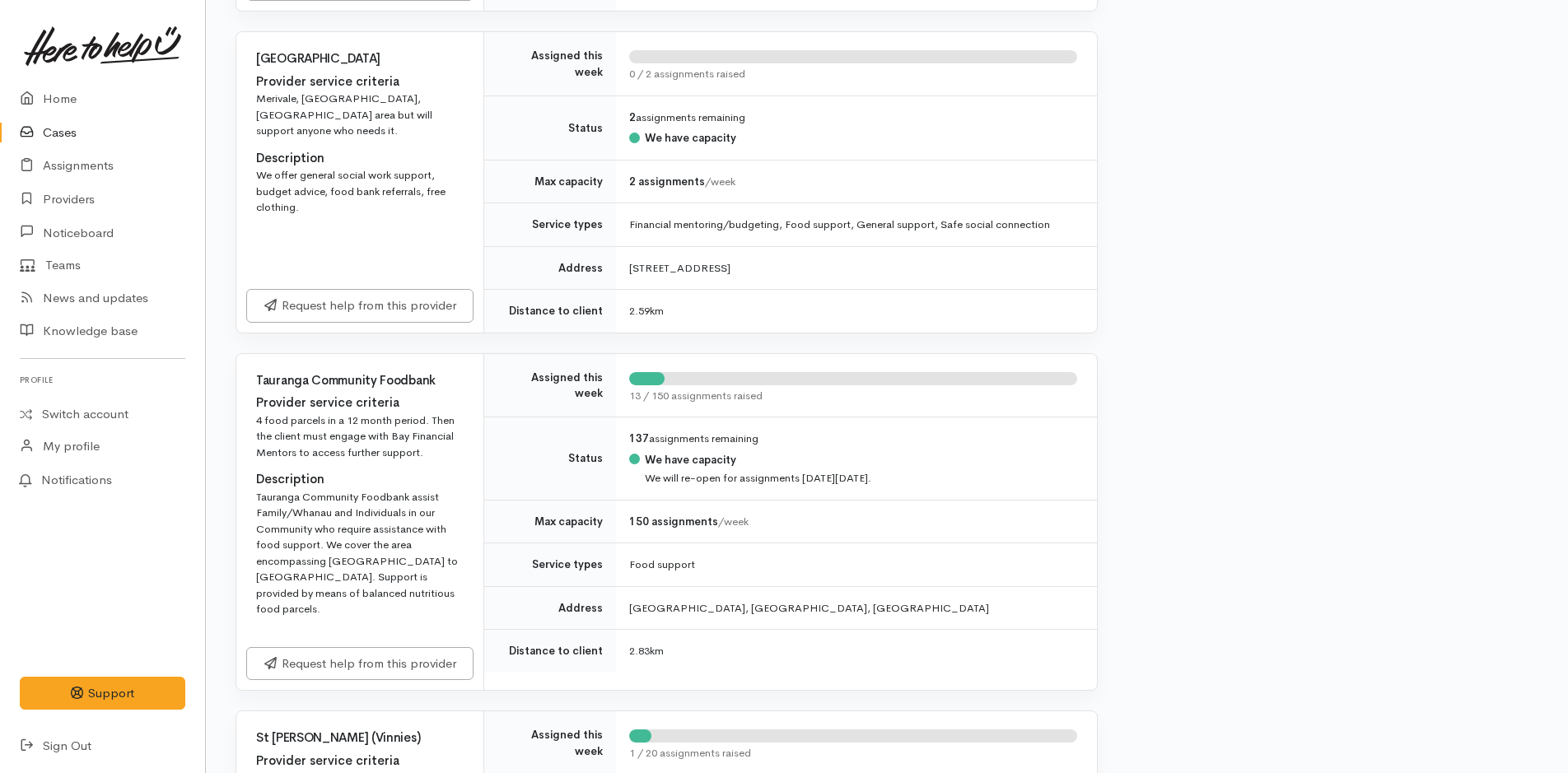
scroll to position [741, 0]
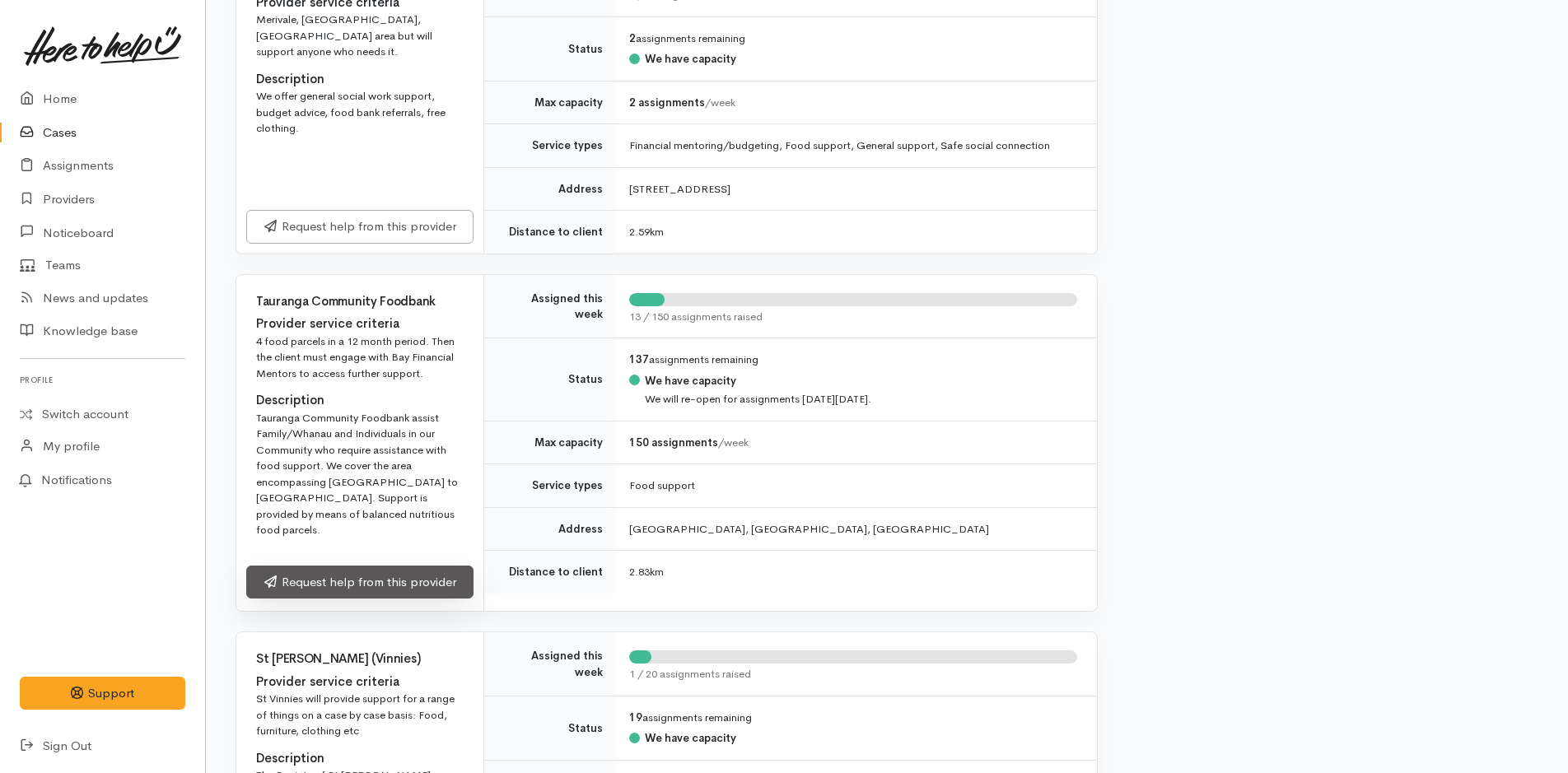
click at [425, 566] on link "Request help from this provider" at bounding box center [359, 583] width 227 height 34
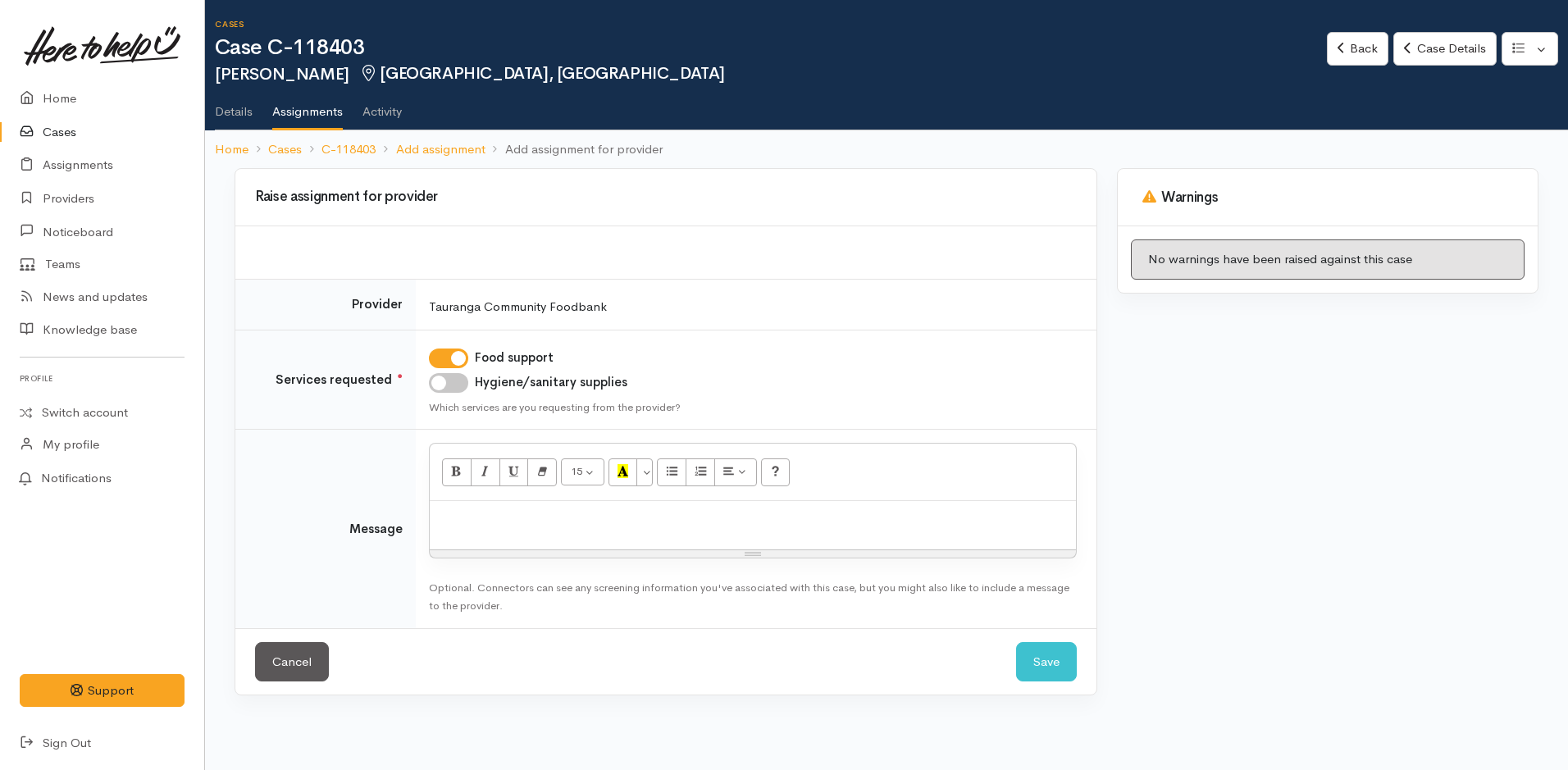
click at [454, 385] on input "Hygiene/sanitary supplies" at bounding box center [448, 383] width 40 height 19
checkbox input "true"
click at [473, 522] on p at bounding box center [752, 518] width 630 height 19
paste div
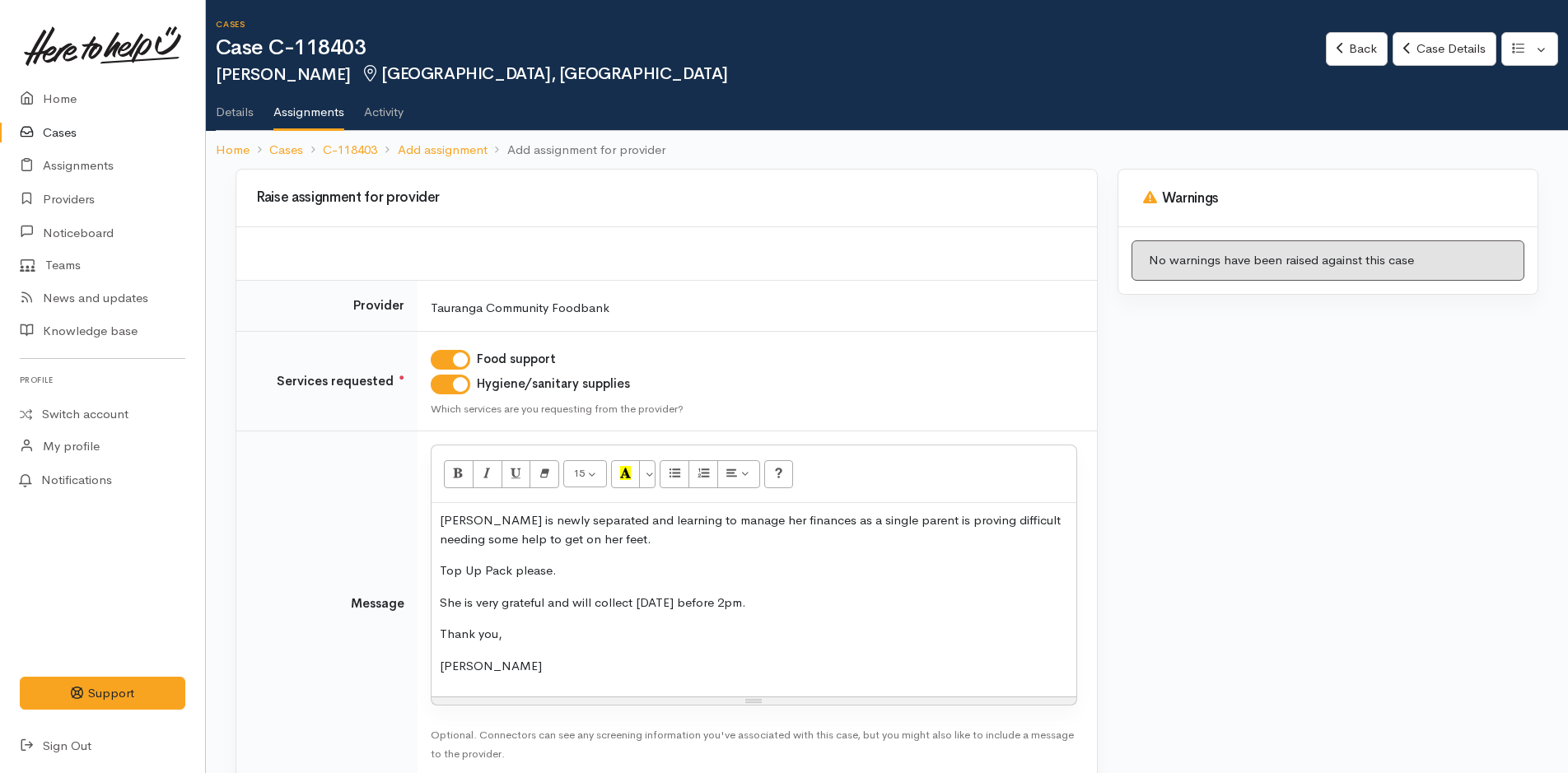
scroll to position [90, 0]
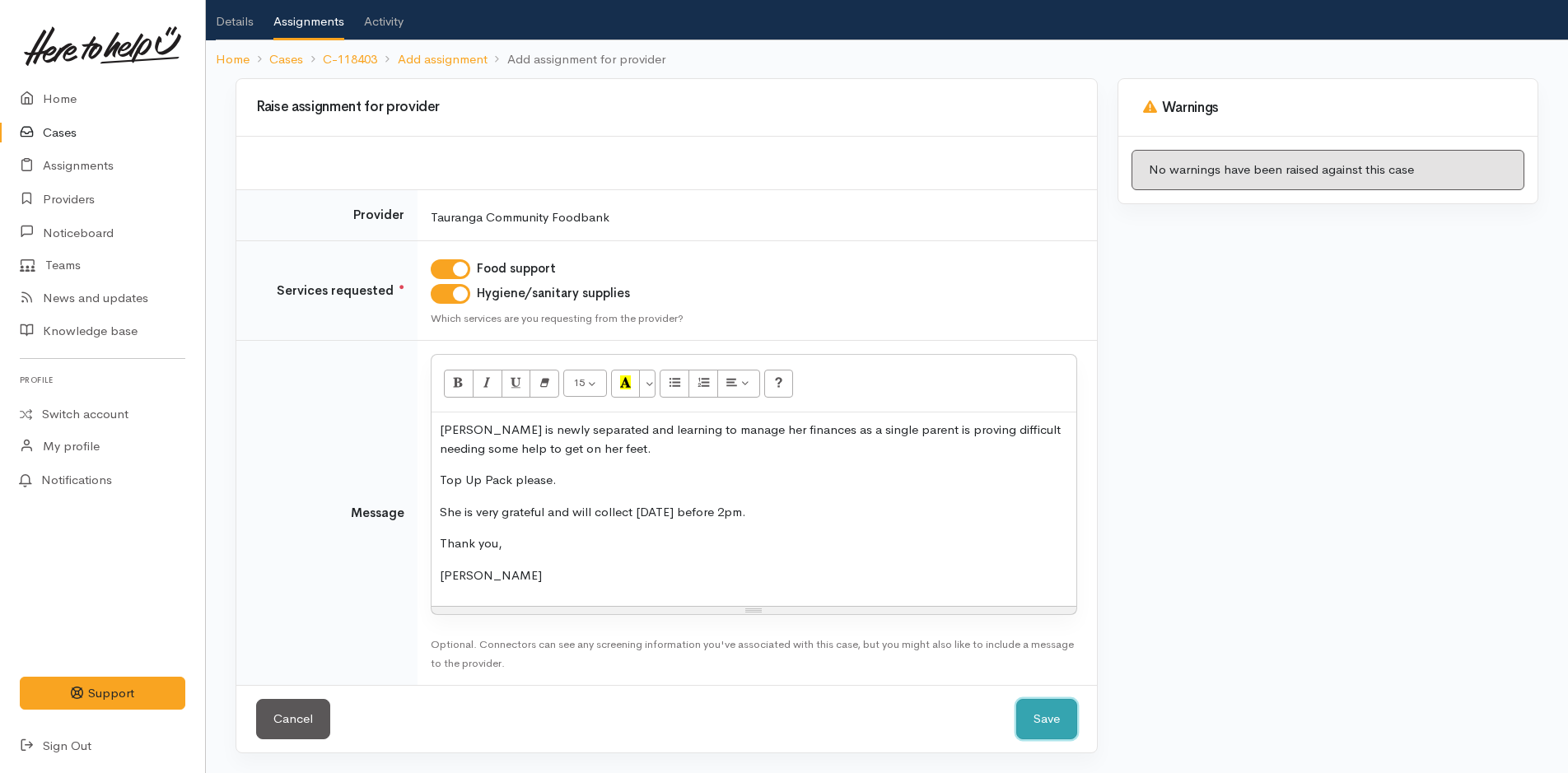
click at [1063, 717] on button "Save" at bounding box center [1046, 720] width 61 height 41
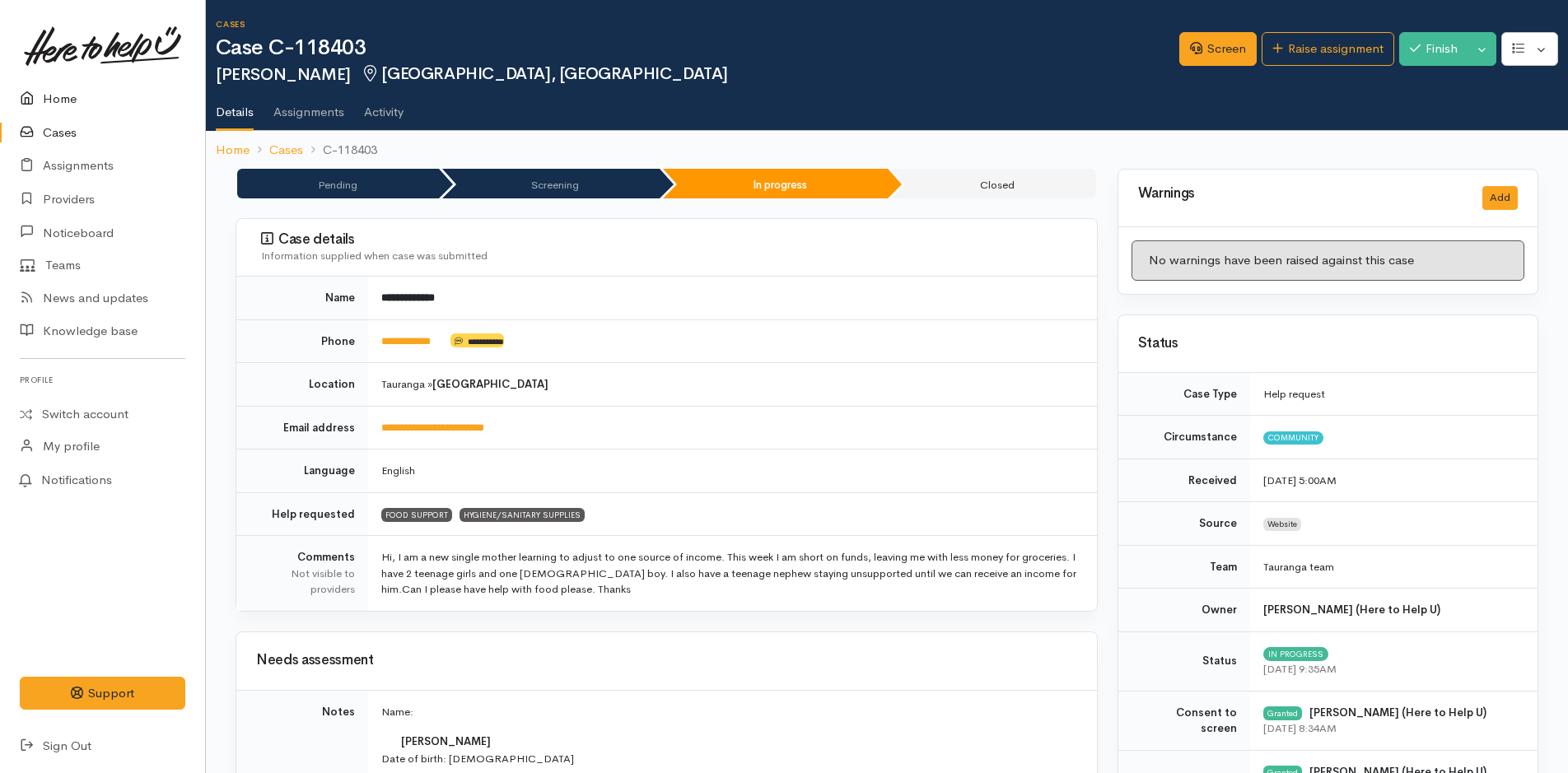
click at [68, 99] on link "Home" at bounding box center [103, 99] width 205 height 34
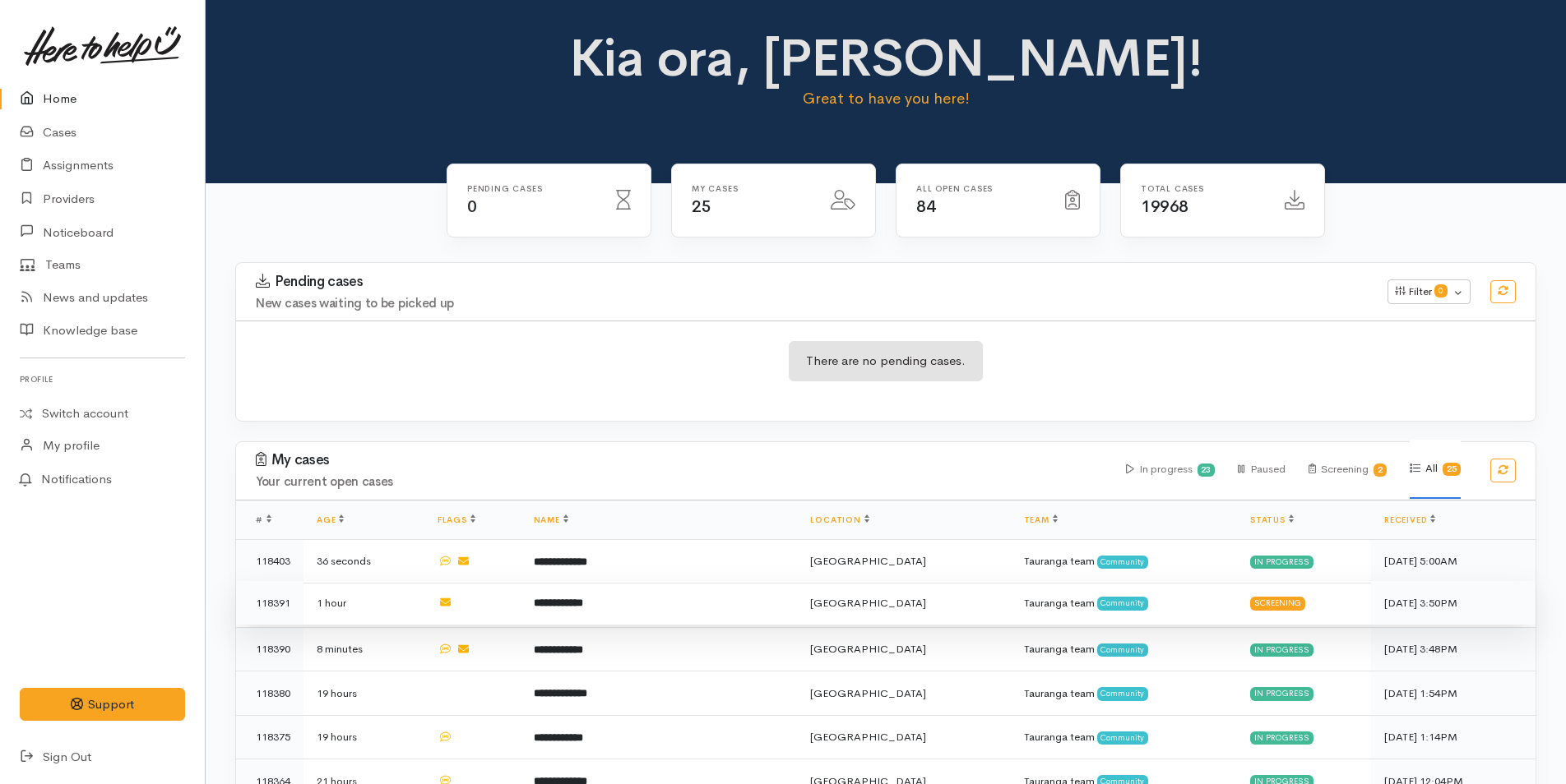
click at [583, 598] on b "**********" at bounding box center [558, 603] width 49 height 11
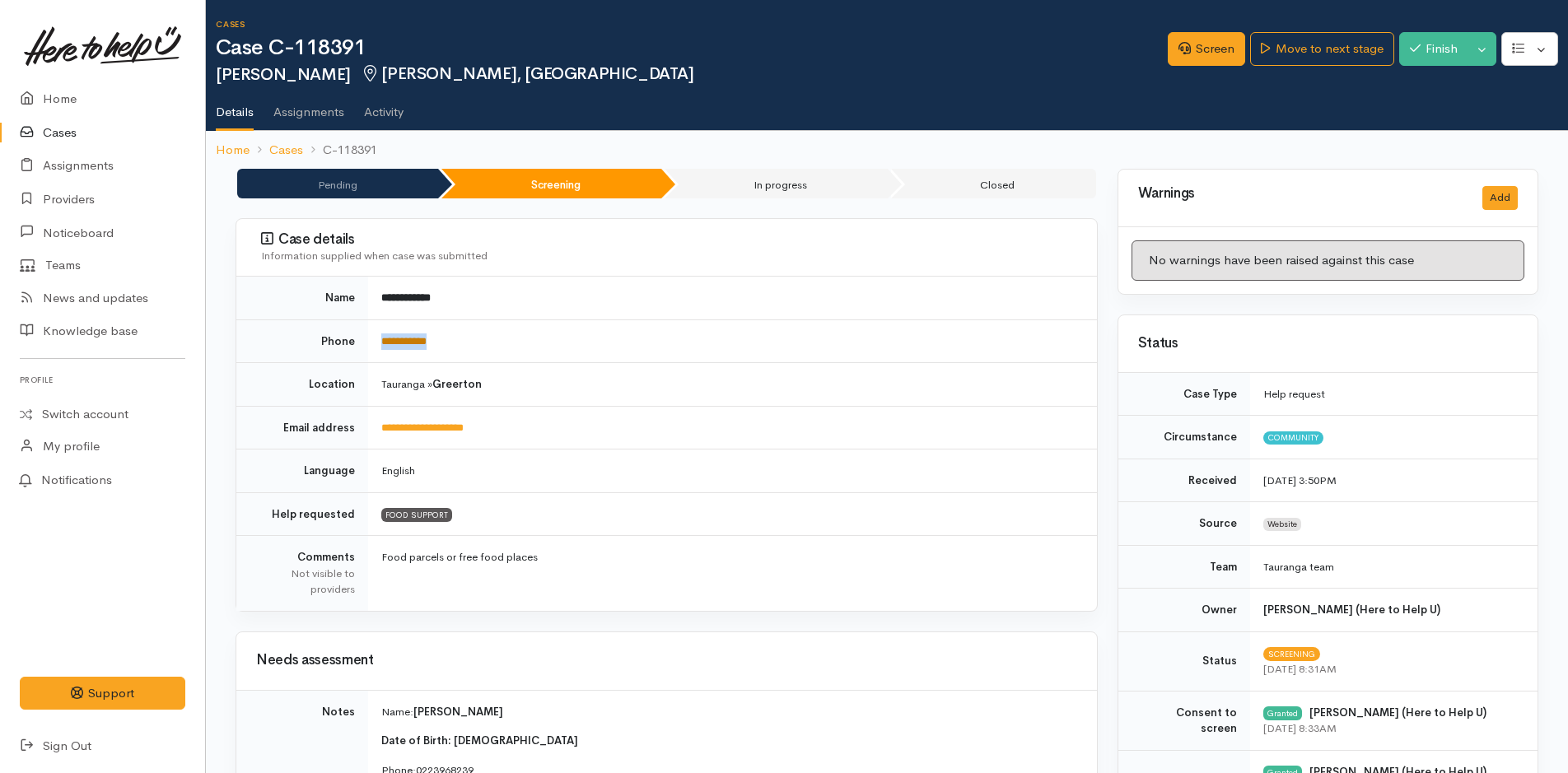
drag, startPoint x: 476, startPoint y: 341, endPoint x: 382, endPoint y: 341, distance: 94.0
click at [382, 341] on td "**********" at bounding box center [732, 341] width 729 height 43
copy link "**********"
click at [1209, 45] on link "Screen" at bounding box center [1206, 49] width 78 height 34
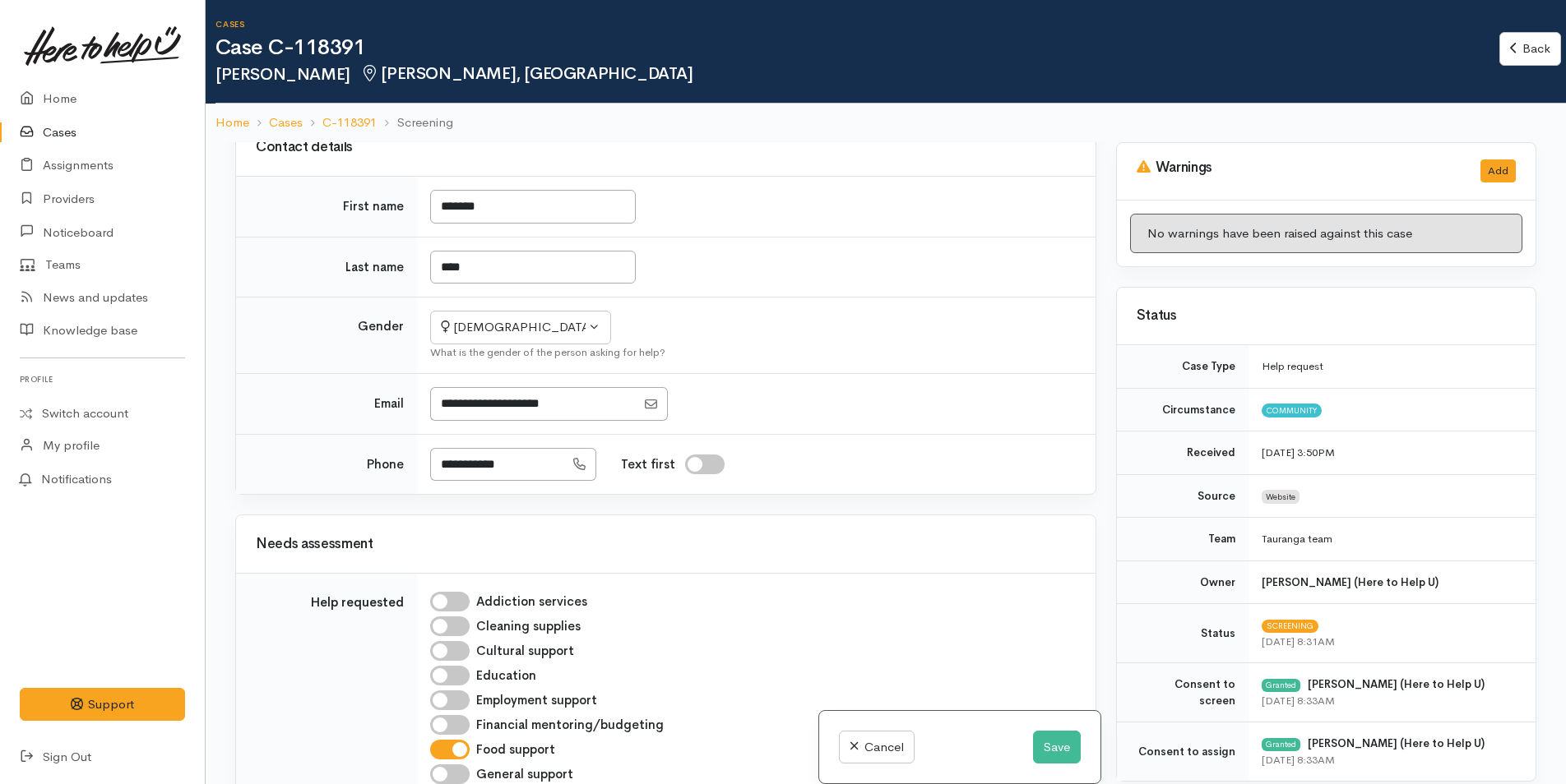
scroll to position [1233, 0]
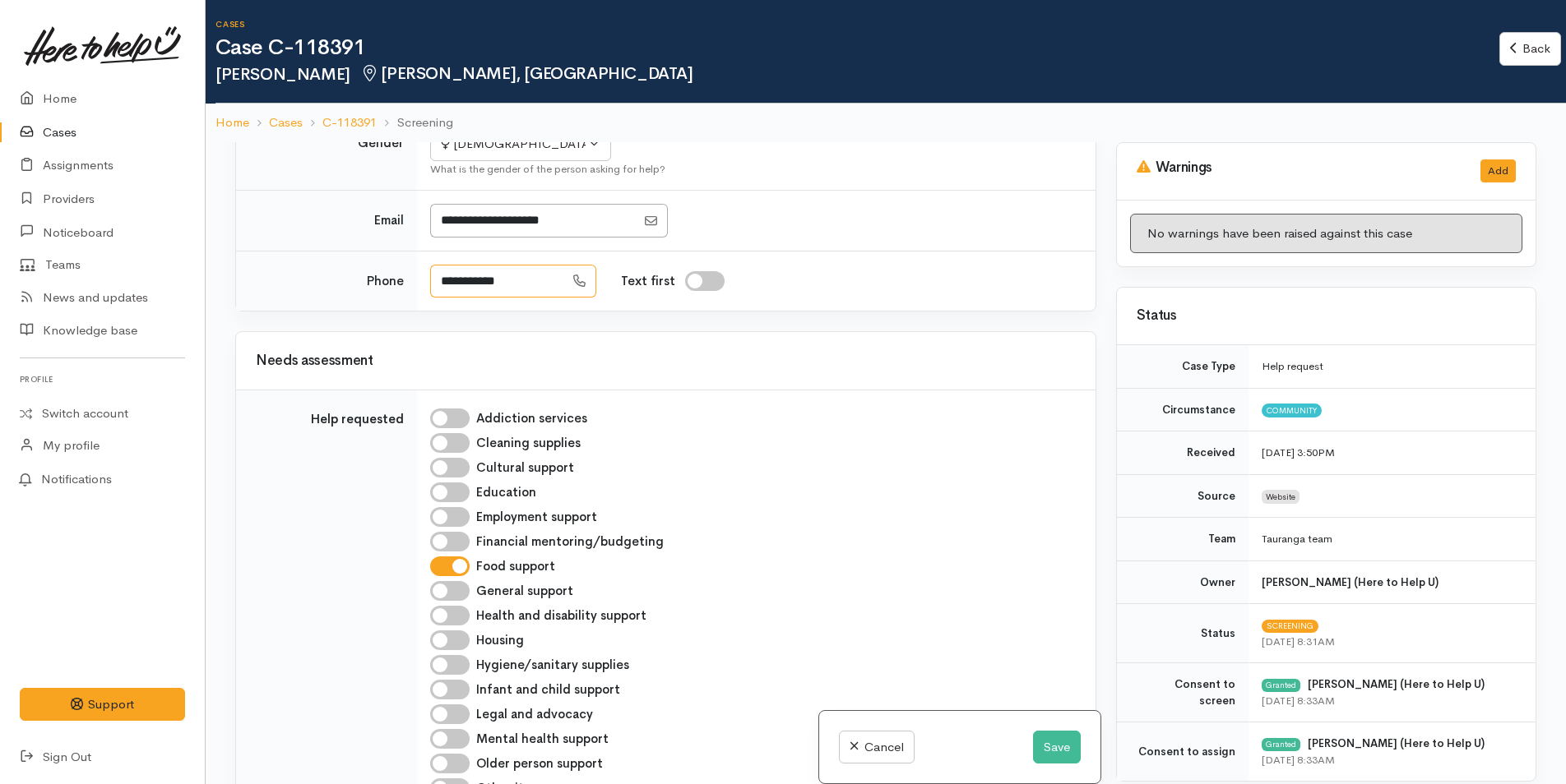
click at [447, 265] on input "**********" at bounding box center [497, 282] width 134 height 34
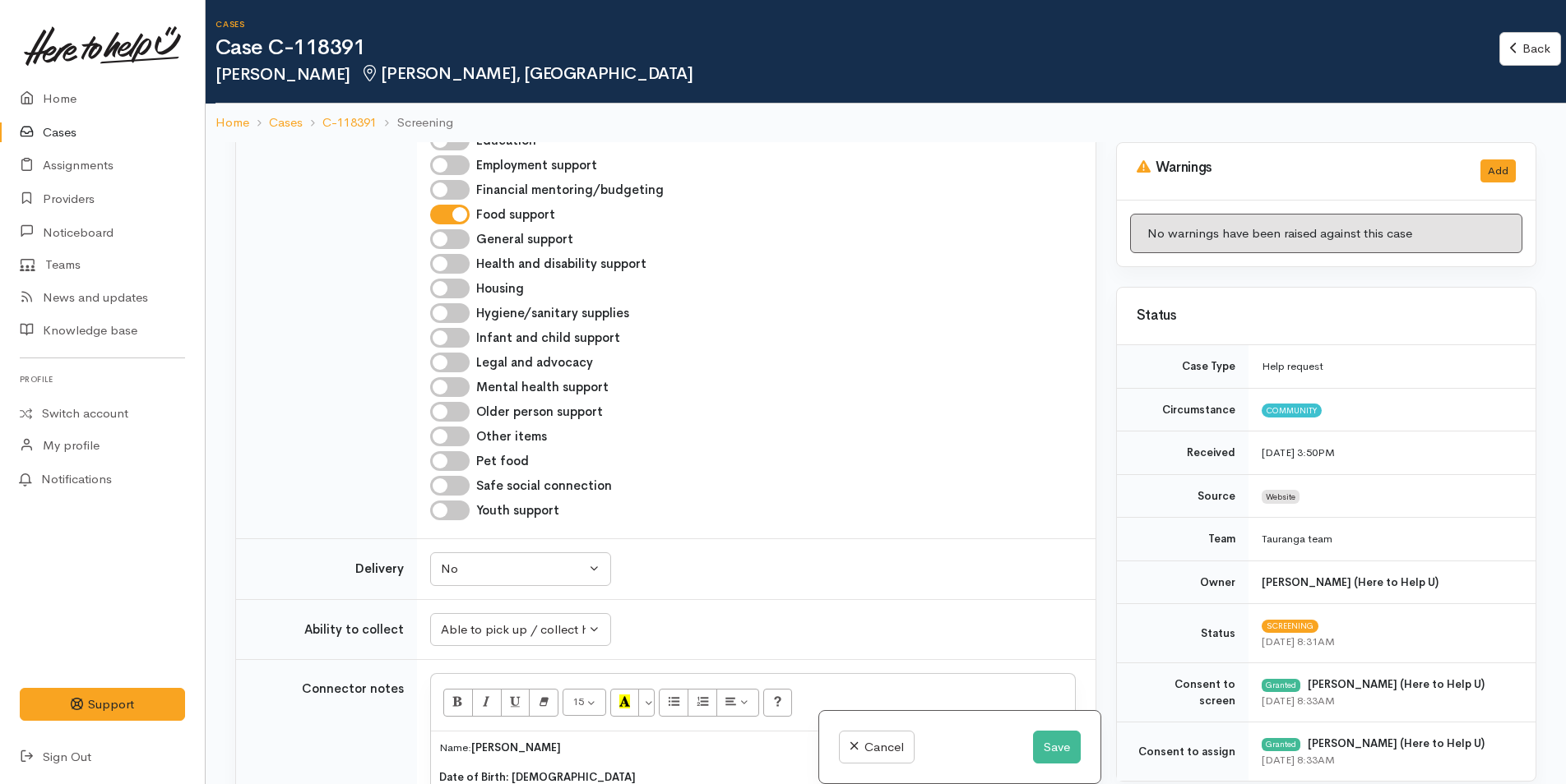
scroll to position [1562, 0]
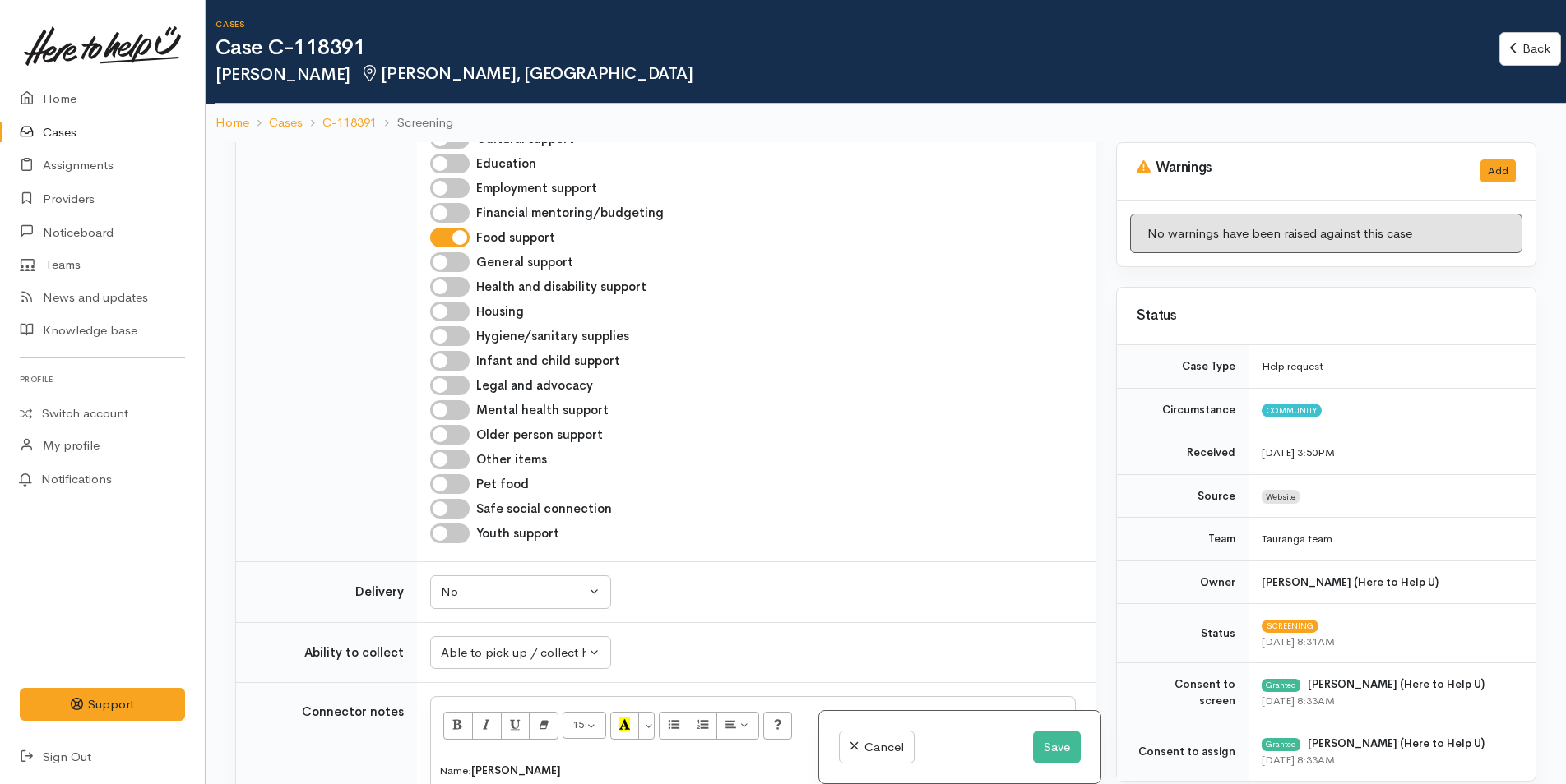
type input "**********"
click at [454, 351] on input "Infant and child support" at bounding box center [450, 361] width 40 height 19
checkbox input "true"
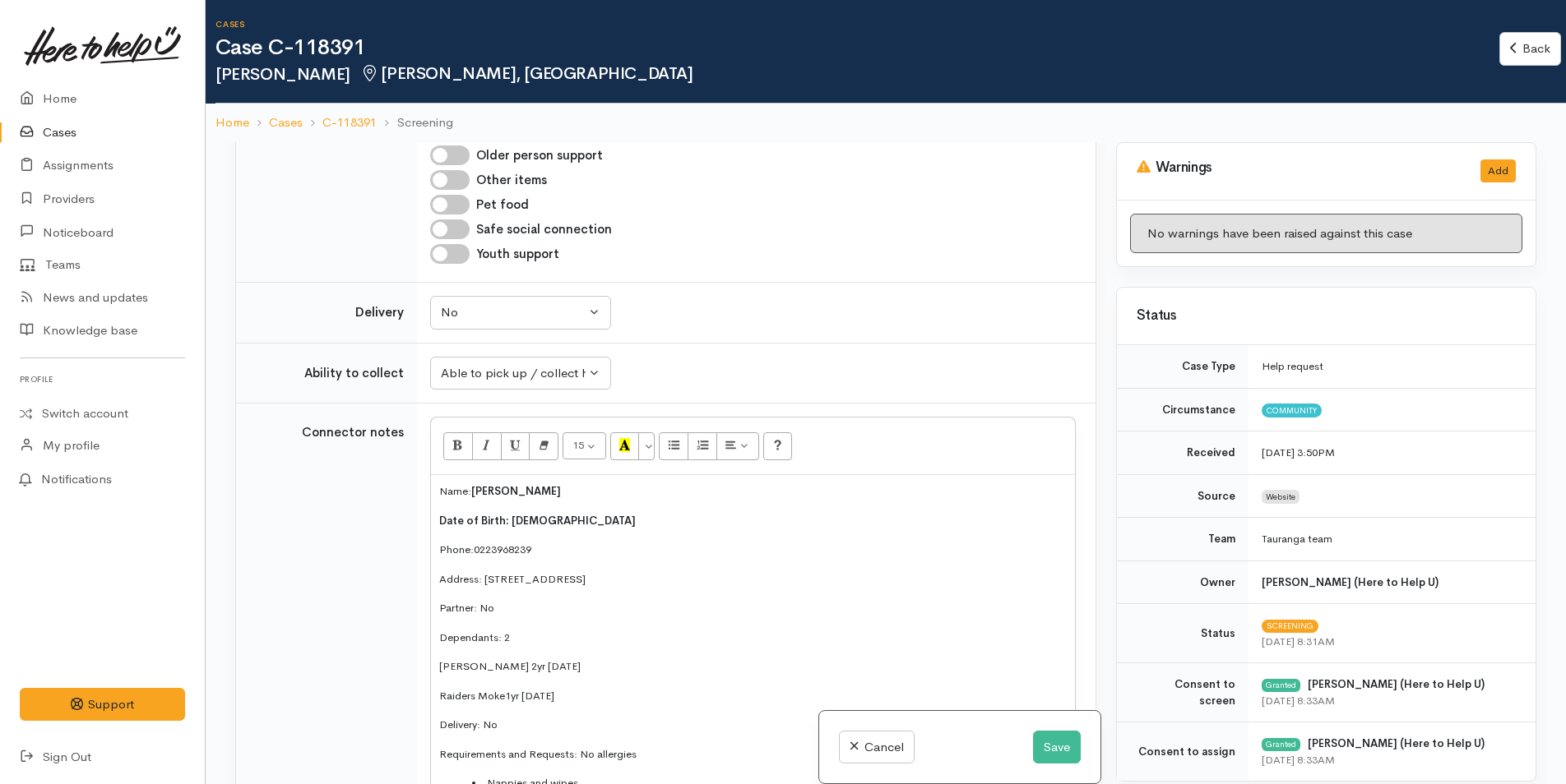
scroll to position [1644, 0]
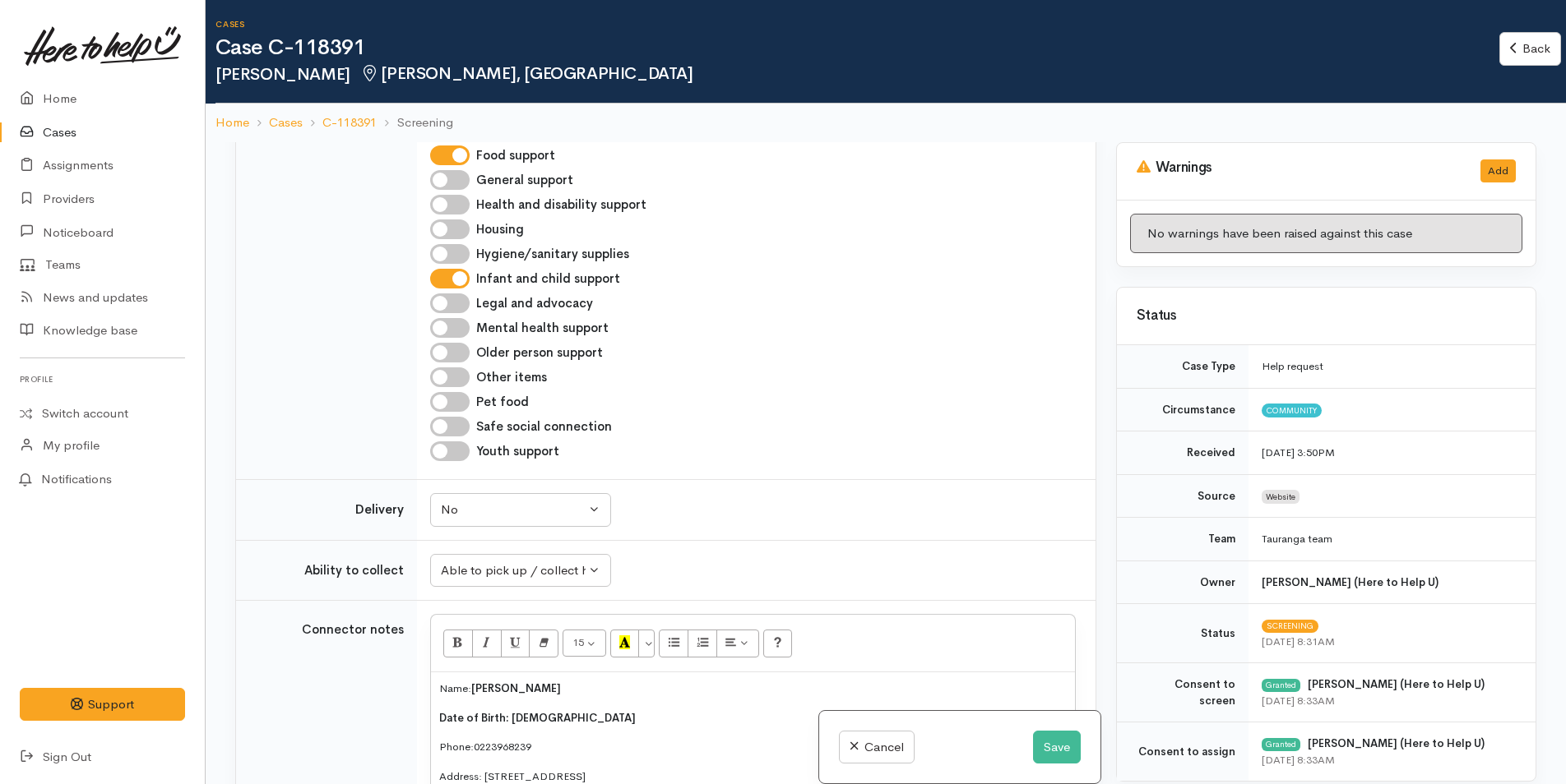
click at [458, 367] on input "Other items" at bounding box center [450, 377] width 40 height 19
checkbox input "true"
click at [454, 245] on input "Hygiene/sanitary supplies" at bounding box center [450, 254] width 40 height 19
checkbox input "true"
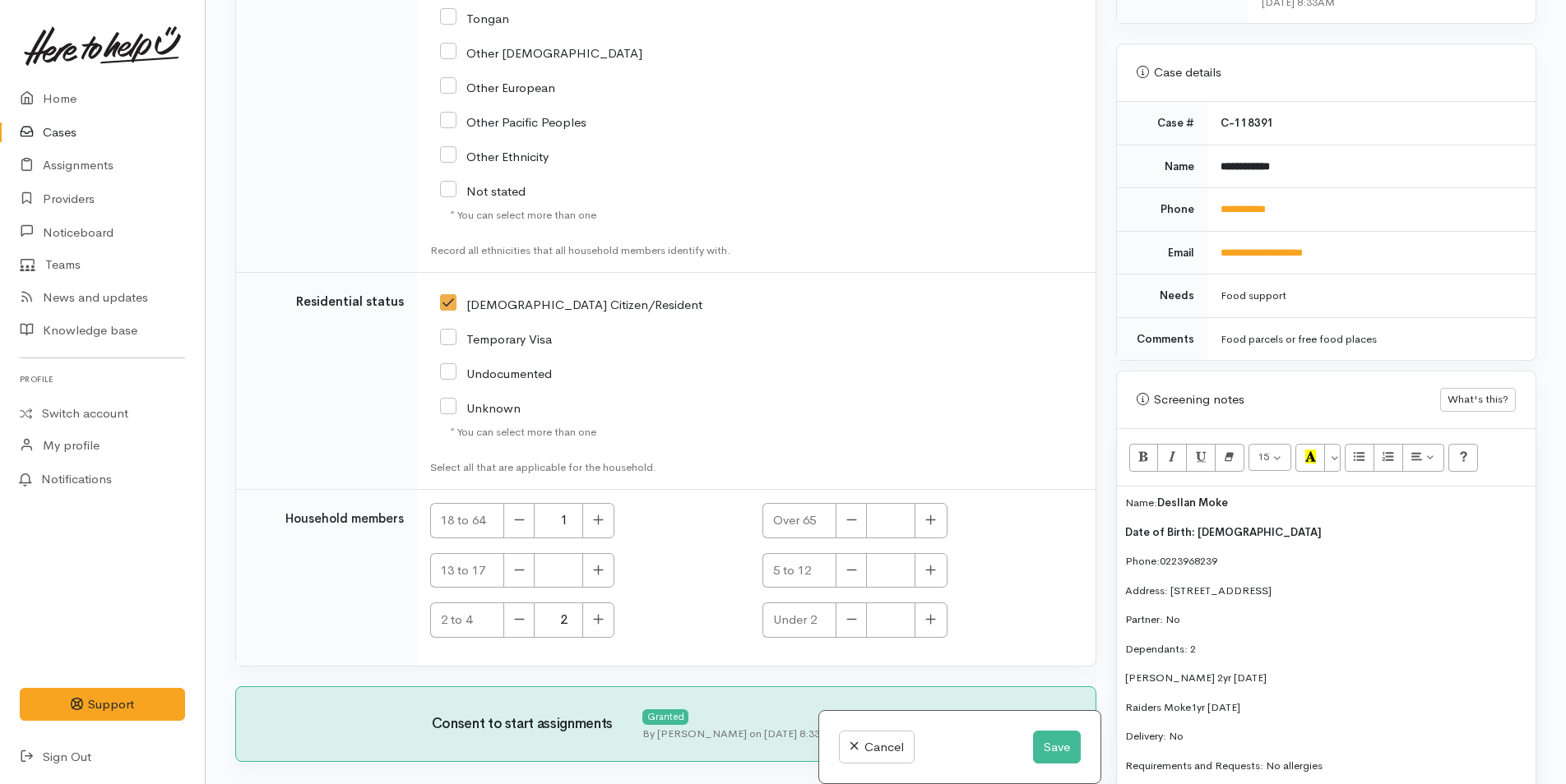
scroll to position [740, 0]
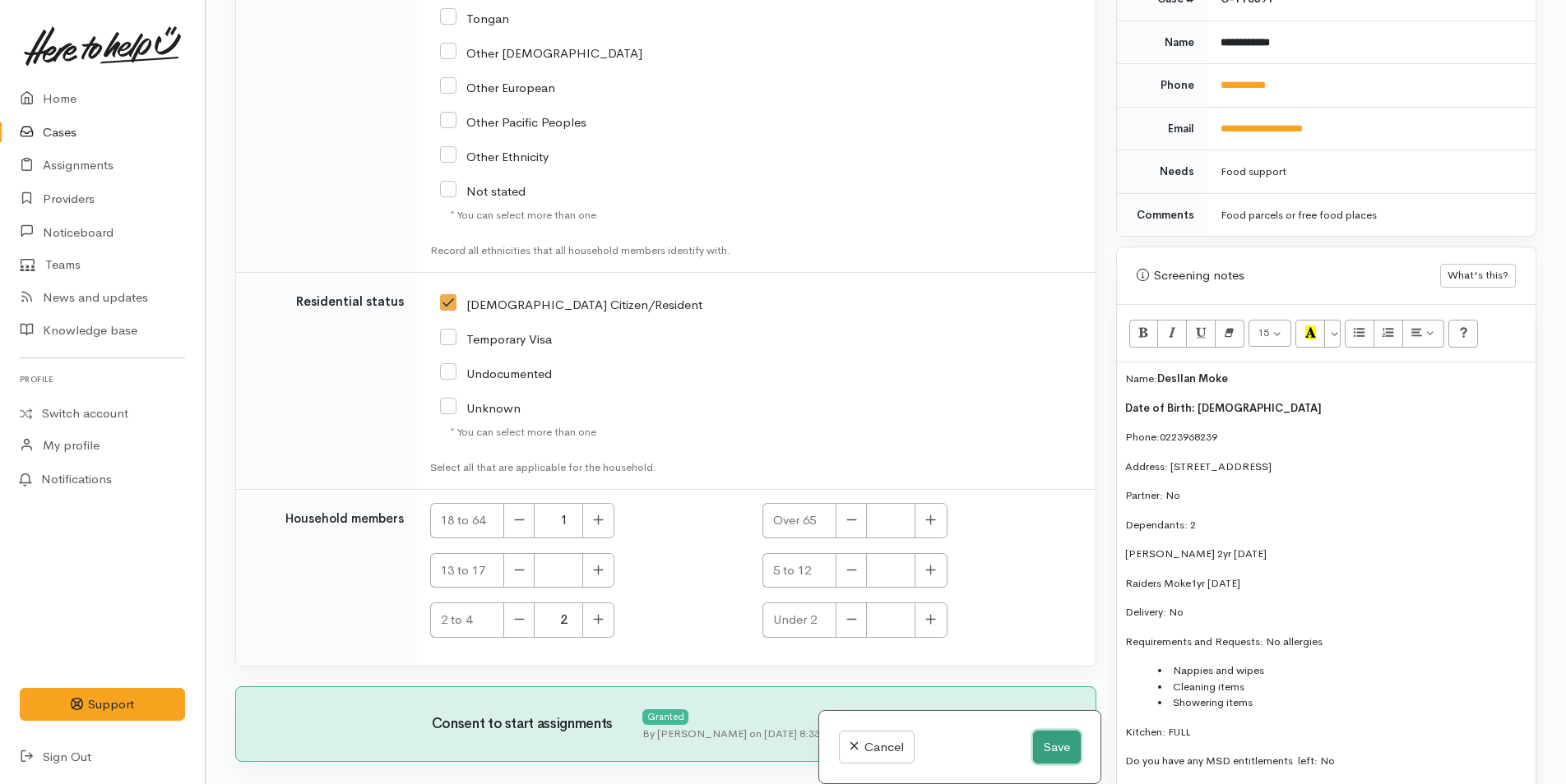
click at [1054, 736] on button "Save" at bounding box center [1057, 748] width 48 height 34
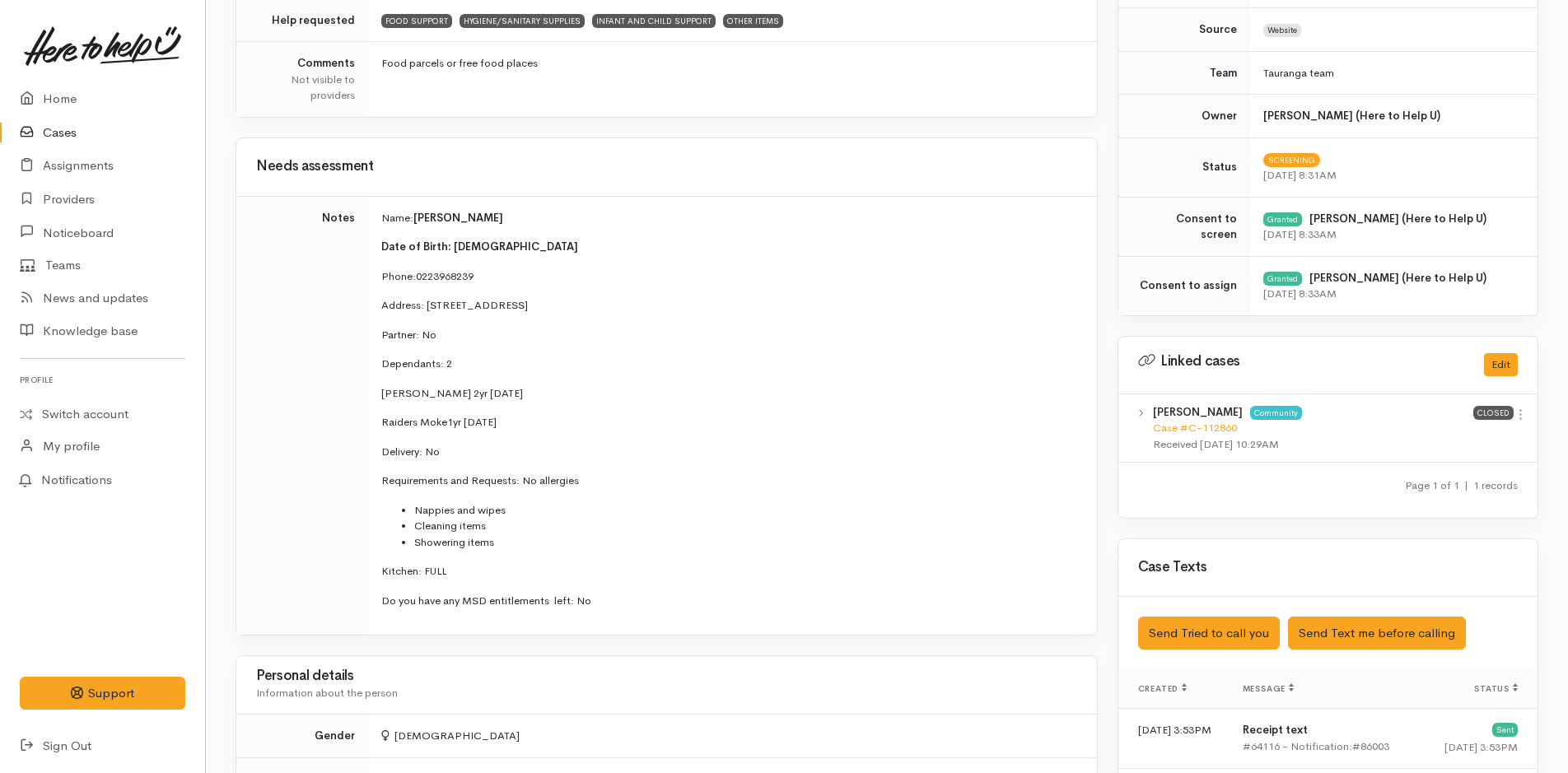
scroll to position [988, 0]
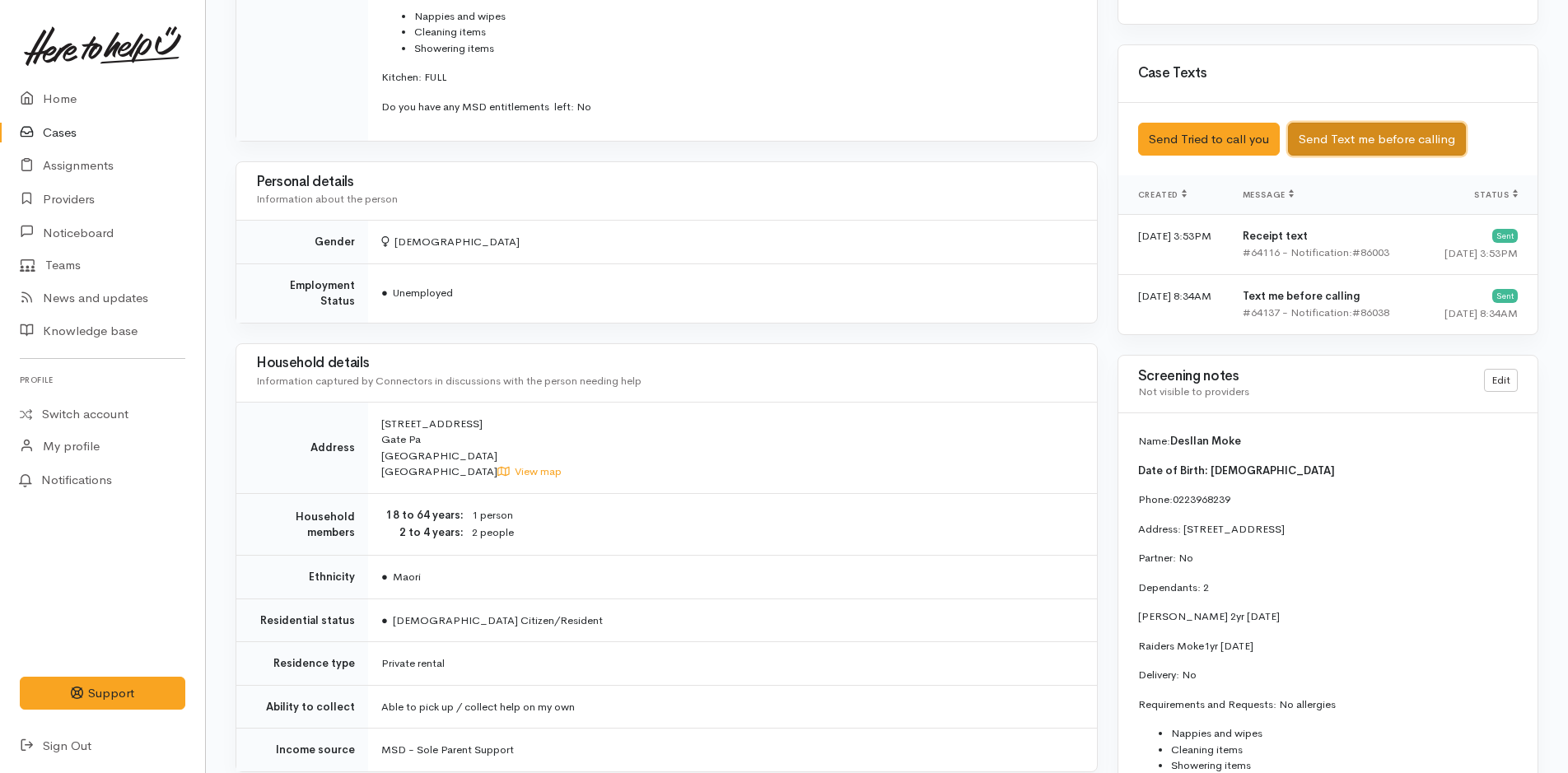
click at [1386, 134] on button "Send Text me before calling" at bounding box center [1376, 140] width 178 height 34
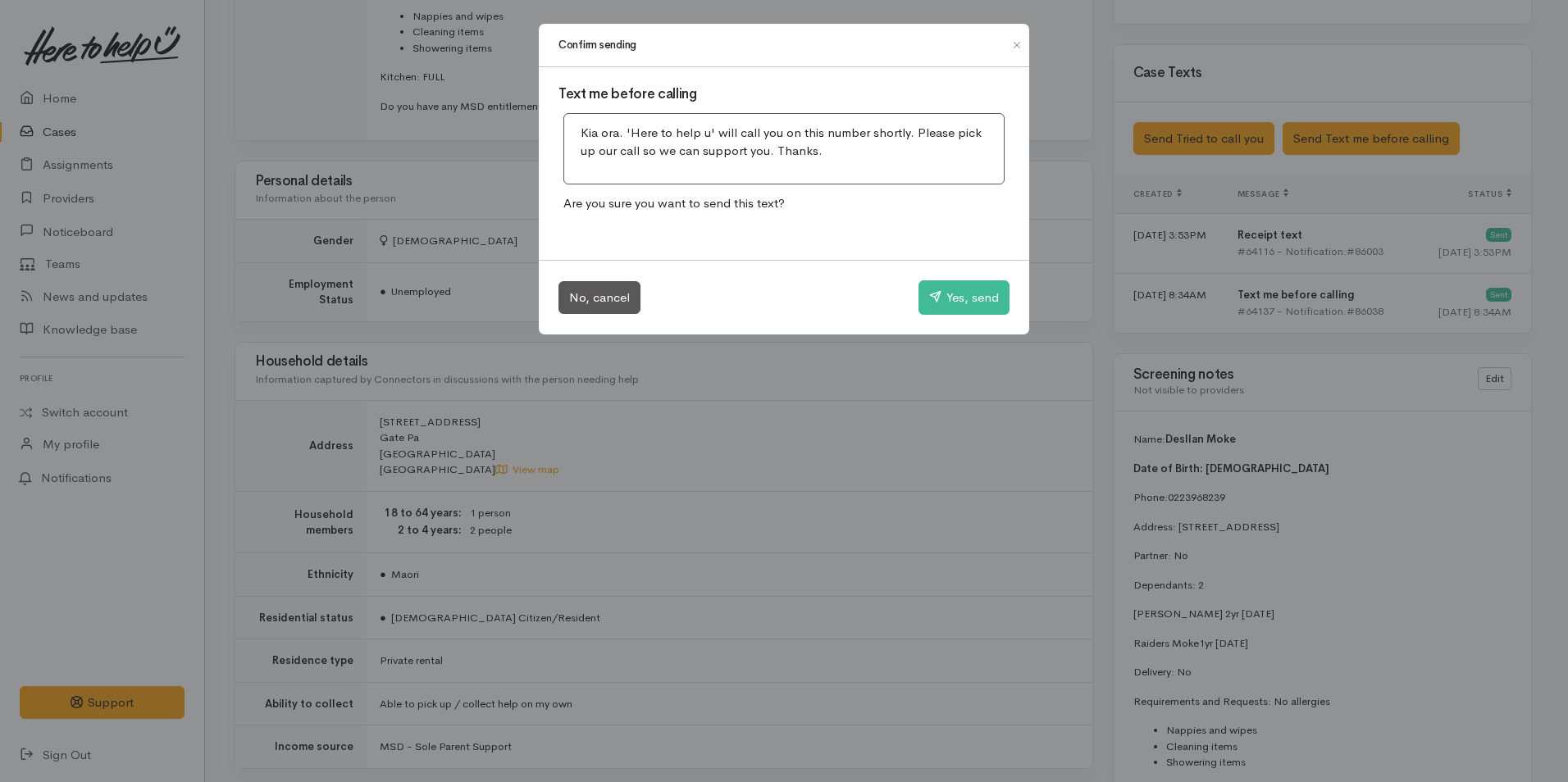
click at [1232, 212] on div "Confirm sending Text me before calling Kia ora. 'Here to help u' will call you …" at bounding box center [784, 391] width 1568 height 782
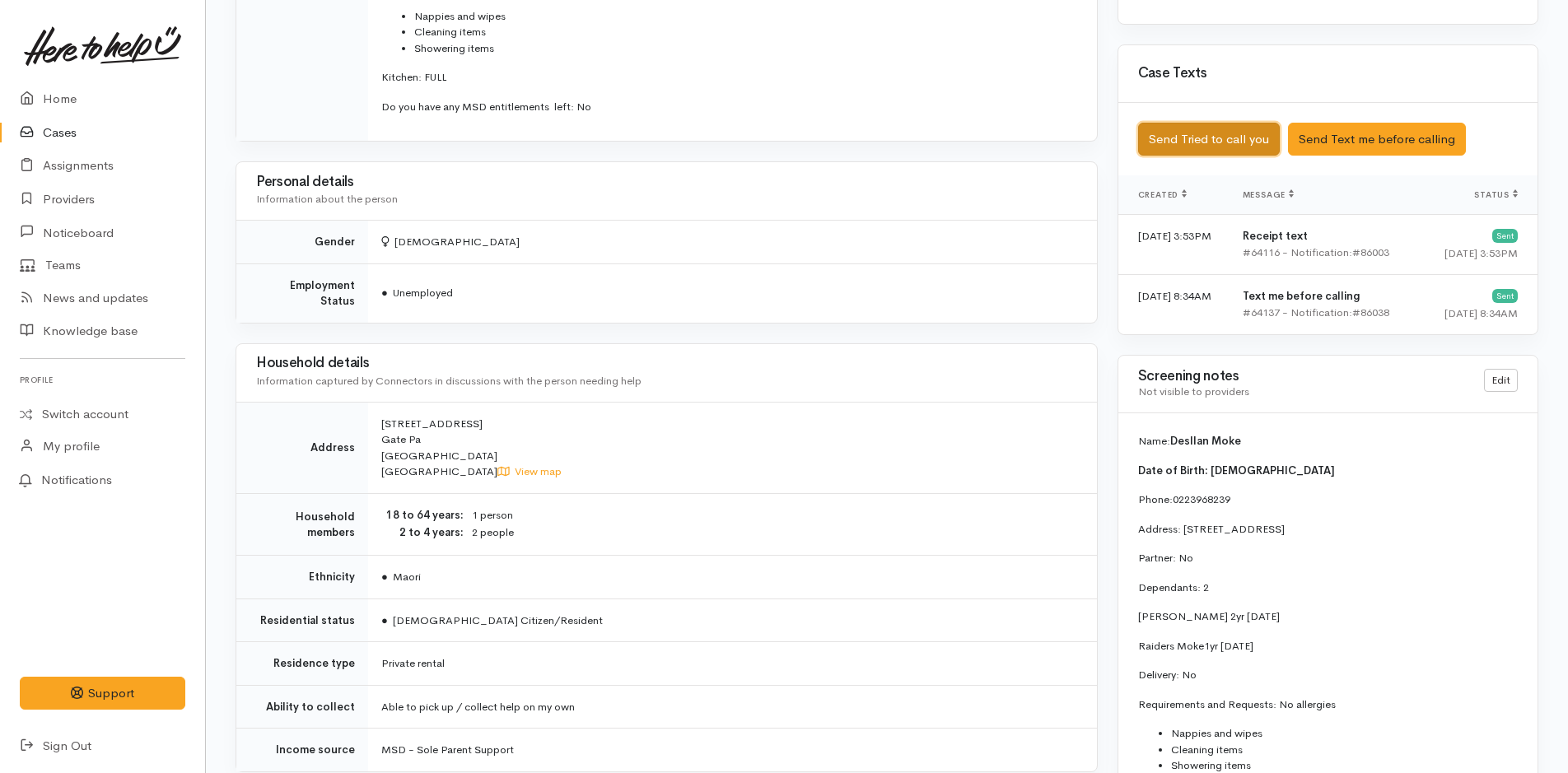
click at [1177, 149] on button "Send Tried to call you" at bounding box center [1209, 140] width 142 height 34
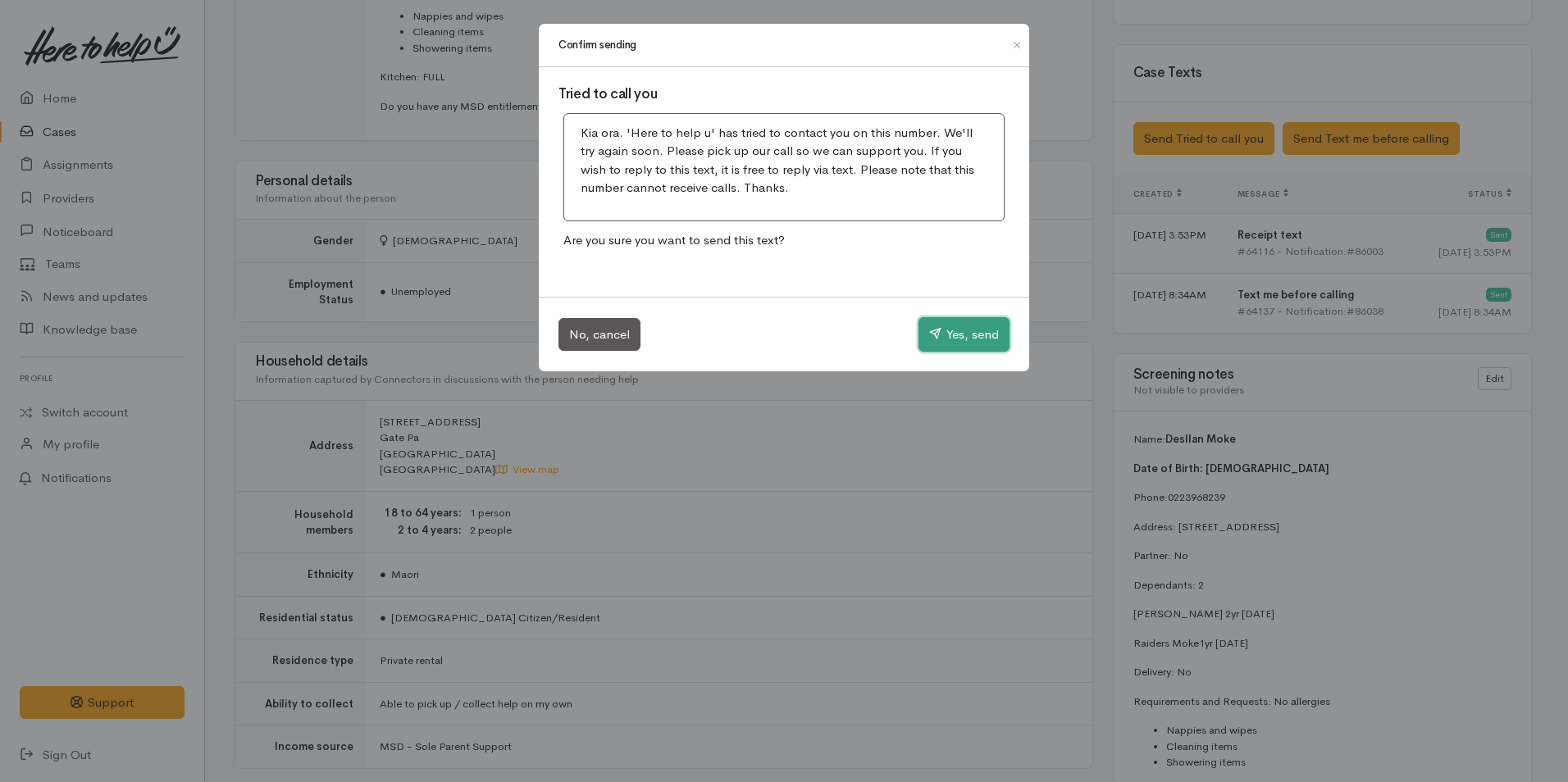
click at [948, 336] on button "Yes, send" at bounding box center [964, 334] width 91 height 34
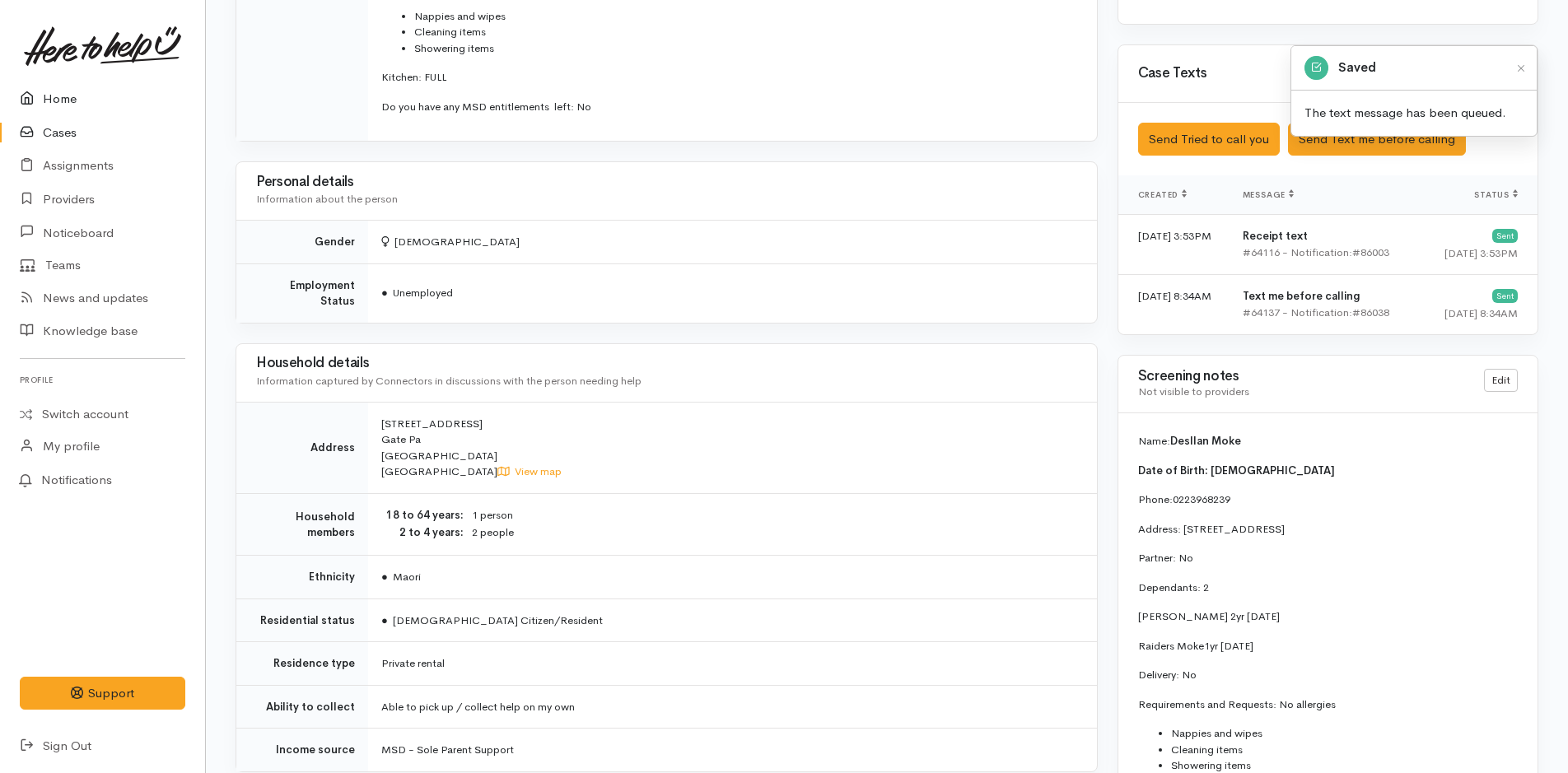
click at [54, 102] on link "Home" at bounding box center [103, 99] width 205 height 34
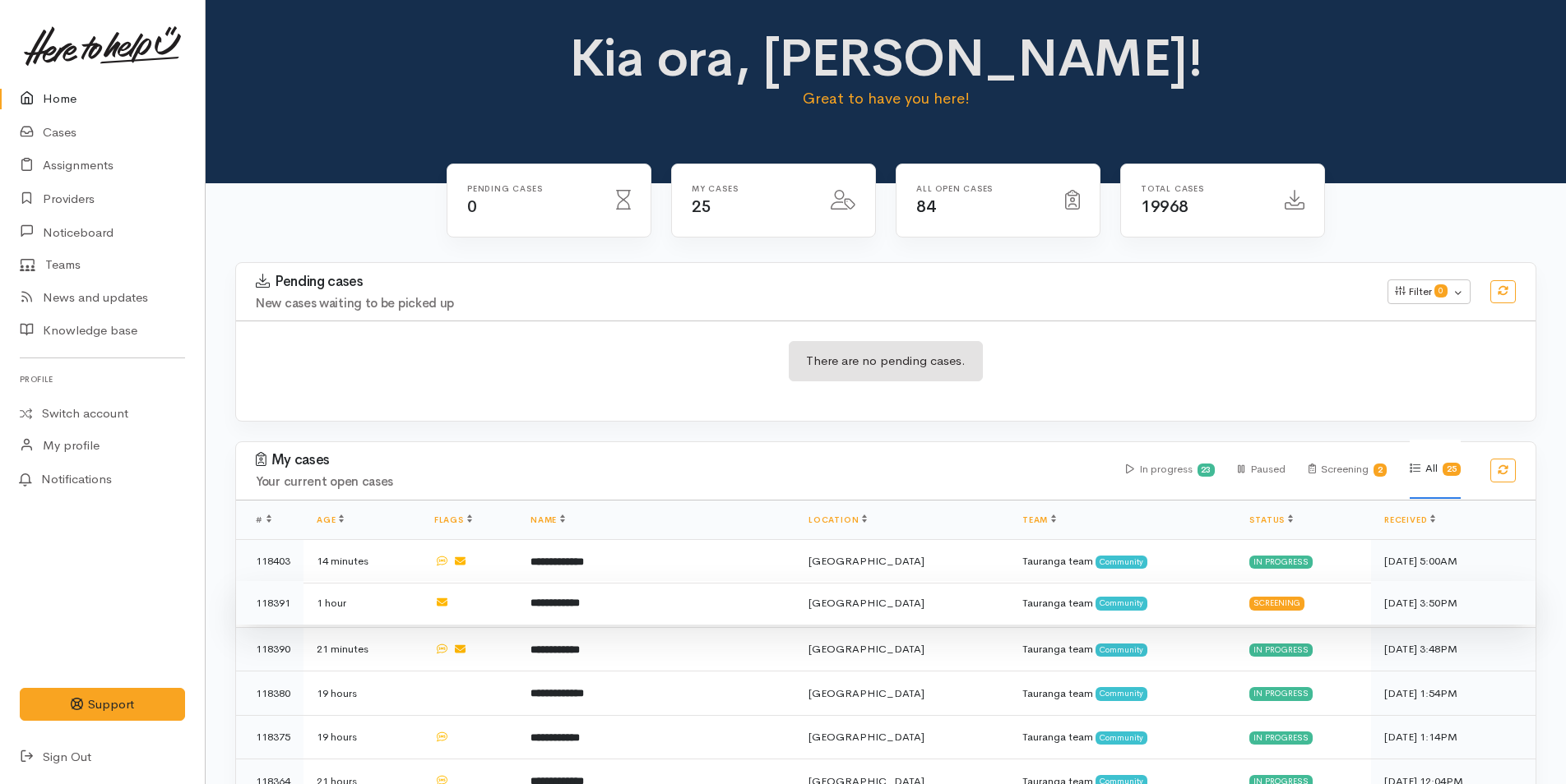
click at [620, 607] on td "**********" at bounding box center [656, 603] width 278 height 44
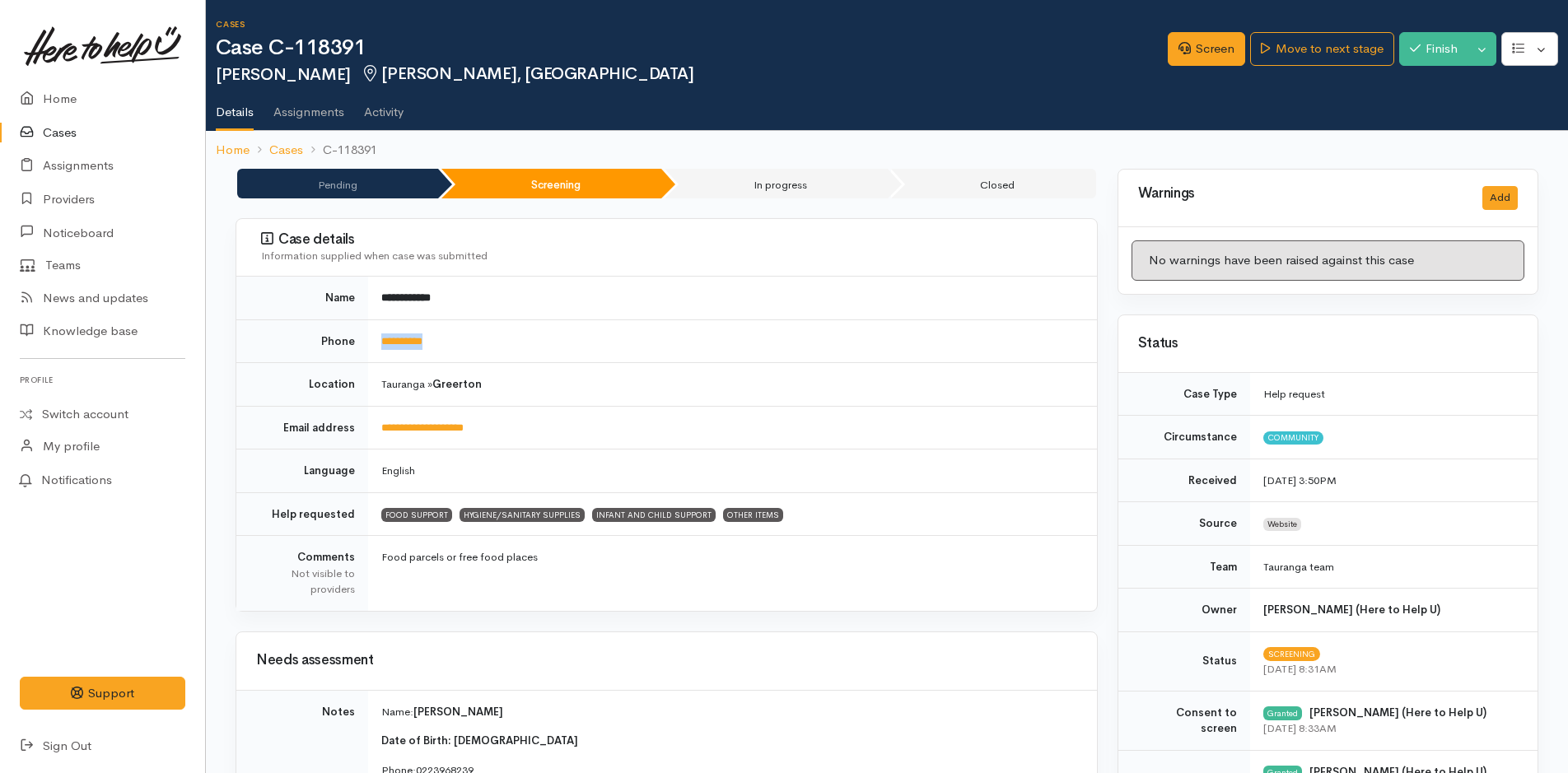
drag, startPoint x: 460, startPoint y: 342, endPoint x: 363, endPoint y: 341, distance: 97.0
click at [363, 341] on tr "**********" at bounding box center [666, 341] width 860 height 43
copy tr "**********"
click at [1228, 48] on link "Screen" at bounding box center [1206, 49] width 78 height 34
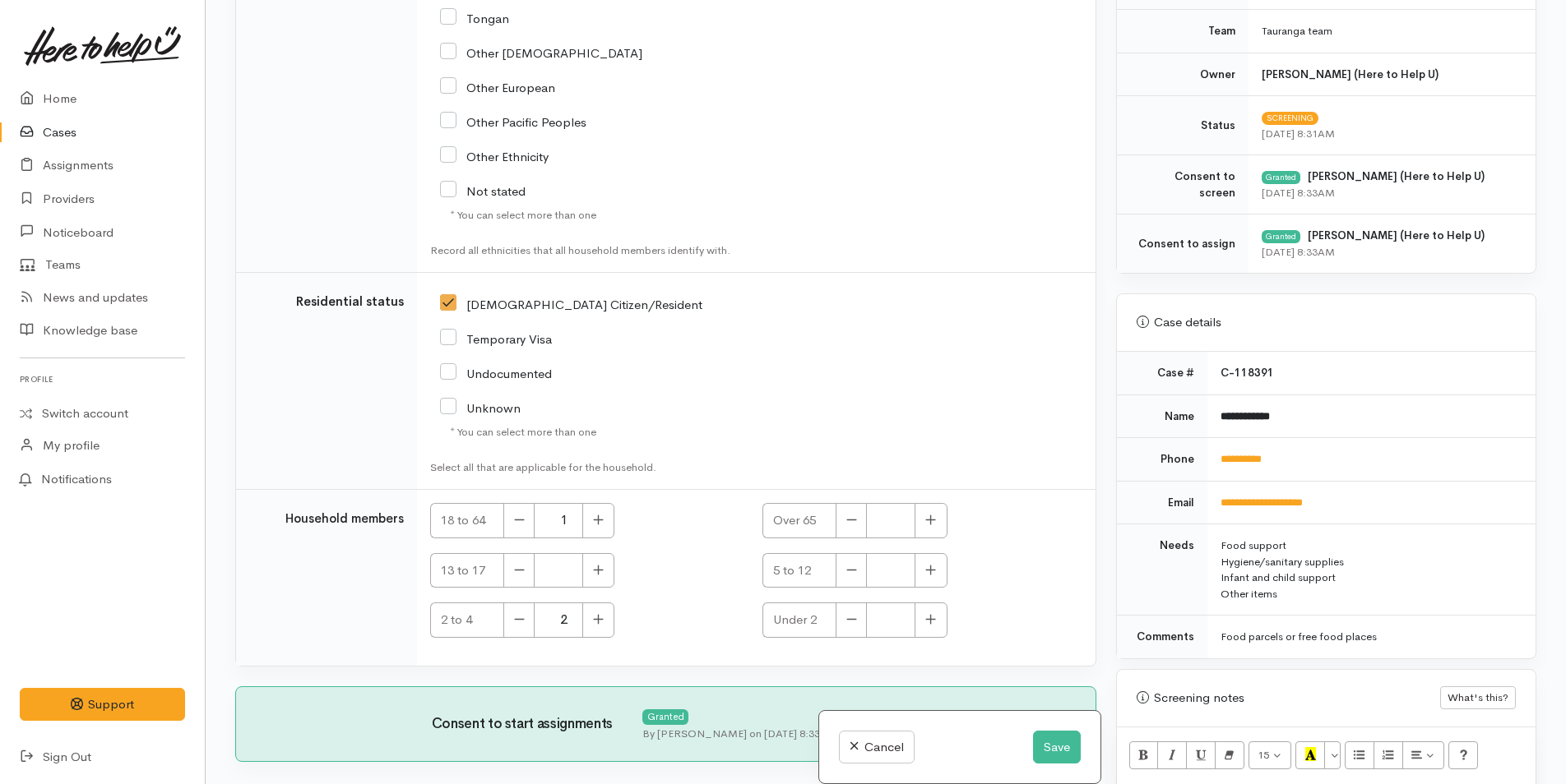
scroll to position [494, 0]
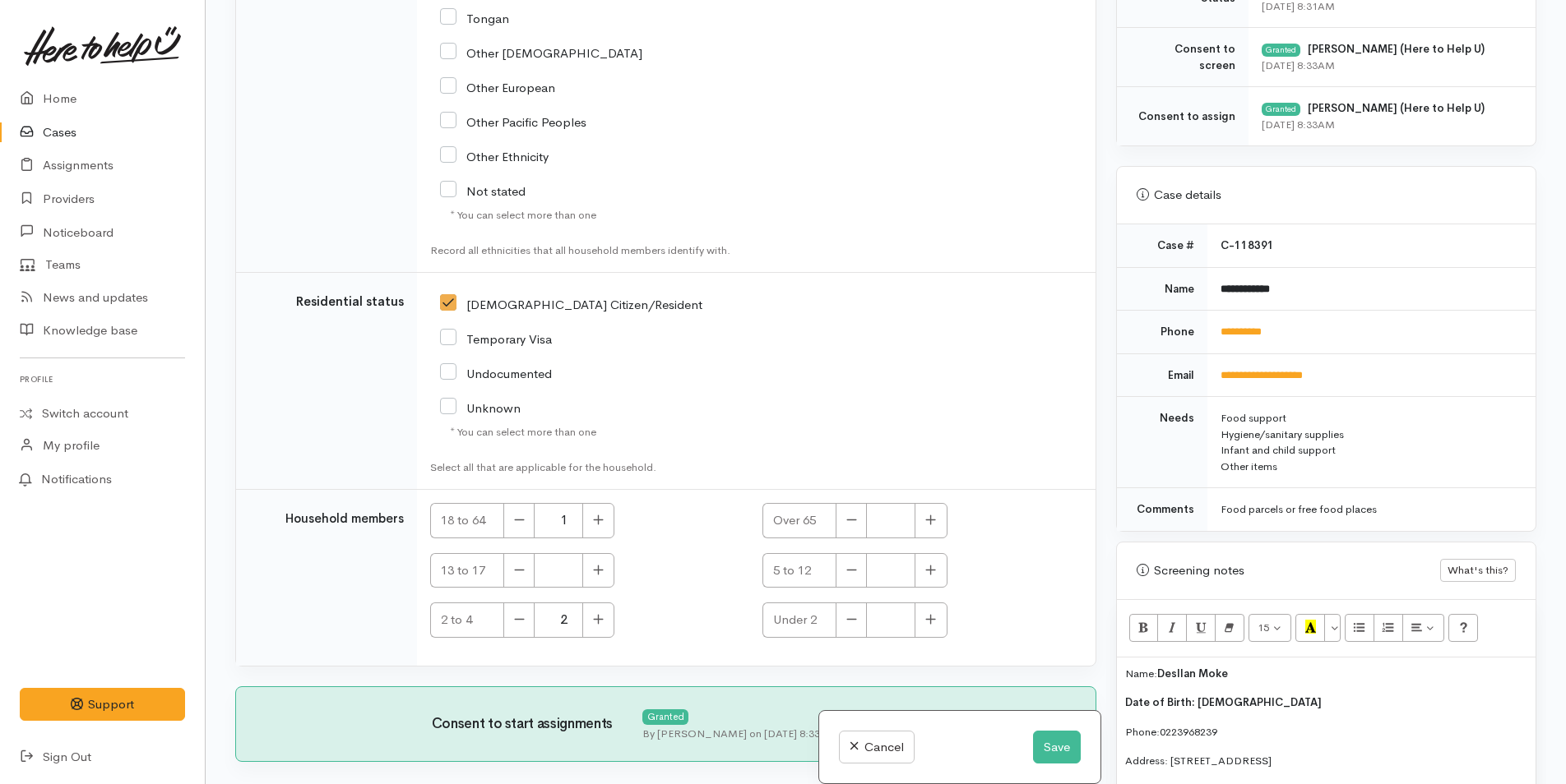
click at [1178, 675] on span "Desllan Moke" at bounding box center [1192, 674] width 71 height 14
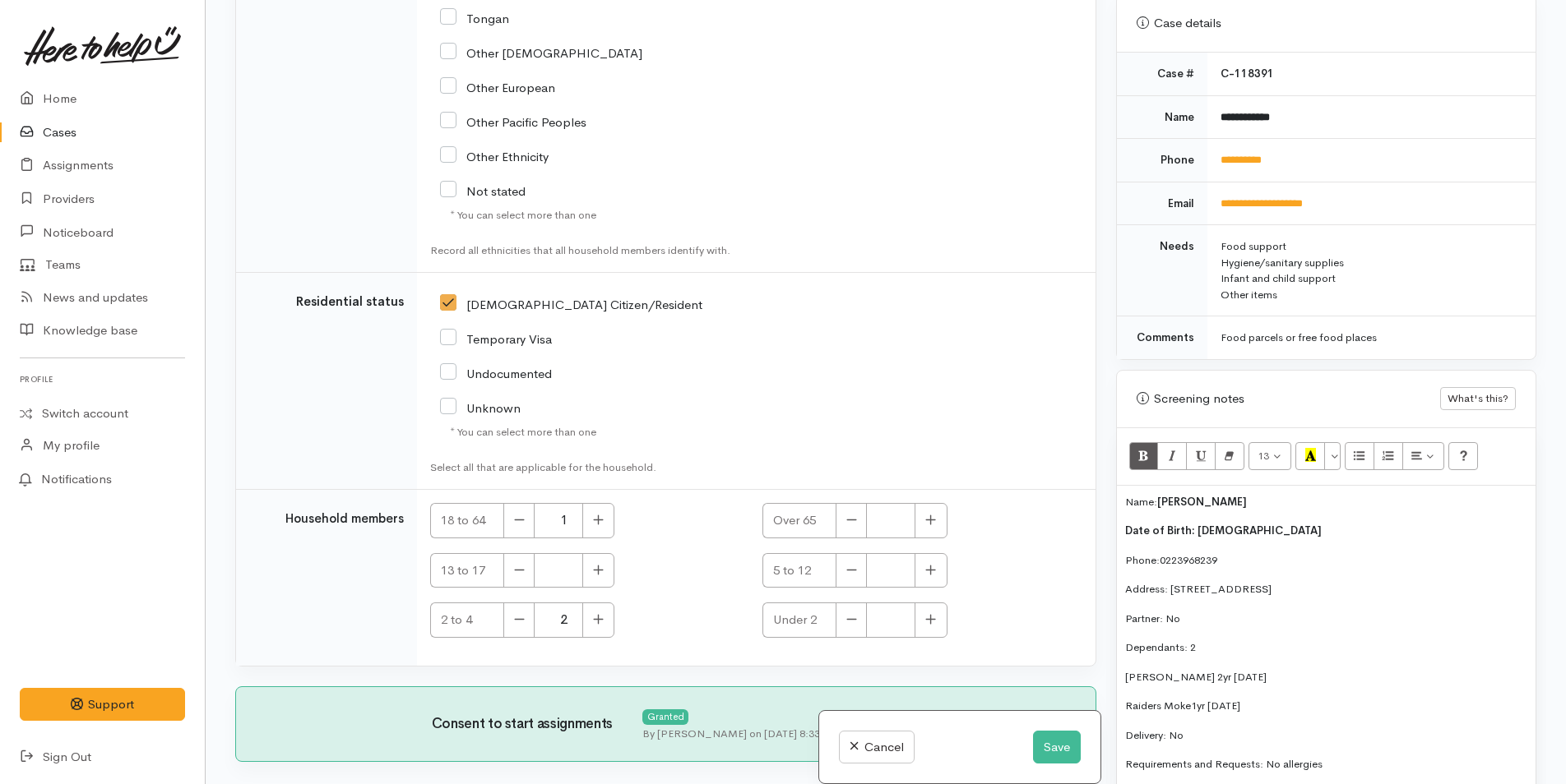
scroll to position [822, 0]
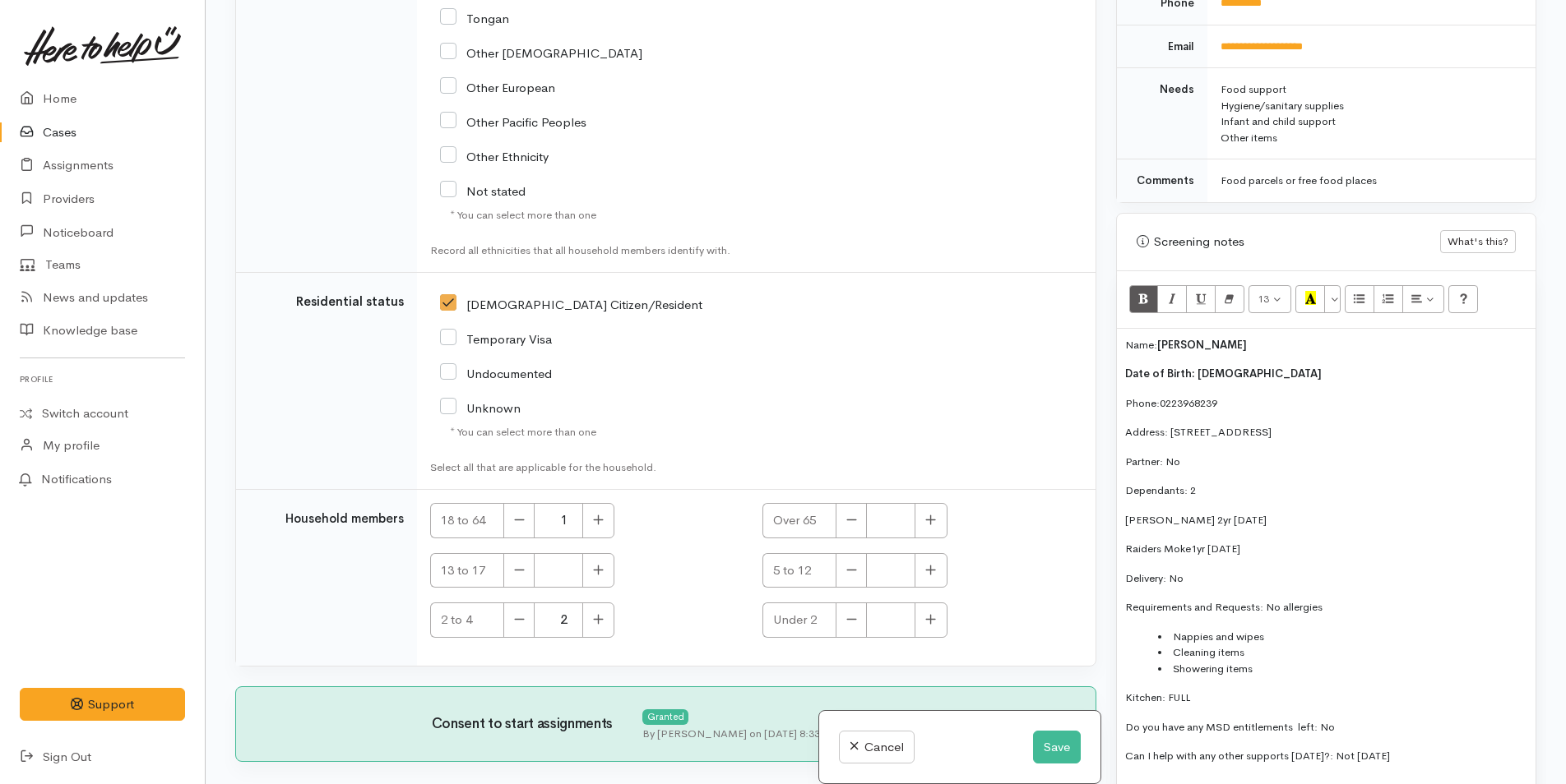
click at [1126, 343] on p "Name: Deallan Moke" at bounding box center [1326, 345] width 402 height 17
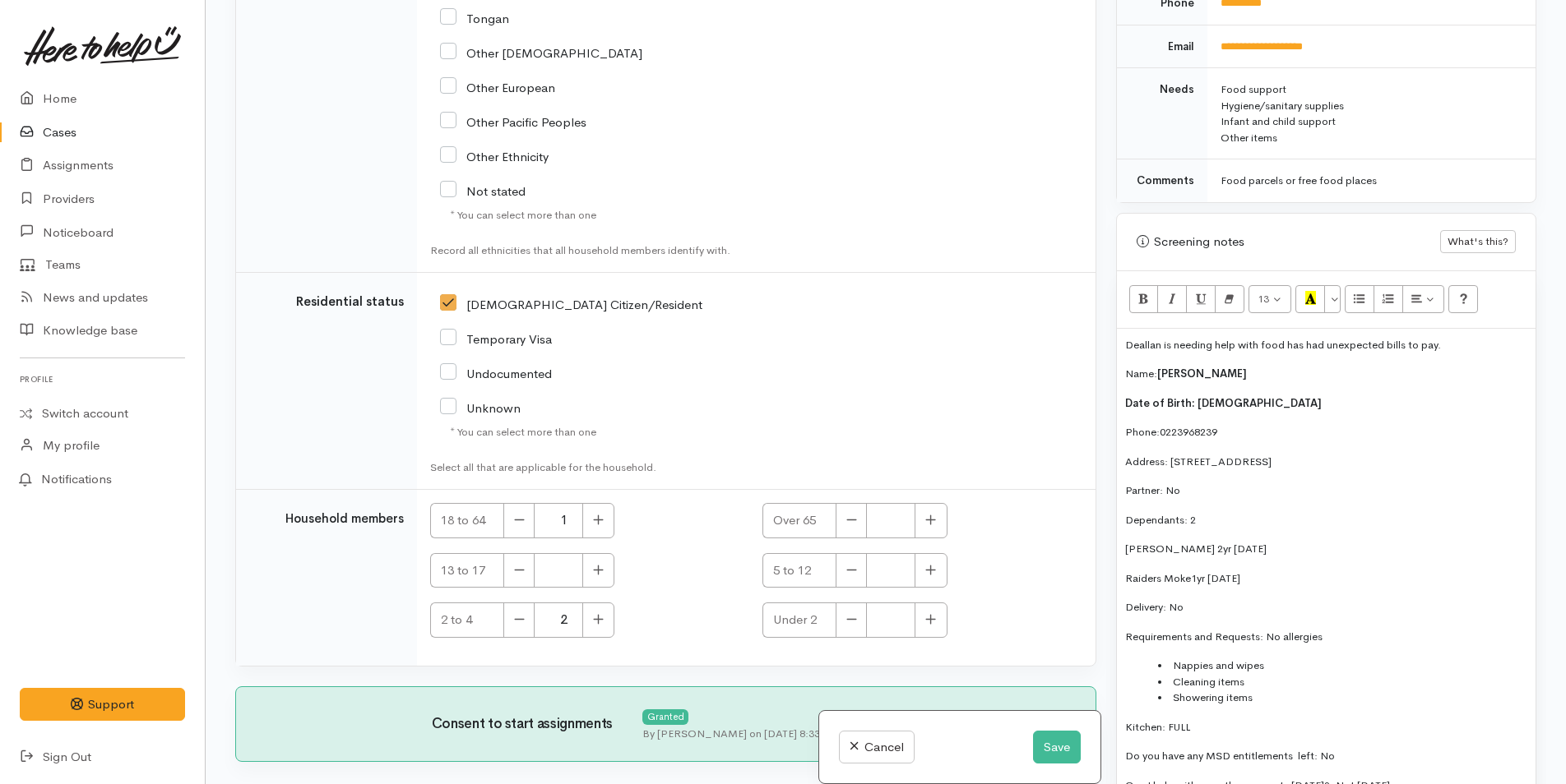
drag, startPoint x: 1136, startPoint y: 343, endPoint x: 1523, endPoint y: 373, distance: 388.2
click at [1523, 373] on div "Deallan is needing help with food has had unexpected bills to pay. Name: Dealla…" at bounding box center [1327, 571] width 419 height 486
drag, startPoint x: 1464, startPoint y: 348, endPoint x: 1115, endPoint y: 343, distance: 349.0
click at [1115, 343] on div "Warnings Add No warnings have been raised against this case Add Warning Title ●…" at bounding box center [1326, 392] width 440 height 784
copy p "Deallan is needing help with food has had unexpected bills to pay."
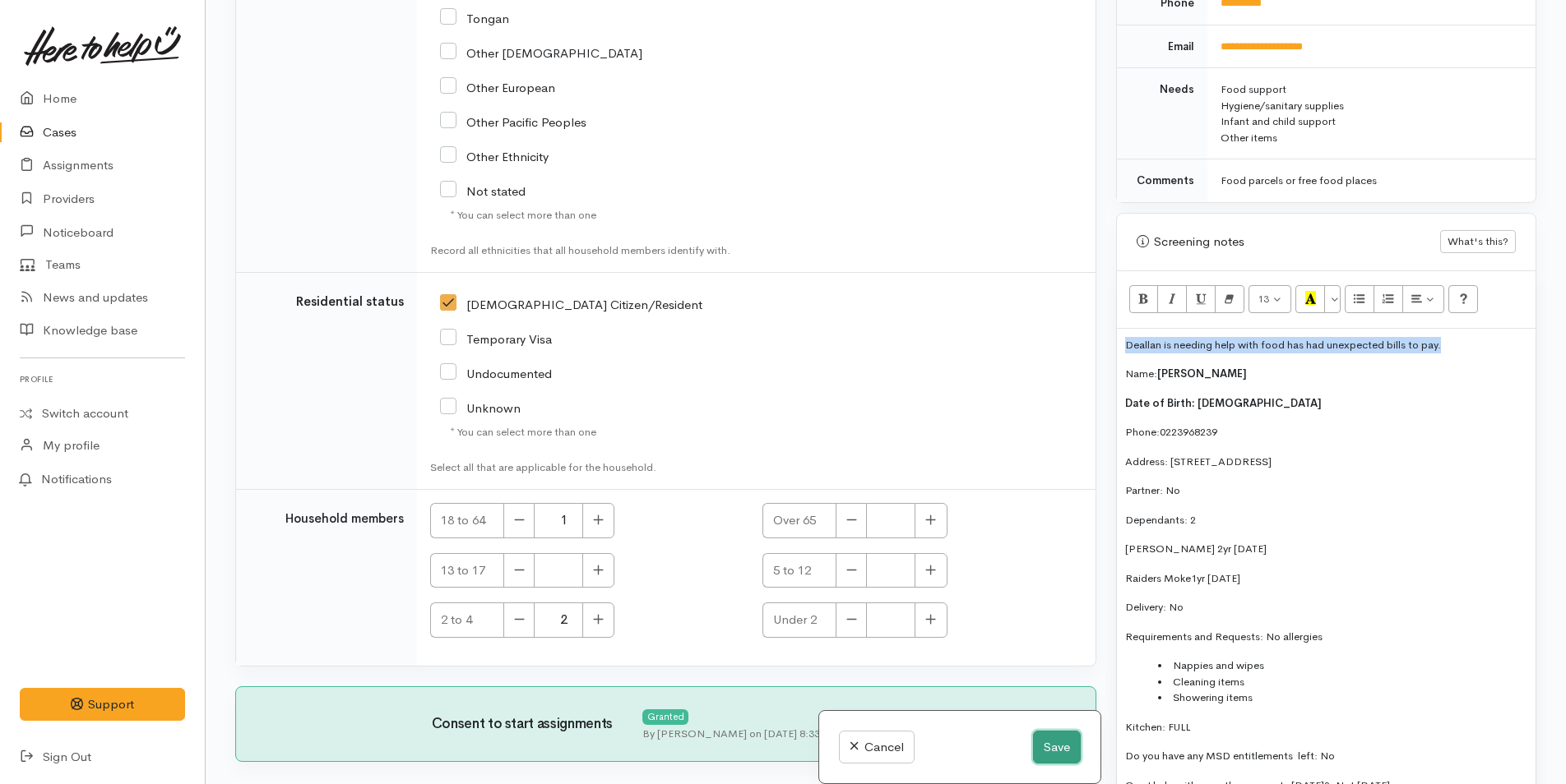
click at [1052, 745] on button "Save" at bounding box center [1057, 748] width 48 height 34
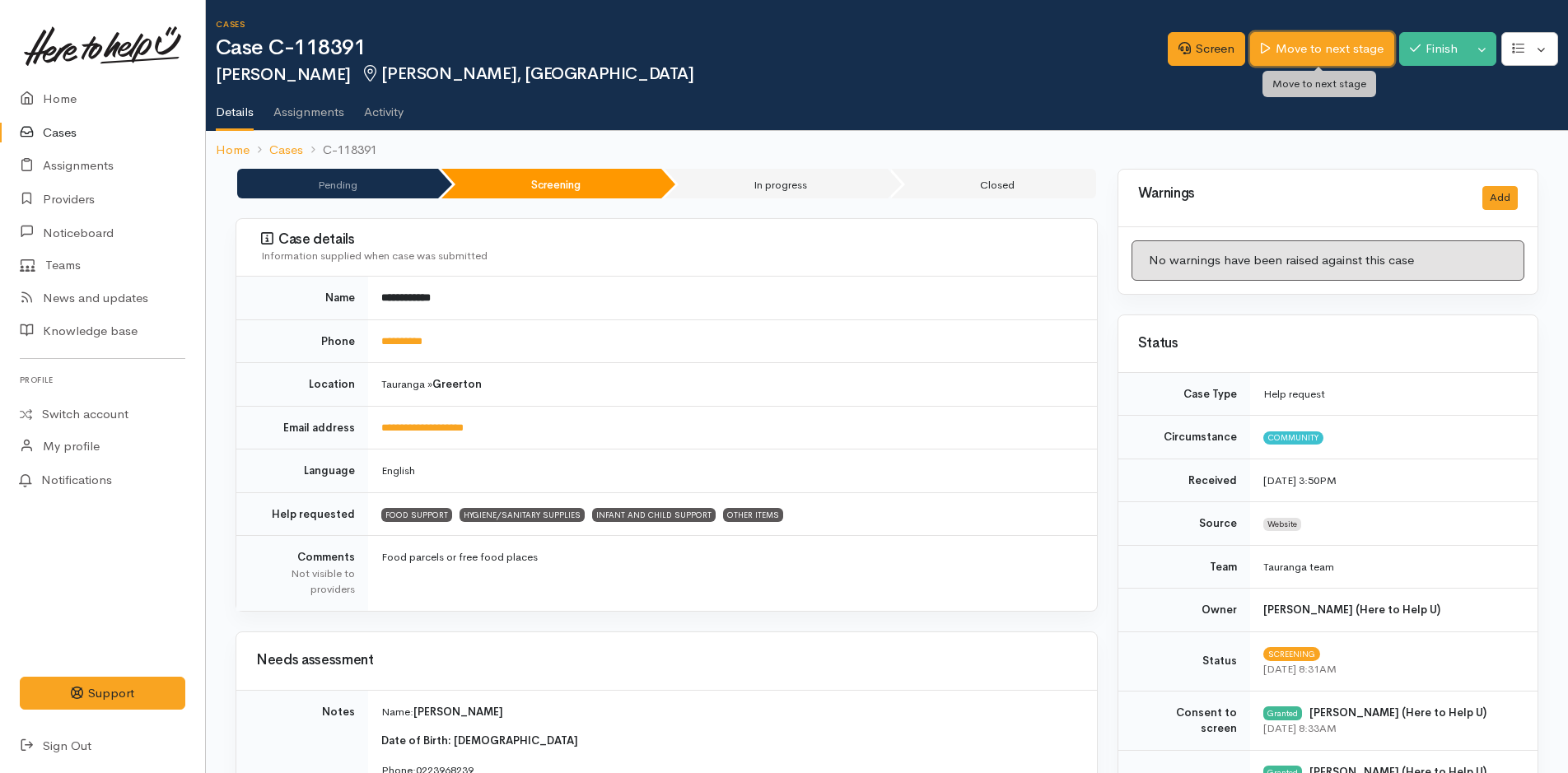
click at [1360, 42] on link "Move to next stage" at bounding box center [1322, 49] width 143 height 34
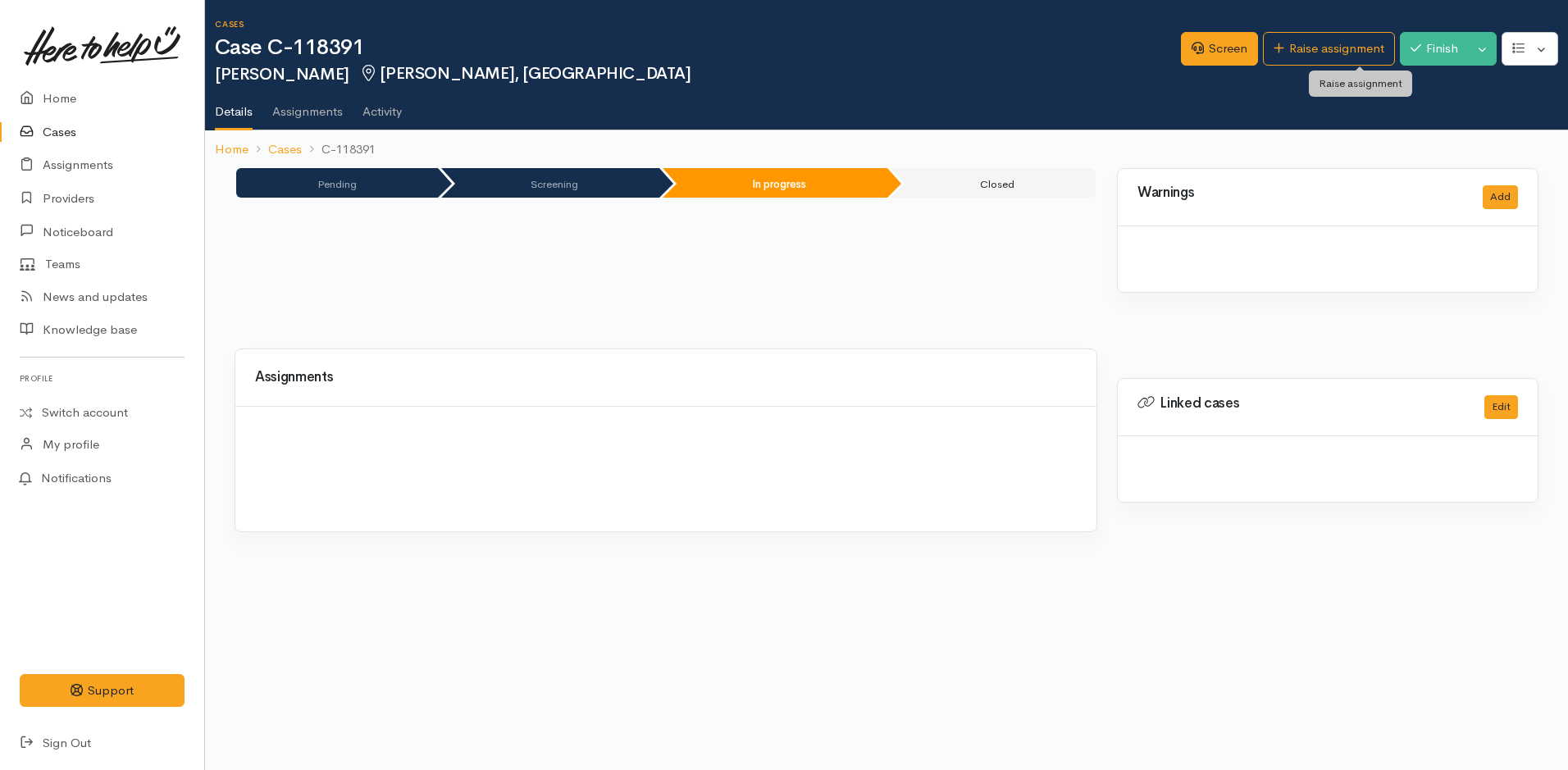
click at [1353, 42] on link "Raise assignment" at bounding box center [1329, 48] width 132 height 33
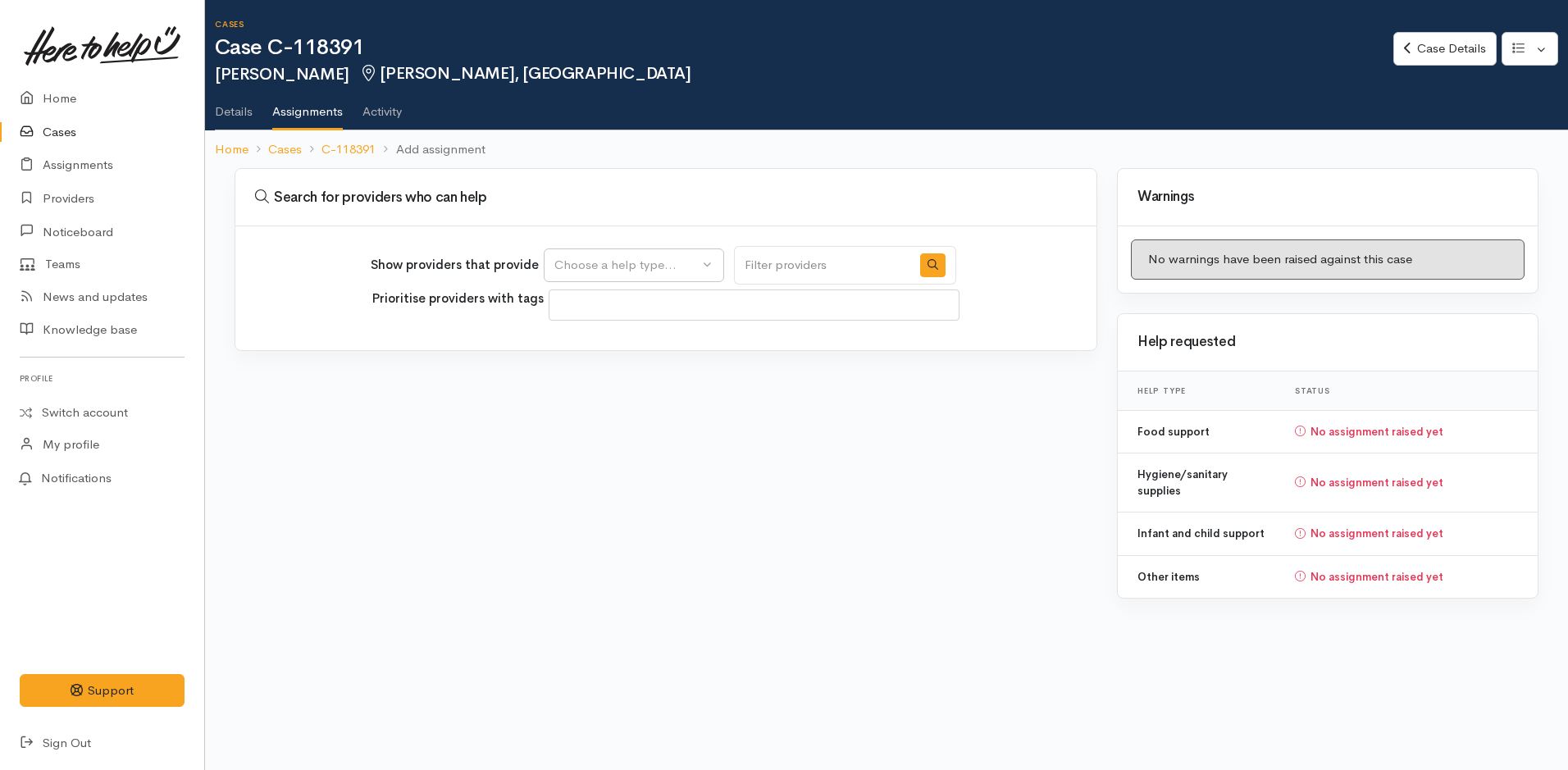
select select
click at [590, 259] on div "Choose a help type..." at bounding box center [626, 265] width 144 height 19
click at [640, 342] on span "Food support" at bounding box center [603, 344] width 77 height 19
select select "3"
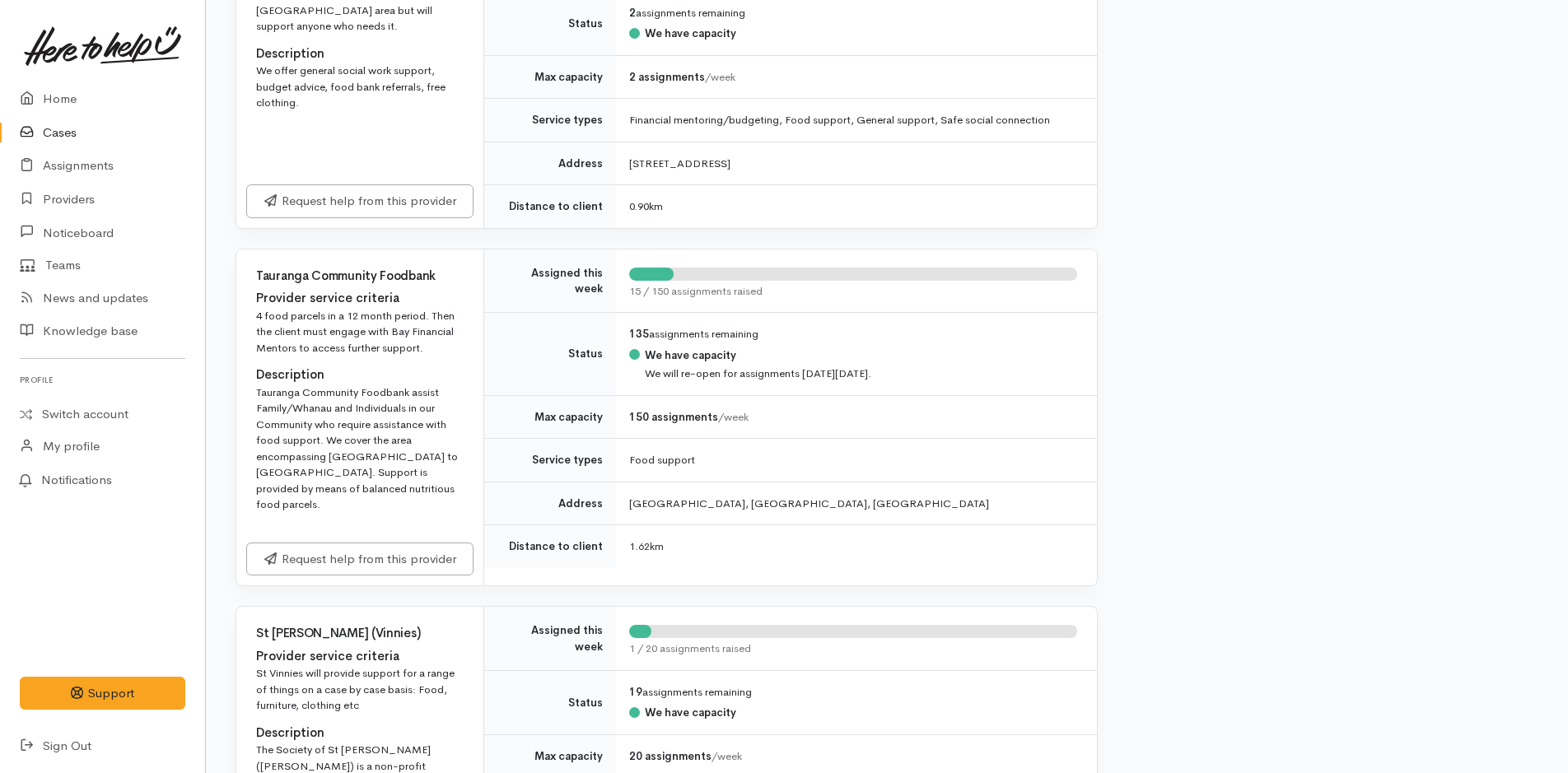
scroll to position [988, 0]
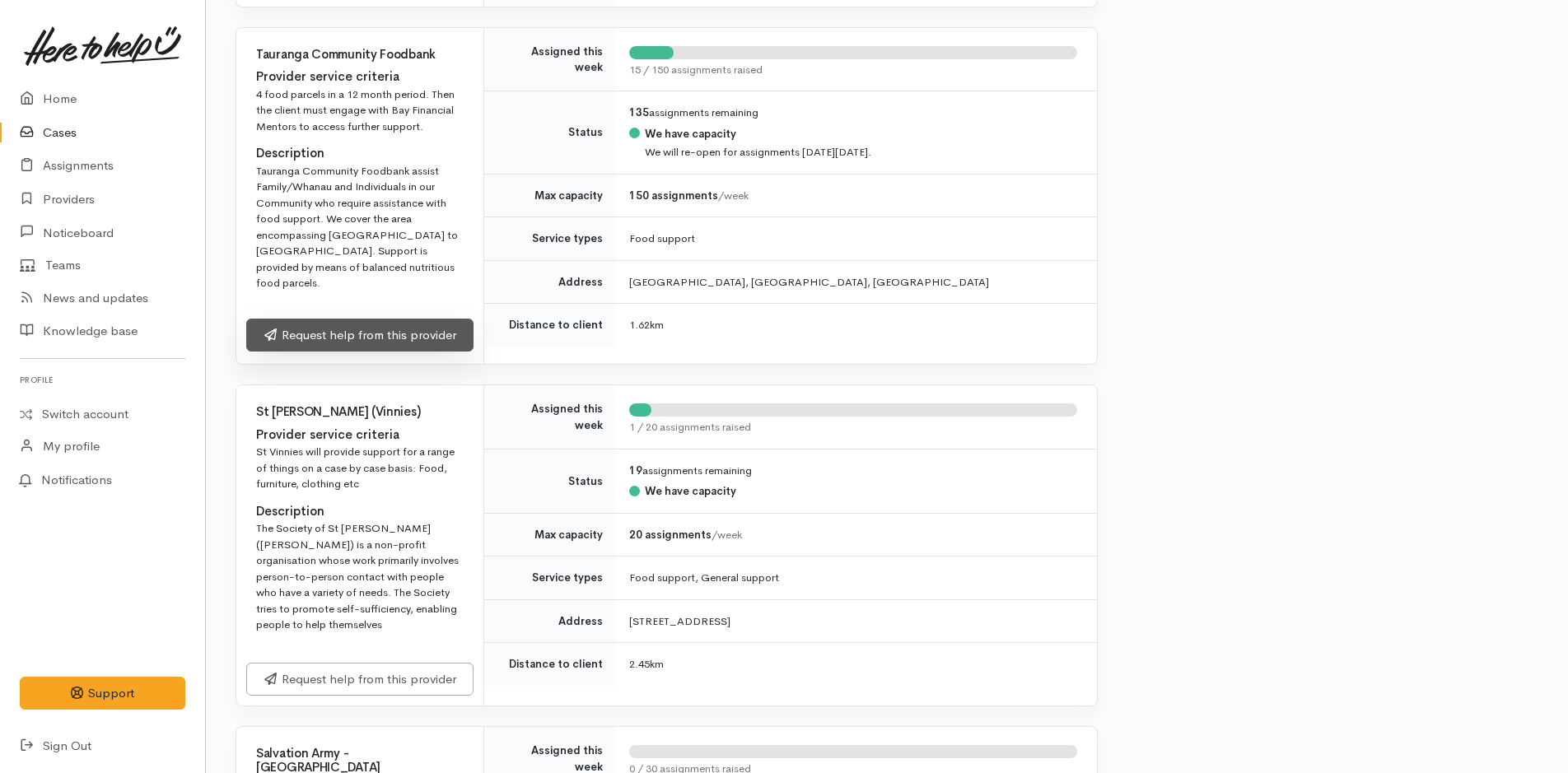
click at [448, 321] on link "Request help from this provider" at bounding box center [359, 335] width 227 height 34
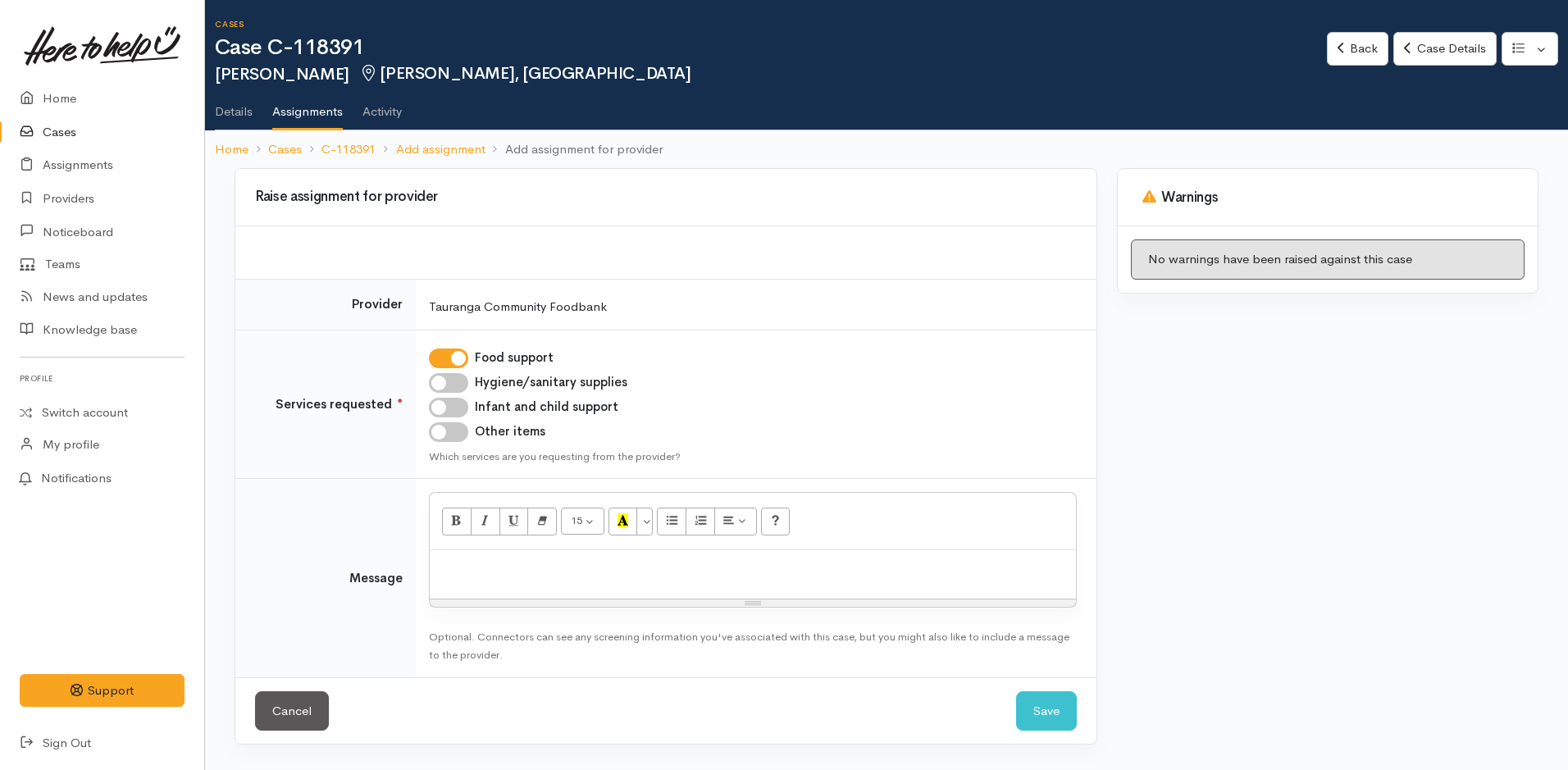
click at [454, 384] on input "Hygiene/sanitary supplies" at bounding box center [448, 383] width 40 height 19
checkbox input "true"
click at [455, 404] on input "Infant and child support" at bounding box center [448, 408] width 40 height 19
checkbox input "true"
click at [459, 431] on input "Other items" at bounding box center [448, 433] width 40 height 19
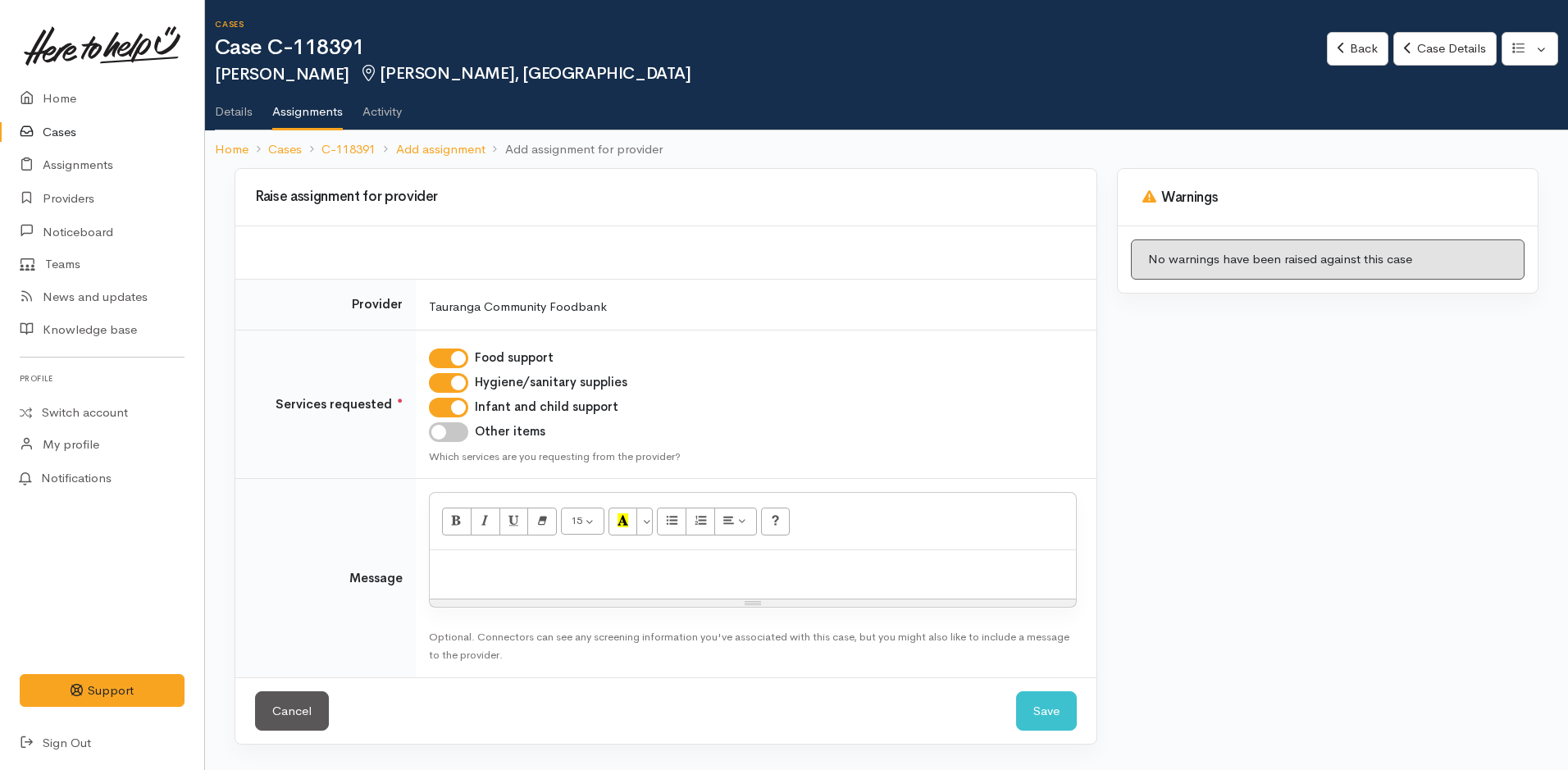
checkbox input "true"
click at [518, 591] on div at bounding box center [753, 574] width 647 height 48
paste div
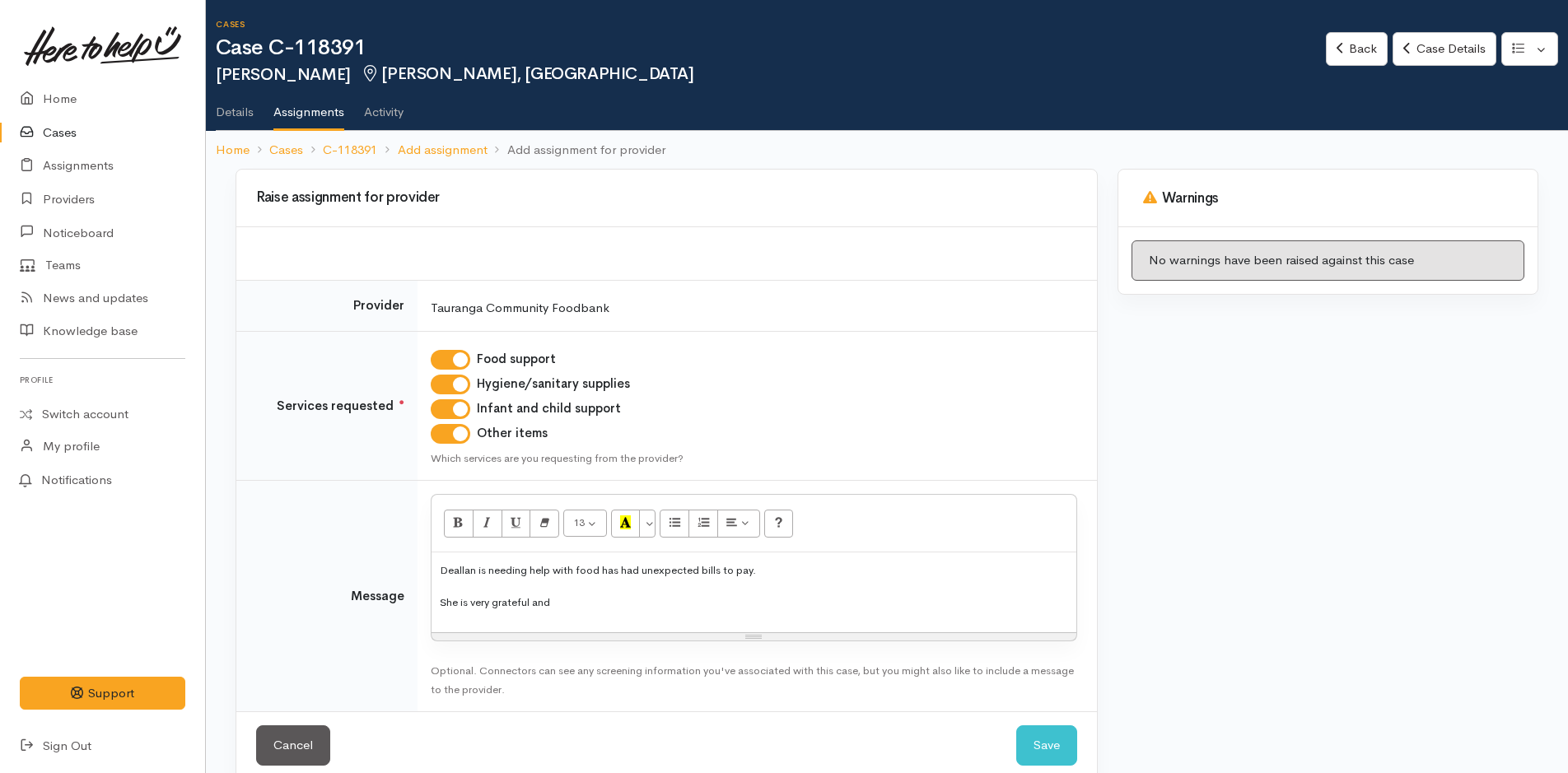
click at [631, 607] on p "She is very grateful and" at bounding box center [753, 601] width 628 height 19
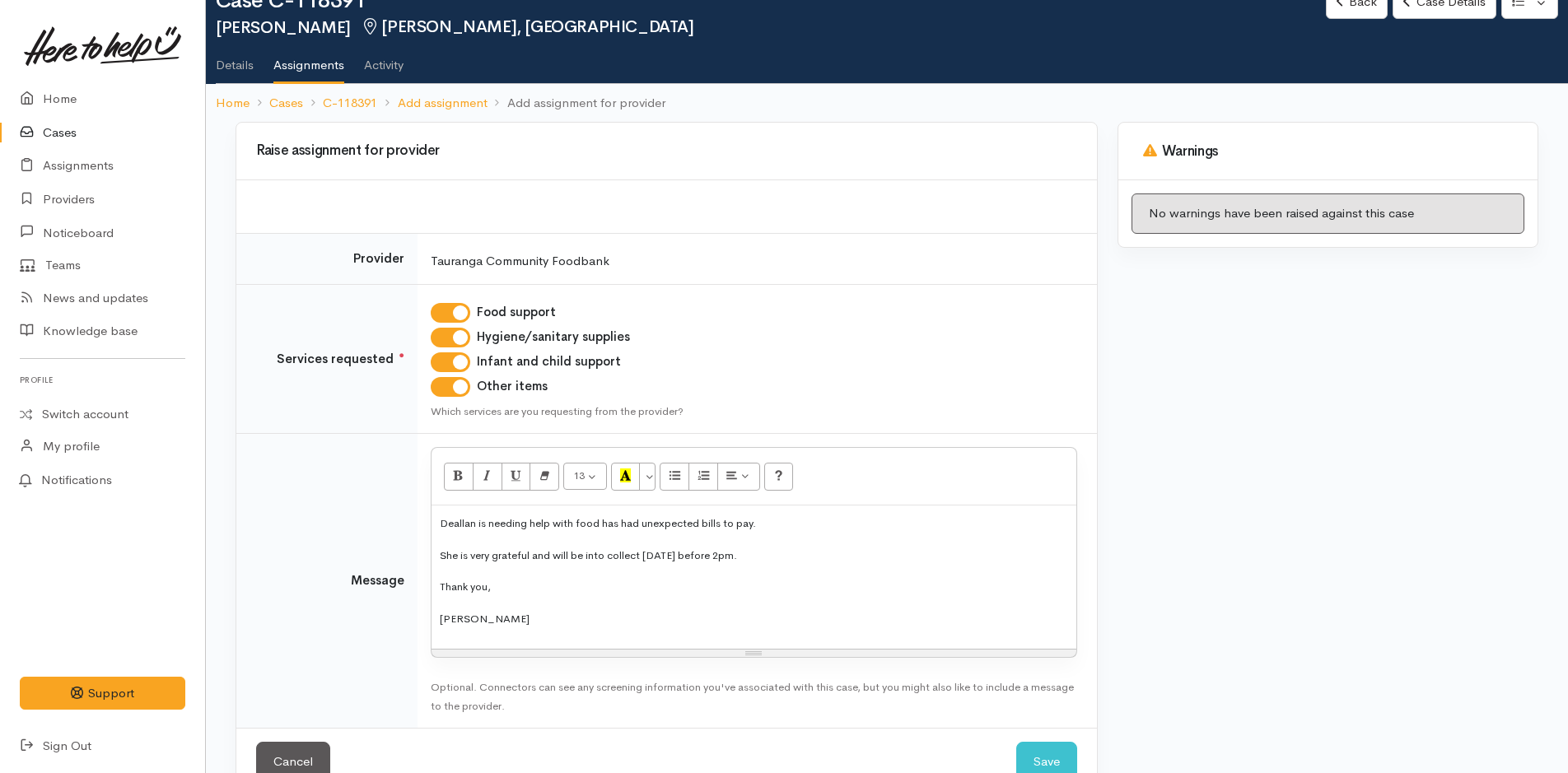
scroll to position [89, 0]
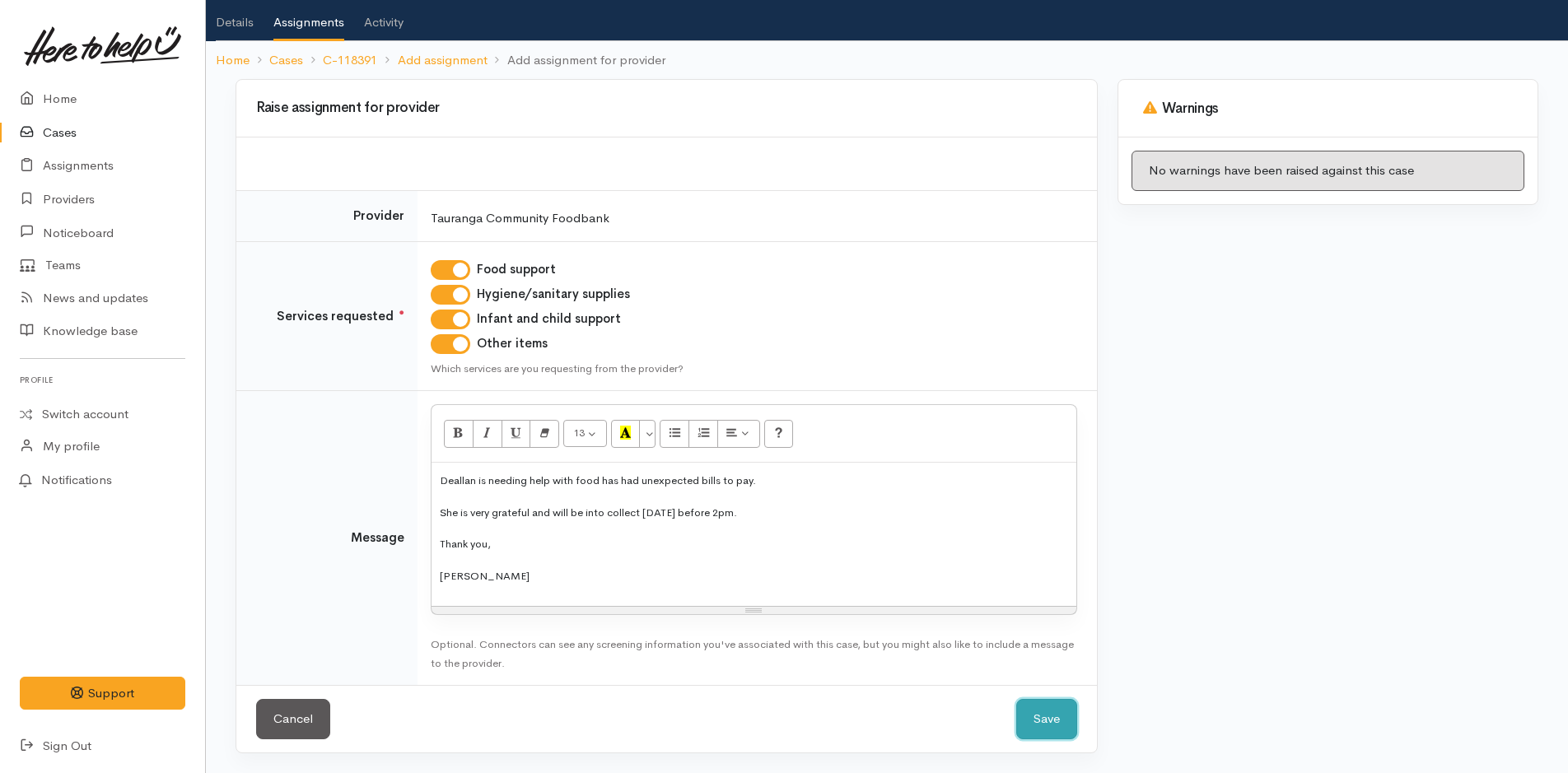
click at [1047, 718] on button "Save" at bounding box center [1046, 720] width 61 height 41
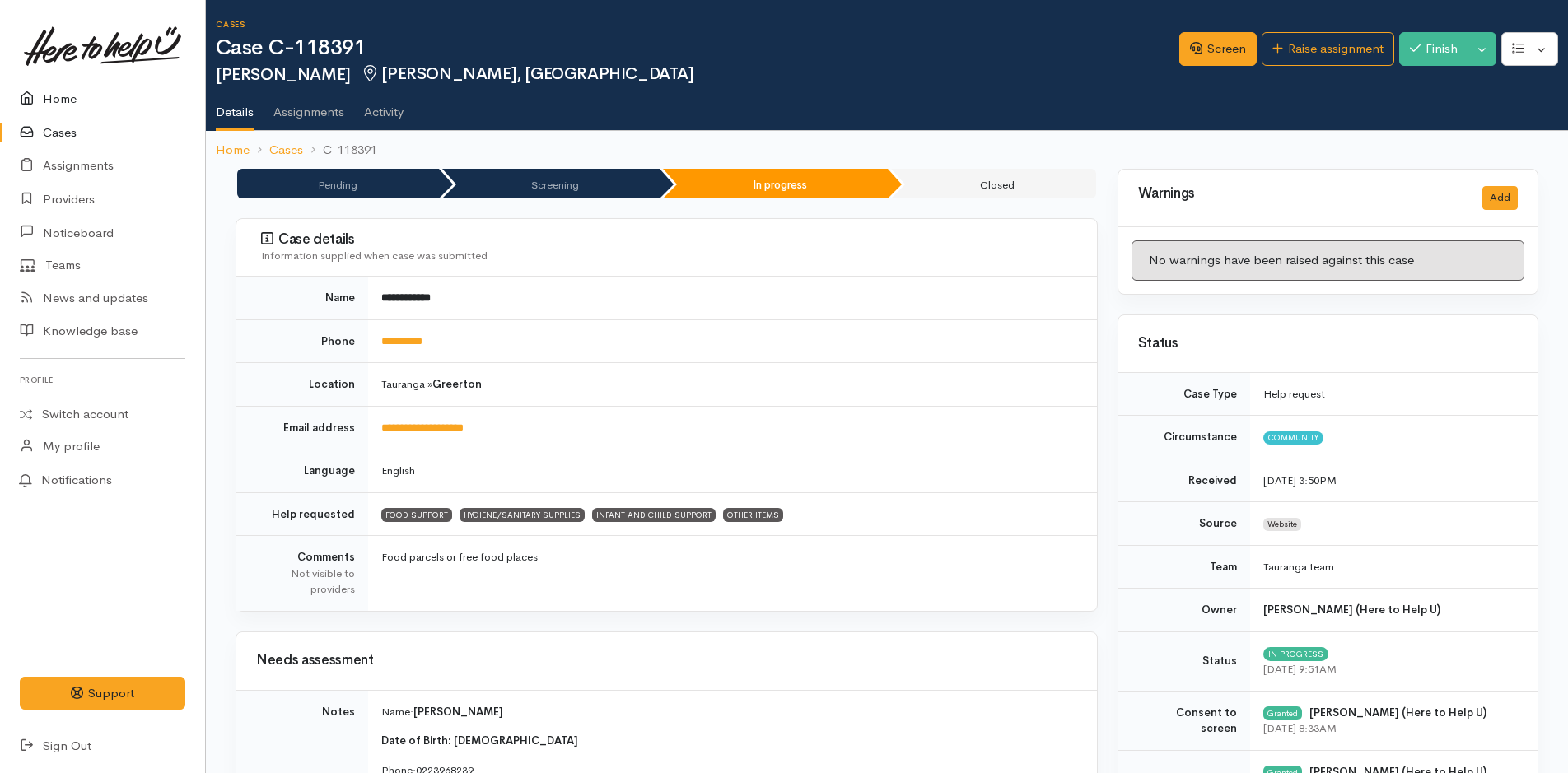
click at [58, 93] on link "Home" at bounding box center [103, 99] width 205 height 34
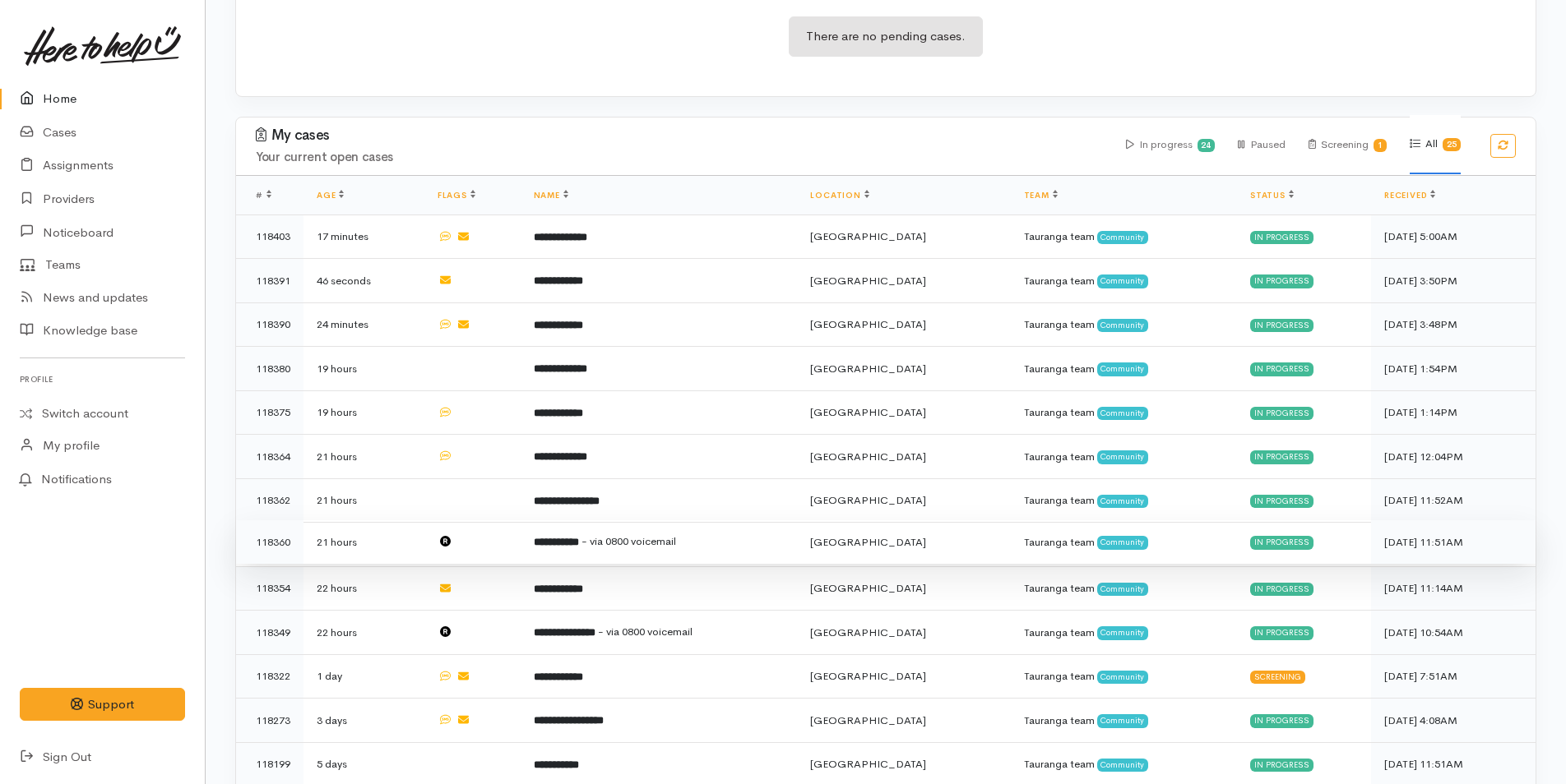
scroll to position [658, 0]
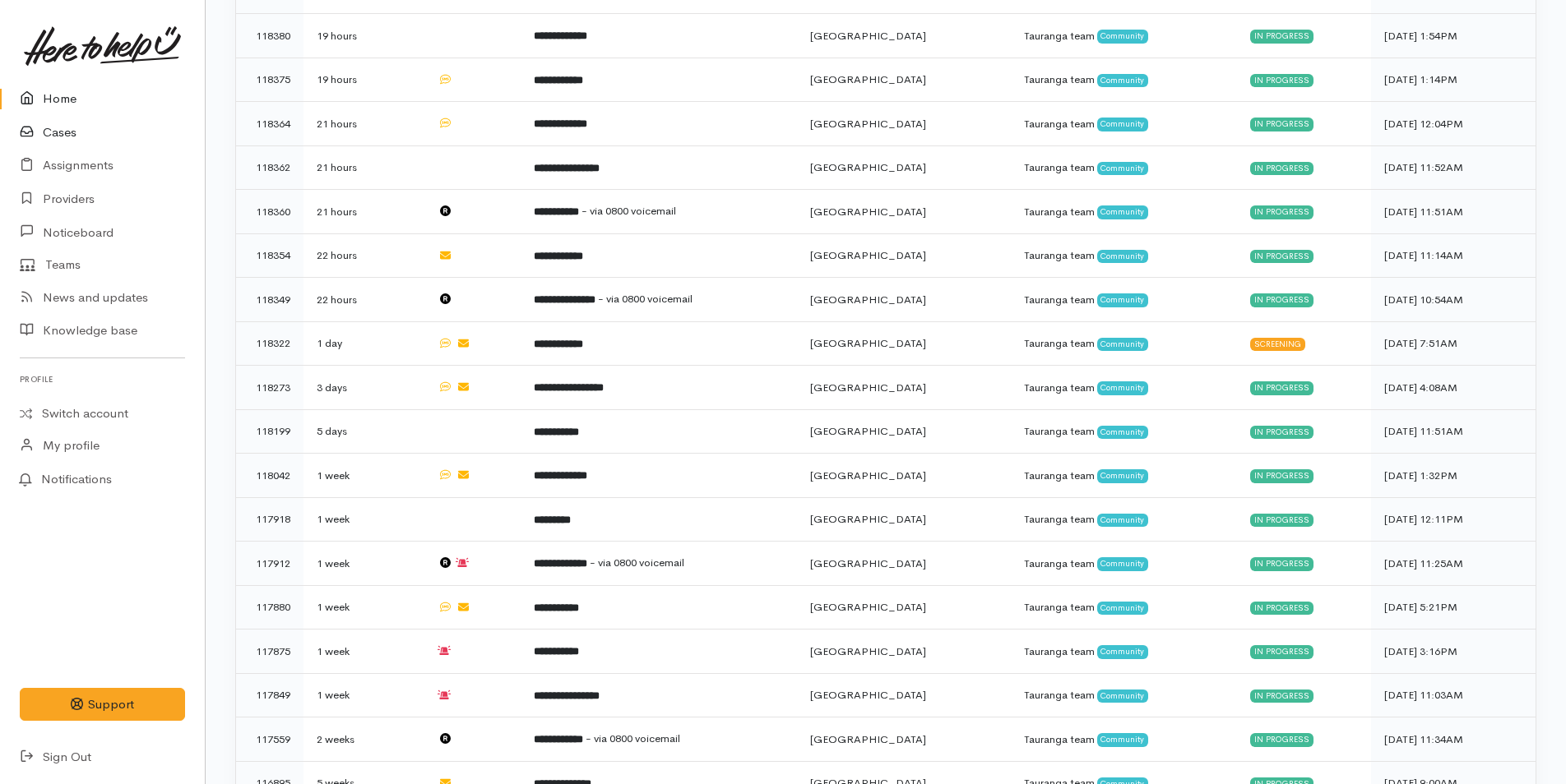
click at [77, 133] on link "Cases" at bounding box center [102, 132] width 205 height 34
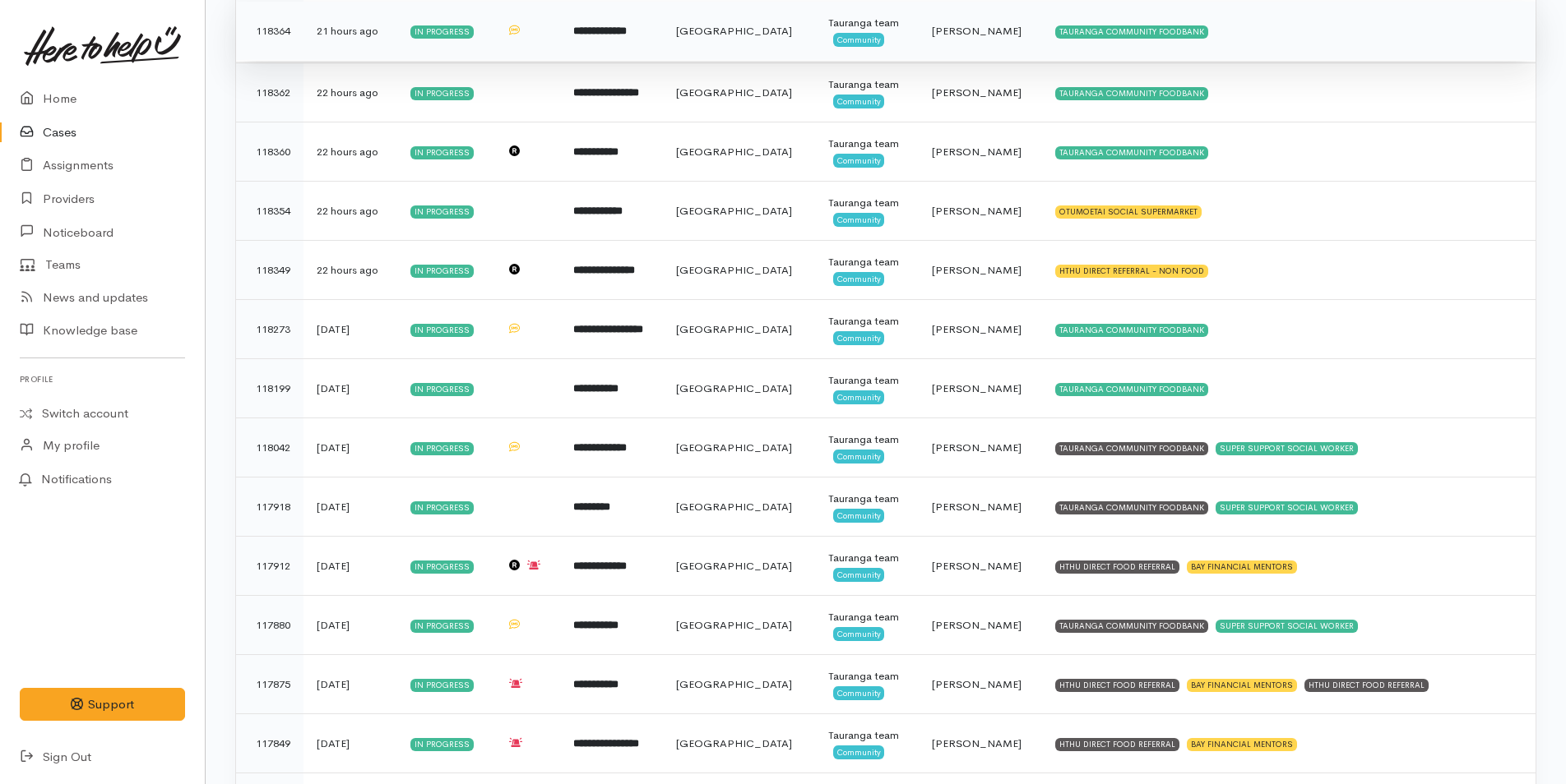
scroll to position [969, 0]
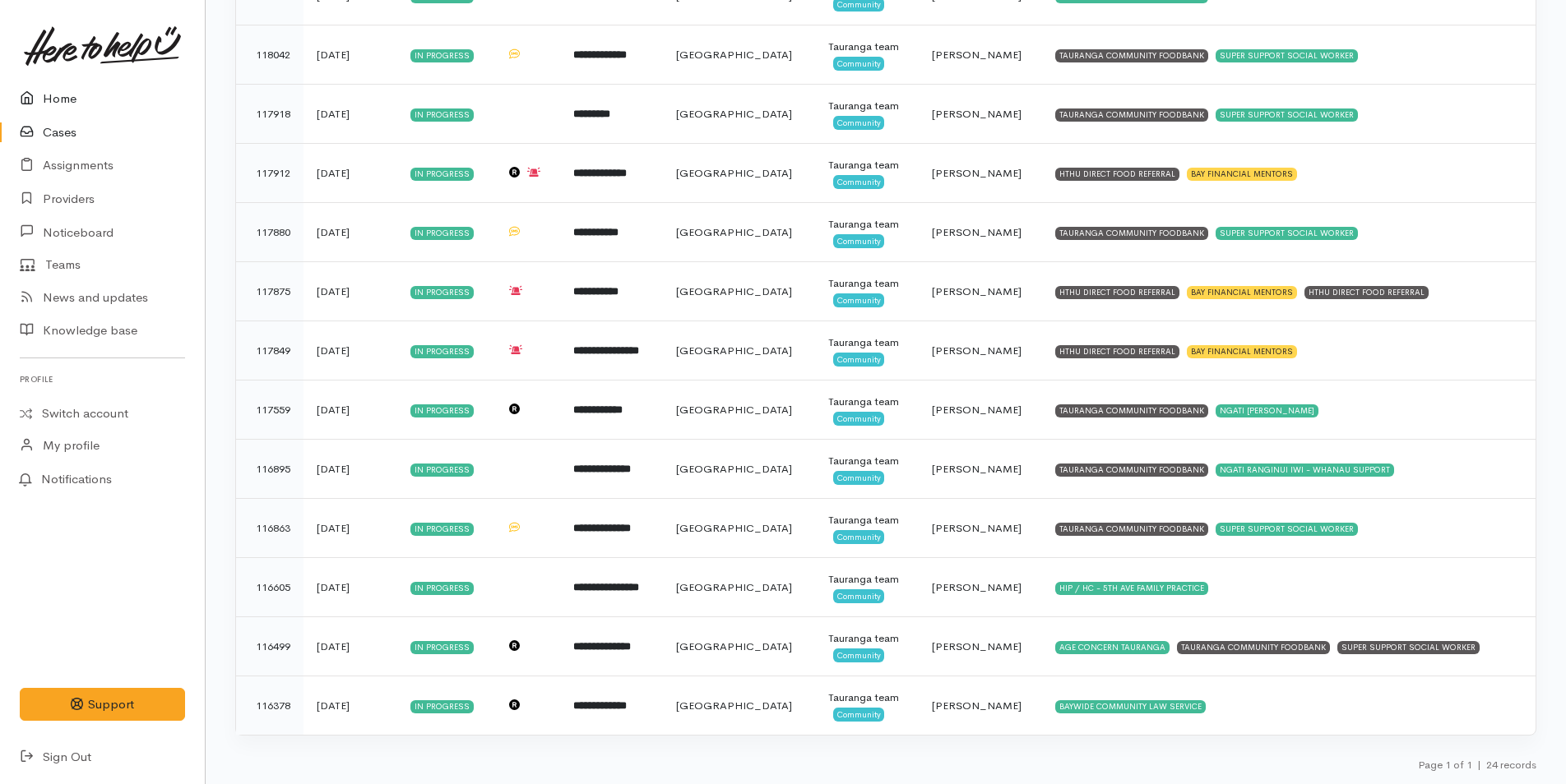
click at [59, 94] on link "Home" at bounding box center [102, 99] width 205 height 34
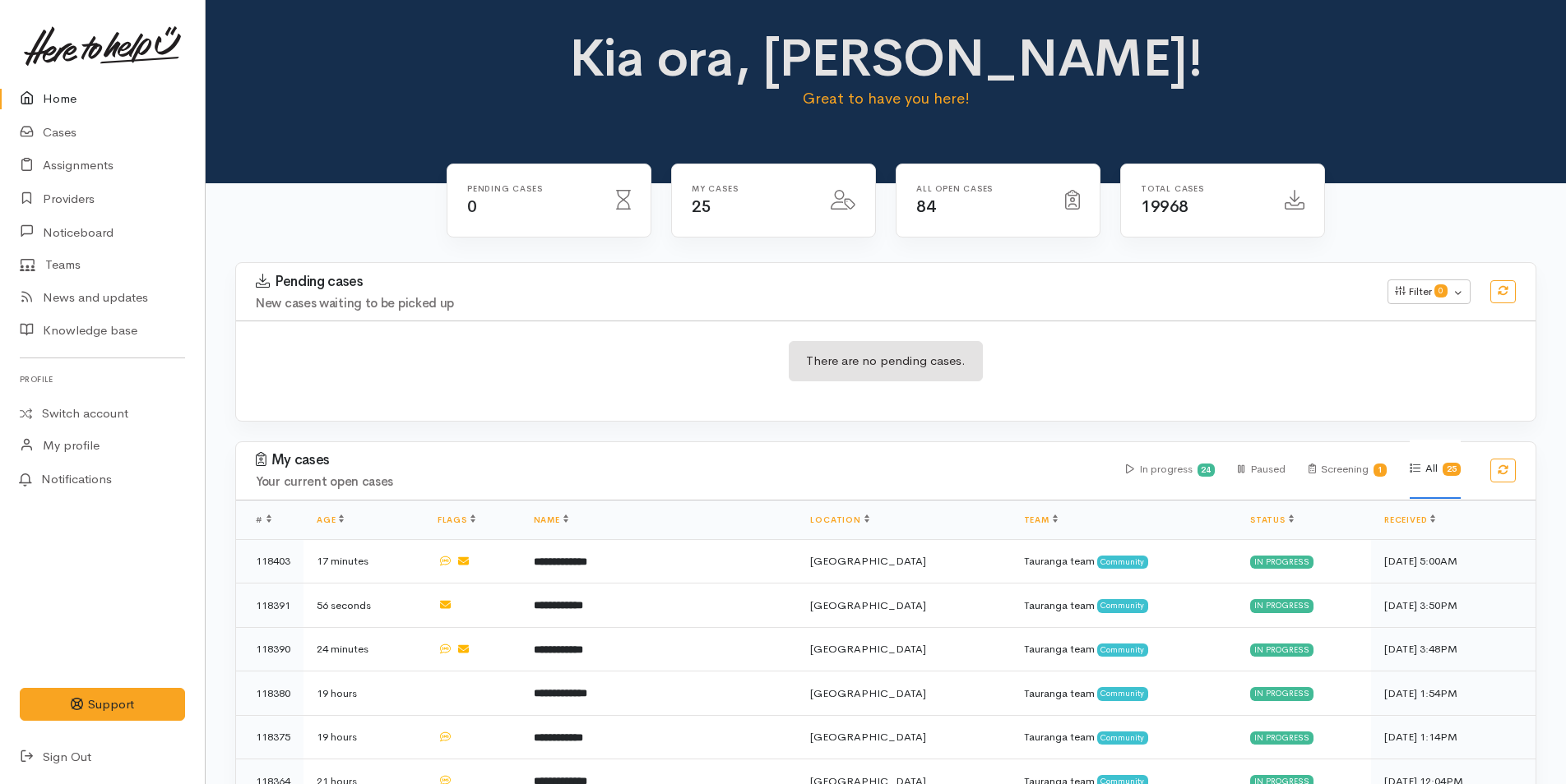
click at [69, 102] on link "Home" at bounding box center [102, 99] width 205 height 34
